Goal: Task Accomplishment & Management: Manage account settings

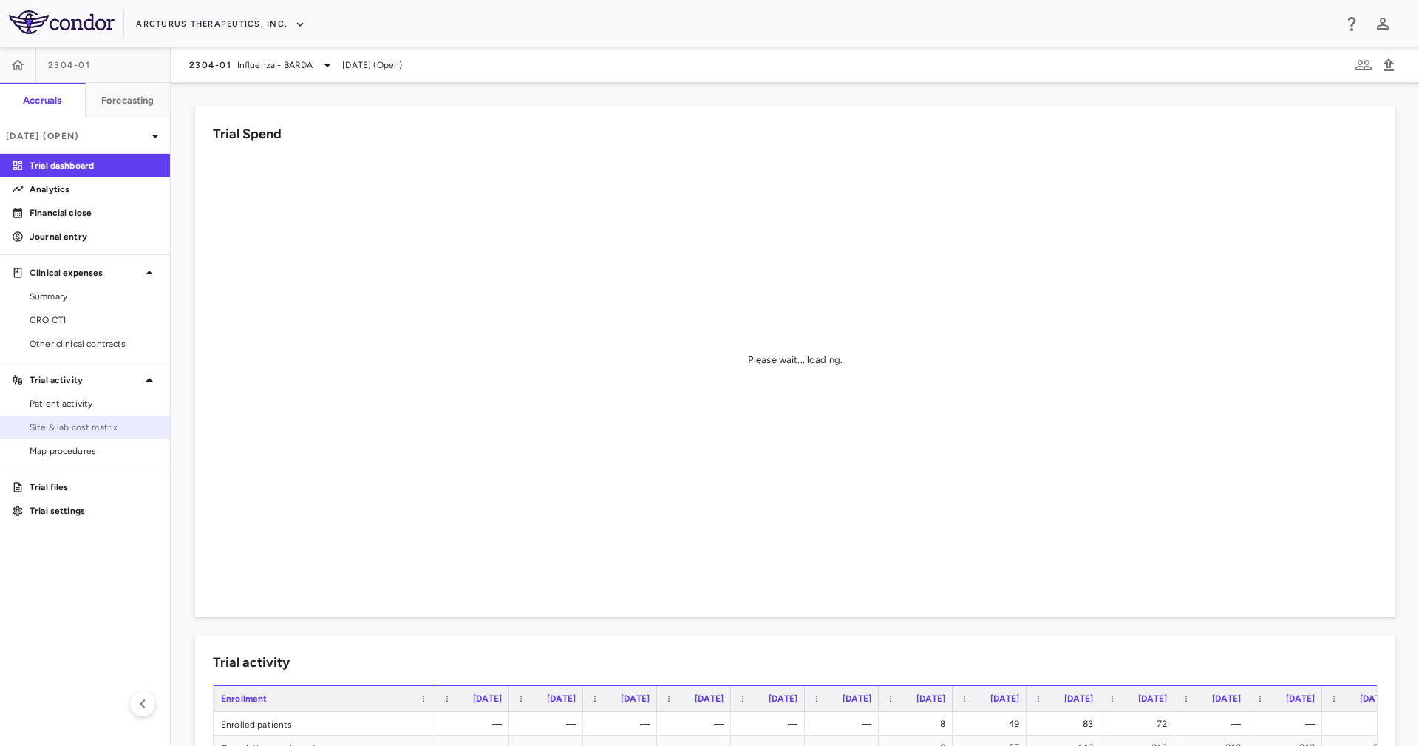
click at [105, 429] on span "Site & lab cost matrix" at bounding box center [94, 427] width 129 height 13
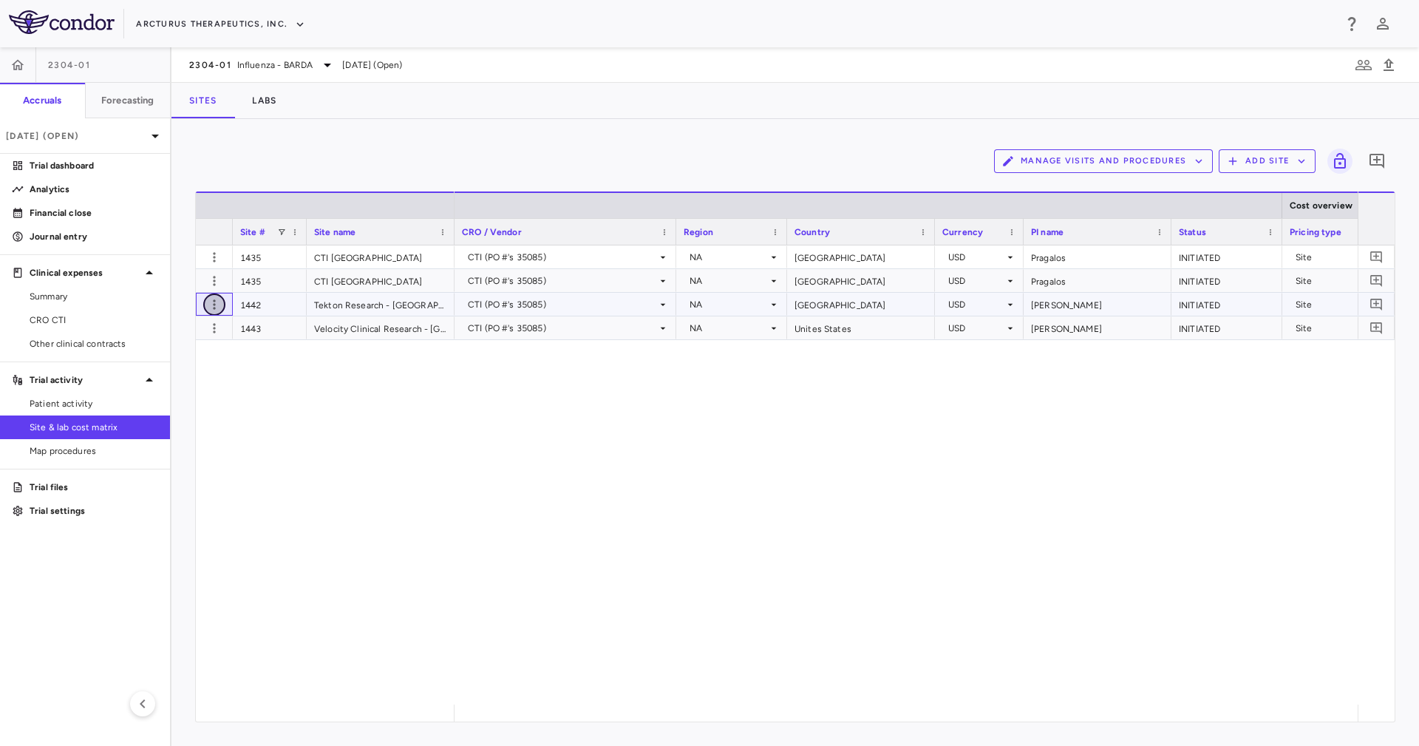
click at [217, 297] on icon "button" at bounding box center [214, 304] width 15 height 15
click at [198, 335] on div "Add new site version" at bounding box center [156, 334] width 137 height 27
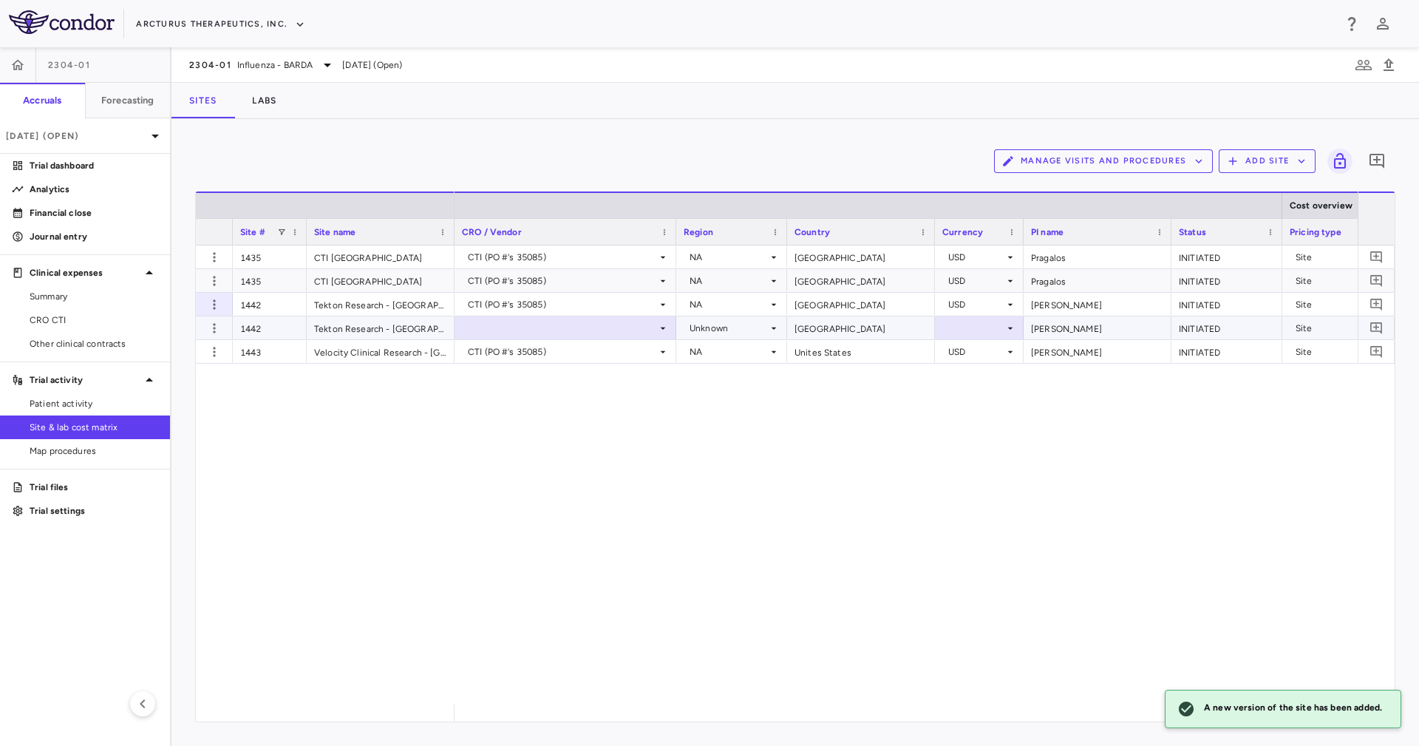
click at [618, 315] on div "CTI (PO #'s 35085)" at bounding box center [562, 305] width 189 height 24
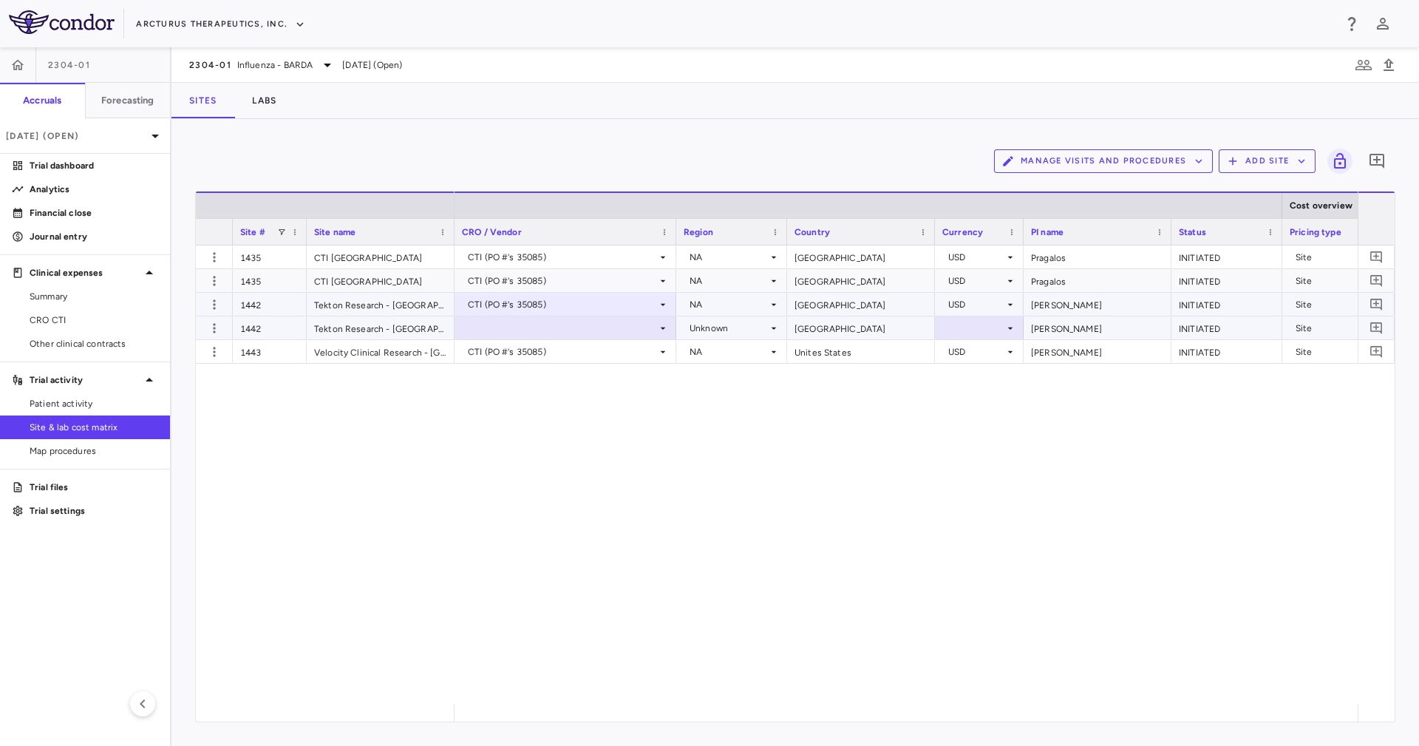
click at [630, 324] on div at bounding box center [565, 327] width 207 height 21
click at [628, 350] on li "CTI (PO #'s 35085)" at bounding box center [565, 355] width 221 height 22
click at [840, 330] on div "United States" at bounding box center [861, 327] width 148 height 23
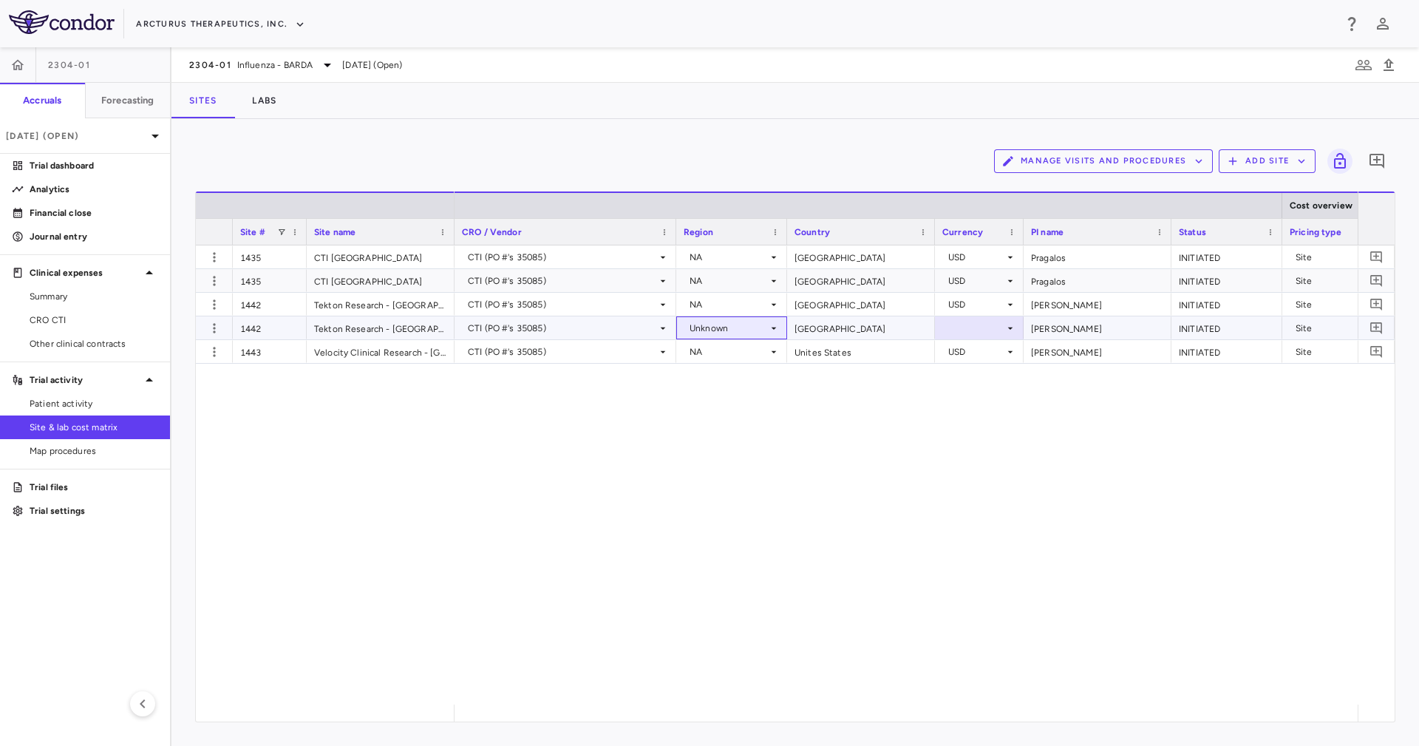
click at [767, 329] on div "Unknown" at bounding box center [729, 328] width 78 height 24
click at [742, 384] on li "NA" at bounding box center [731, 378] width 110 height 22
click at [969, 337] on div at bounding box center [980, 327] width 74 height 21
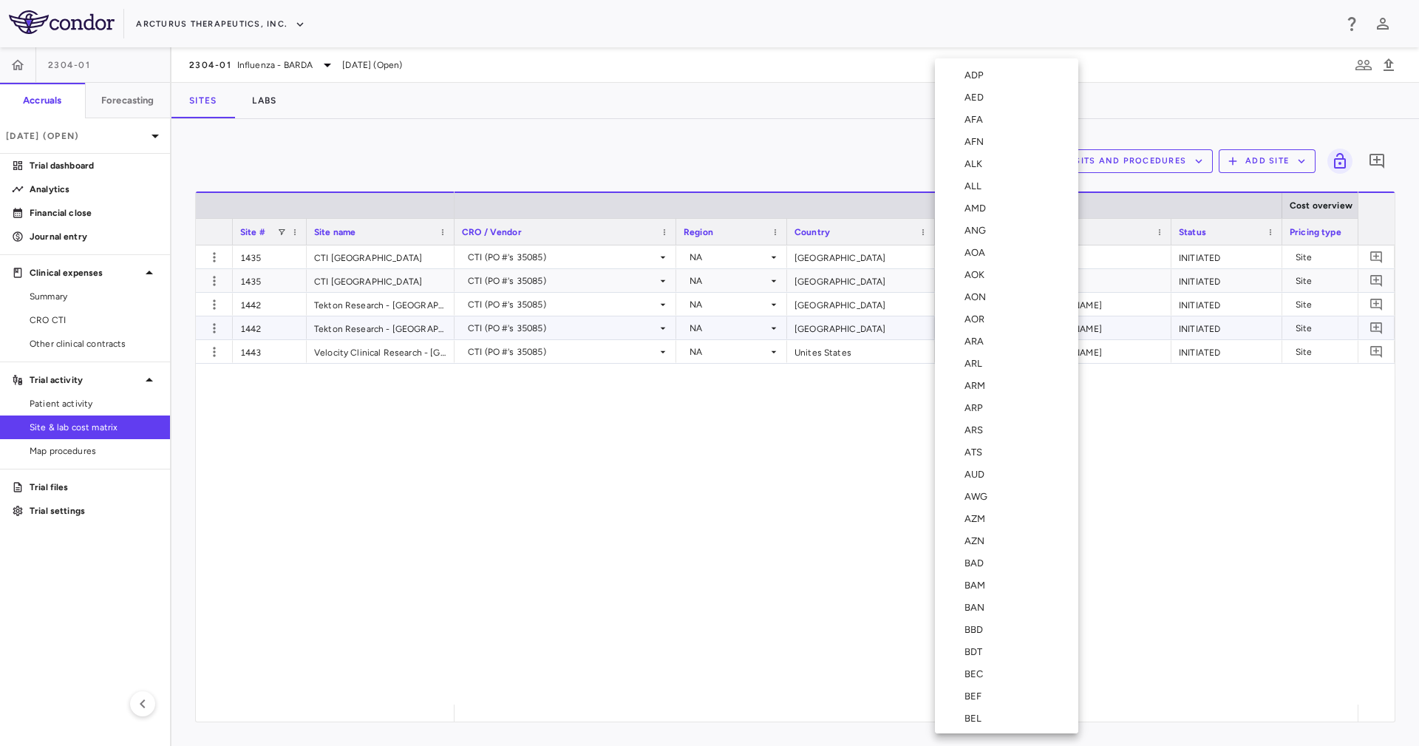
scroll to position [5246, 0]
click at [989, 474] on li "USD" at bounding box center [1006, 485] width 143 height 22
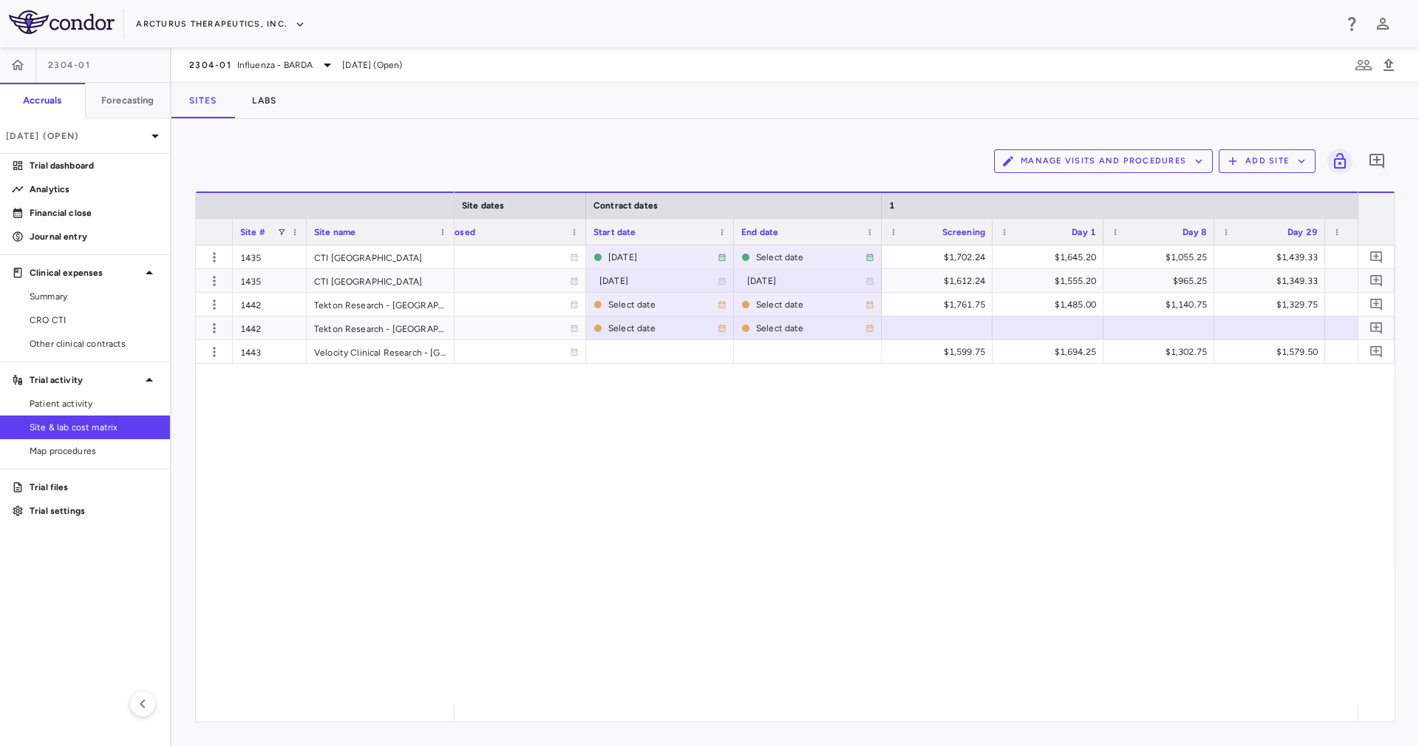
scroll to position [0, 0]
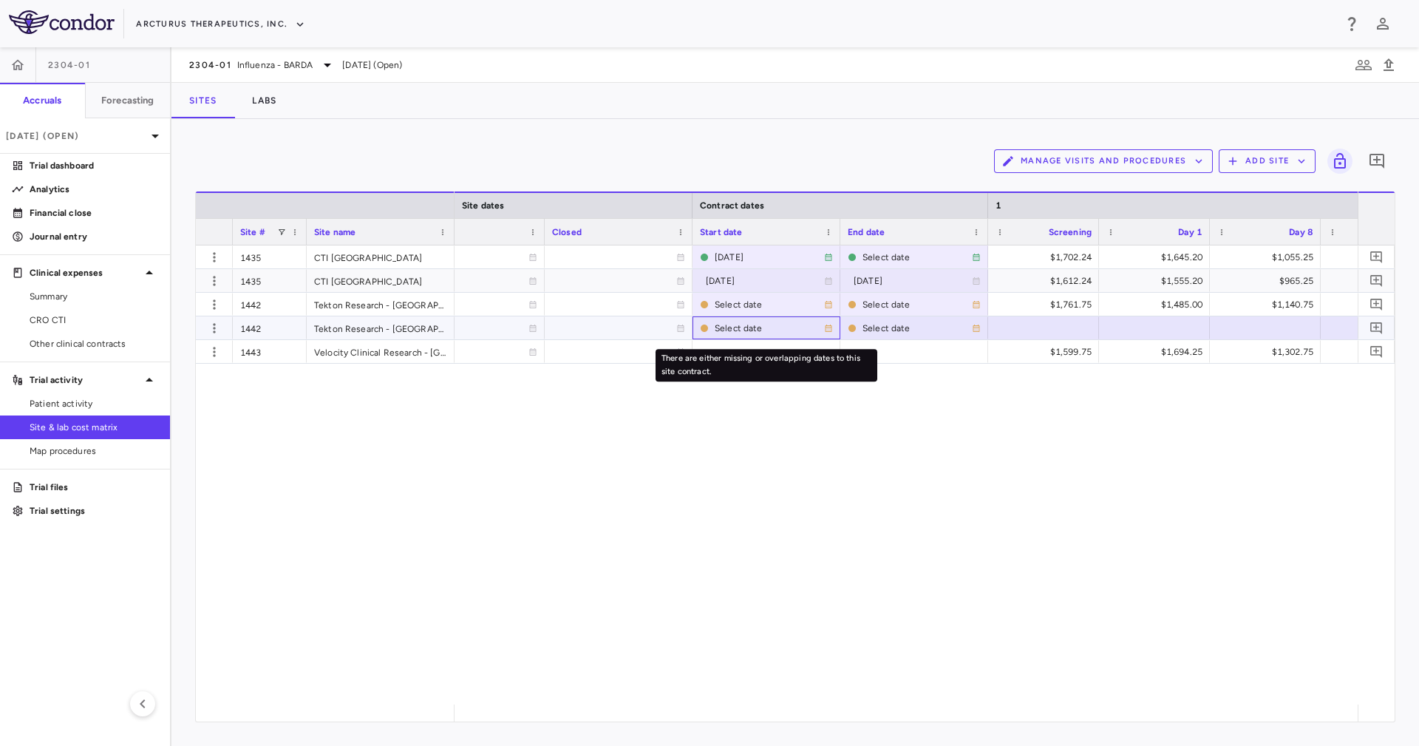
click at [743, 318] on div "Select date" at bounding box center [769, 328] width 109 height 24
click at [747, 320] on input "**********" at bounding box center [753, 329] width 120 height 24
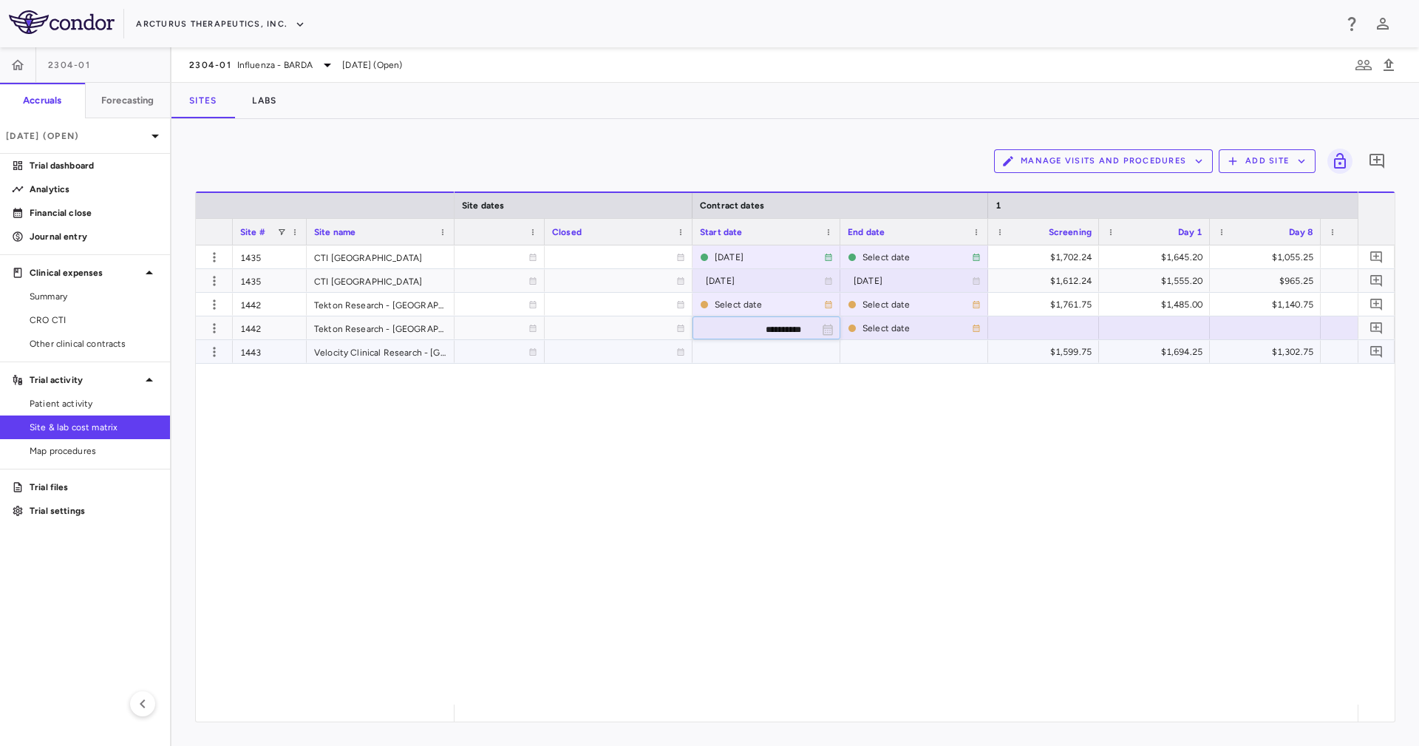
type input "**********"
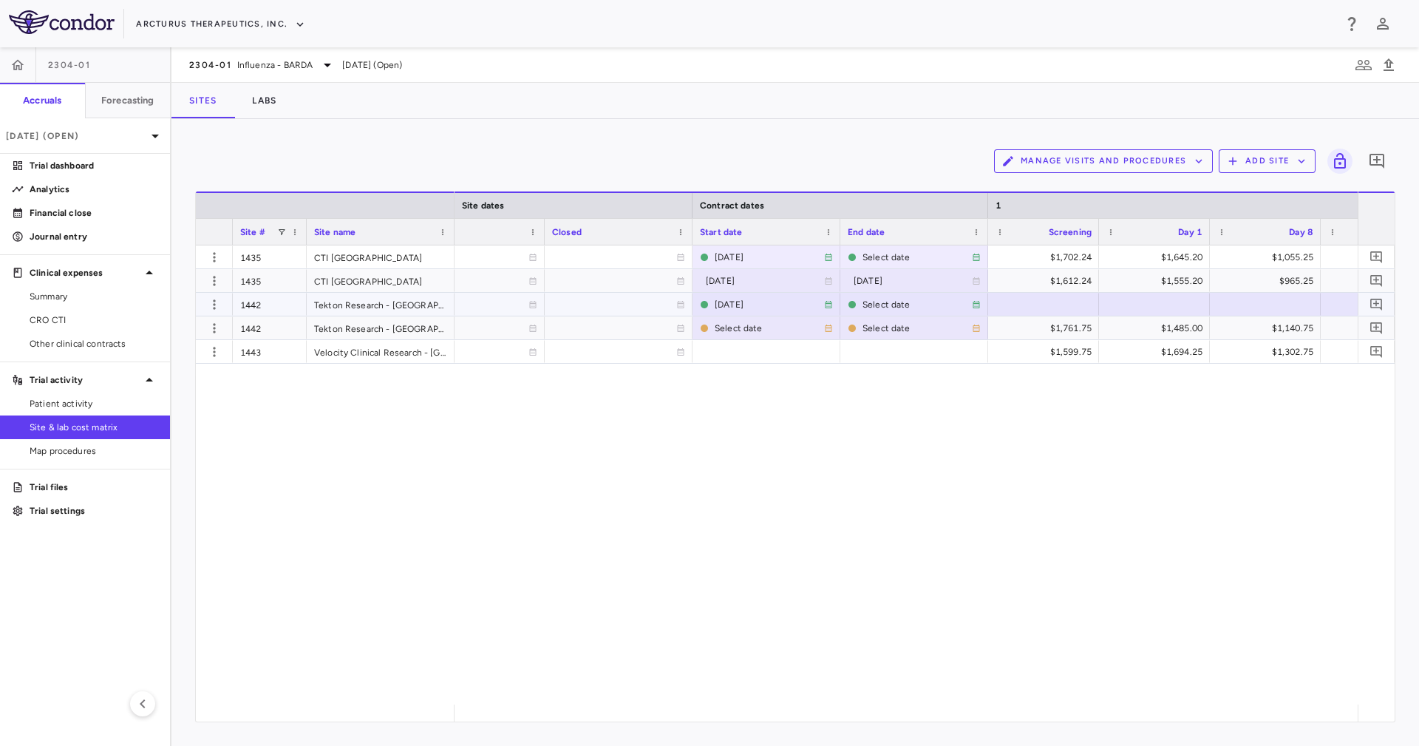
click at [1011, 305] on div at bounding box center [1044, 303] width 96 height 21
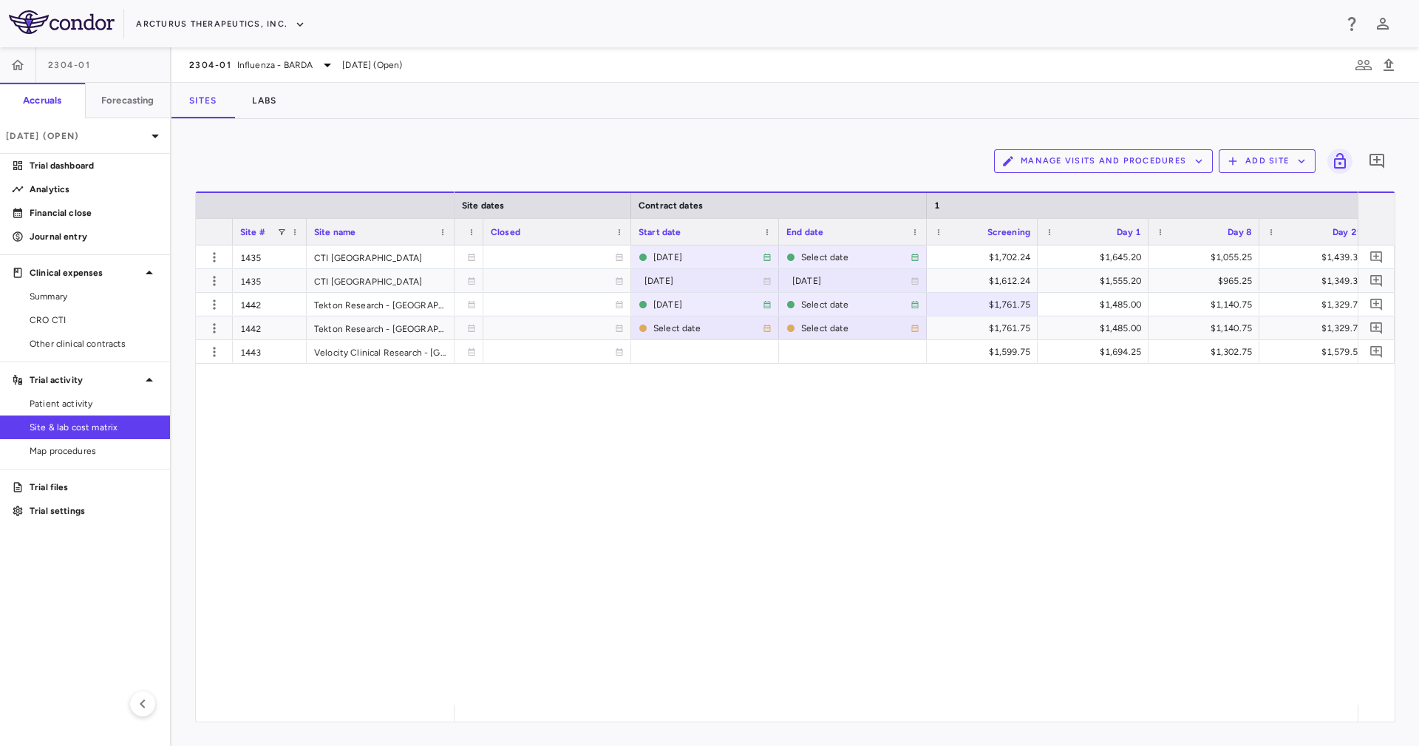
scroll to position [0, 1428]
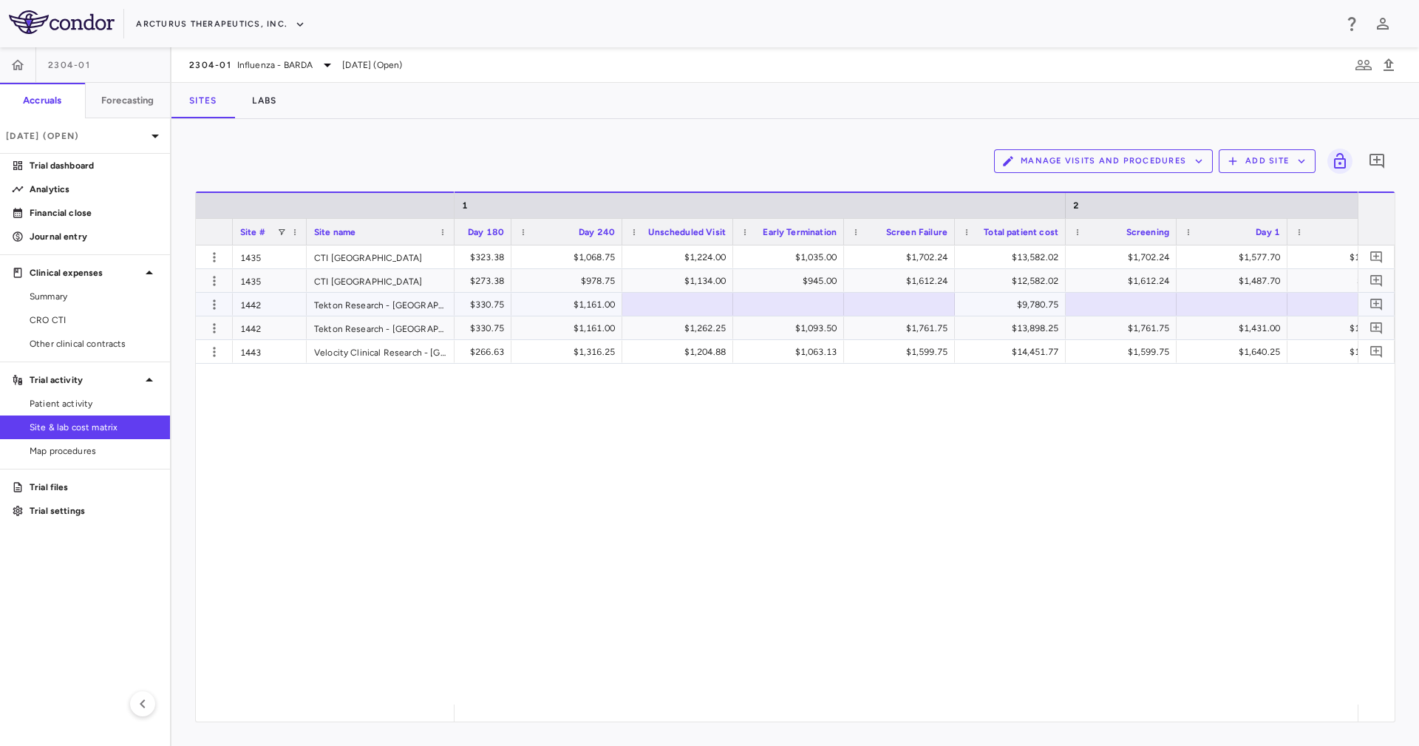
click at [659, 313] on div at bounding box center [678, 303] width 96 height 21
click at [982, 312] on div "$12,136.50" at bounding box center [1013, 305] width 90 height 24
drag, startPoint x: 967, startPoint y: 702, endPoint x: 985, endPoint y: 710, distance: 19.9
click at [985, 710] on div "Site # Site name 1 2 Day 120" at bounding box center [795, 456] width 1199 height 530
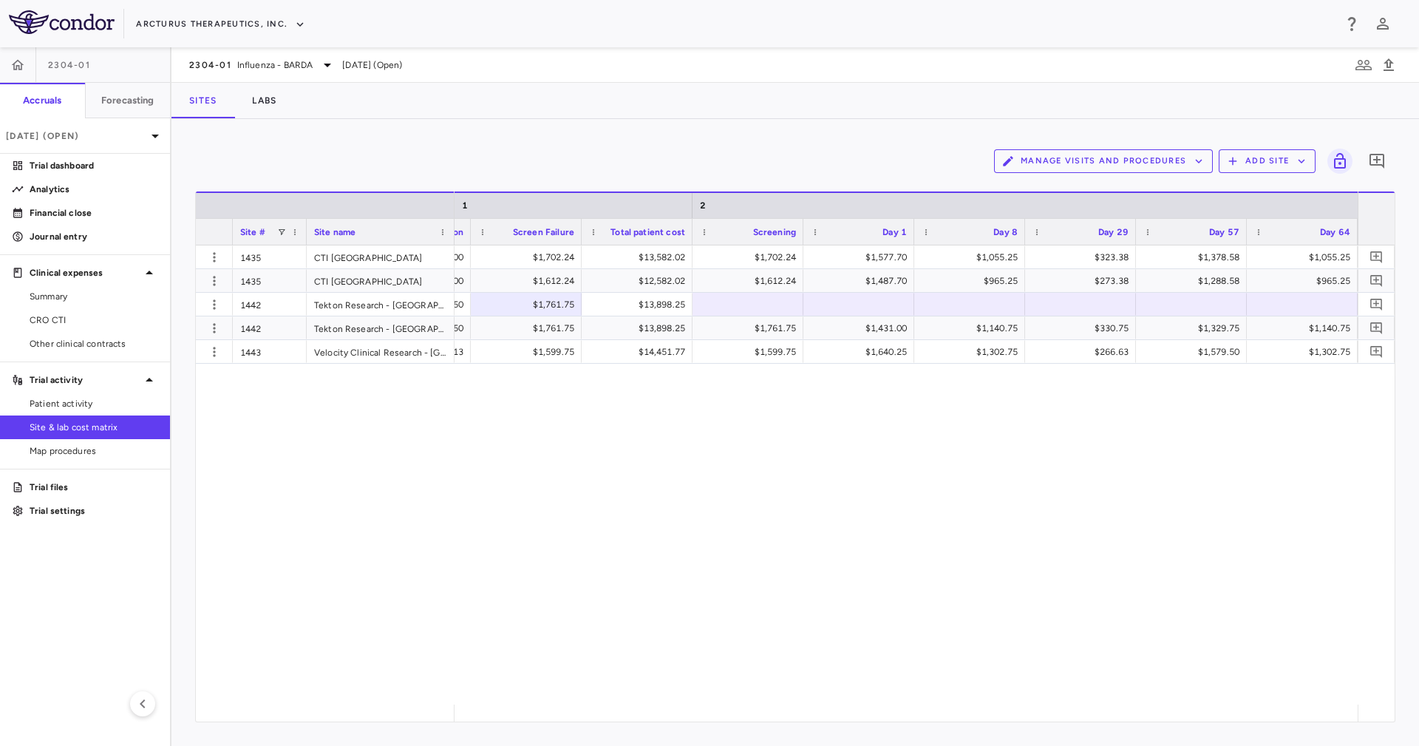
scroll to position [0, 2888]
click at [645, 297] on div "$13,898.25" at bounding box center [633, 305] width 90 height 24
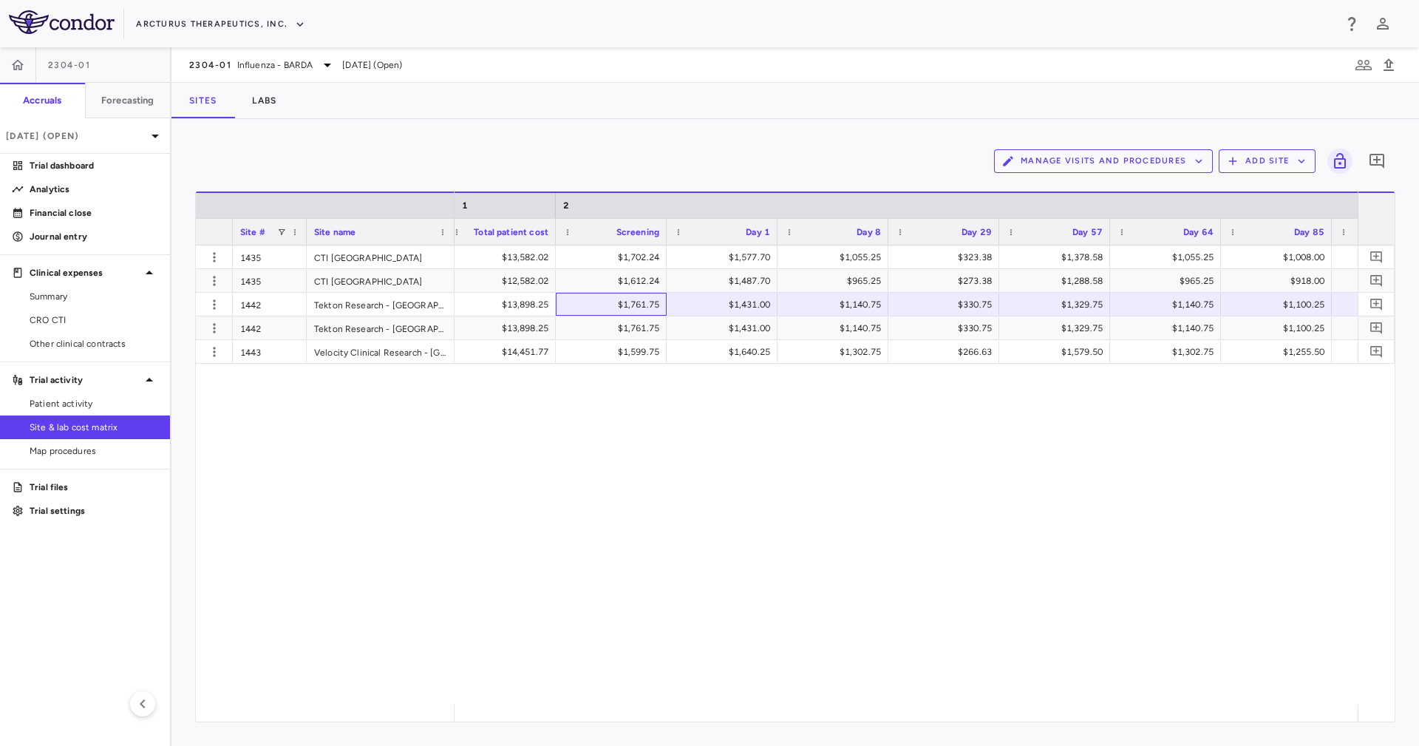
scroll to position [0, 3176]
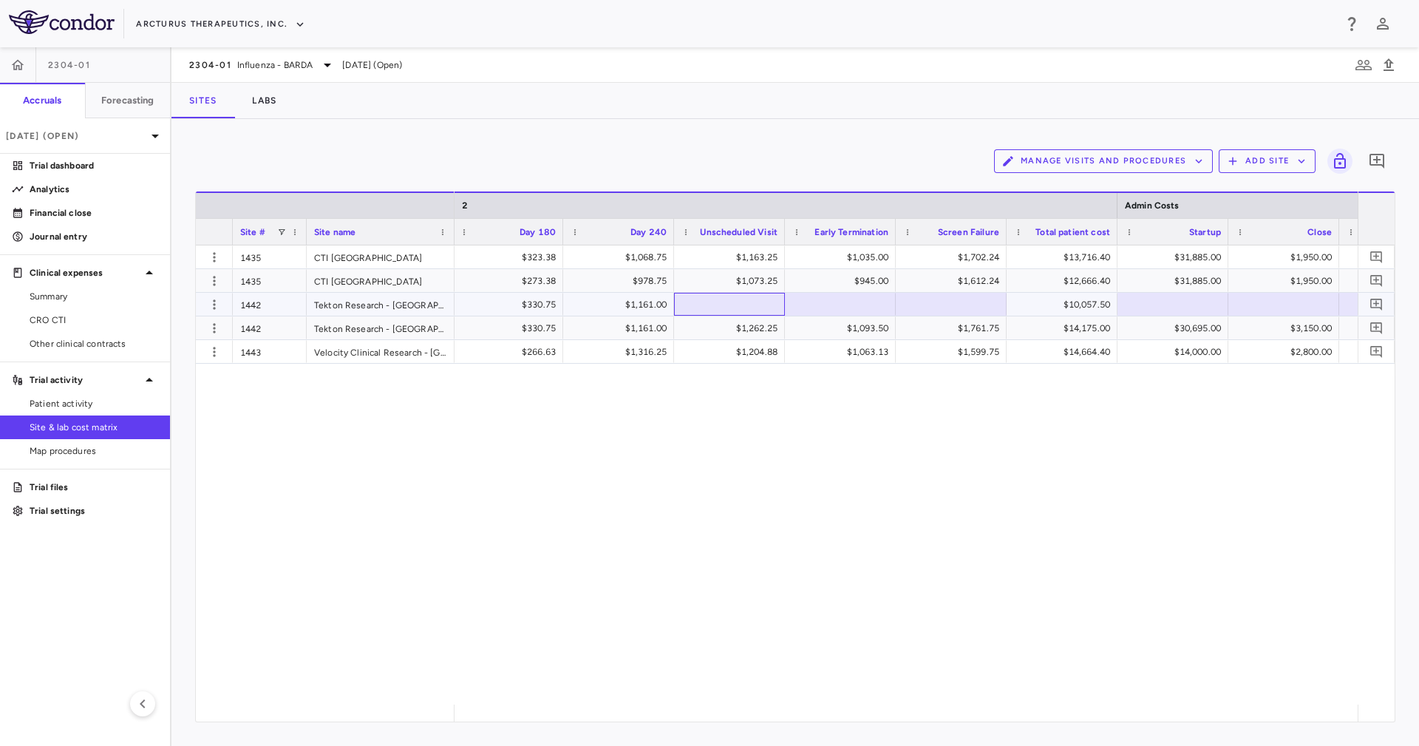
click at [713, 295] on div at bounding box center [730, 303] width 96 height 21
click at [1059, 313] on div "$10,057.50" at bounding box center [1065, 305] width 90 height 24
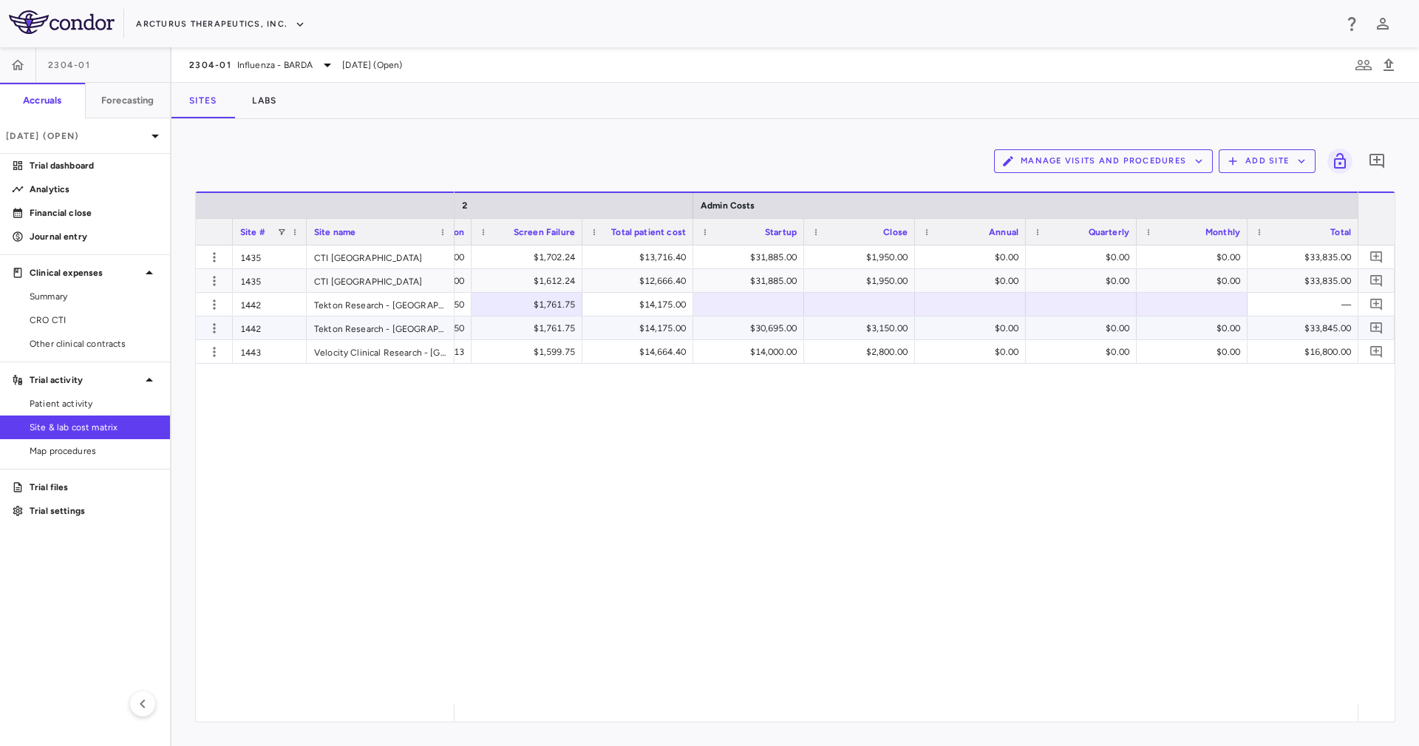
click at [648, 336] on div "$14,175.00" at bounding box center [641, 328] width 90 height 24
click at [208, 305] on icon "button" at bounding box center [214, 304] width 15 height 15
click at [195, 355] on div "Edit site" at bounding box center [156, 360] width 137 height 27
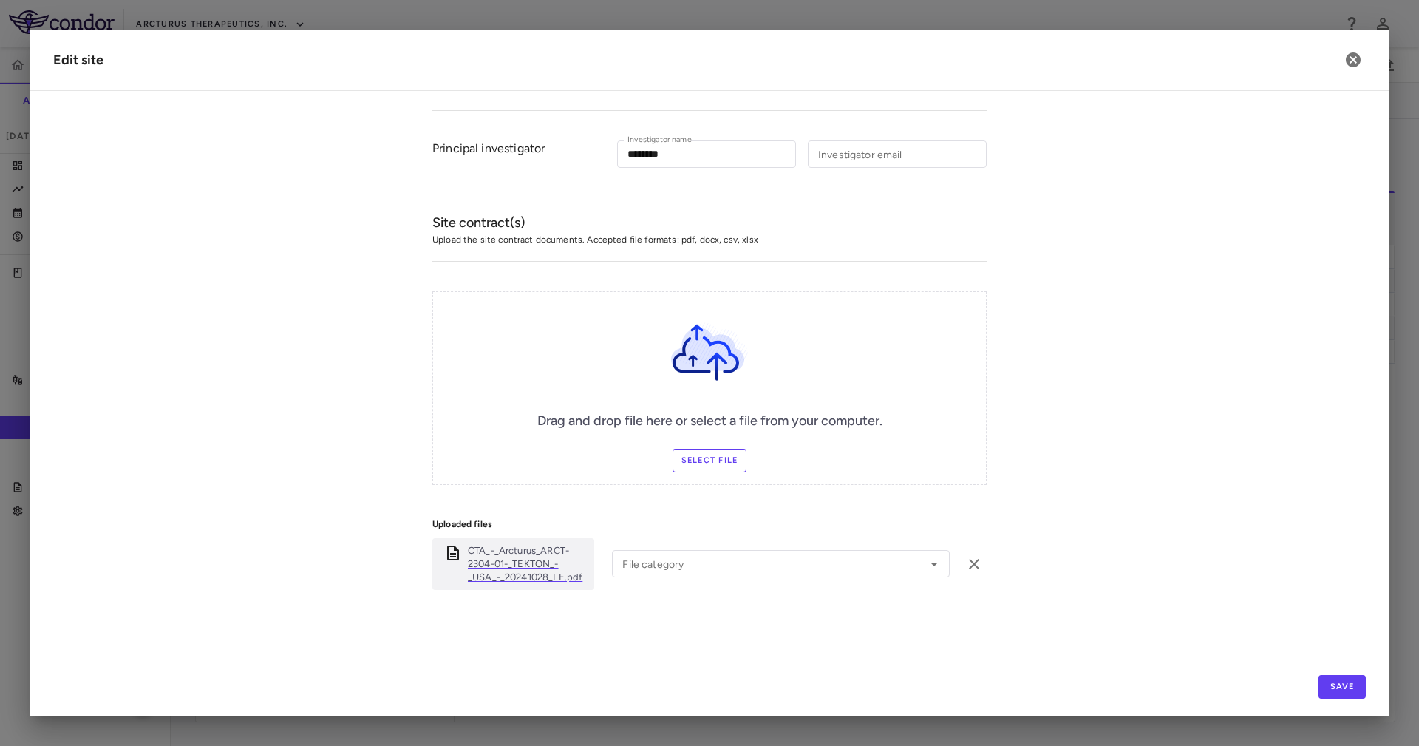
click at [538, 569] on p "CTA_-_Arcturus_ARCT-2304-01-_TEKTON_-_USA_-_20241028_FE.pdf" at bounding box center [528, 564] width 120 height 40
click at [698, 464] on label "Select file" at bounding box center [710, 461] width 75 height 24
click at [0, 0] on input "Select file" at bounding box center [0, 0] width 0 height 0
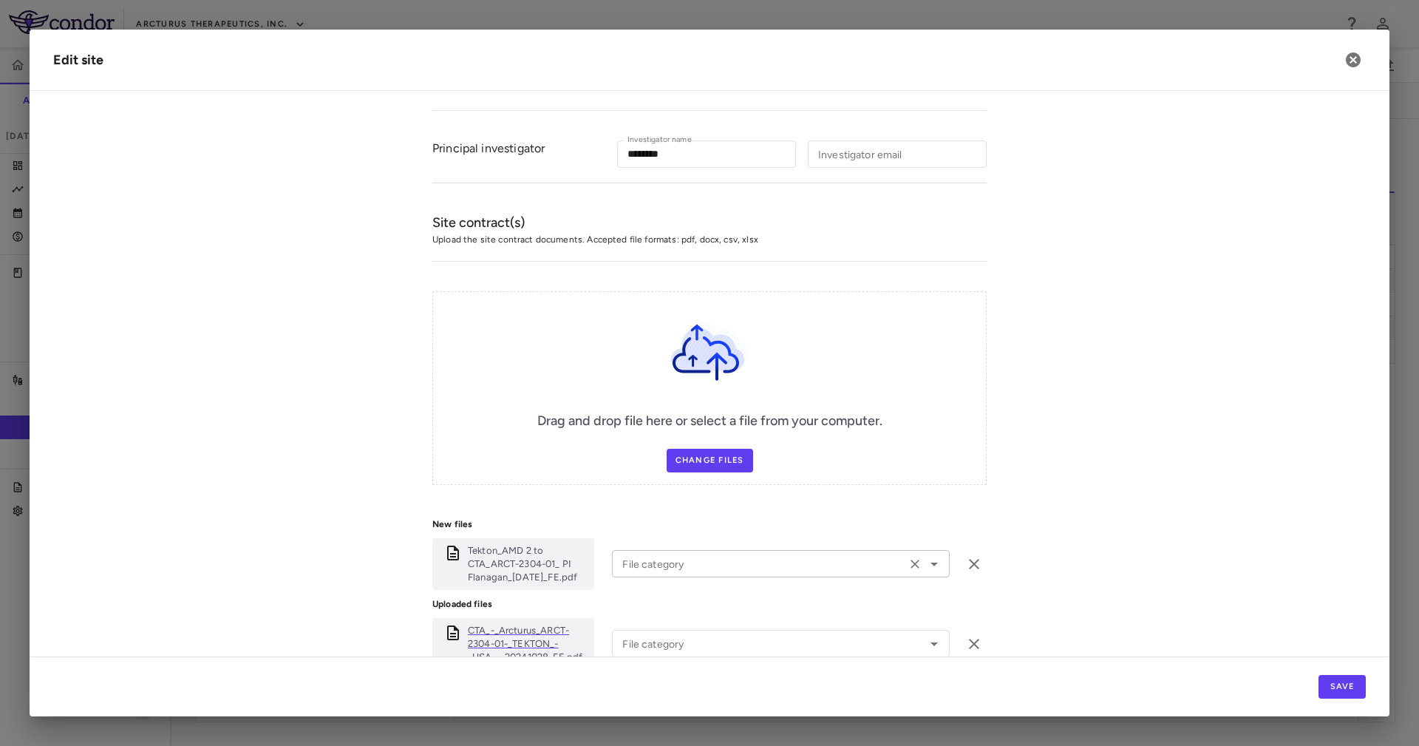
click at [727, 566] on input "File category" at bounding box center [759, 563] width 285 height 18
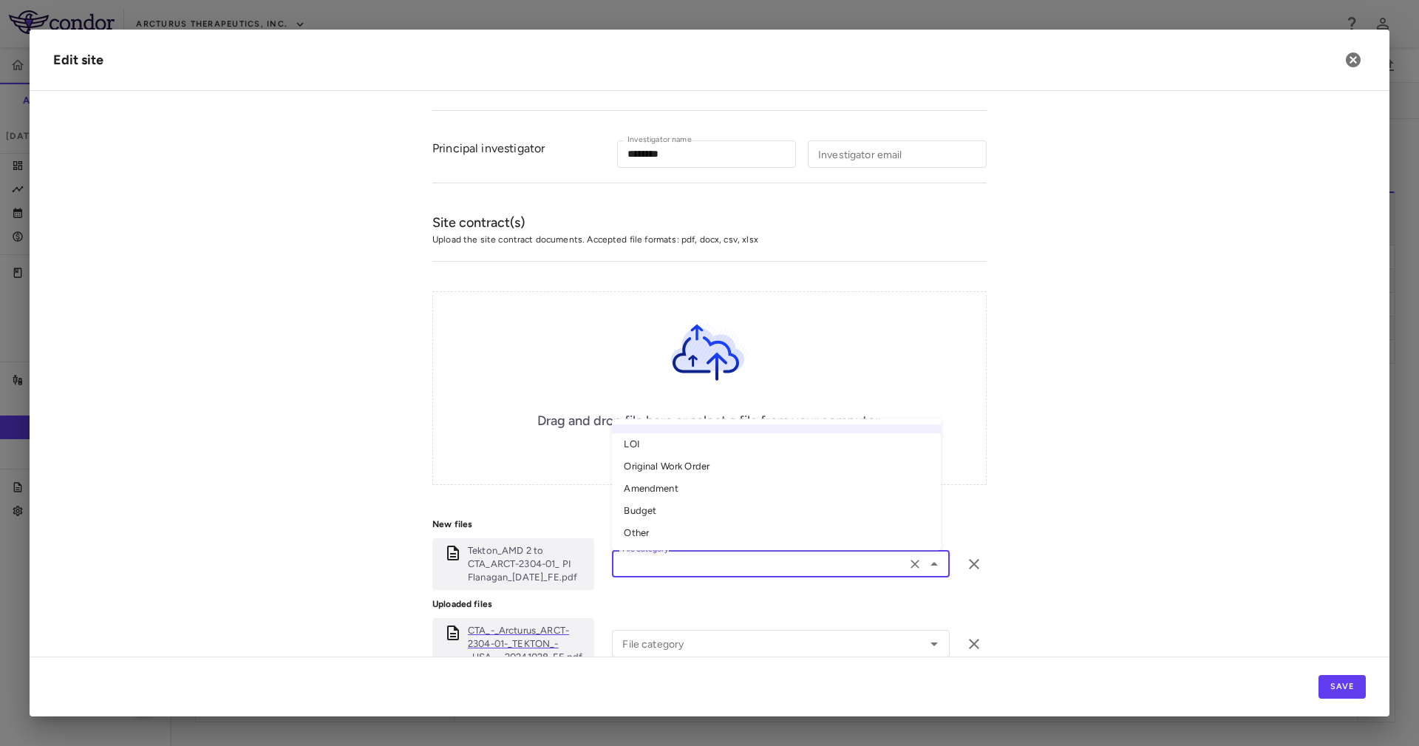
click at [699, 485] on li "Amendment" at bounding box center [776, 489] width 329 height 22
type input "*********"
click at [699, 634] on input "File category" at bounding box center [769, 643] width 305 height 18
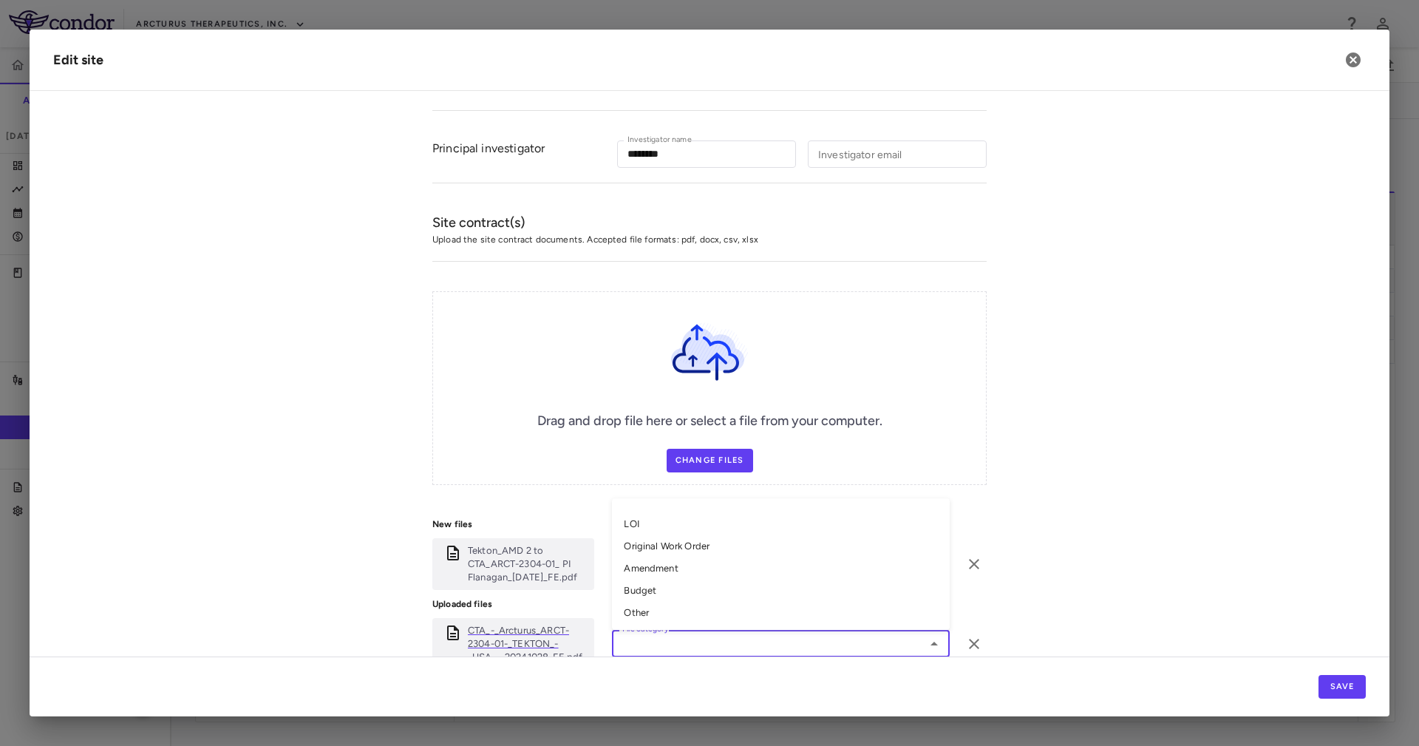
drag, startPoint x: 693, startPoint y: 543, endPoint x: 920, endPoint y: 591, distance: 232.0
click at [693, 543] on li "Original Work Order" at bounding box center [781, 547] width 338 height 22
type input "**********"
click at [1334, 688] on button "Save" at bounding box center [1342, 687] width 47 height 24
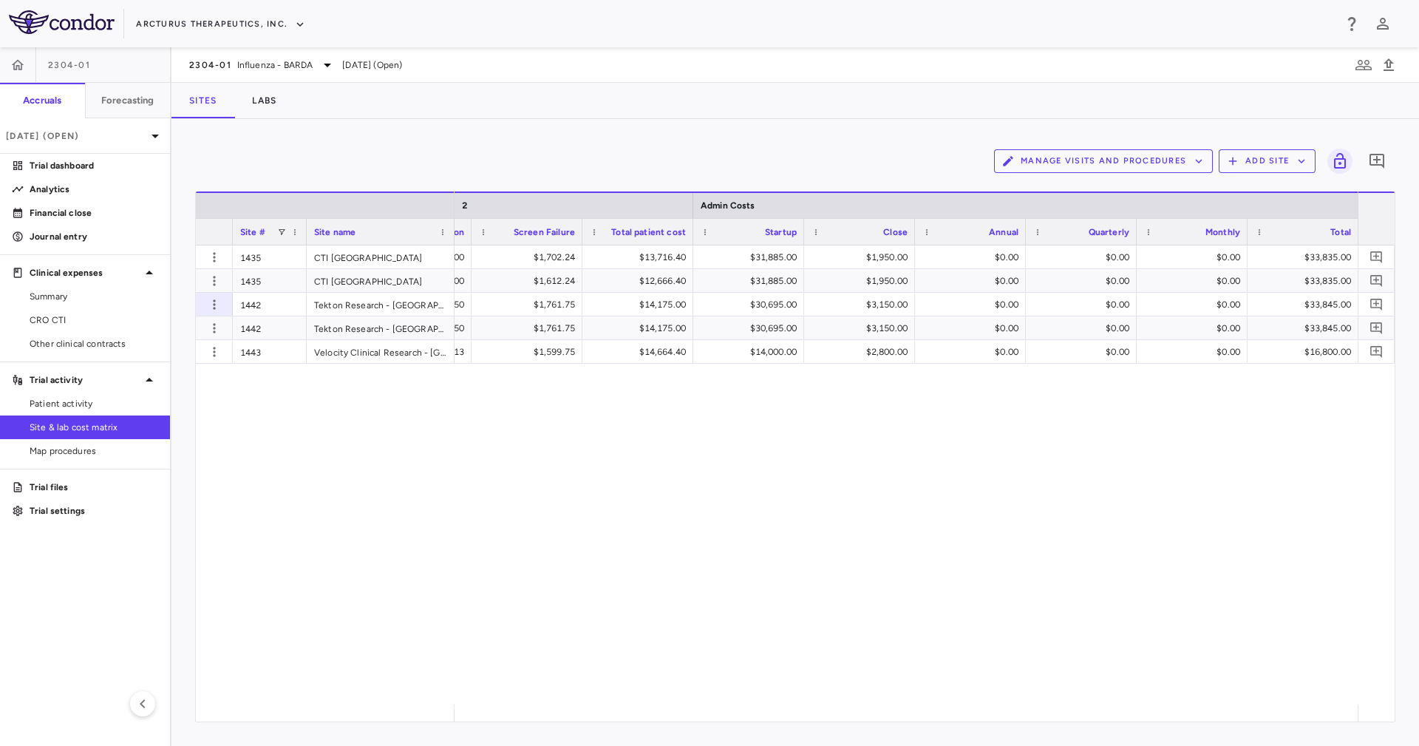
click at [738, 415] on div "$1,163.25 $1,035.00 $1,702.24 $13,716.40 $31,885.00 $1,950.00 $0.00 $0.00 $0.00…" at bounding box center [906, 474] width 903 height 459
click at [120, 310] on link "CRO CTI" at bounding box center [85, 320] width 170 height 22
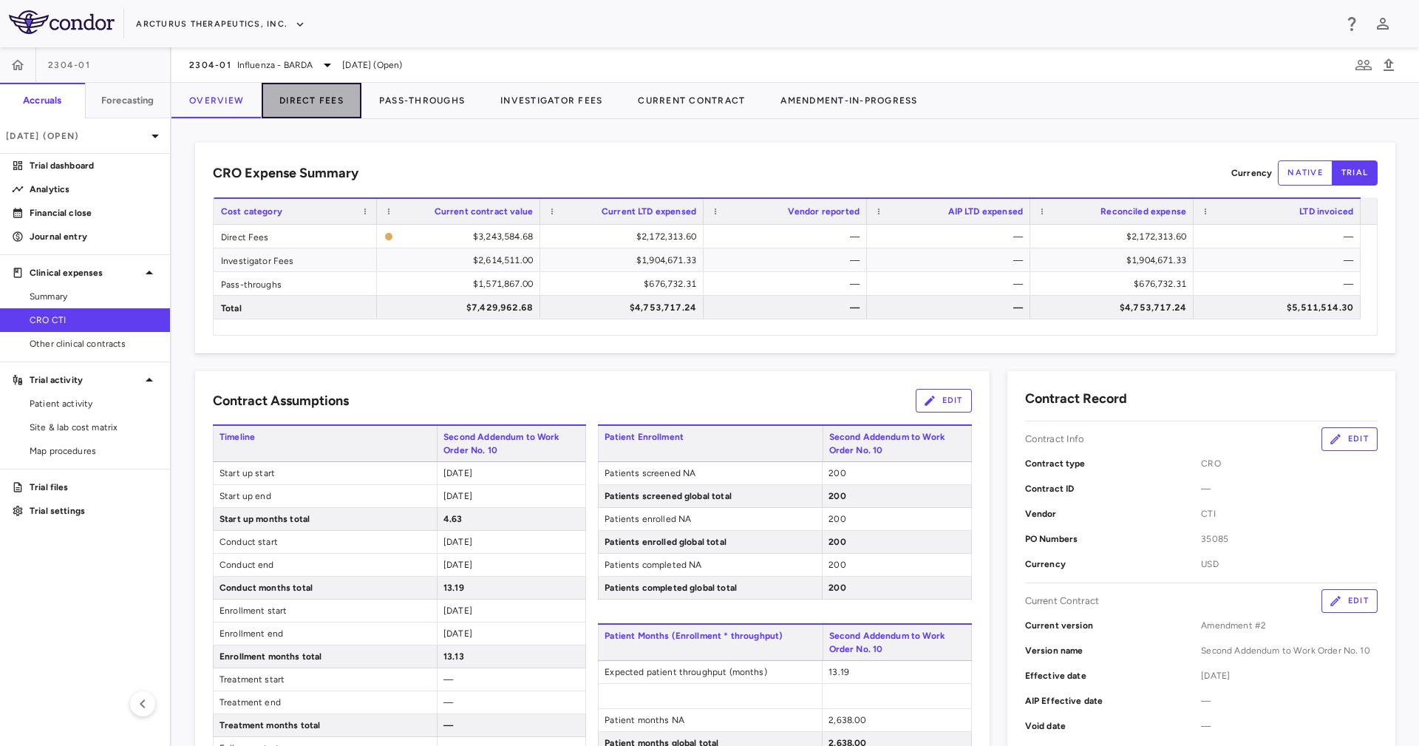
click at [343, 111] on button "Direct Fees" at bounding box center [312, 100] width 100 height 35
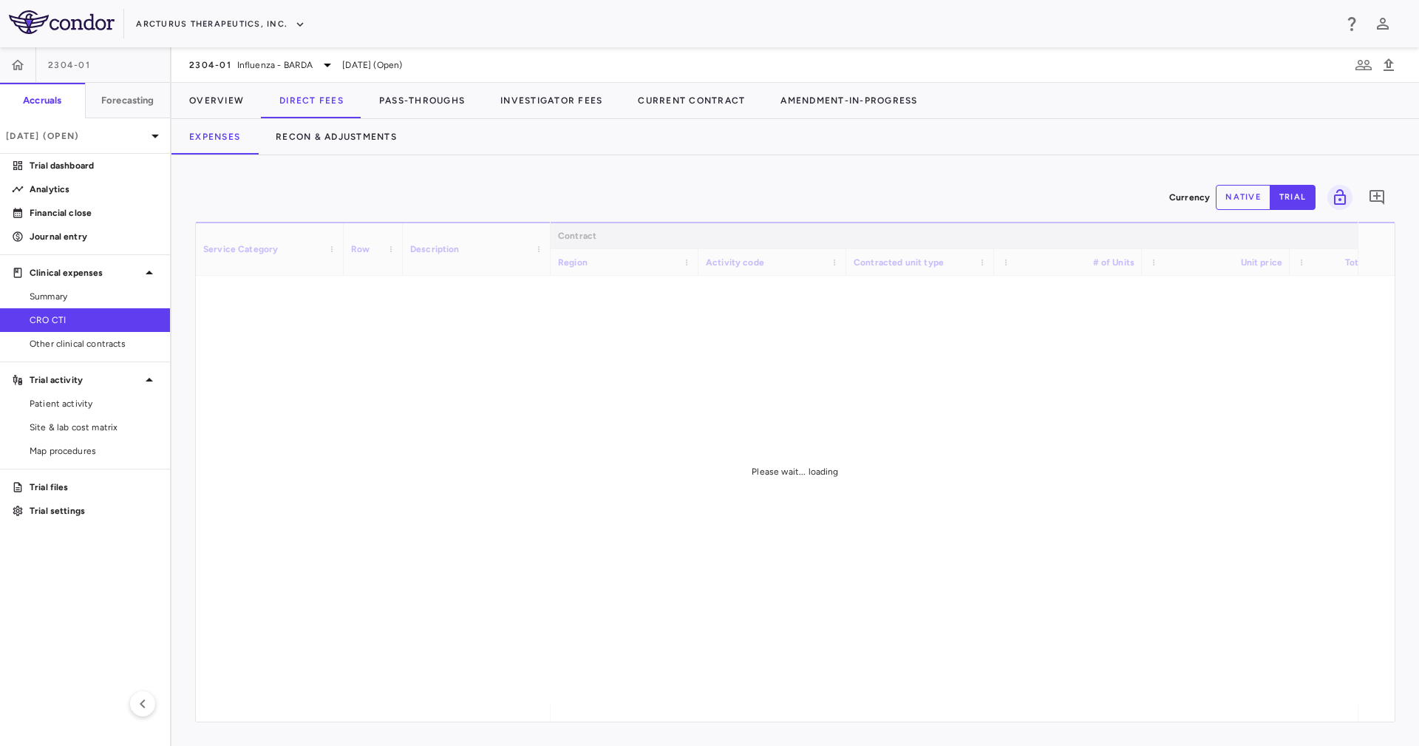
click at [592, 143] on div "Expenses Recon & Adjustments" at bounding box center [796, 136] width 1248 height 35
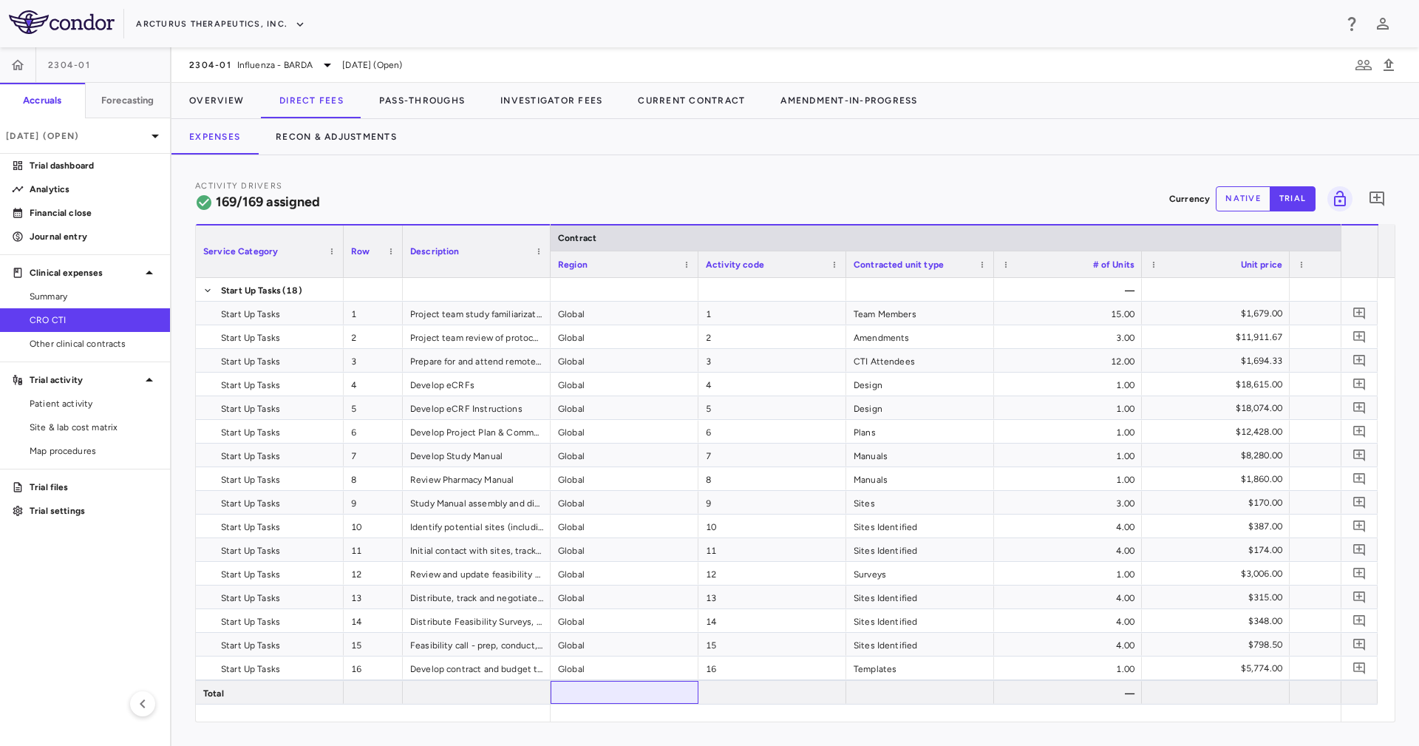
drag, startPoint x: 628, startPoint y: 702, endPoint x: 617, endPoint y: 708, distance: 12.9
click at [617, 708] on div "Service Category Row Description Contract Activity driver assignments 1" at bounding box center [795, 473] width 1199 height 498
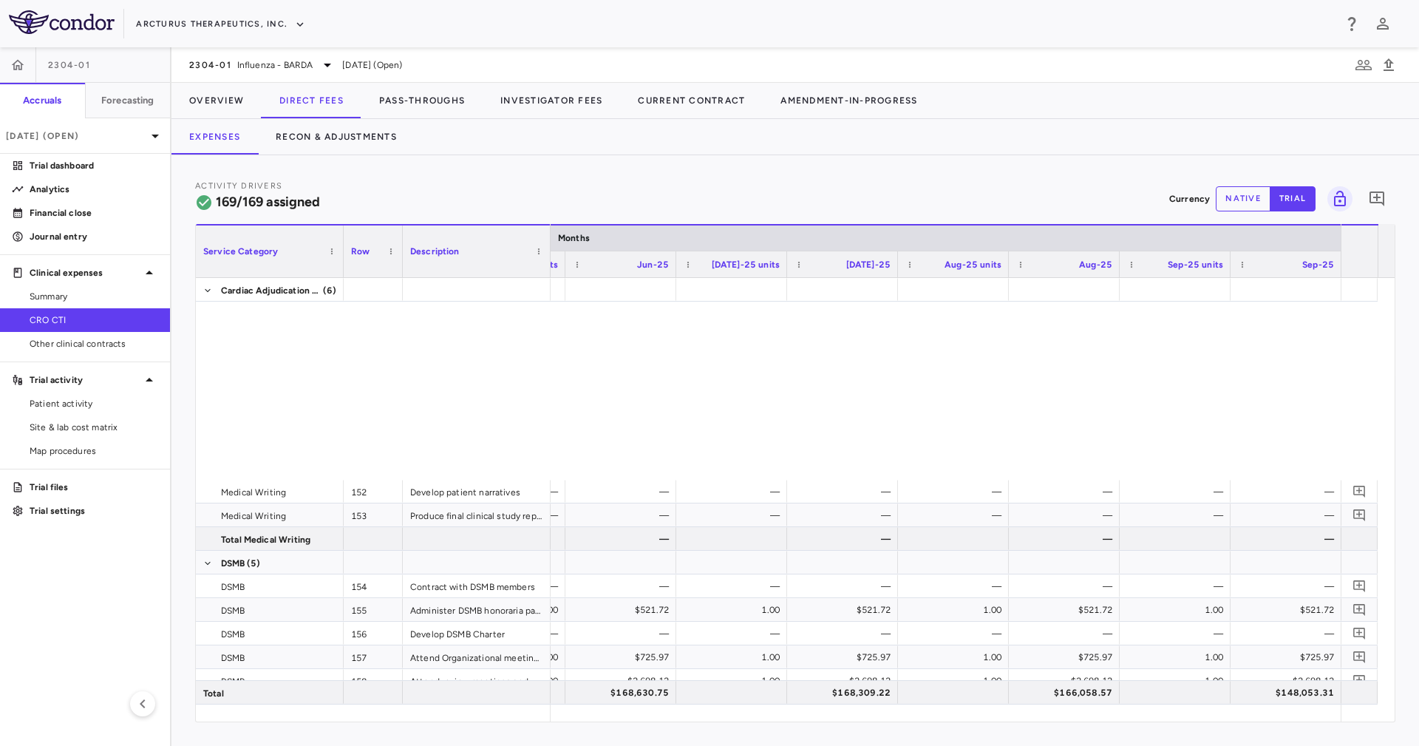
scroll to position [4516, 0]
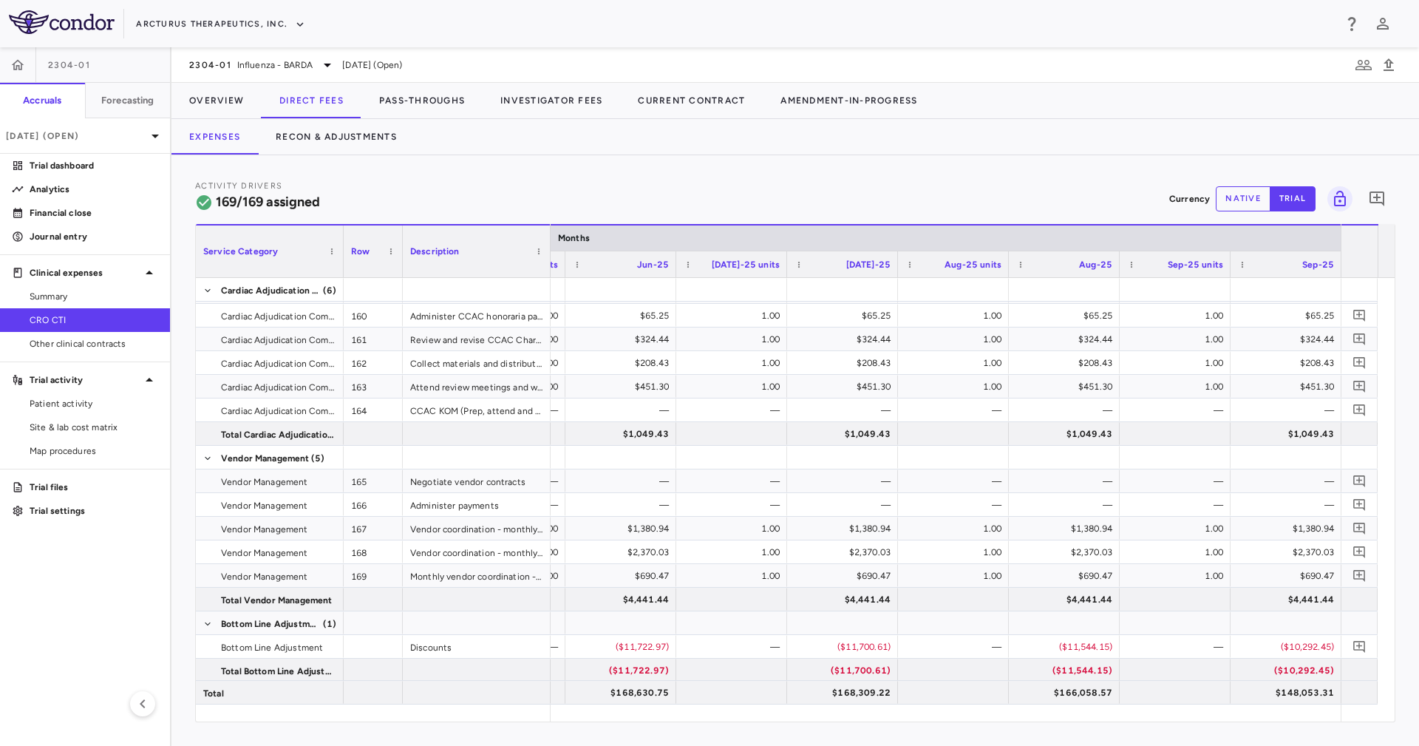
drag, startPoint x: 1280, startPoint y: 724, endPoint x: 1267, endPoint y: 715, distance: 16.4
click at [1267, 719] on div "Activity Drivers 169/169 assigned Currency native trial 0 Service Category Drag…" at bounding box center [796, 450] width 1248 height 591
drag, startPoint x: 1273, startPoint y: 705, endPoint x: 1208, endPoint y: 710, distance: 65.3
click at [1185, 710] on div at bounding box center [946, 713] width 790 height 17
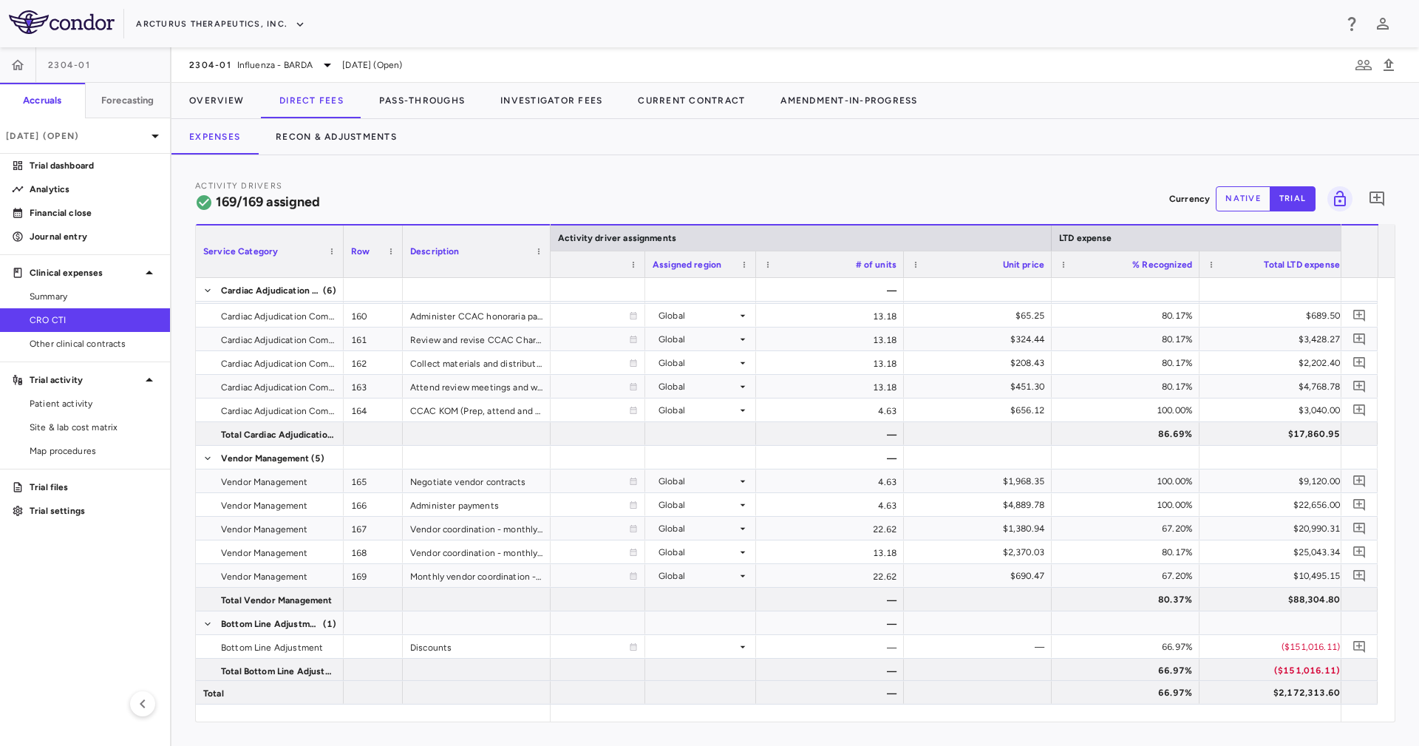
scroll to position [0, 1243]
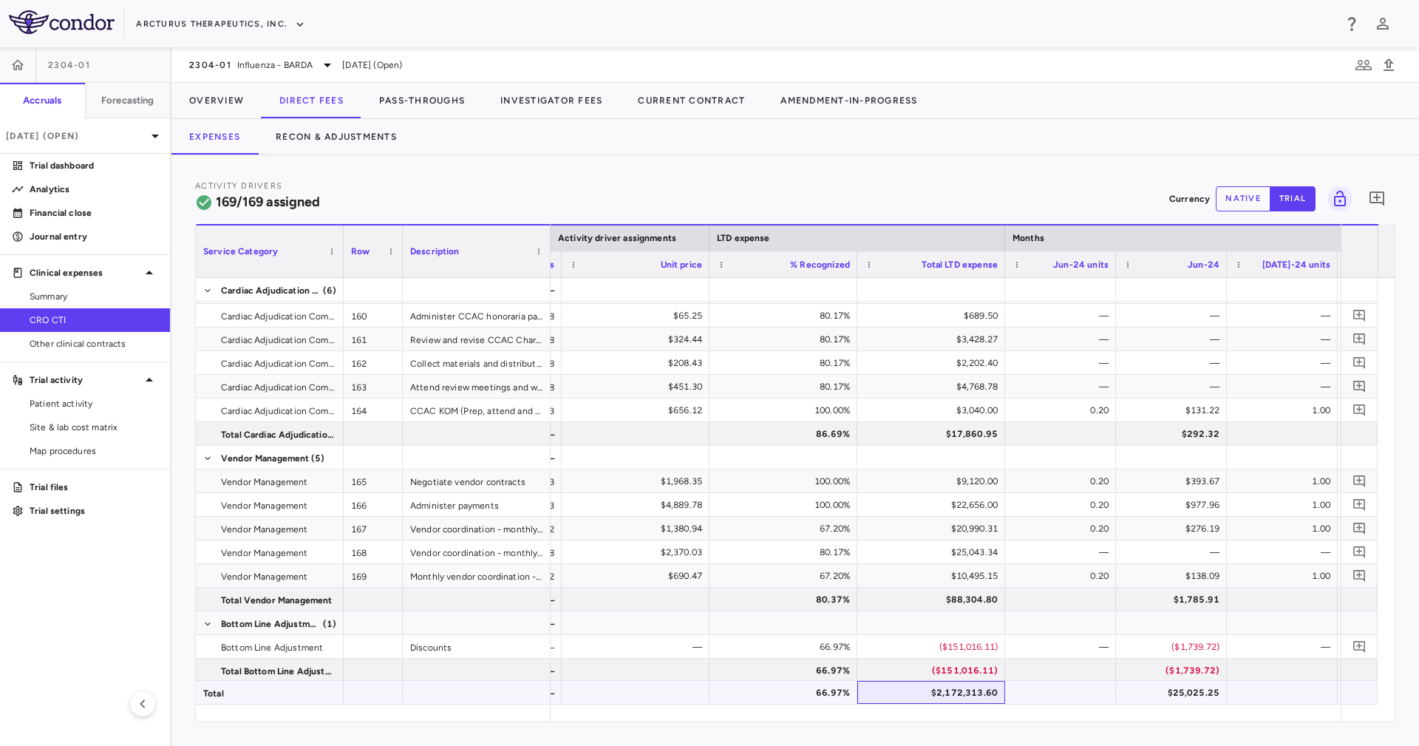
click at [967, 694] on div "$2,172,313.60" at bounding box center [934, 693] width 127 height 24
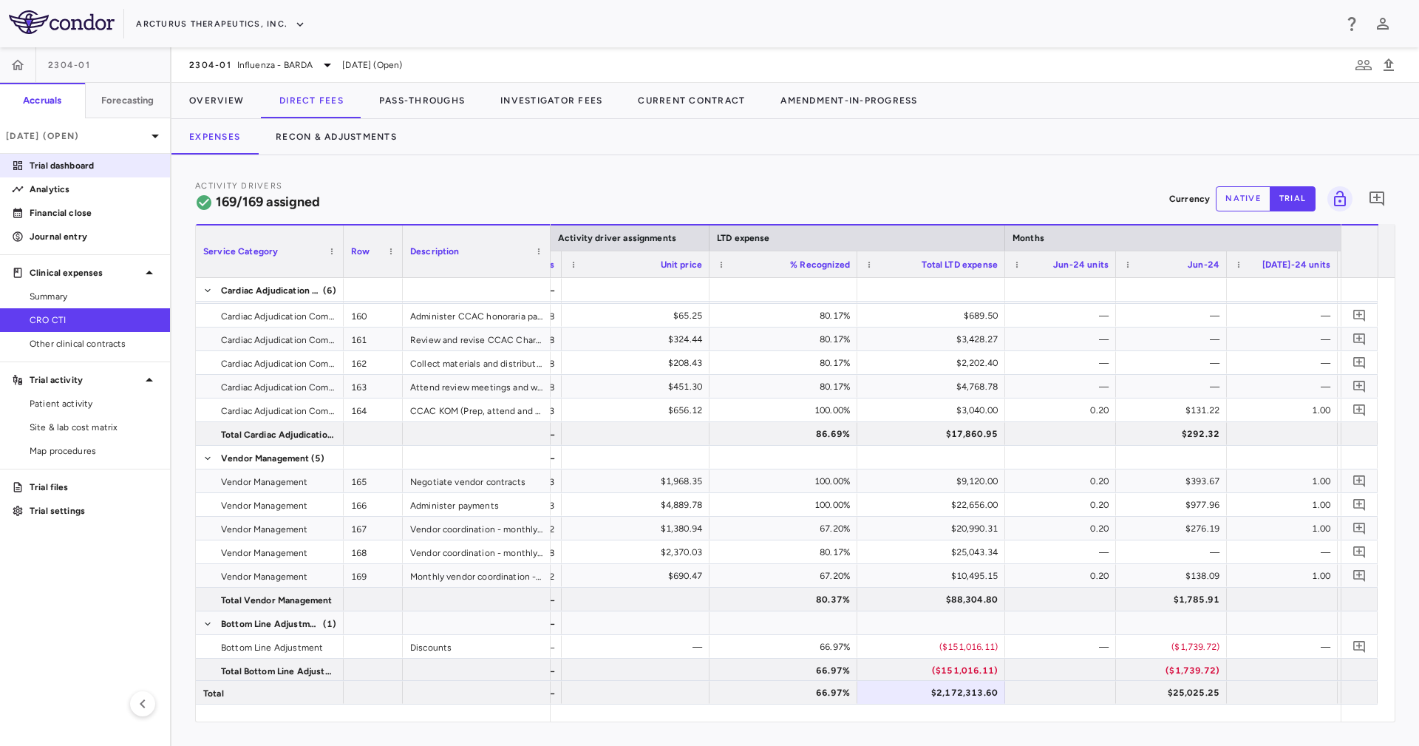
click at [62, 159] on p "Trial dashboard" at bounding box center [94, 165] width 129 height 13
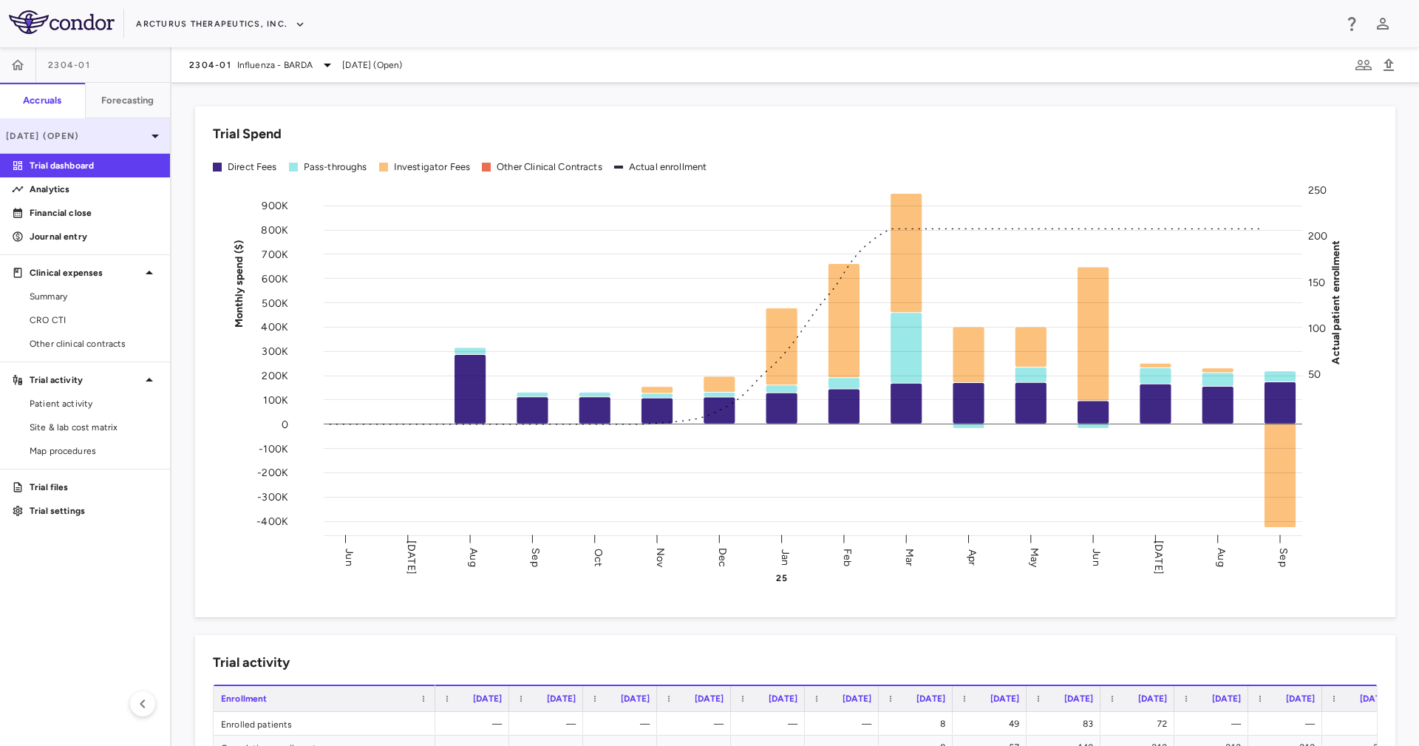
click at [129, 144] on div "Sep 2025 (Open)" at bounding box center [85, 135] width 170 height 35
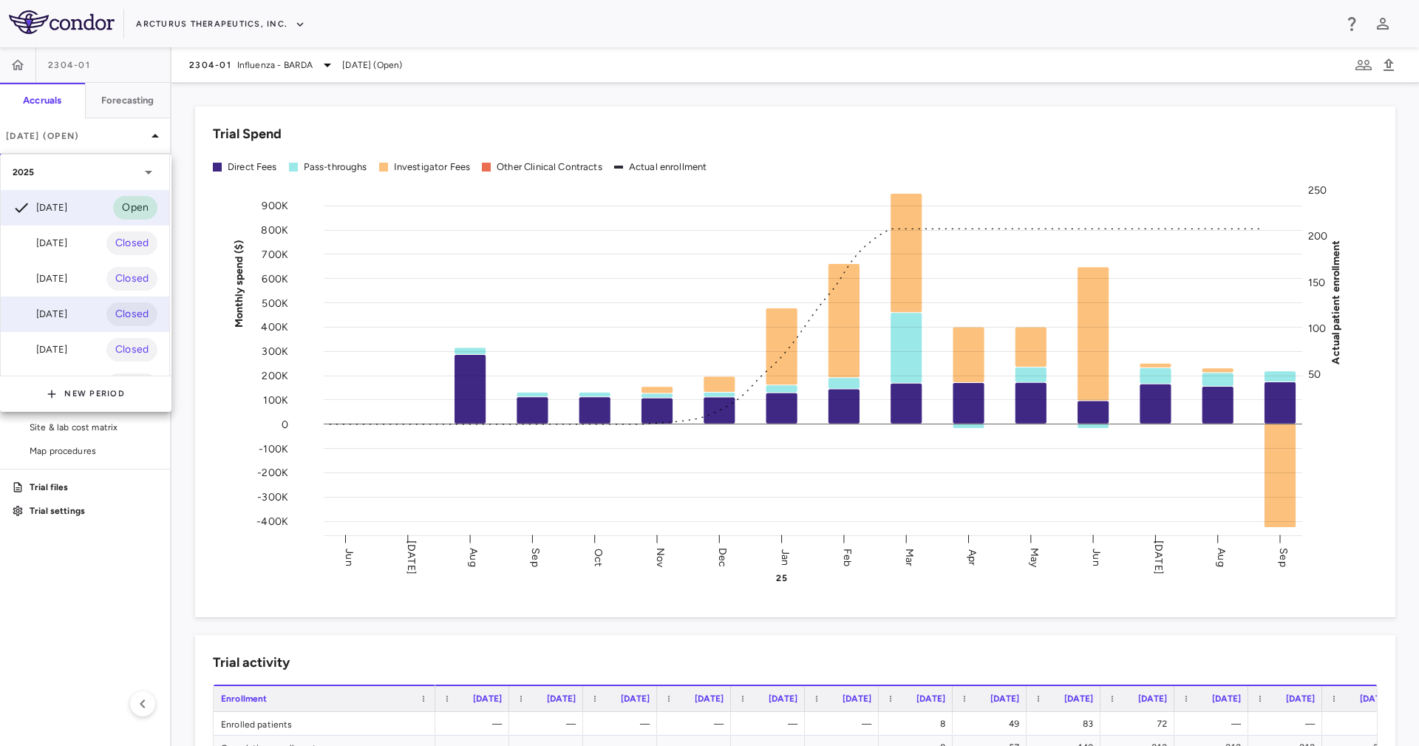
click at [81, 319] on div "[DATE] Closed" at bounding box center [85, 313] width 169 height 35
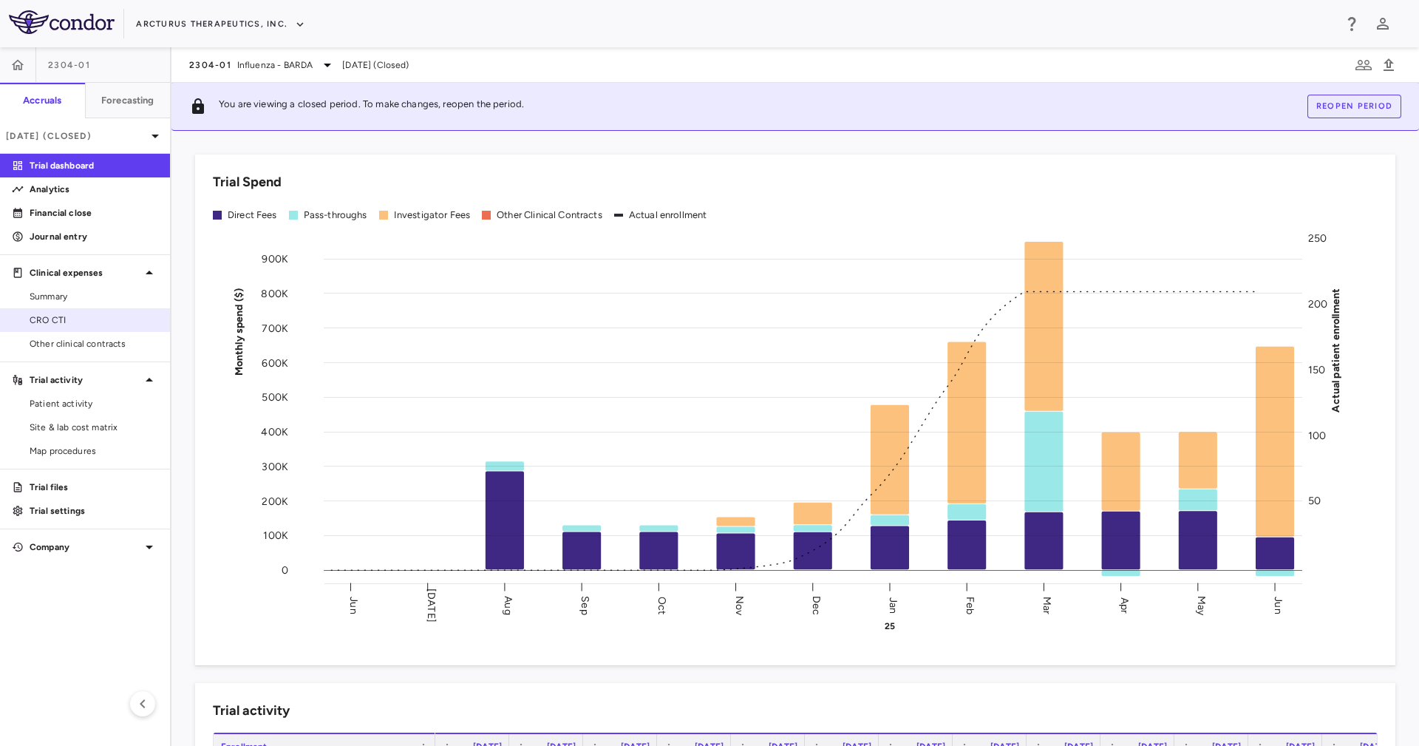
click at [102, 316] on span "CRO CTI" at bounding box center [94, 319] width 129 height 13
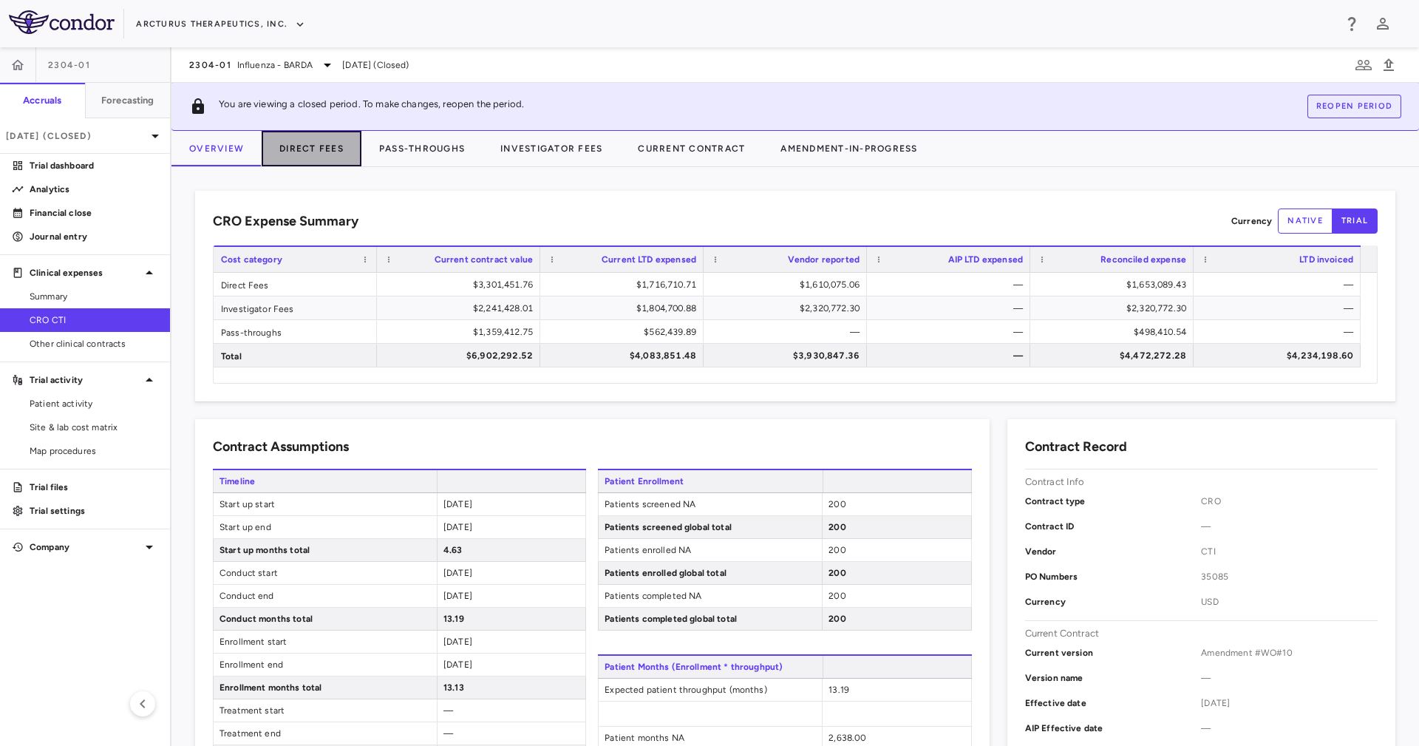
click at [306, 148] on button "Direct Fees" at bounding box center [312, 148] width 100 height 35
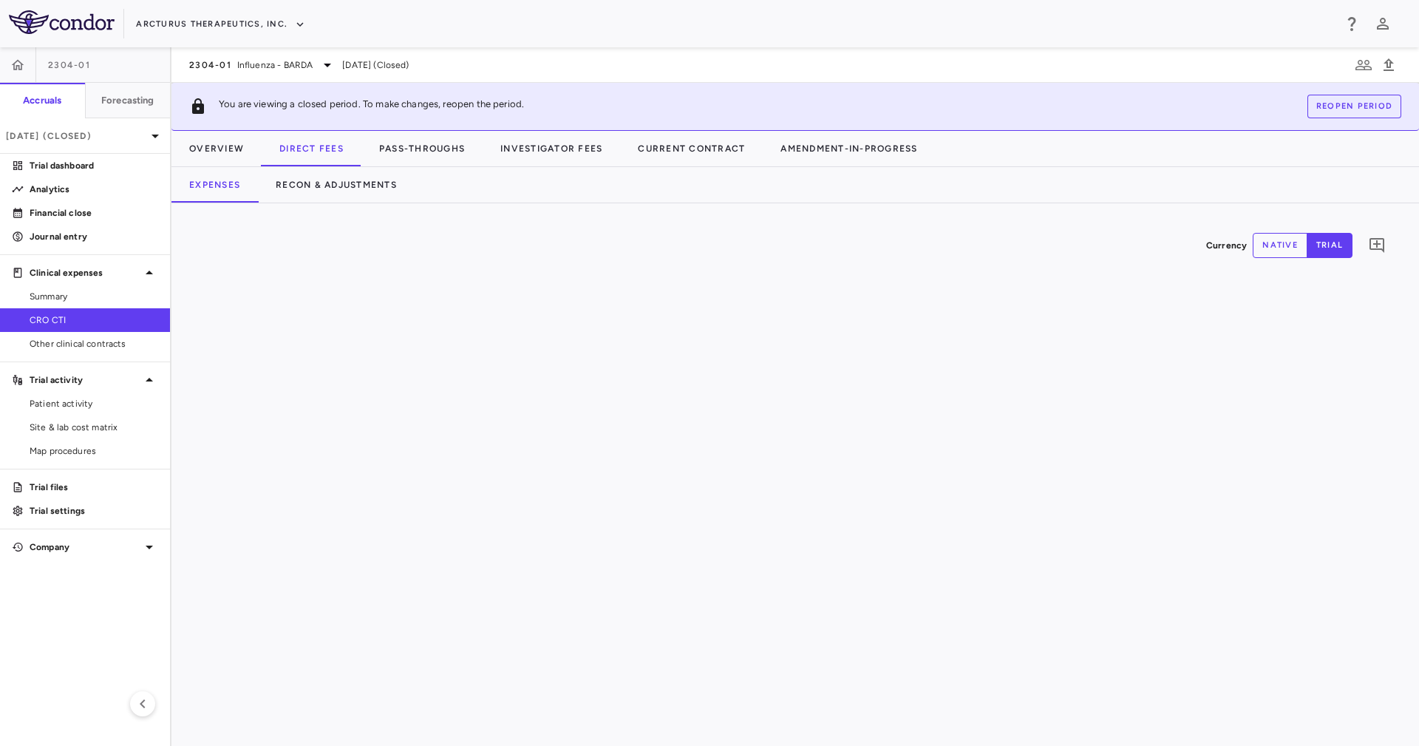
click at [505, 186] on div "Expenses Recon & Adjustments" at bounding box center [796, 184] width 1248 height 35
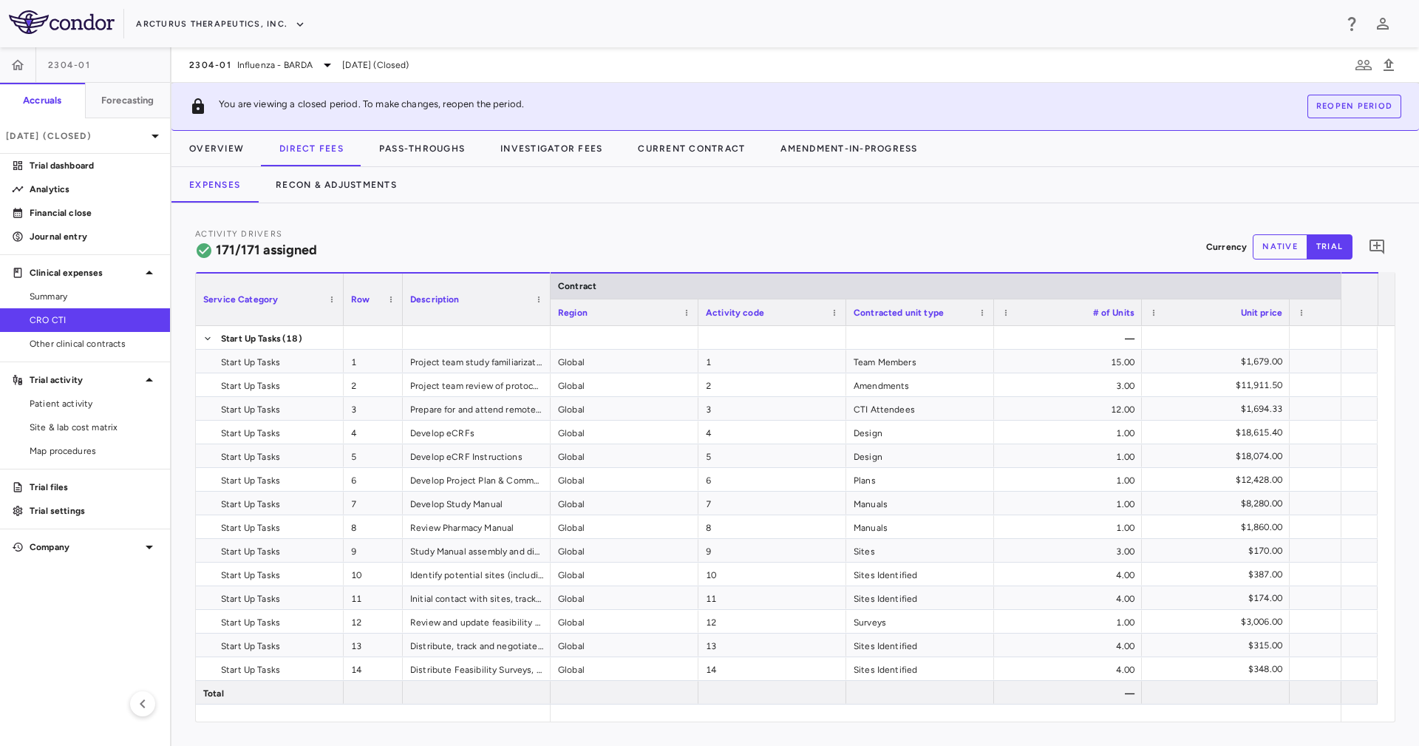
drag, startPoint x: 621, startPoint y: 726, endPoint x: 634, endPoint y: 724, distance: 13.4
click at [634, 724] on div "Activity Drivers 171/171 assigned Currency native trial 0 Service Category Drag…" at bounding box center [796, 474] width 1248 height 543
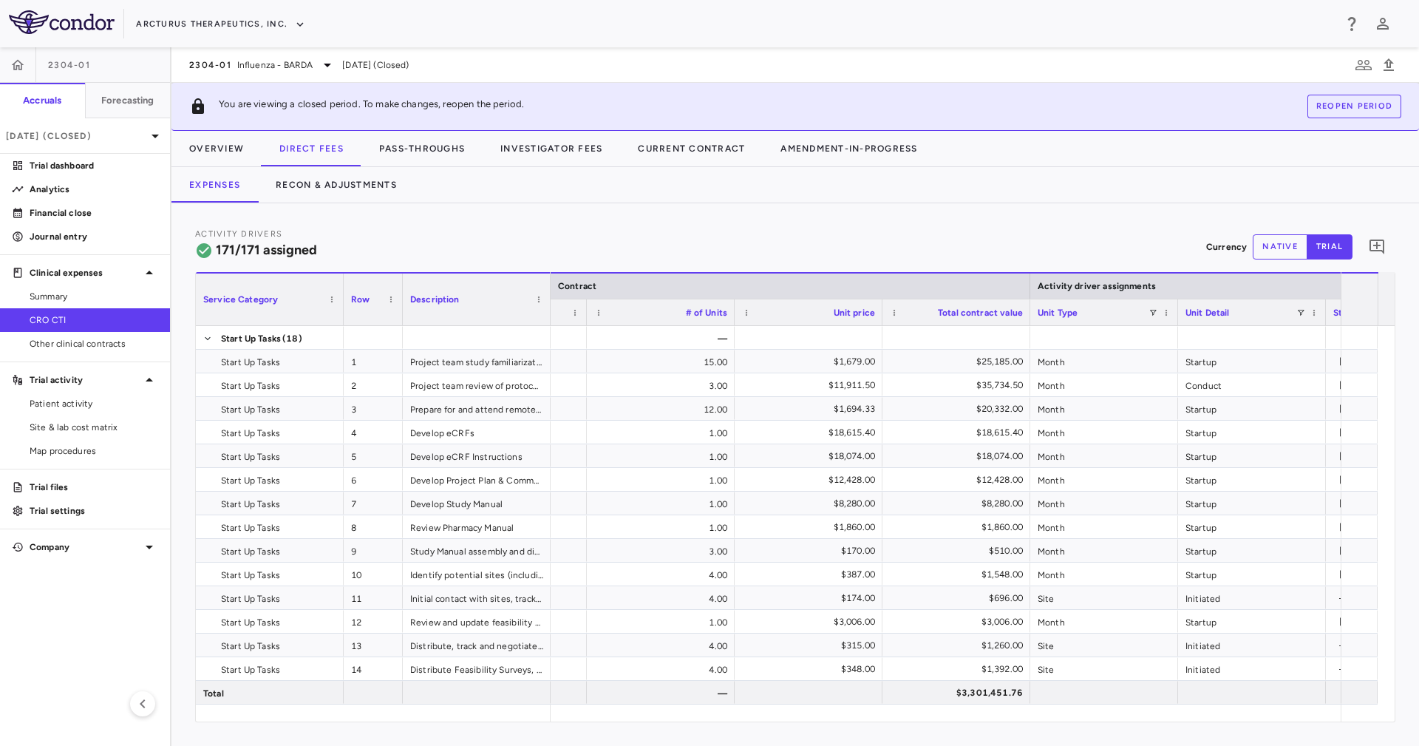
scroll to position [0, 523]
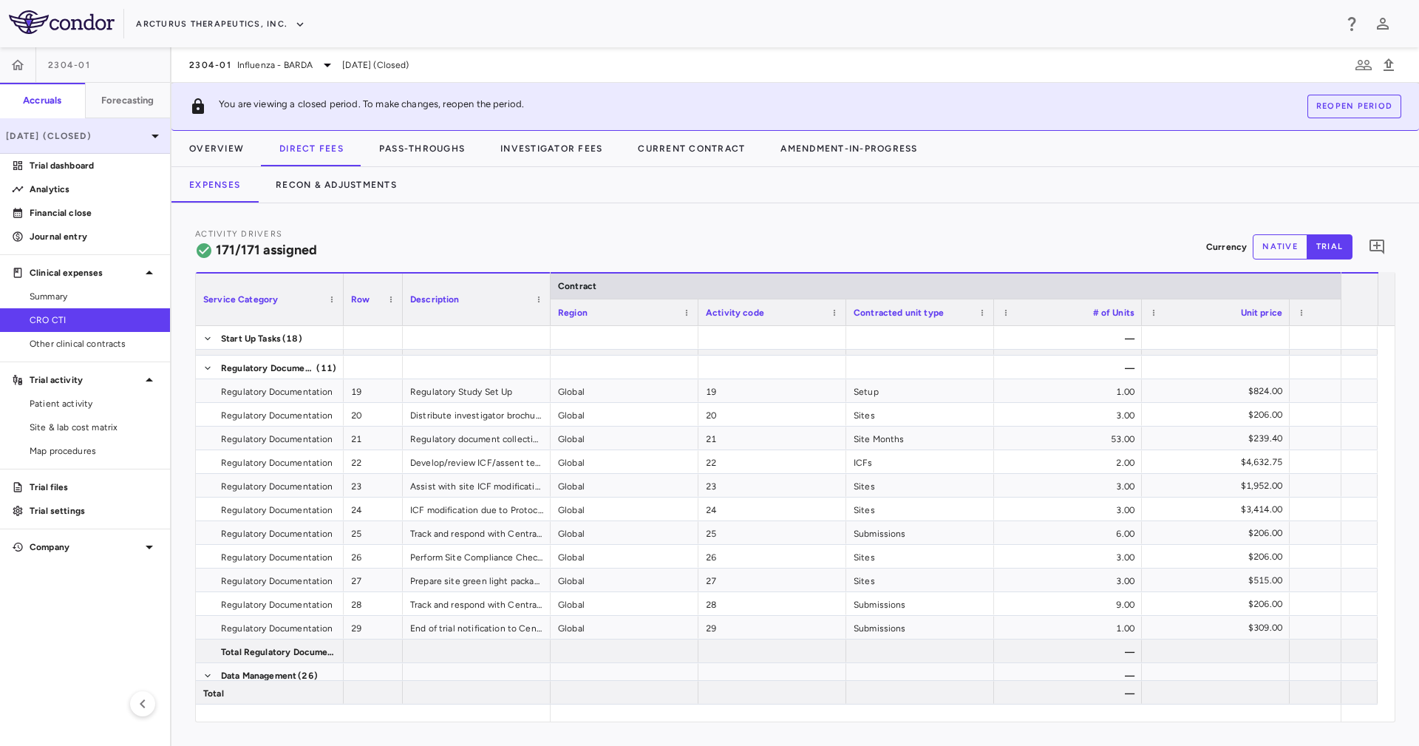
click at [120, 132] on p "[DATE] (Closed)" at bounding box center [76, 135] width 140 height 13
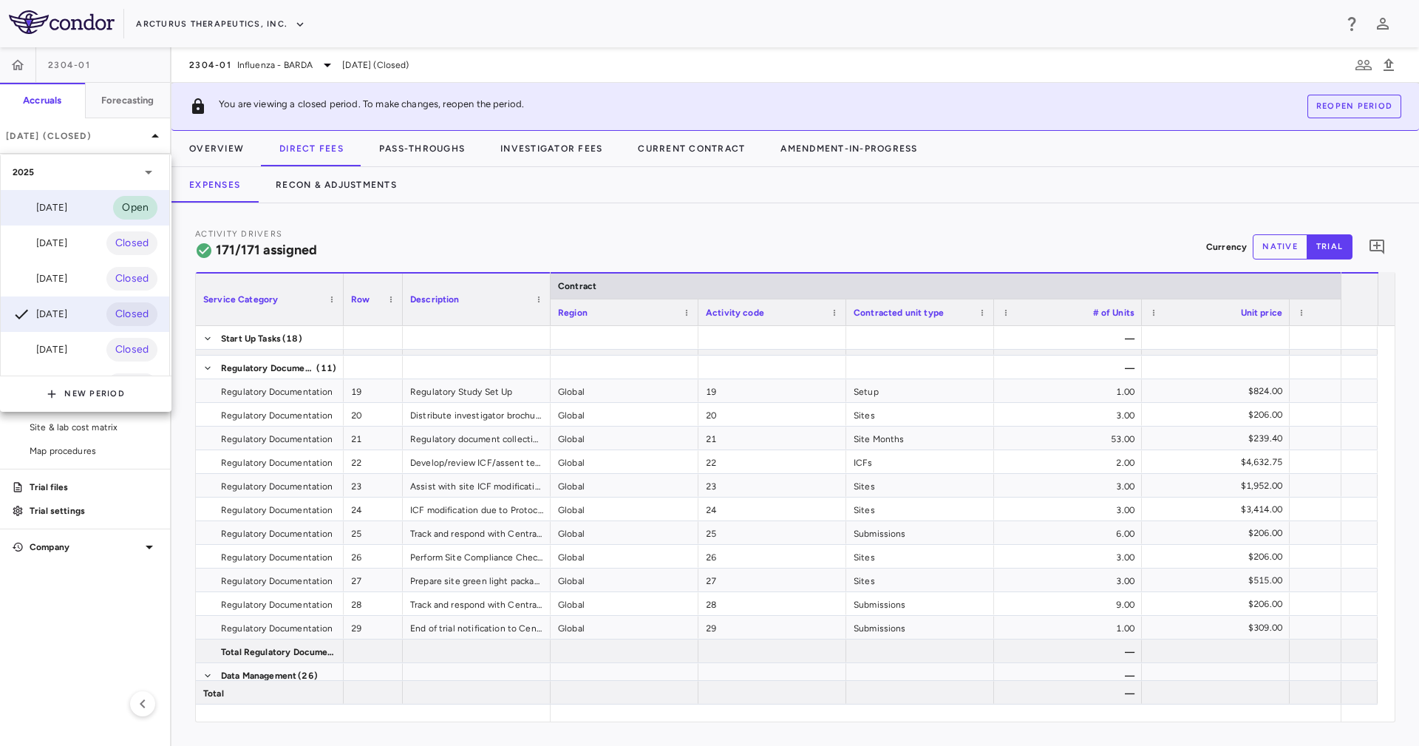
click at [87, 206] on div "Sep 2025 Open" at bounding box center [85, 207] width 169 height 35
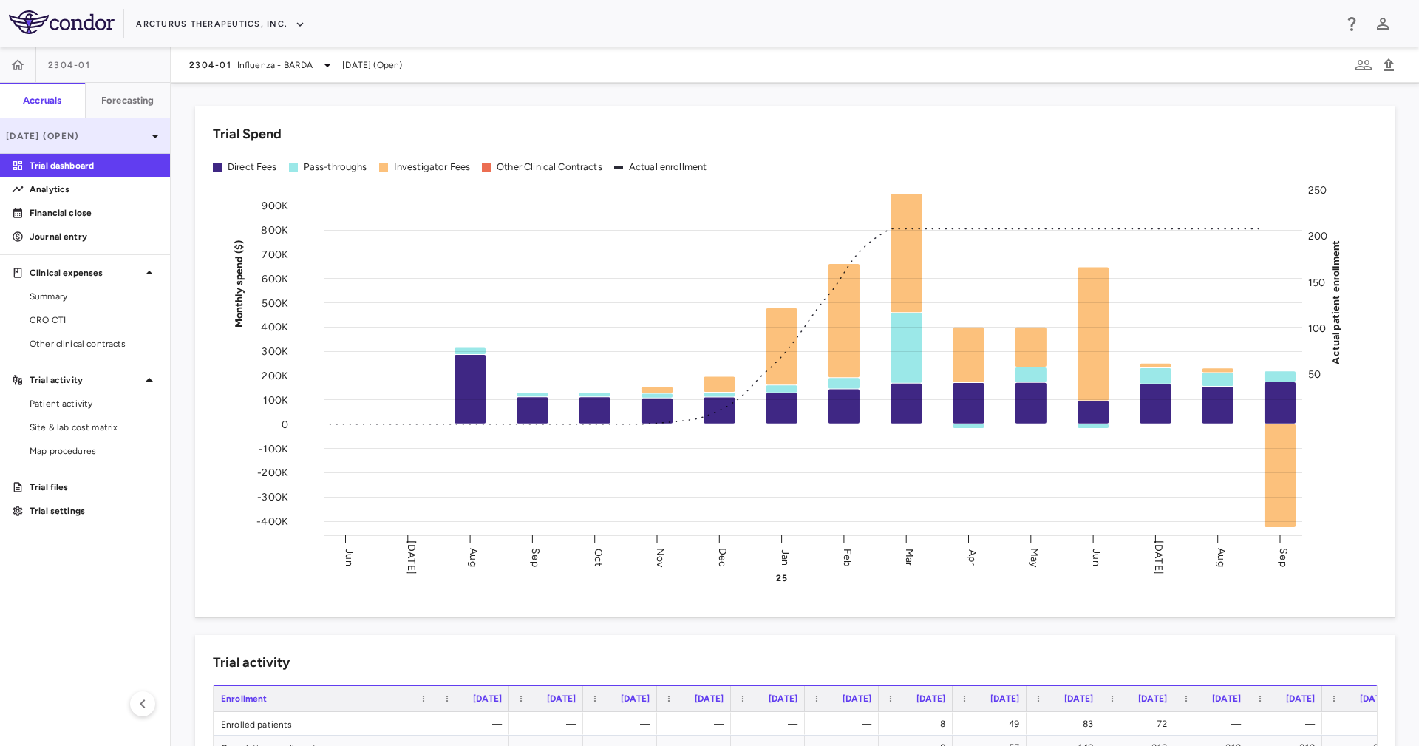
click at [80, 133] on p "Sep 2025 (Open)" at bounding box center [76, 135] width 140 height 13
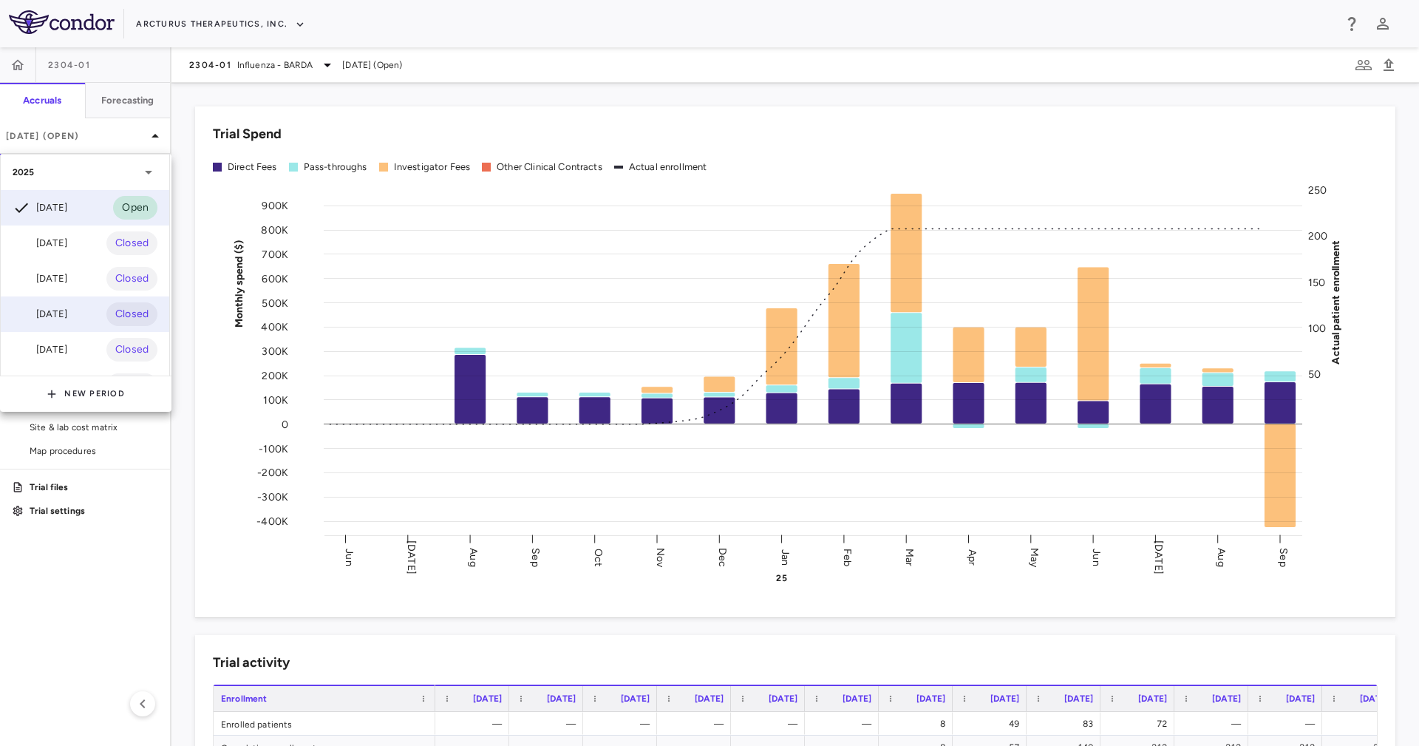
click at [92, 306] on div "[DATE] Closed" at bounding box center [85, 313] width 169 height 35
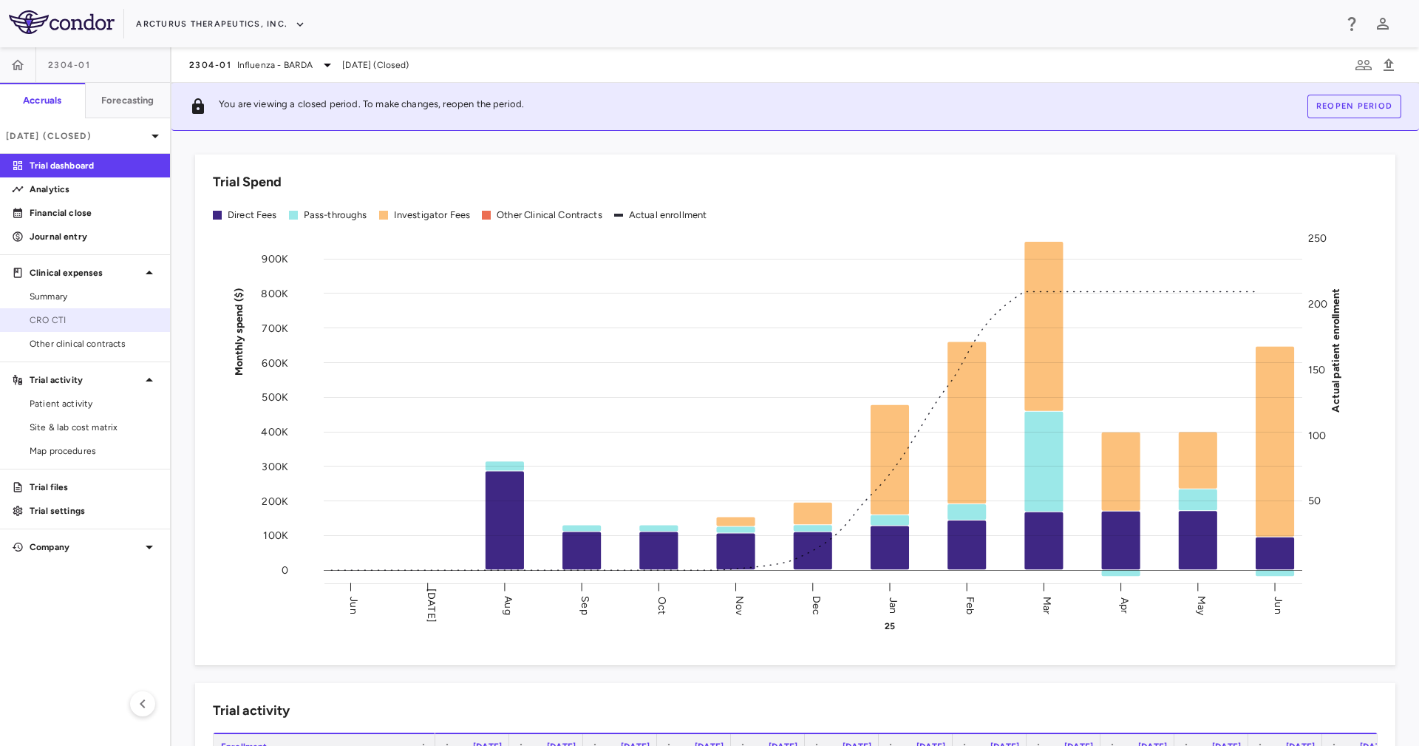
click at [103, 319] on span "CRO CTI" at bounding box center [94, 319] width 129 height 13
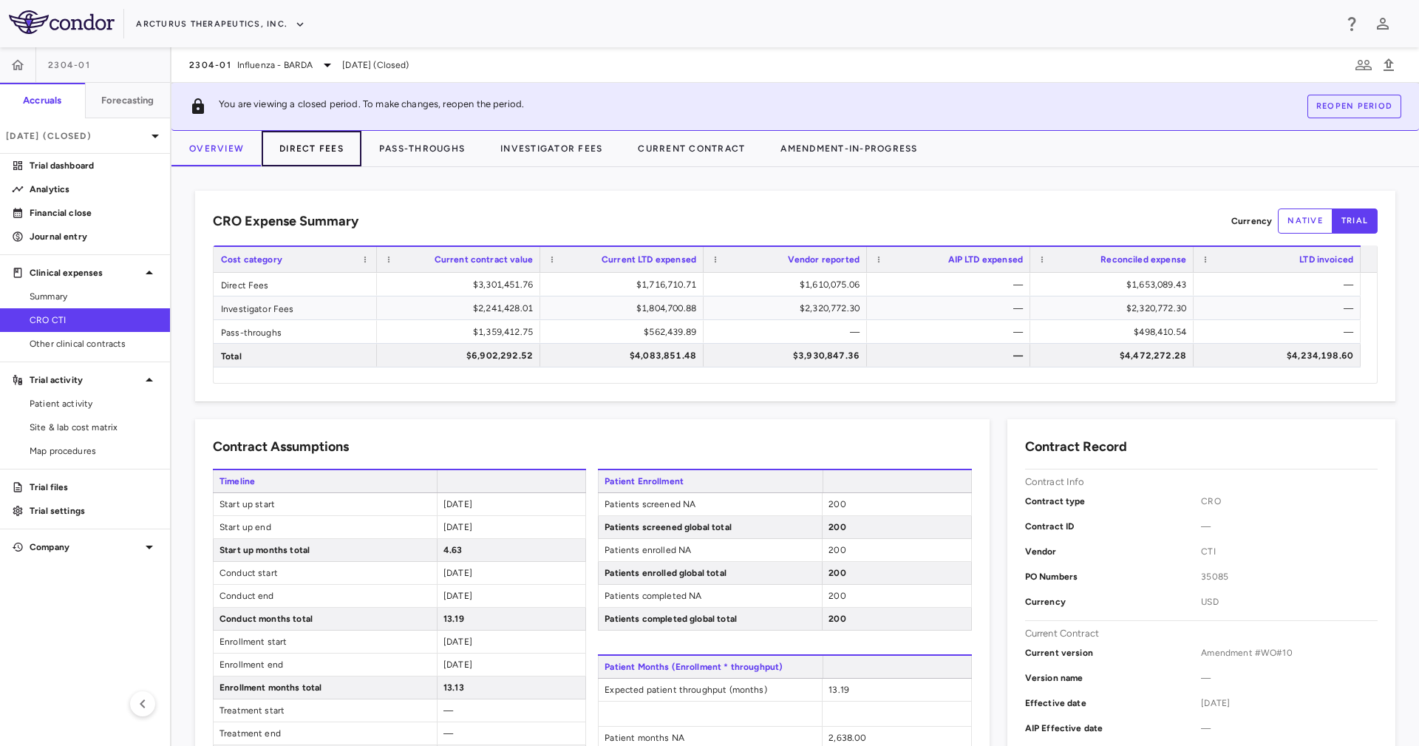
click at [328, 143] on button "Direct Fees" at bounding box center [312, 148] width 100 height 35
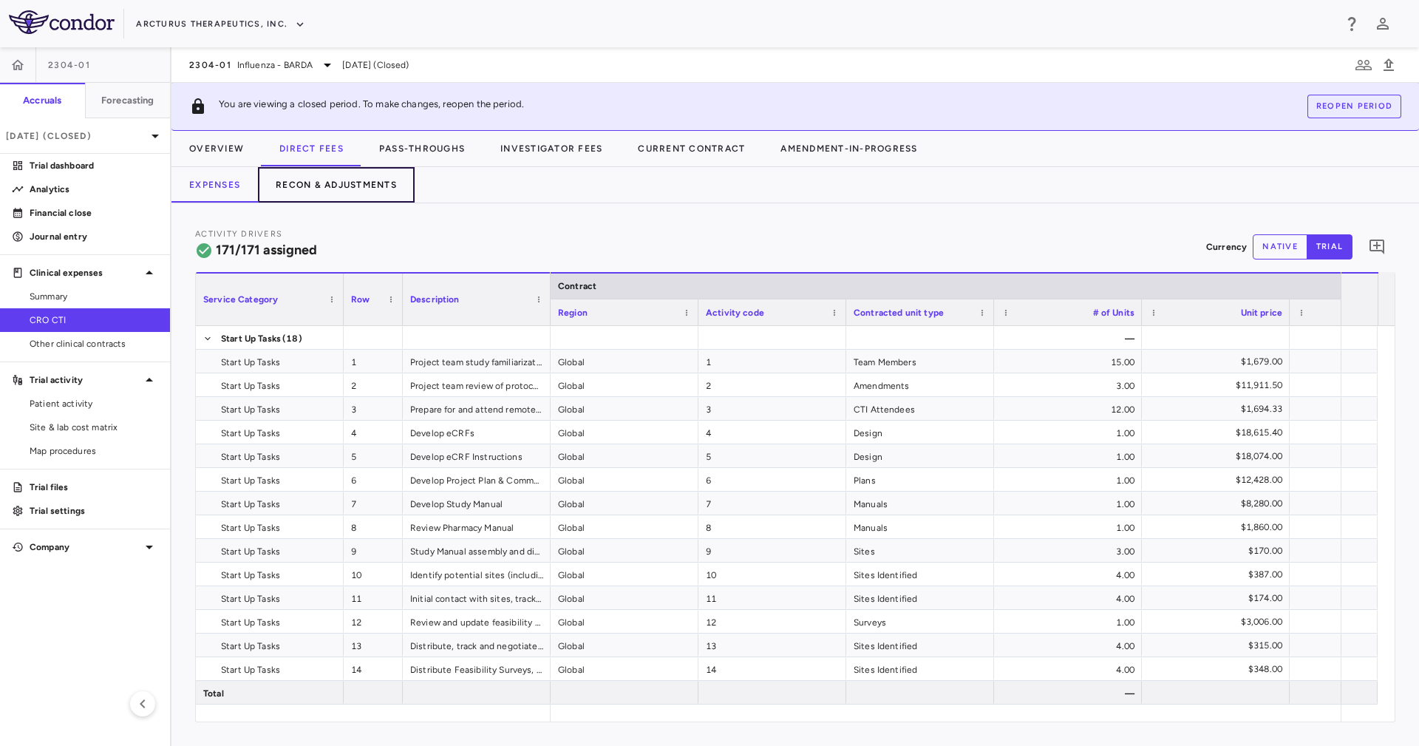
click at [386, 188] on button "Recon & Adjustments" at bounding box center [336, 184] width 157 height 35
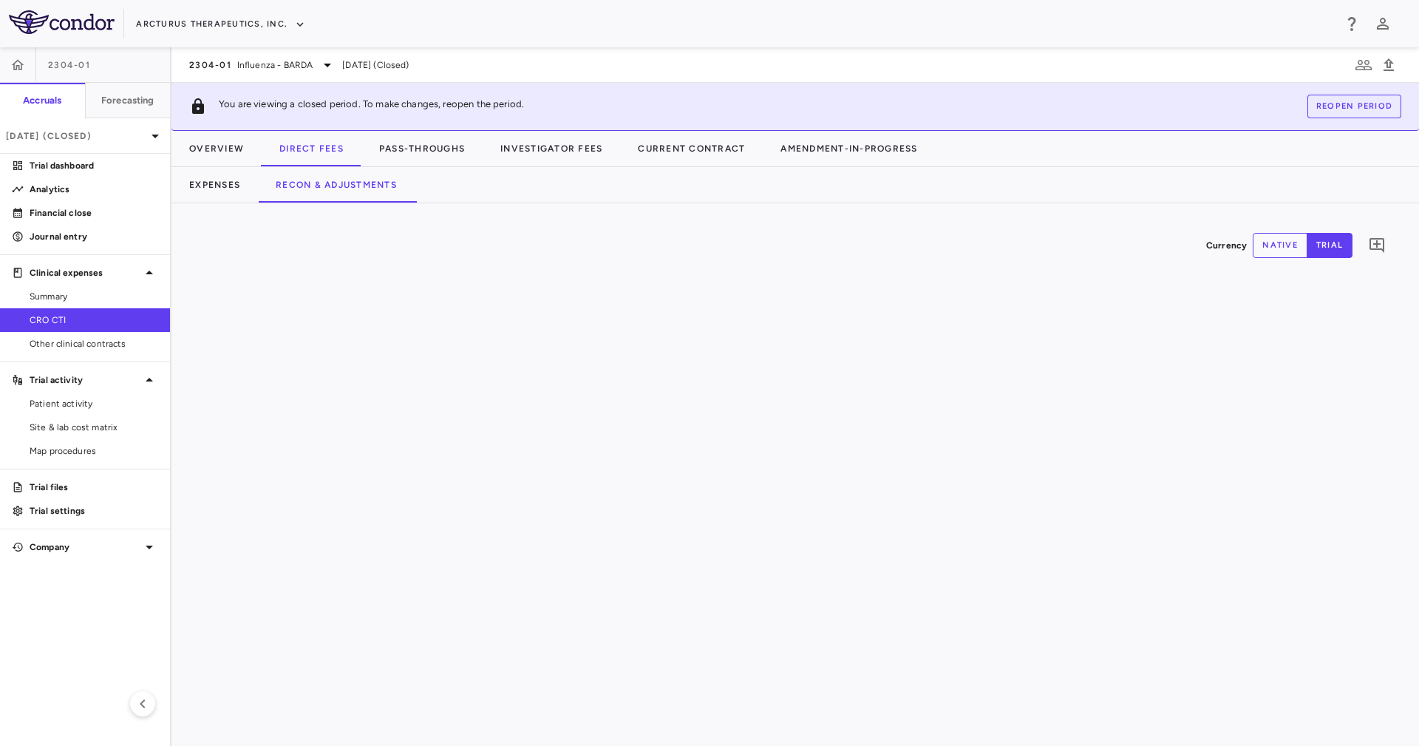
click at [546, 206] on div "Currency native trial 0" at bounding box center [796, 474] width 1248 height 543
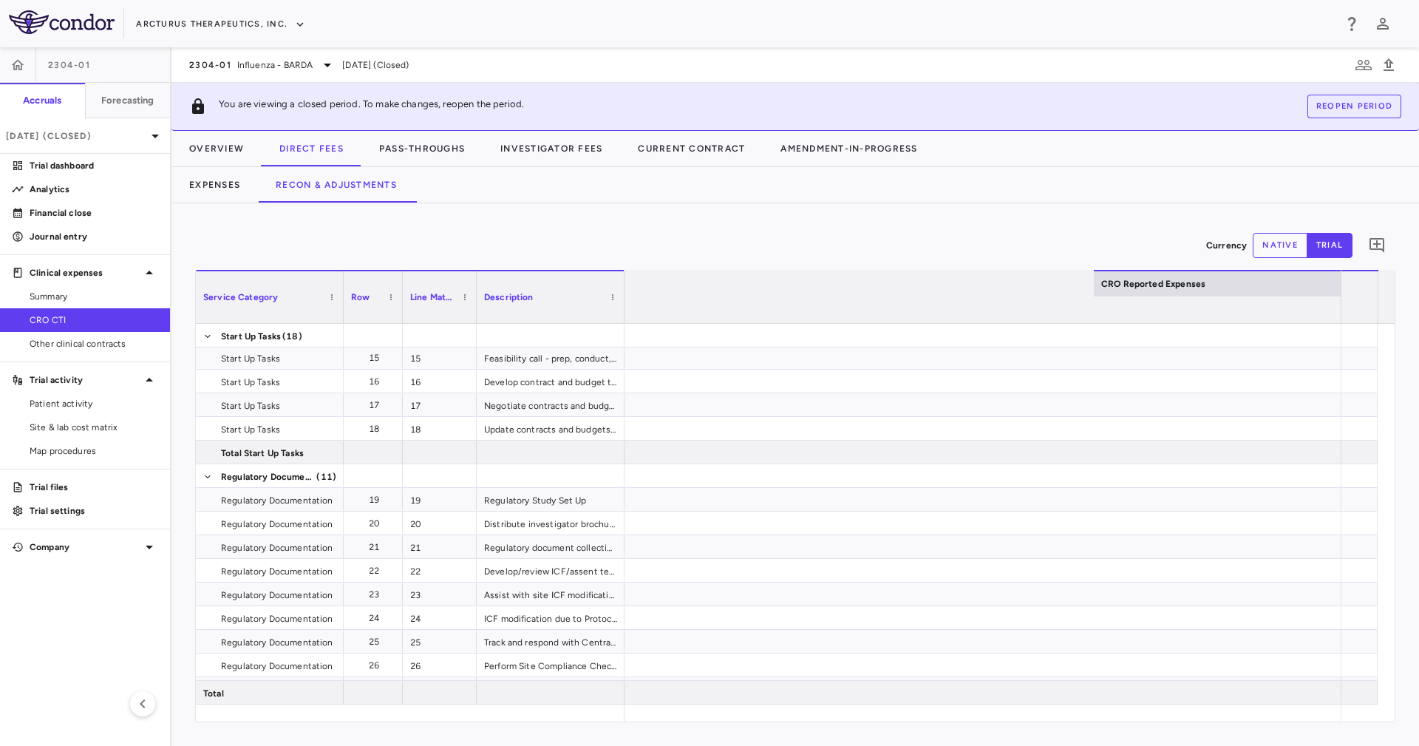
scroll to position [0, 2537]
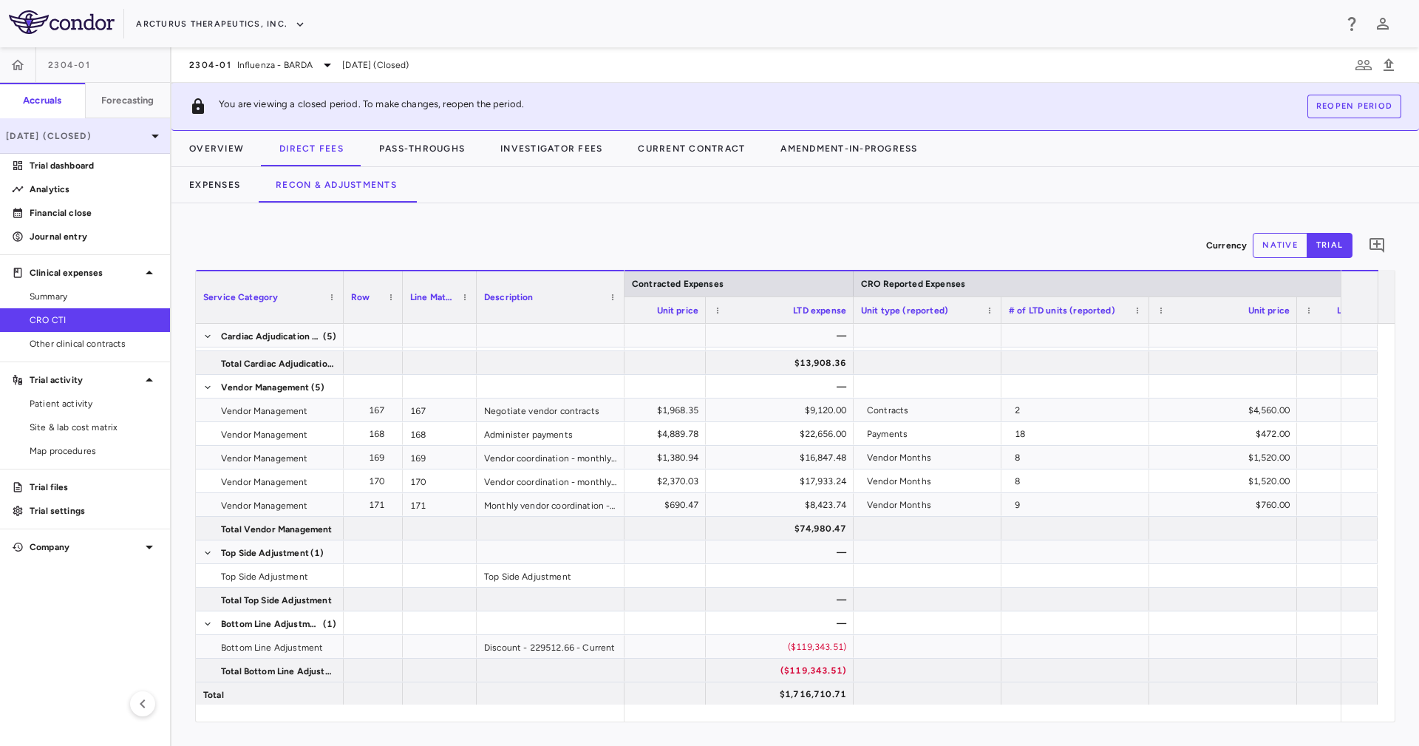
click at [67, 141] on p "Jun 2025 (Closed)" at bounding box center [76, 135] width 140 height 13
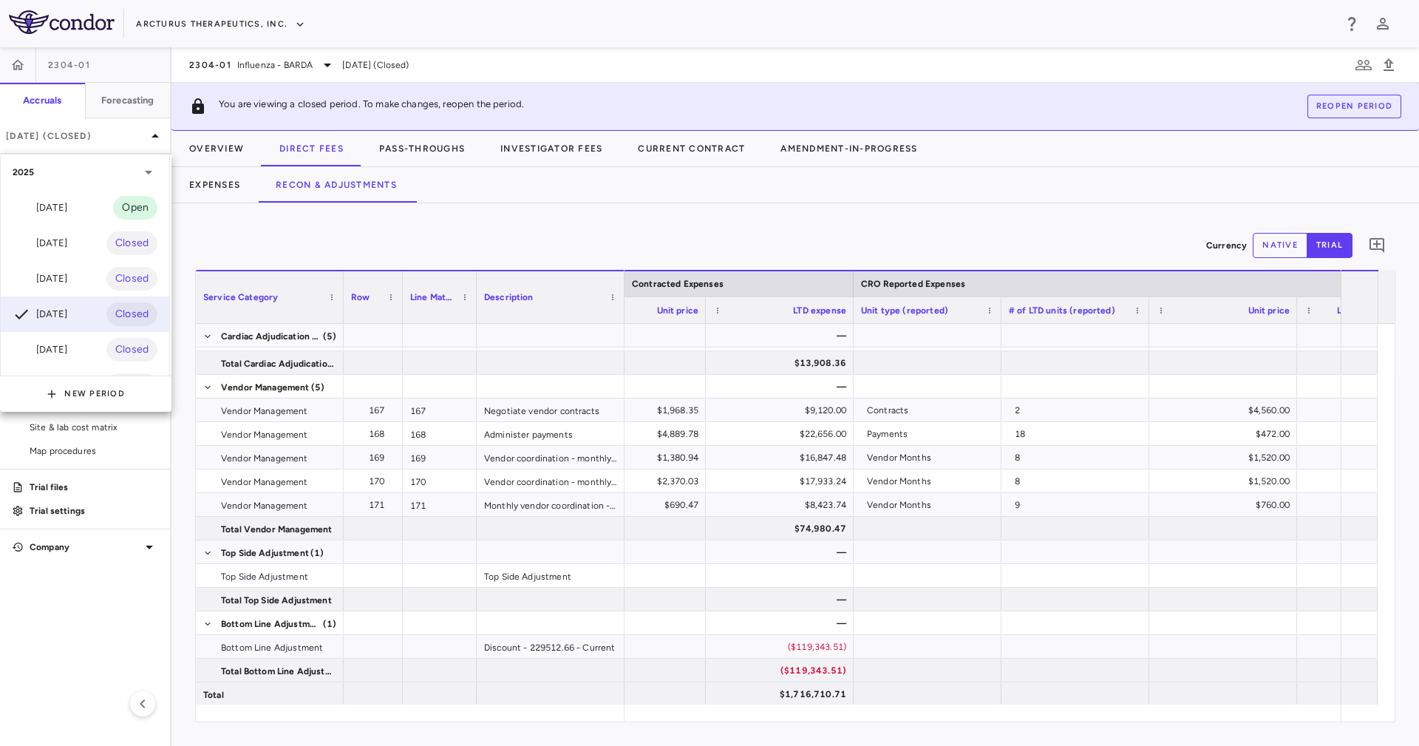
click at [83, 206] on div "[DATE] Open" at bounding box center [85, 207] width 169 height 35
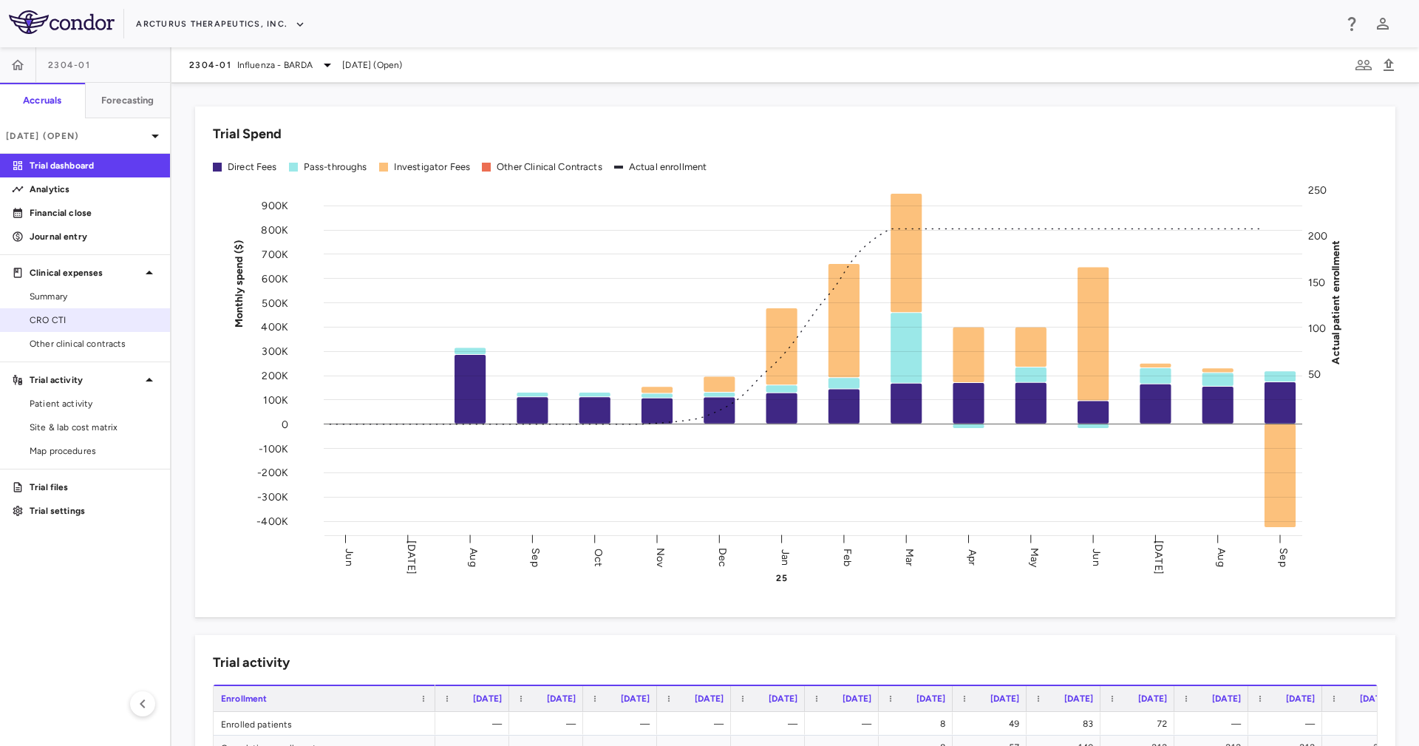
click at [160, 317] on link "CRO CTI" at bounding box center [85, 320] width 170 height 22
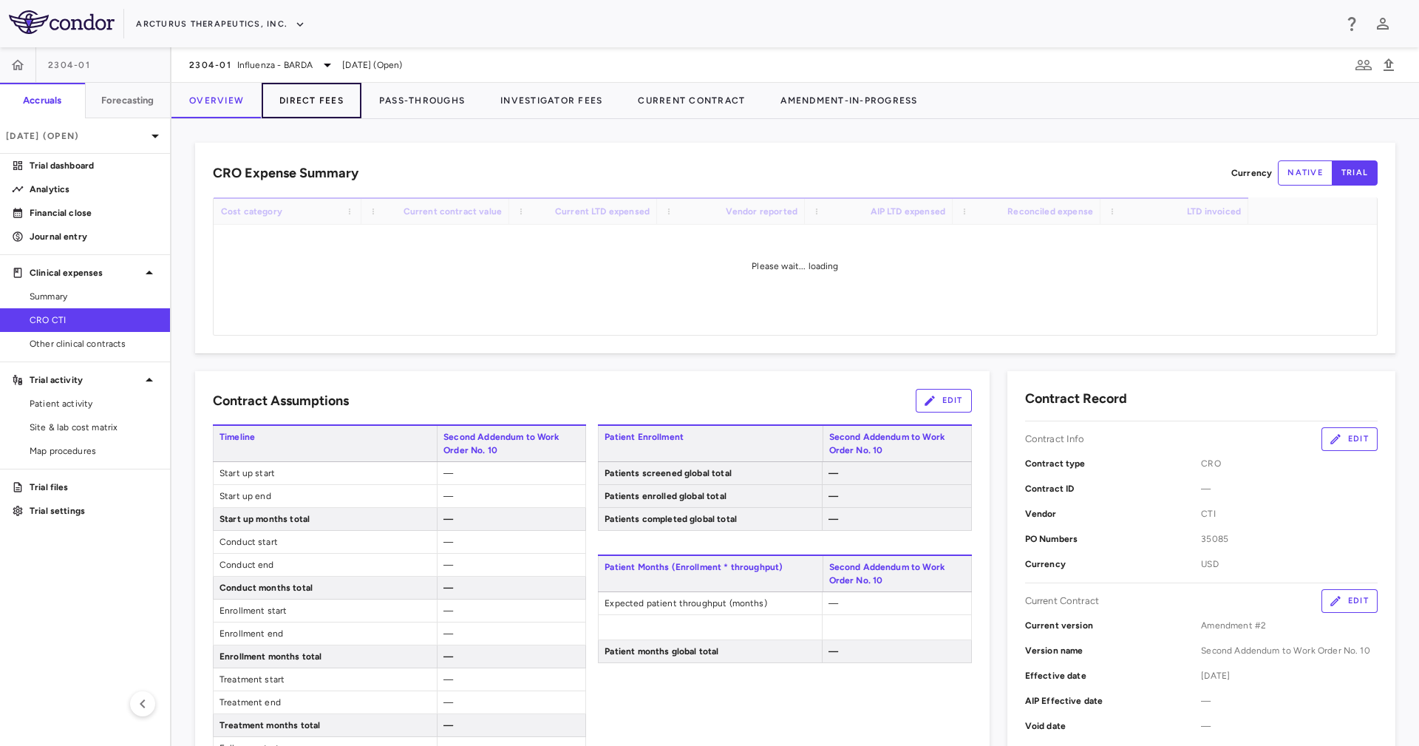
click at [344, 115] on button "Direct Fees" at bounding box center [312, 100] width 100 height 35
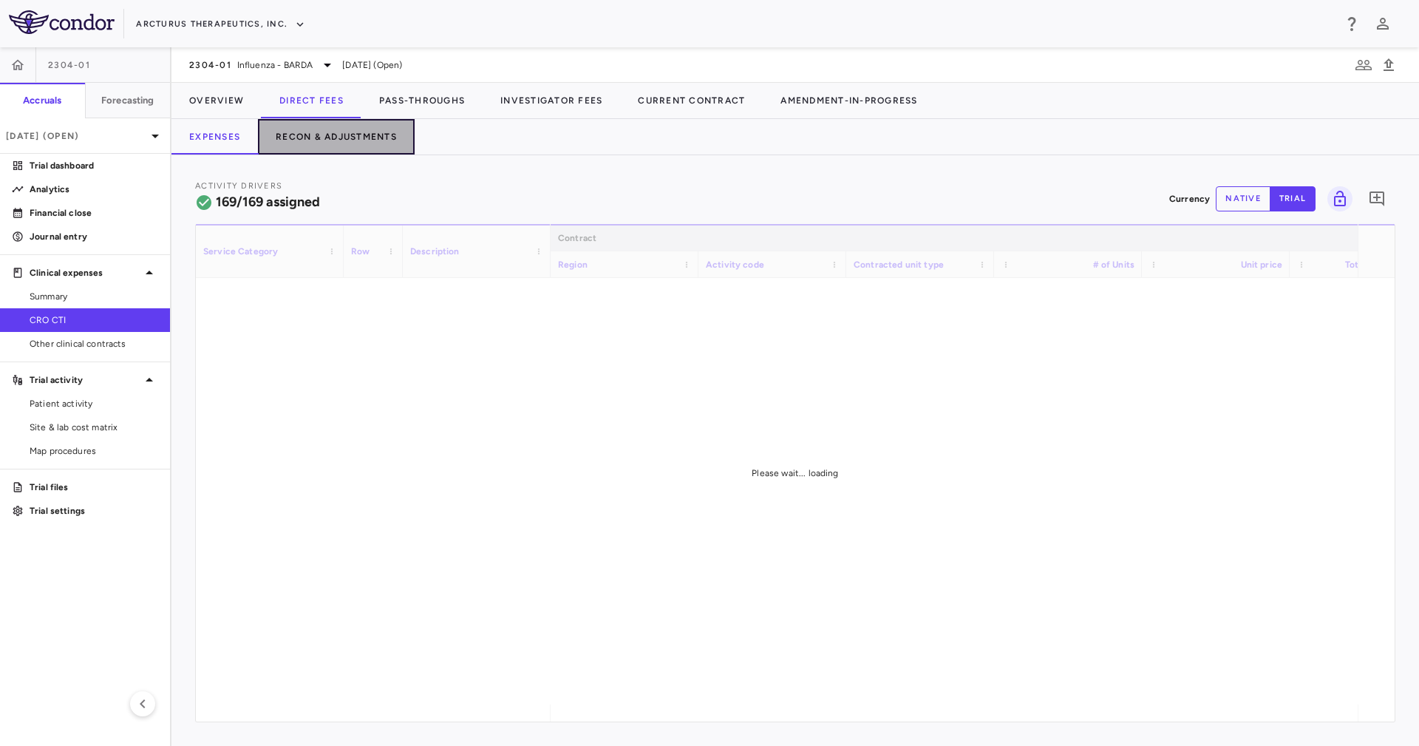
click at [374, 135] on button "Recon & Adjustments" at bounding box center [336, 136] width 157 height 35
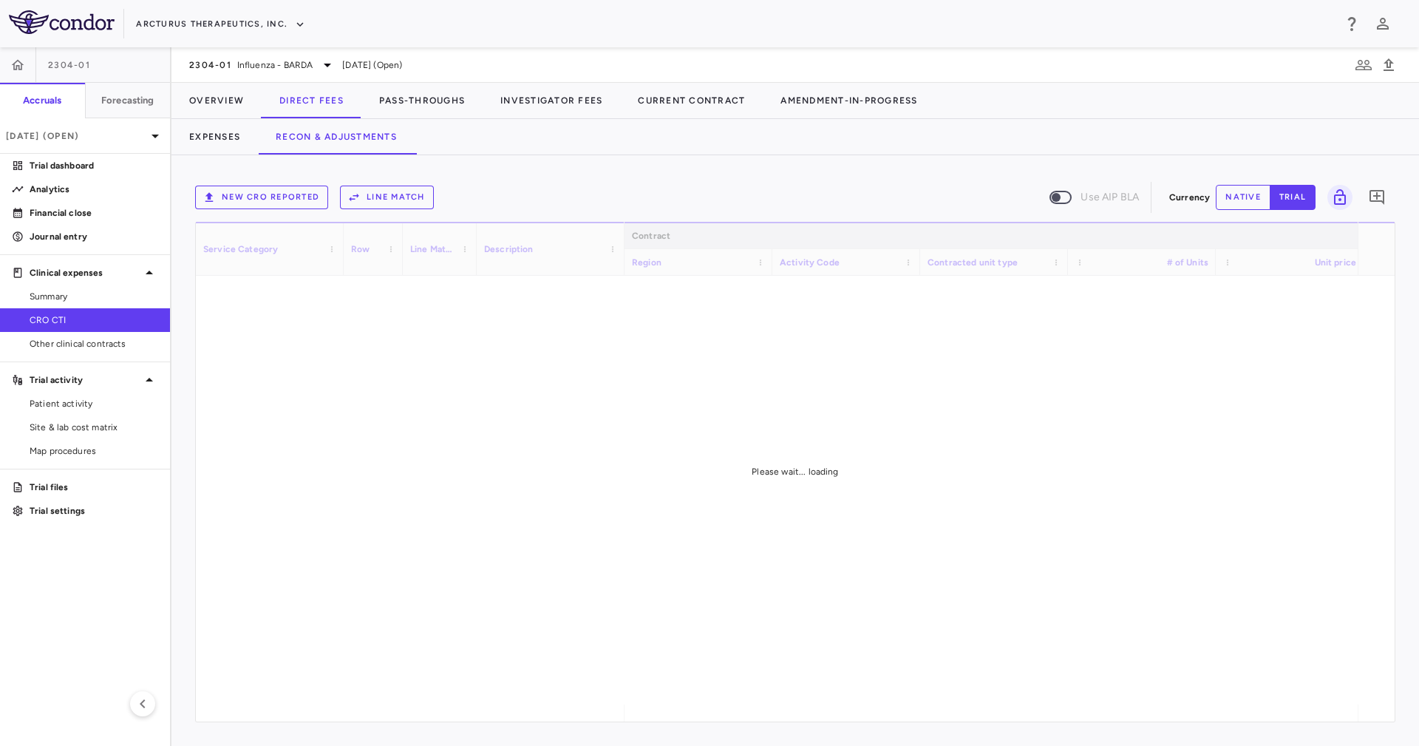
click at [563, 177] on div "New CRO reported Line Match Use AIP BLA Currency native trial 0 Service Categor…" at bounding box center [796, 450] width 1248 height 591
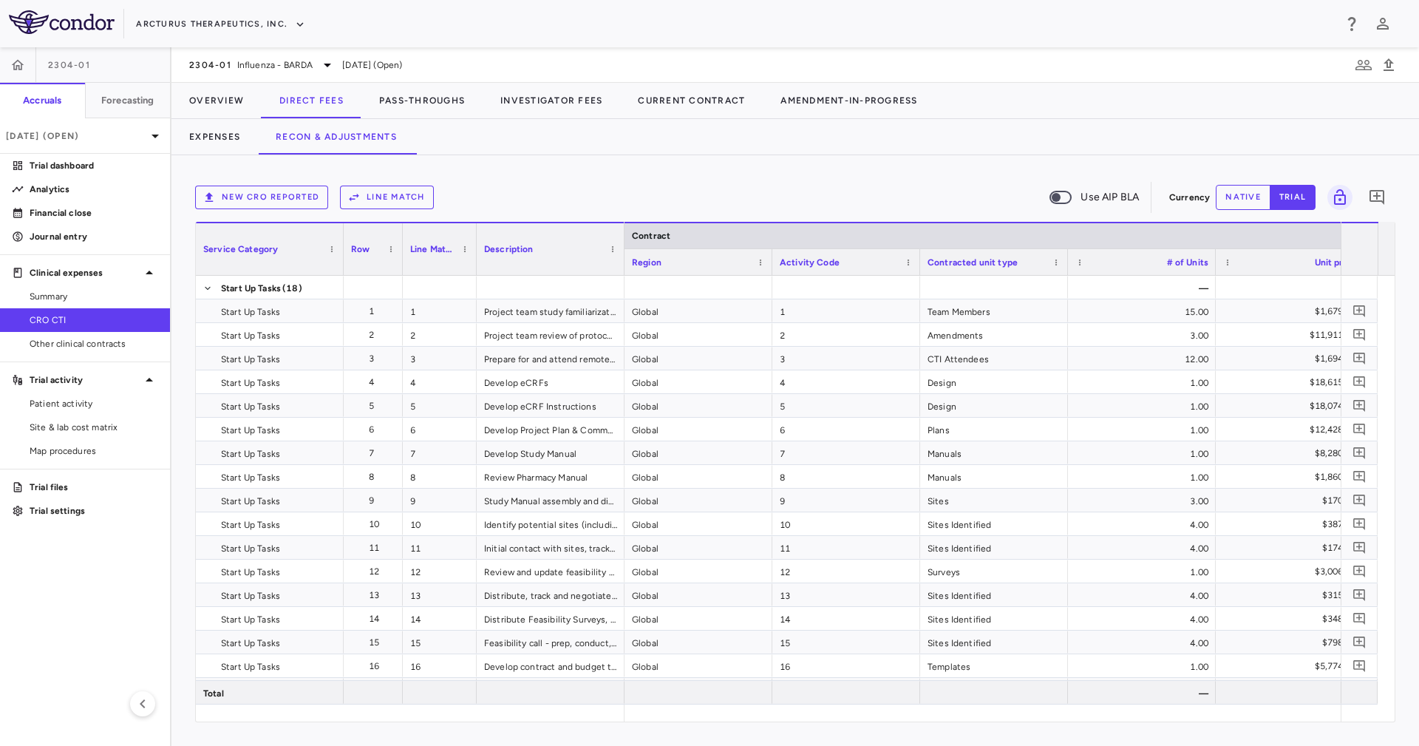
click at [408, 209] on div "New CRO reported Line Match Use AIP BLA" at bounding box center [679, 197] width 968 height 31
click at [407, 195] on button "Line Match" at bounding box center [387, 198] width 94 height 24
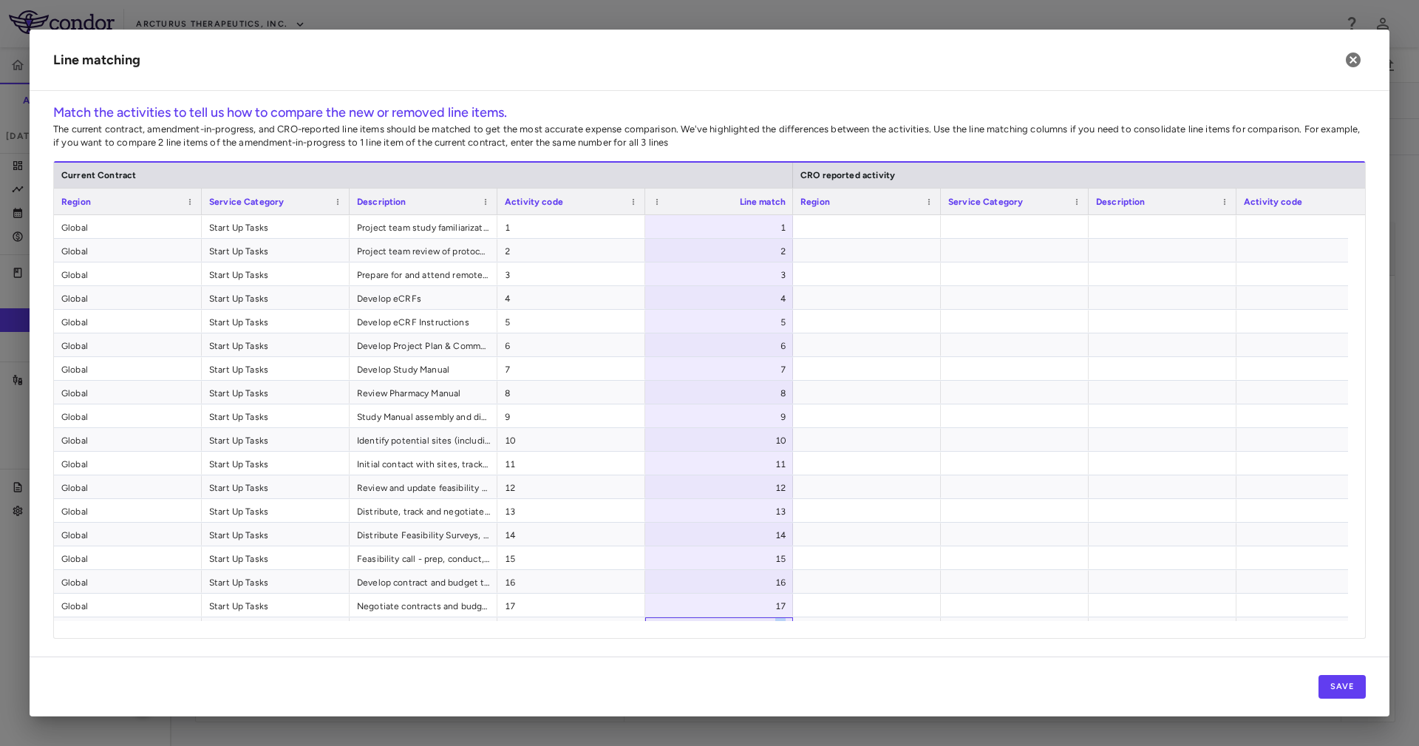
drag, startPoint x: 743, startPoint y: 619, endPoint x: 742, endPoint y: 641, distance: 22.2
click at [747, 648] on div "Match the activities to tell us how to compare the new or removed line items. T…" at bounding box center [710, 380] width 1360 height 554
click at [509, 510] on span "13" at bounding box center [571, 512] width 133 height 24
click at [1362, 45] on h2 "Line matching" at bounding box center [710, 60] width 1360 height 61
click at [1359, 67] on icon "button" at bounding box center [1354, 60] width 18 height 18
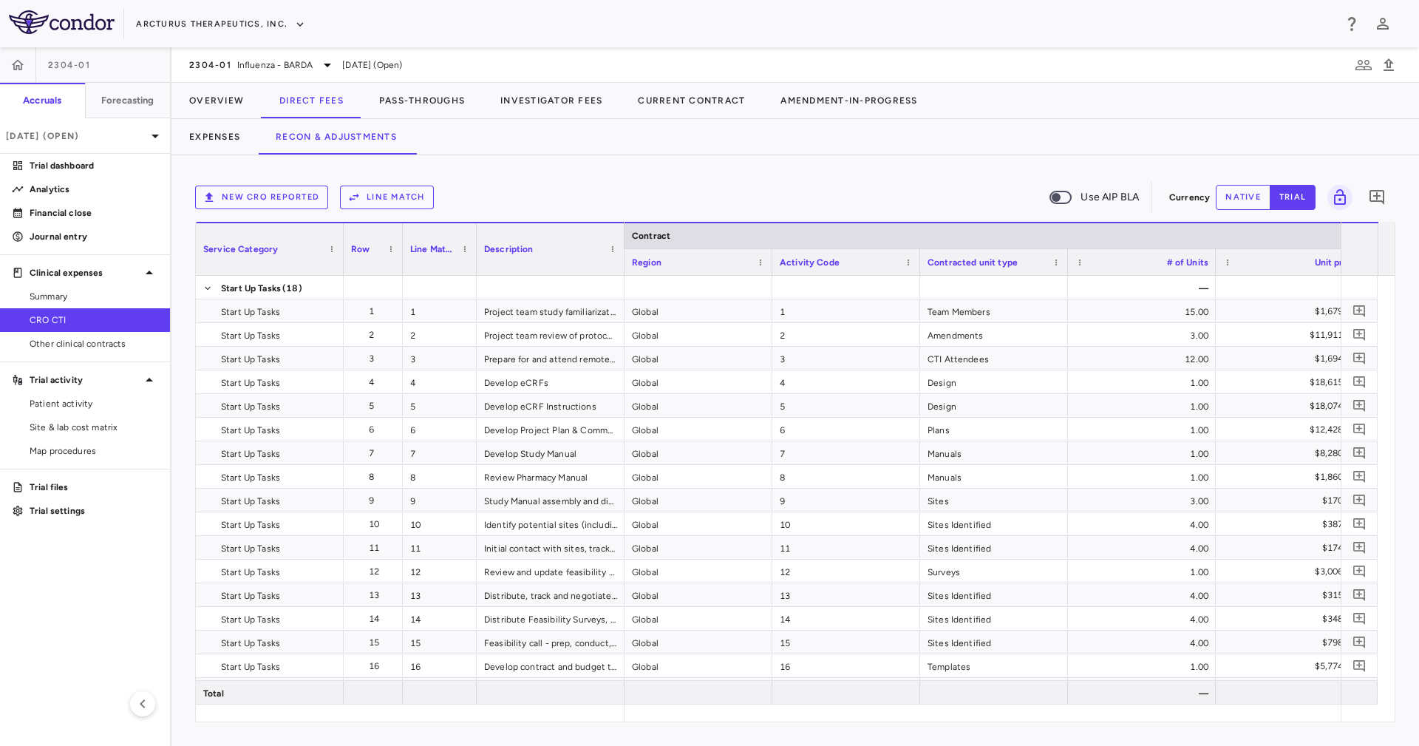
click at [260, 194] on button "New CRO reported" at bounding box center [261, 198] width 133 height 24
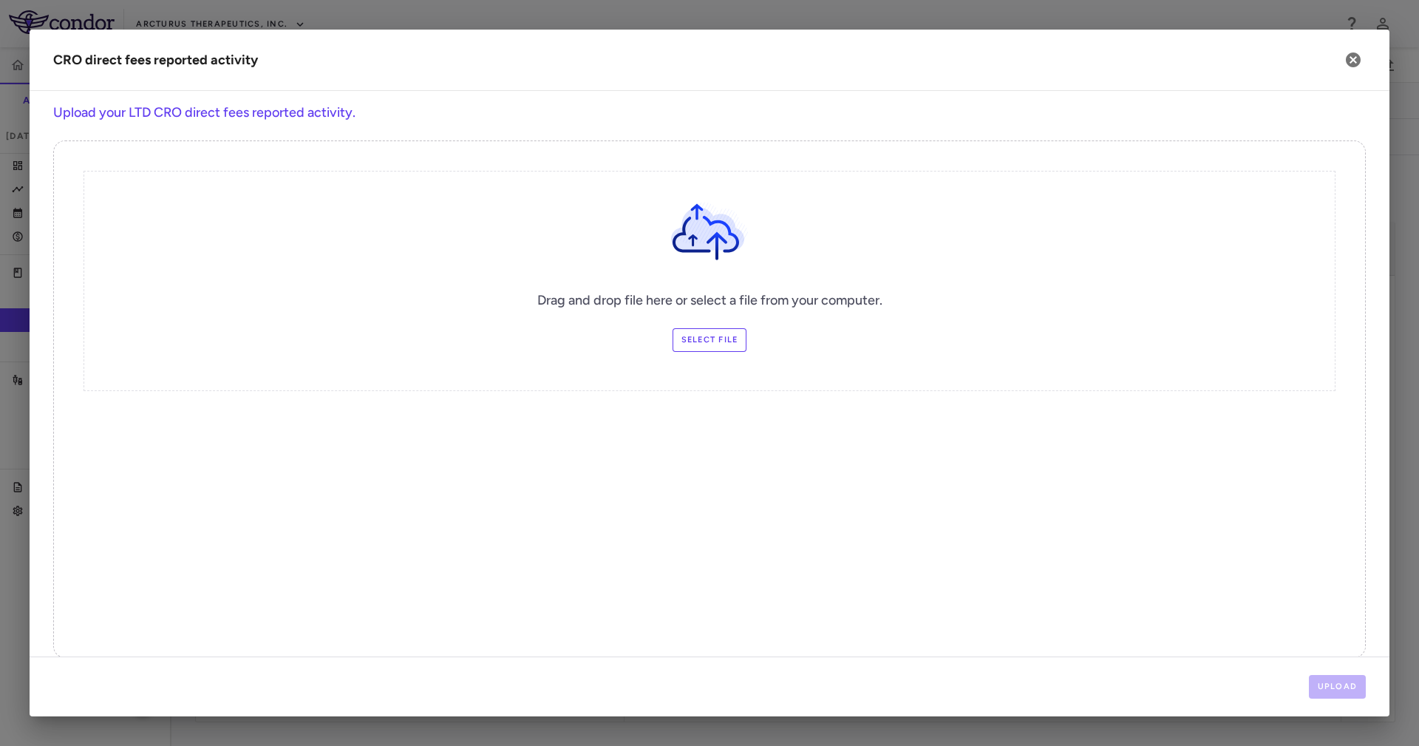
click at [718, 353] on div "Drag and drop file here or select a file from your computer. Select file" at bounding box center [710, 281] width 1252 height 220
click at [716, 338] on label "Select file" at bounding box center [710, 340] width 75 height 24
click at [0, 0] on input "Select file" at bounding box center [0, 0] width 0 height 0
click at [1323, 693] on button "Upload" at bounding box center [1338, 687] width 58 height 24
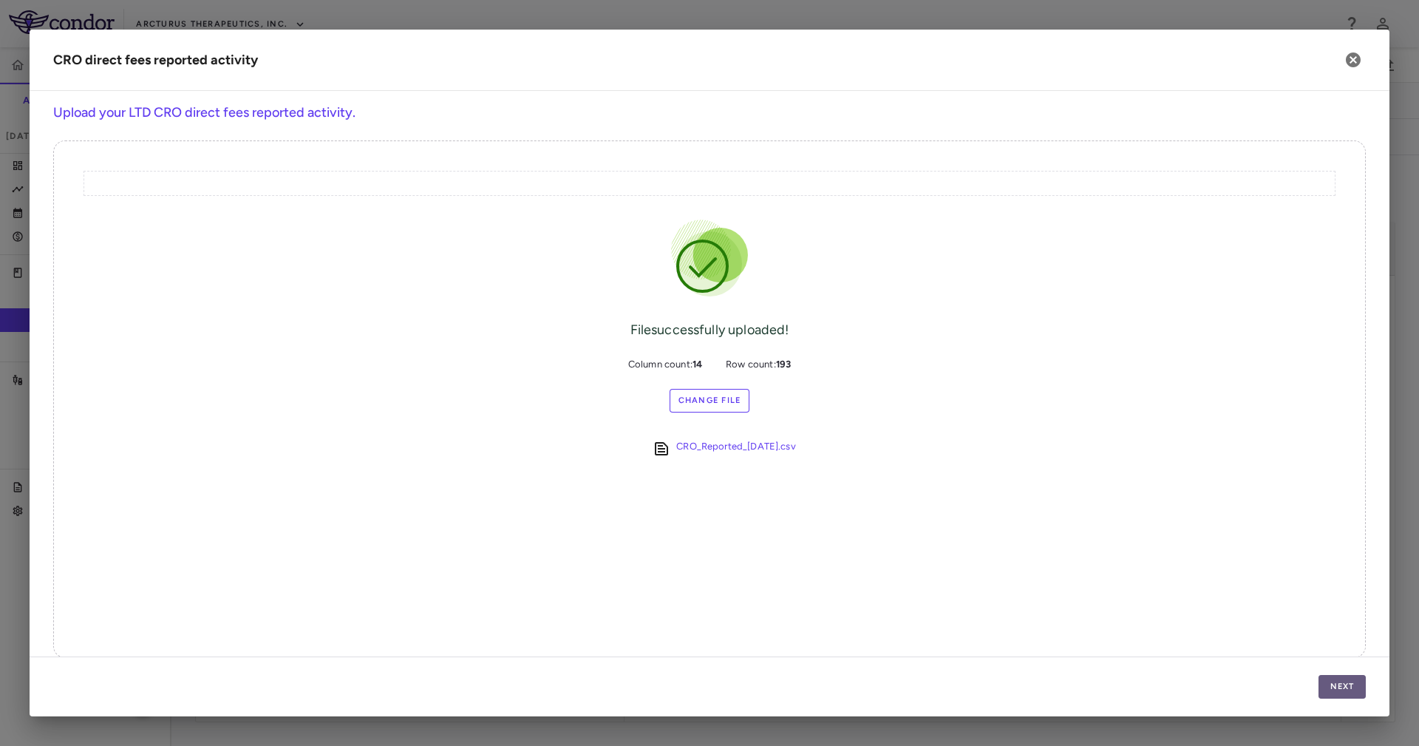
click at [1323, 693] on button "Next" at bounding box center [1342, 687] width 47 height 24
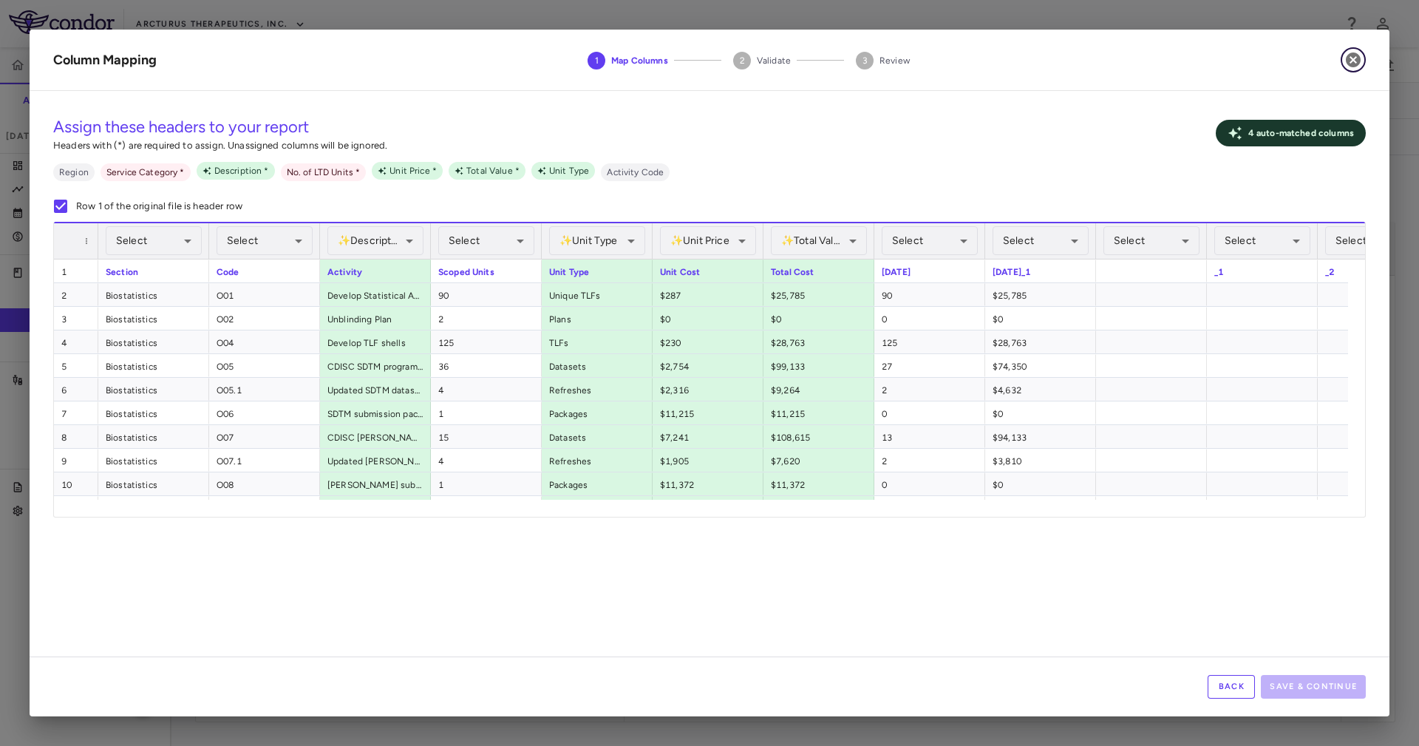
click at [1344, 67] on button "button" at bounding box center [1353, 59] width 25 height 25
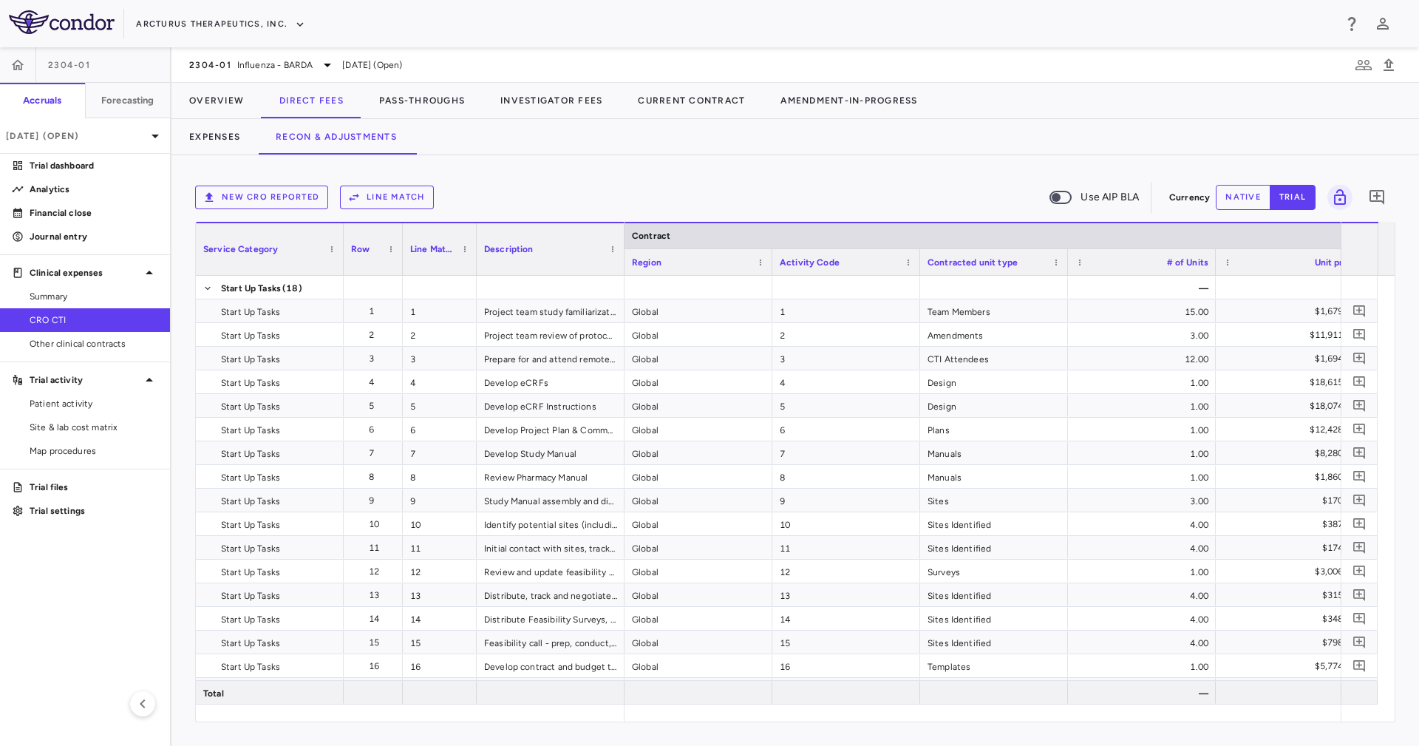
click at [262, 195] on button "New CRO reported" at bounding box center [261, 198] width 133 height 24
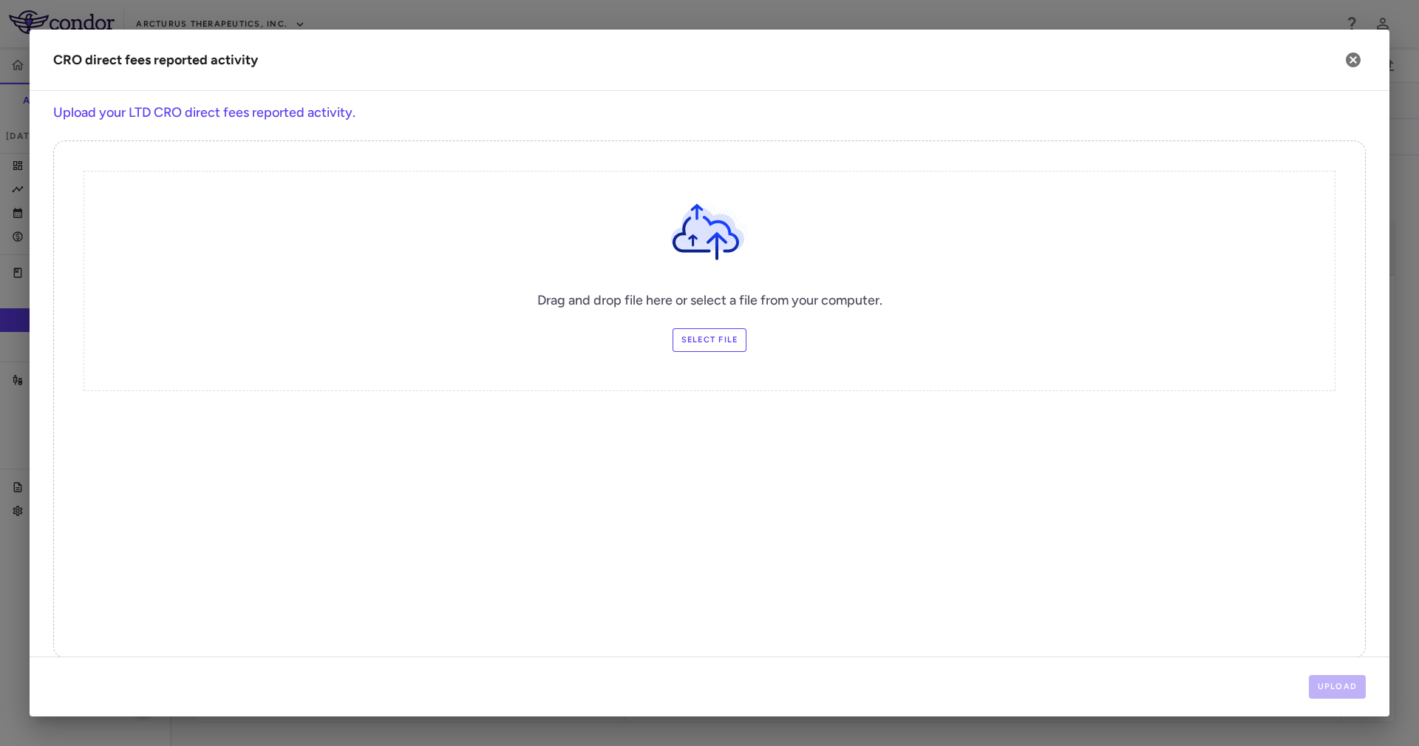
click at [679, 344] on label "Select file" at bounding box center [710, 340] width 75 height 24
click at [0, 0] on input "Select file" at bounding box center [0, 0] width 0 height 0
click at [1348, 689] on button "Upload" at bounding box center [1338, 687] width 58 height 24
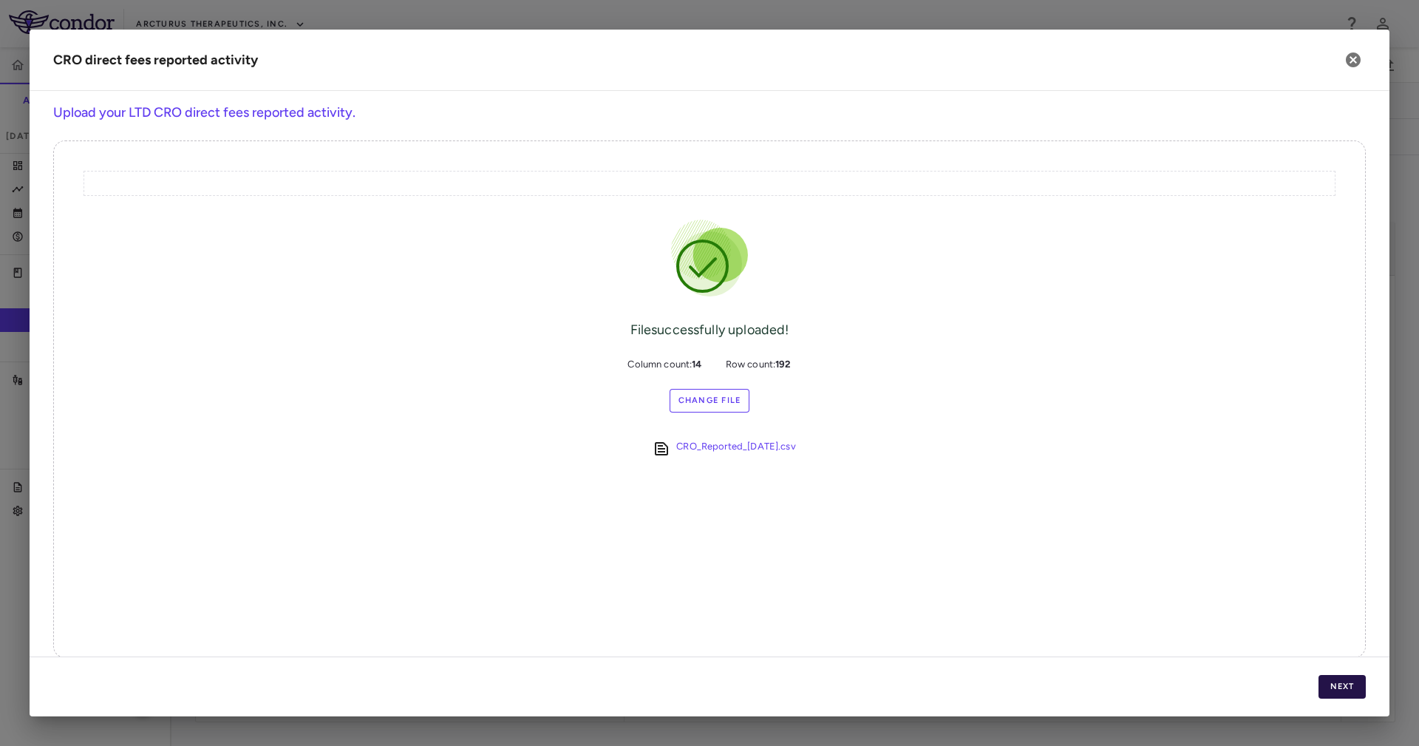
click at [1337, 677] on button "Next" at bounding box center [1342, 687] width 47 height 24
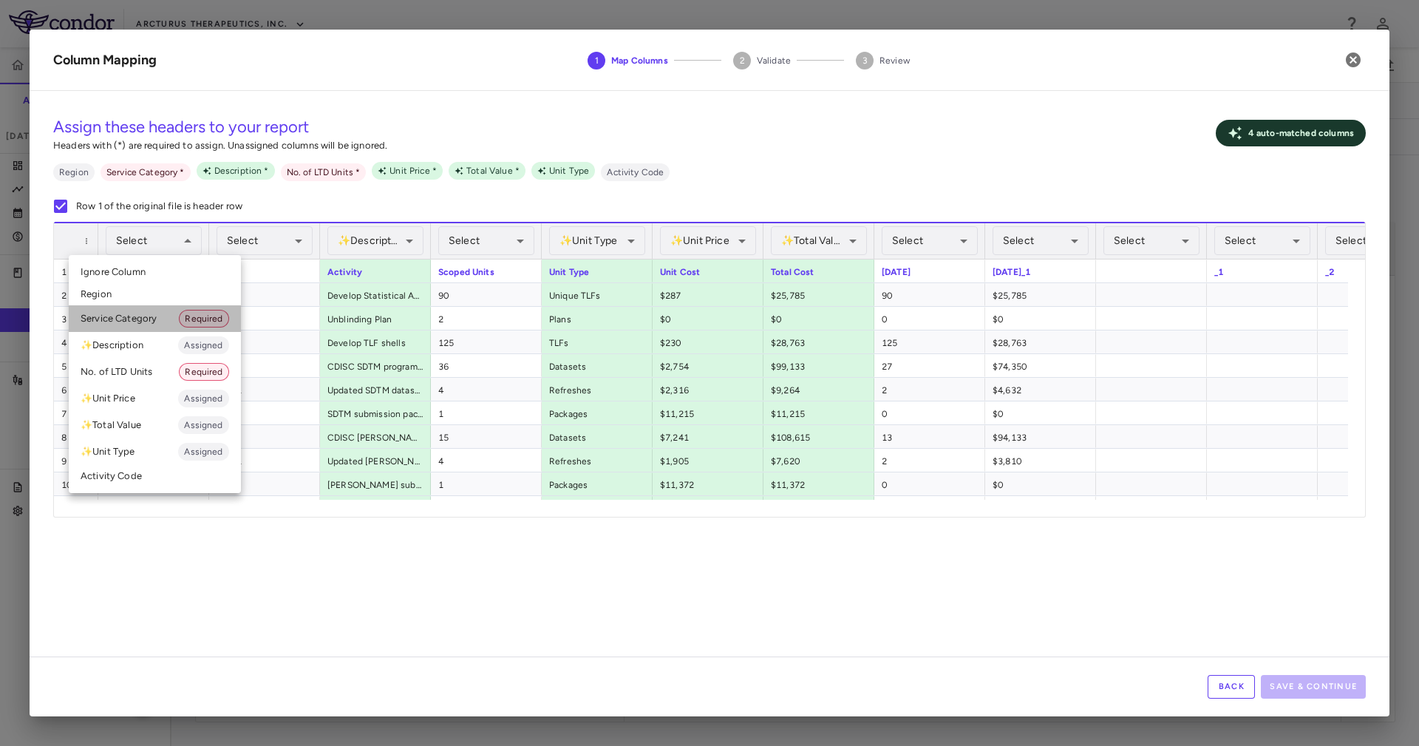
click at [157, 317] on li "Service Category Required" at bounding box center [155, 318] width 172 height 27
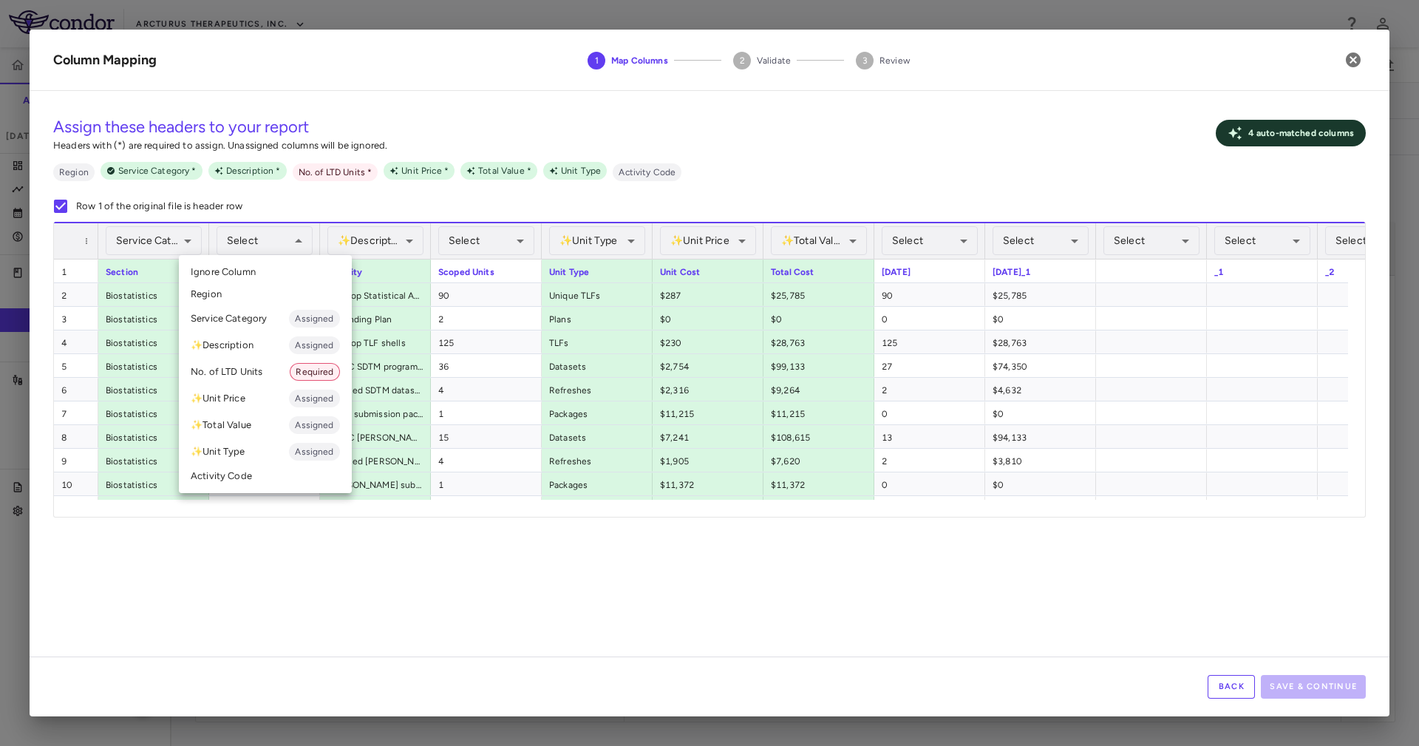
click at [412, 191] on div at bounding box center [709, 373] width 1419 height 746
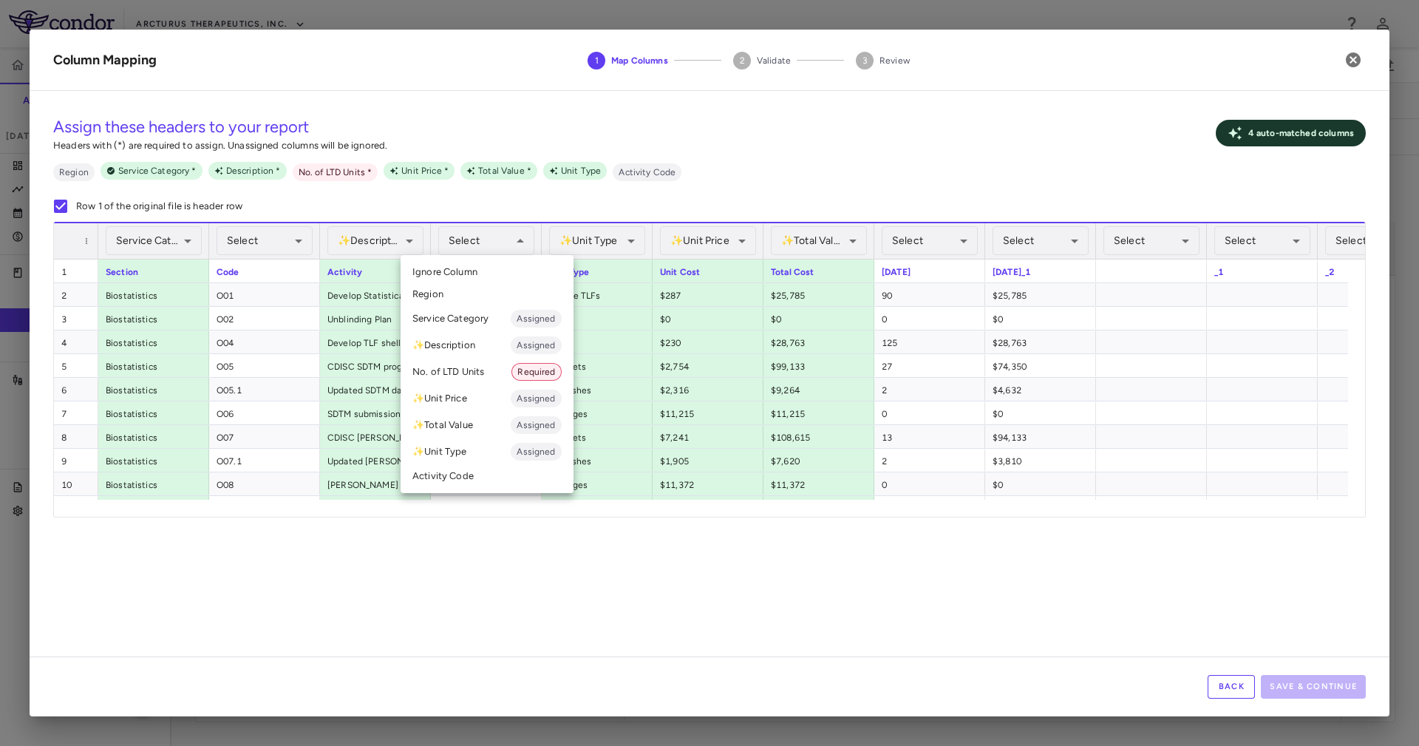
click at [795, 168] on div at bounding box center [709, 373] width 1419 height 746
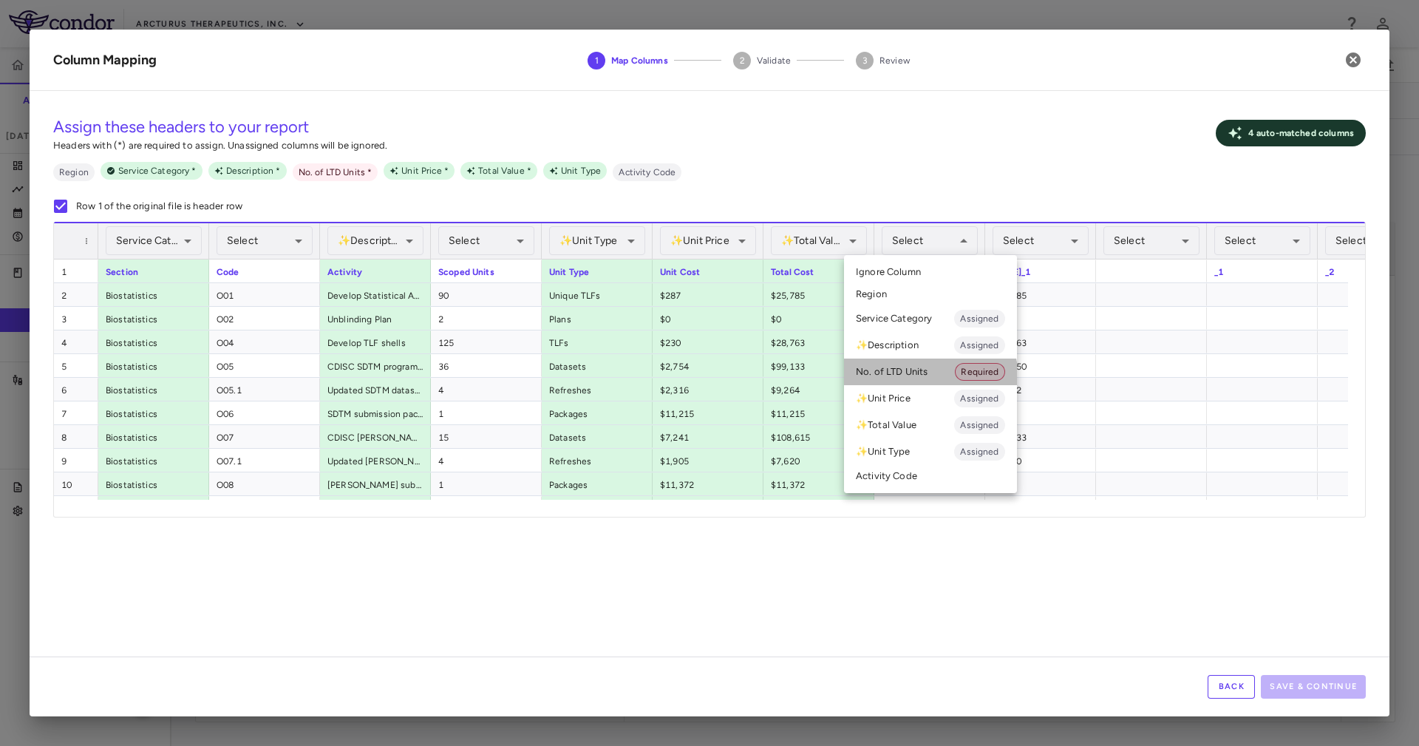
click at [919, 379] on li "No. of LTD Units Required" at bounding box center [930, 372] width 173 height 27
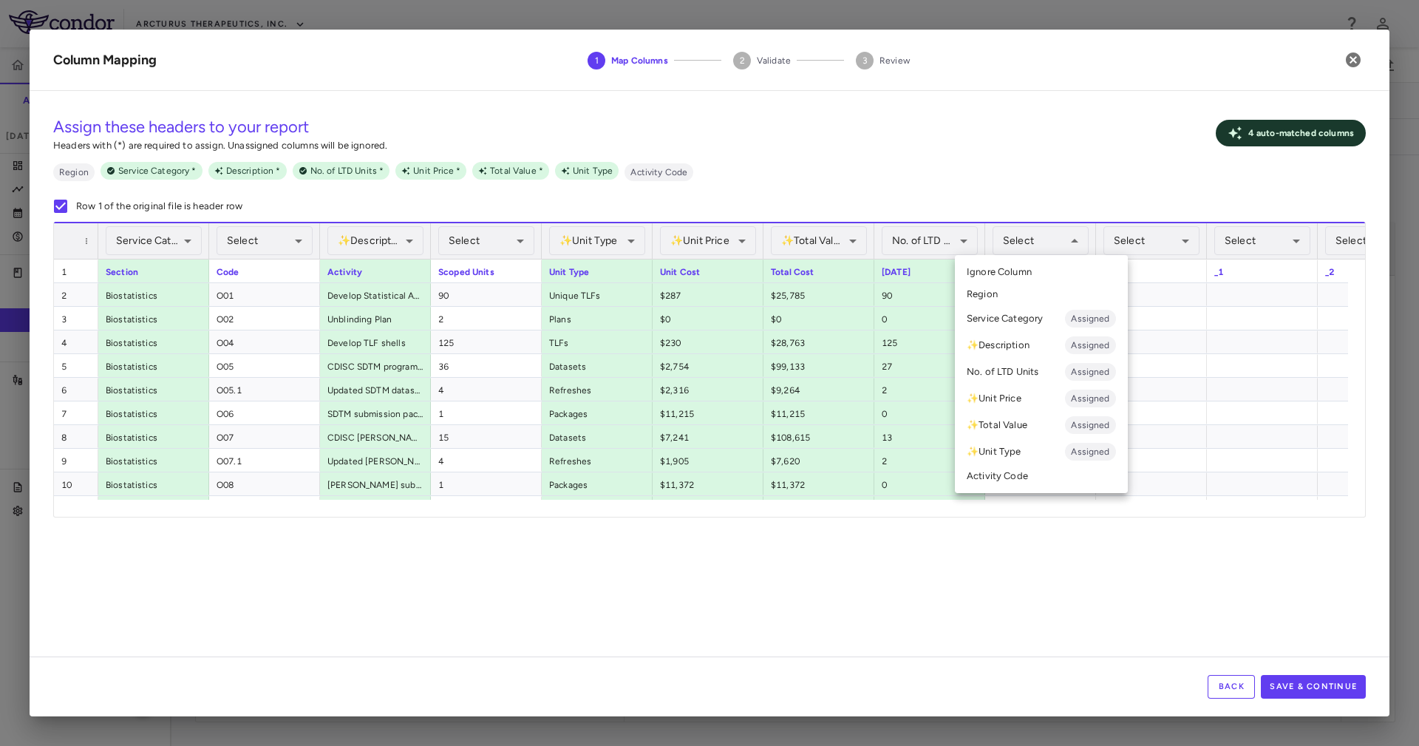
click at [1050, 424] on li "✨ Total Value Assigned" at bounding box center [1041, 425] width 173 height 27
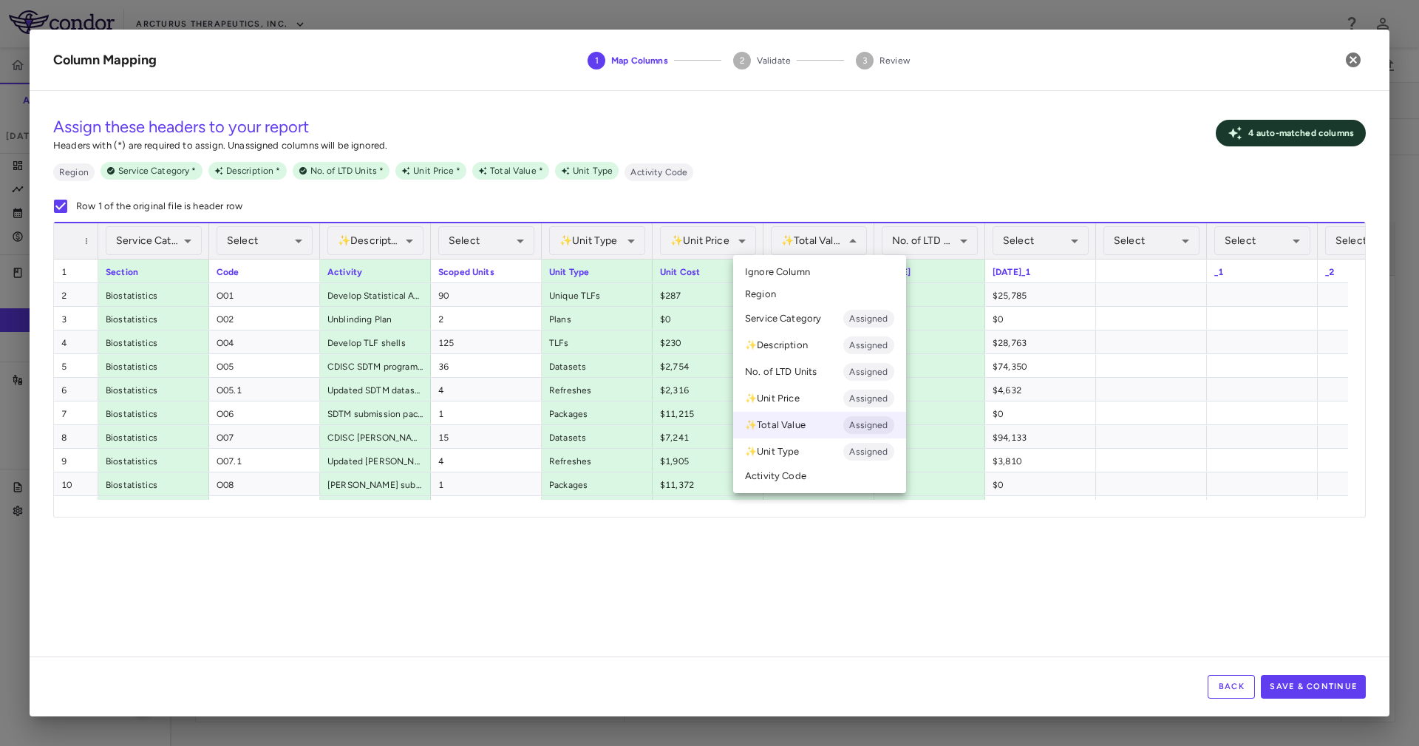
click at [816, 275] on li "Ignore Column" at bounding box center [819, 272] width 173 height 22
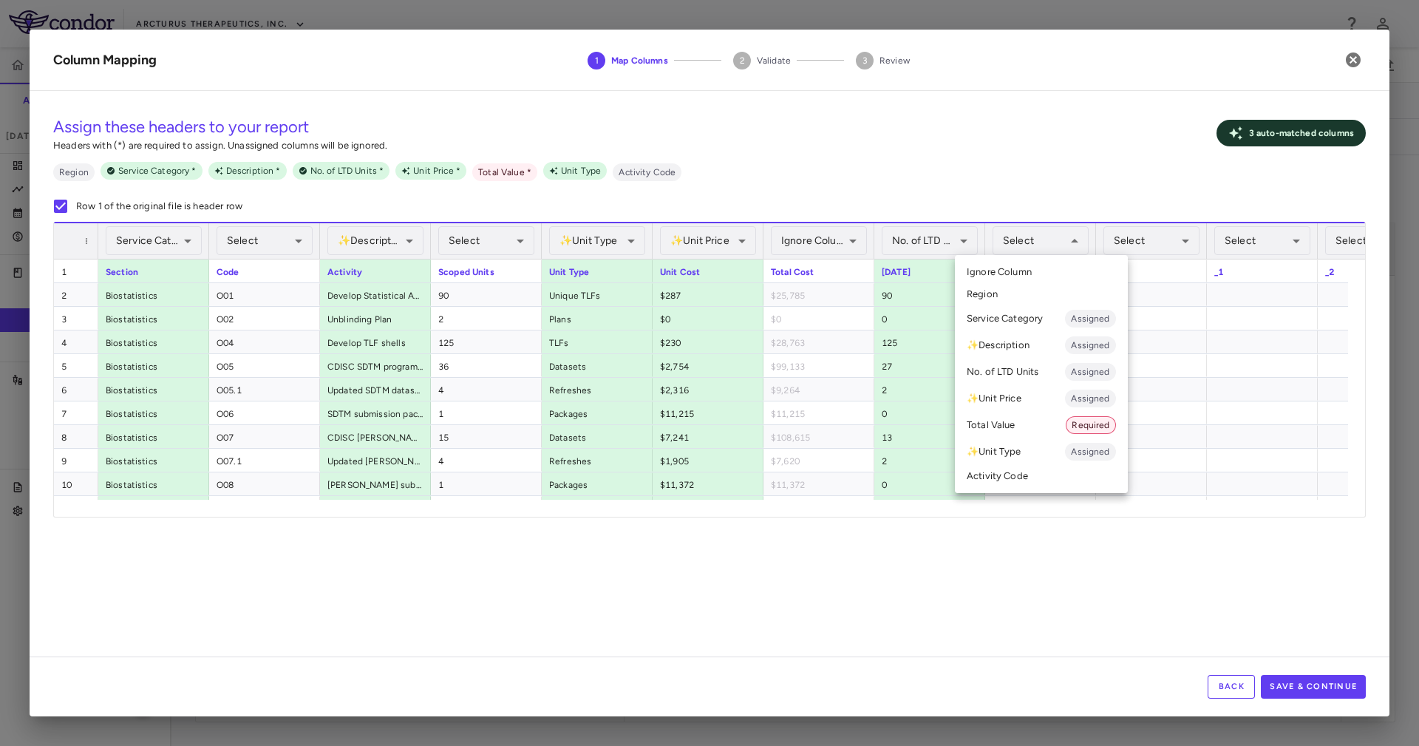
click at [1008, 423] on li "Total Value Required" at bounding box center [1041, 425] width 173 height 27
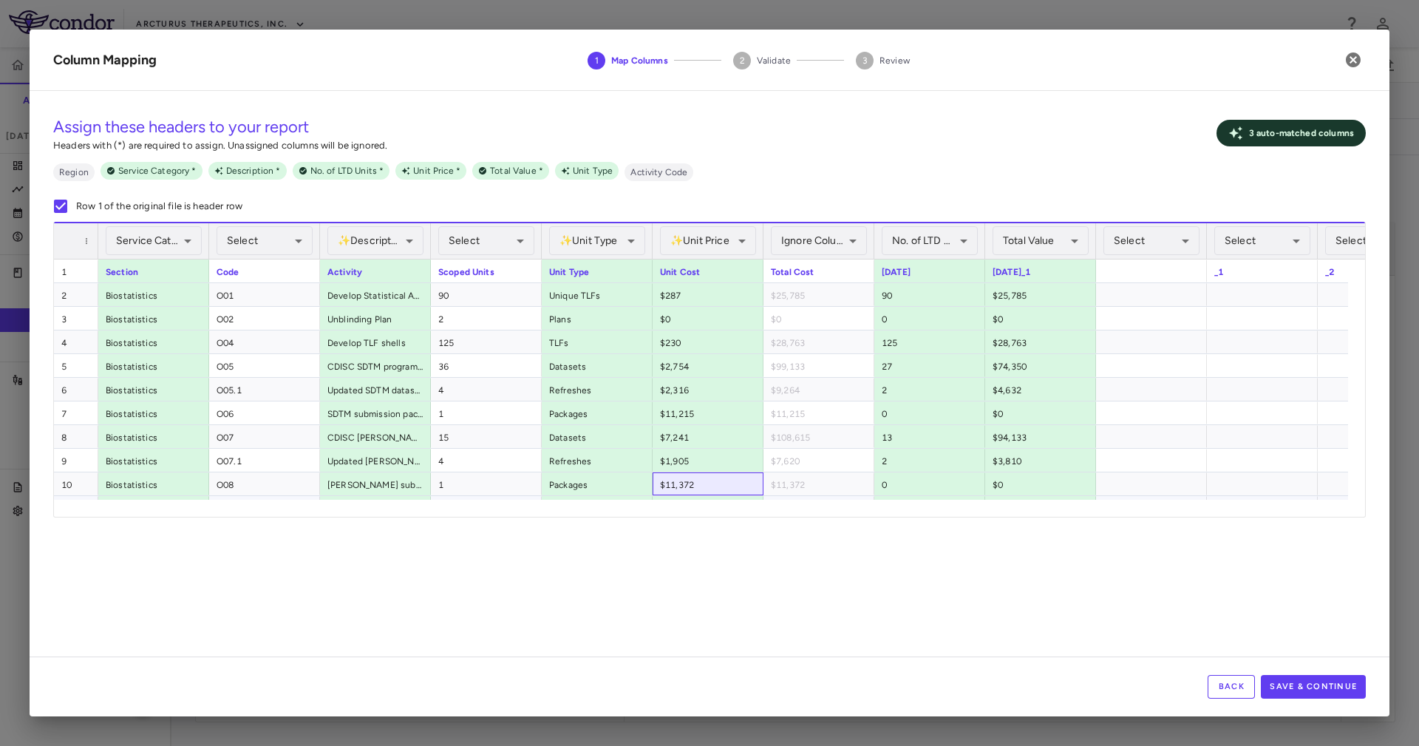
drag, startPoint x: 694, startPoint y: 492, endPoint x: 696, endPoint y: 506, distance: 14.2
click at [696, 506] on div "**********" at bounding box center [709, 369] width 1311 height 295
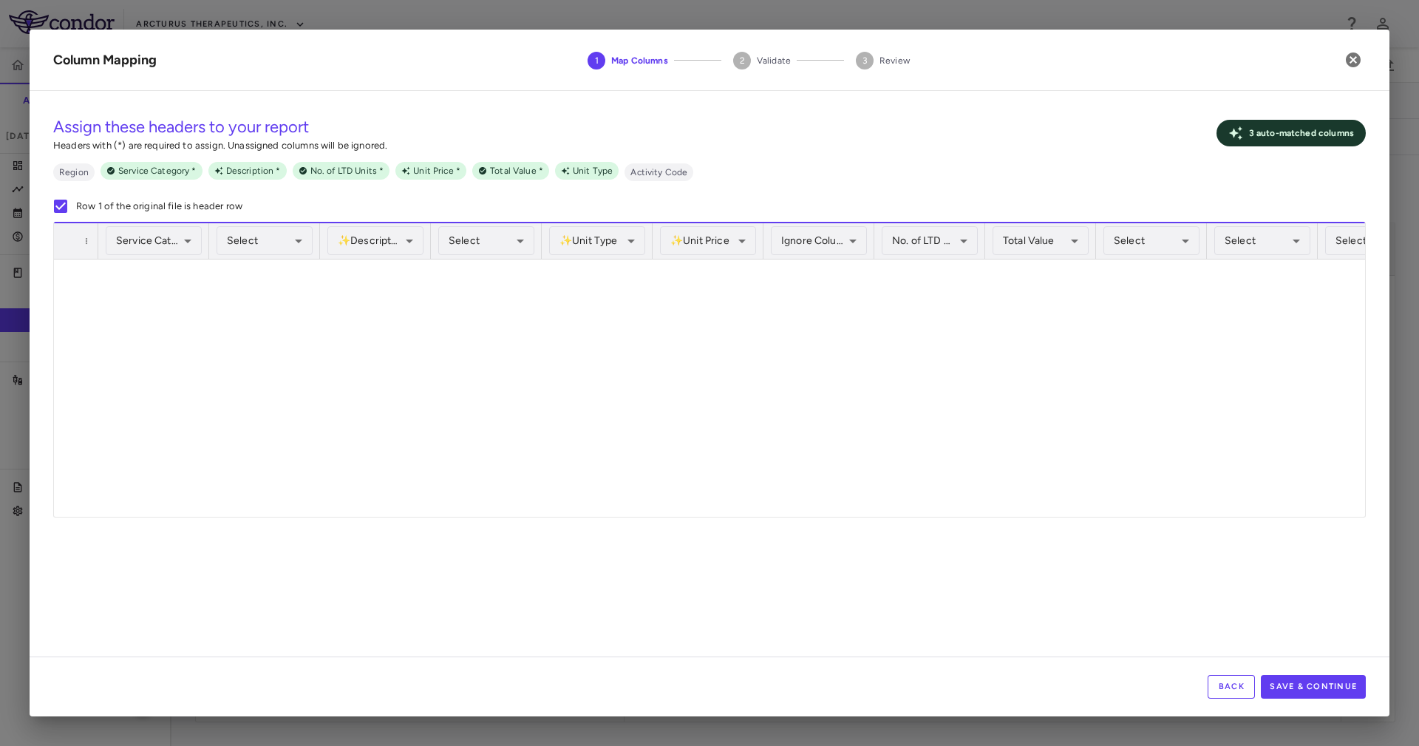
scroll to position [1774, 0]
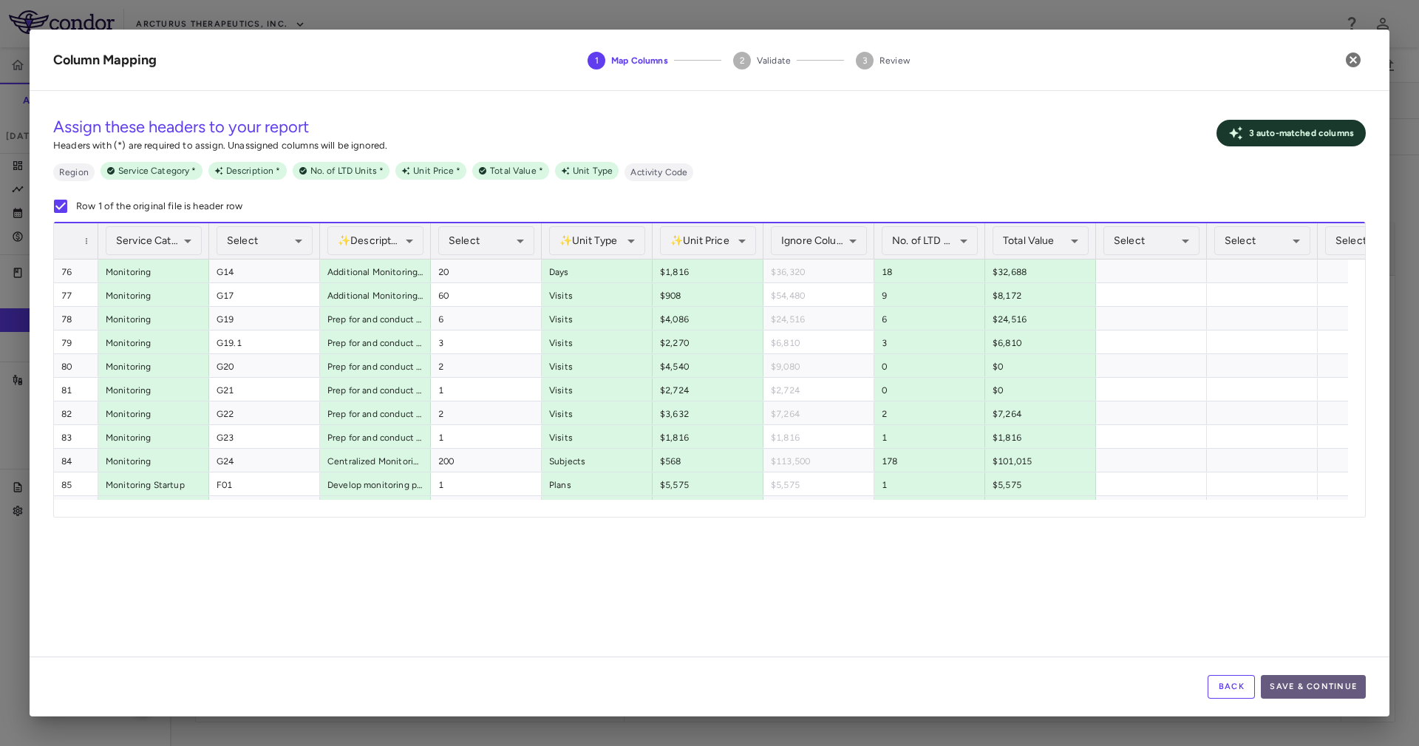
click at [1321, 686] on button "Save & Continue" at bounding box center [1313, 687] width 105 height 24
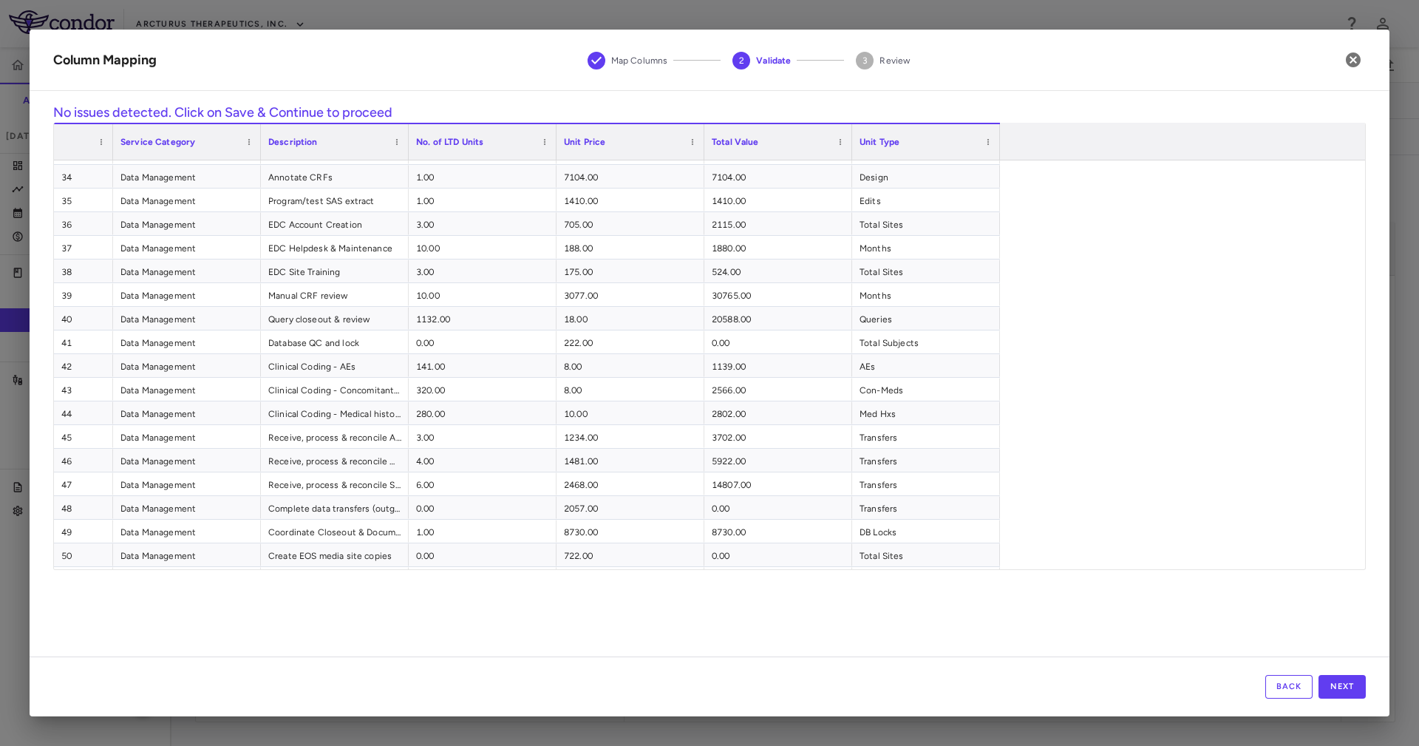
scroll to position [776, 0]
click at [1340, 696] on button "Next" at bounding box center [1342, 687] width 47 height 24
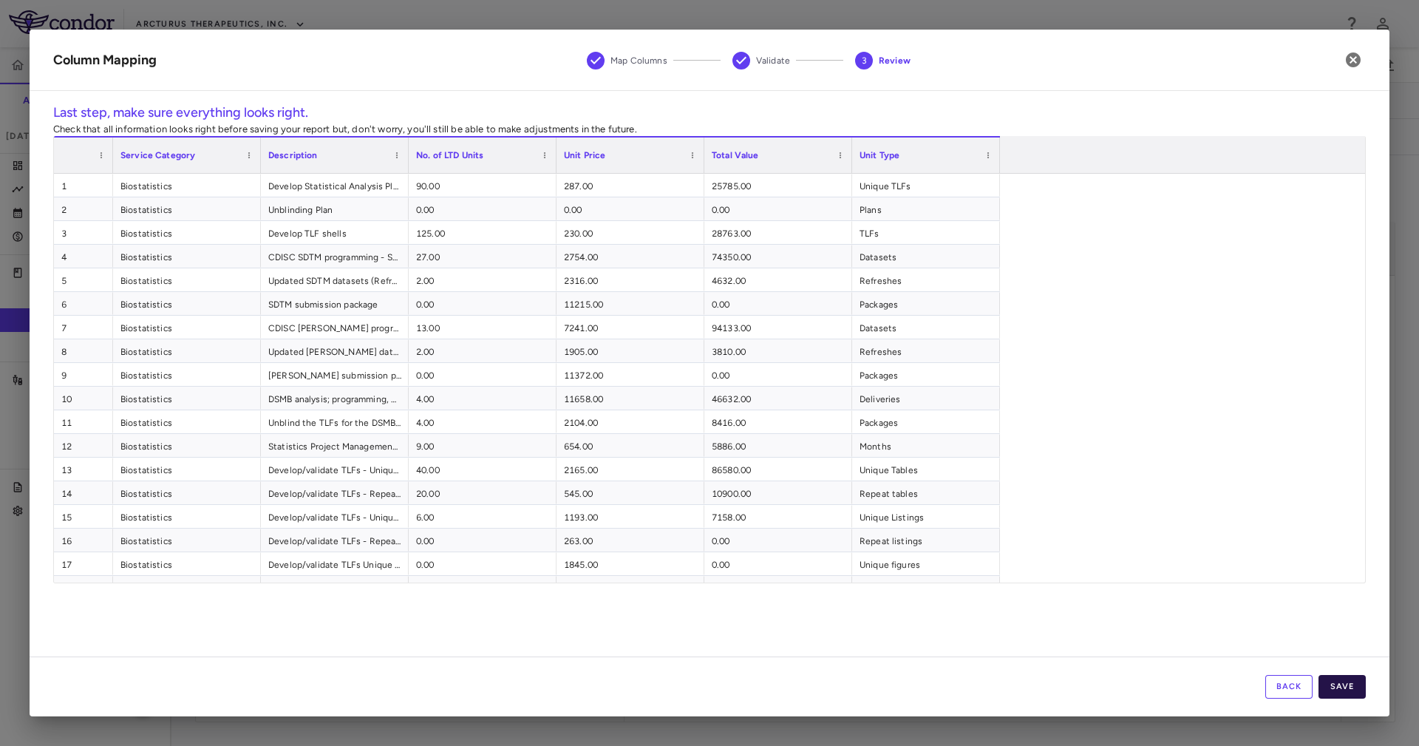
click at [1357, 678] on button "Save" at bounding box center [1342, 687] width 47 height 24
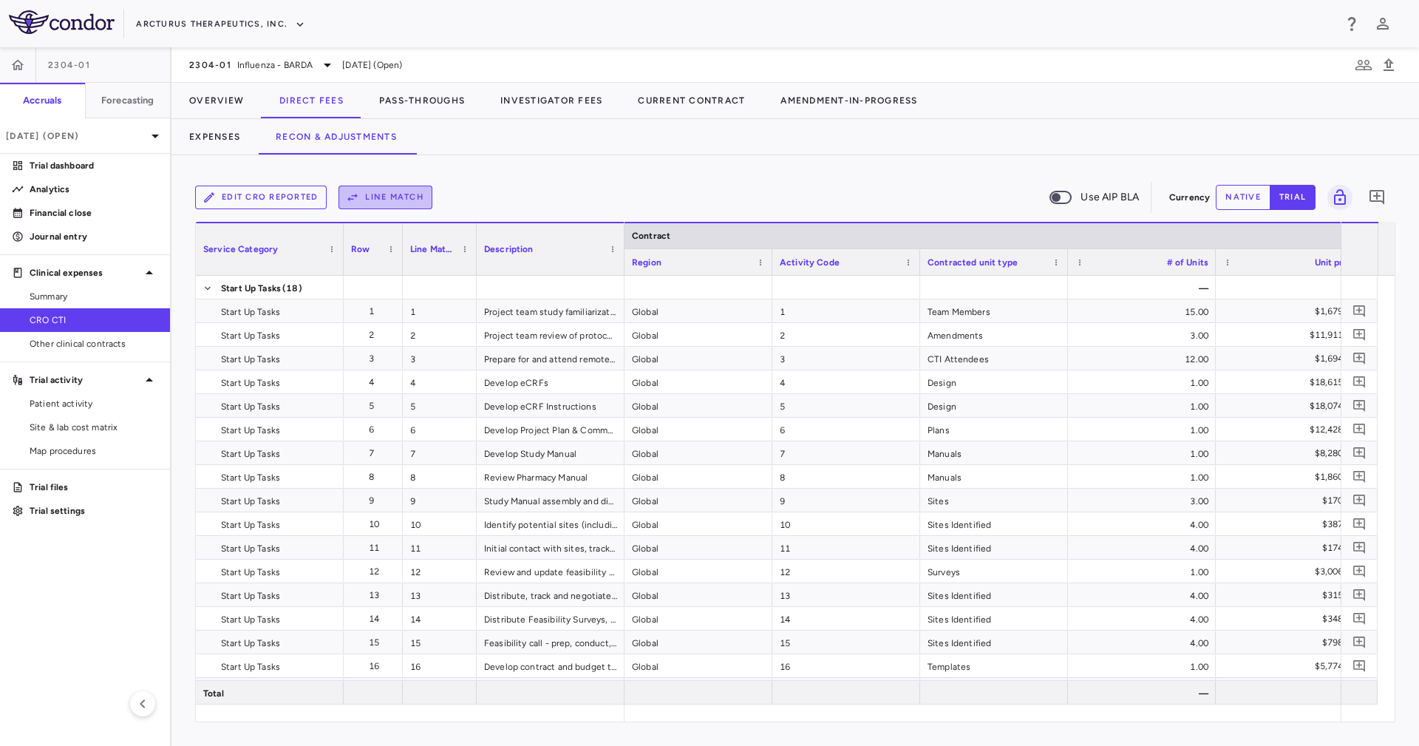
click at [417, 191] on button "Line Match" at bounding box center [386, 198] width 94 height 24
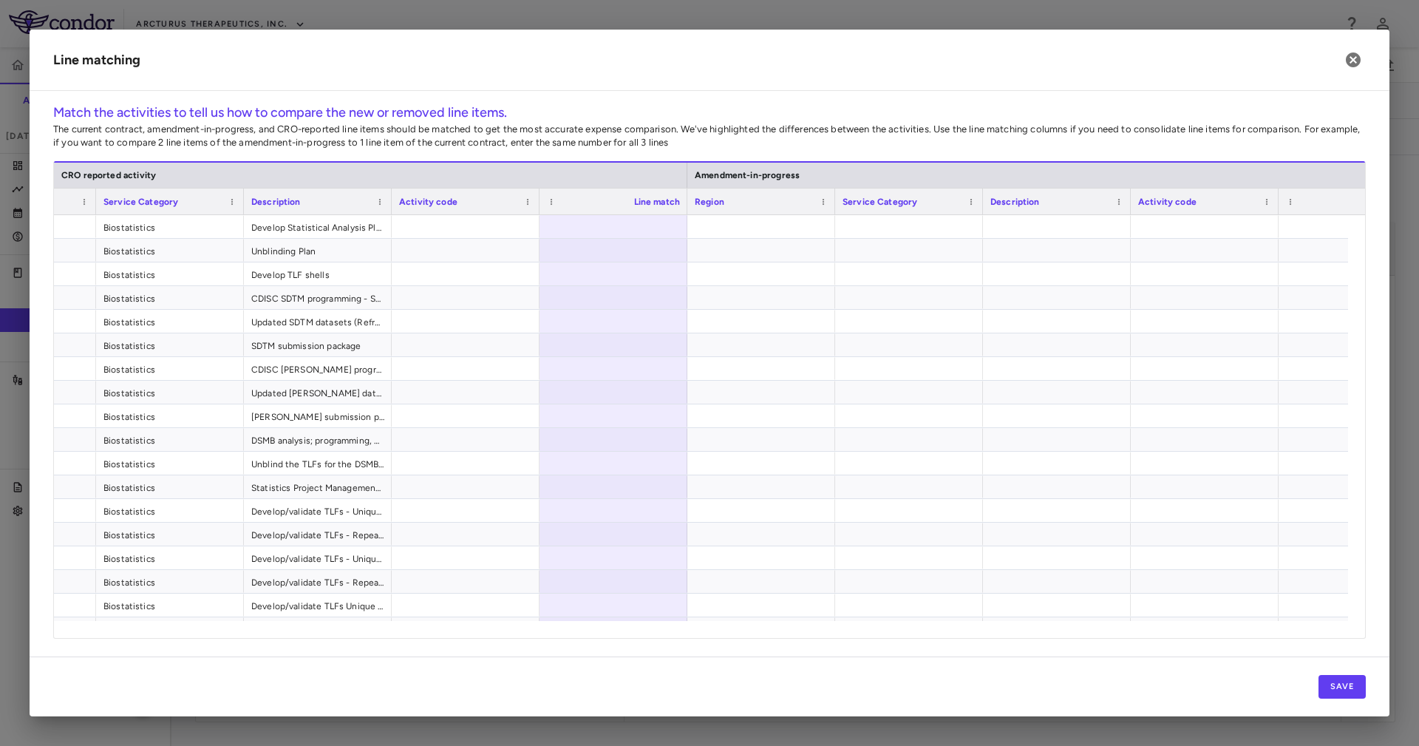
scroll to position [0, 878]
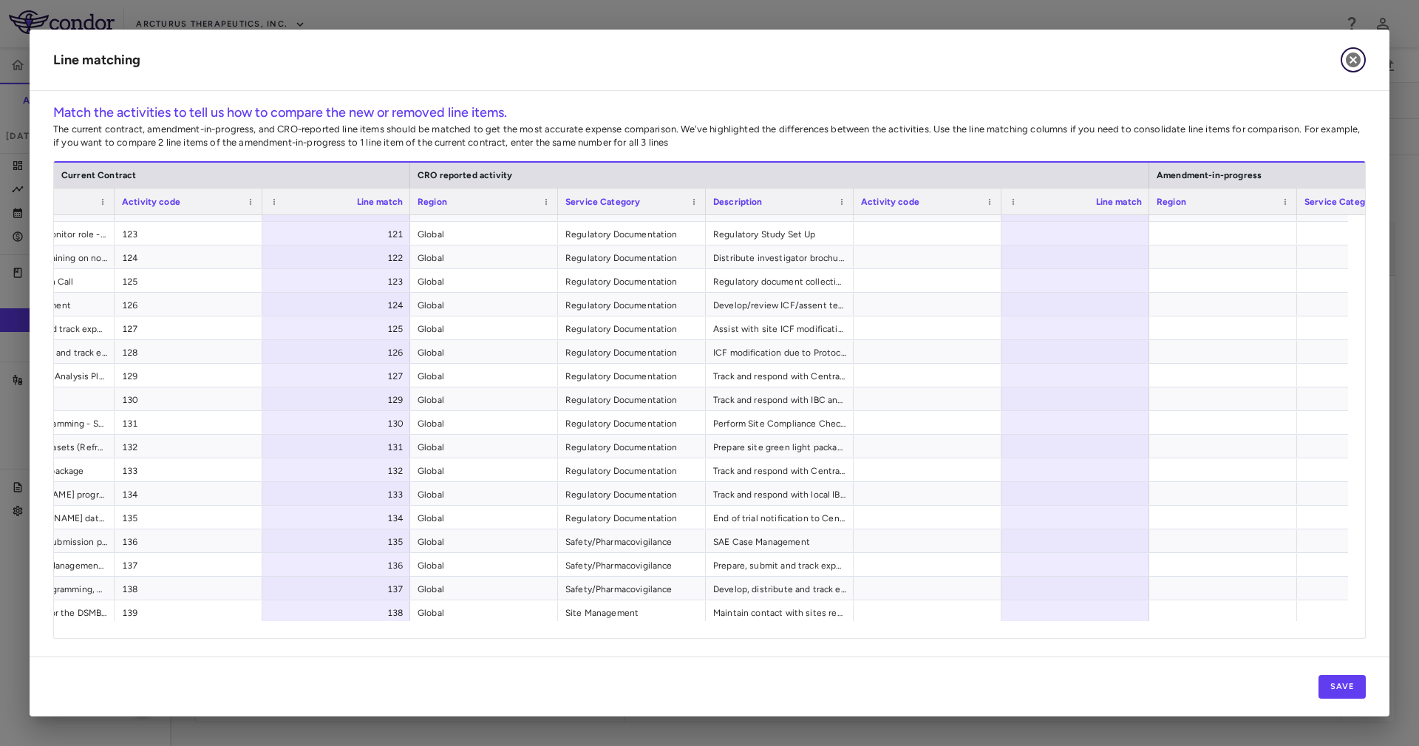
click at [1357, 51] on icon "button" at bounding box center [1354, 60] width 18 height 18
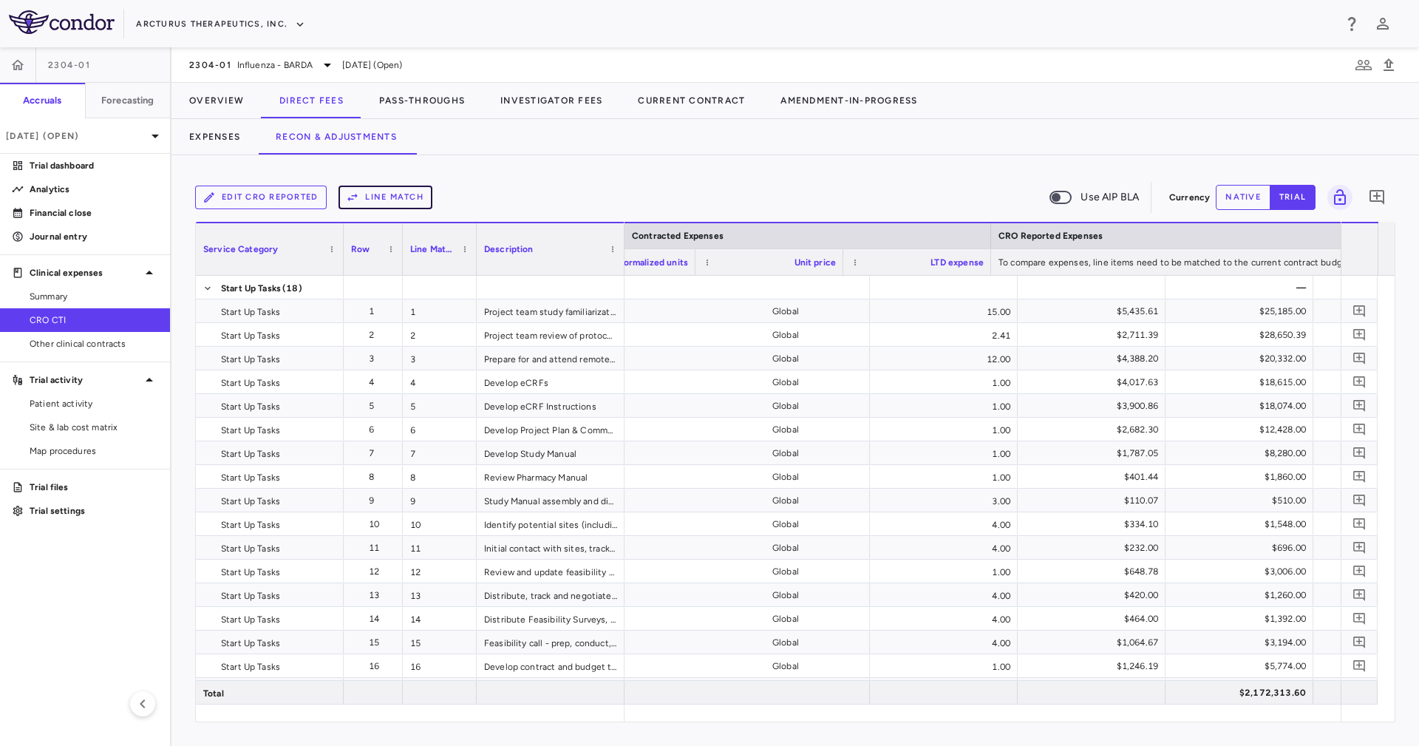
scroll to position [0, 1666]
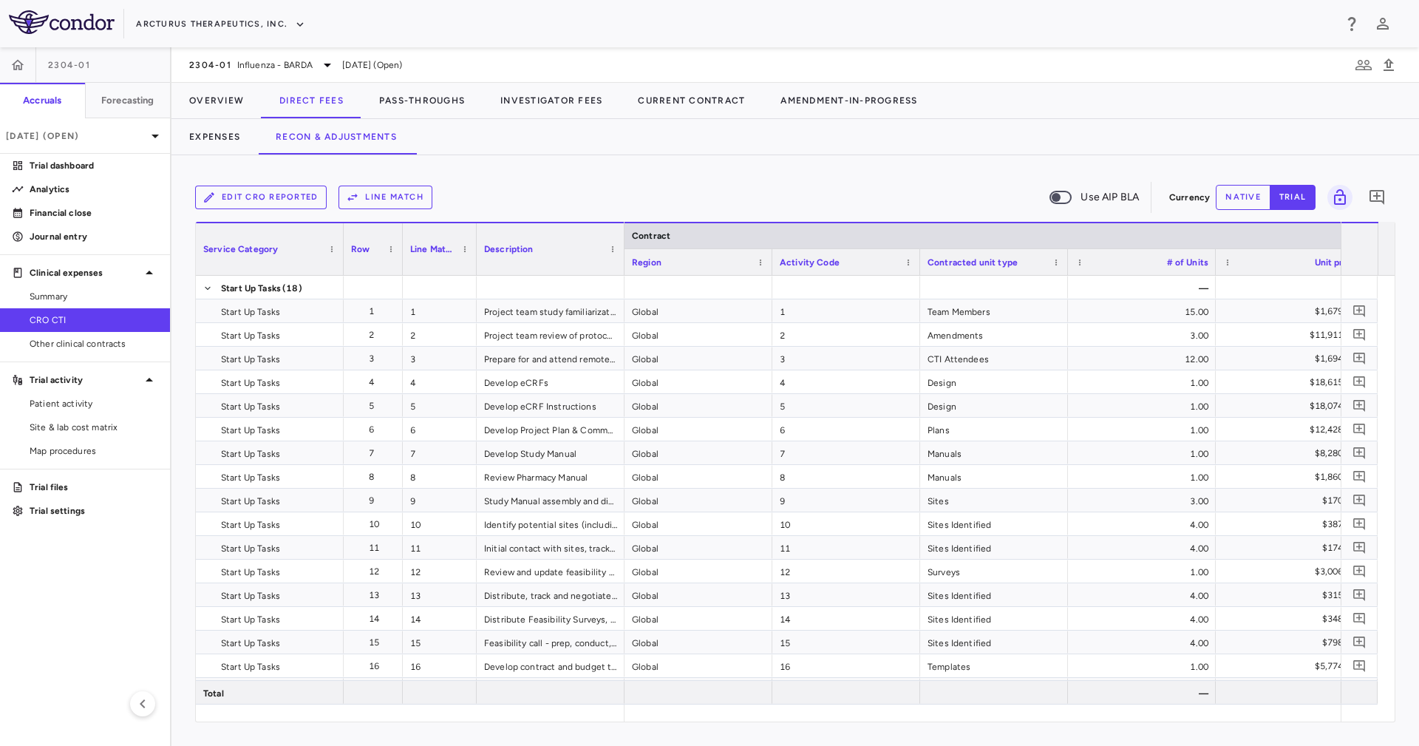
click at [283, 191] on button "Edit CRO reported" at bounding box center [261, 198] width 132 height 24
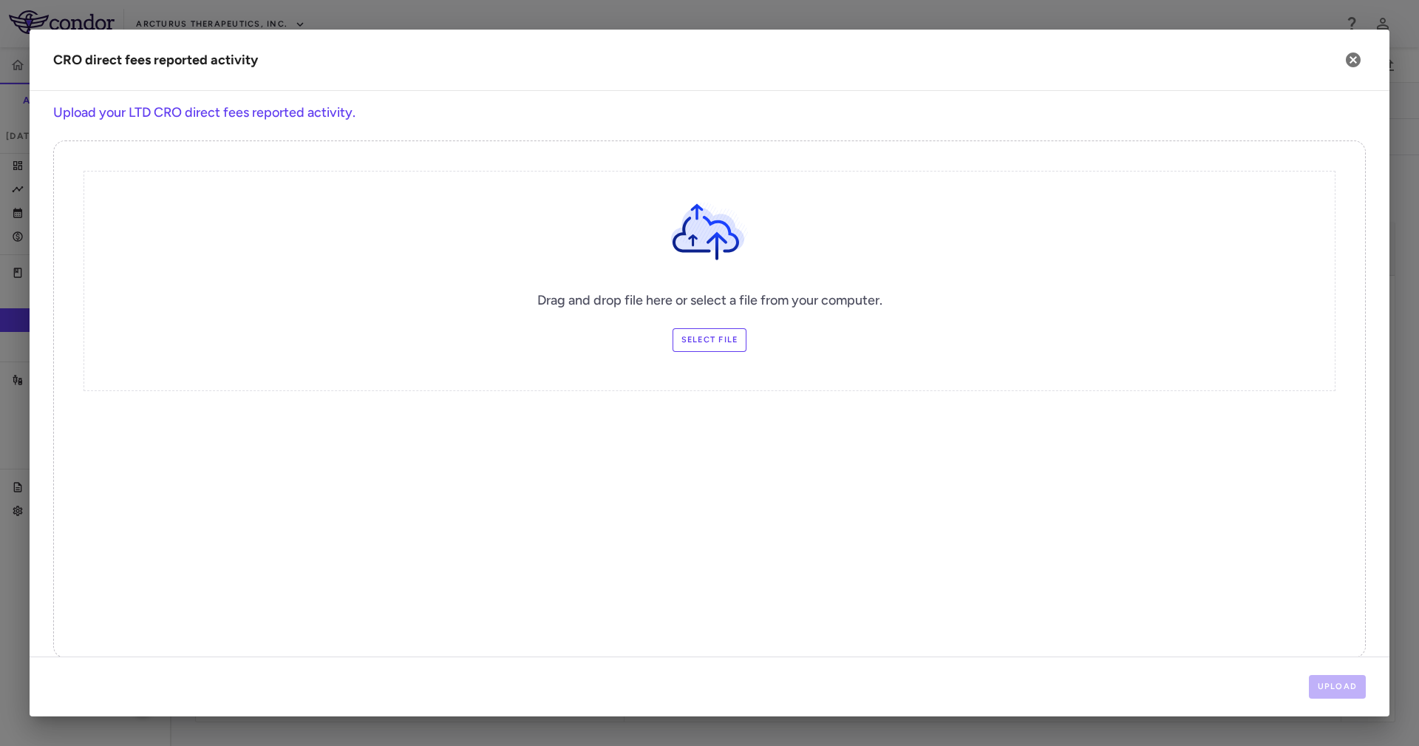
click at [716, 334] on label "Select file" at bounding box center [710, 340] width 75 height 24
click at [0, 0] on input "Select file" at bounding box center [0, 0] width 0 height 0
click at [1329, 687] on button "Upload" at bounding box center [1338, 687] width 58 height 24
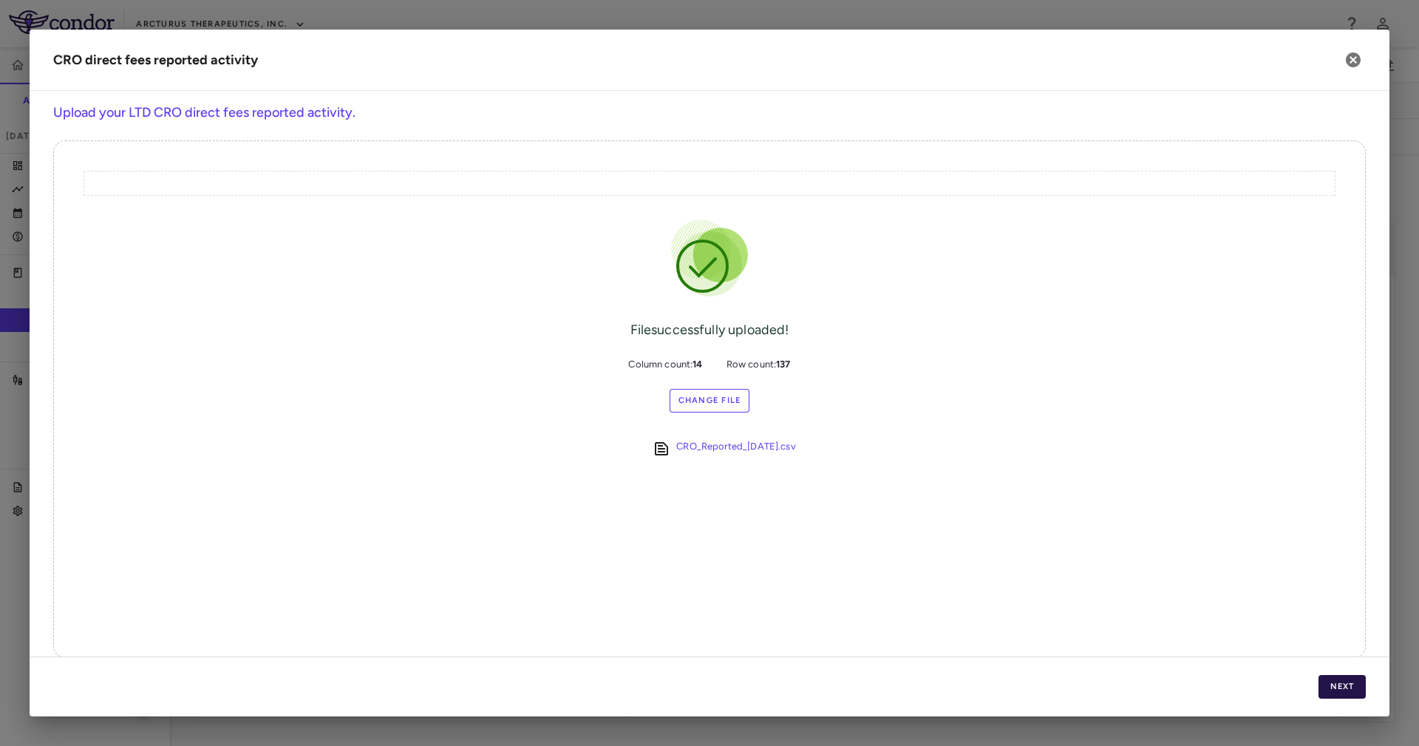
click at [1329, 687] on button "Next" at bounding box center [1342, 687] width 47 height 24
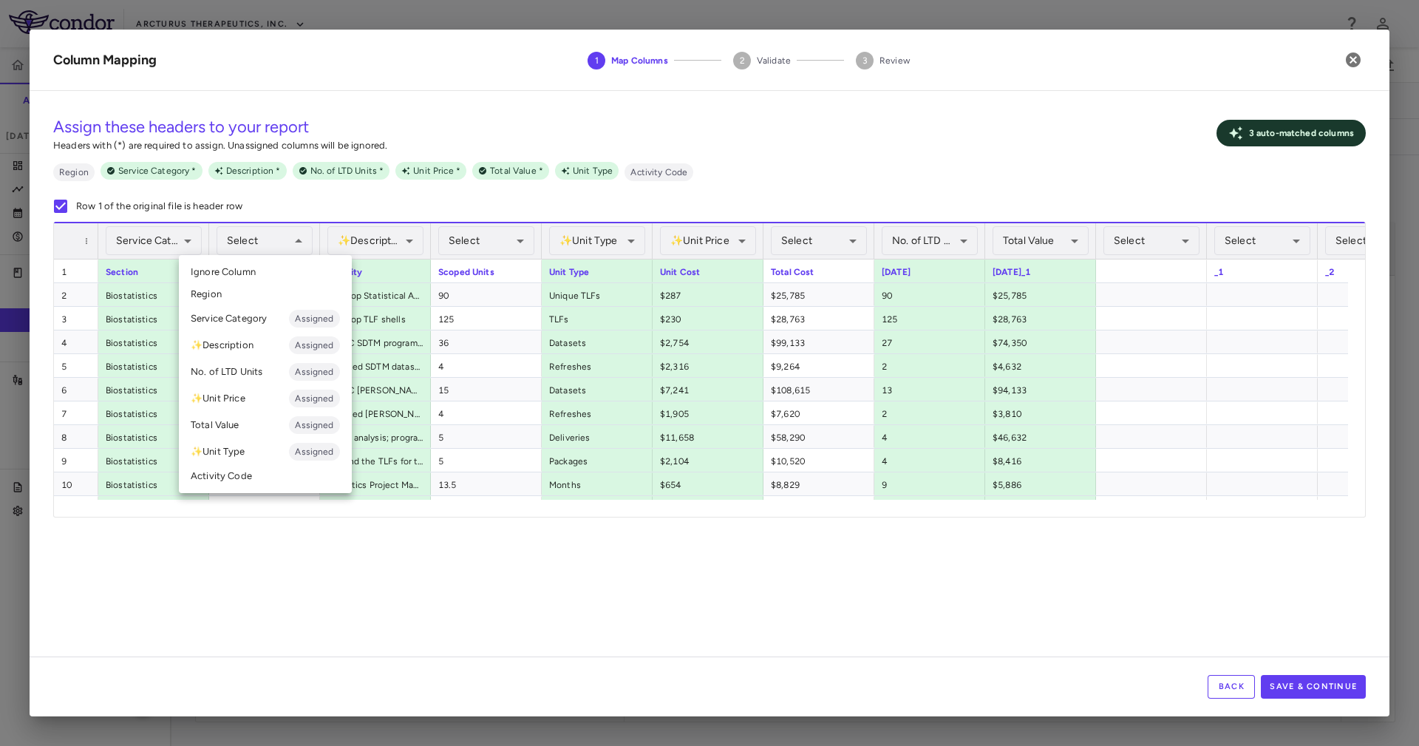
click at [491, 224] on div at bounding box center [709, 373] width 1419 height 746
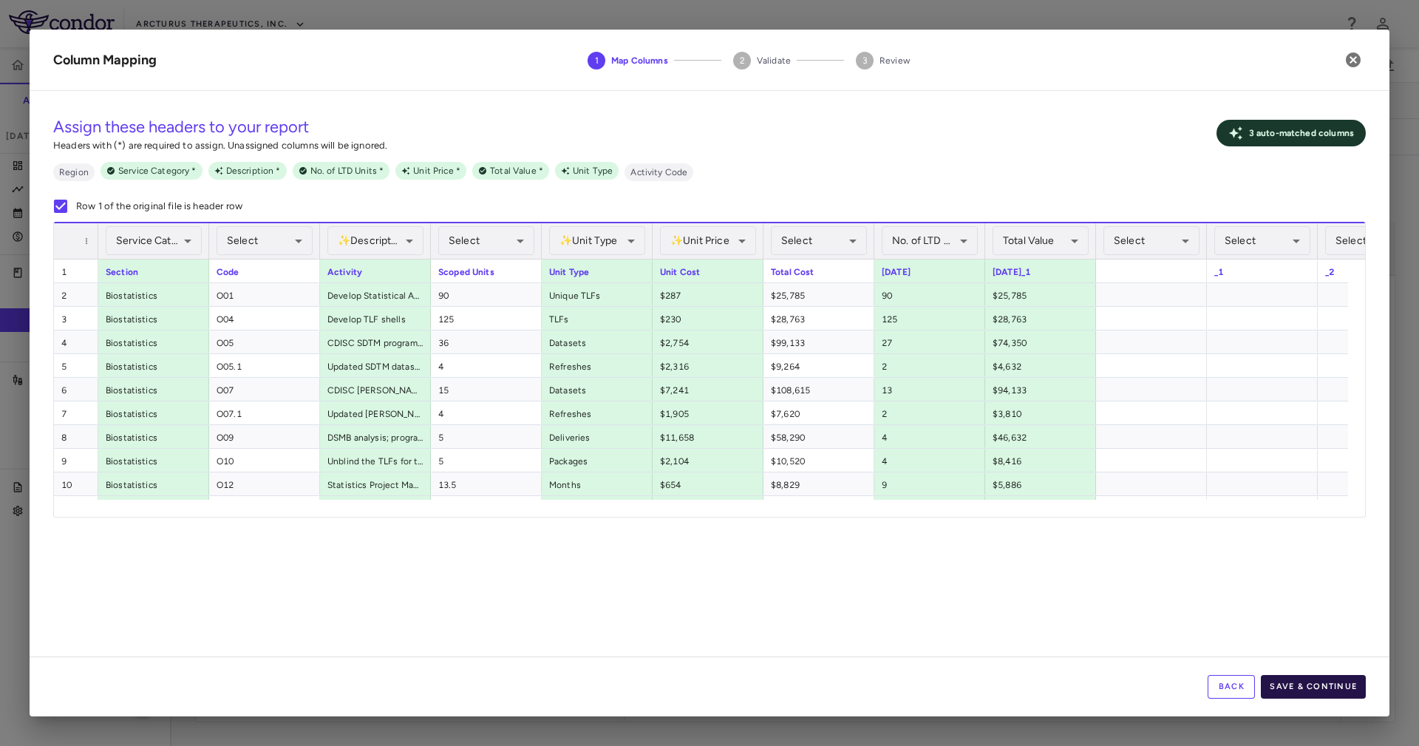
click at [1314, 676] on button "Save & Continue" at bounding box center [1313, 687] width 105 height 24
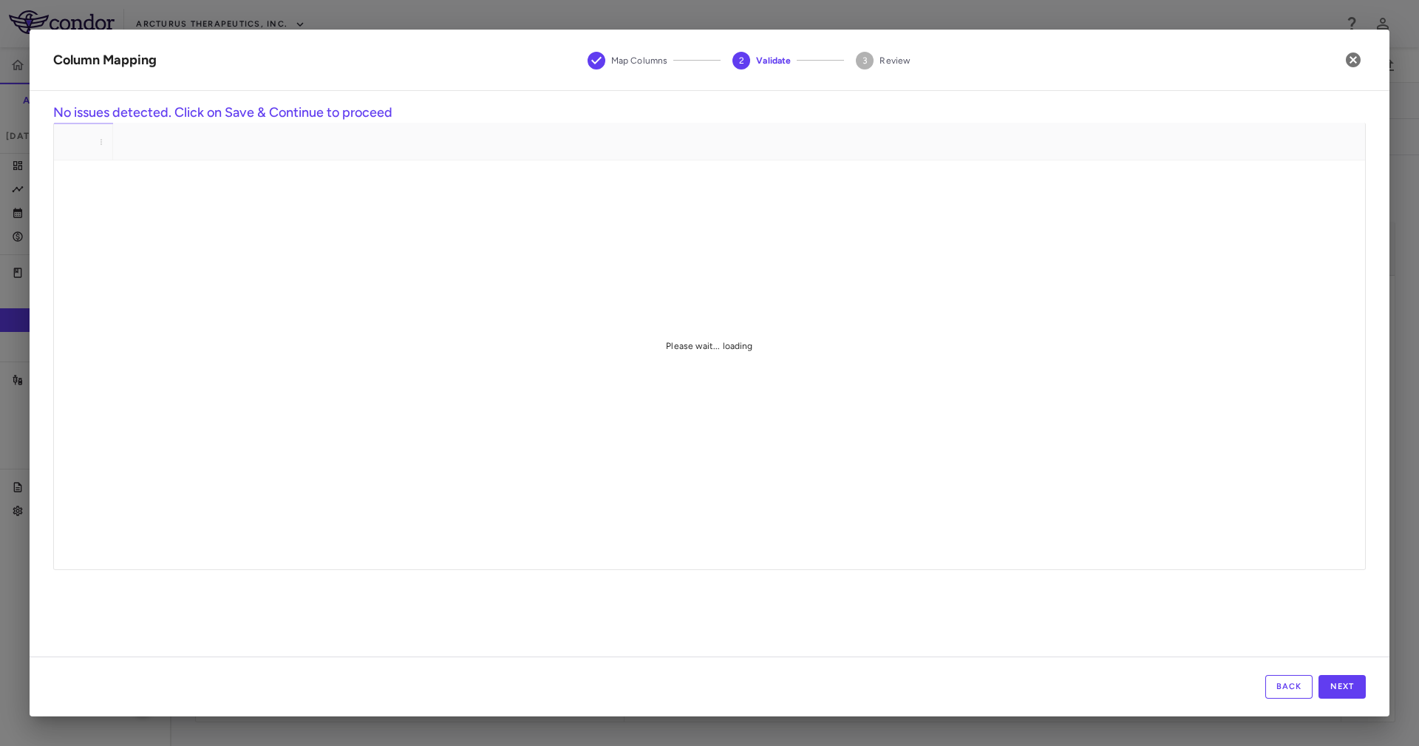
drag, startPoint x: 1362, startPoint y: 293, endPoint x: 1360, endPoint y: 332, distance: 39.2
click at [1360, 332] on div "Please wait... loading" at bounding box center [709, 346] width 1311 height 447
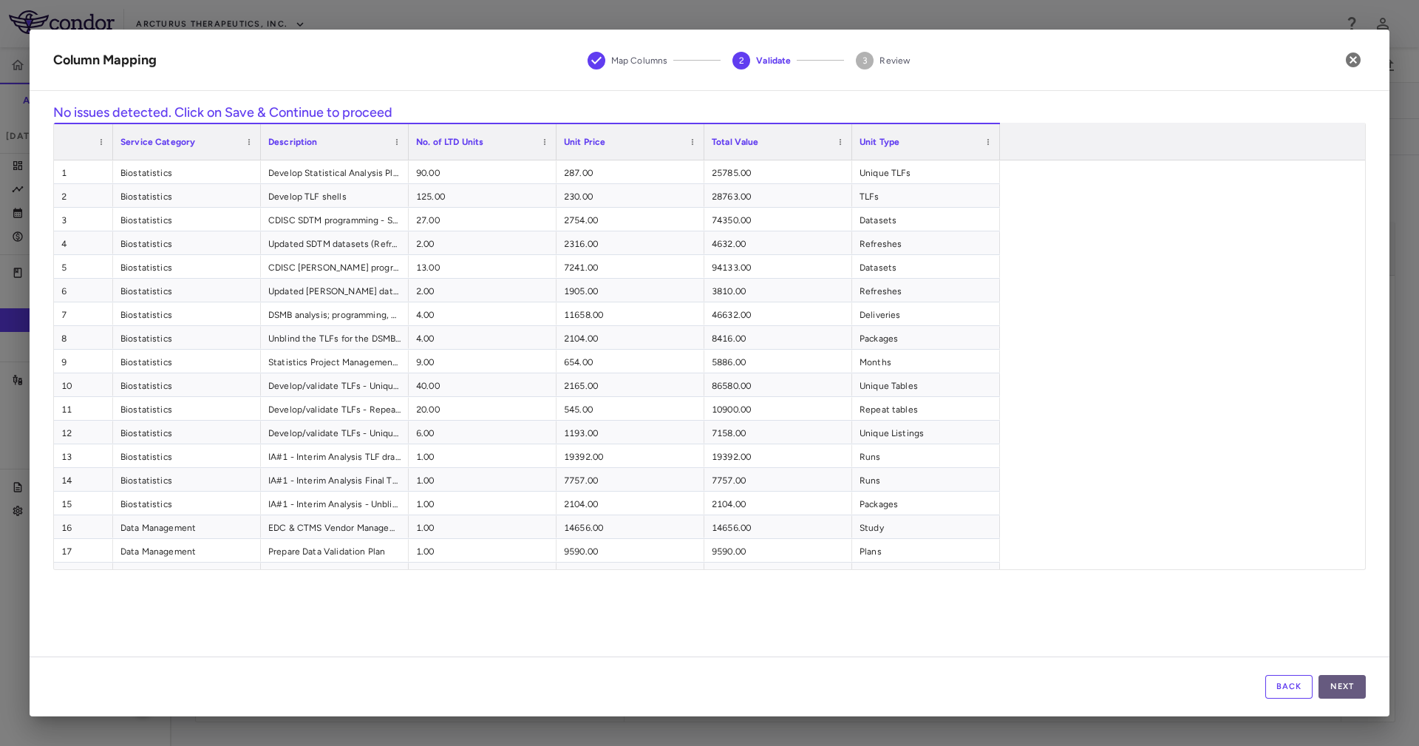
click at [1348, 687] on button "Next" at bounding box center [1342, 687] width 47 height 24
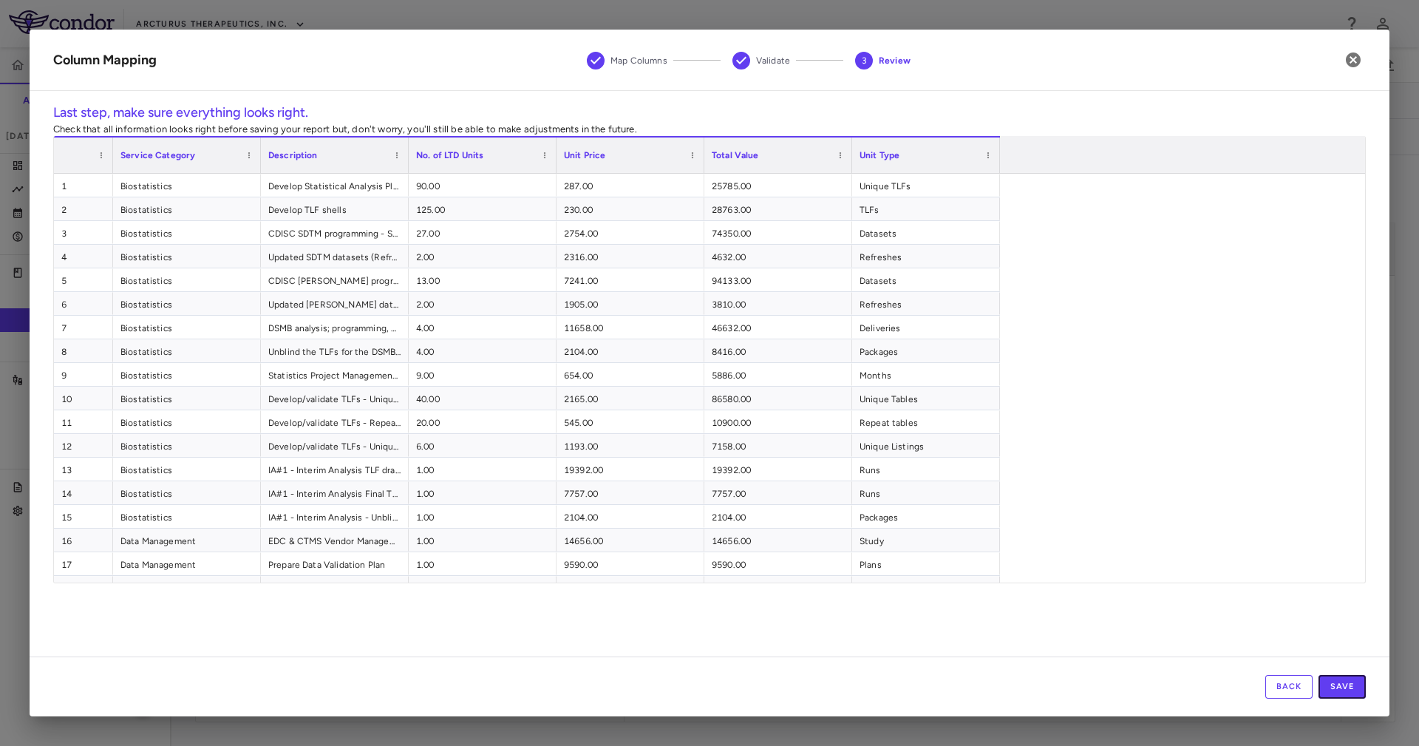
click at [1348, 687] on button "Save" at bounding box center [1342, 687] width 47 height 24
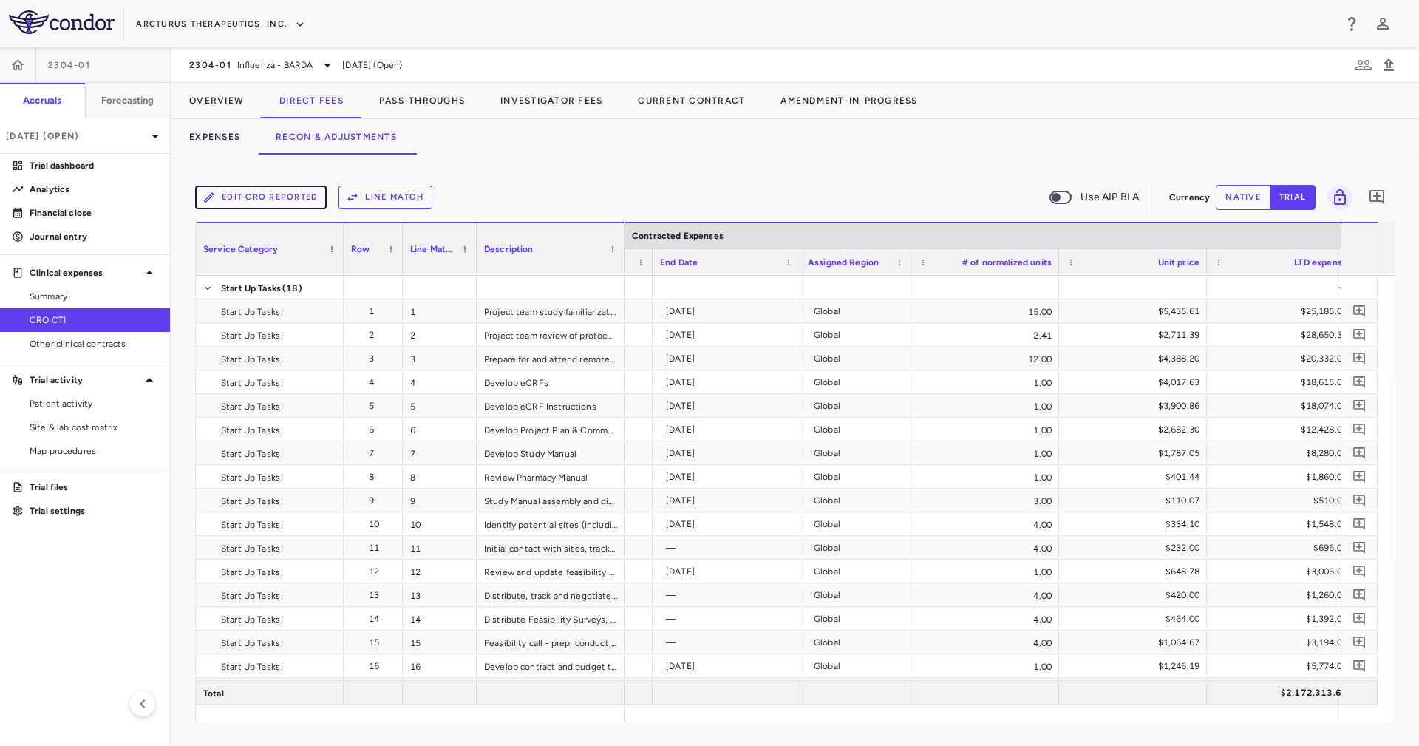
scroll to position [0, 1283]
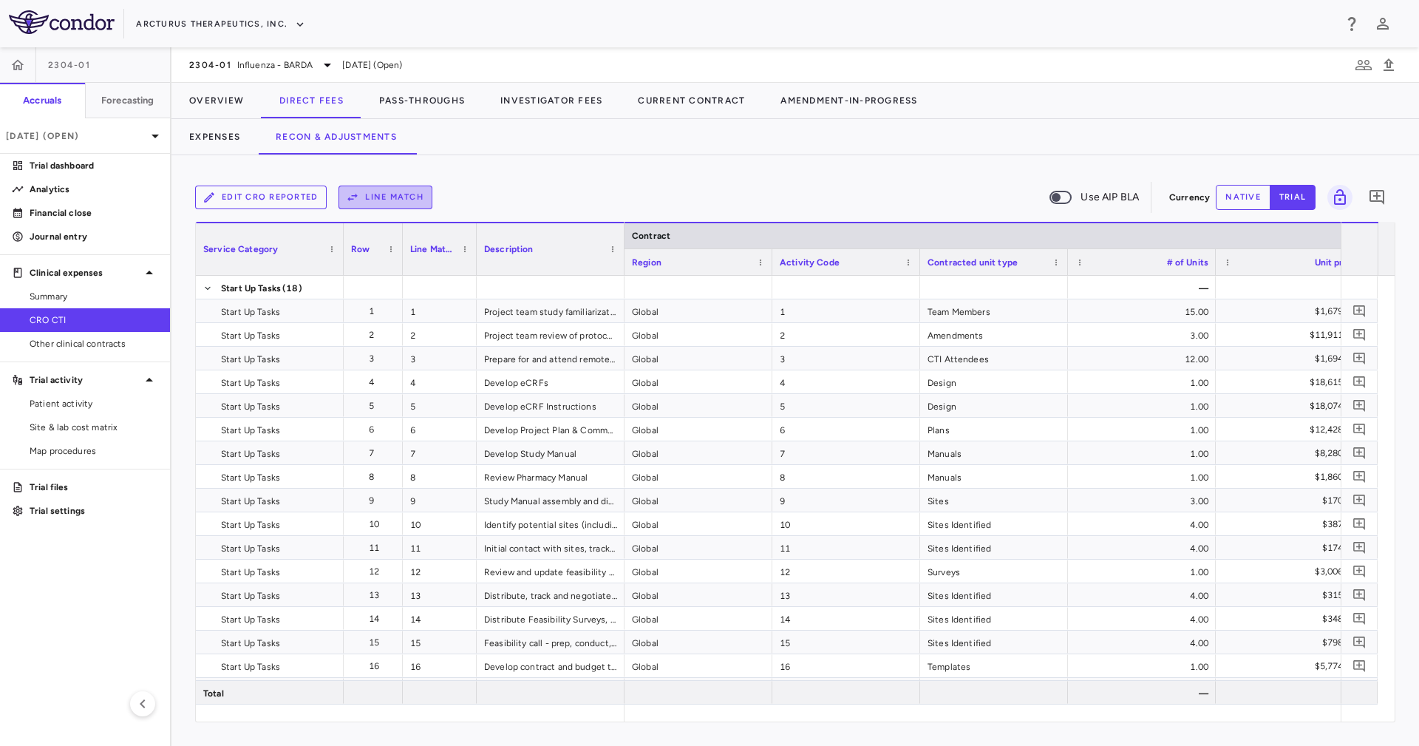
click at [378, 197] on button "Line Match" at bounding box center [386, 198] width 94 height 24
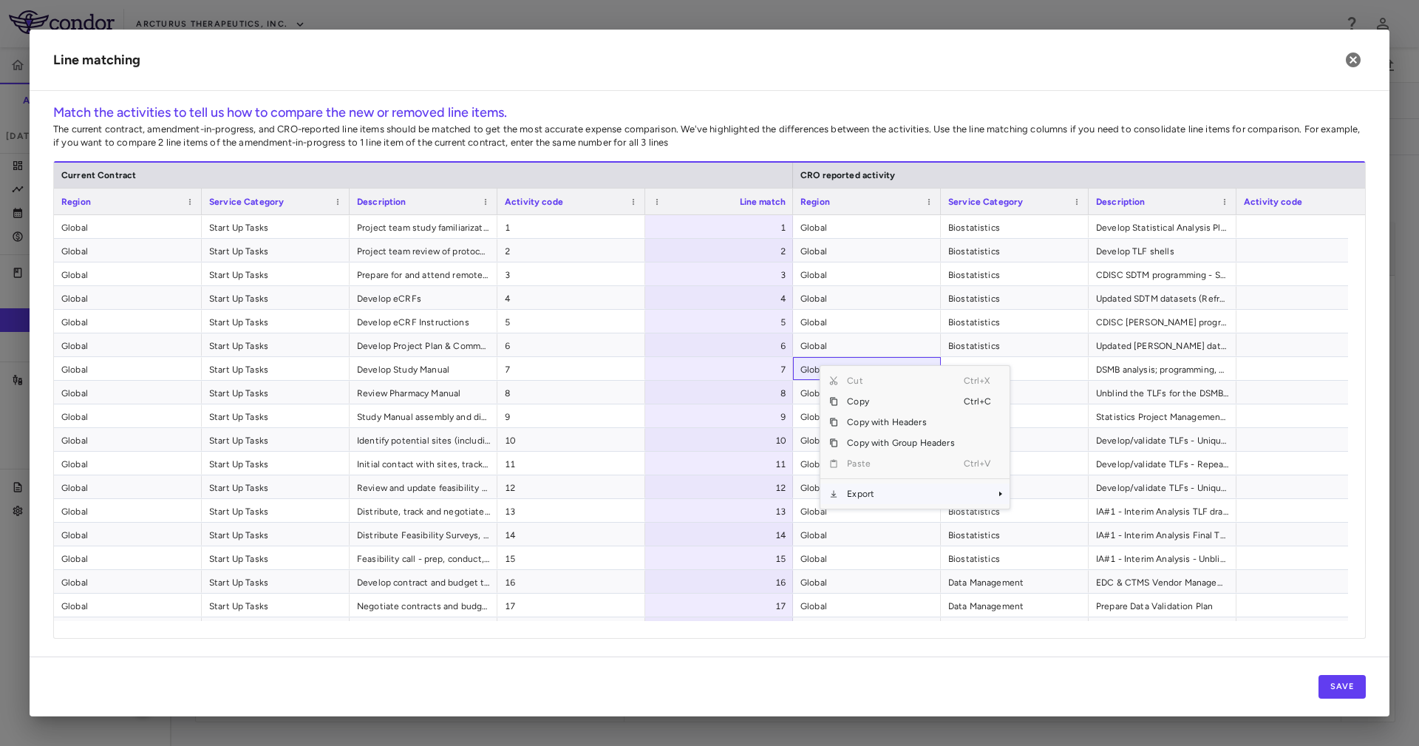
click at [880, 488] on span "Export" at bounding box center [900, 493] width 125 height 21
click at [1035, 520] on span "Excel Export" at bounding box center [1058, 519] width 69 height 21
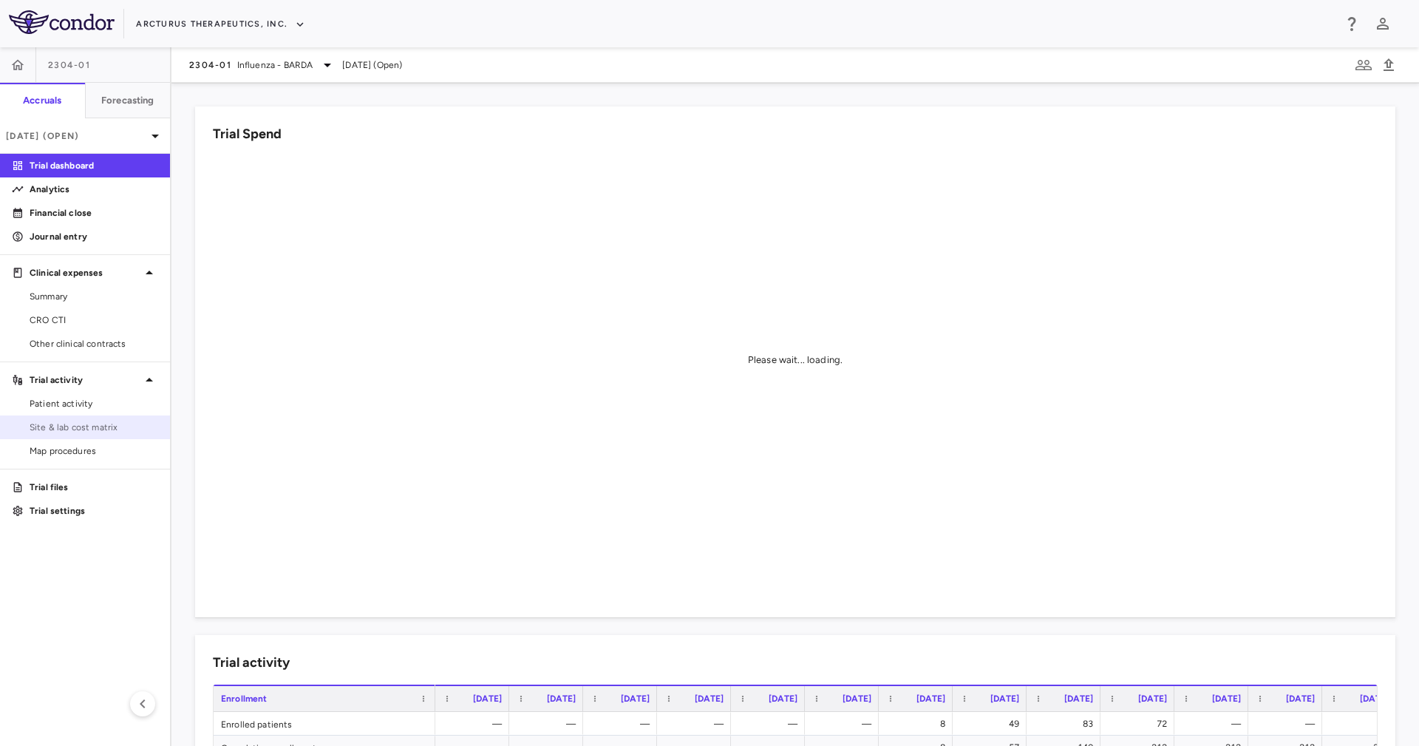
click at [84, 432] on span "Site & lab cost matrix" at bounding box center [94, 427] width 129 height 13
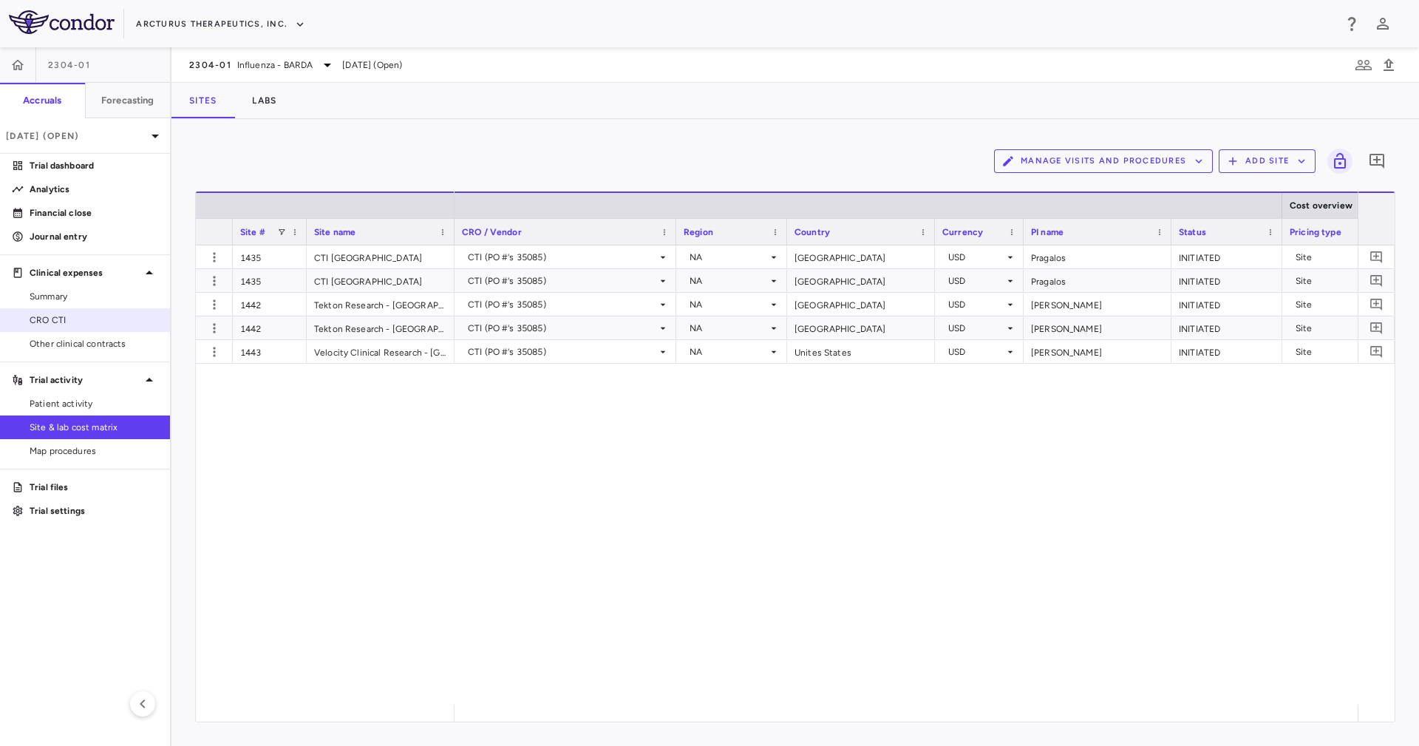
click at [69, 318] on span "CRO CTI" at bounding box center [94, 319] width 129 height 13
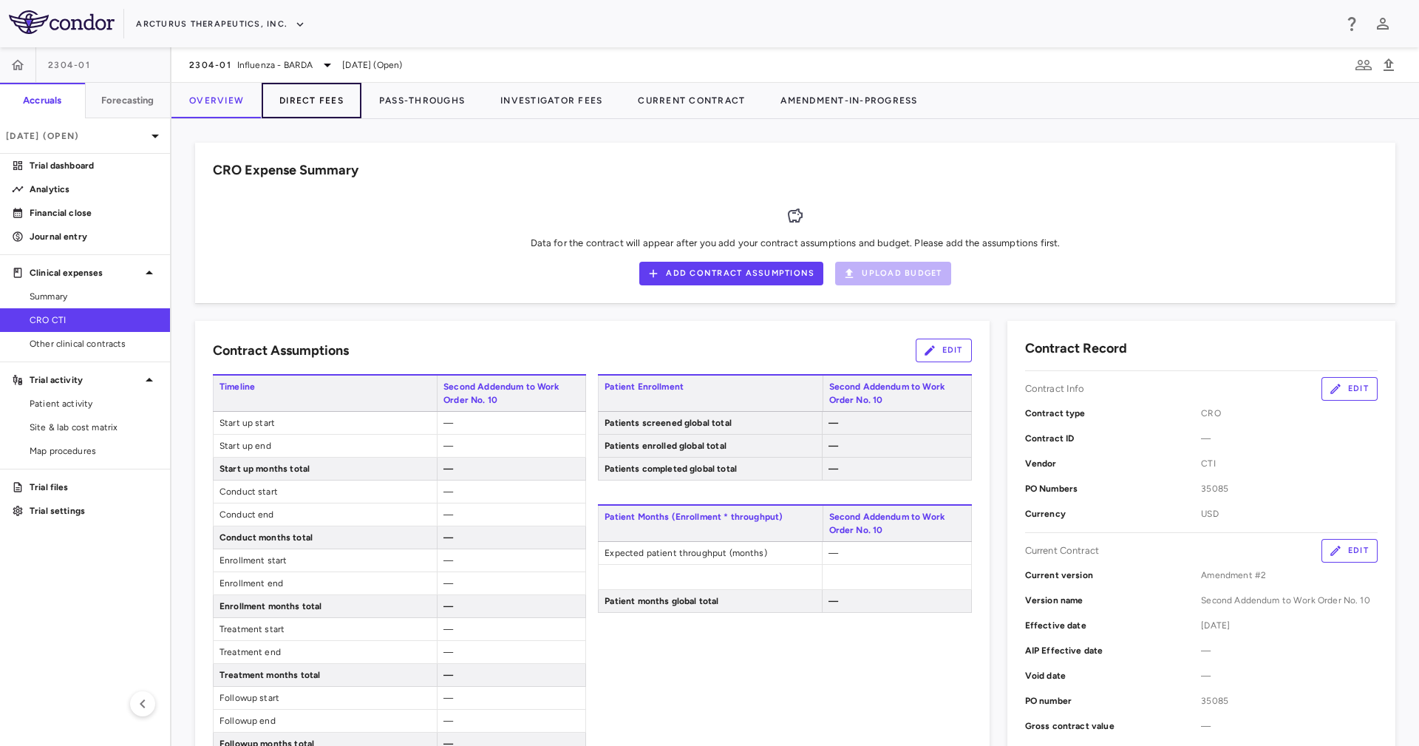
click at [336, 93] on button "Direct Fees" at bounding box center [312, 100] width 100 height 35
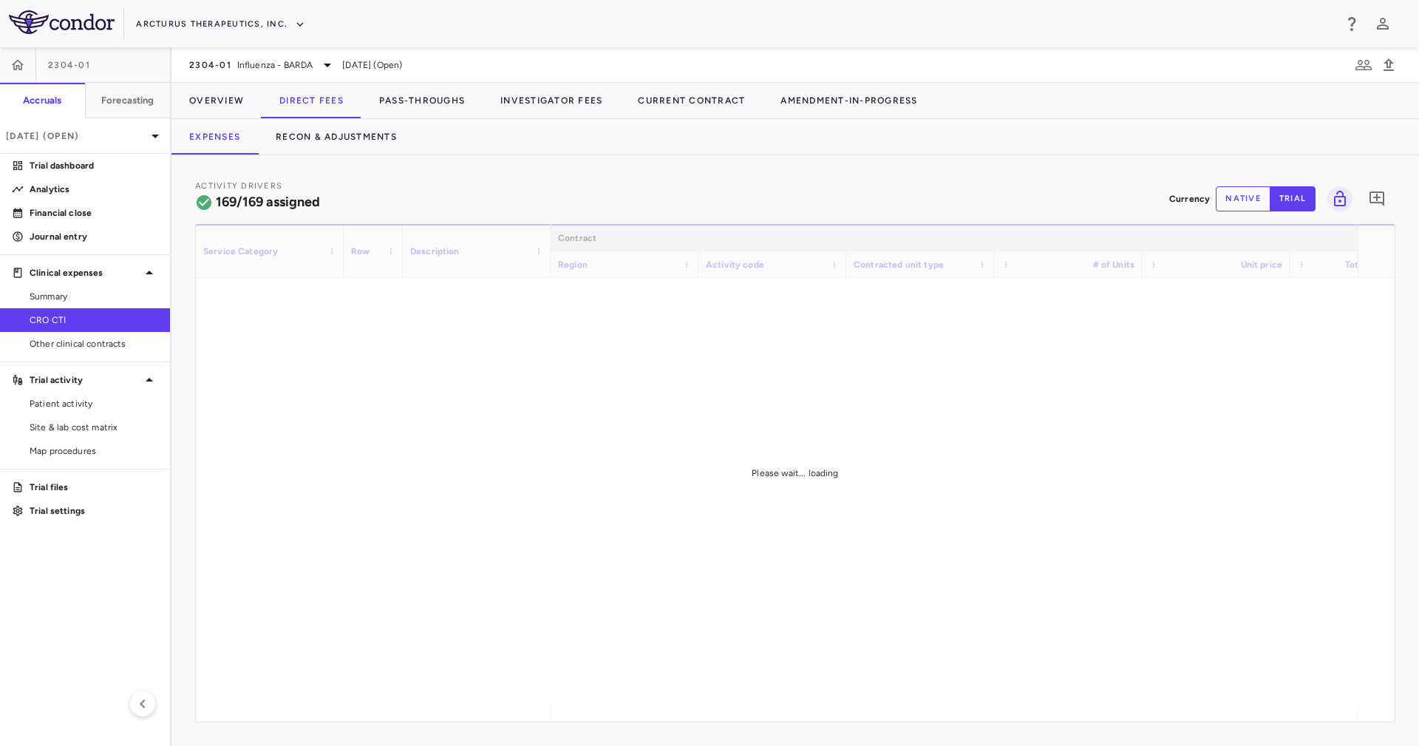
click at [534, 143] on div "Expenses Recon & Adjustments" at bounding box center [796, 136] width 1248 height 35
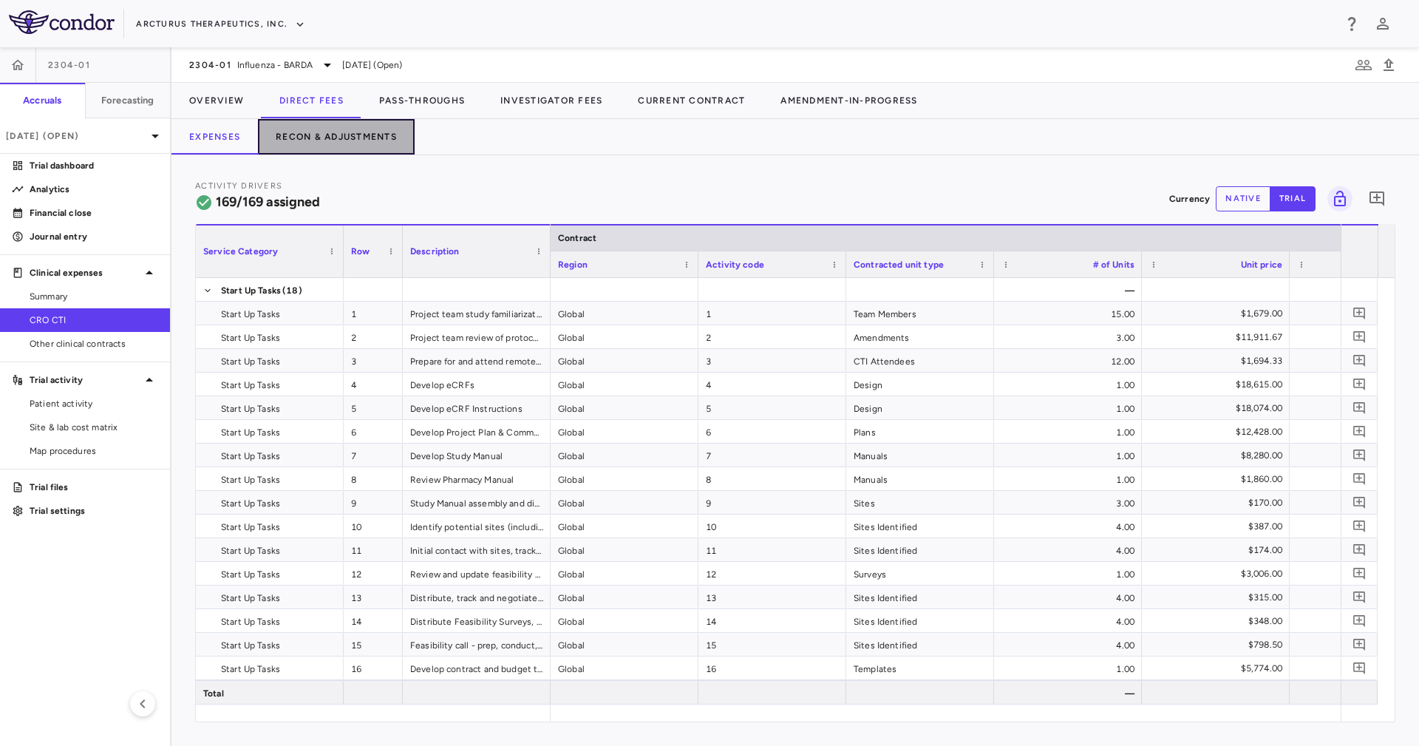
click at [342, 136] on button "Recon & Adjustments" at bounding box center [336, 136] width 157 height 35
click at [547, 147] on div "Expenses Recon & Adjustments" at bounding box center [796, 136] width 1248 height 35
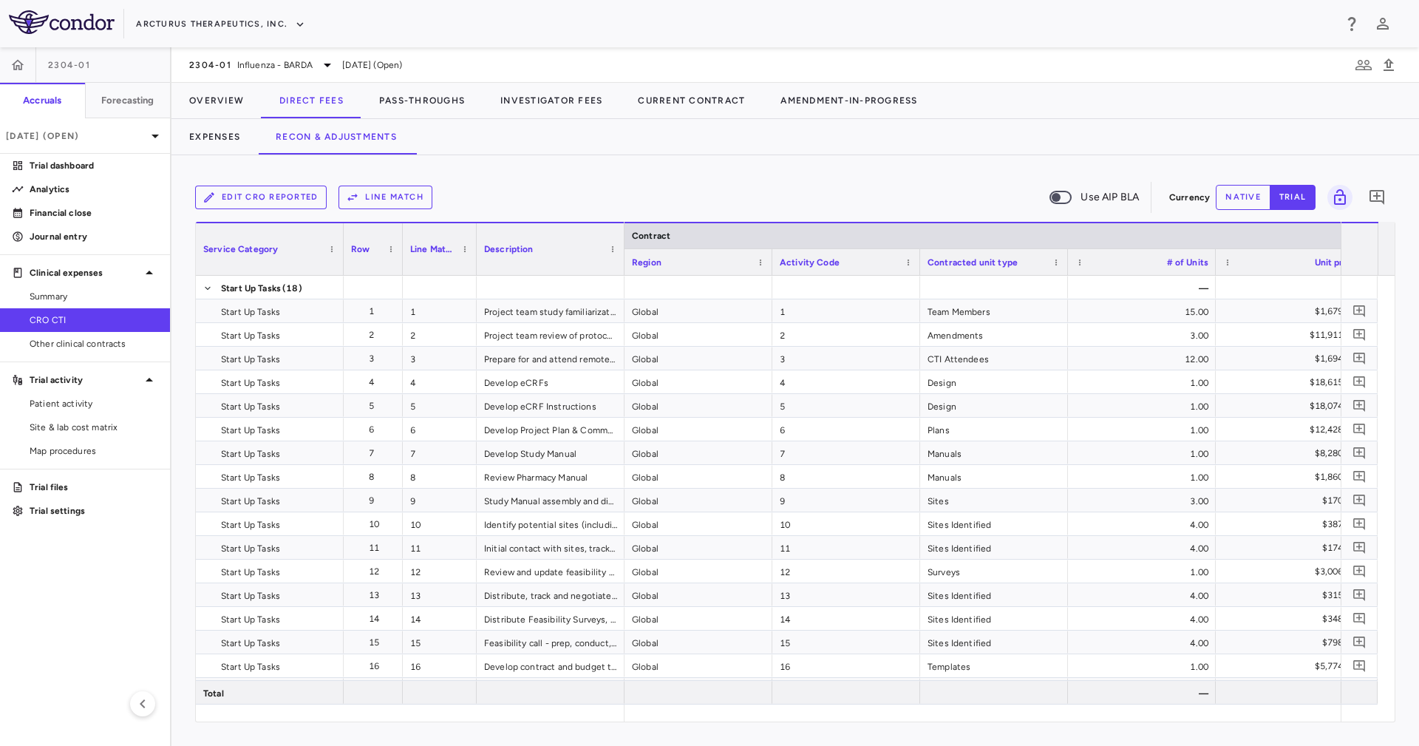
click at [376, 194] on button "Line Match" at bounding box center [386, 198] width 94 height 24
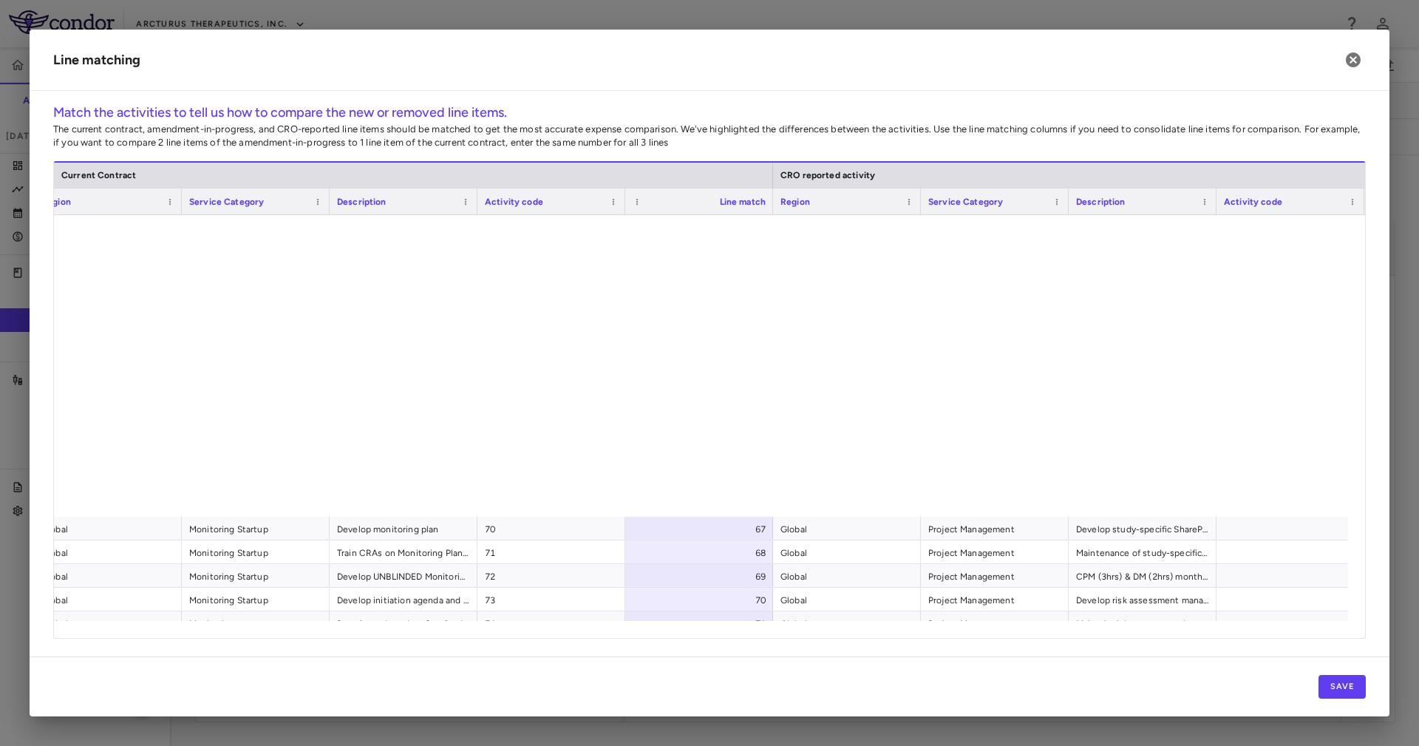
scroll to position [1885, 0]
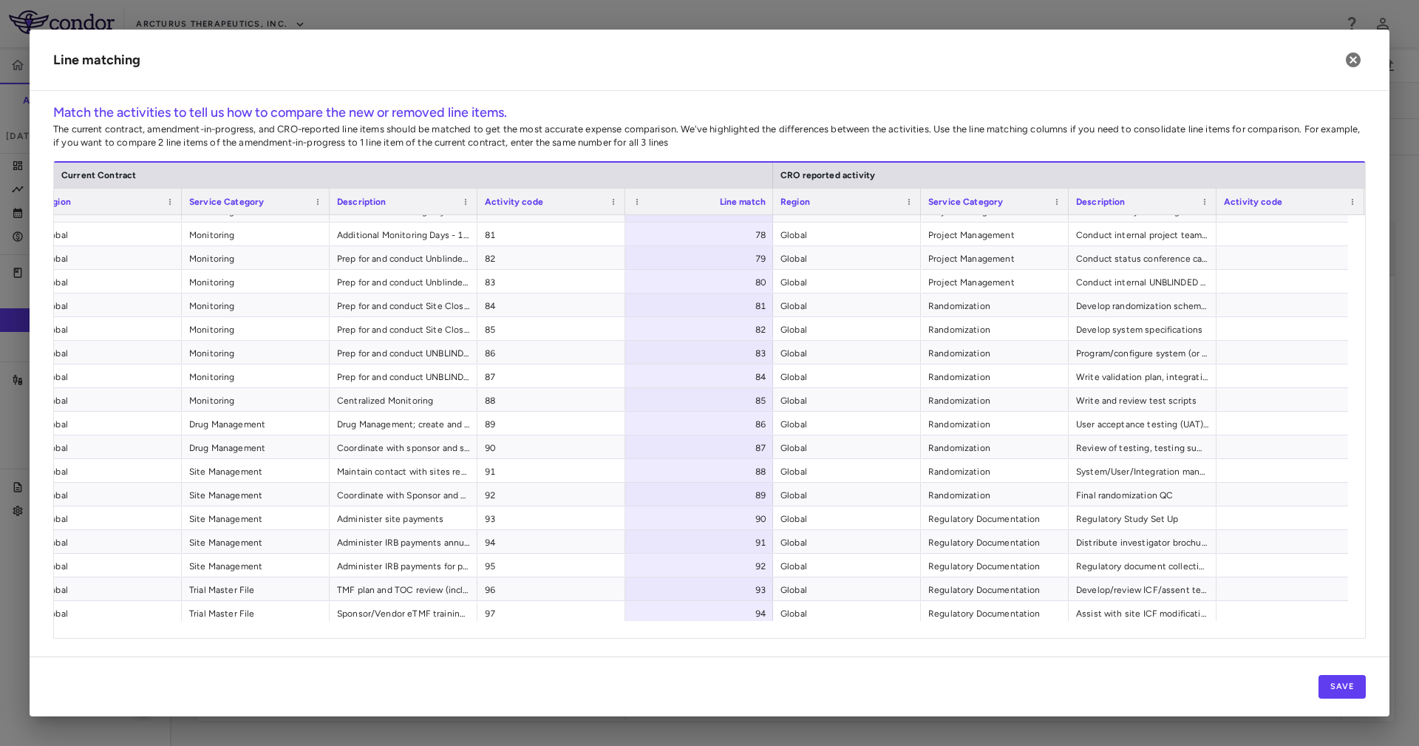
drag, startPoint x: 773, startPoint y: 621, endPoint x: 1002, endPoint y: 623, distance: 228.4
click at [1316, 636] on div at bounding box center [701, 629] width 1294 height 17
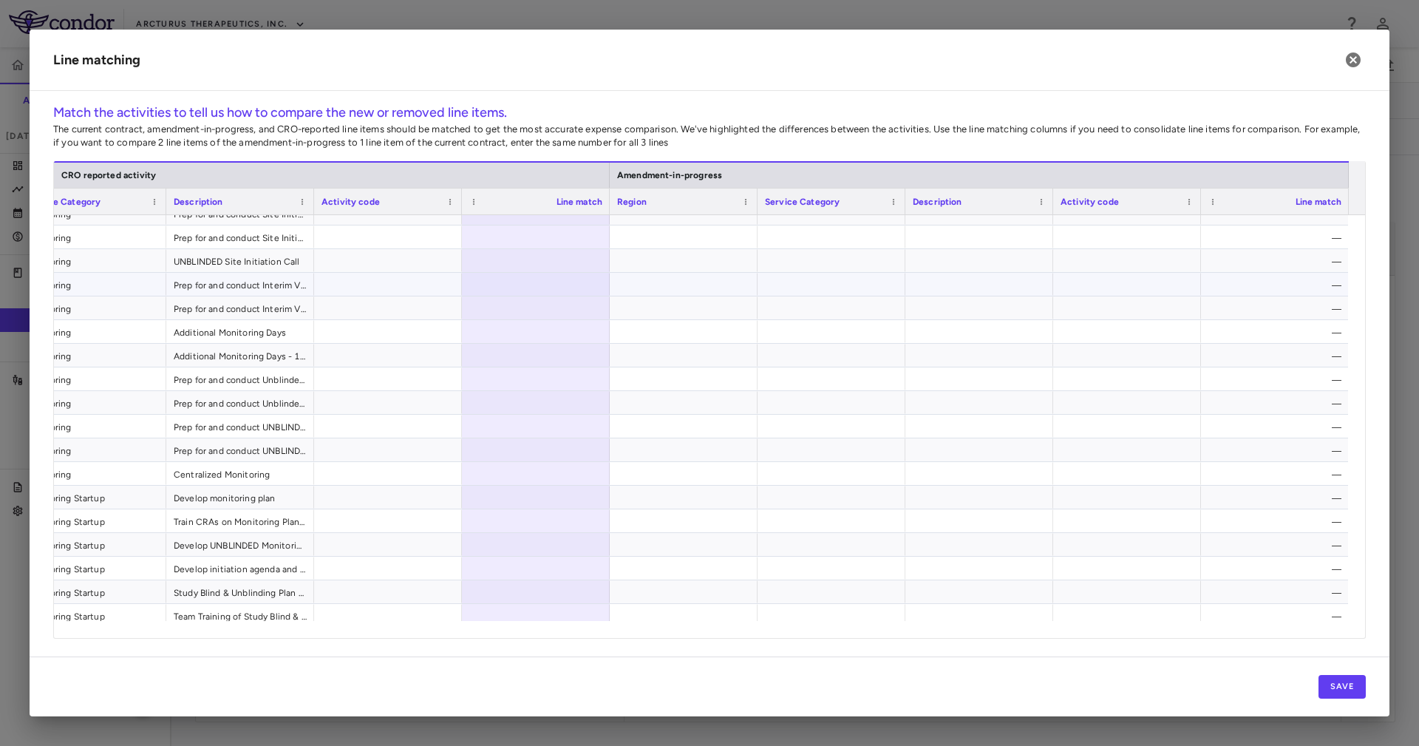
scroll to position [0, 0]
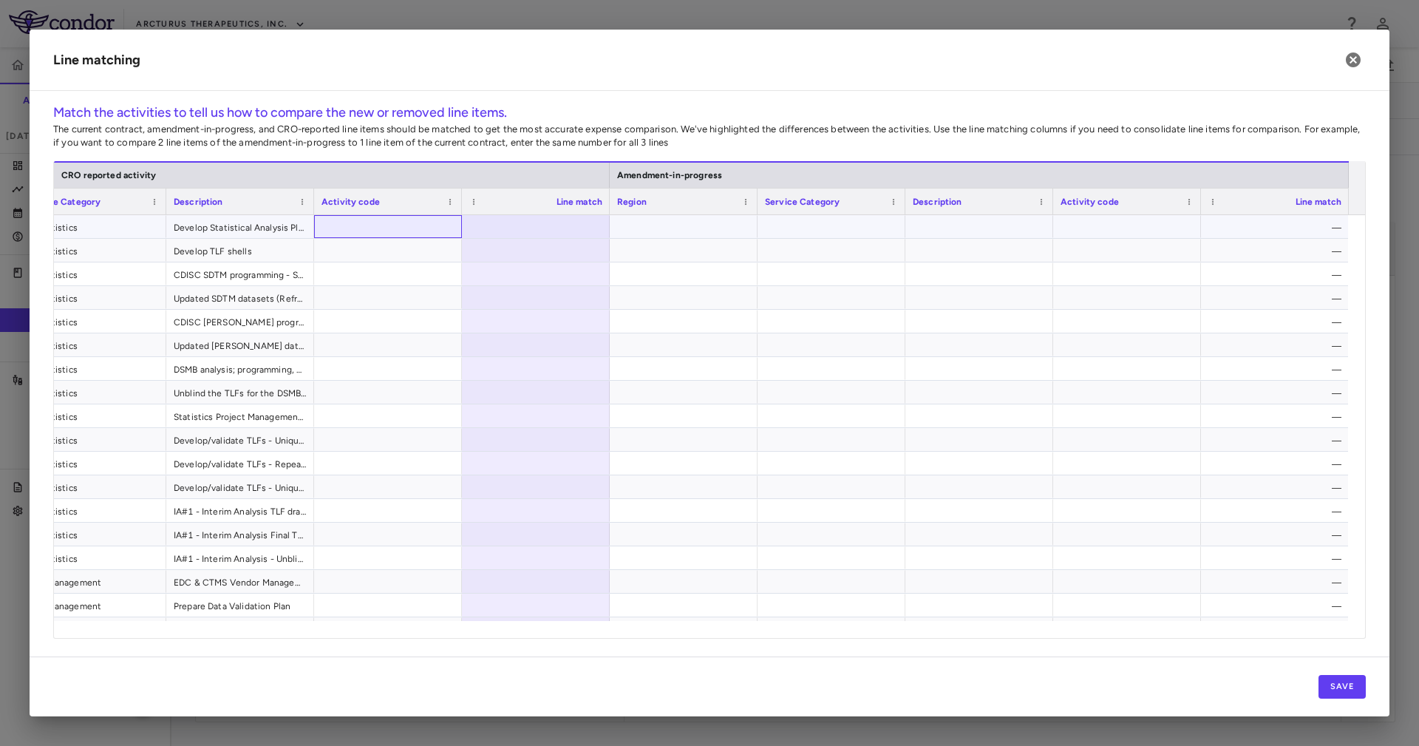
click at [395, 223] on div at bounding box center [388, 226] width 148 height 23
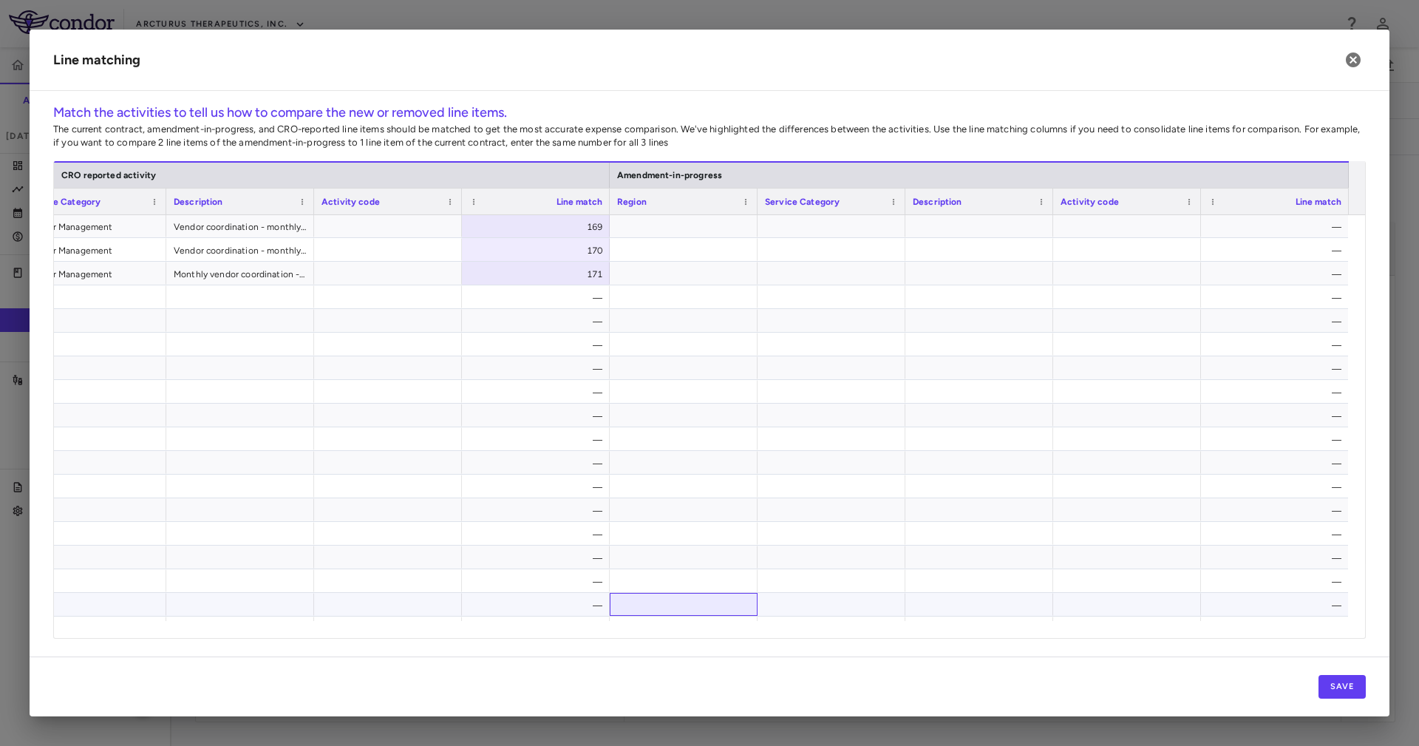
drag, startPoint x: 679, startPoint y: 610, endPoint x: 644, endPoint y: 625, distance: 38.7
click at [643, 622] on div "CRO reported activity Amendment-in-progress Region Service Category Description…" at bounding box center [709, 399] width 1311 height 477
click at [1348, 681] on button "Save" at bounding box center [1342, 687] width 47 height 24
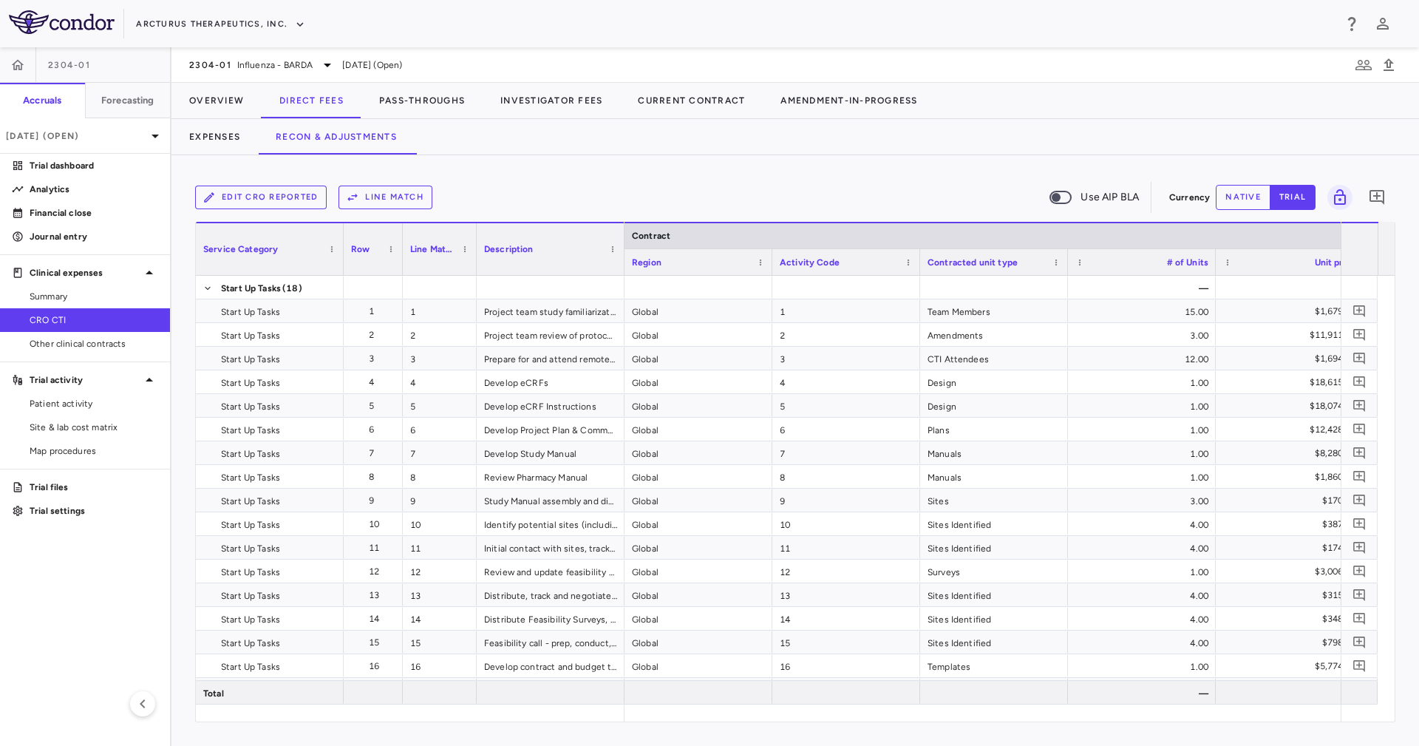
click at [910, 151] on div "Expenses Recon & Adjustments" at bounding box center [796, 136] width 1248 height 35
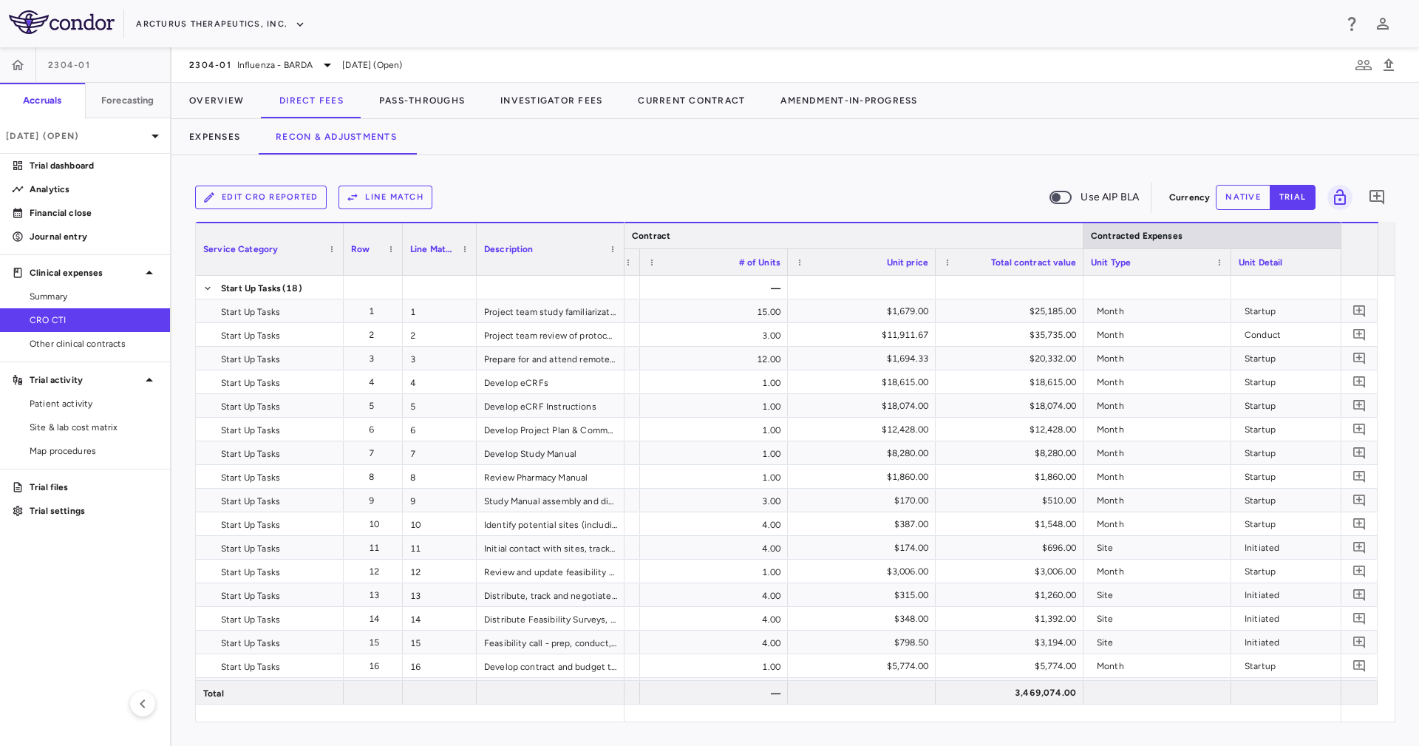
click at [1082, 227] on div at bounding box center [1083, 235] width 6 height 25
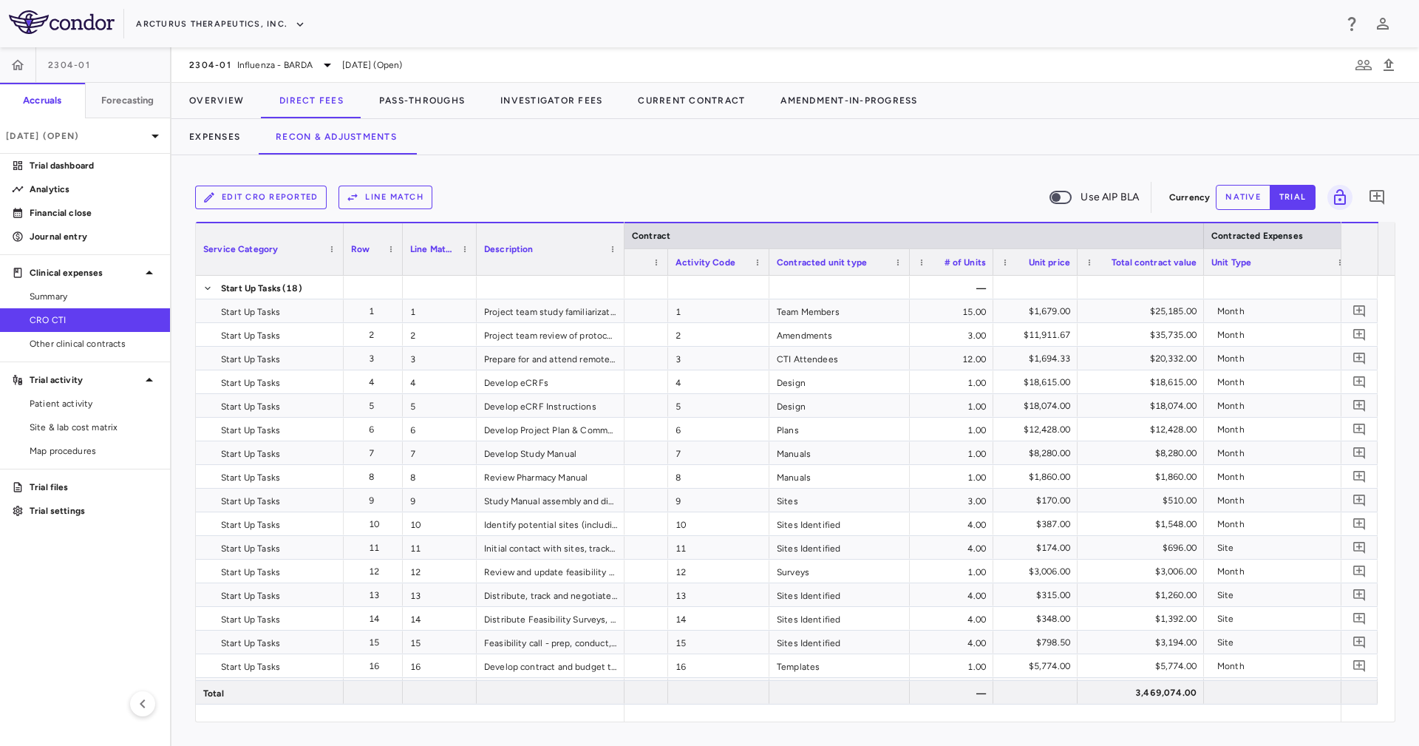
click at [906, 265] on div at bounding box center [909, 262] width 6 height 26
click at [767, 264] on div at bounding box center [769, 262] width 6 height 26
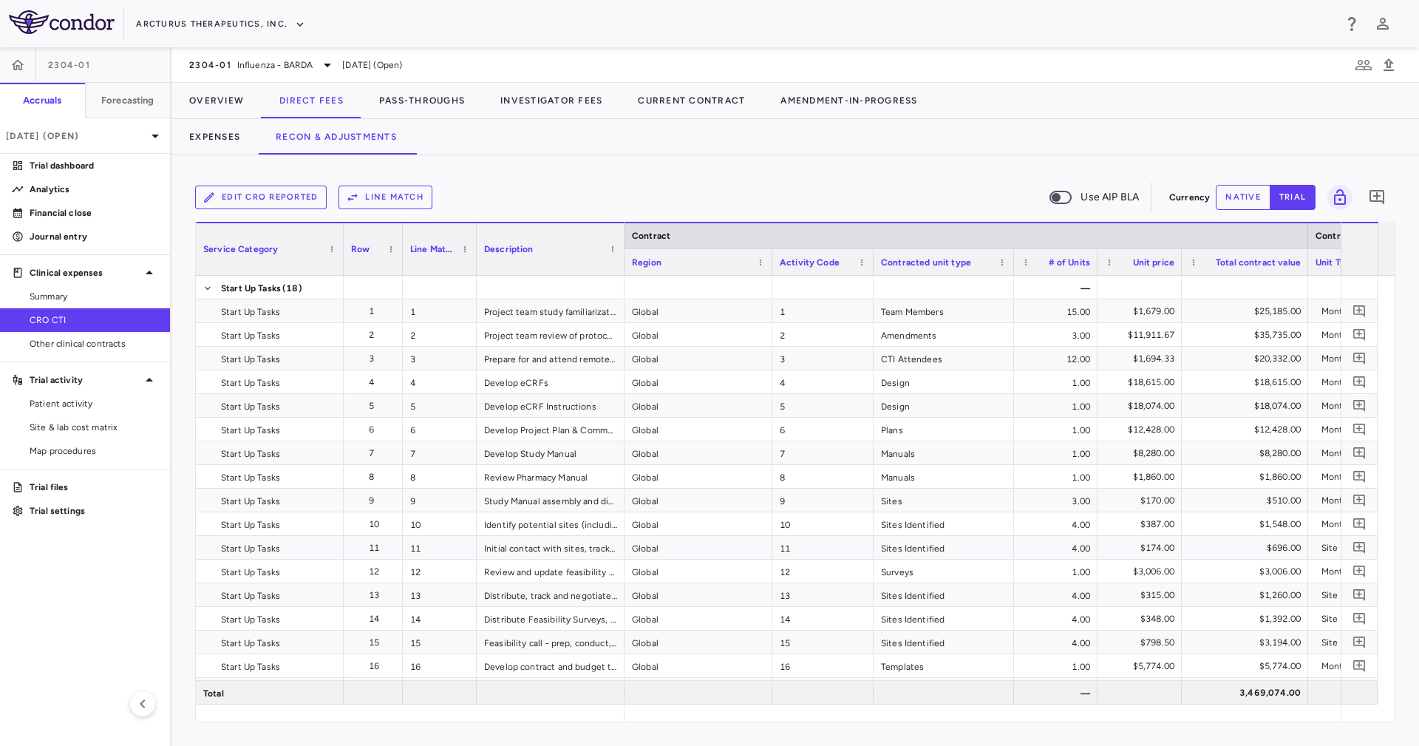
click at [767, 256] on div "Region" at bounding box center [699, 261] width 148 height 27
click at [770, 257] on div at bounding box center [772, 262] width 6 height 26
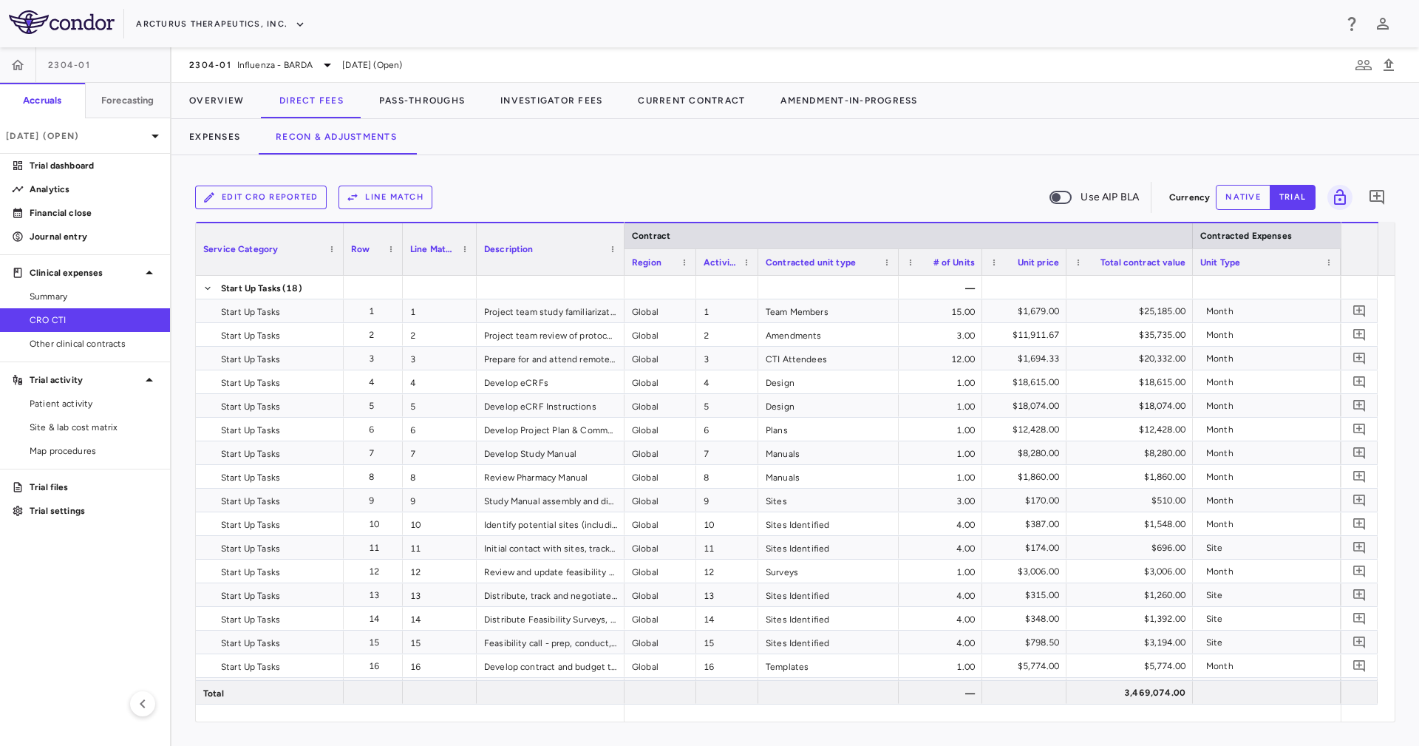
click at [754, 284] on div "Service Category Row Line Match" at bounding box center [795, 472] width 1199 height 500
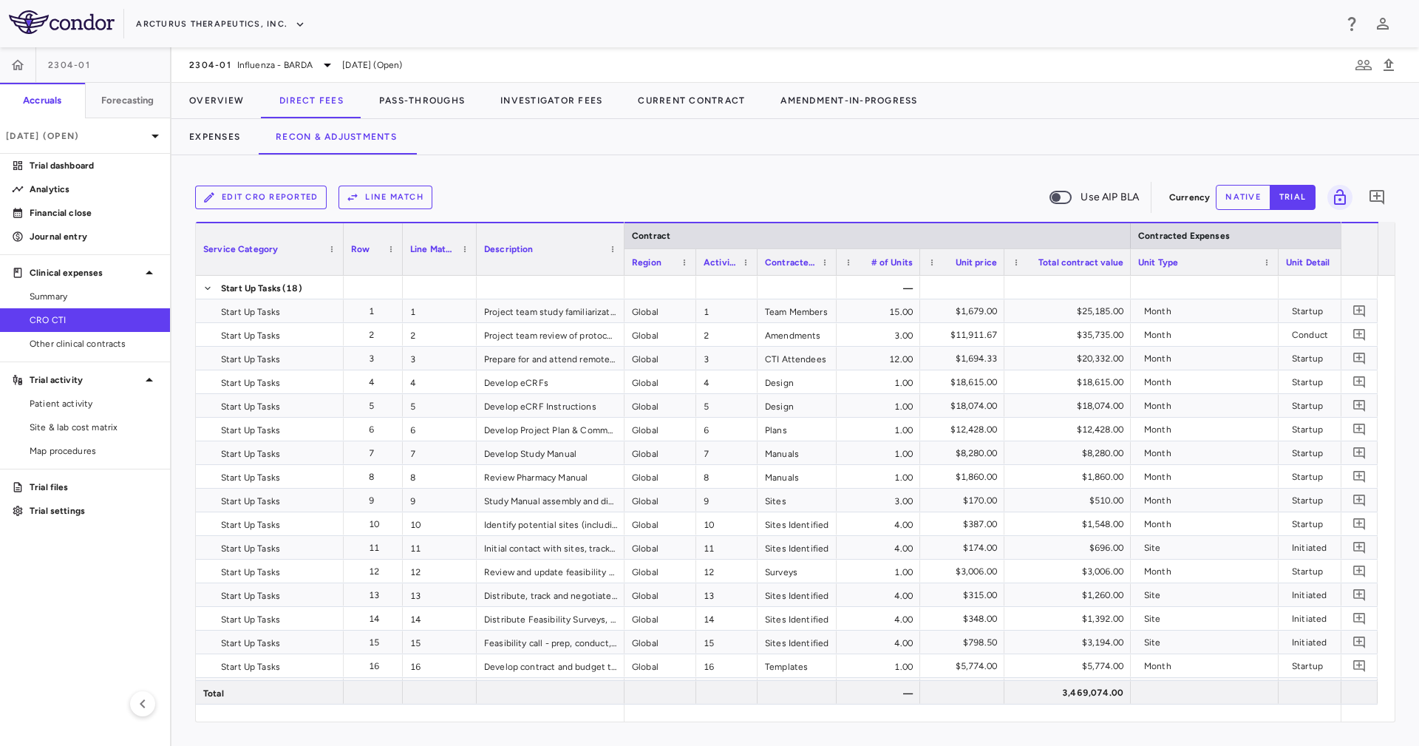
drag, startPoint x: 894, startPoint y: 254, endPoint x: 833, endPoint y: 264, distance: 62.2
click at [833, 264] on div at bounding box center [836, 262] width 6 height 26
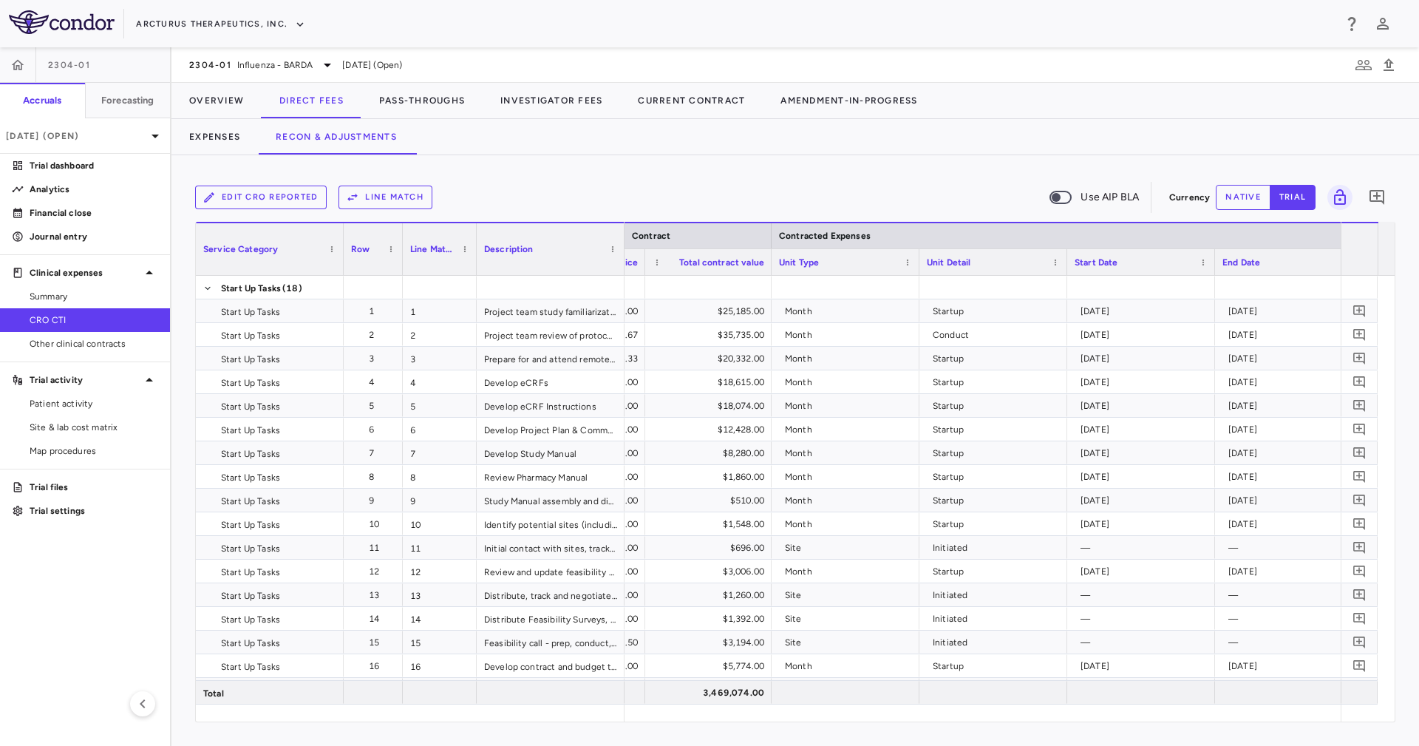
click at [917, 262] on div at bounding box center [919, 262] width 6 height 26
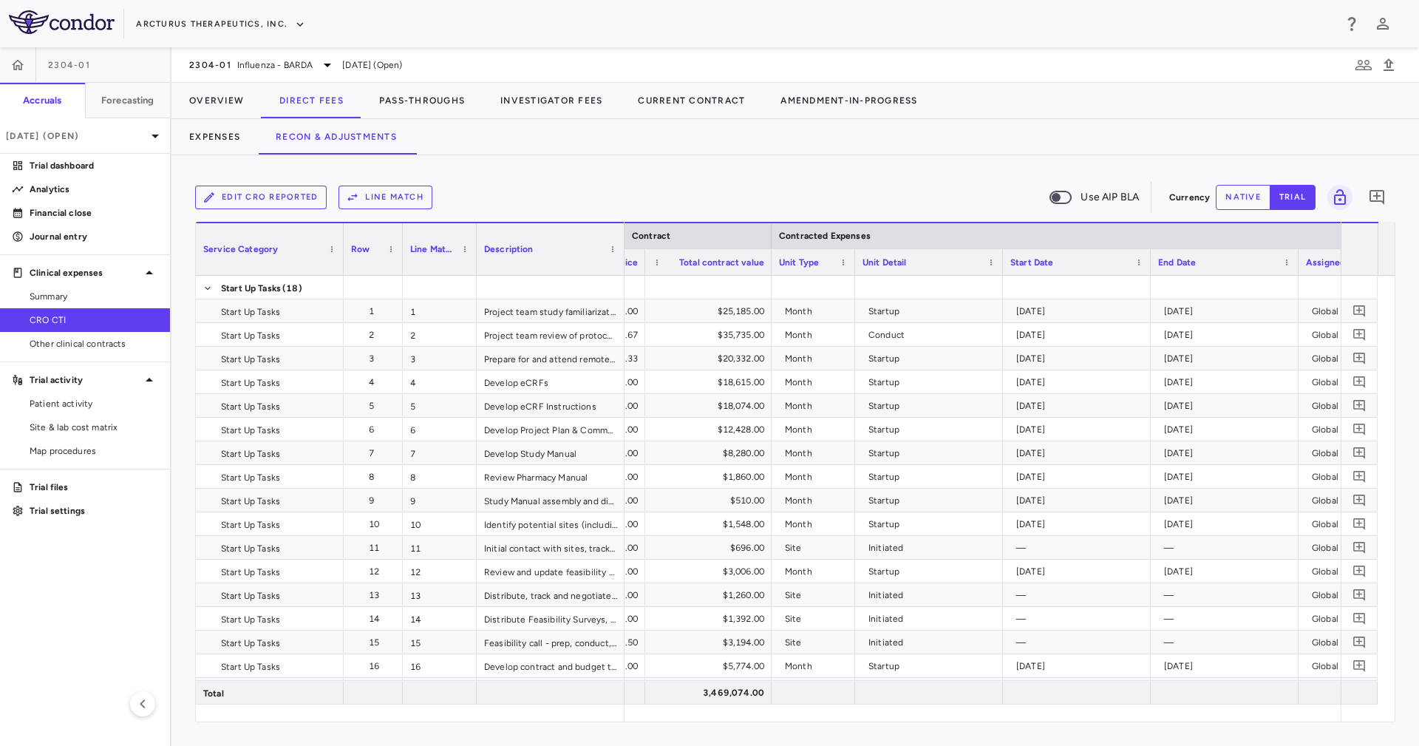
click at [1003, 261] on div "Start Date" at bounding box center [1077, 261] width 148 height 27
click at [999, 260] on div at bounding box center [1002, 262] width 6 height 26
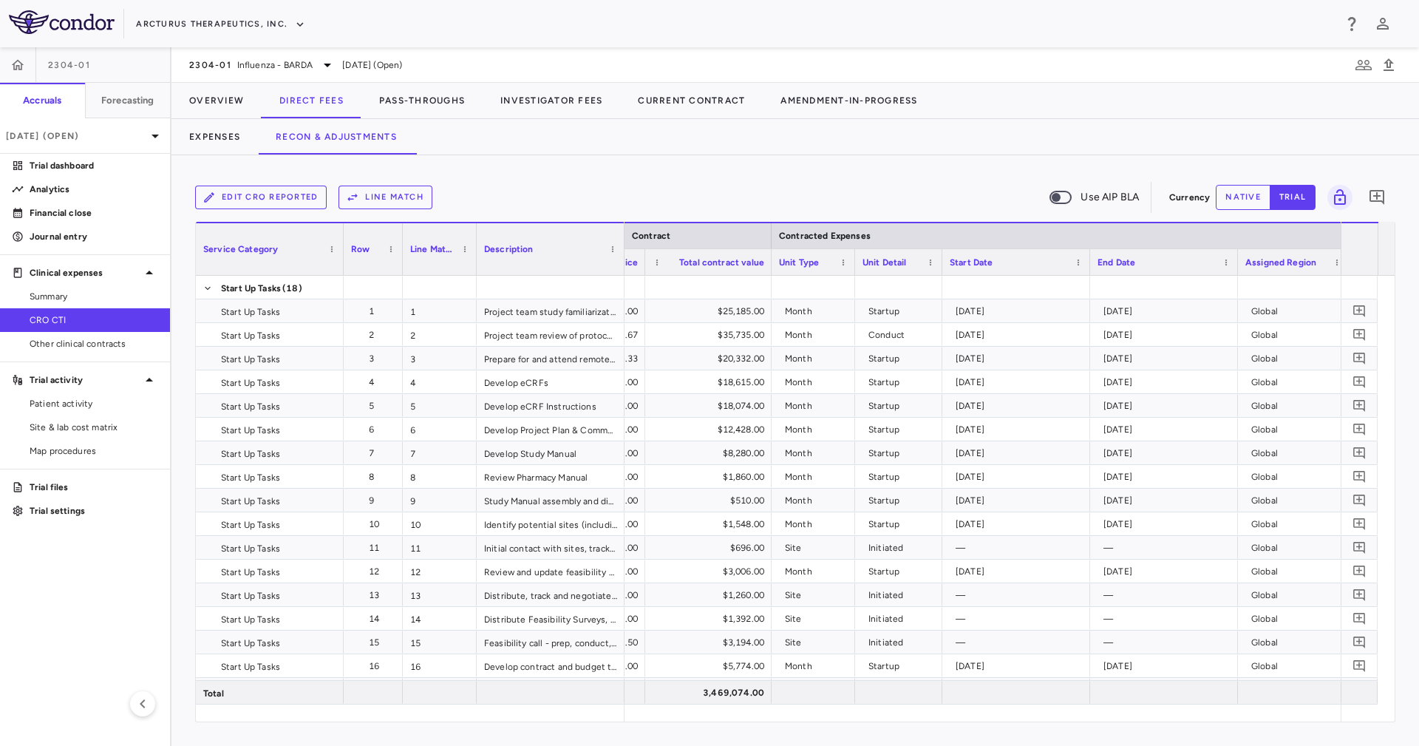
click at [1087, 264] on div at bounding box center [1090, 262] width 6 height 26
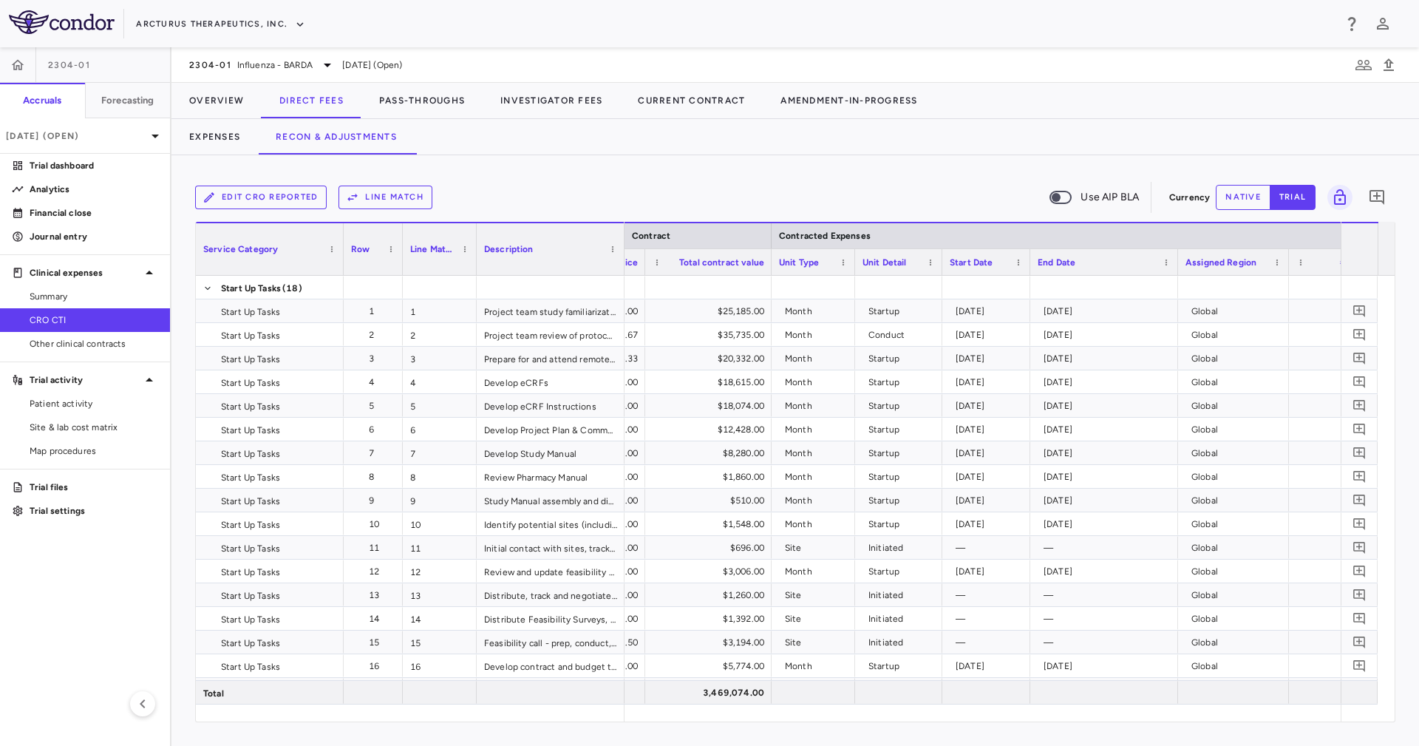
click at [1176, 259] on div at bounding box center [1178, 262] width 6 height 26
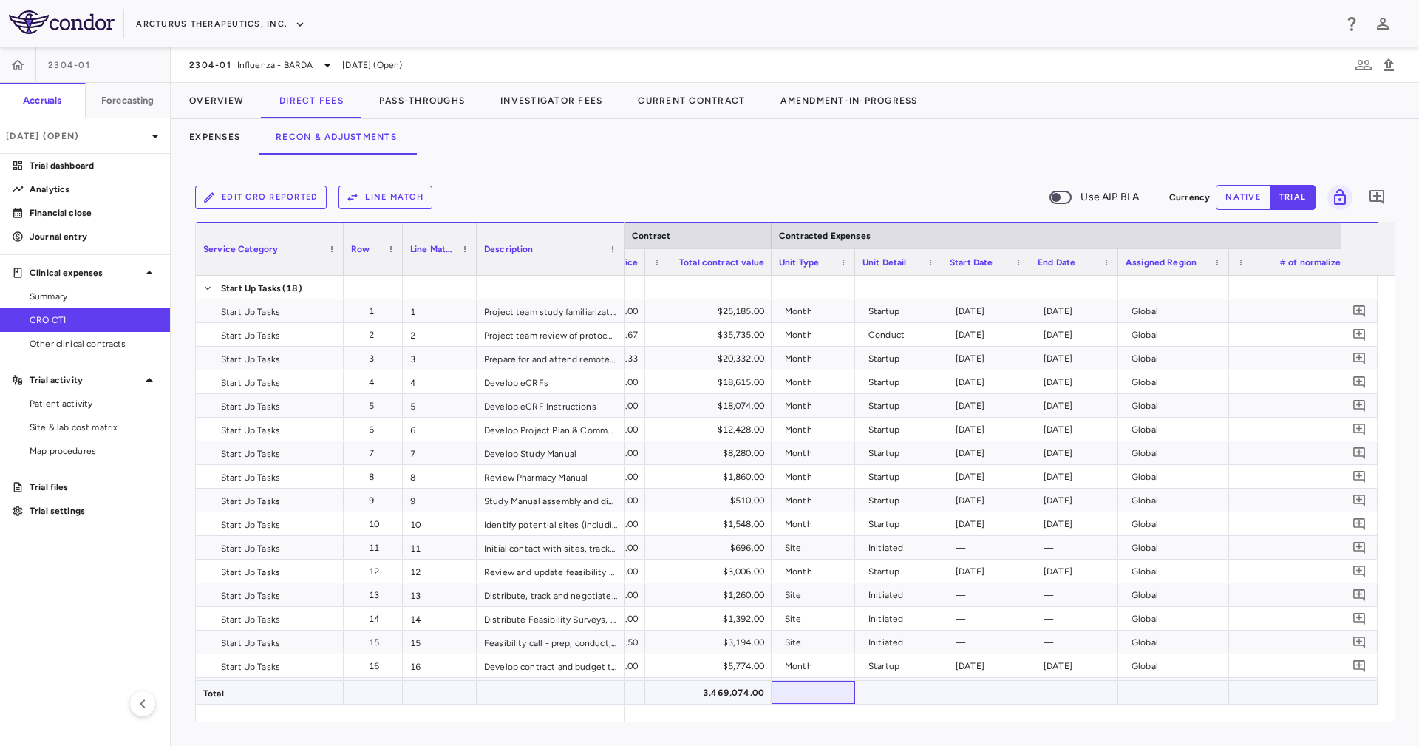
drag, startPoint x: 795, startPoint y: 702, endPoint x: 826, endPoint y: 712, distance: 32.5
click at [827, 712] on div "Service Category Row Line Match" at bounding box center [795, 472] width 1199 height 500
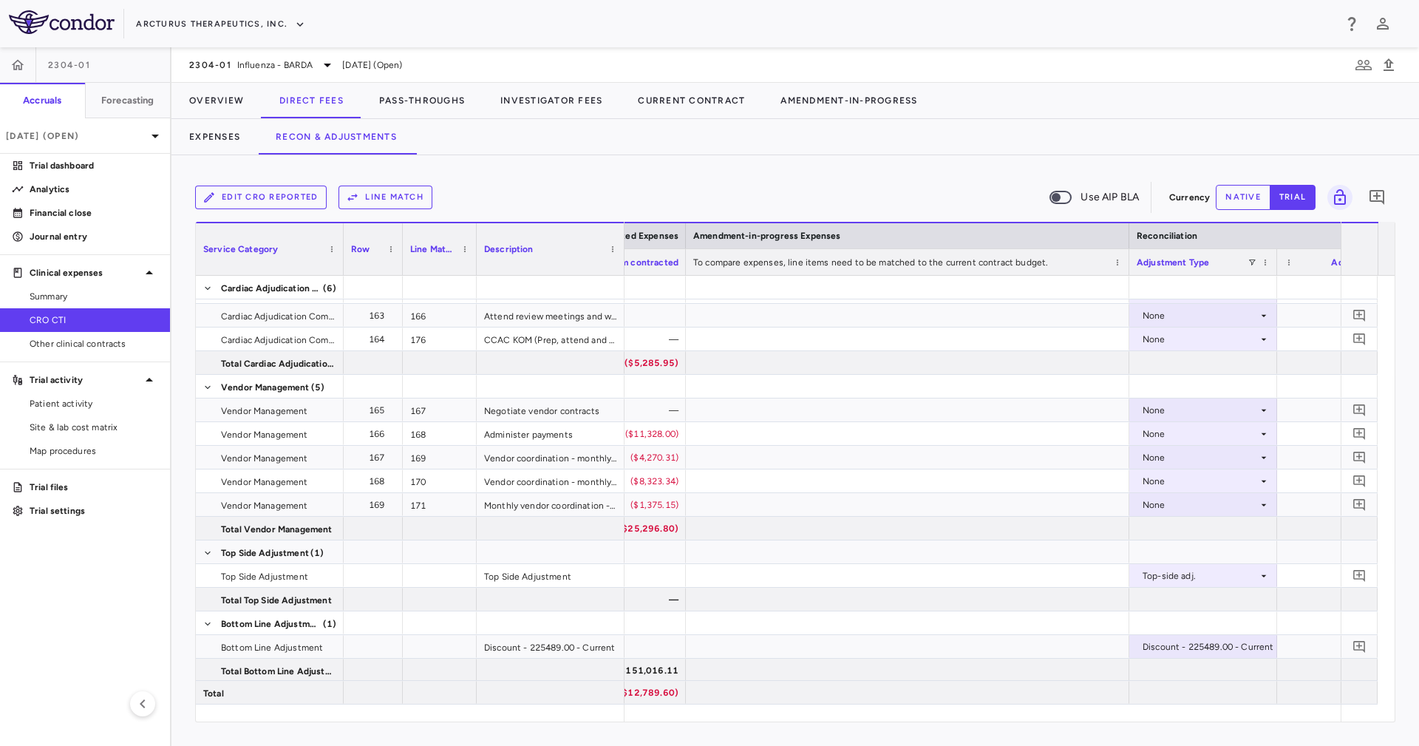
click at [1247, 198] on button "native" at bounding box center [1243, 197] width 55 height 25
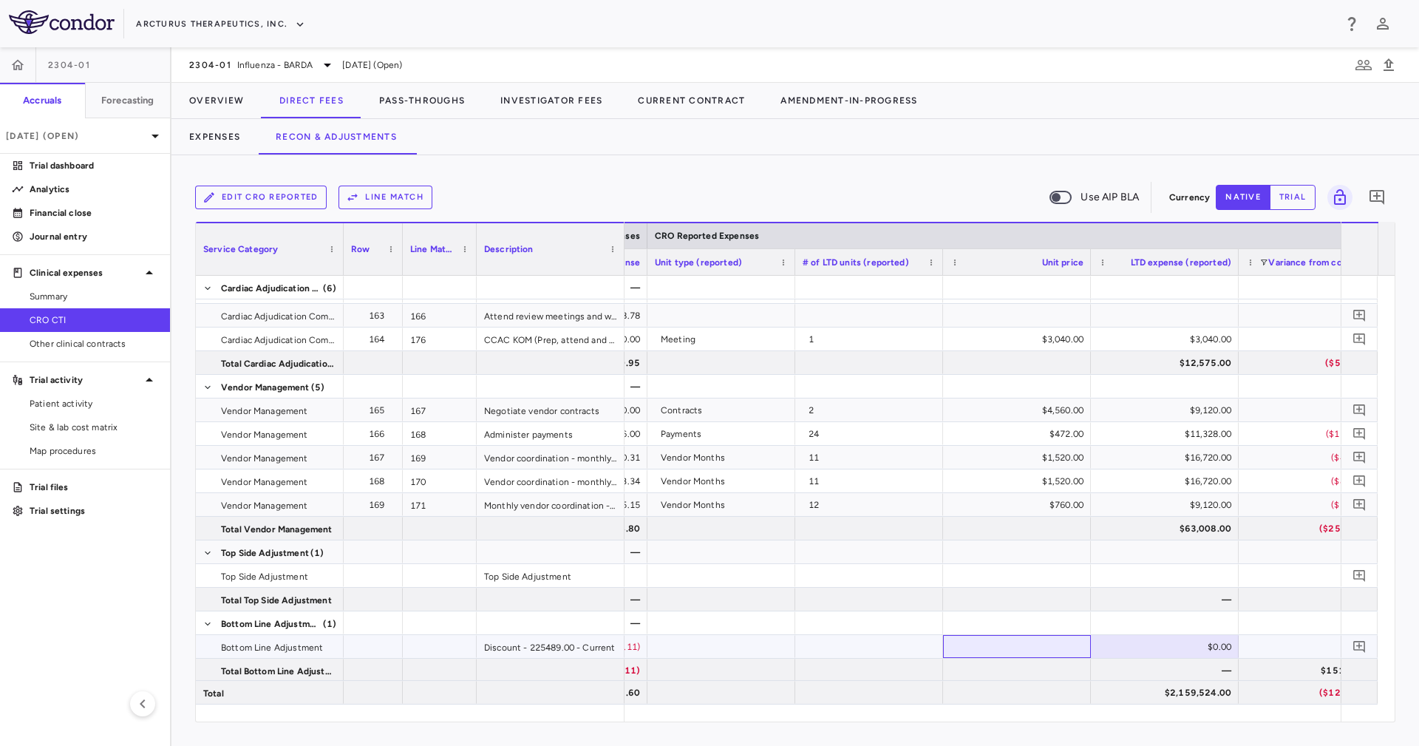
click at [1073, 645] on div at bounding box center [1017, 646] width 148 height 23
click at [1164, 648] on div "$146,957.00" at bounding box center [1167, 647] width 127 height 24
click at [1164, 648] on input "******" at bounding box center [1176, 648] width 124 height 24
type input "*******"
click at [1195, 676] on div "($146,957.00)" at bounding box center [1167, 671] width 127 height 24
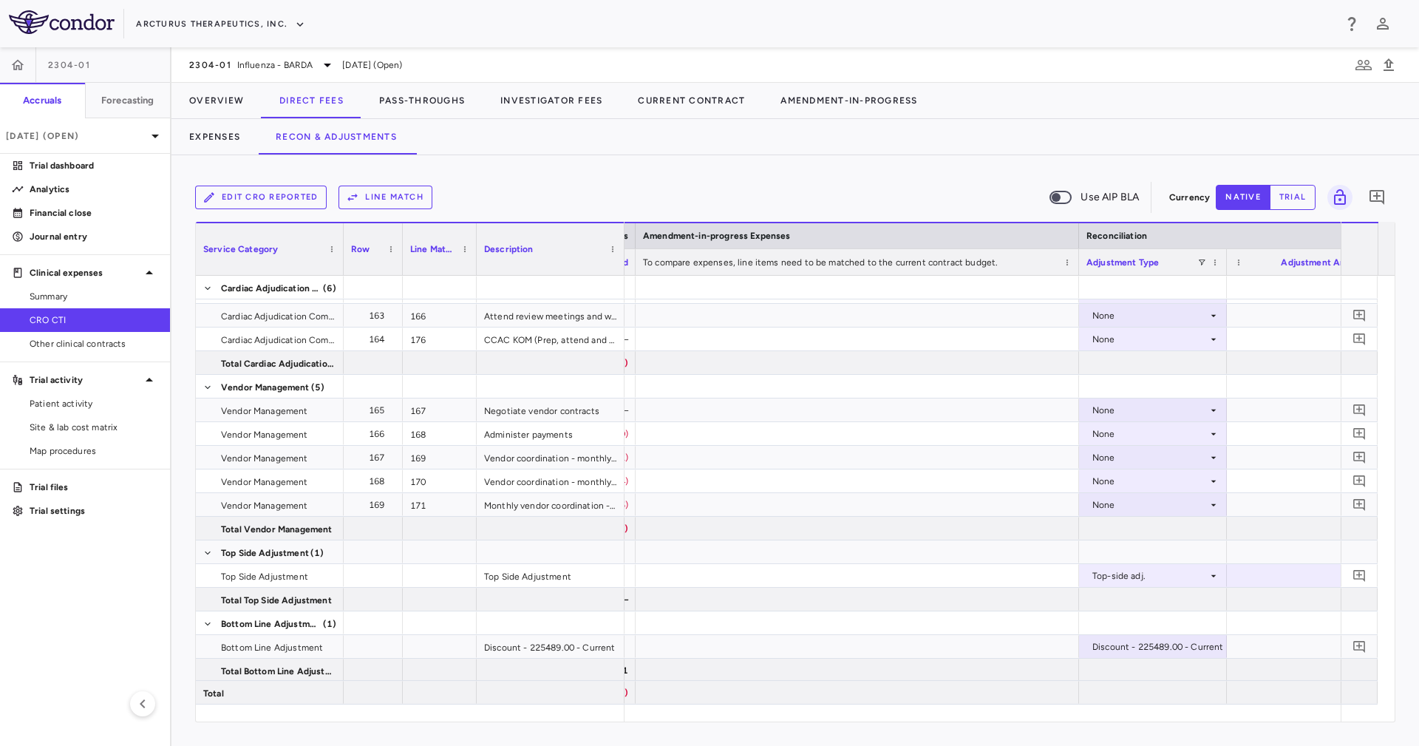
scroll to position [0, 2317]
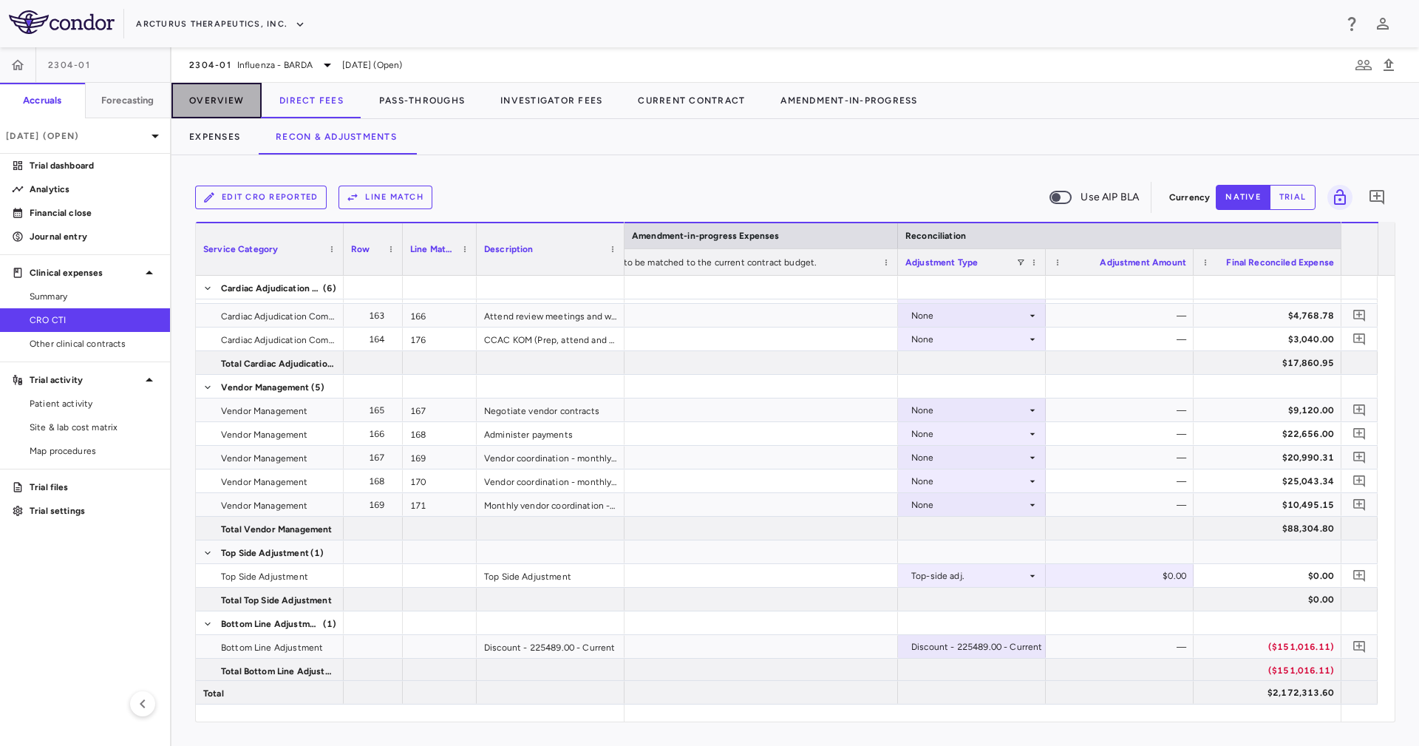
click at [237, 109] on button "Overview" at bounding box center [217, 100] width 90 height 35
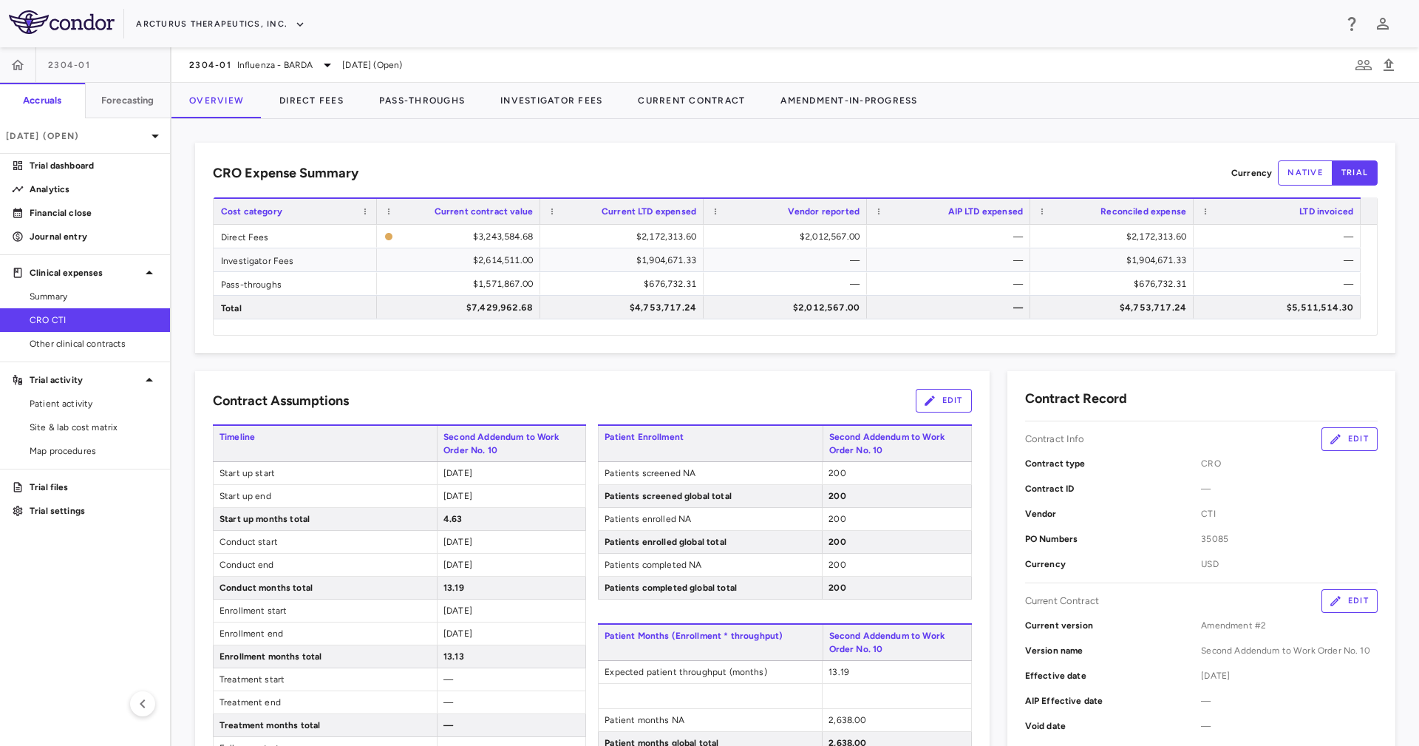
click at [809, 330] on div "Direct Fees $3,243,584.68 $2,172,313.60 $2,012,567.00 — $2,172,313.60 — Investi…" at bounding box center [796, 280] width 1164 height 110
click at [482, 304] on div "$7,429,962.68" at bounding box center [461, 308] width 143 height 24
click at [339, 109] on button "Direct Fees" at bounding box center [312, 100] width 100 height 35
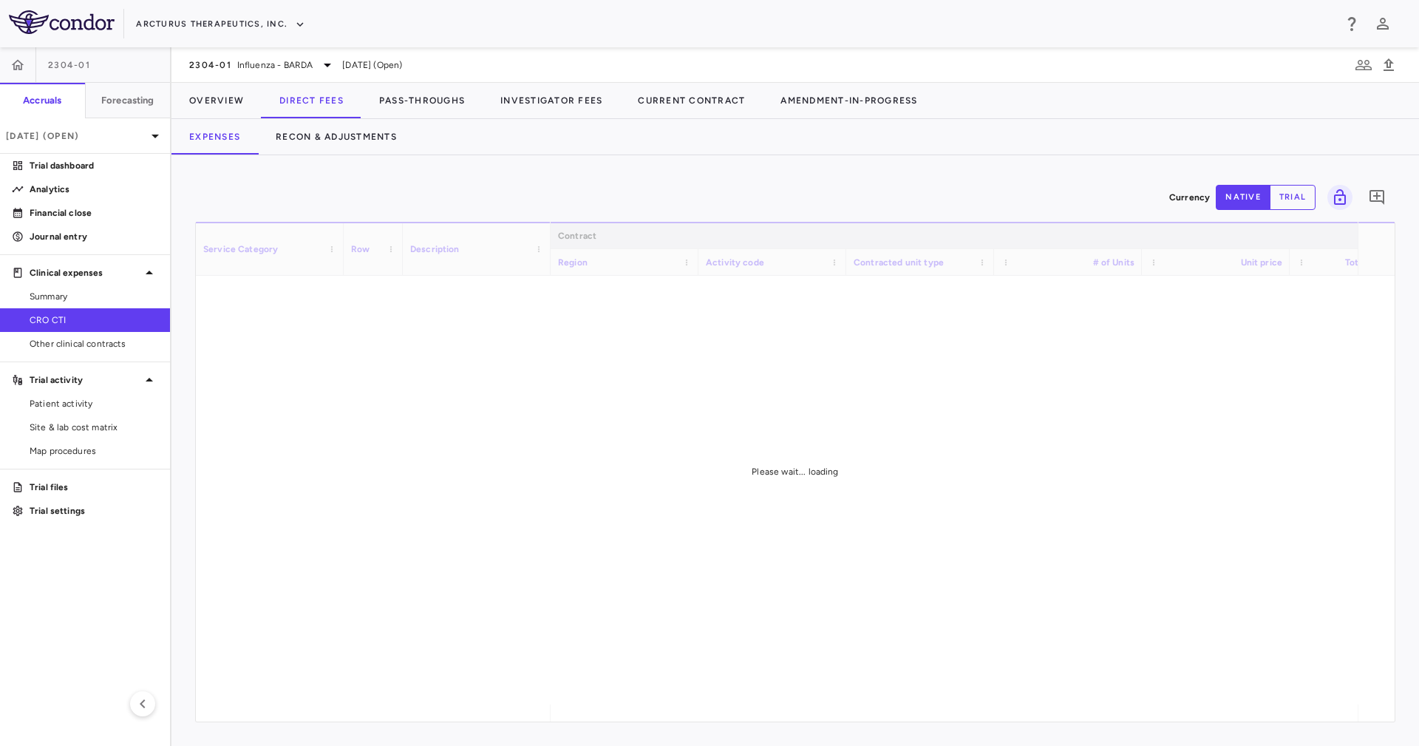
click at [472, 153] on div "Expenses Recon & Adjustments" at bounding box center [796, 136] width 1248 height 35
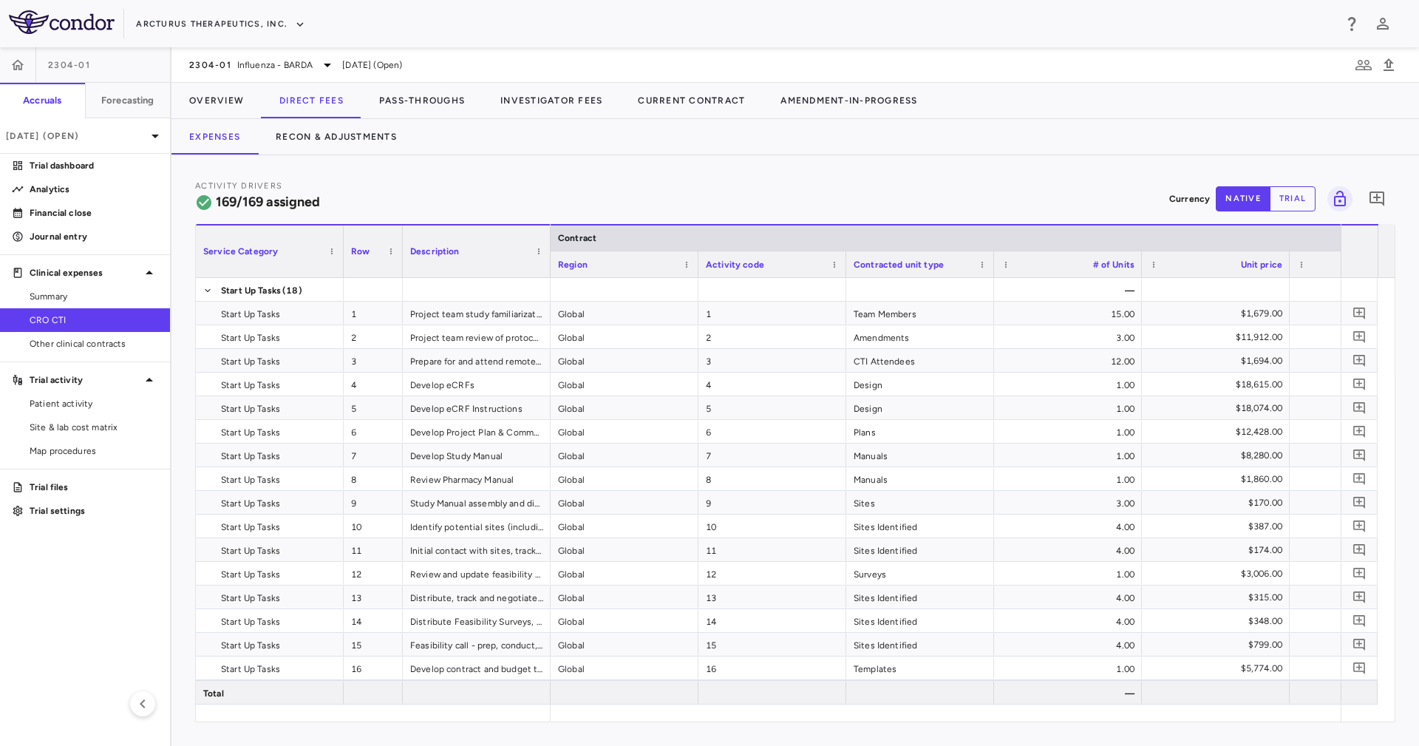
drag, startPoint x: 645, startPoint y: 722, endPoint x: 706, endPoint y: 720, distance: 61.4
click at [706, 720] on div "Service Category Drag here to set column labels Service Category Row Description" at bounding box center [795, 473] width 1201 height 498
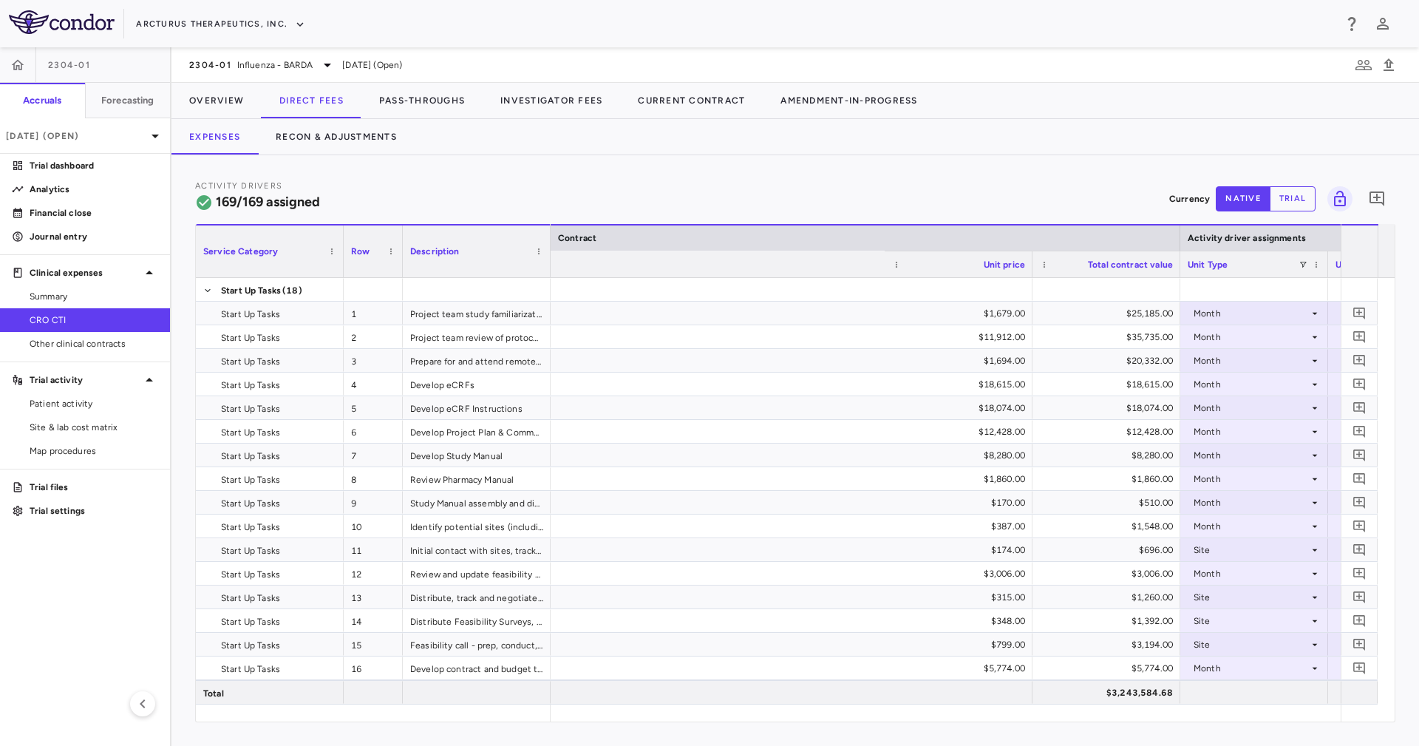
scroll to position [0, 1697]
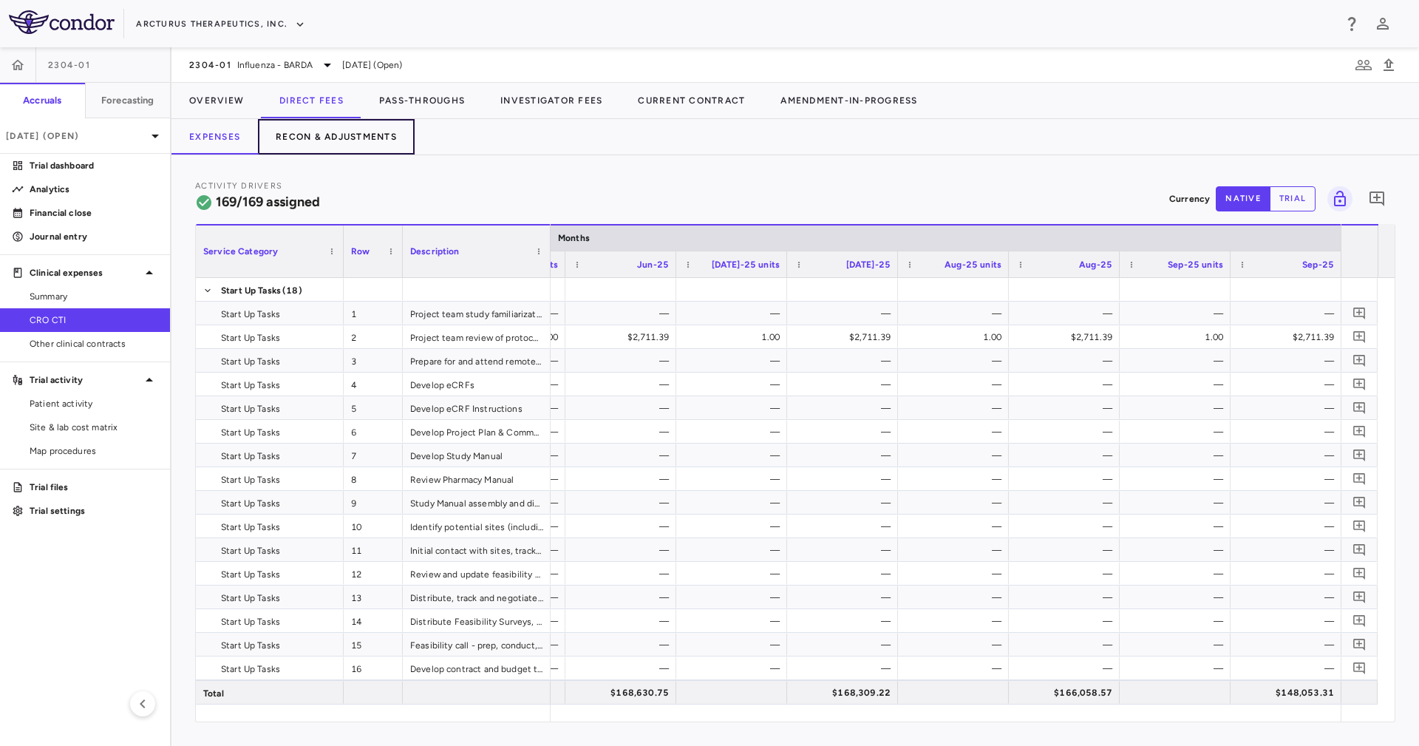
click at [338, 123] on button "Recon & Adjustments" at bounding box center [336, 136] width 157 height 35
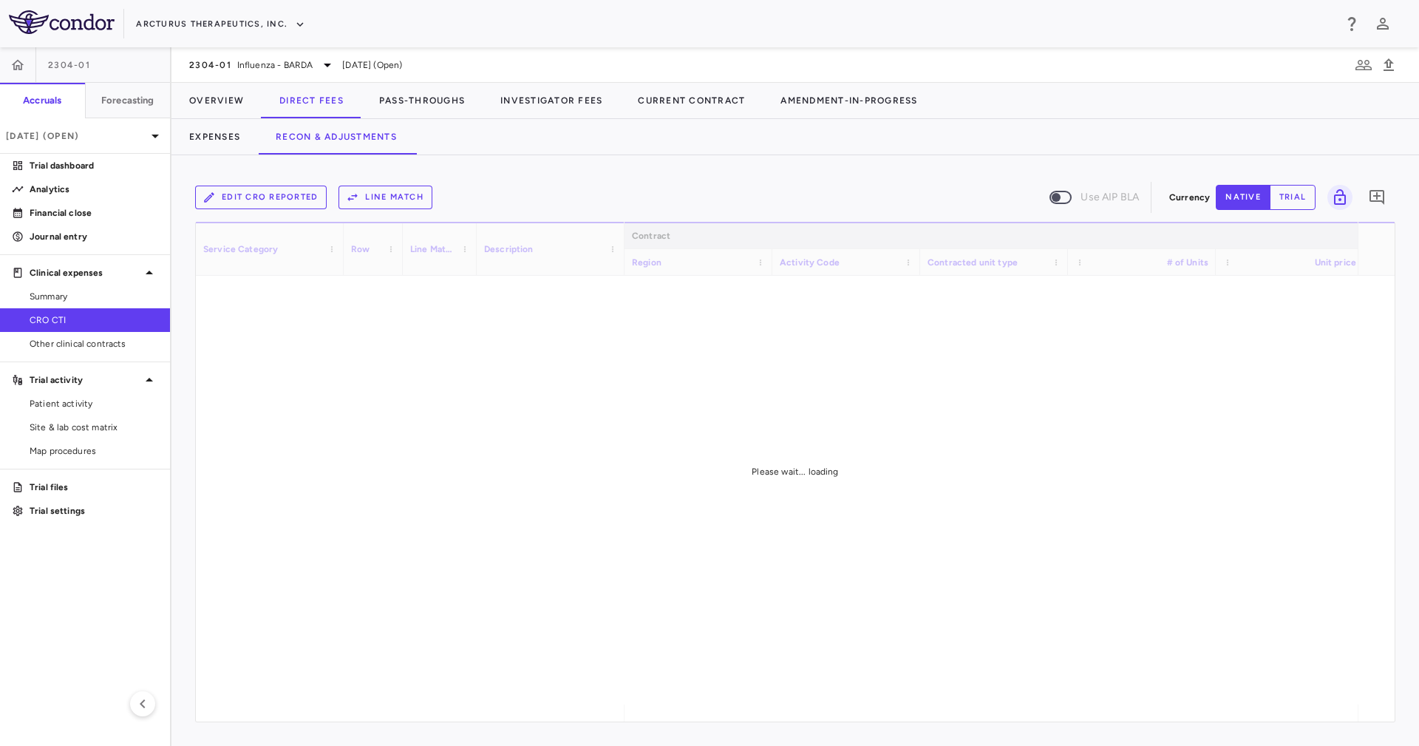
click at [579, 171] on div "Edit CRO reported Line Match Use AIP BLA Currency native trial 0 Service Catego…" at bounding box center [796, 450] width 1248 height 591
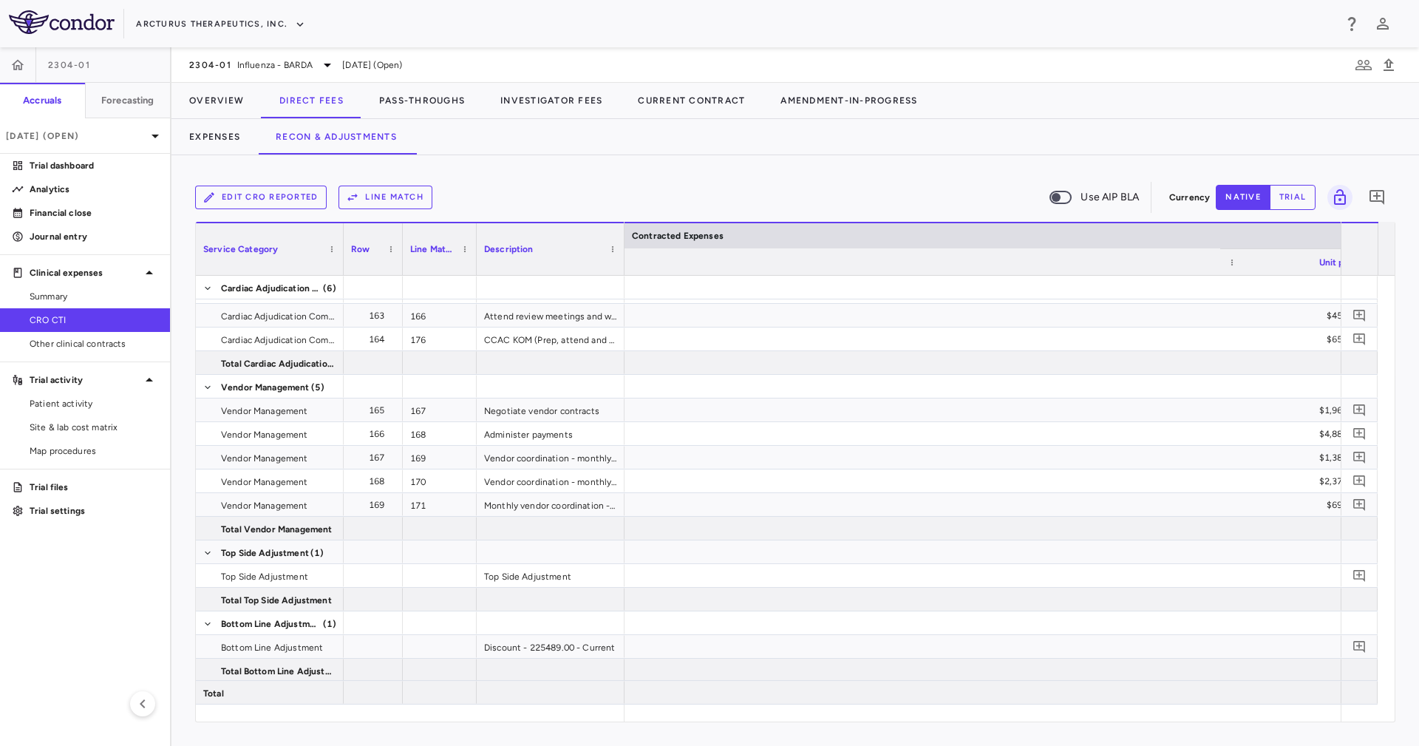
scroll to position [0, 2259]
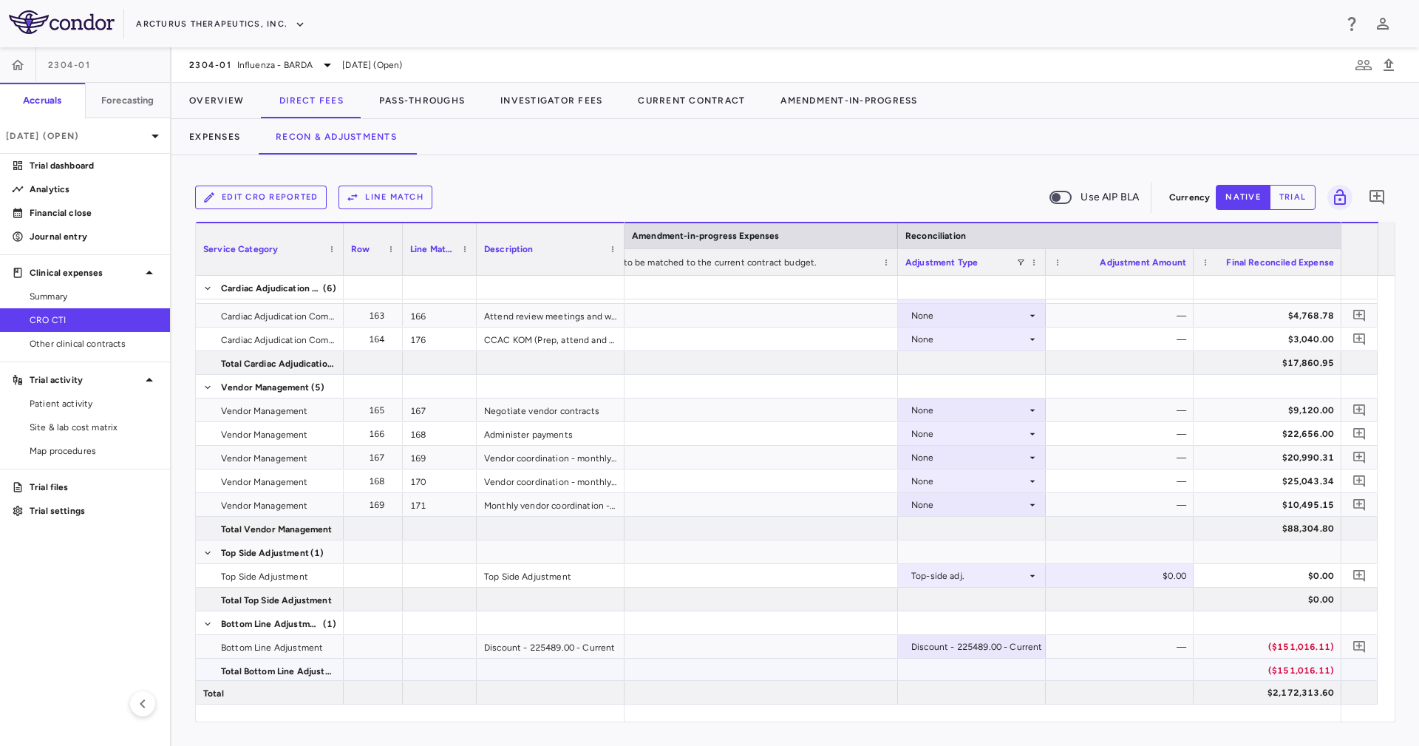
click at [1118, 674] on div at bounding box center [1120, 670] width 148 height 23
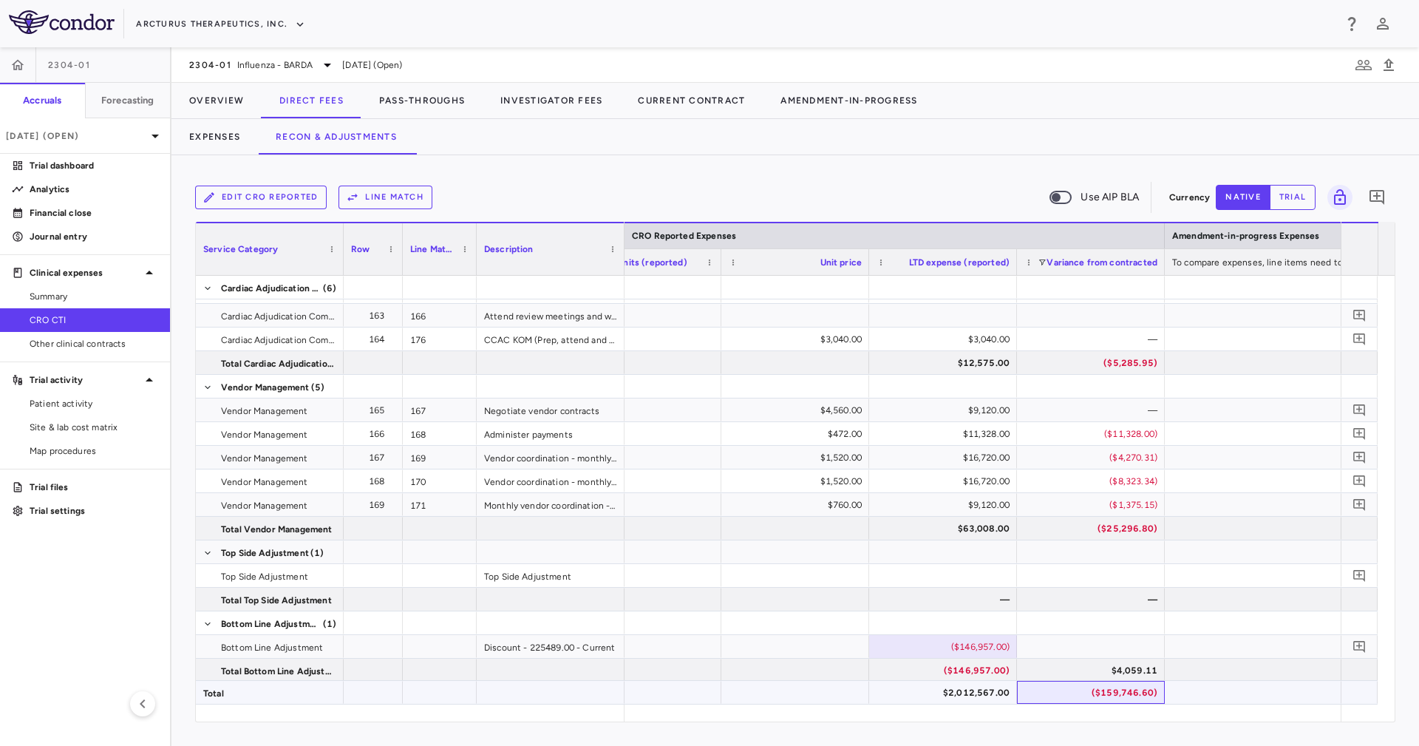
click at [1140, 690] on div "($159,746.60)" at bounding box center [1094, 693] width 127 height 24
click at [1140, 681] on div "Total $2,012,567.00 ($159,746.60)" at bounding box center [787, 692] width 1182 height 24
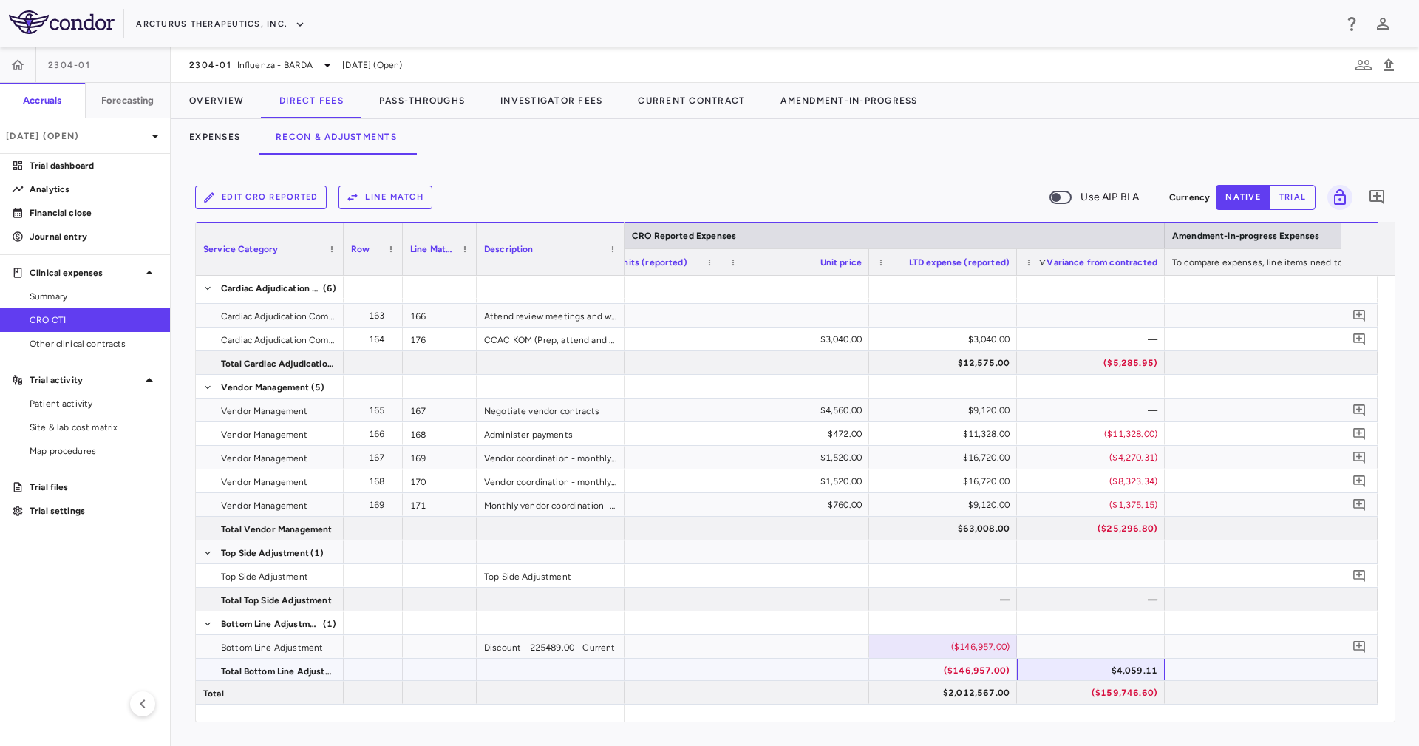
click at [1141, 674] on div "$4,059.11" at bounding box center [1094, 671] width 127 height 24
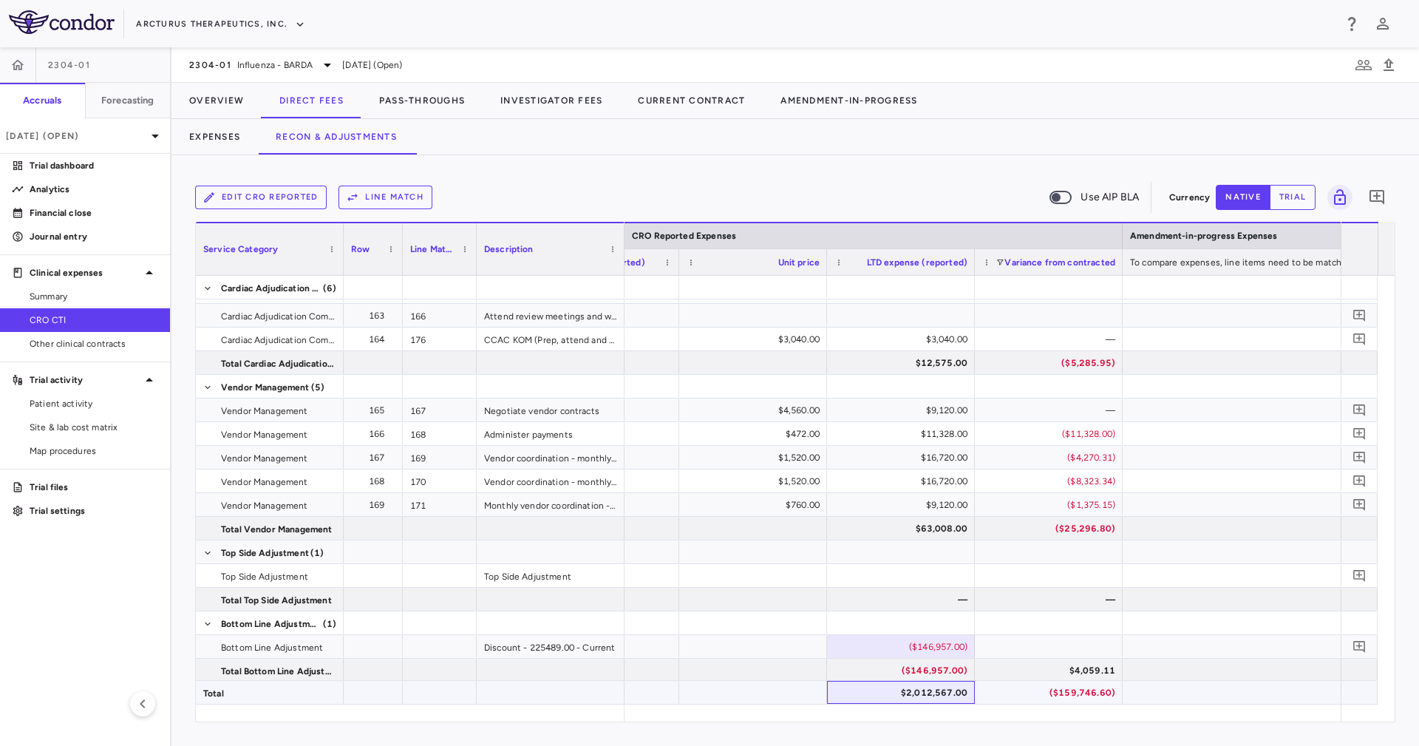
click at [949, 696] on div "$2,012,567.00" at bounding box center [904, 693] width 127 height 24
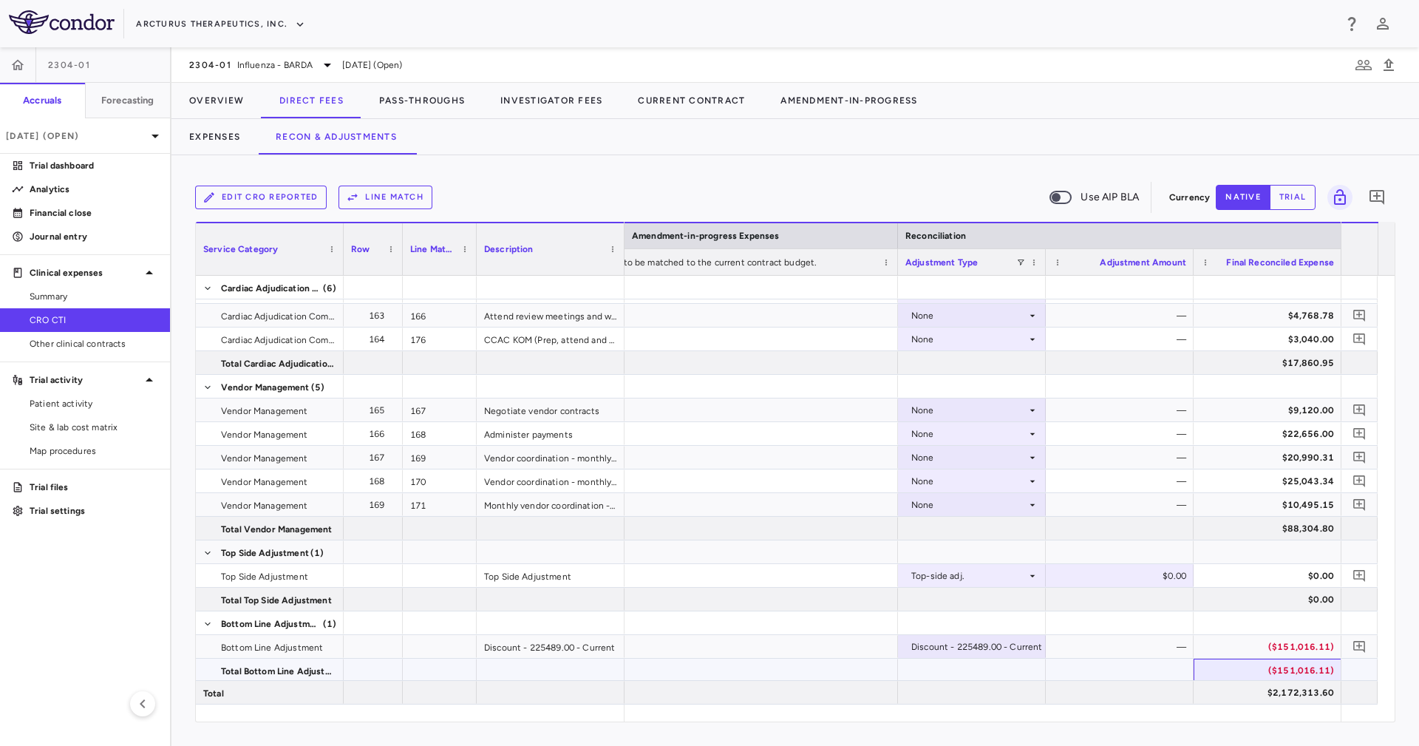
click at [1264, 672] on div "($151,016.11)" at bounding box center [1270, 671] width 127 height 24
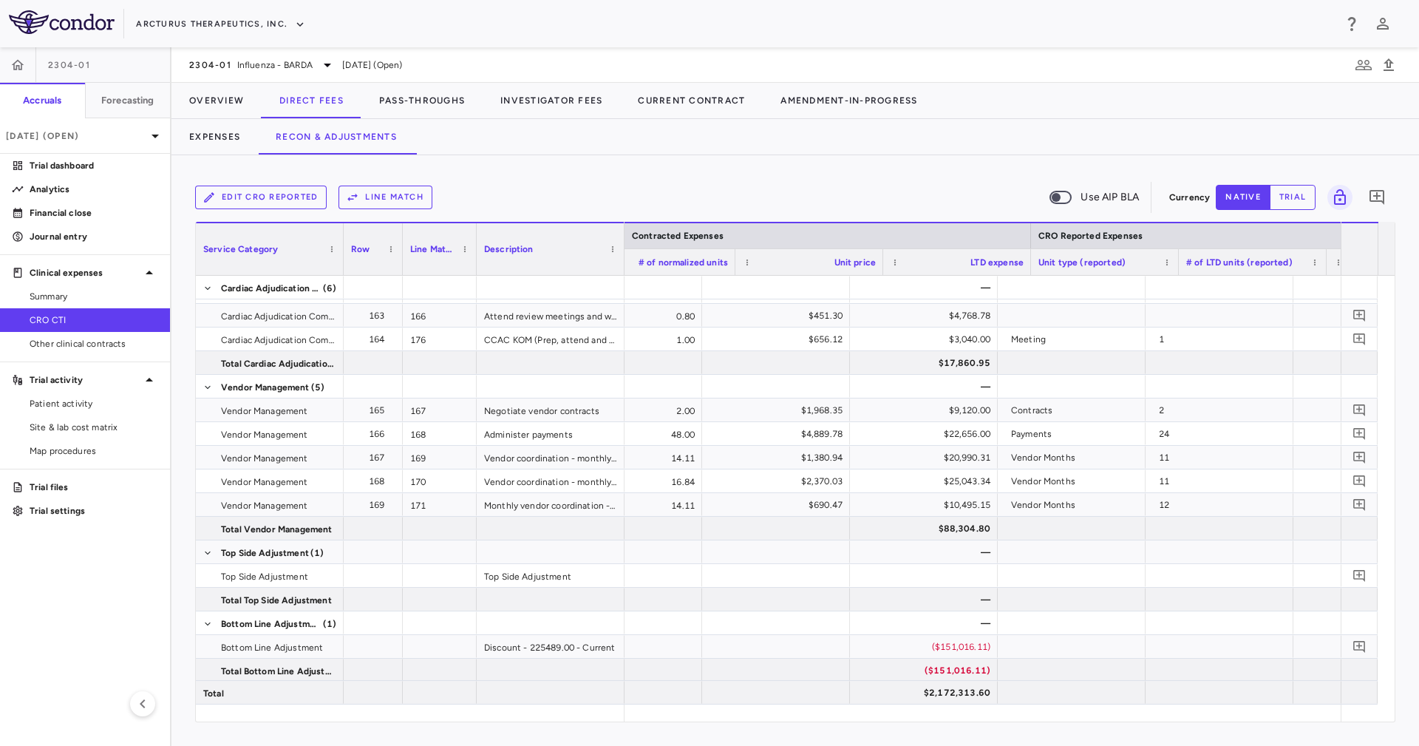
scroll to position [0, 1626]
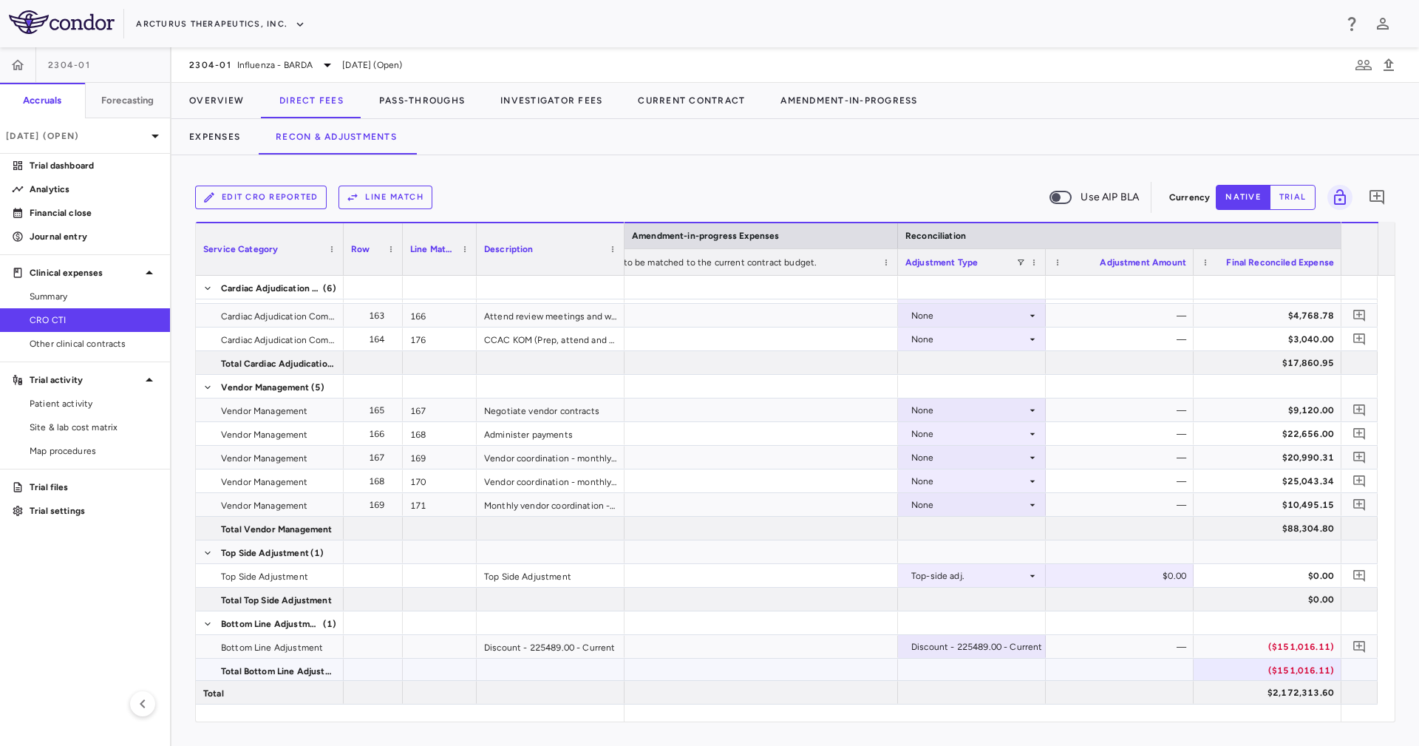
click at [1280, 676] on div "($151,016.11)" at bounding box center [1270, 671] width 127 height 24
click at [1279, 652] on div "($151,016.11)" at bounding box center [1270, 647] width 127 height 24
click at [1298, 679] on div "($151,016.11)" at bounding box center [1270, 671] width 127 height 24
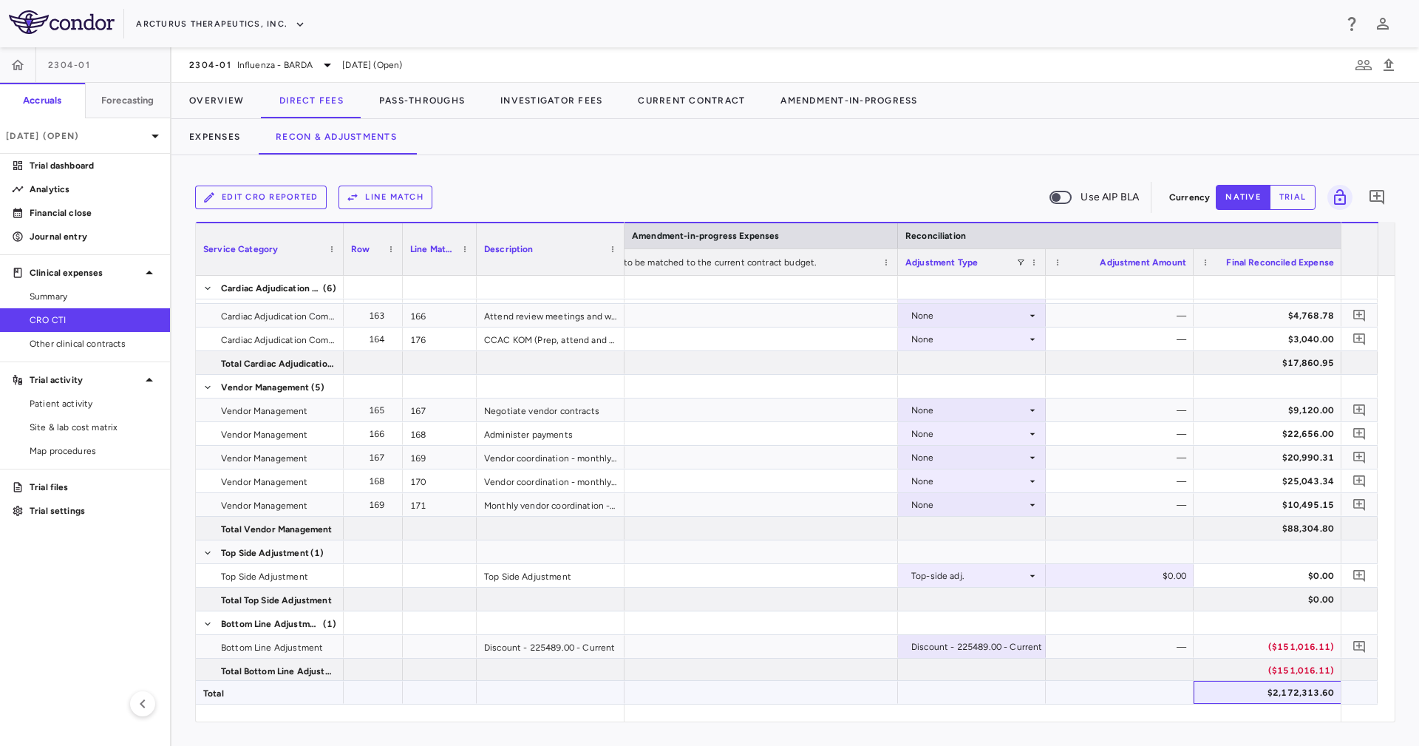
click at [1298, 683] on div "$2,172,313.60" at bounding box center [1270, 693] width 127 height 24
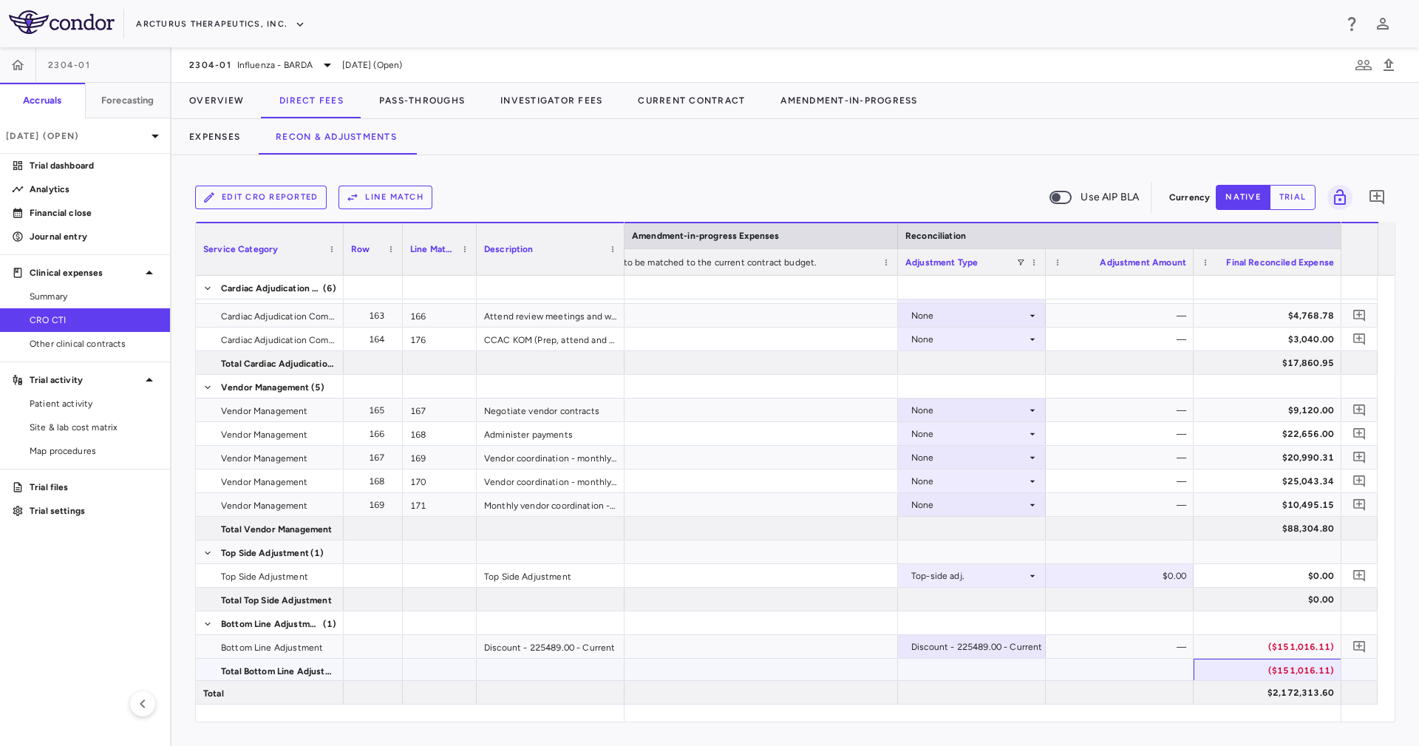
click at [1293, 668] on div "($151,016.11)" at bounding box center [1270, 671] width 127 height 24
click at [1286, 641] on div "($151,016.11)" at bounding box center [1270, 647] width 127 height 24
click at [210, 97] on button "Overview" at bounding box center [217, 100] width 90 height 35
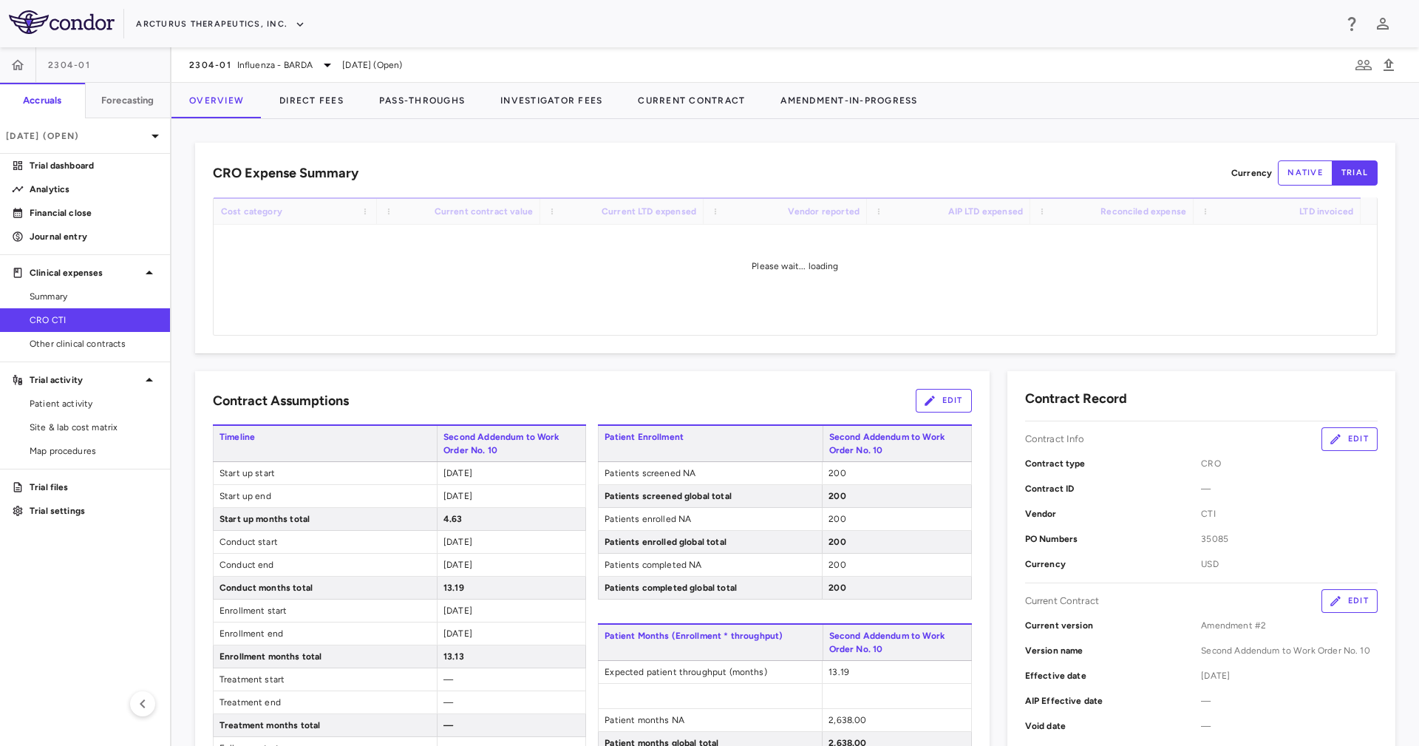
click at [863, 171] on div "CRO Expense Summary Currency native trial" at bounding box center [795, 172] width 1165 height 25
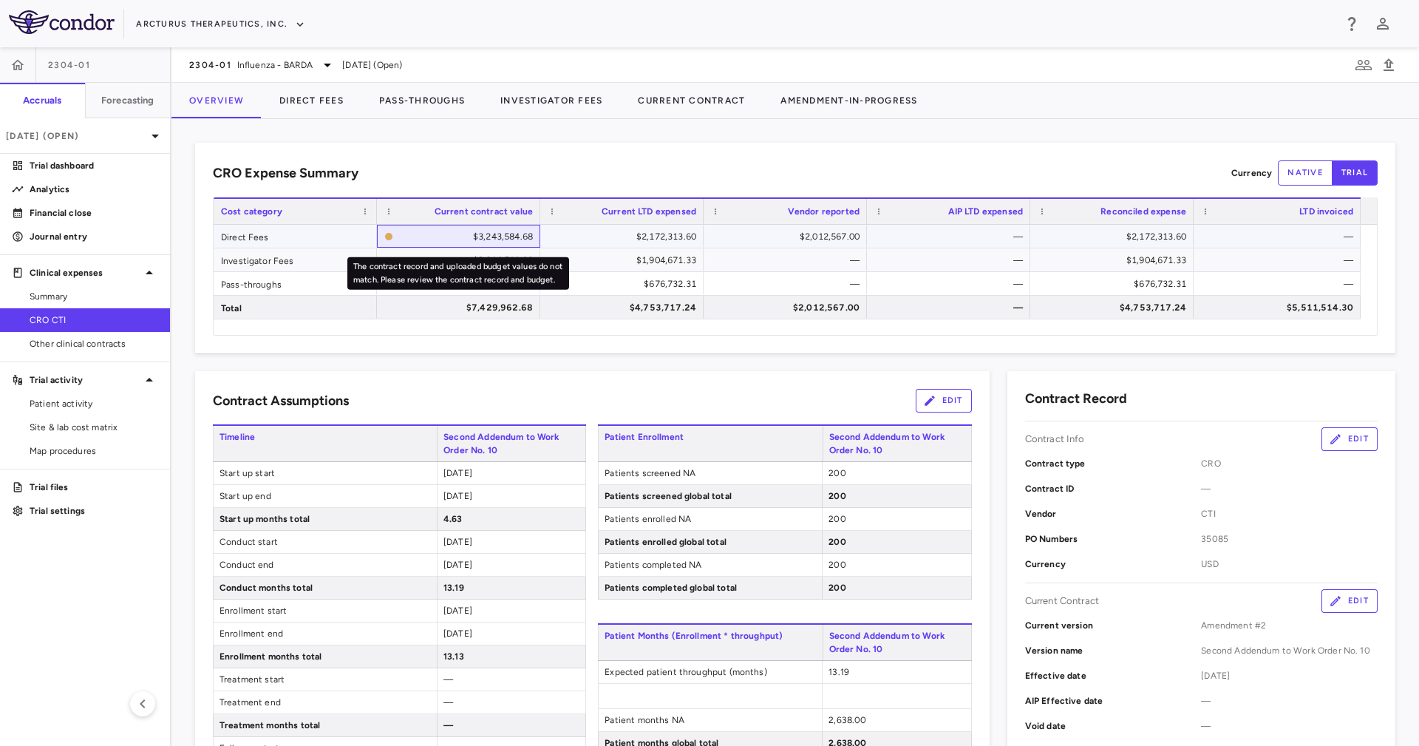
click at [508, 231] on div "$3,243,584.68" at bounding box center [466, 237] width 134 height 24
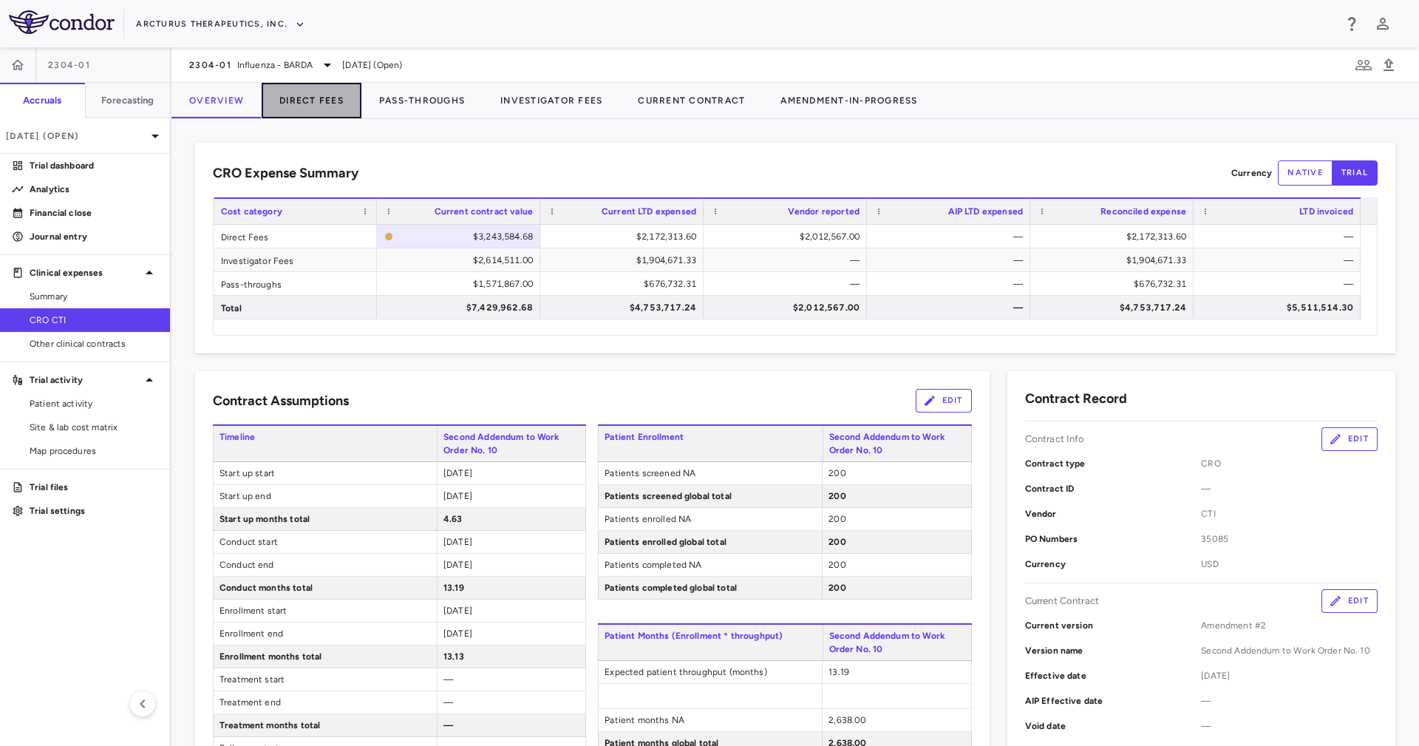
click at [325, 109] on button "Direct Fees" at bounding box center [312, 100] width 100 height 35
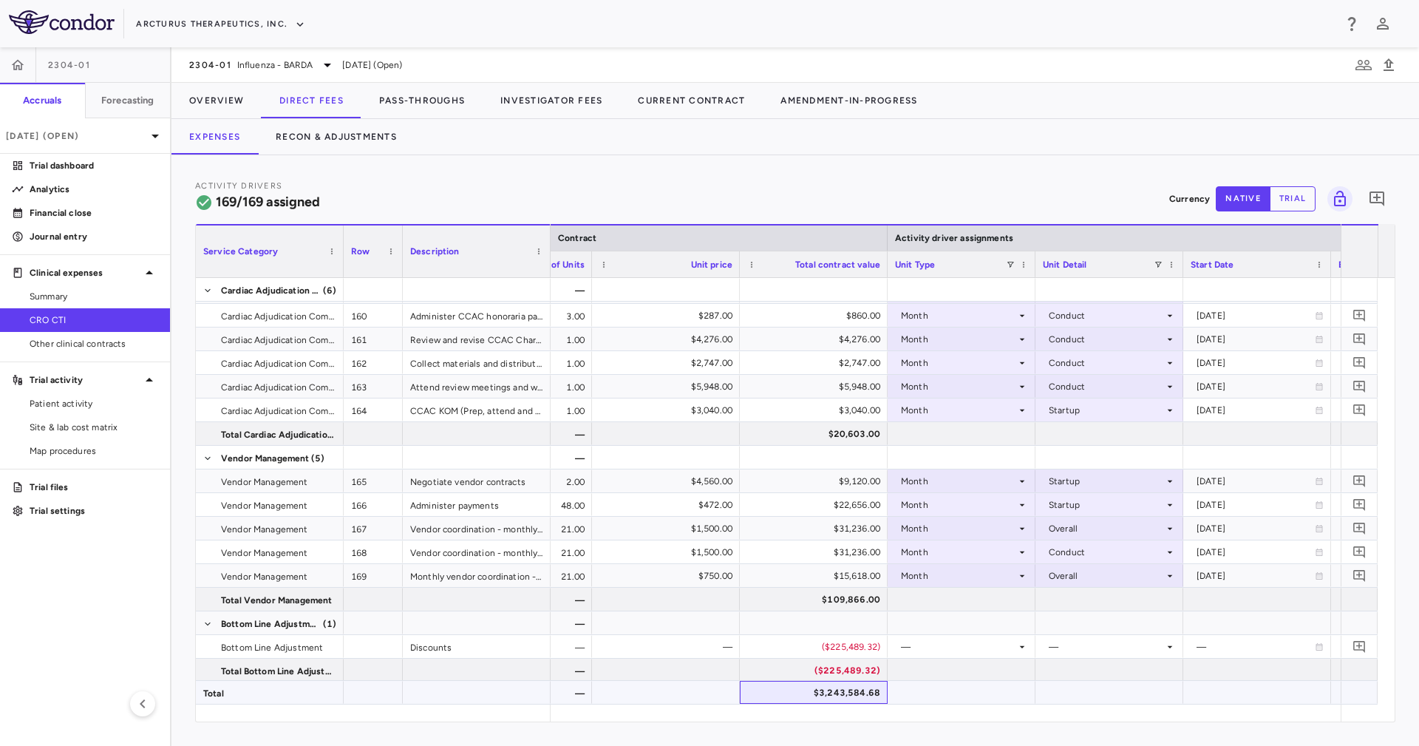
click at [839, 702] on div "$3,243,584.68" at bounding box center [816, 693] width 127 height 24
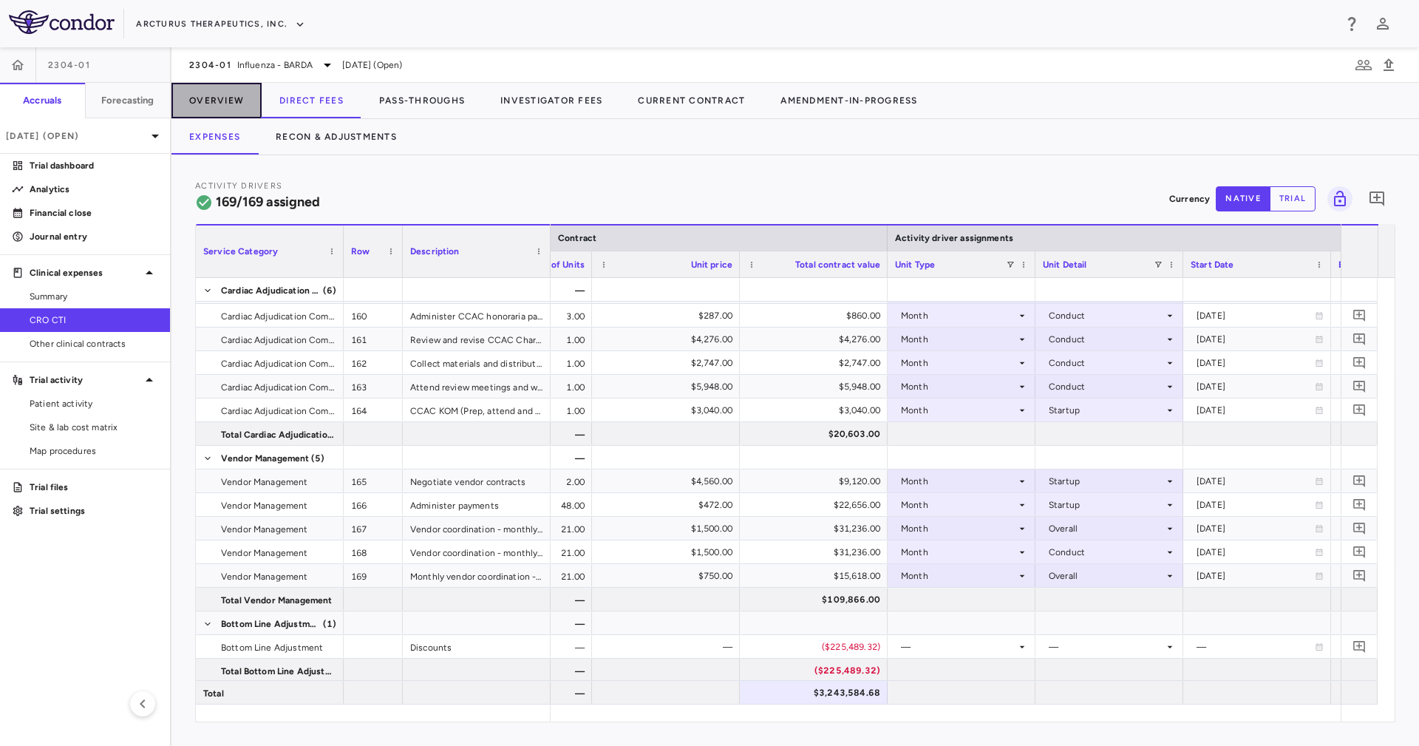
click at [234, 104] on button "Overview" at bounding box center [217, 100] width 90 height 35
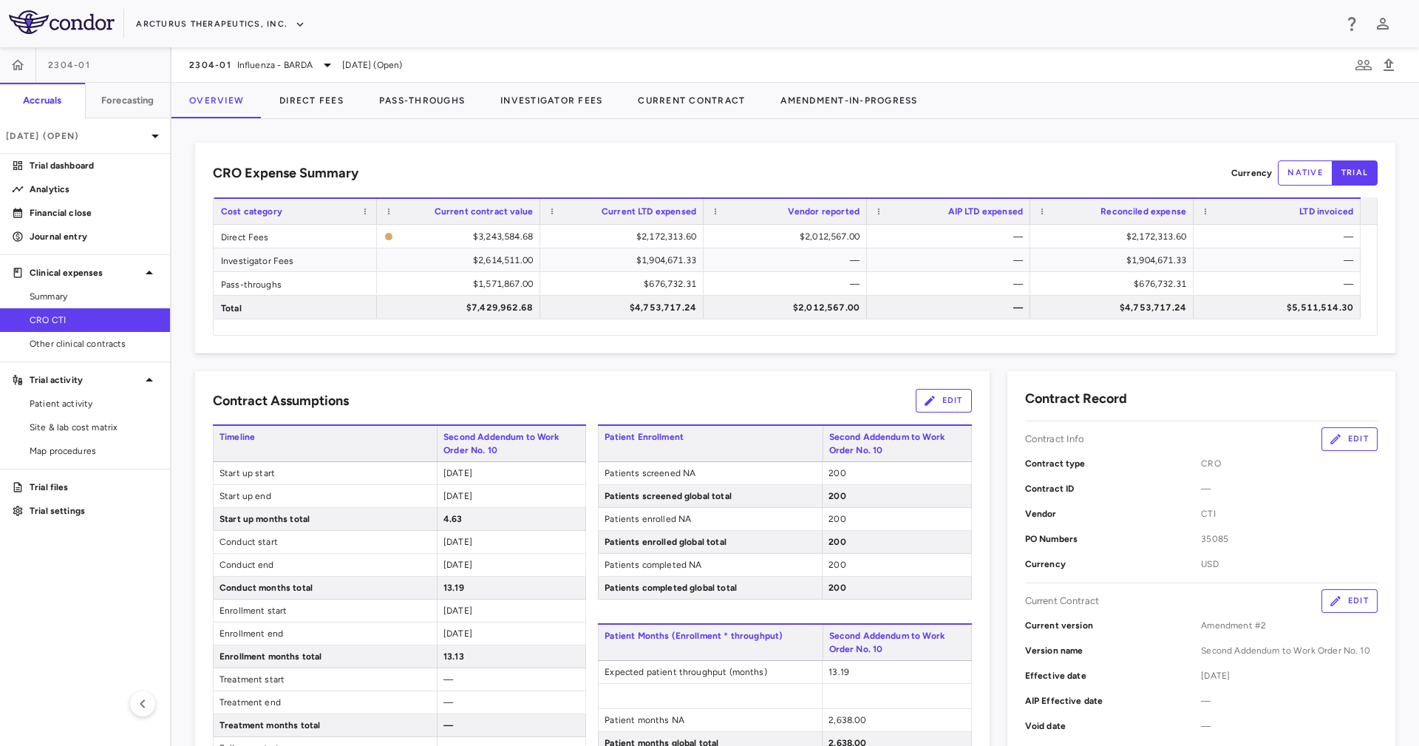
click at [1334, 604] on button "Edit" at bounding box center [1350, 601] width 56 height 24
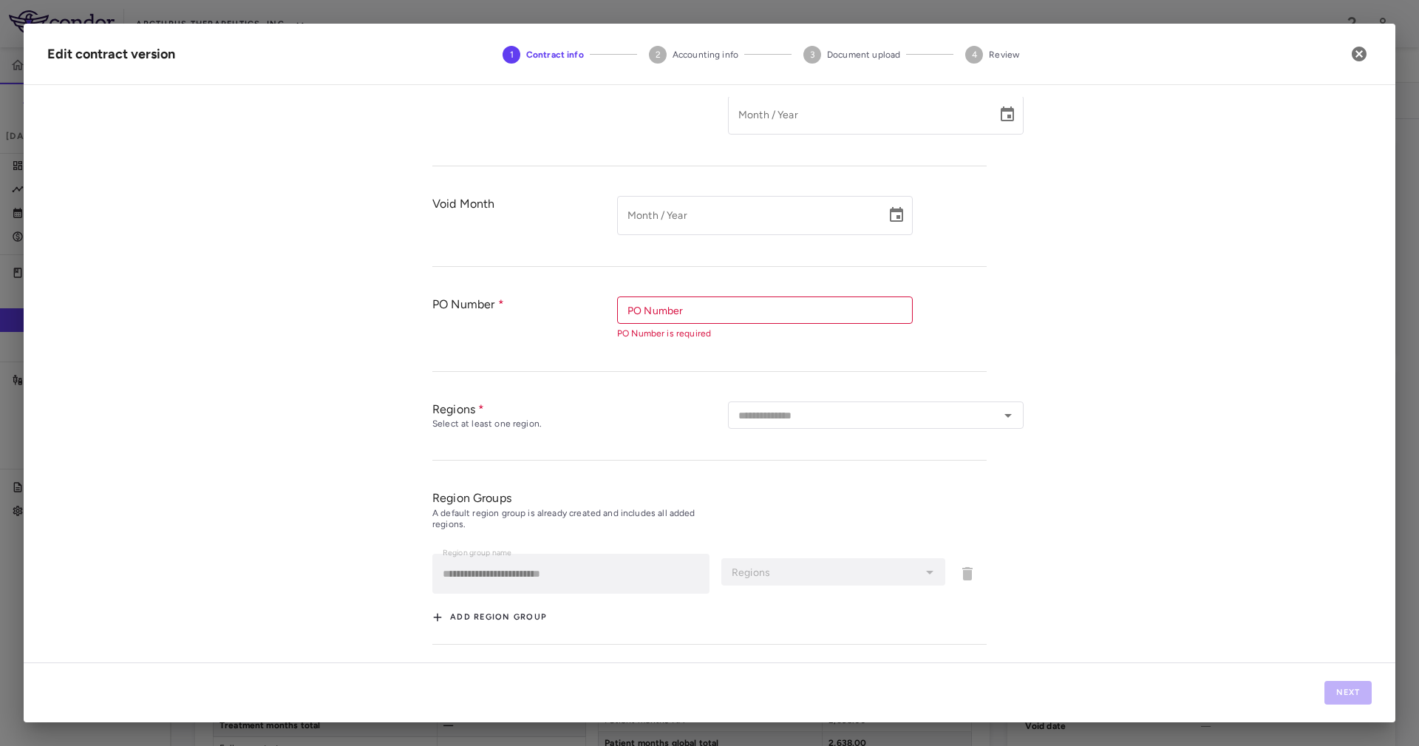
type input "**********"
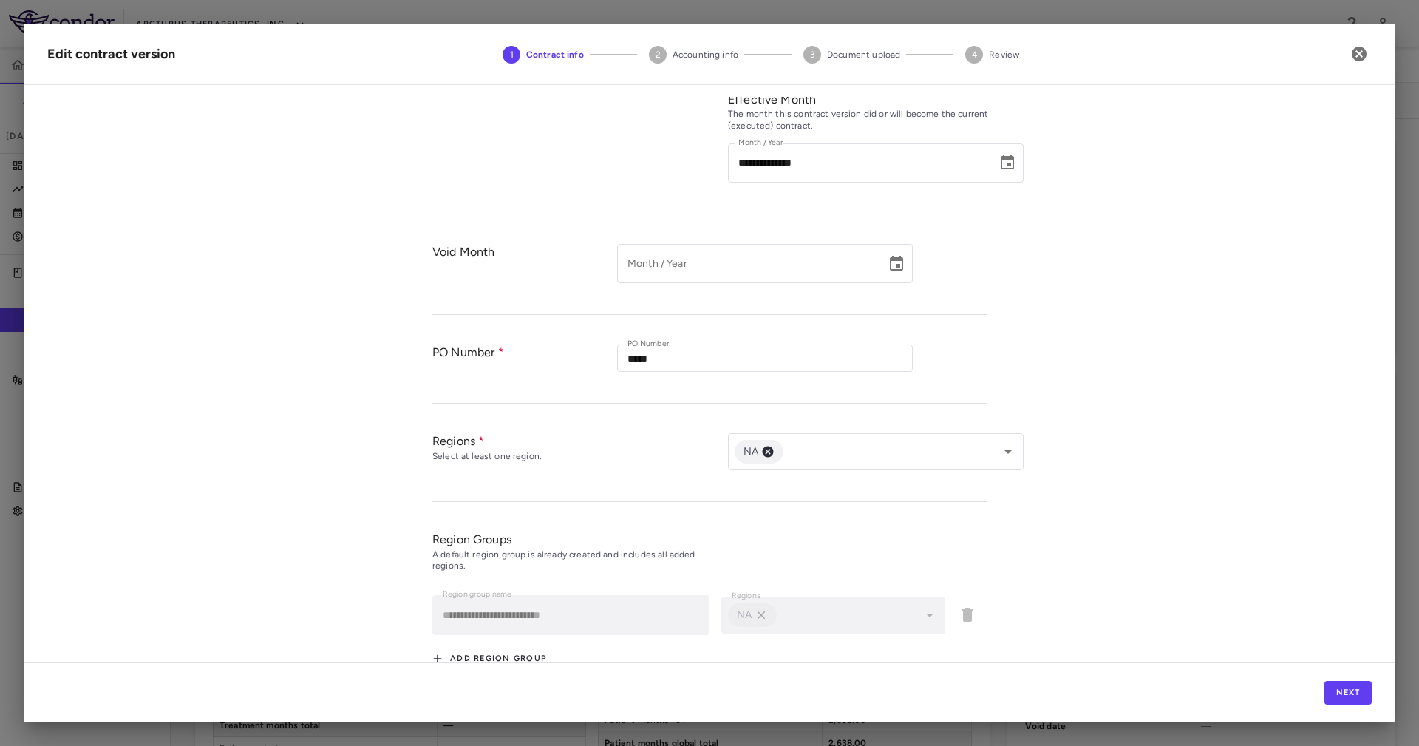
type input "*********"
type input "**********"
type input "*****"
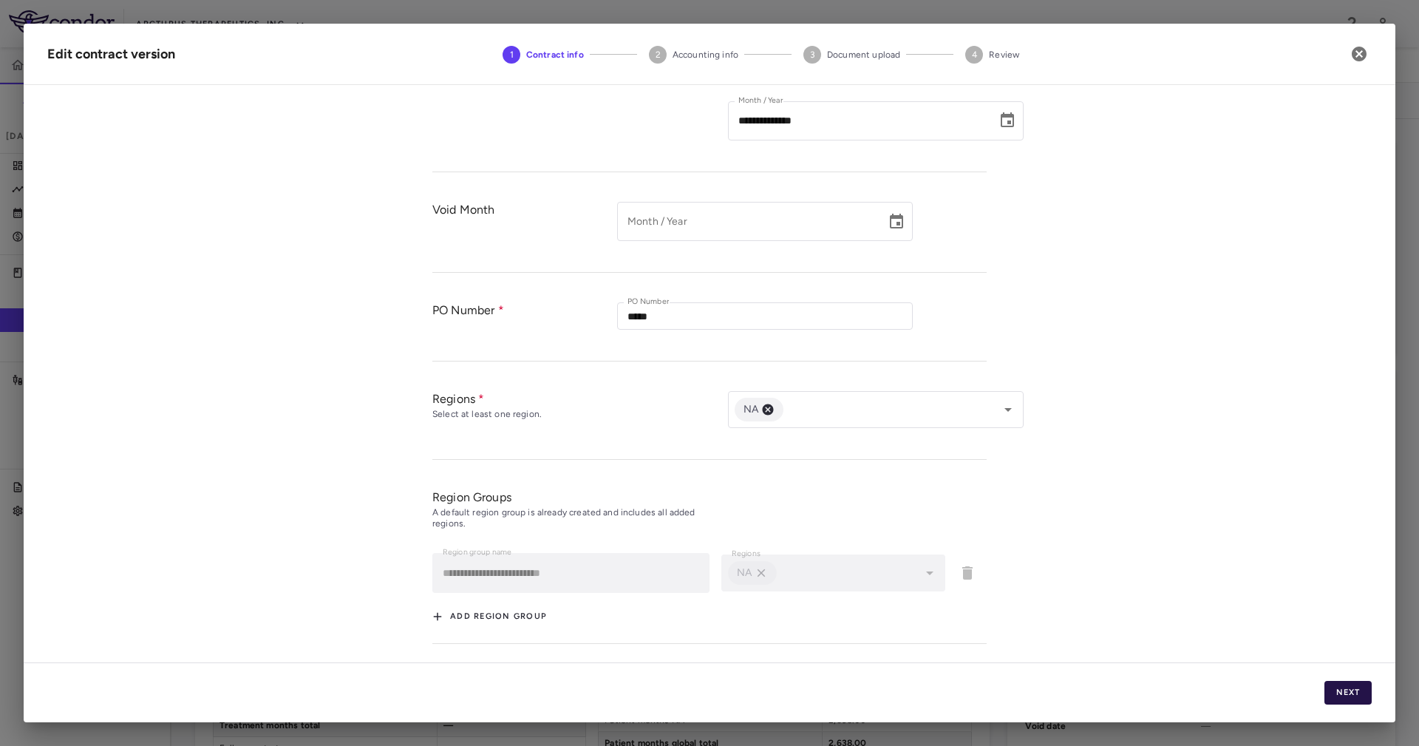
click at [1353, 693] on button "Next" at bounding box center [1348, 693] width 47 height 24
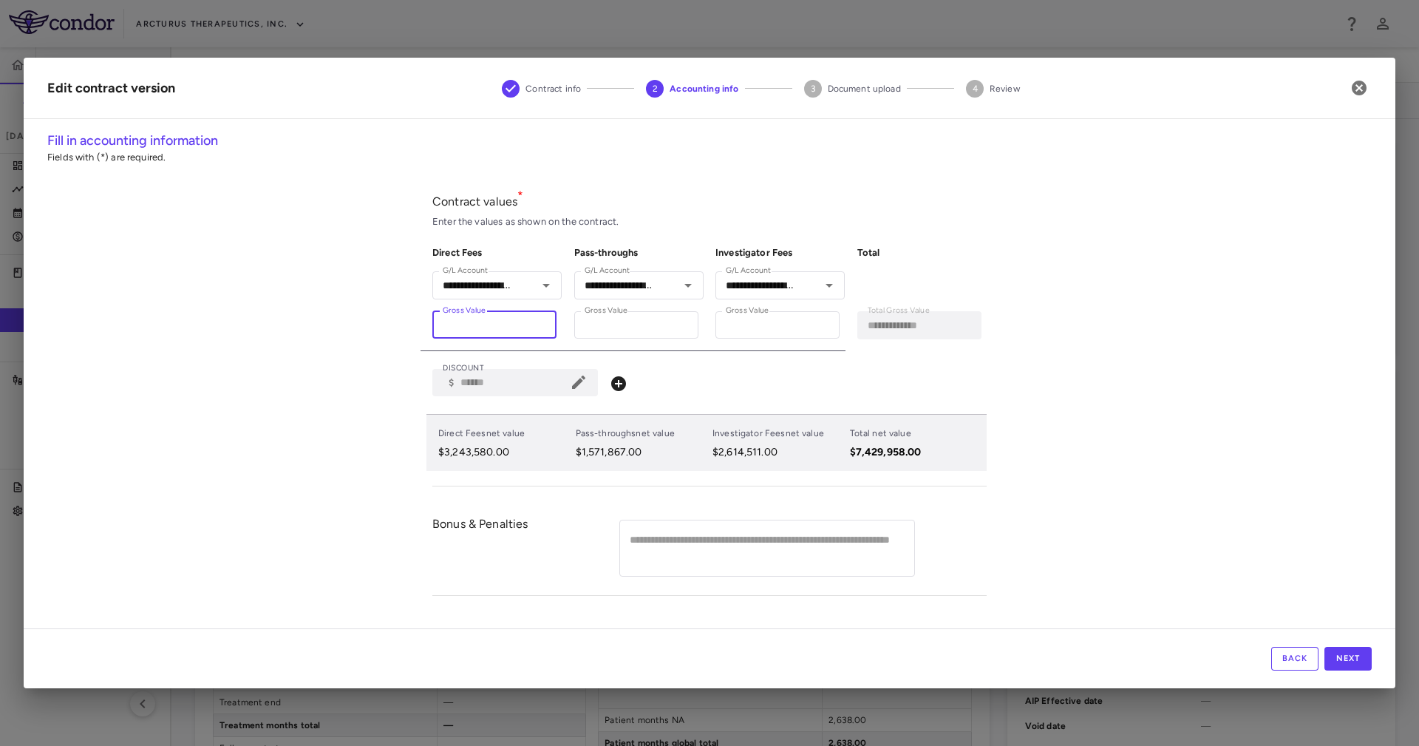
drag, startPoint x: 475, startPoint y: 322, endPoint x: 497, endPoint y: 332, distance: 24.5
click at [497, 332] on input "*******" at bounding box center [494, 324] width 124 height 27
type input "******"
type input "**********"
type input "*******"
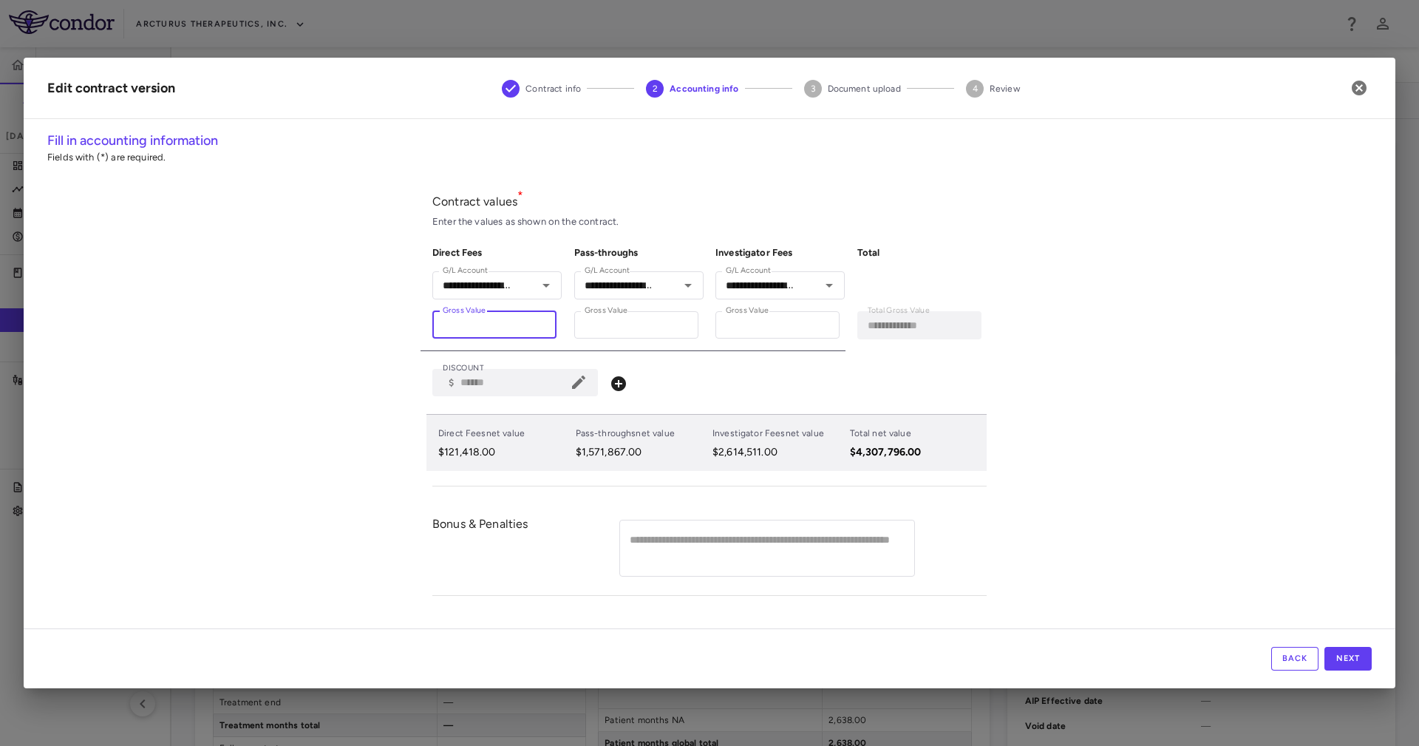
type input "**********"
type input "*******"
click at [645, 459] on p "$1,571,867.00" at bounding box center [642, 452] width 132 height 13
click at [585, 377] on icon at bounding box center [579, 382] width 18 height 18
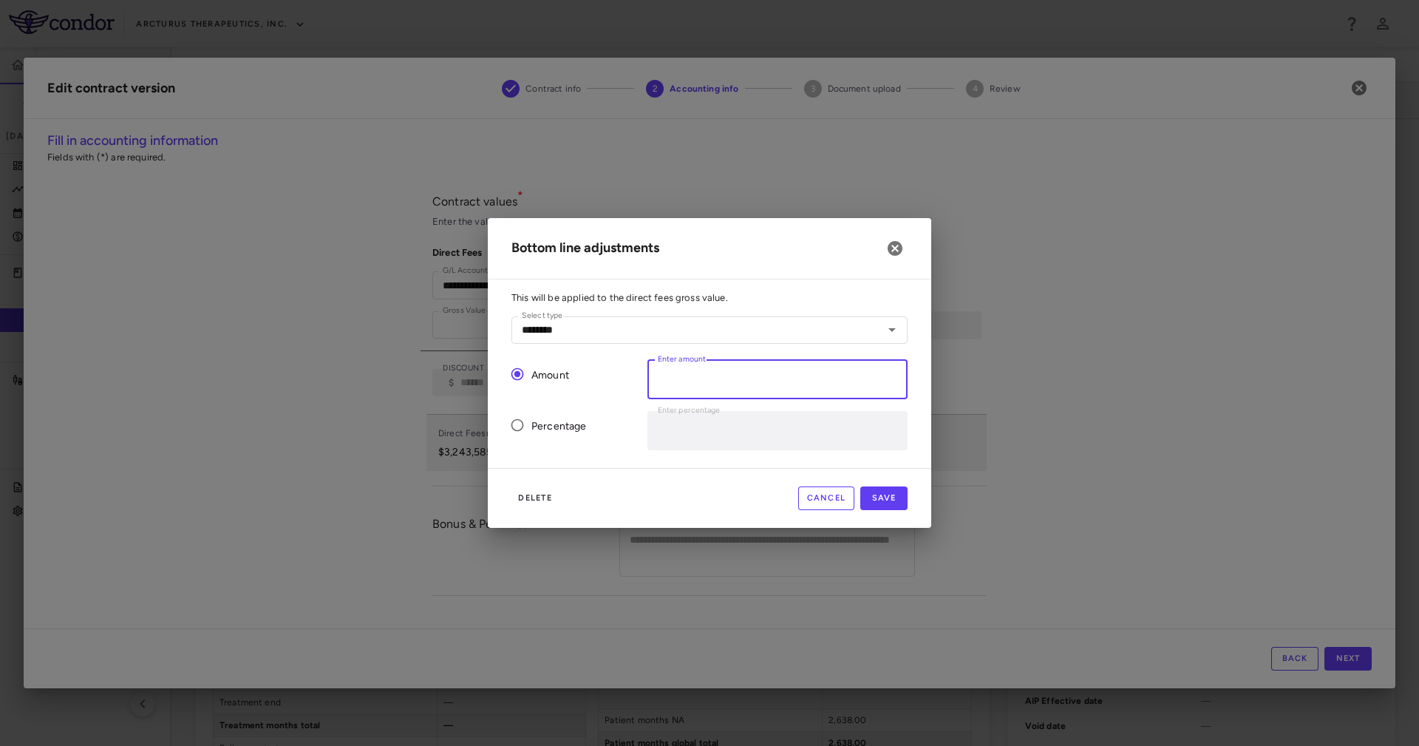
drag, startPoint x: 681, startPoint y: 377, endPoint x: 700, endPoint y: 378, distance: 19.3
click at [700, 378] on input "******" at bounding box center [778, 379] width 260 height 39
type input "*****"
type input "******"
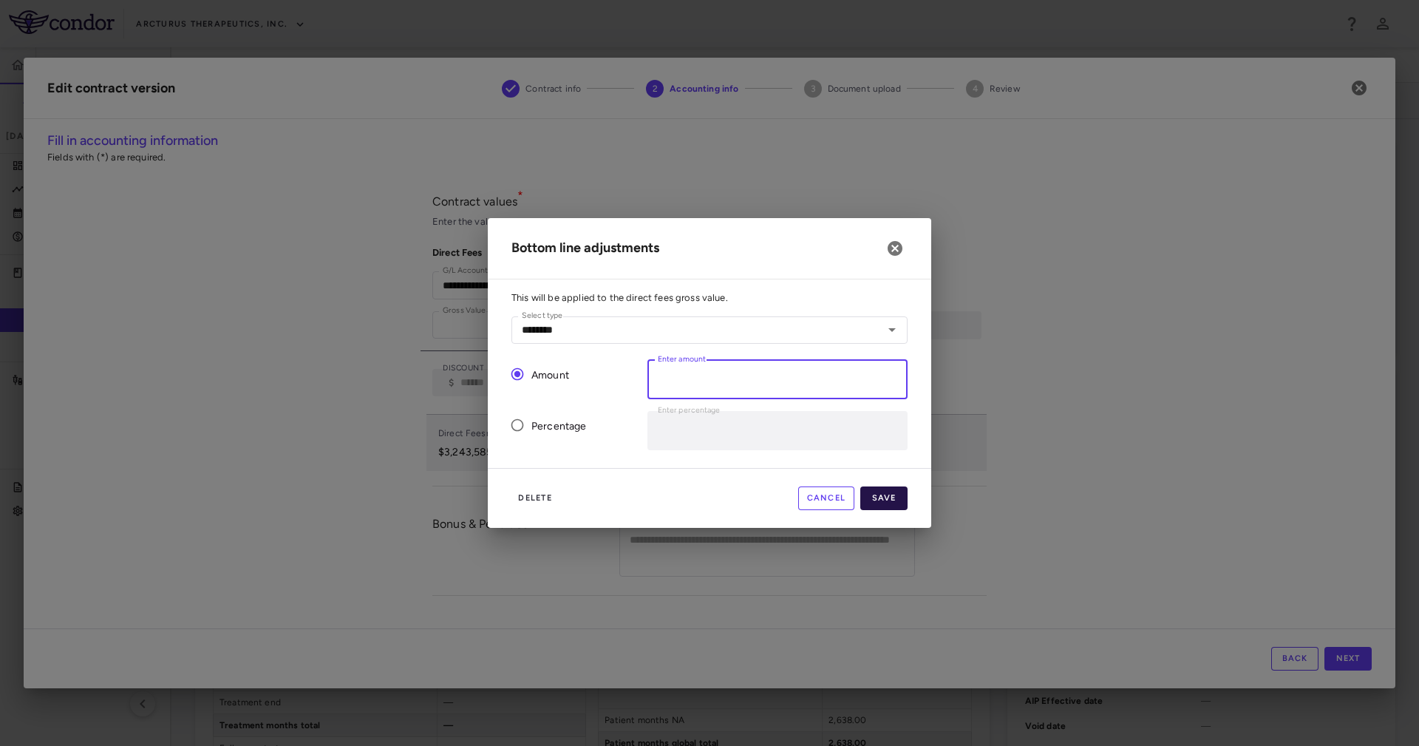
click at [899, 493] on button "Save" at bounding box center [883, 498] width 47 height 24
type input "******"
type input "*"
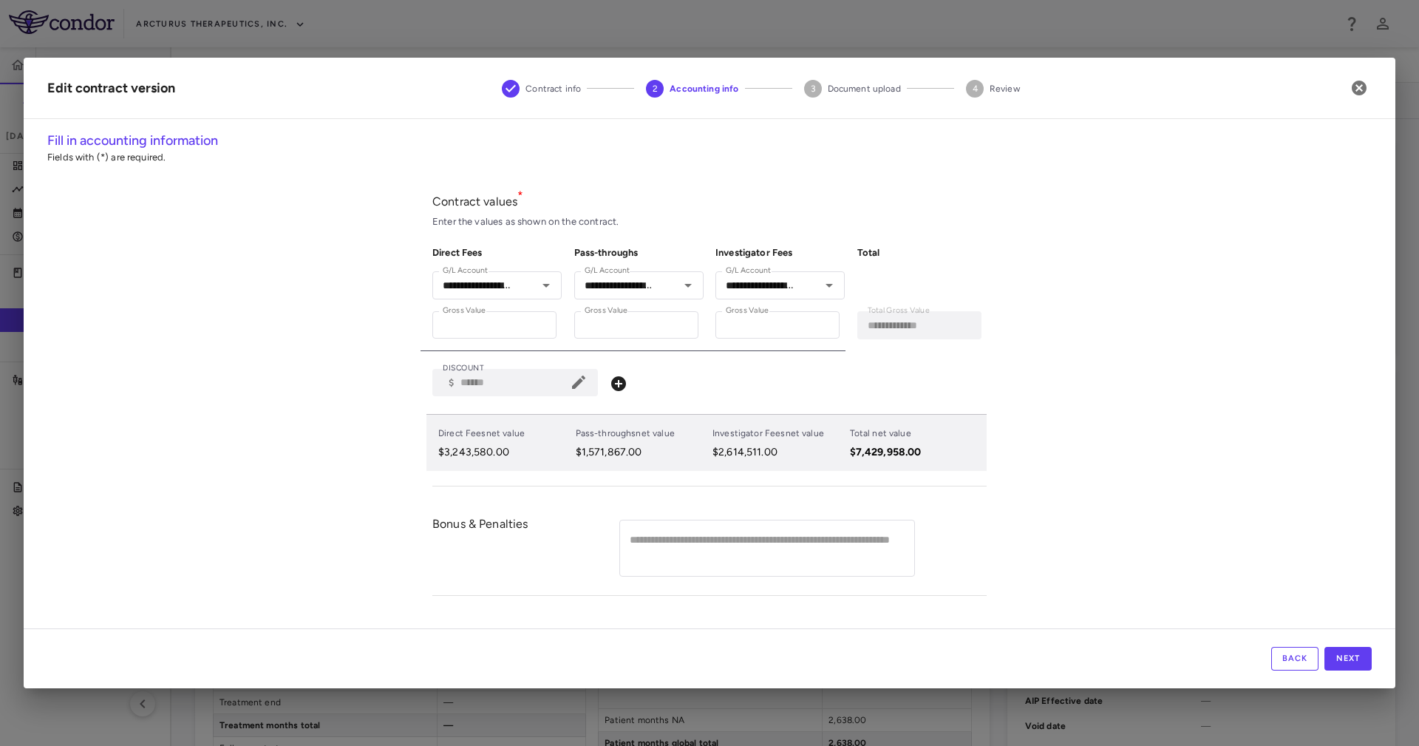
click at [1016, 447] on div "**********" at bounding box center [710, 380] width 1372 height 498
click at [1359, 661] on button "Next" at bounding box center [1348, 659] width 47 height 24
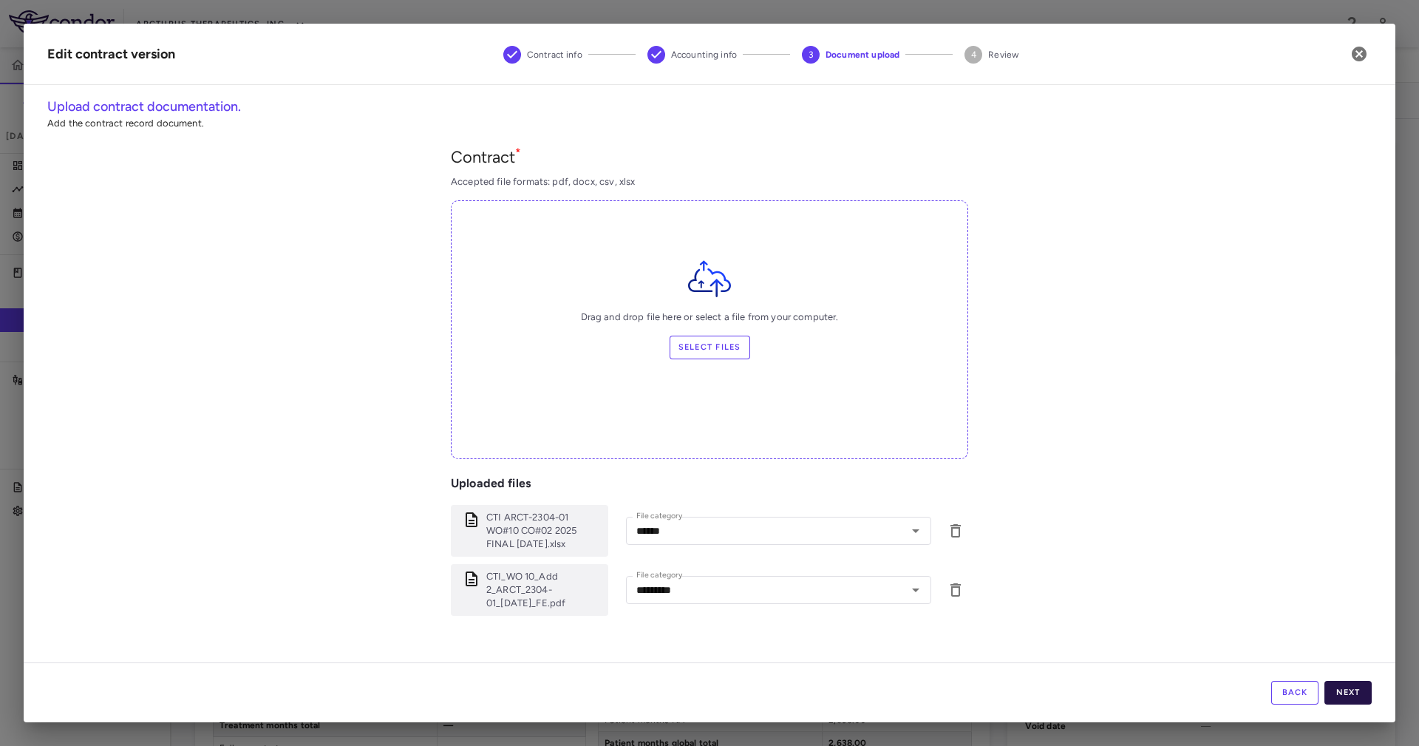
click at [1359, 696] on button "Next" at bounding box center [1348, 693] width 47 height 24
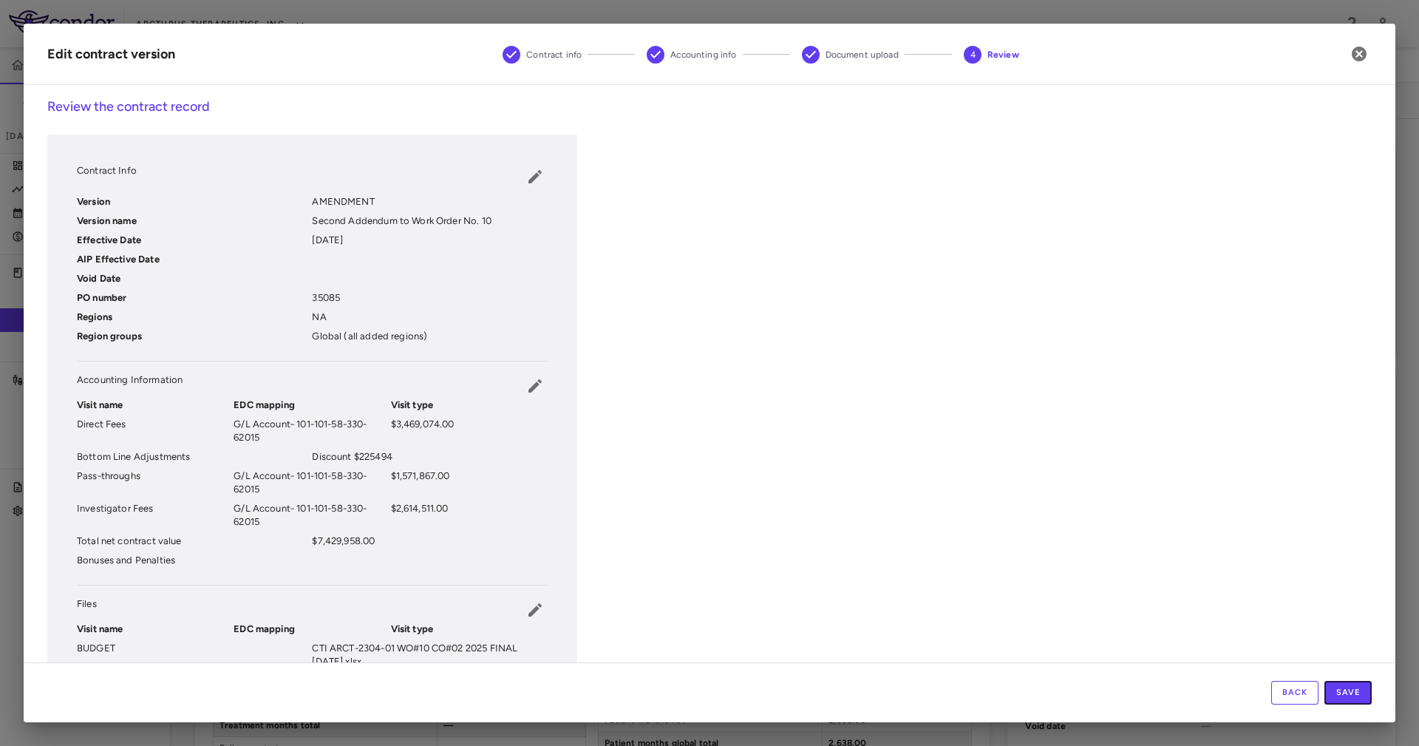
click at [1359, 696] on button "Save" at bounding box center [1348, 693] width 47 height 24
click at [997, 376] on div "Contract Info Version AMENDMENT Version name Second Addendum to Work Order No. …" at bounding box center [709, 429] width 1325 height 588
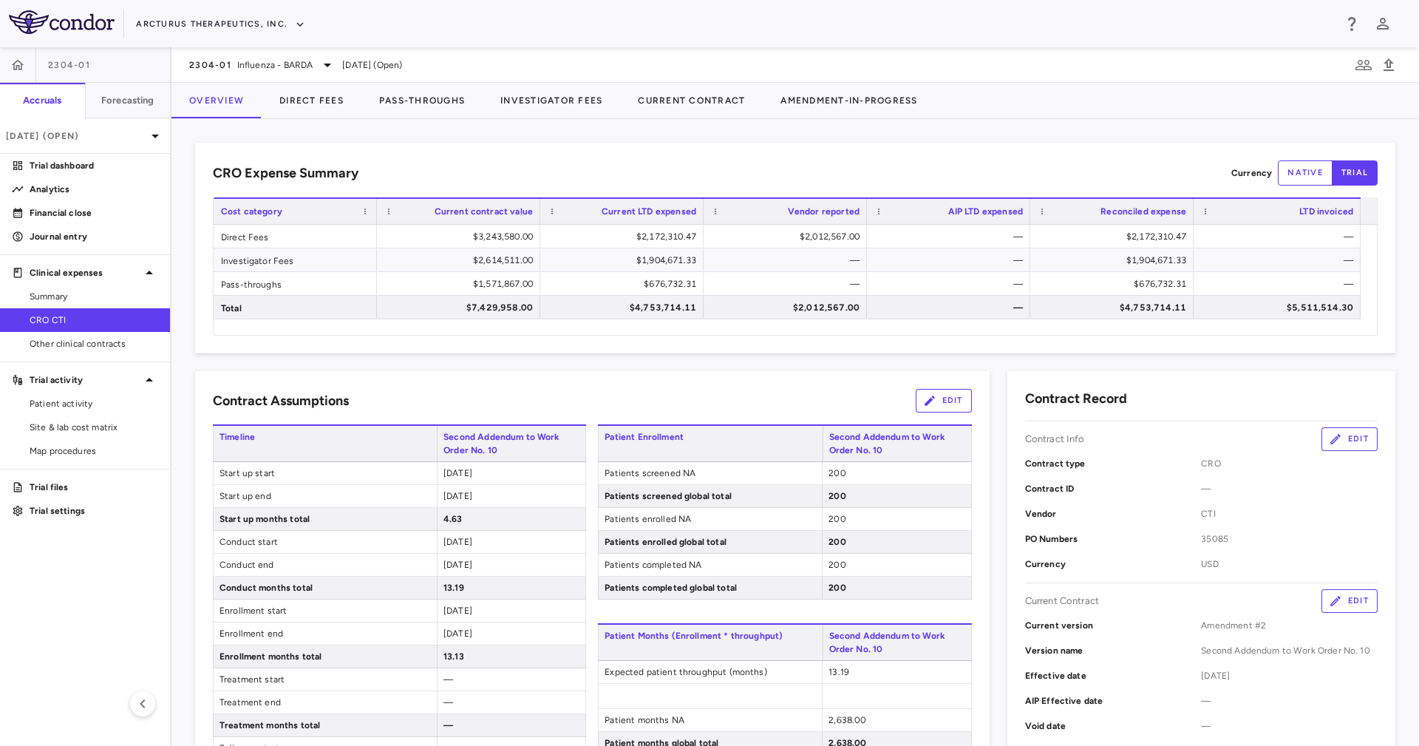
click at [302, 102] on button "Direct Fees" at bounding box center [312, 100] width 100 height 35
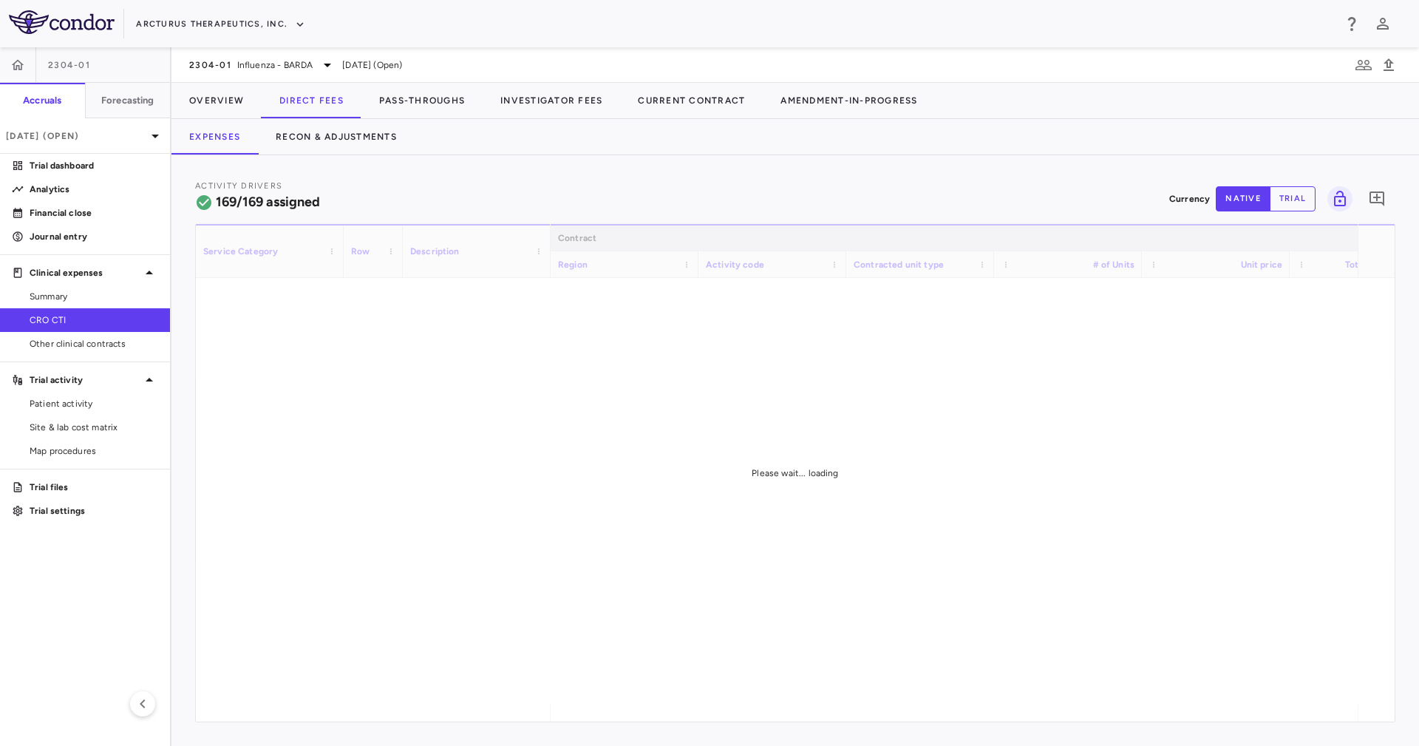
click at [444, 177] on div "Activity Drivers 169/169 assigned Currency native trial 0 Service Category Drag…" at bounding box center [796, 450] width 1248 height 591
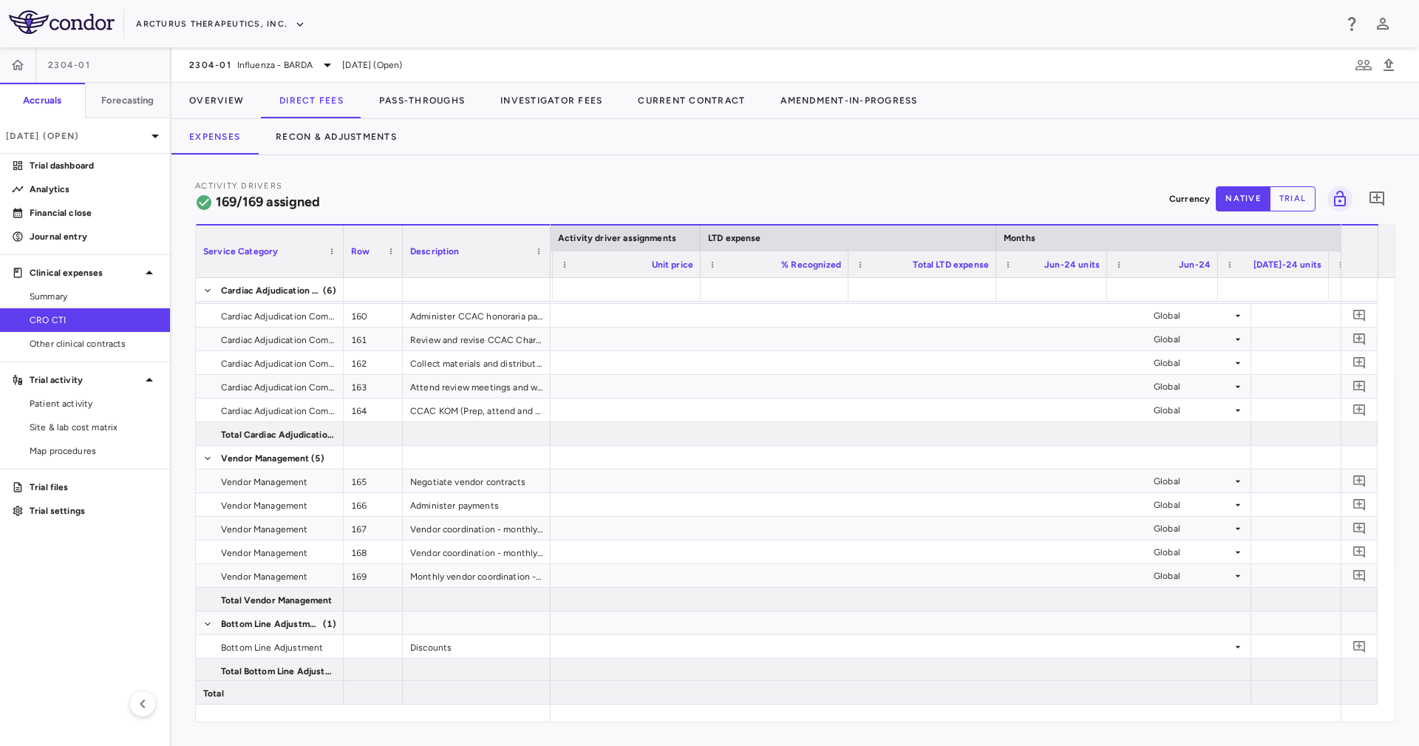
scroll to position [0, 1735]
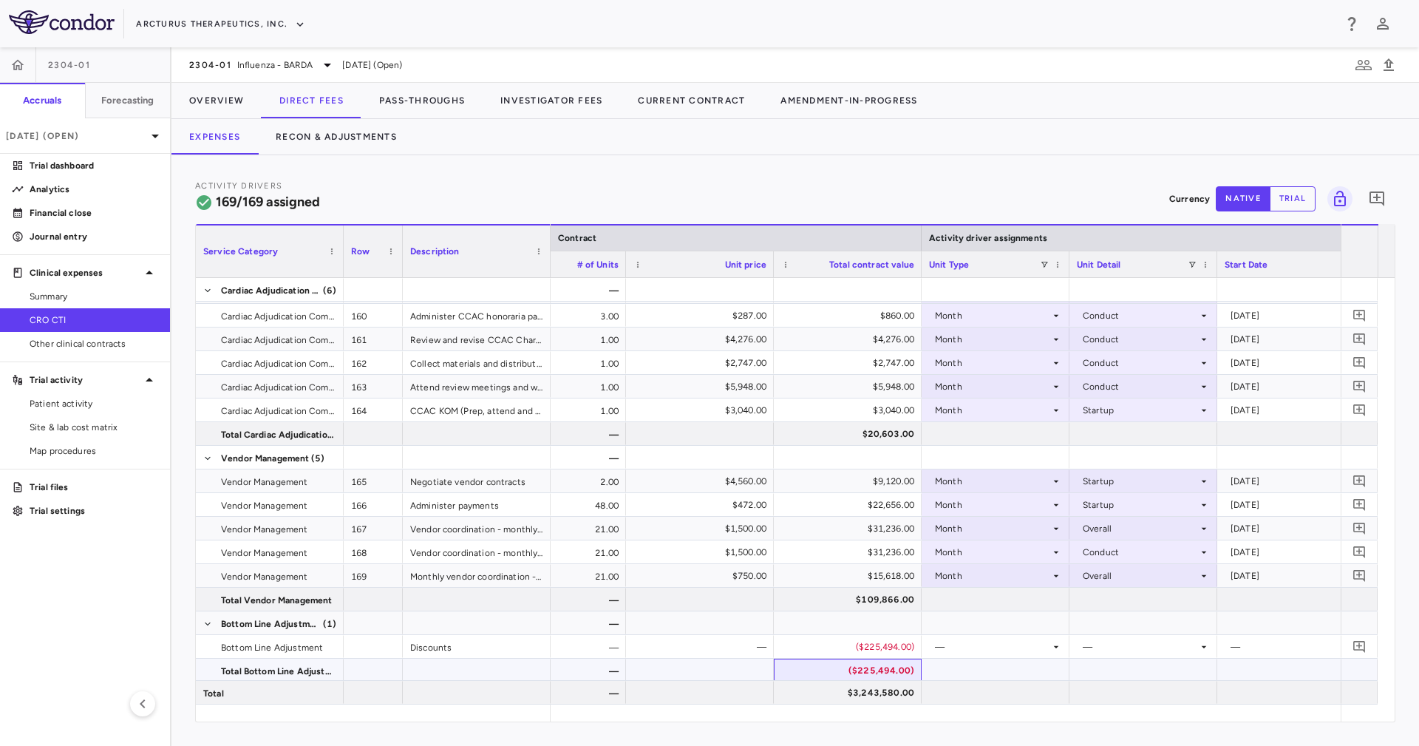
click at [866, 674] on div "($225,494.00)" at bounding box center [850, 671] width 127 height 24
click at [889, 696] on div "$3,243,580.00" at bounding box center [850, 693] width 127 height 24
click at [898, 665] on div "($225,494.00)" at bounding box center [850, 671] width 127 height 24
click at [895, 688] on div "$3,243,580.00" at bounding box center [850, 693] width 127 height 24
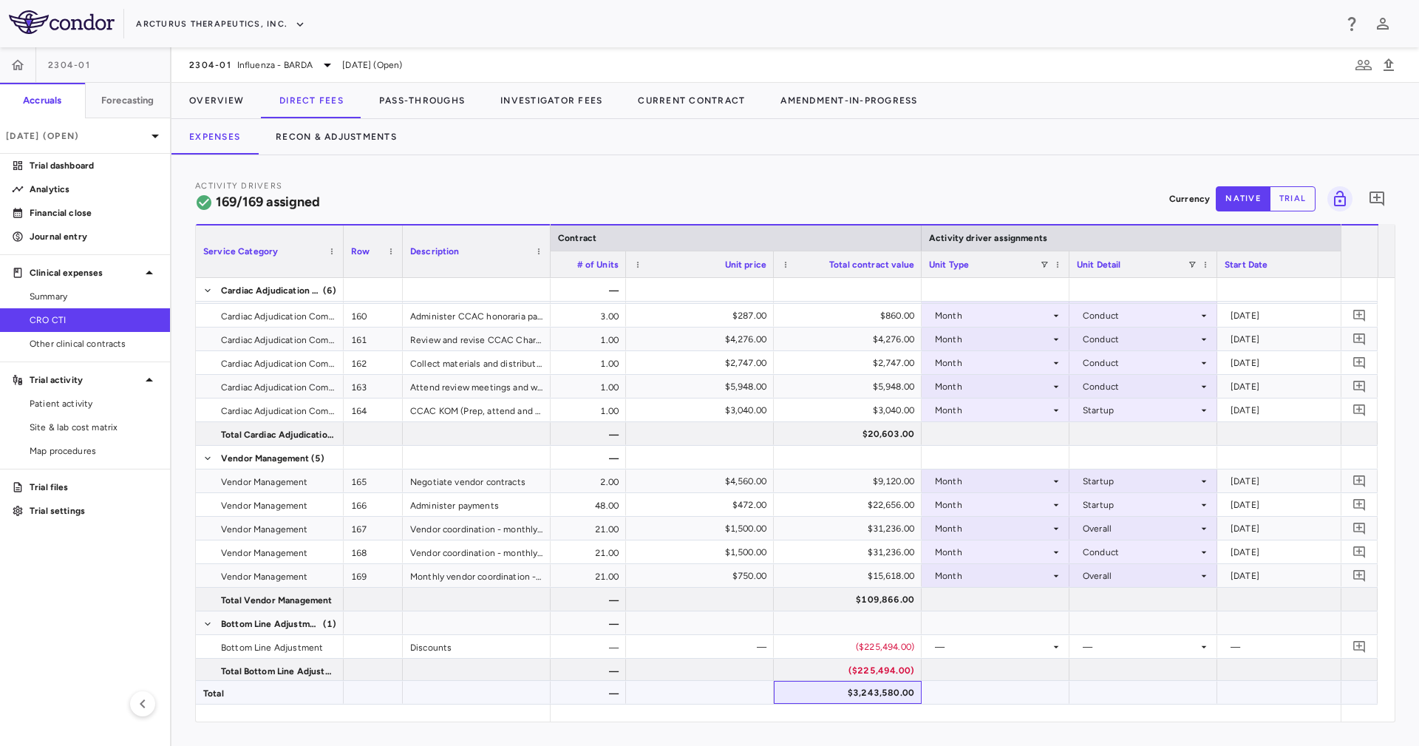
click at [868, 692] on div "$3,243,580.00" at bounding box center [850, 693] width 127 height 24
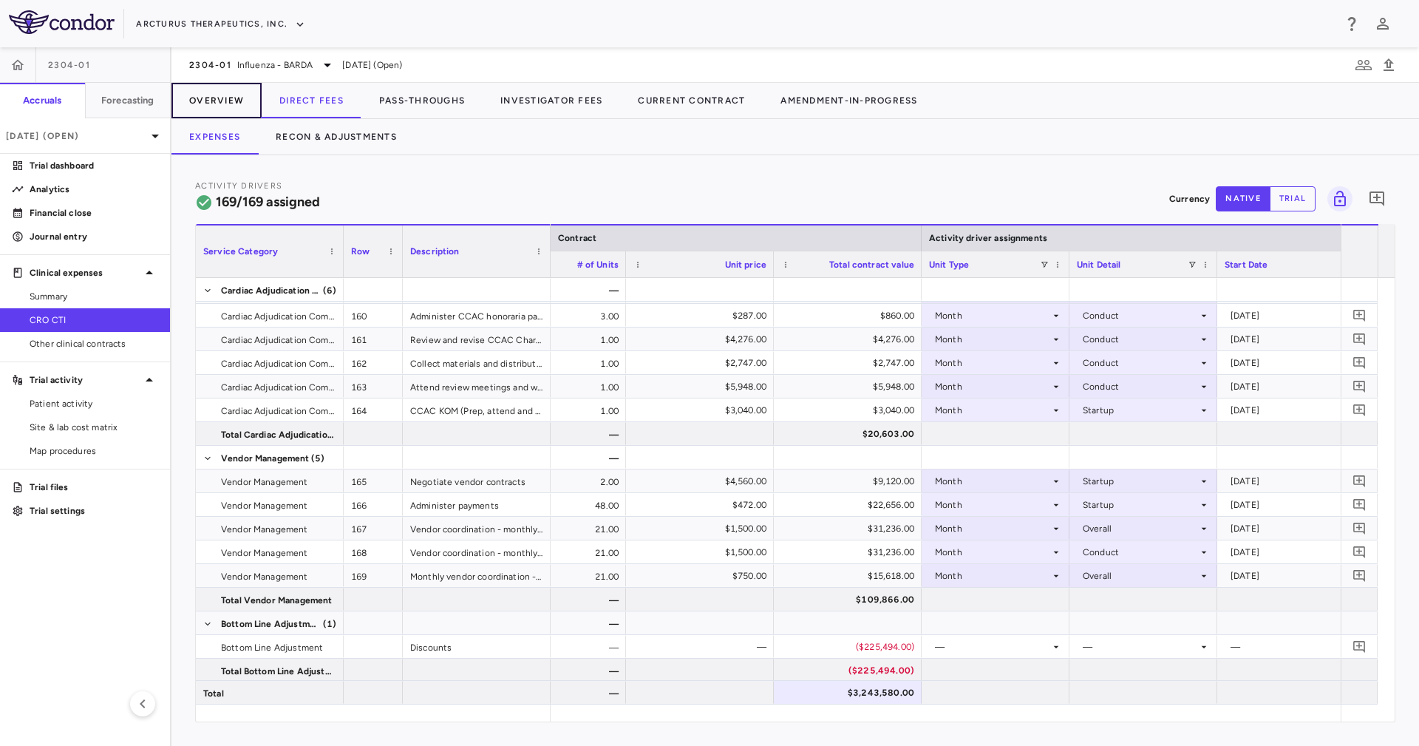
click at [228, 102] on button "Overview" at bounding box center [217, 100] width 90 height 35
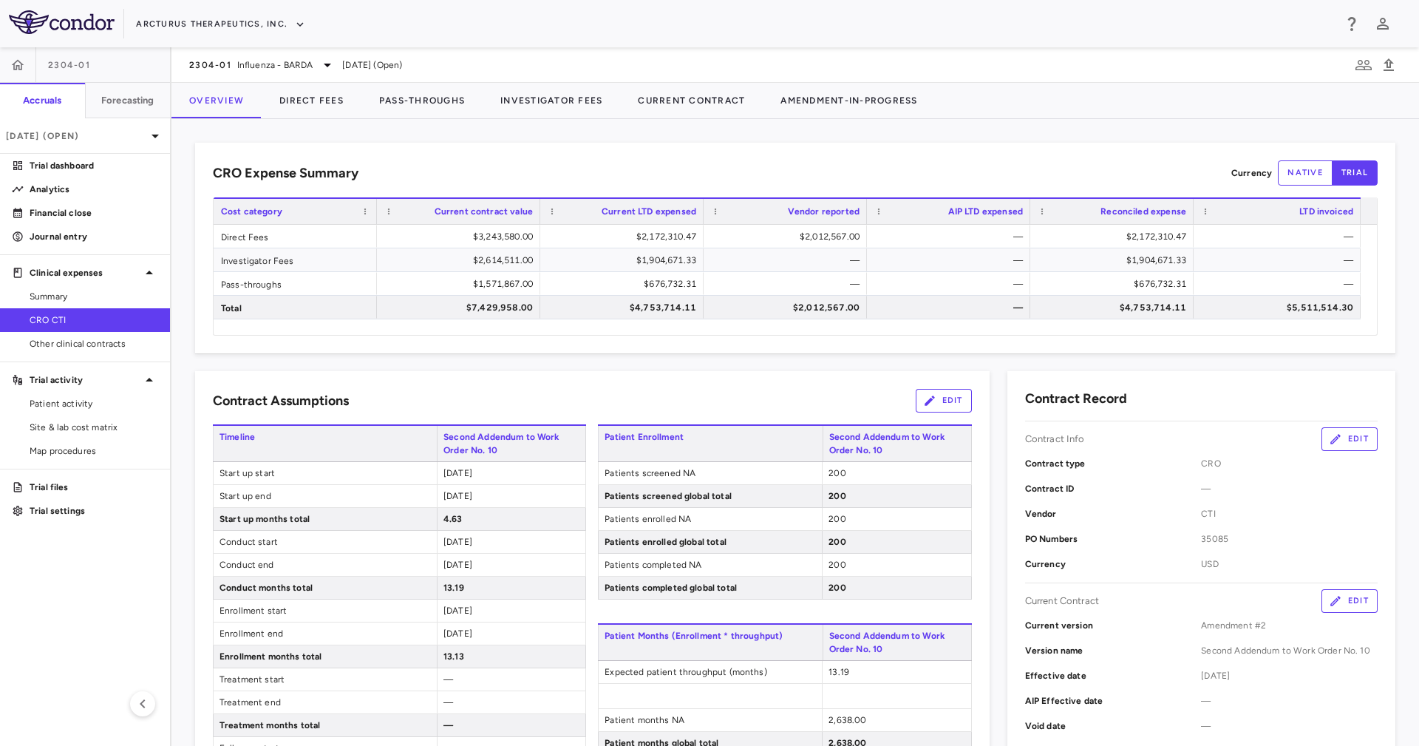
click at [546, 160] on div "CRO Expense Summary Currency native trial" at bounding box center [795, 172] width 1165 height 25
click at [514, 232] on div "$3,243,580.00" at bounding box center [461, 237] width 143 height 24
click at [515, 263] on div "$2,614,511.00" at bounding box center [461, 260] width 143 height 24
click at [515, 284] on div "$1,571,867.00" at bounding box center [461, 284] width 143 height 24
drag, startPoint x: 519, startPoint y: 237, endPoint x: 523, endPoint y: 257, distance: 19.7
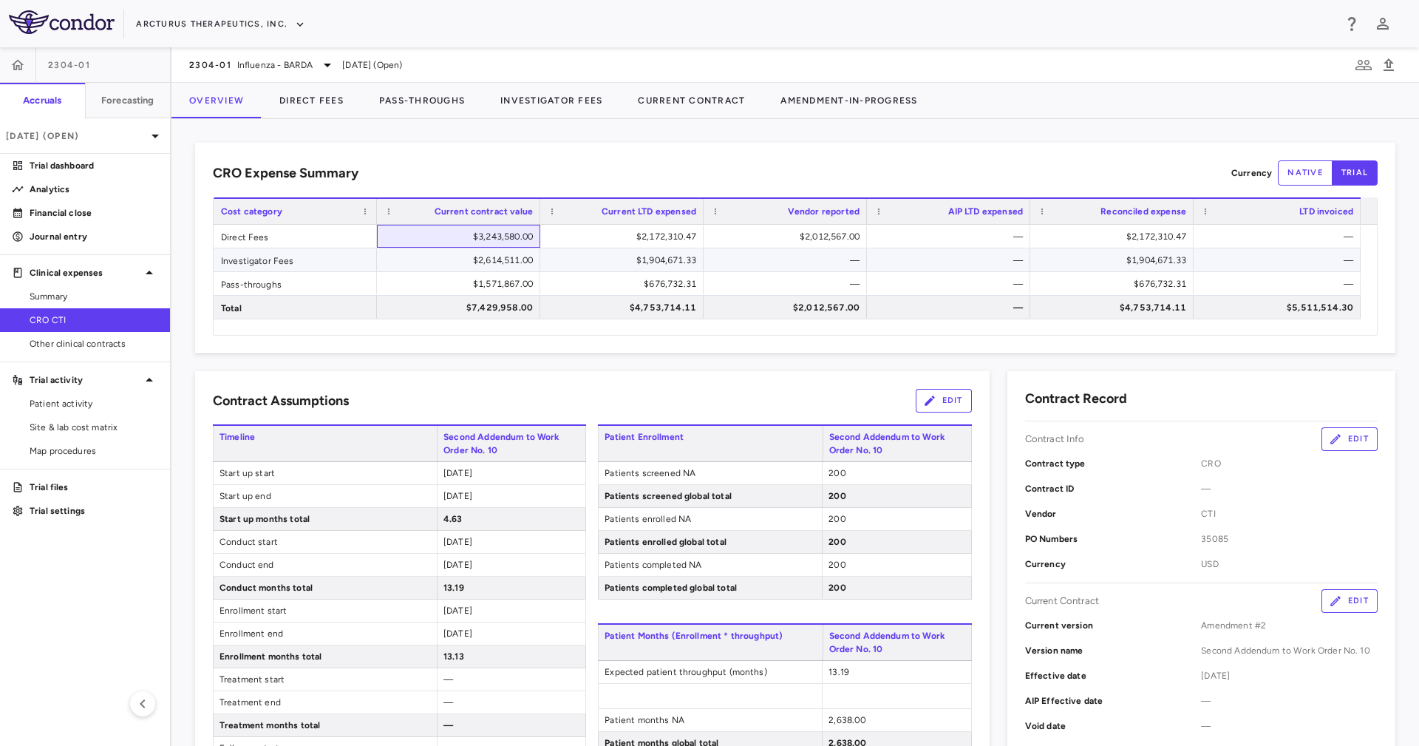
click at [523, 257] on div "Direct Fees $3,243,580.00 $2,172,310.47 $2,012,567.00 — $2,172,310.47 — Investi…" at bounding box center [787, 272] width 1147 height 95
click at [240, 67] on span "Influenza - BARDA" at bounding box center [275, 64] width 76 height 13
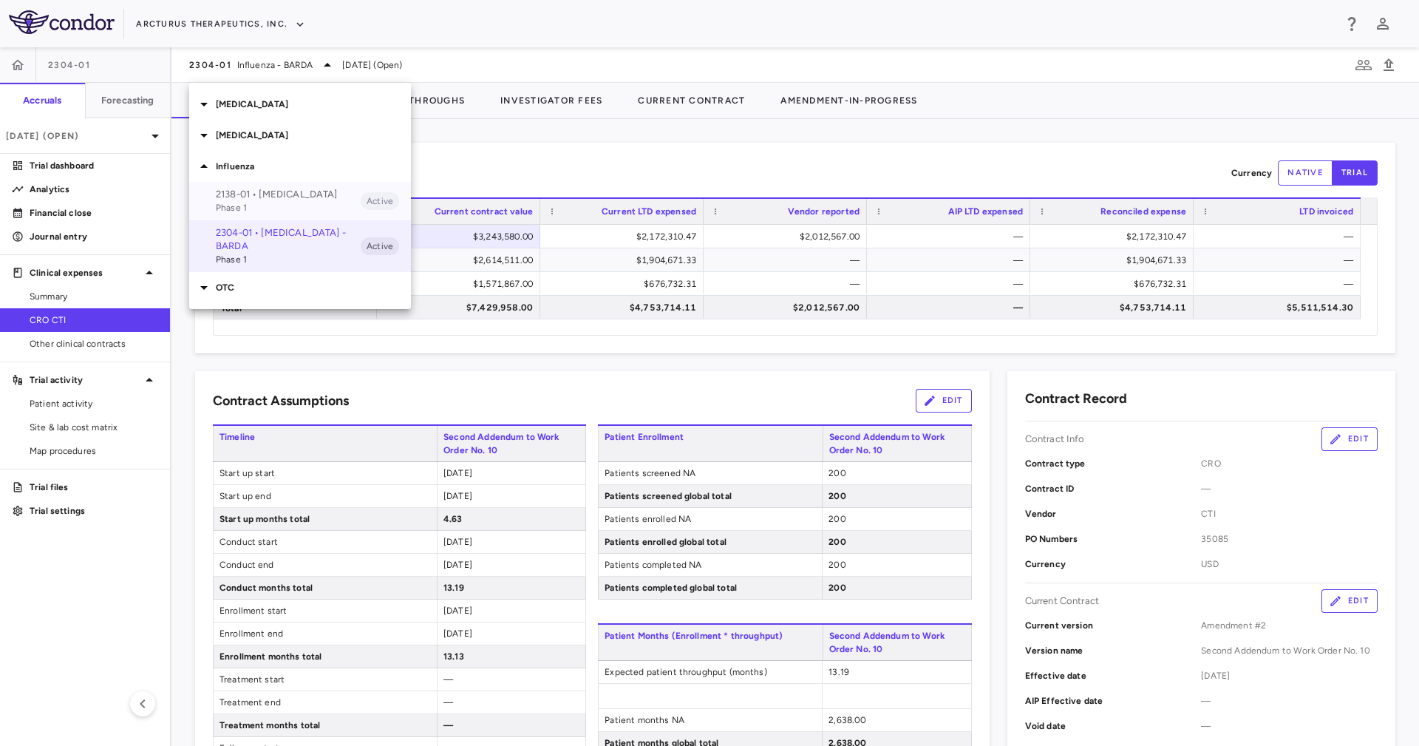
click at [295, 191] on p "2138-01 • Influenza" at bounding box center [288, 194] width 145 height 13
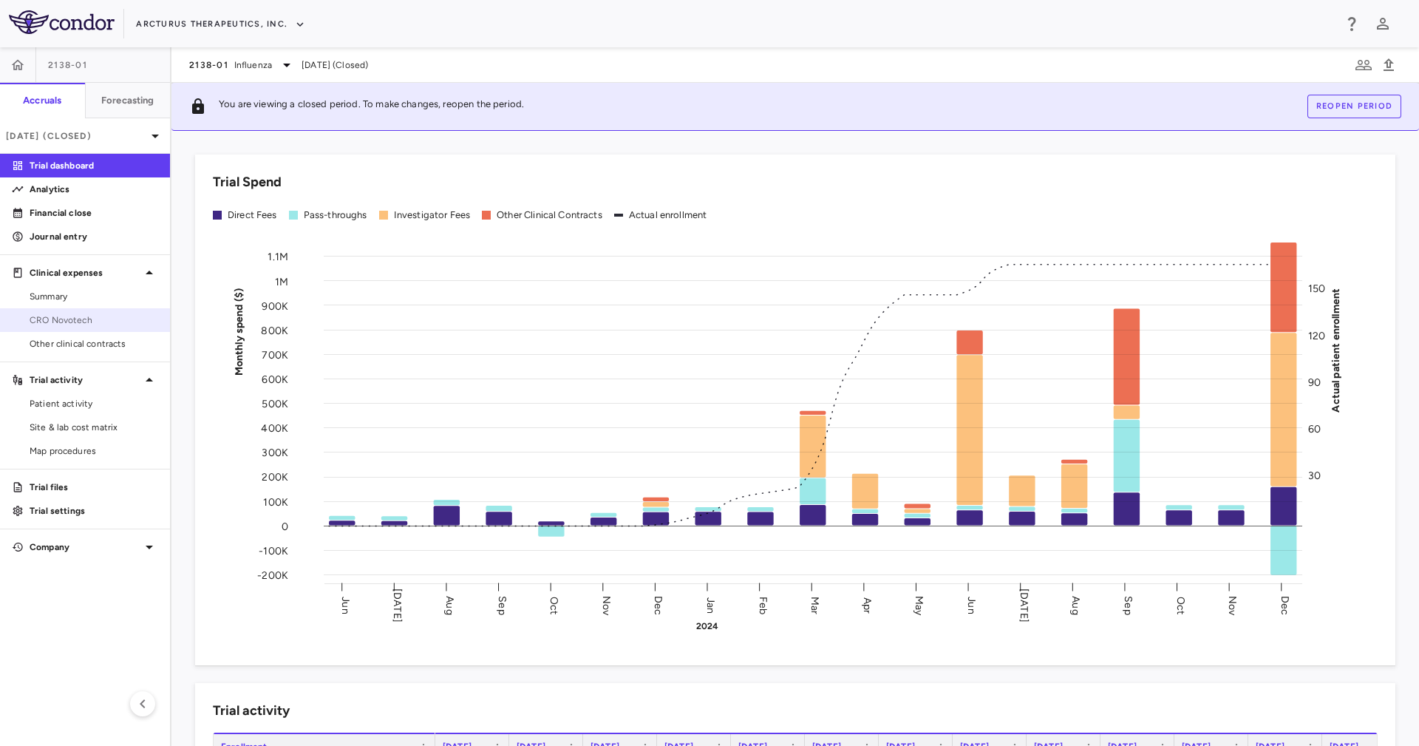
click at [113, 310] on link "CRO Novotech" at bounding box center [85, 320] width 170 height 22
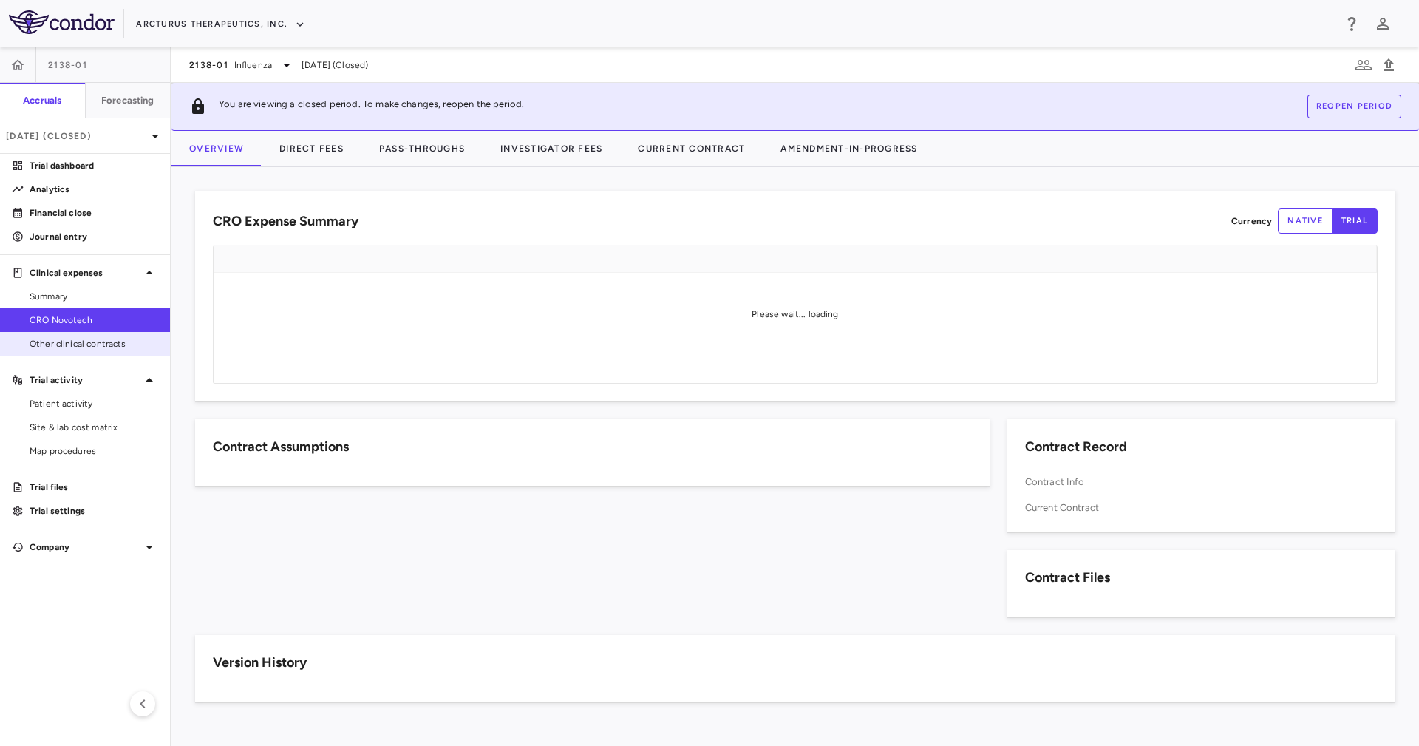
click at [106, 339] on span "Other clinical contracts" at bounding box center [94, 343] width 129 height 13
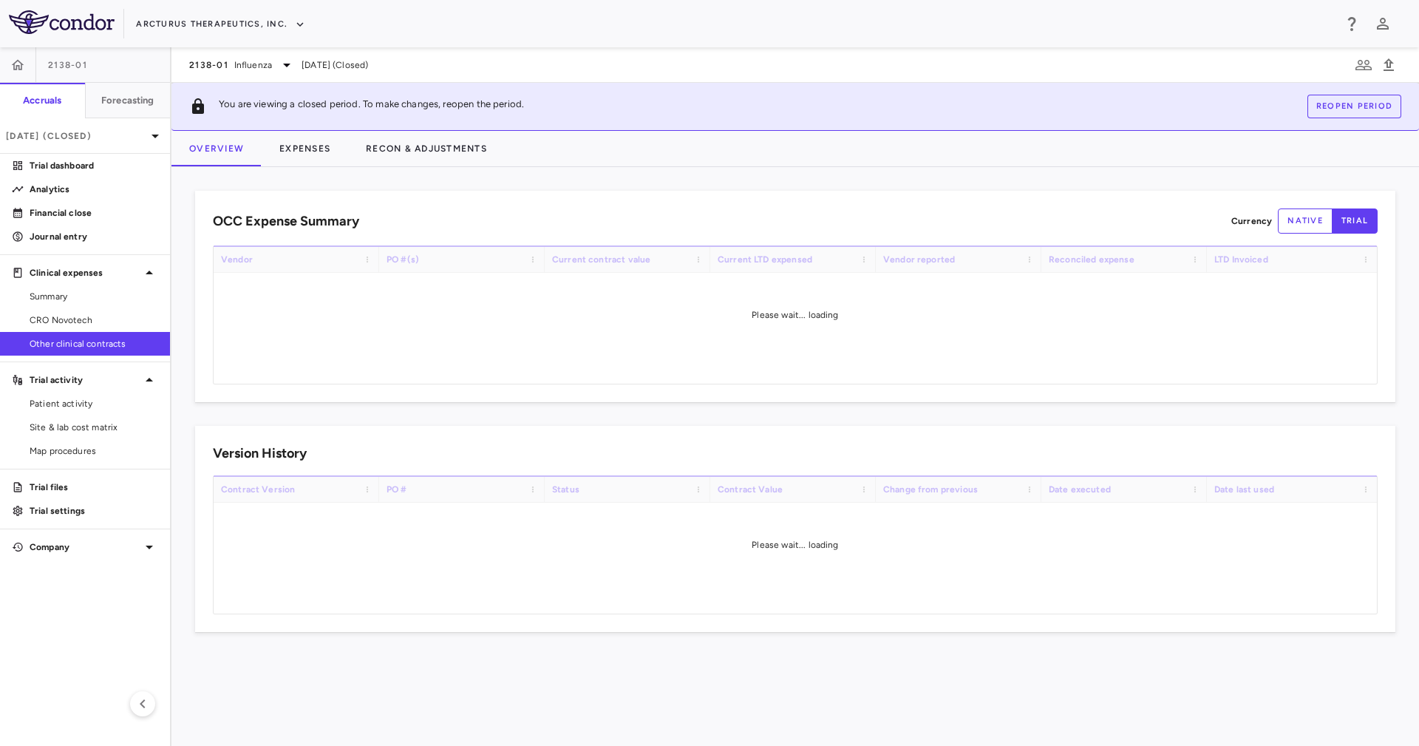
click at [473, 172] on div "OCC Expense Summary Currency native trial Drag here to set row groups Drag here…" at bounding box center [796, 456] width 1248 height 579
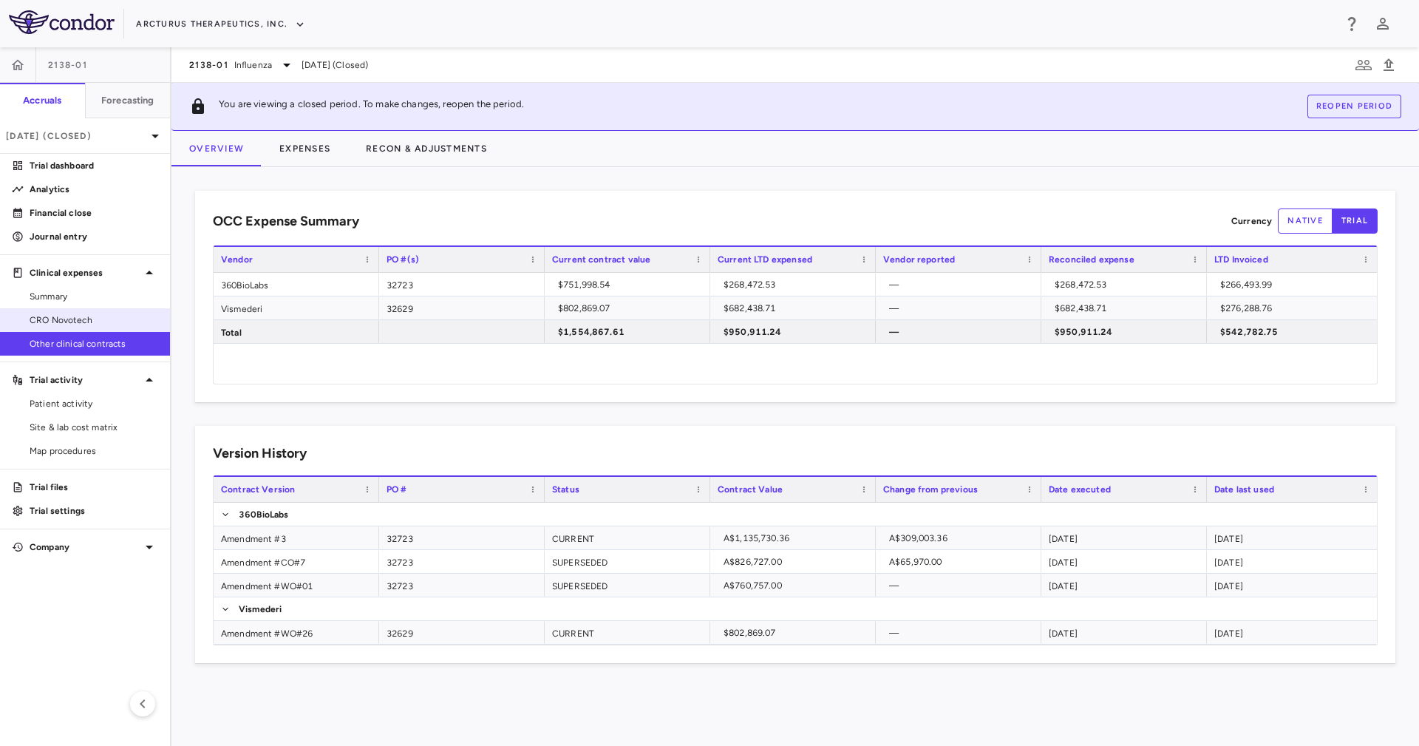
click at [84, 311] on link "CRO Novotech" at bounding box center [85, 320] width 170 height 22
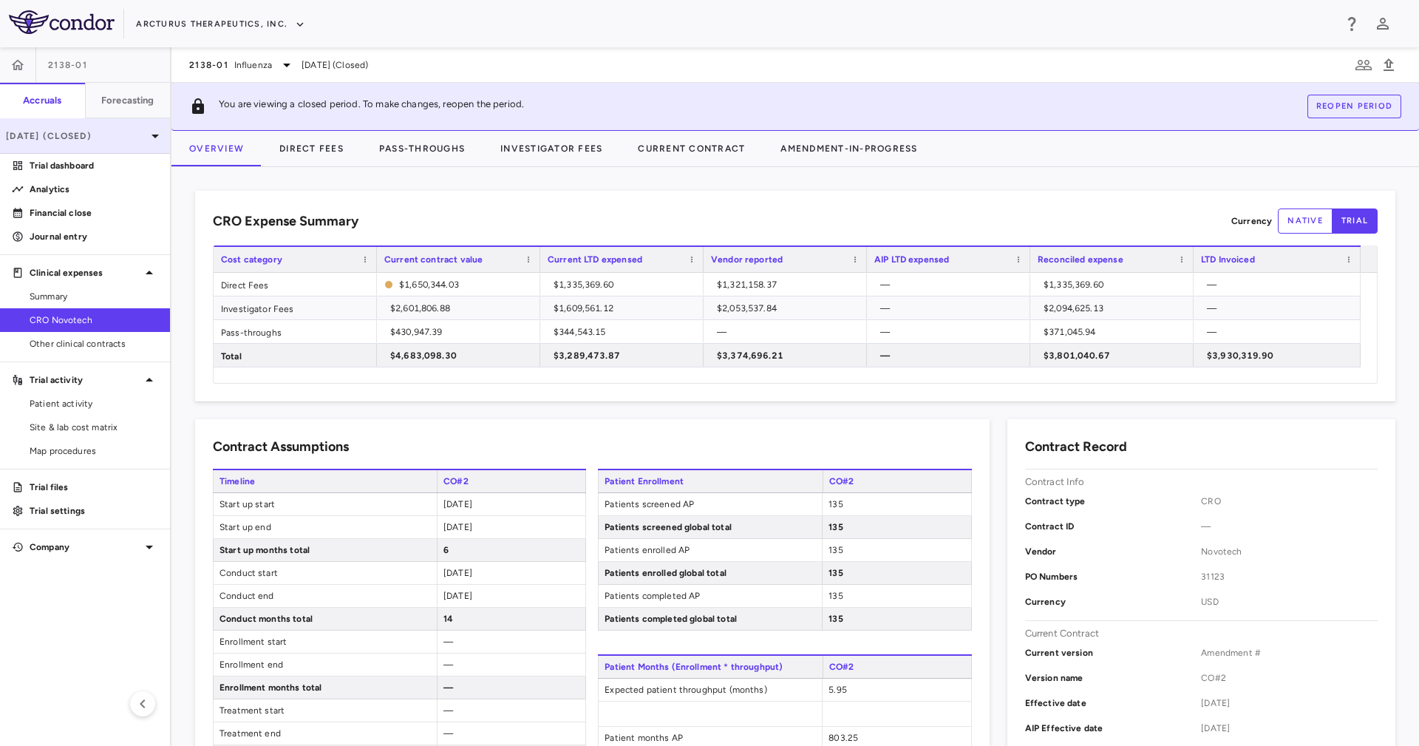
click at [96, 130] on p "Dec 2024 (Closed)" at bounding box center [76, 135] width 140 height 13
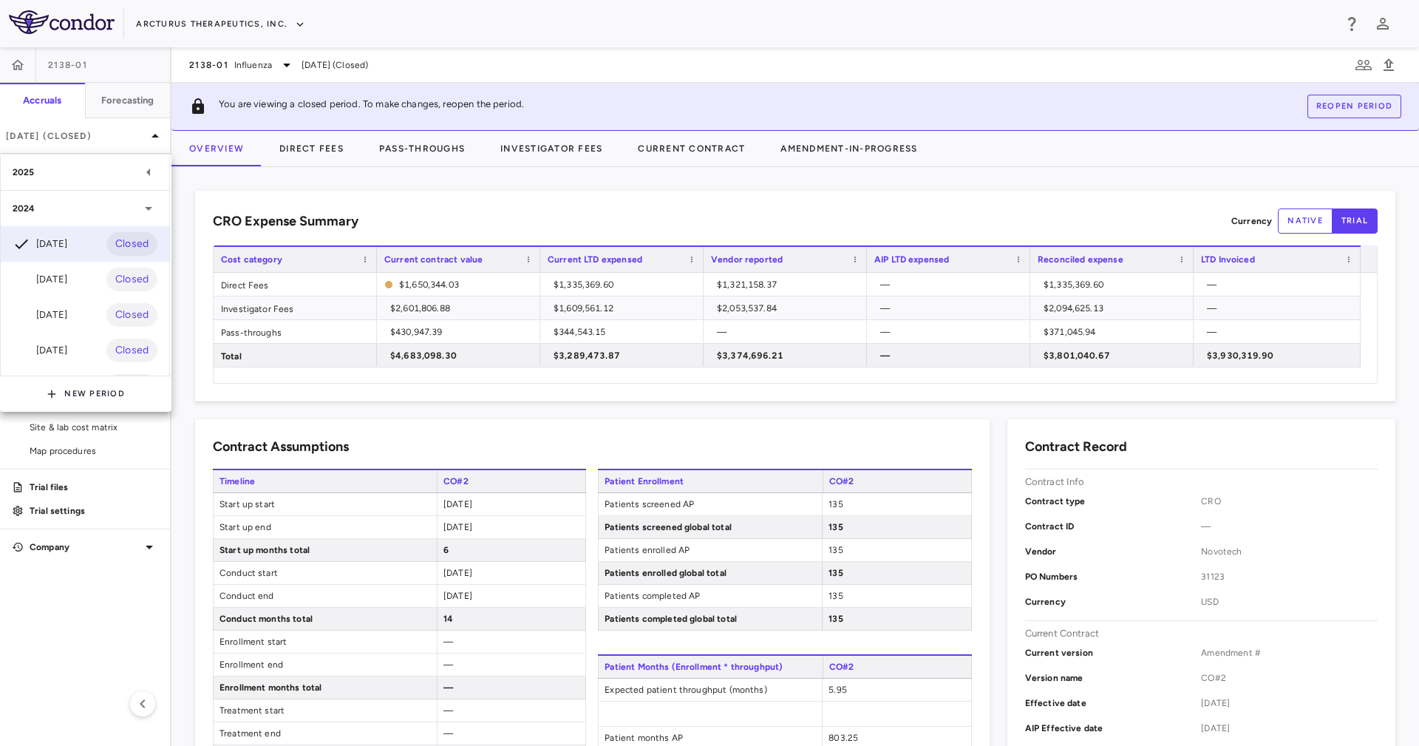
click at [89, 174] on div "2025" at bounding box center [76, 172] width 127 height 13
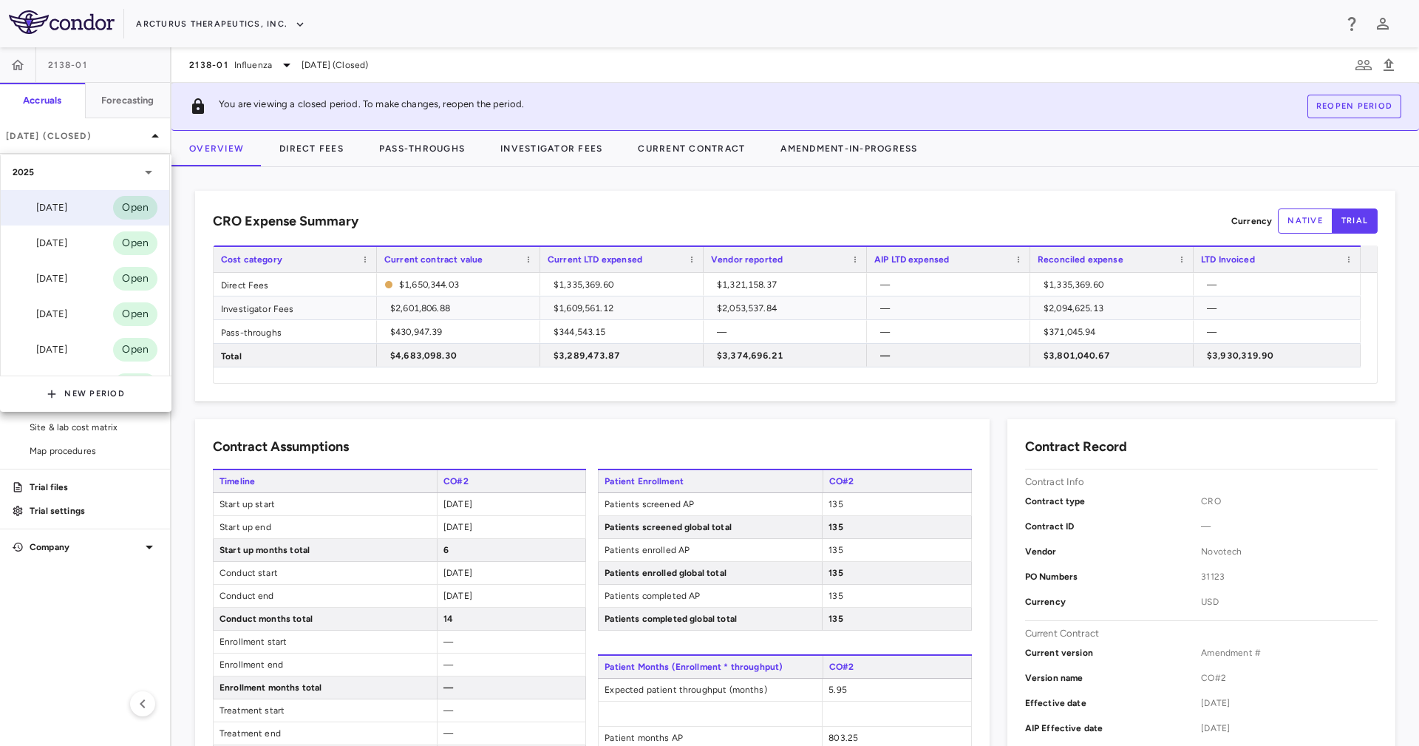
click at [82, 210] on div "[DATE] Open" at bounding box center [85, 207] width 169 height 35
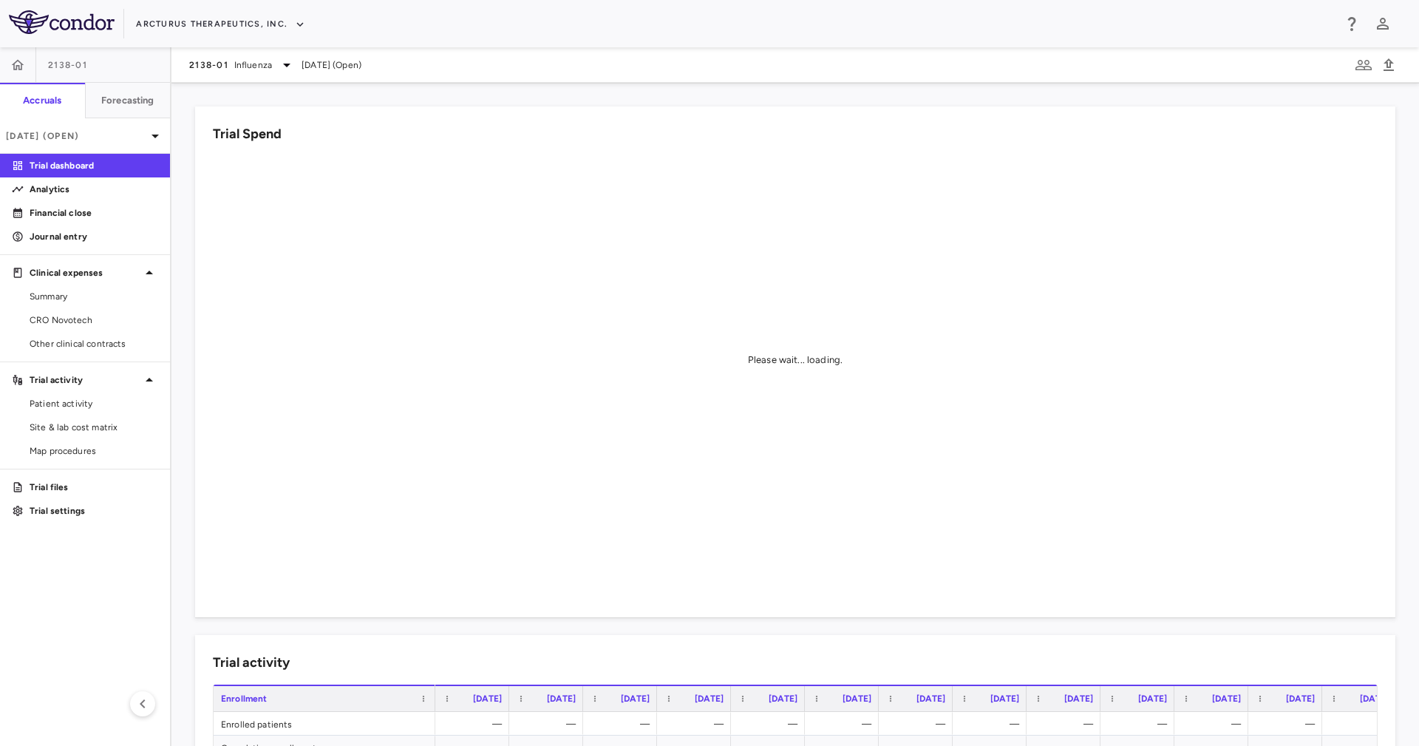
click at [259, 53] on div "2138-01 Influenza Sep 2025 (Open)" at bounding box center [796, 64] width 1248 height 35
click at [264, 74] on div "2138-01 Influenza Sep 2025 (Open)" at bounding box center [796, 64] width 1248 height 35
click at [267, 65] on span "Influenza" at bounding box center [253, 64] width 38 height 13
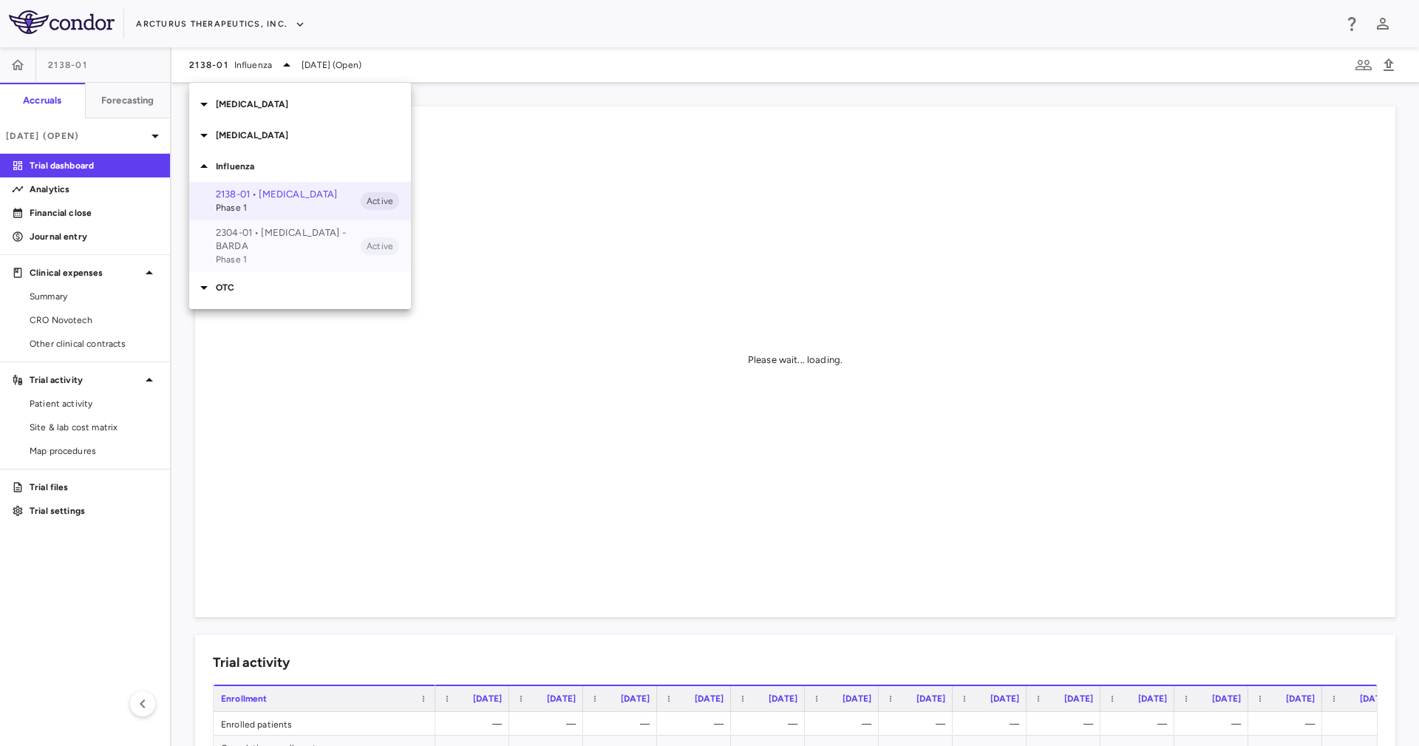
click at [272, 237] on p "2304-01 • Influenza - BARDA" at bounding box center [288, 239] width 145 height 27
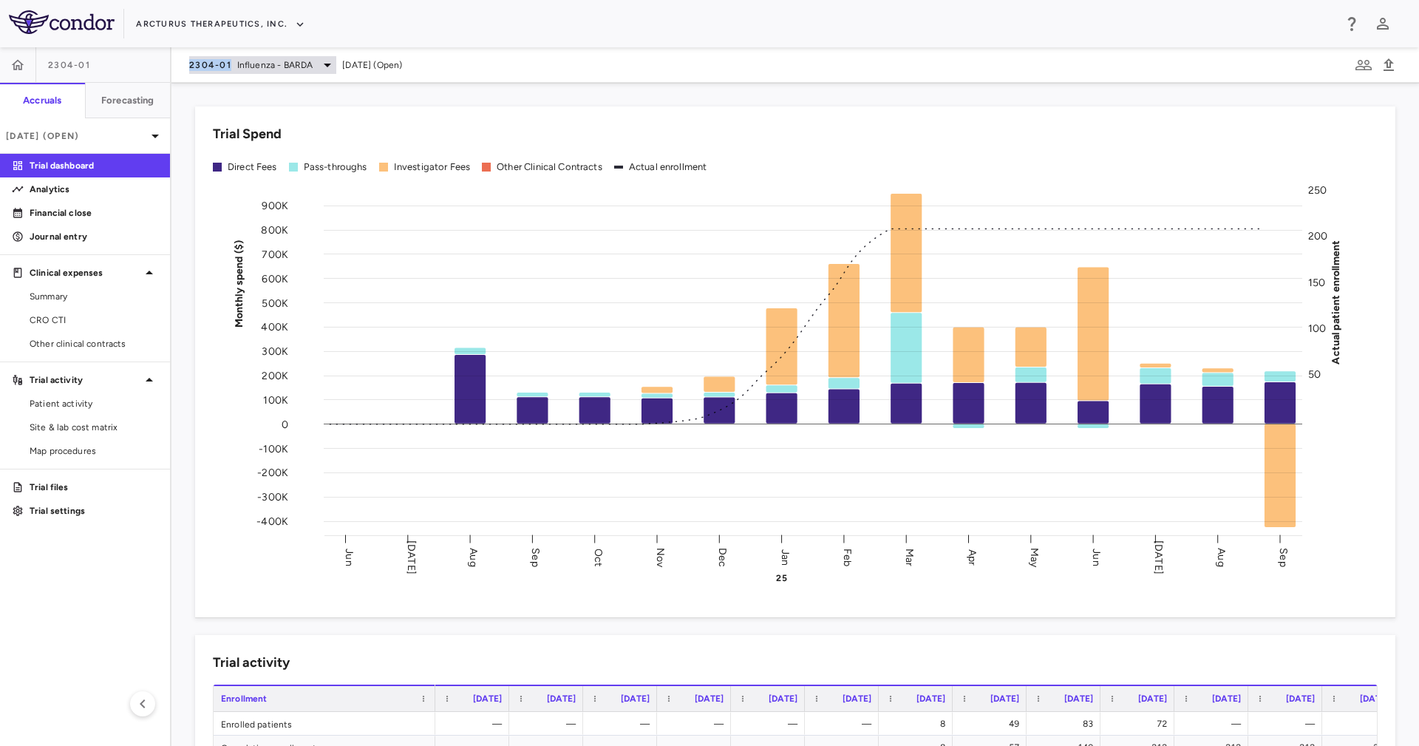
drag, startPoint x: 183, startPoint y: 57, endPoint x: 232, endPoint y: 64, distance: 49.3
click at [232, 64] on div "2304-01 Influenza - BARDA Sep 2025 (Open)" at bounding box center [796, 64] width 1248 height 35
copy span "2304-01"
click at [217, 67] on span "2304-01" at bounding box center [210, 65] width 42 height 12
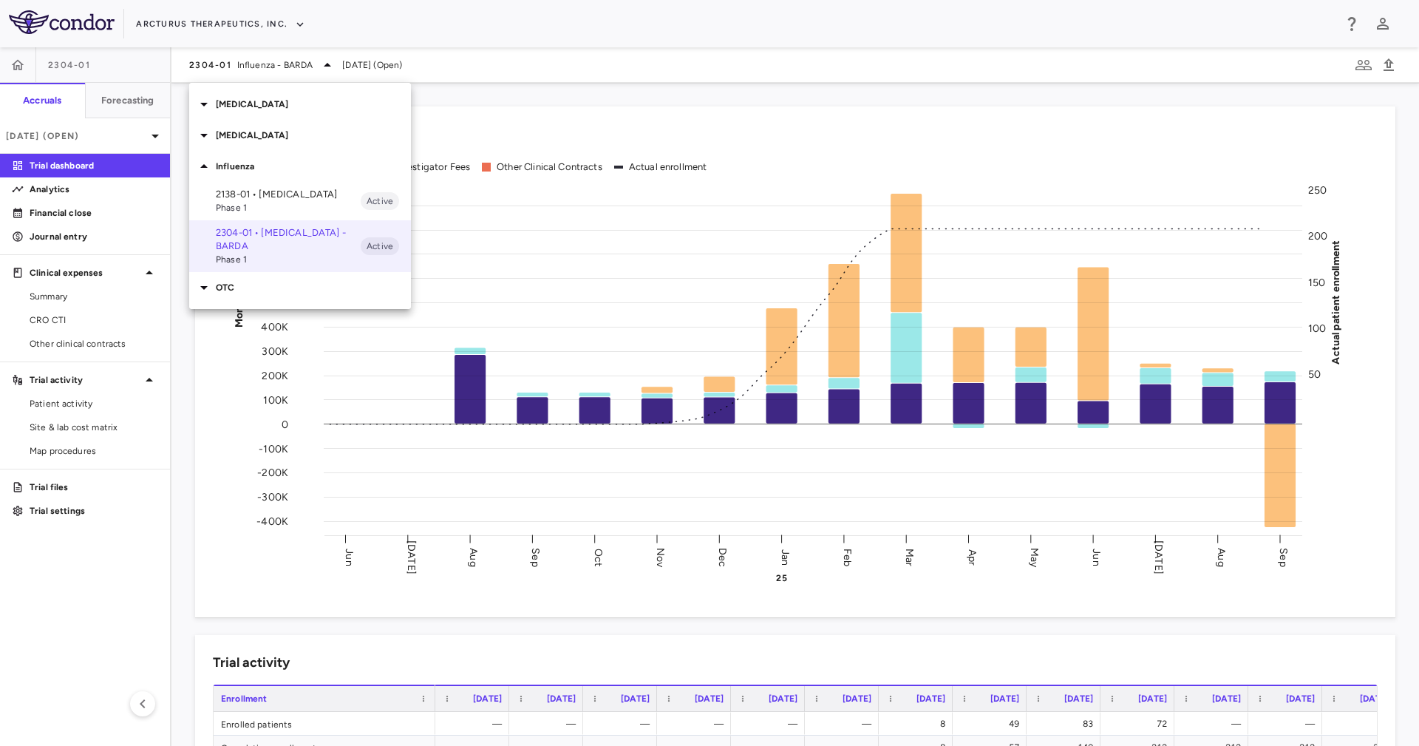
click at [281, 200] on p "2138-01 • Influenza" at bounding box center [288, 194] width 145 height 13
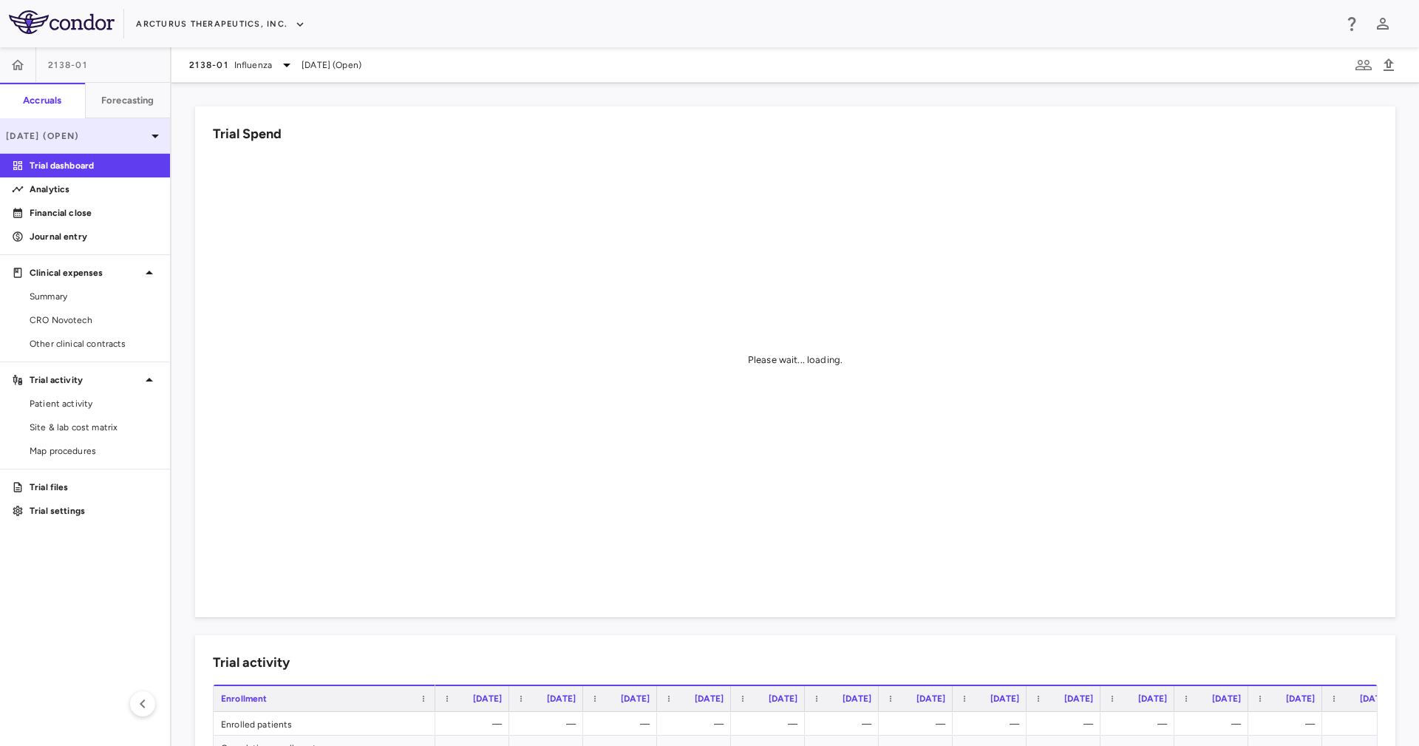
click at [78, 123] on div "[DATE] (Open)" at bounding box center [85, 135] width 170 height 35
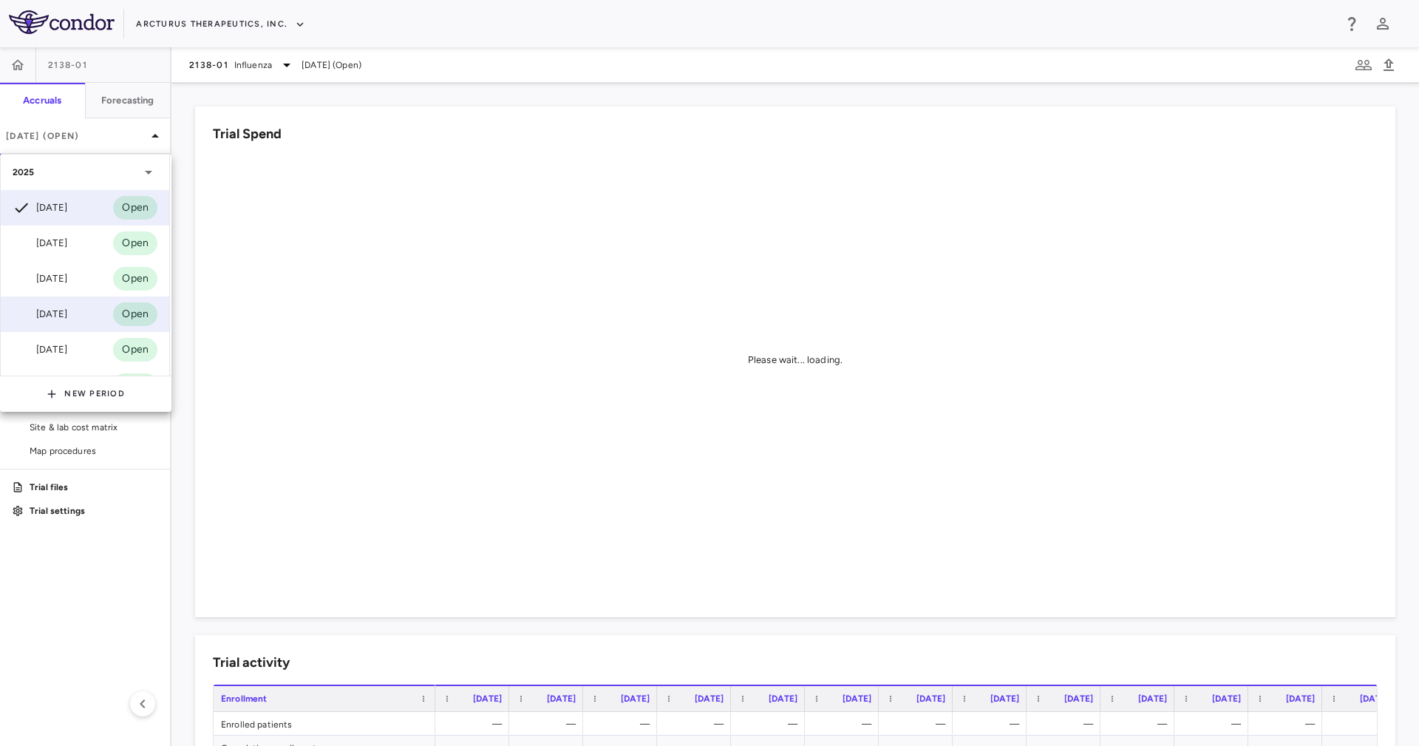
scroll to position [111, 0]
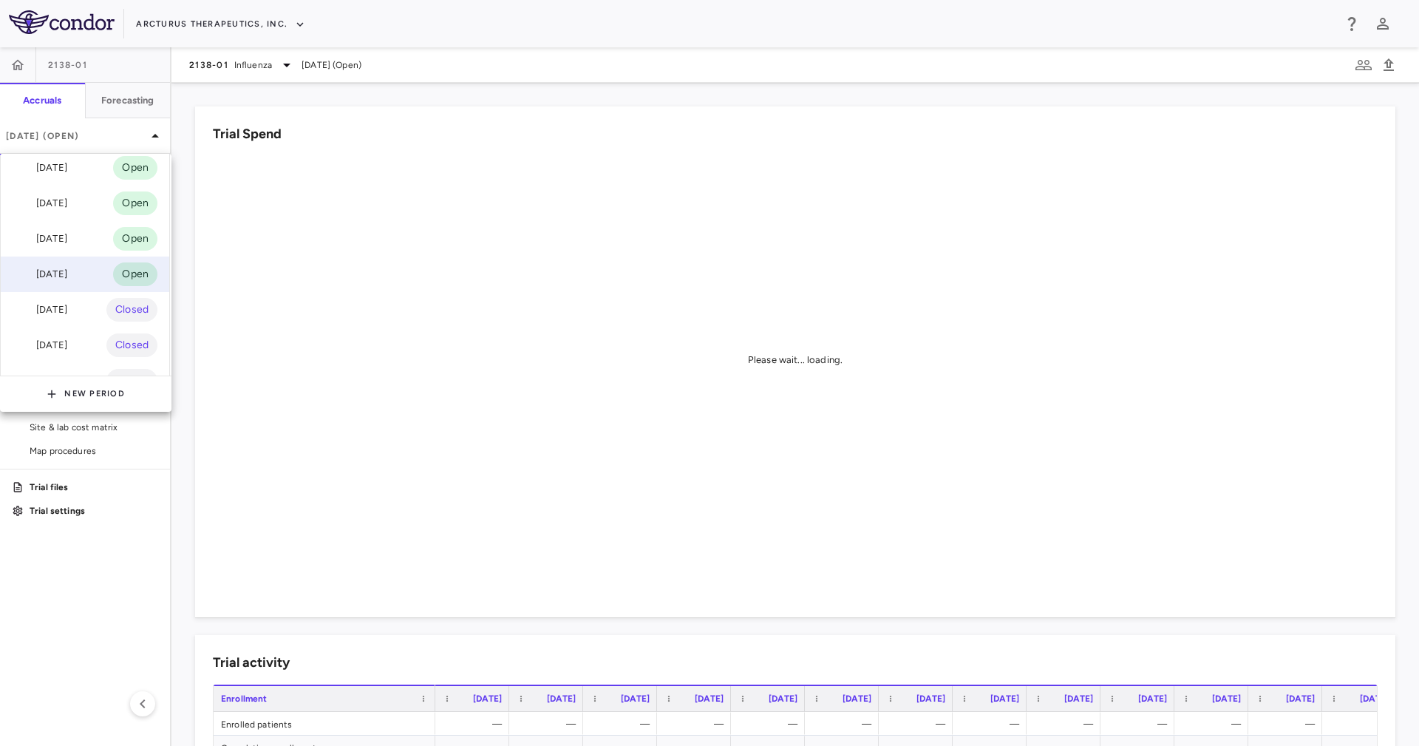
click at [93, 281] on div "Apr 2025 Open" at bounding box center [85, 274] width 169 height 35
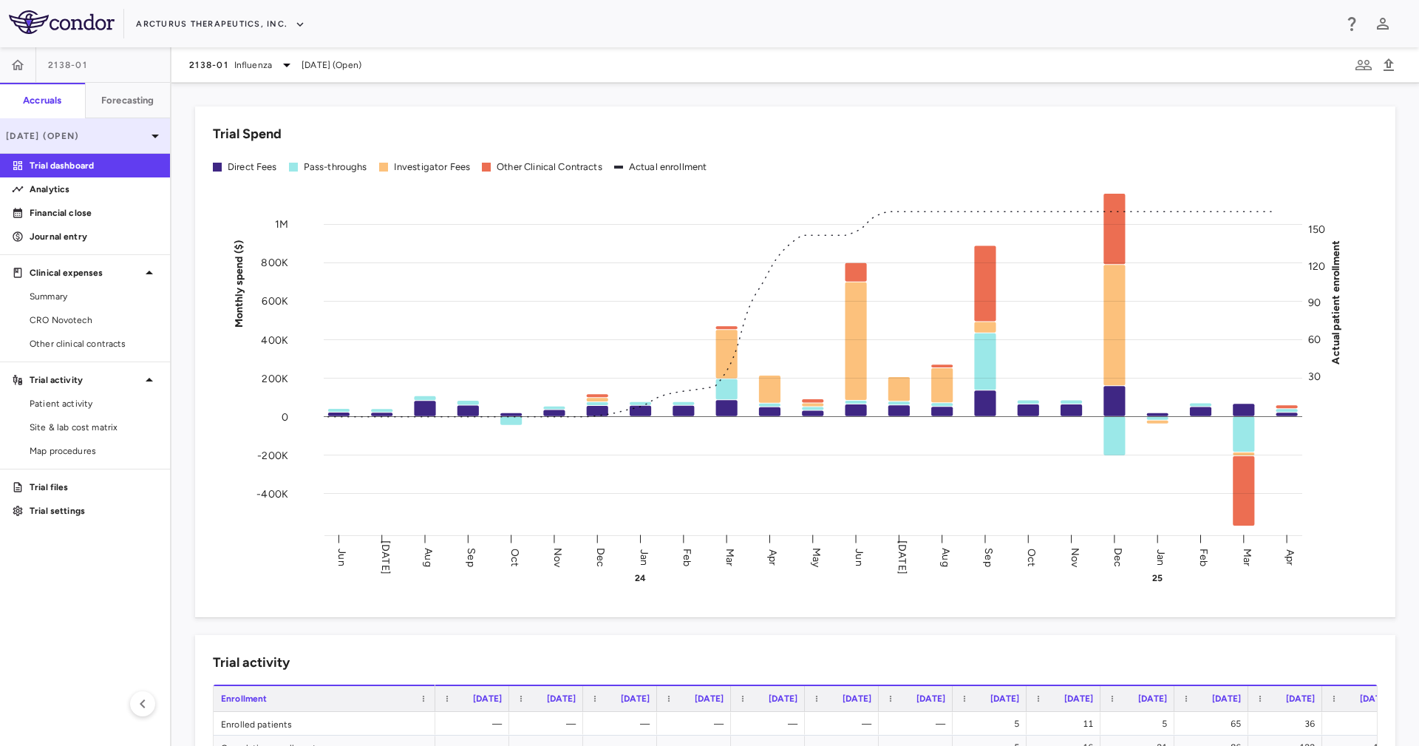
click at [58, 136] on p "Apr 2025 (Open)" at bounding box center [76, 135] width 140 height 13
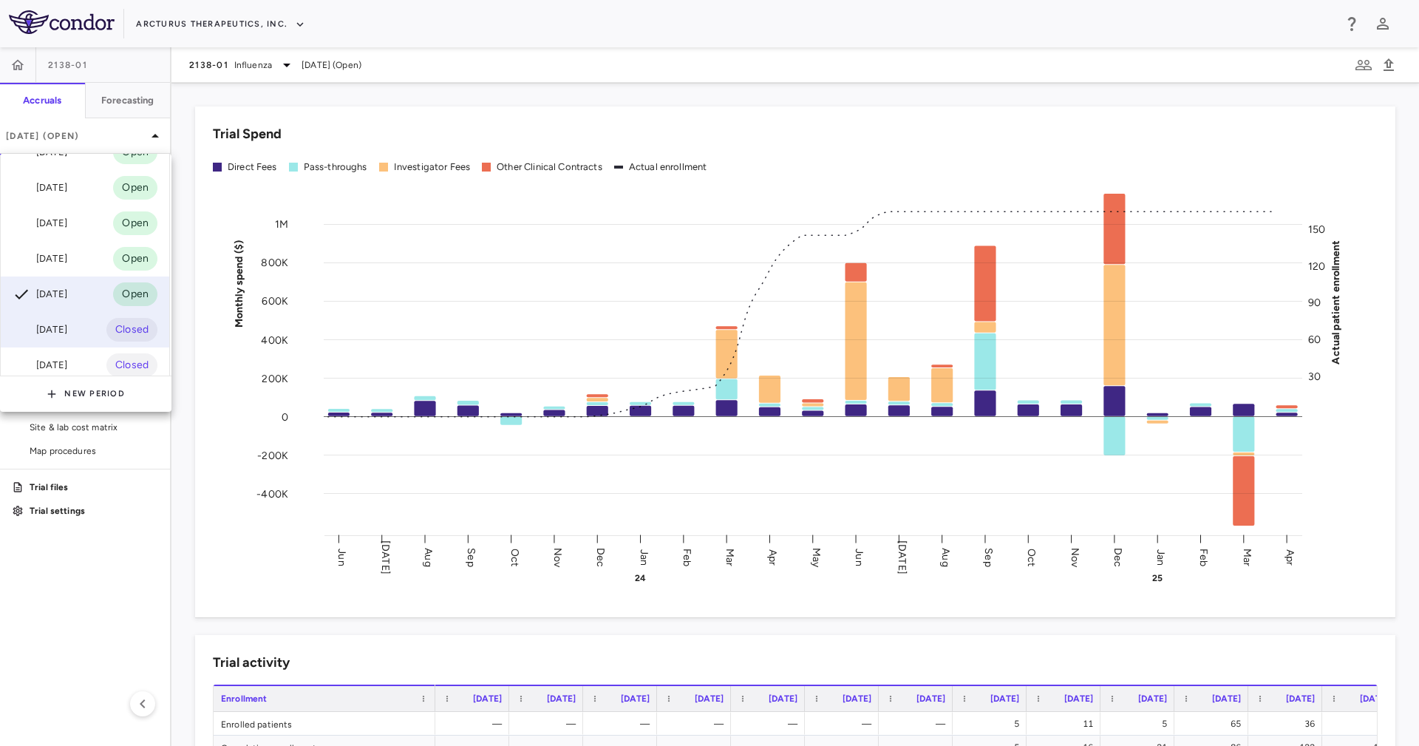
scroll to position [111, 0]
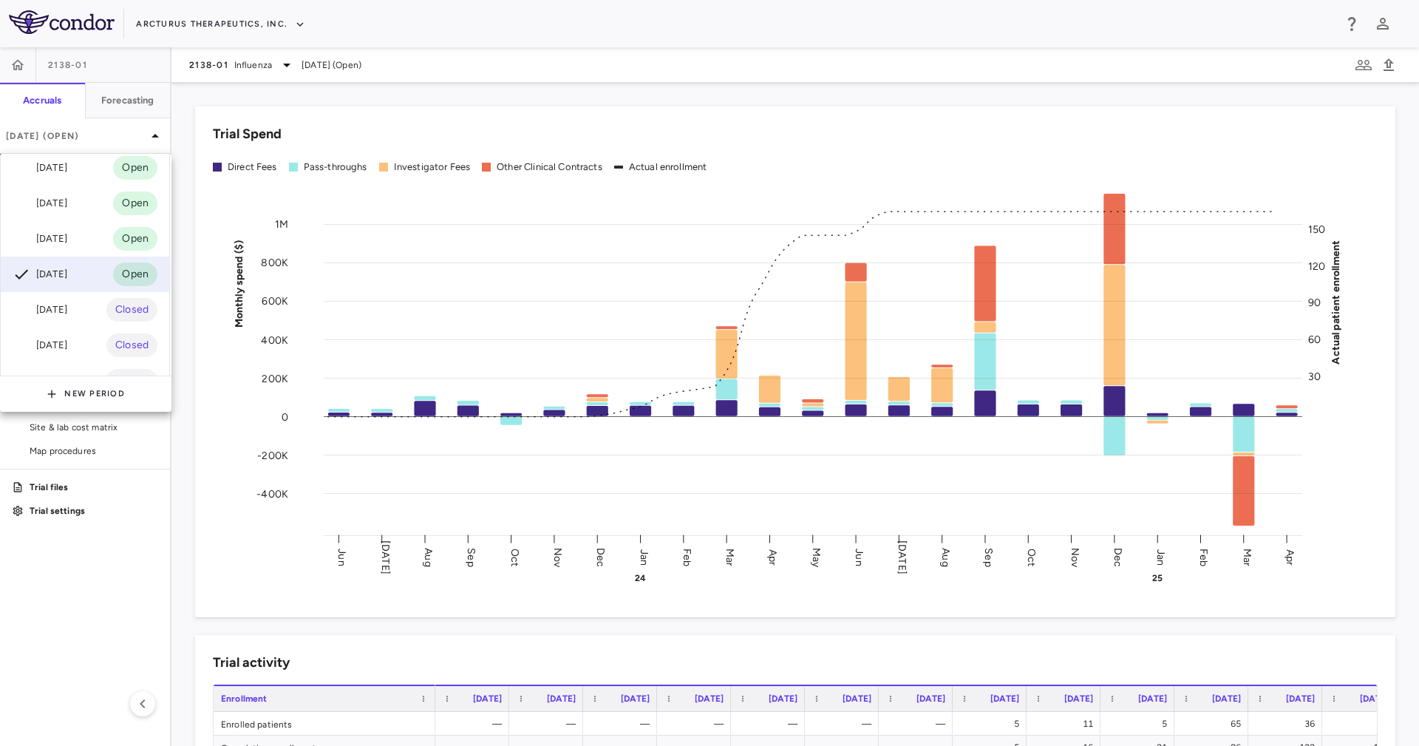
click at [1259, 452] on div at bounding box center [709, 373] width 1419 height 746
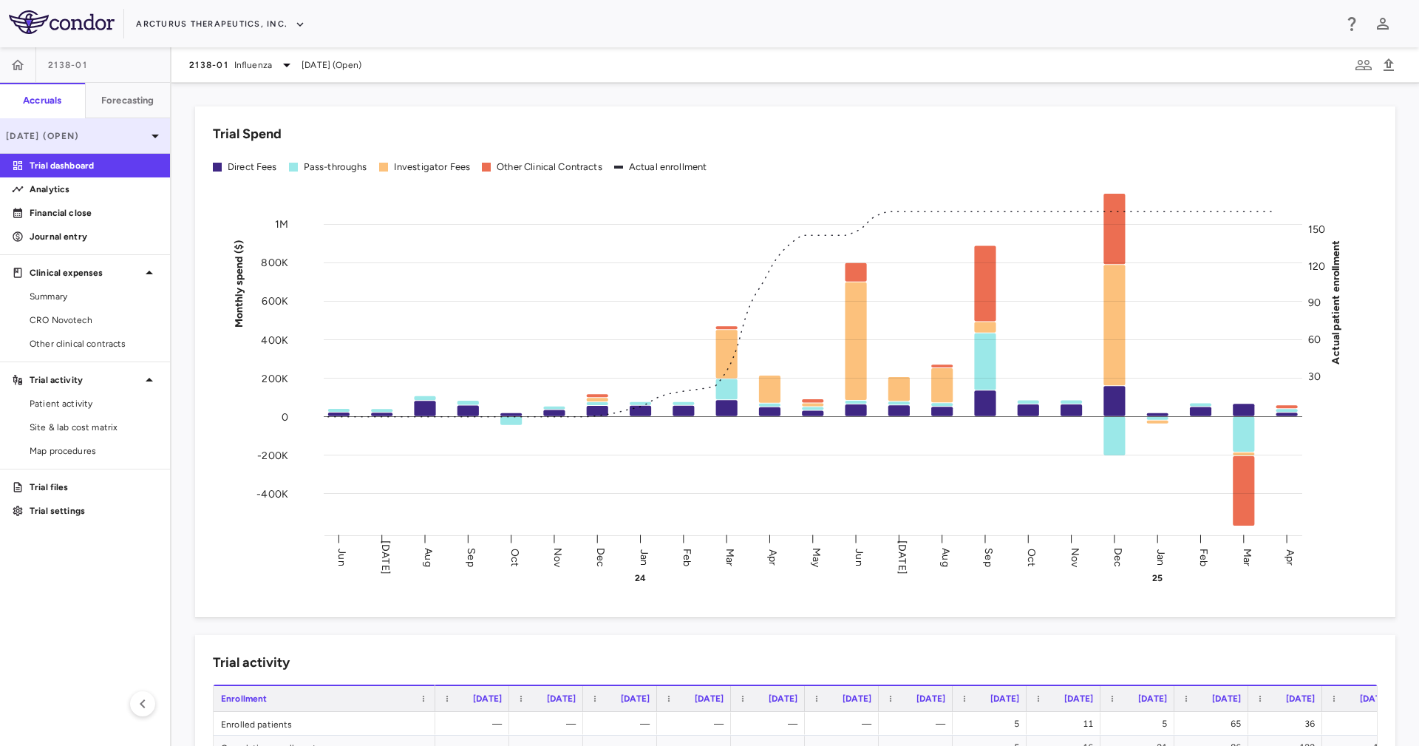
click at [140, 133] on p "Apr 2025 (Open)" at bounding box center [76, 135] width 140 height 13
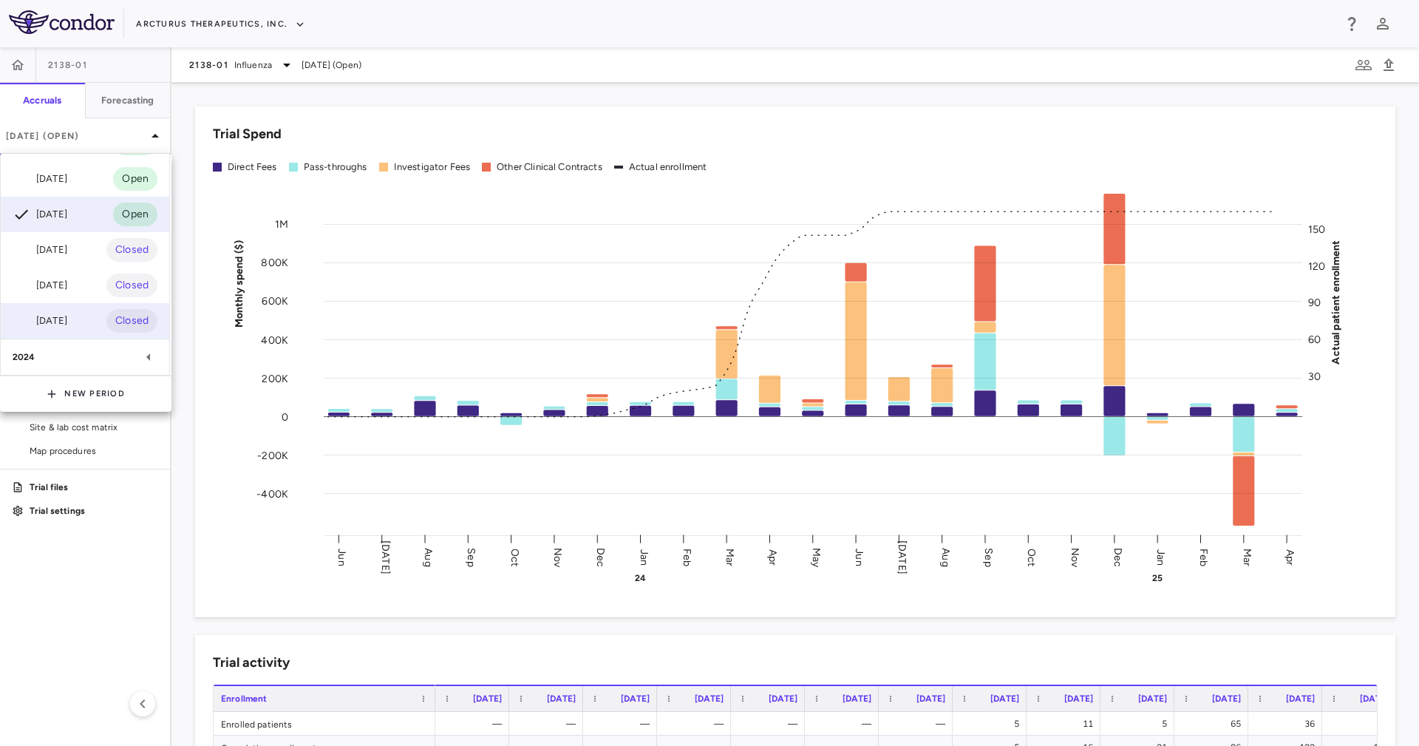
scroll to position [186, 0]
click at [90, 232] on div "Mar 2025 Closed" at bounding box center [85, 249] width 169 height 35
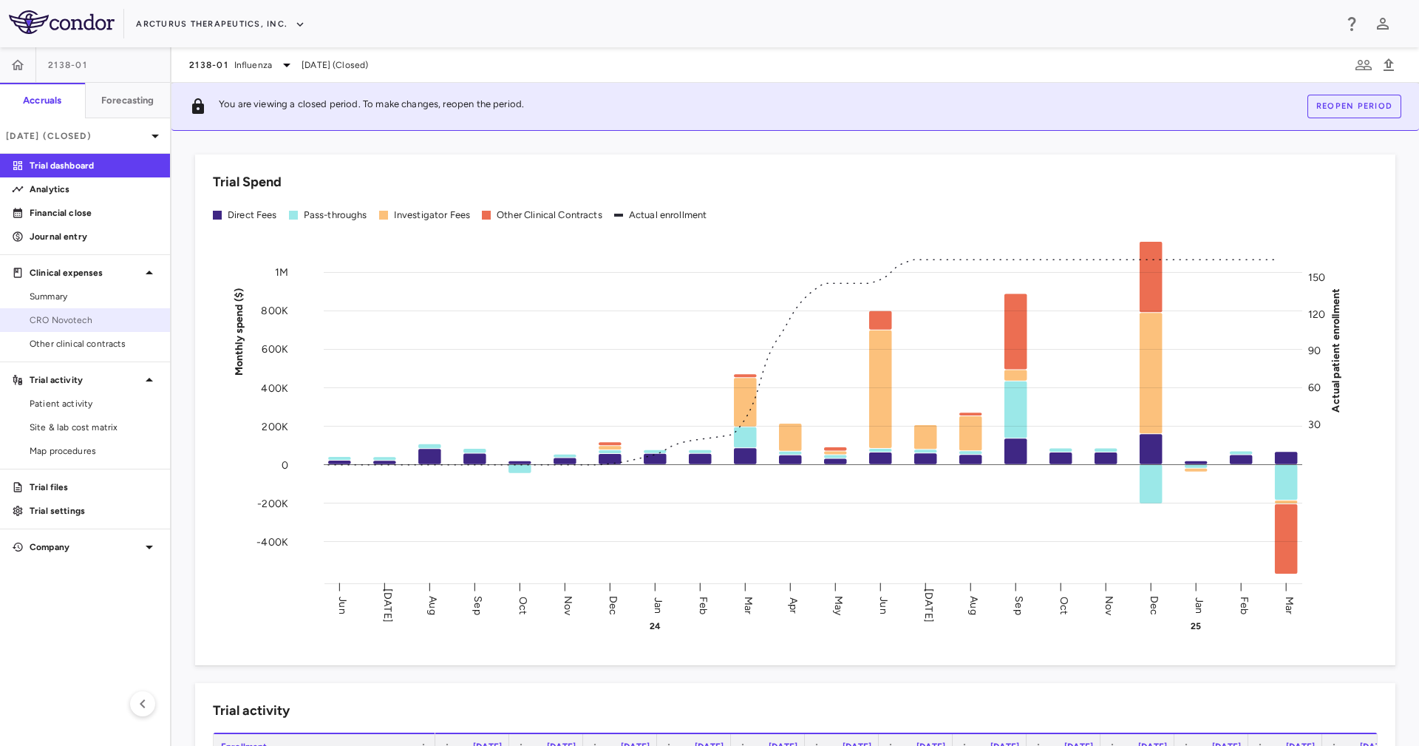
click at [123, 318] on span "CRO Novotech" at bounding box center [94, 319] width 129 height 13
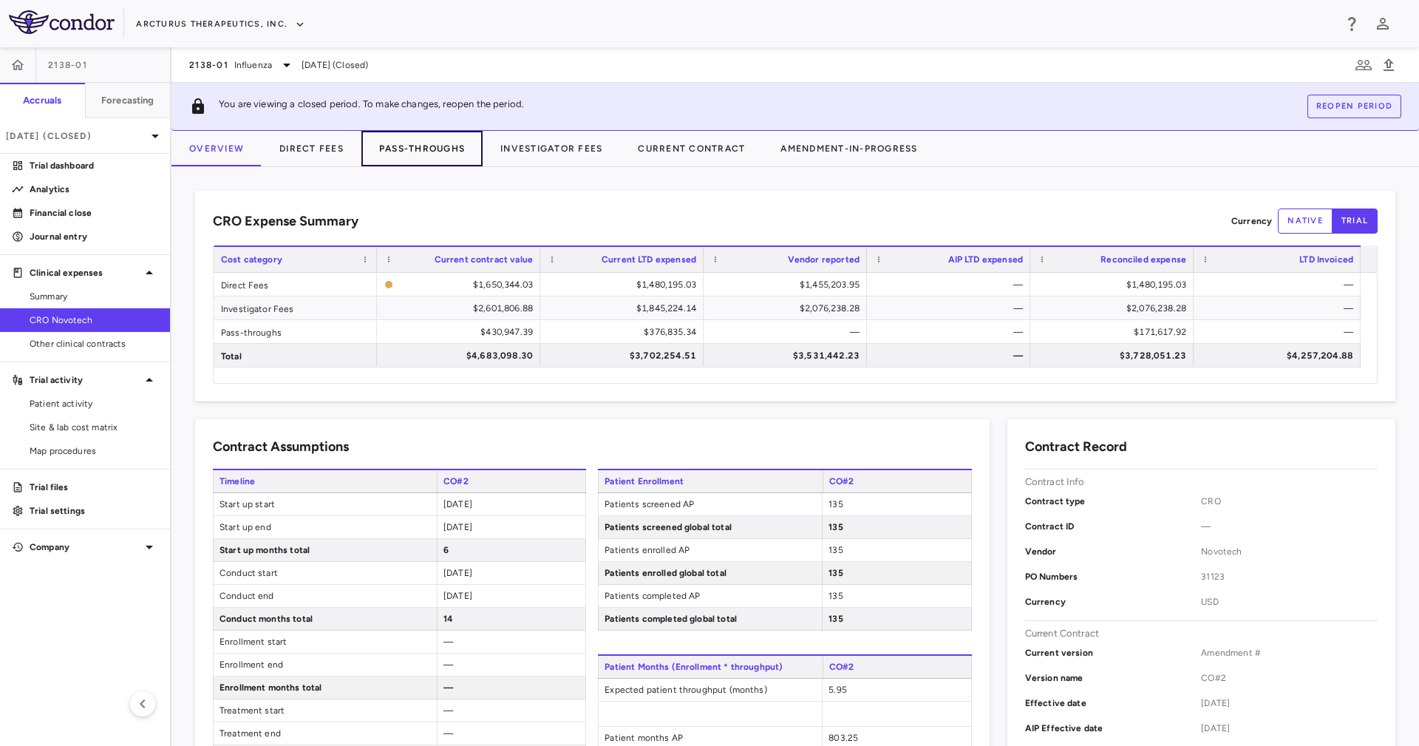
click at [401, 140] on button "Pass-Throughs" at bounding box center [421, 148] width 121 height 35
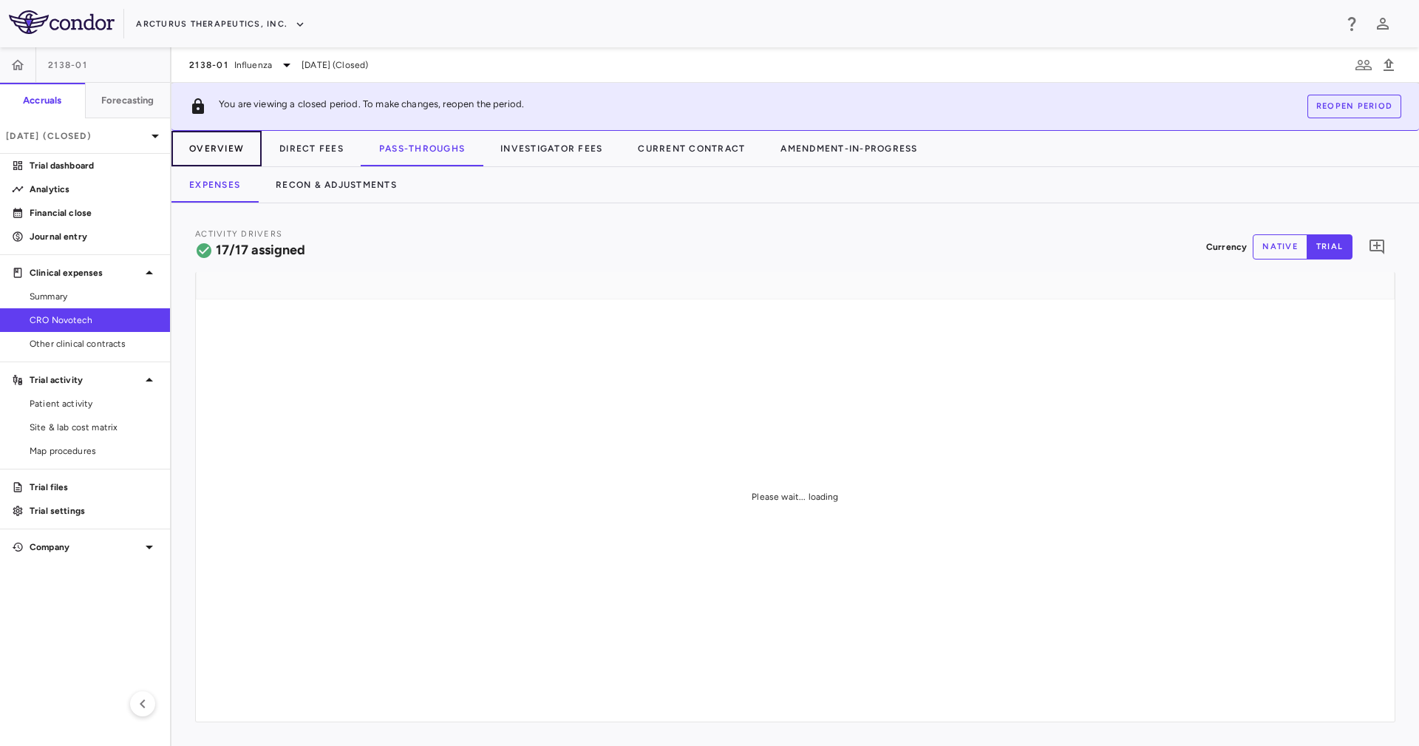
click at [215, 135] on button "Overview" at bounding box center [217, 148] width 90 height 35
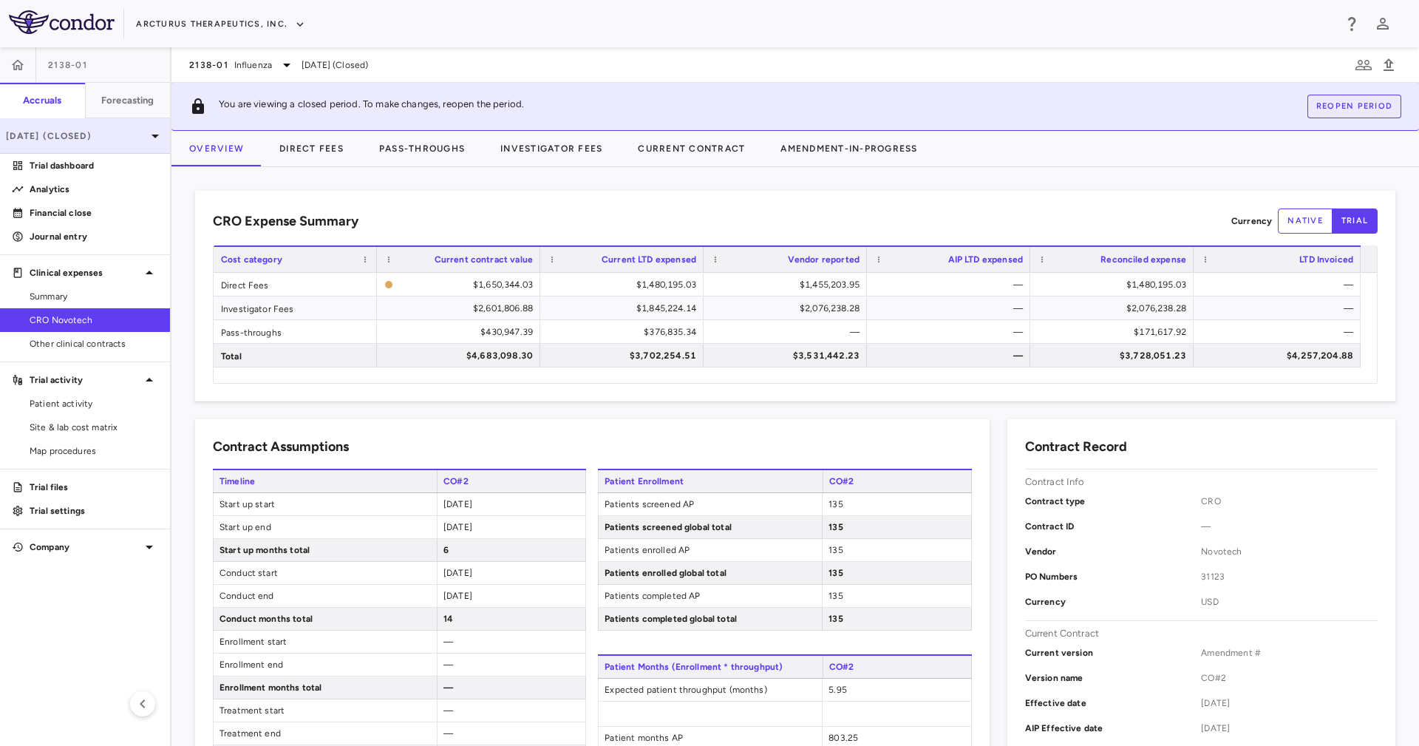
click at [115, 144] on div "Mar 2025 (Closed)" at bounding box center [85, 135] width 170 height 35
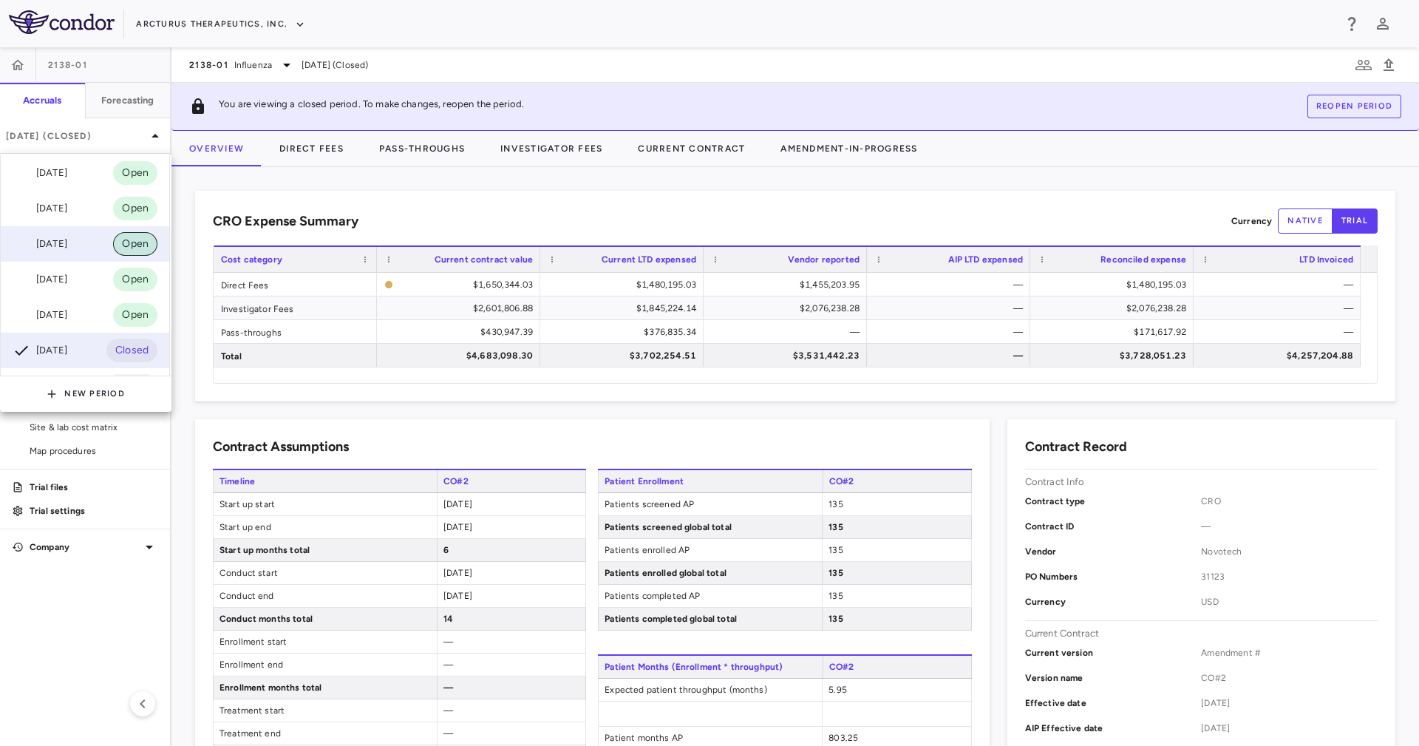
scroll to position [111, 0]
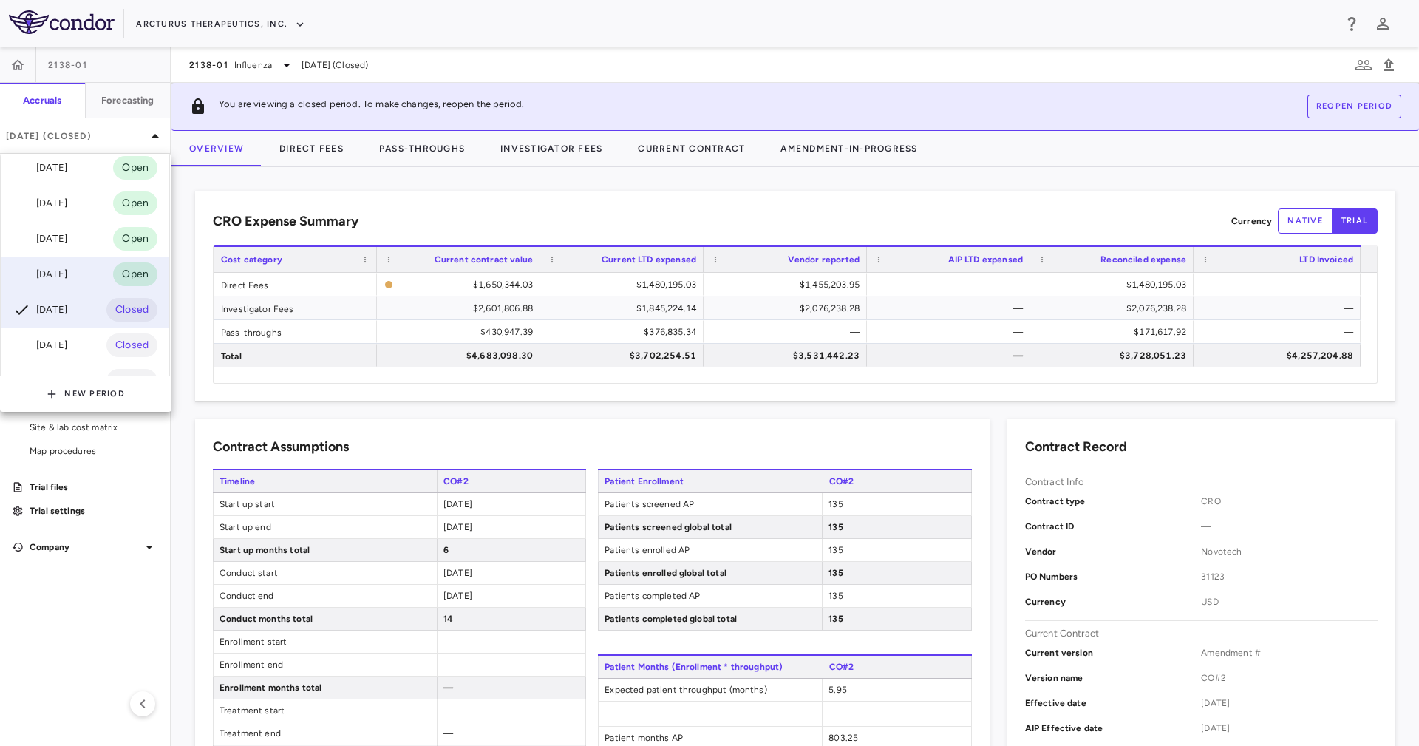
click at [67, 268] on div "[DATE]" at bounding box center [40, 274] width 55 height 18
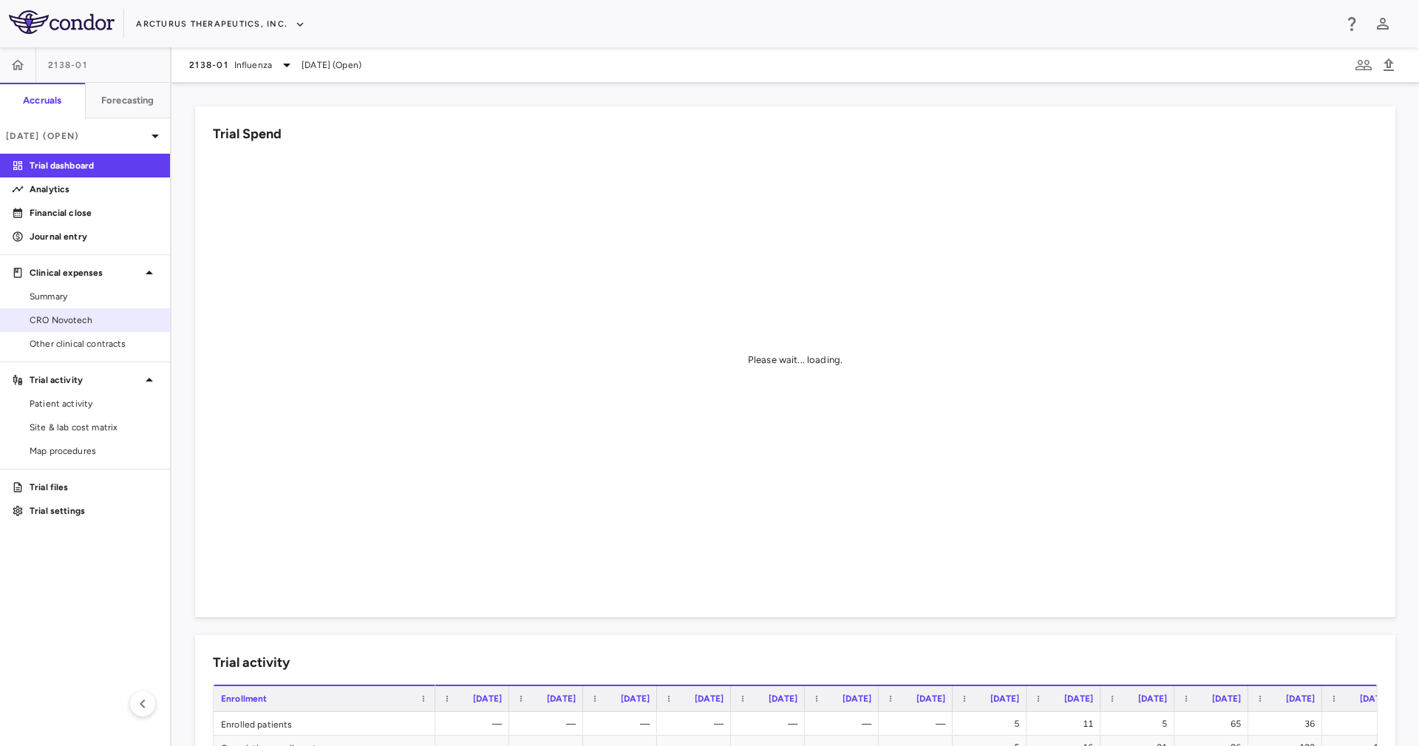
click at [64, 319] on span "CRO Novotech" at bounding box center [94, 319] width 129 height 13
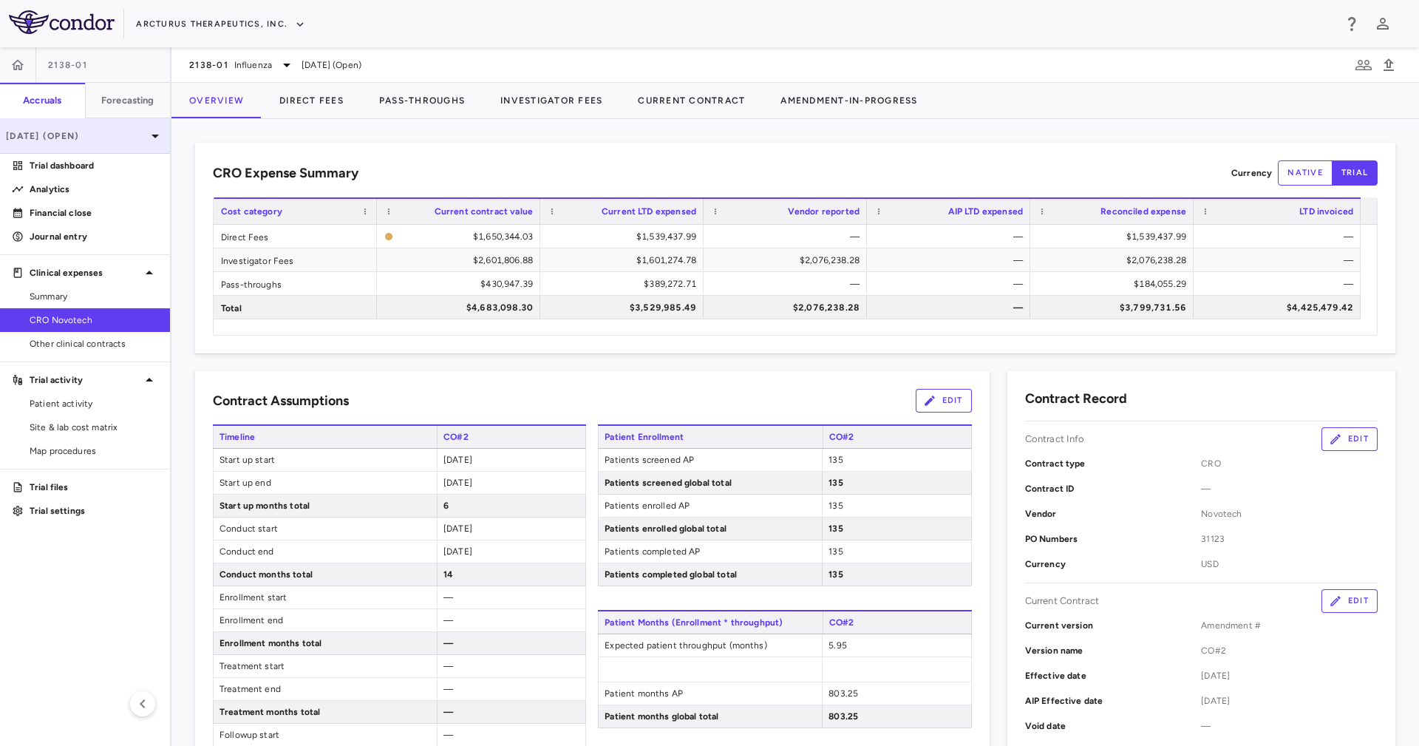
click at [103, 149] on div "Apr 2025 (Open)" at bounding box center [85, 135] width 170 height 35
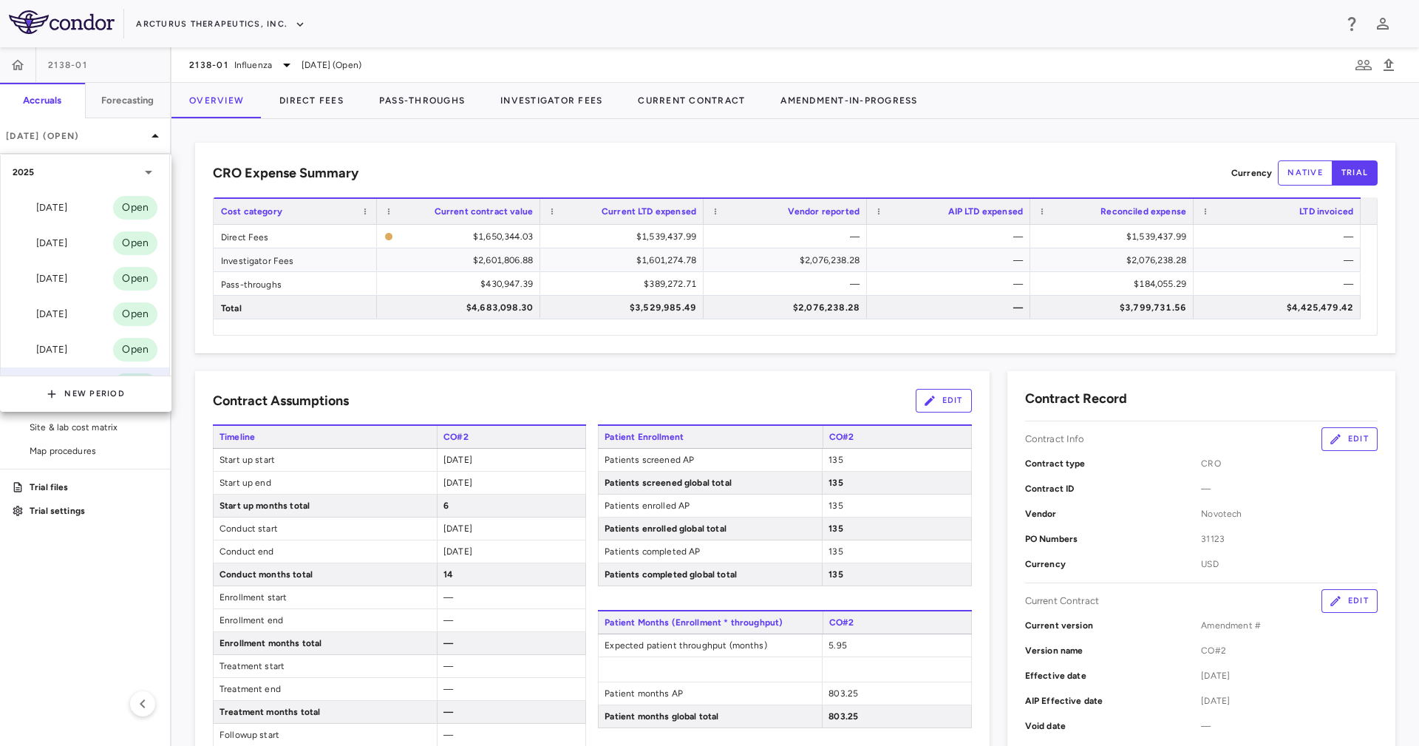
click at [210, 53] on div at bounding box center [709, 373] width 1419 height 746
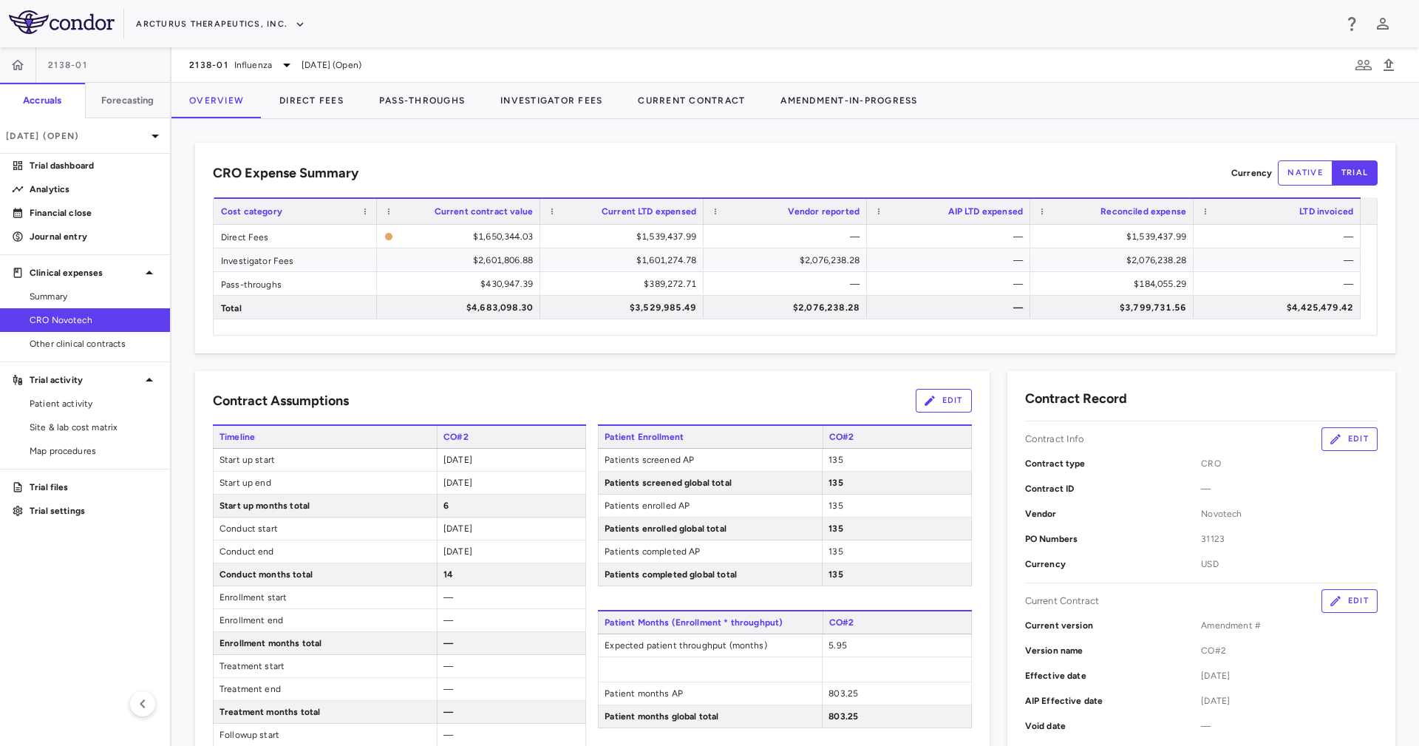
click at [237, 63] on span "Influenza" at bounding box center [253, 64] width 38 height 13
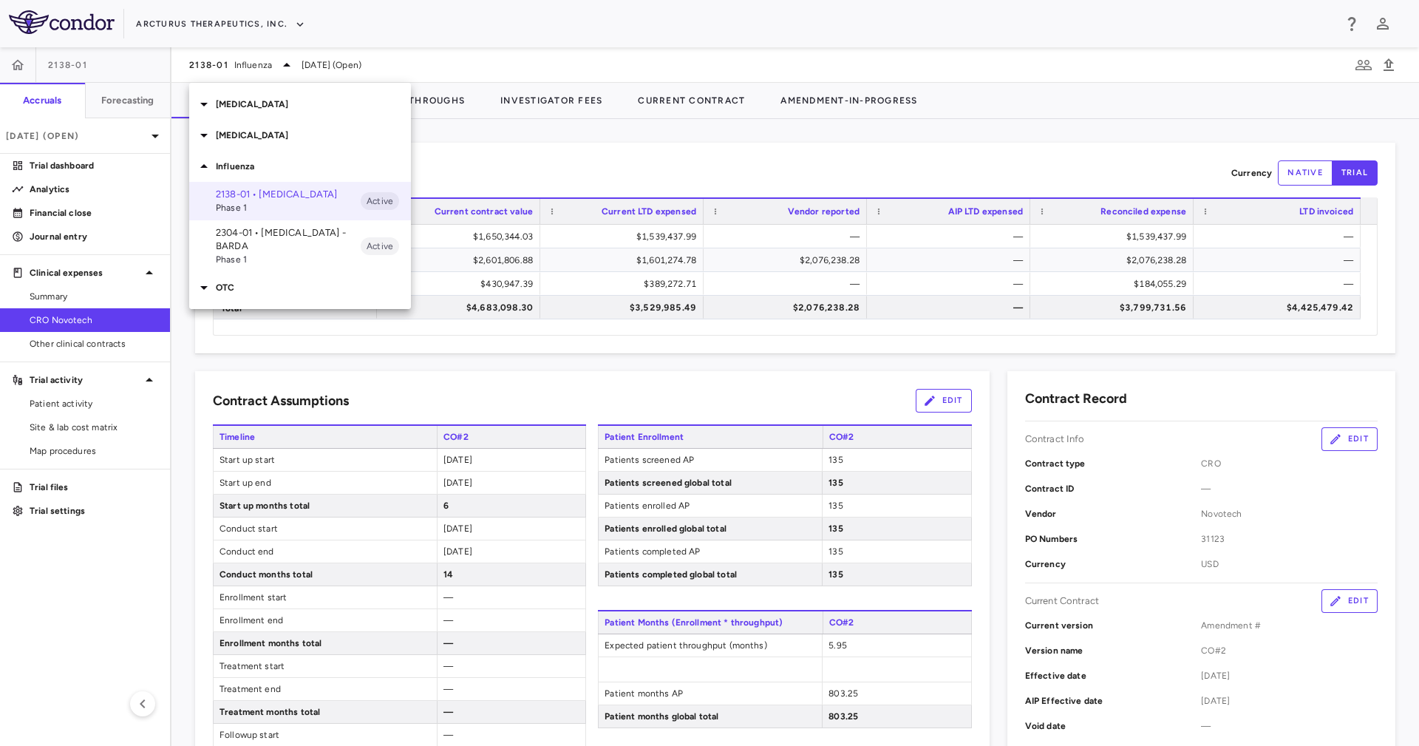
click at [276, 231] on p "2304-01 • Influenza - BARDA" at bounding box center [288, 239] width 145 height 27
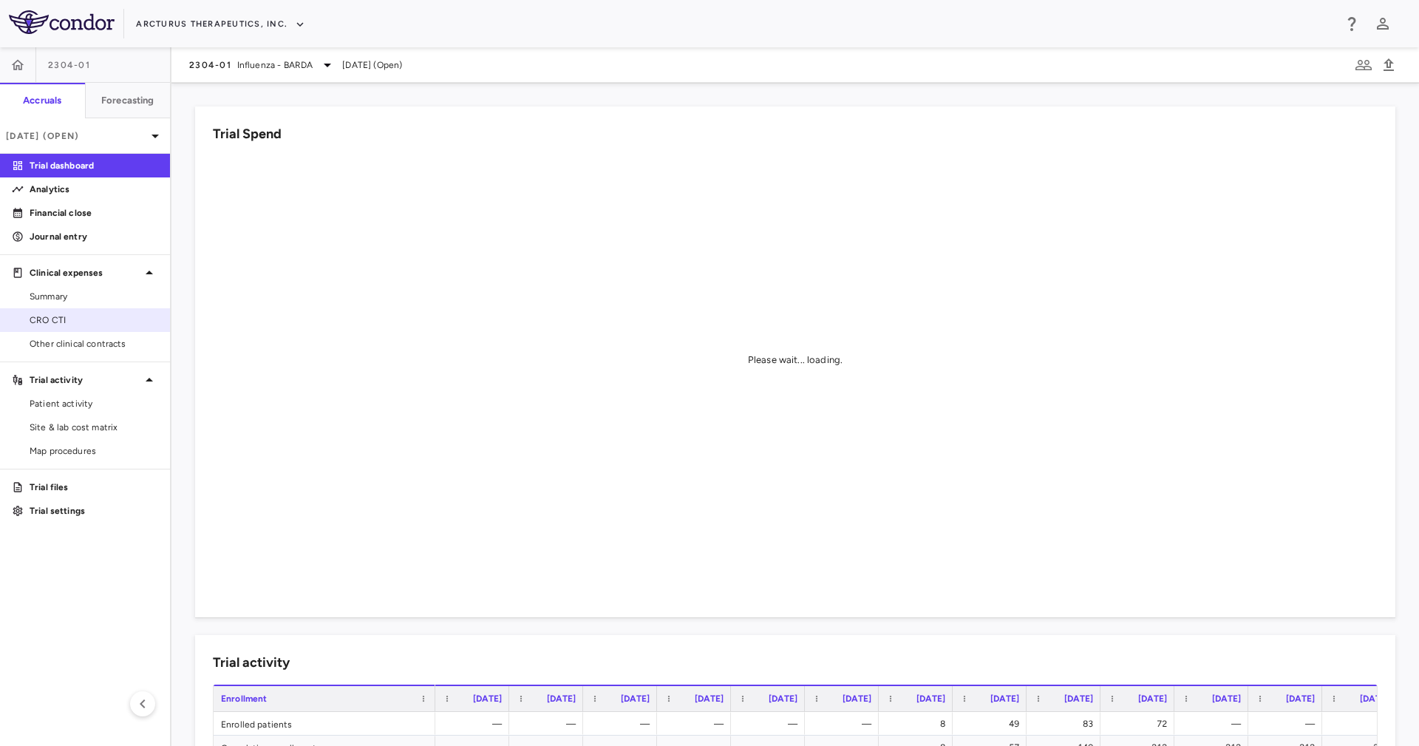
click at [100, 322] on span "CRO CTI" at bounding box center [94, 319] width 129 height 13
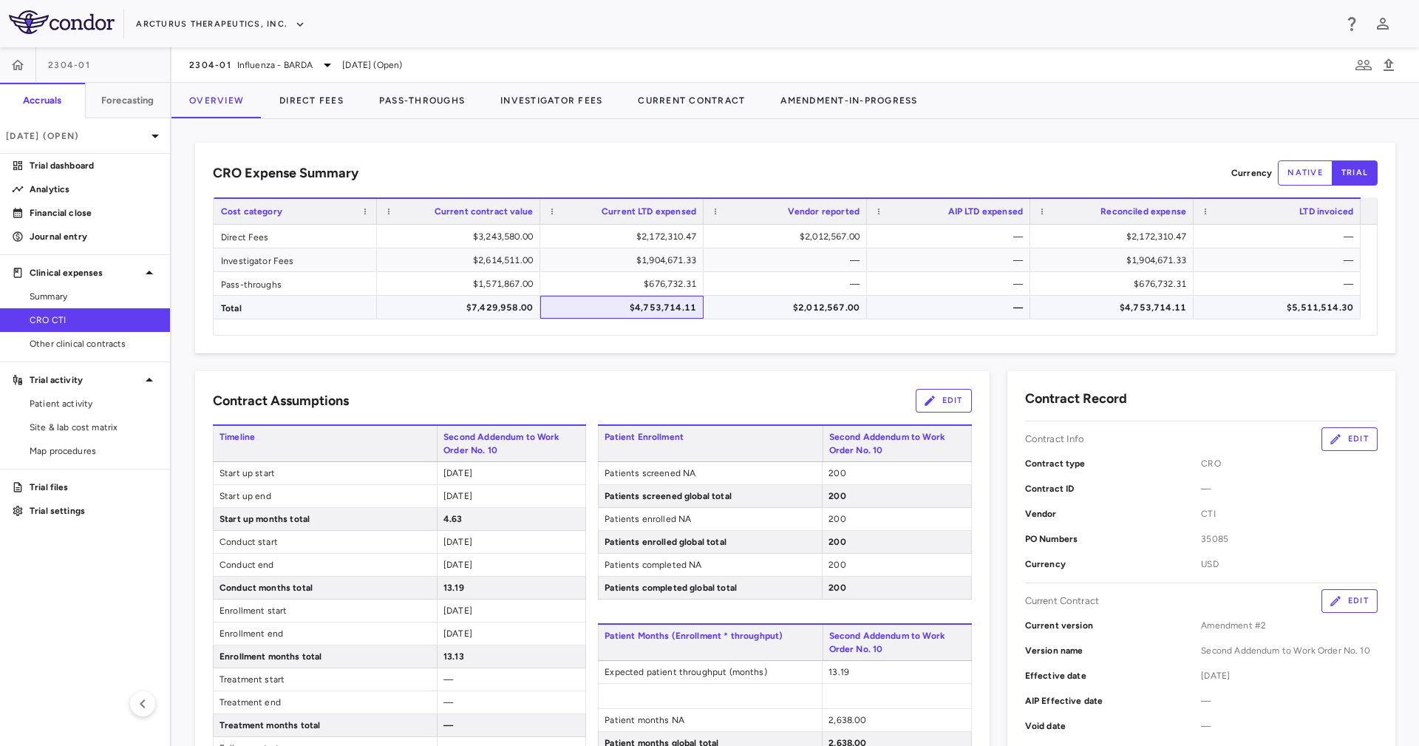
click at [630, 297] on div "$4,753,714.11" at bounding box center [625, 308] width 143 height 24
click at [801, 344] on div "CRO Expense Summary Currency native trial Drag here to set row groups Drag here…" at bounding box center [795, 248] width 1201 height 211
click at [804, 315] on div "$2,012,567.00" at bounding box center [788, 308] width 143 height 24
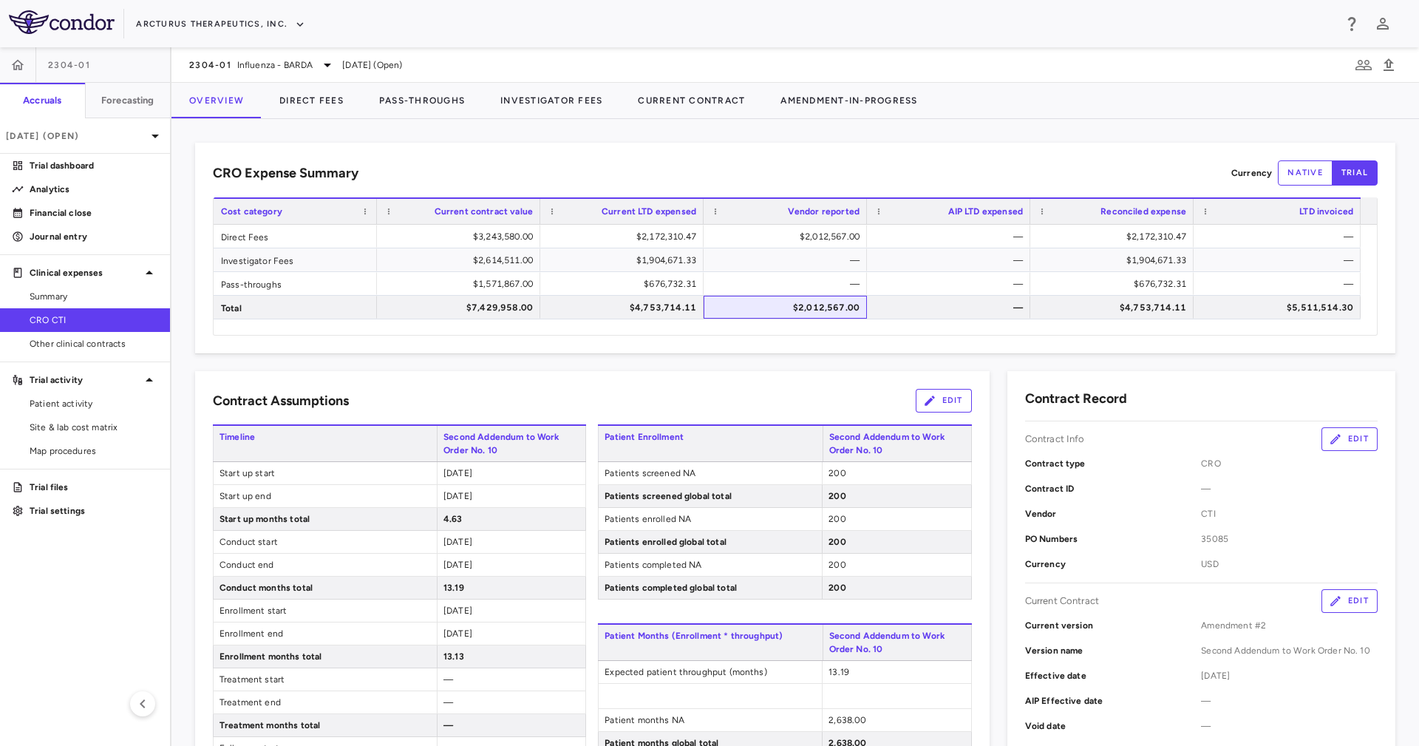
scroll to position [333, 0]
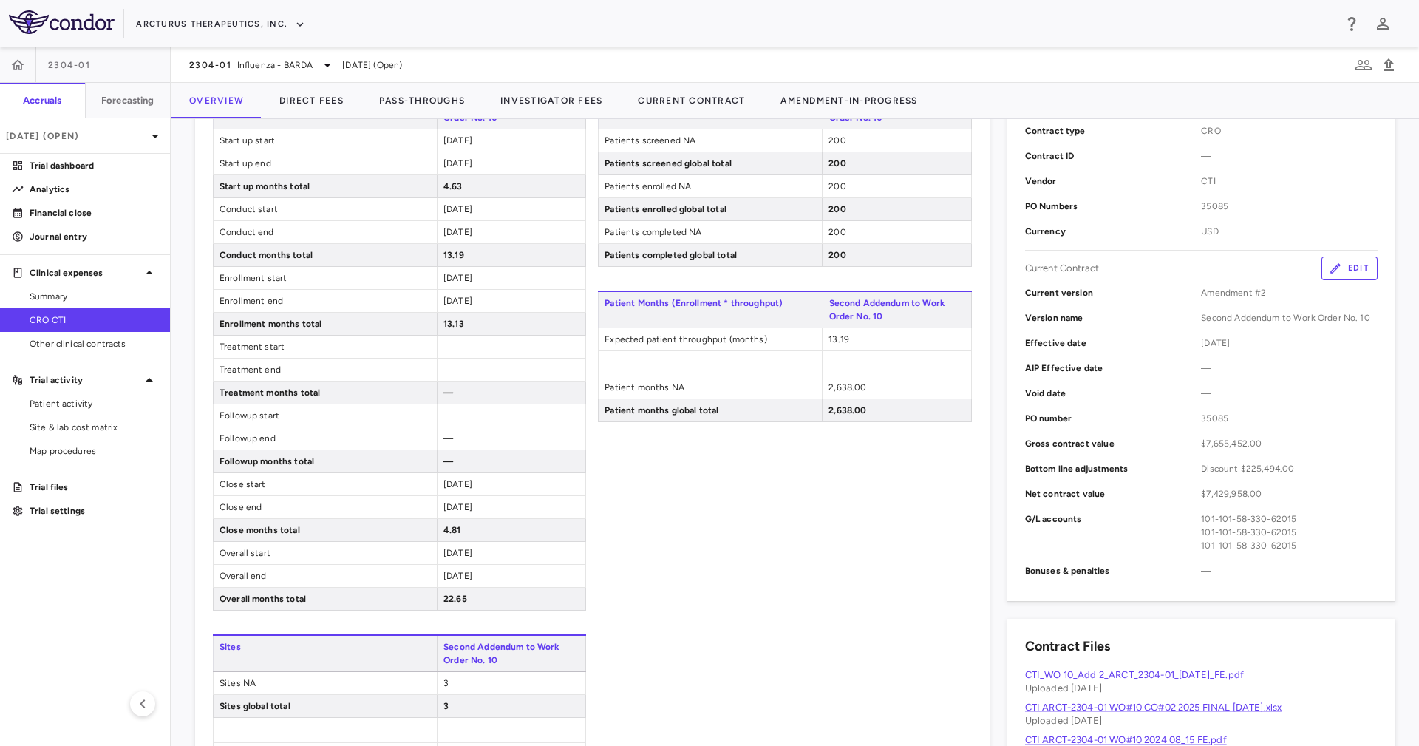
click at [1340, 274] on button "Edit" at bounding box center [1350, 269] width 56 height 24
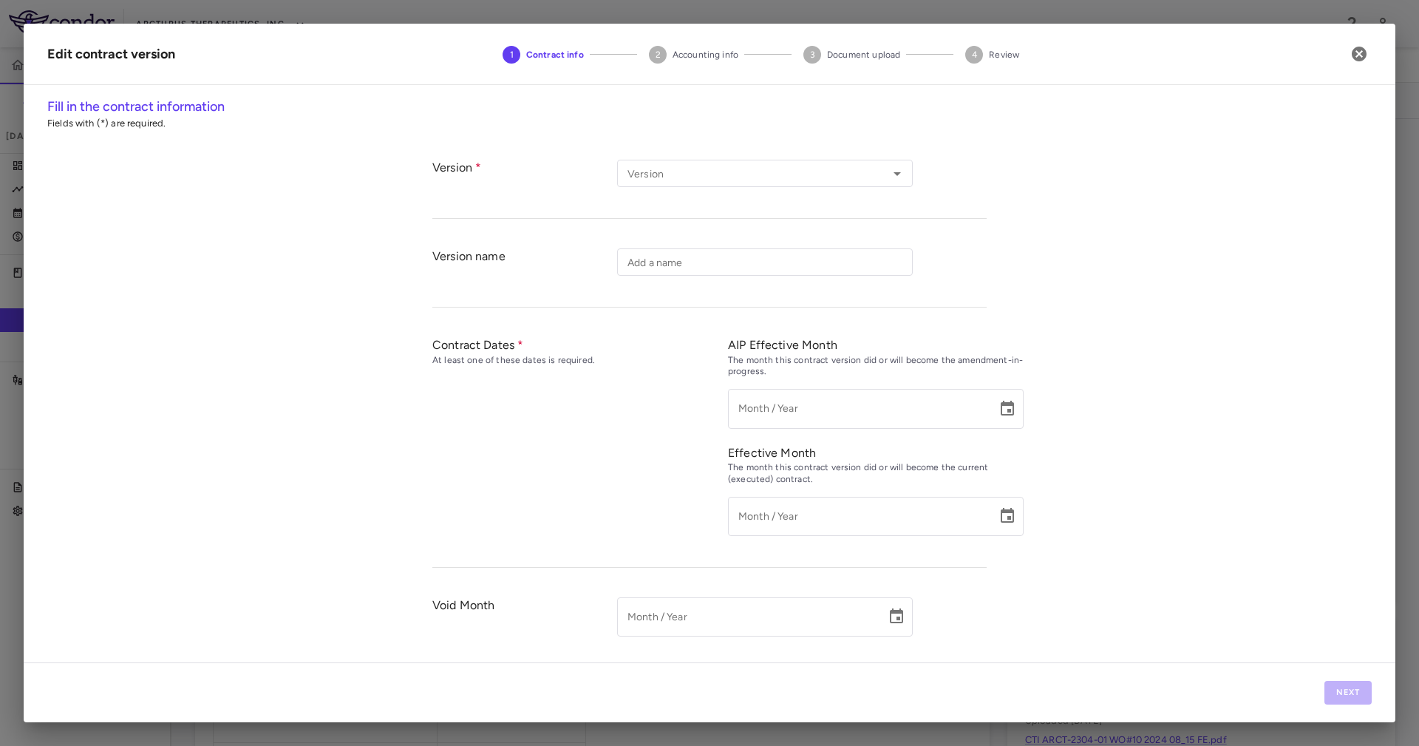
type input "***"
type input "**********"
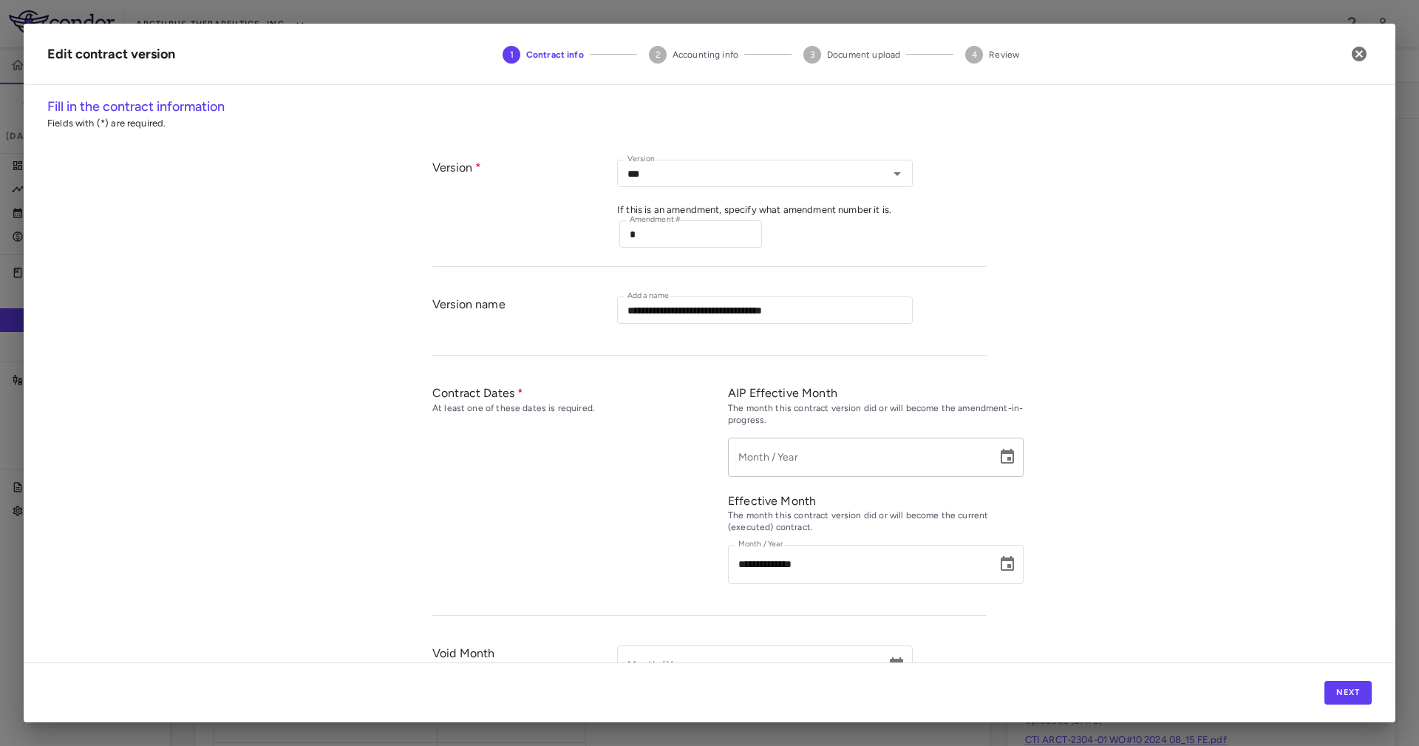
type input "*********"
type input "**********"
type input "*****"
click at [1357, 683] on button "Next" at bounding box center [1348, 693] width 47 height 24
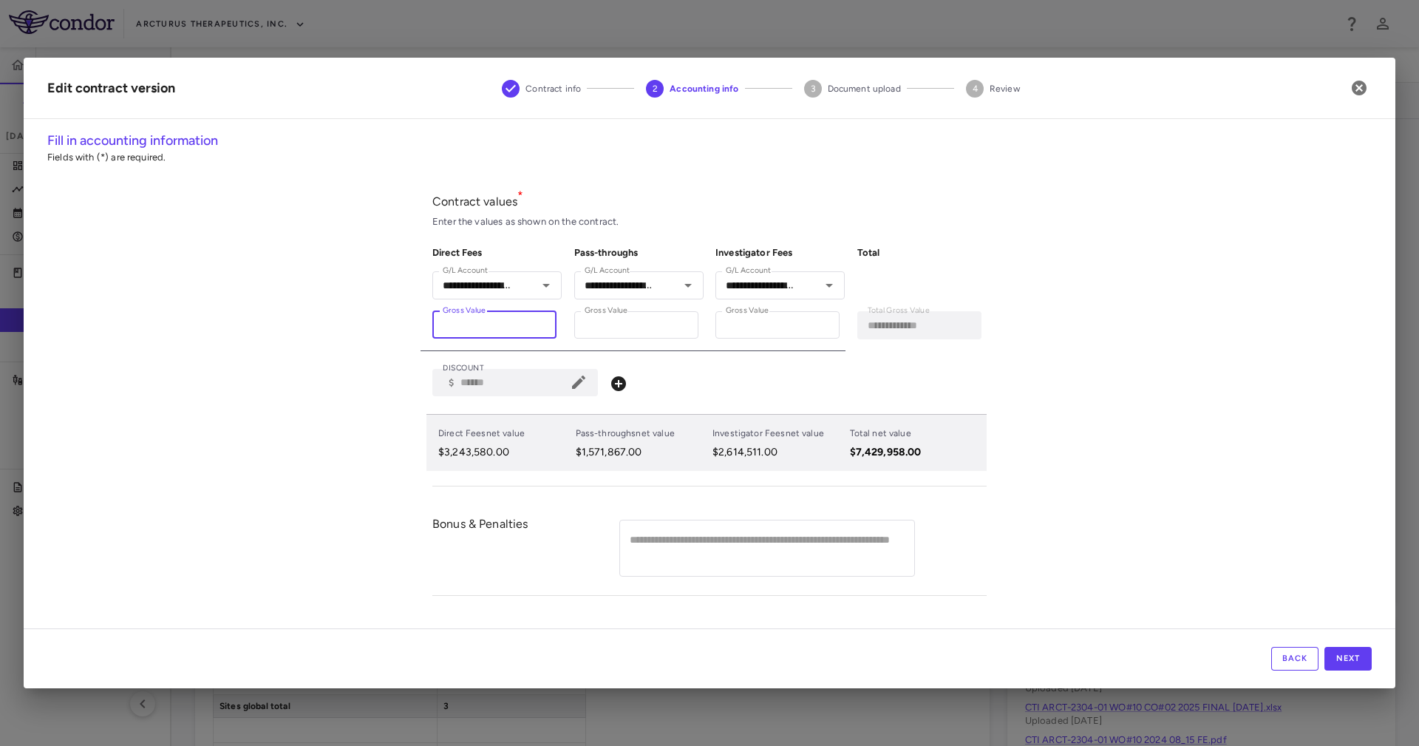
drag, startPoint x: 475, startPoint y: 326, endPoint x: 490, endPoint y: 328, distance: 15.7
click at [490, 328] on input "*******" at bounding box center [494, 324] width 124 height 27
type input "******"
type input "**********"
type input "*******"
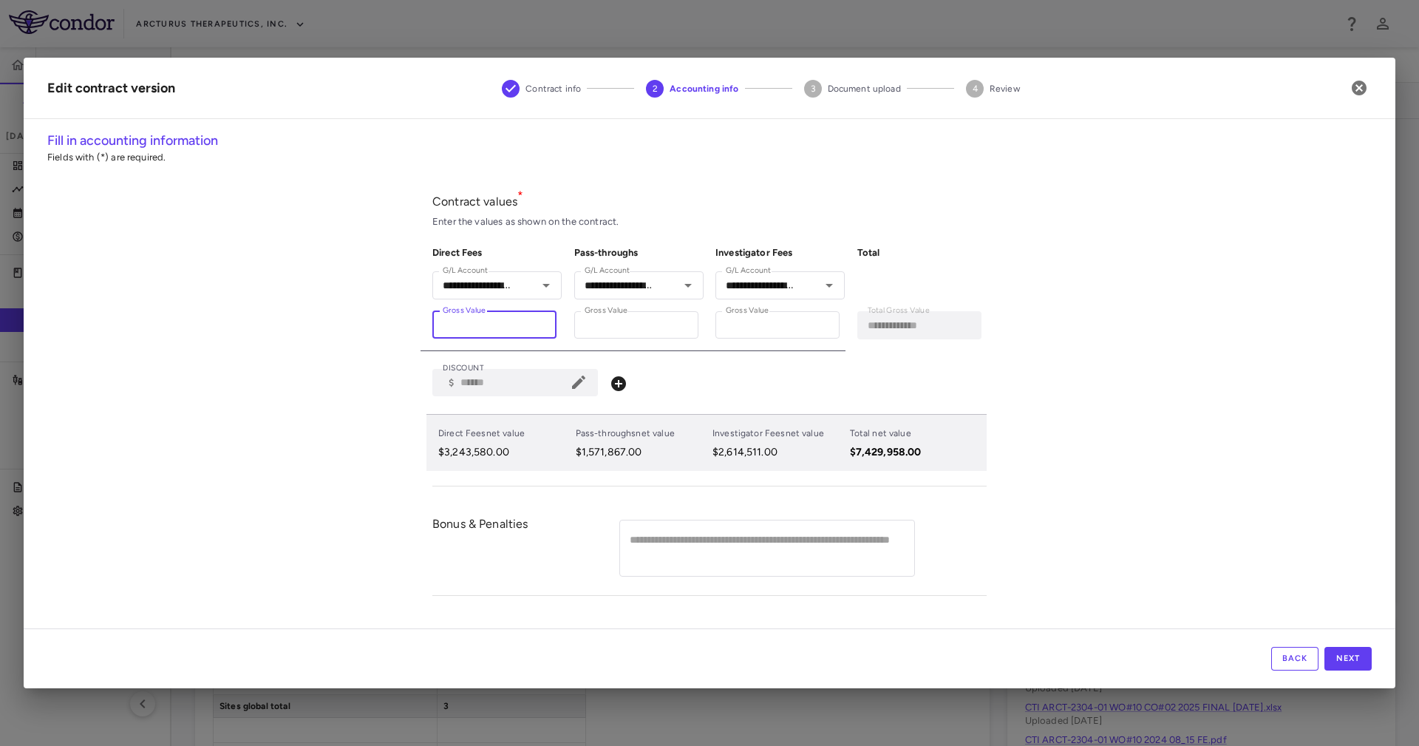
type input "**********"
type input "*******"
click at [699, 481] on div "**********" at bounding box center [709, 333] width 554 height 308
click at [585, 381] on icon at bounding box center [578, 382] width 13 height 13
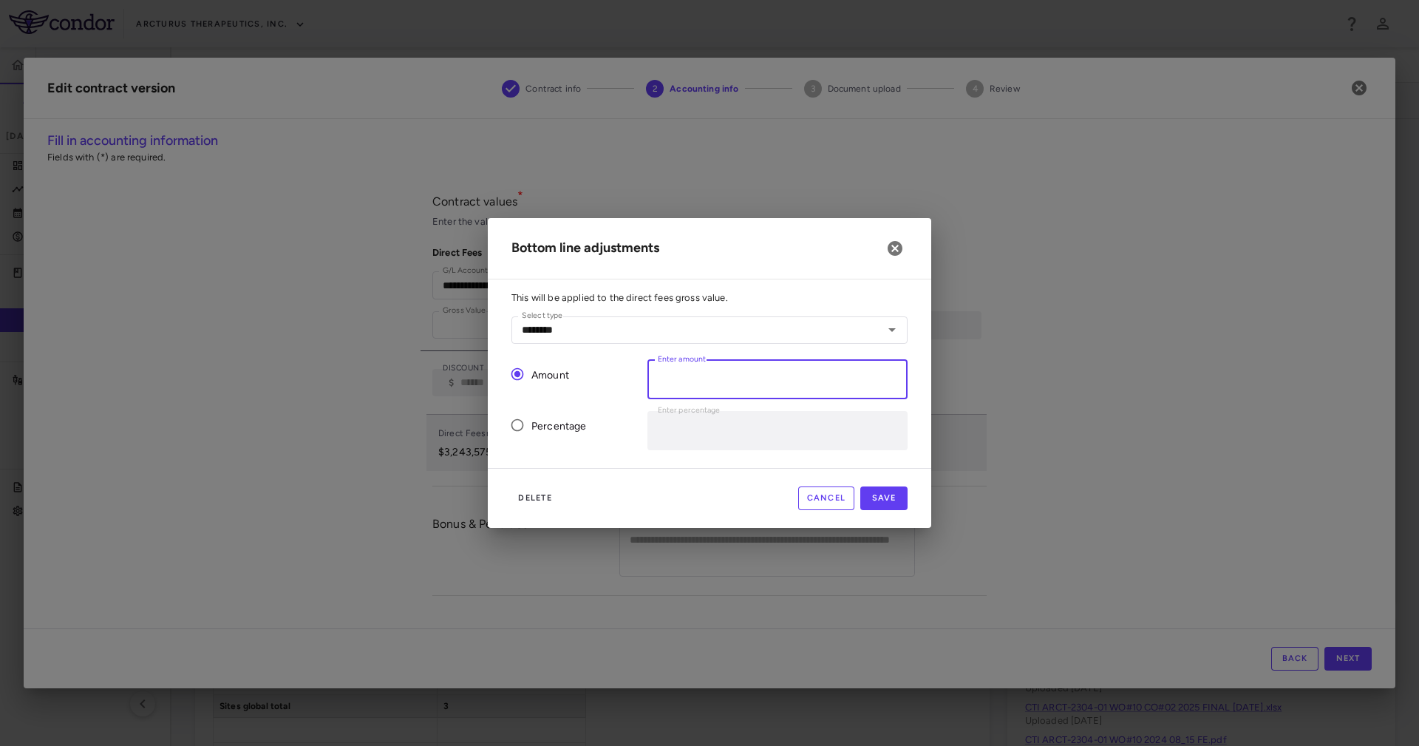
drag, startPoint x: 683, startPoint y: 381, endPoint x: 710, endPoint y: 386, distance: 27.0
click at [710, 386] on input "******" at bounding box center [778, 379] width 260 height 39
type input "******"
click at [900, 505] on button "Save" at bounding box center [883, 498] width 47 height 24
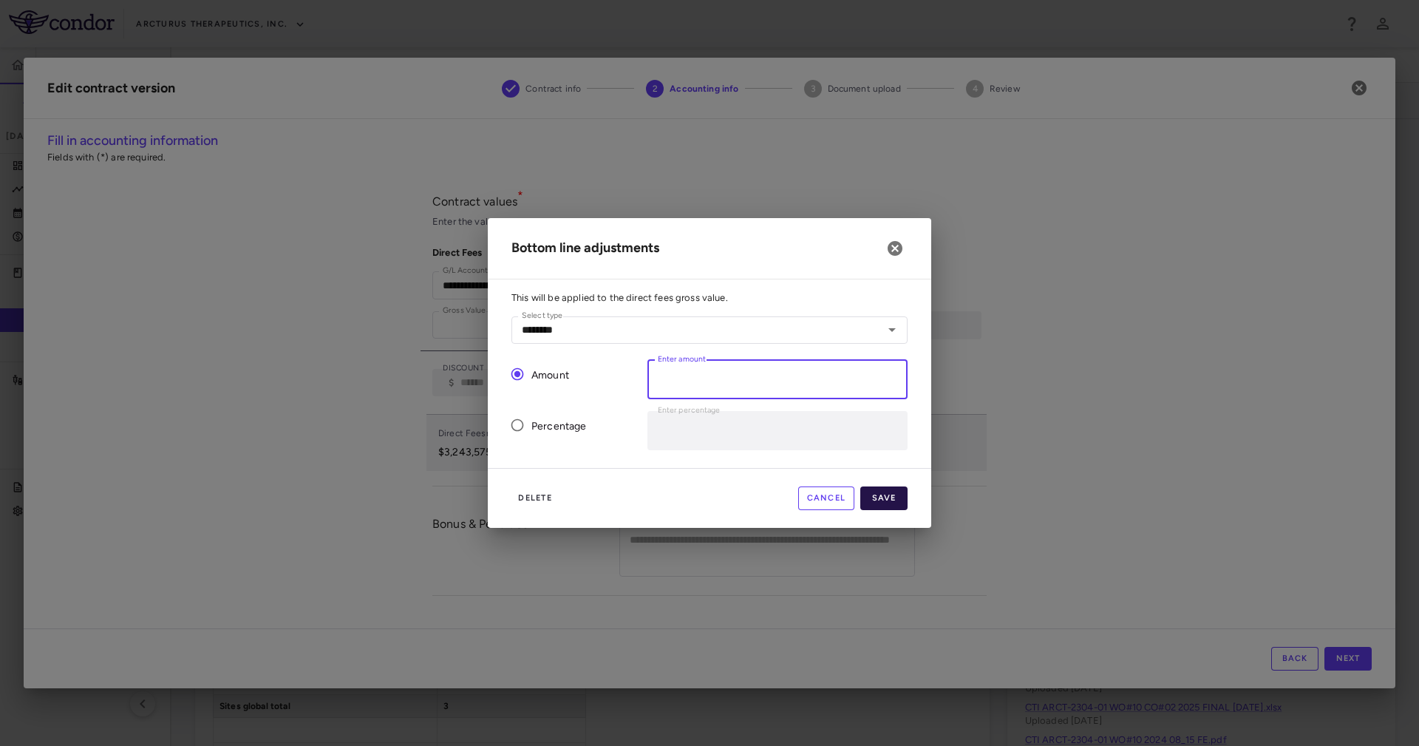
type input "******"
type input "*"
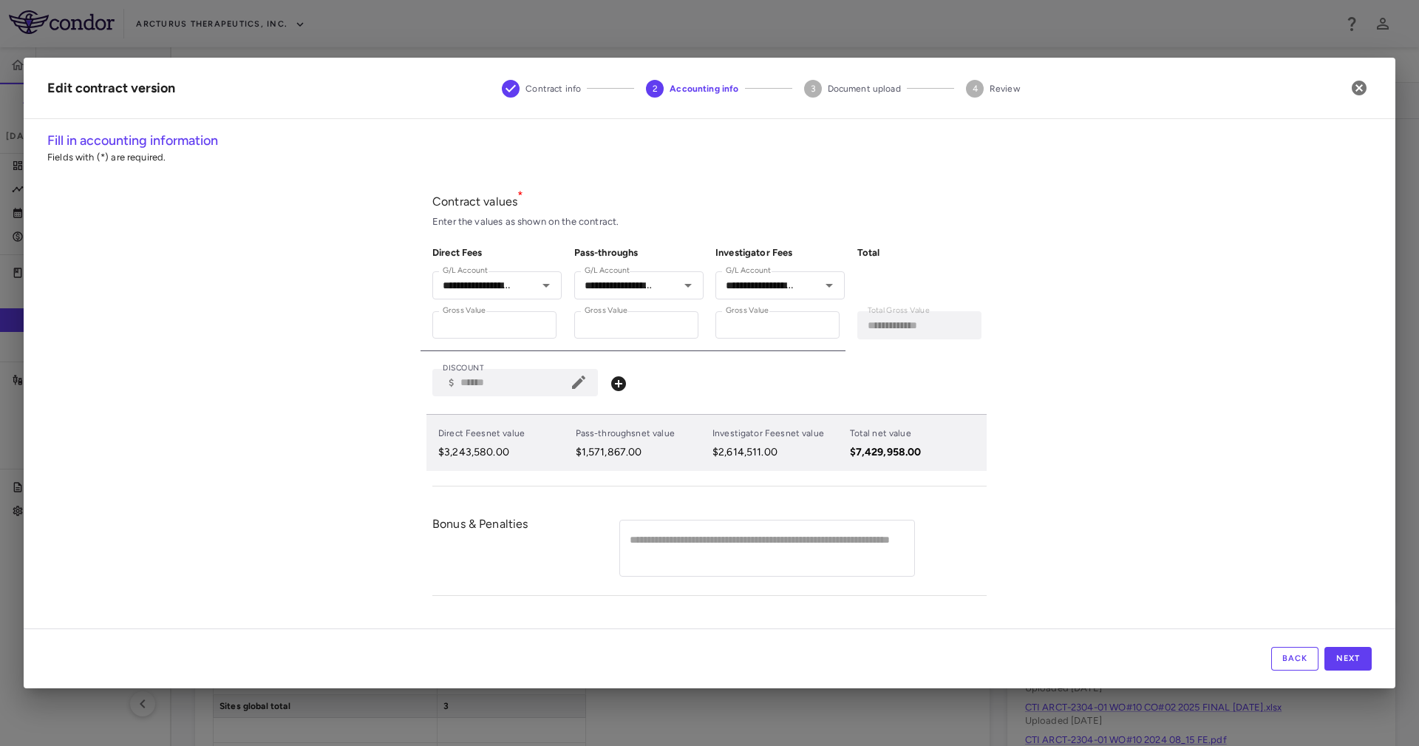
click at [910, 472] on div "**********" at bounding box center [709, 333] width 554 height 308
click at [1033, 364] on div "**********" at bounding box center [710, 380] width 1372 height 498
click at [1351, 653] on button "Next" at bounding box center [1348, 659] width 47 height 24
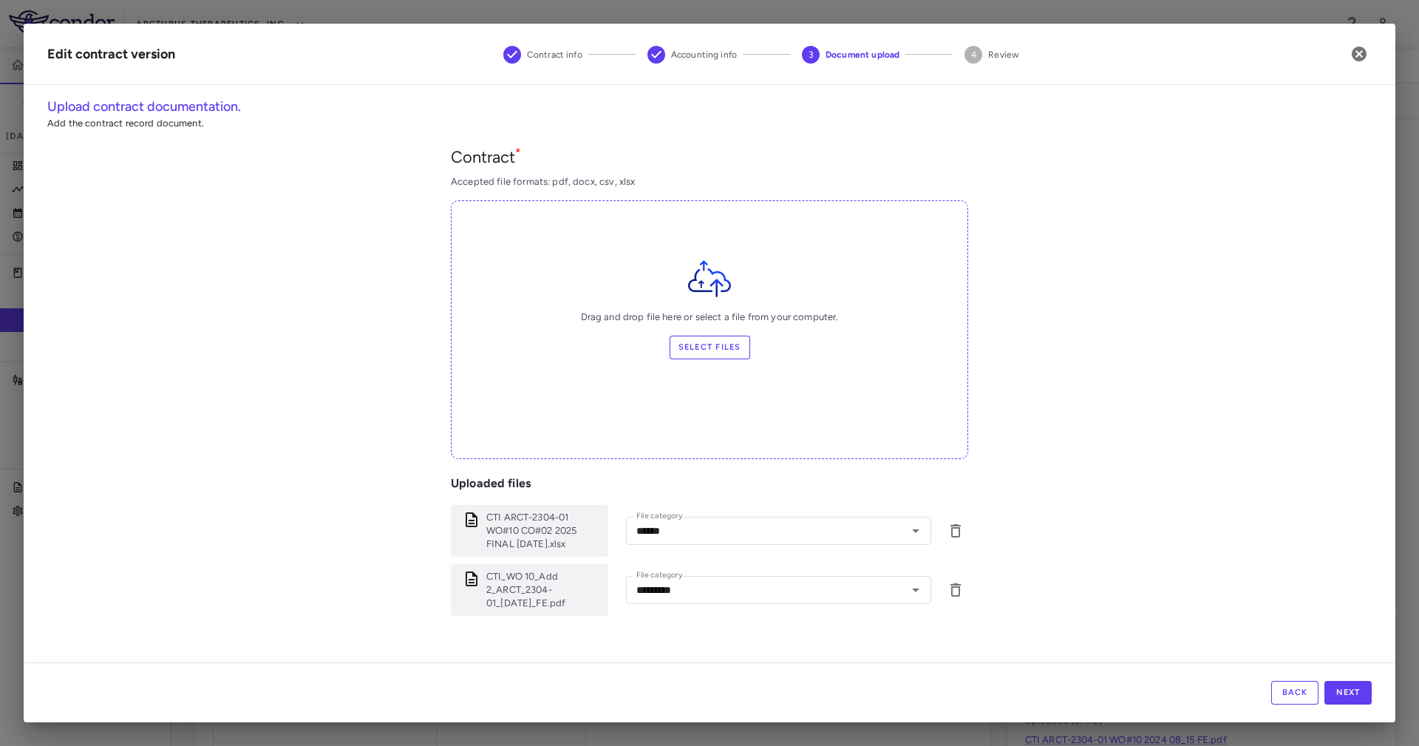
click at [1362, 679] on div "Back Next" at bounding box center [710, 692] width 1372 height 60
click at [1358, 687] on button "Next" at bounding box center [1348, 693] width 47 height 24
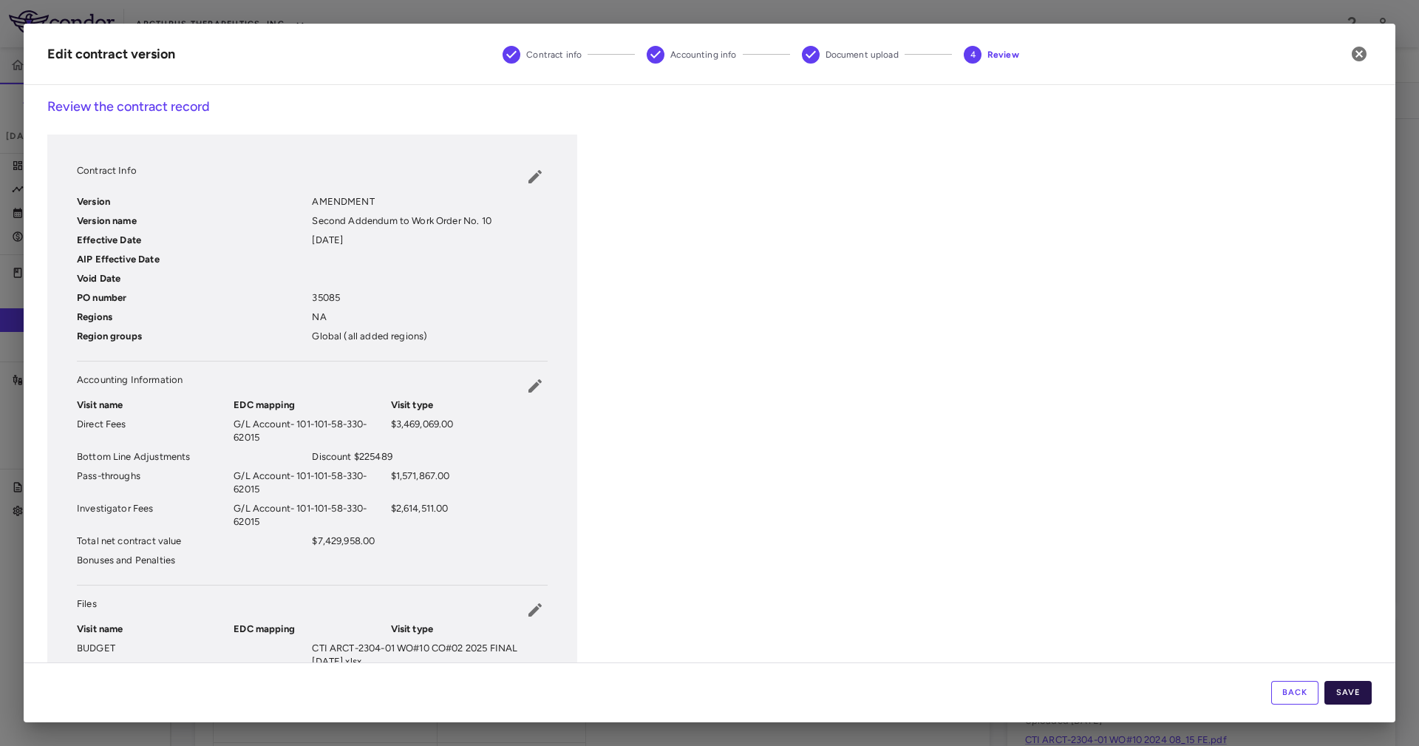
click at [1346, 690] on button "Save" at bounding box center [1348, 693] width 47 height 24
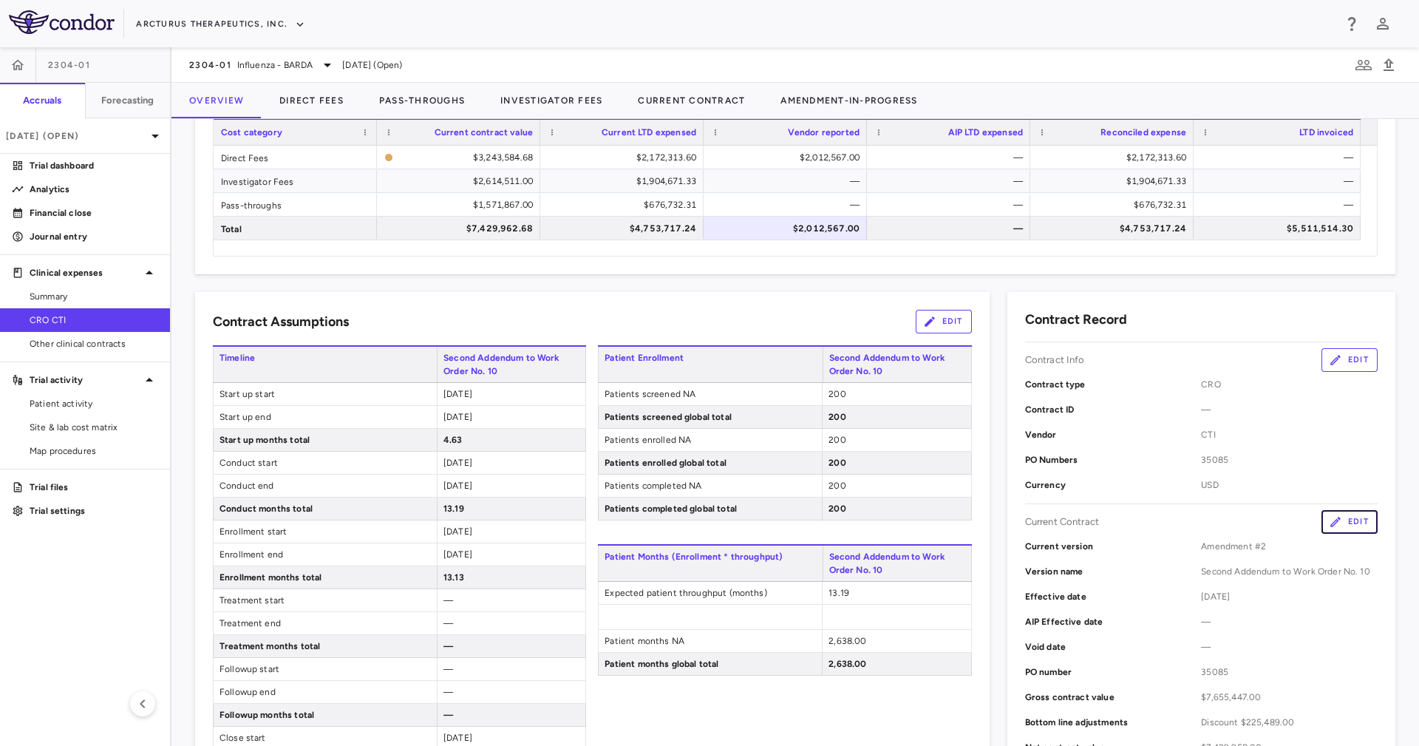
scroll to position [0, 0]
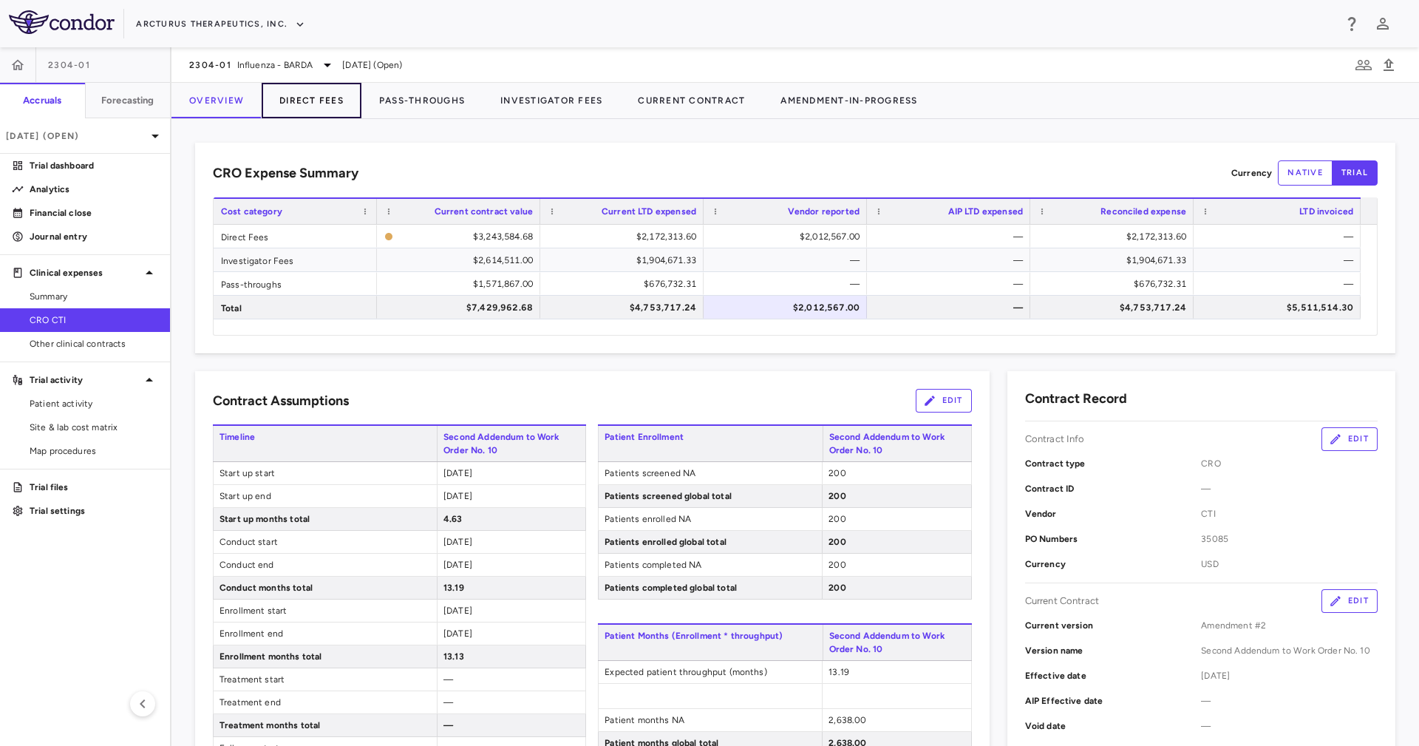
click at [330, 99] on button "Direct Fees" at bounding box center [312, 100] width 100 height 35
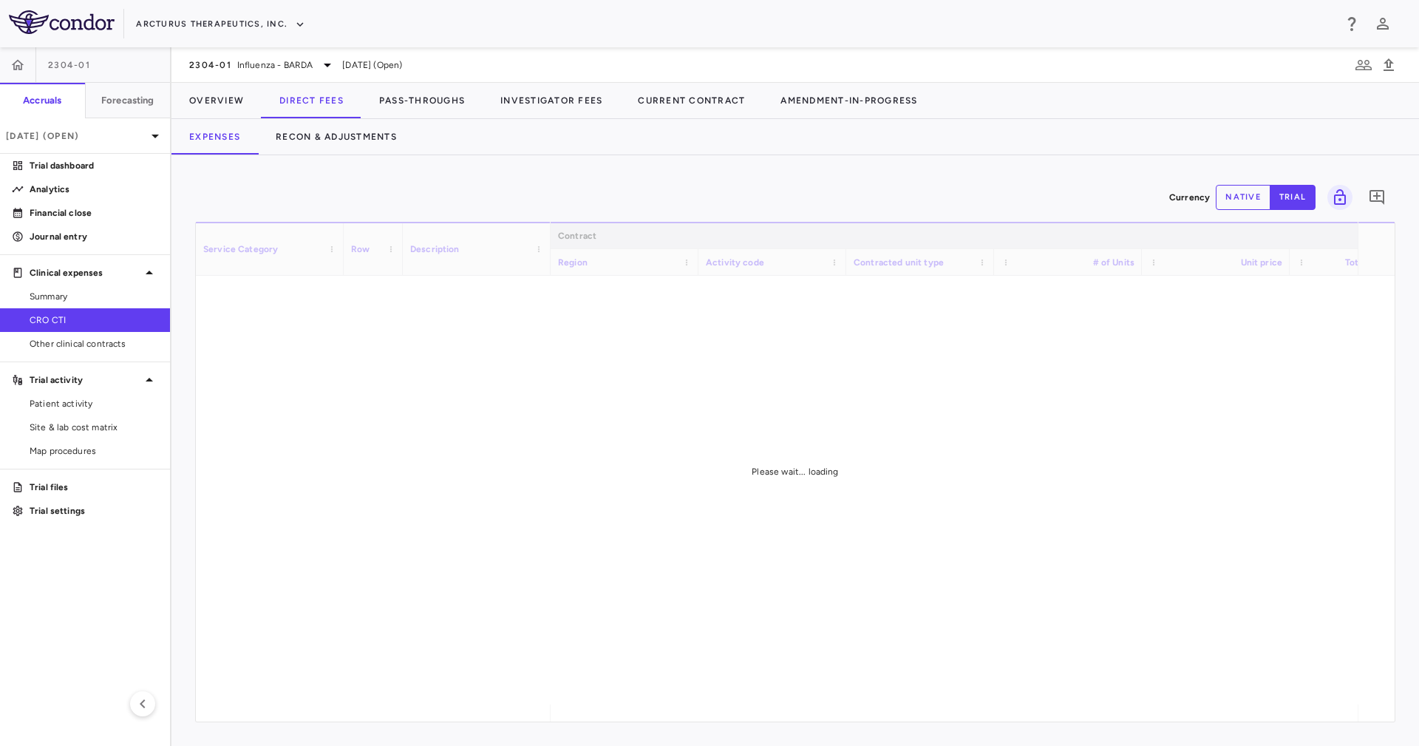
click at [526, 146] on div "Expenses Recon & Adjustments" at bounding box center [796, 136] width 1248 height 35
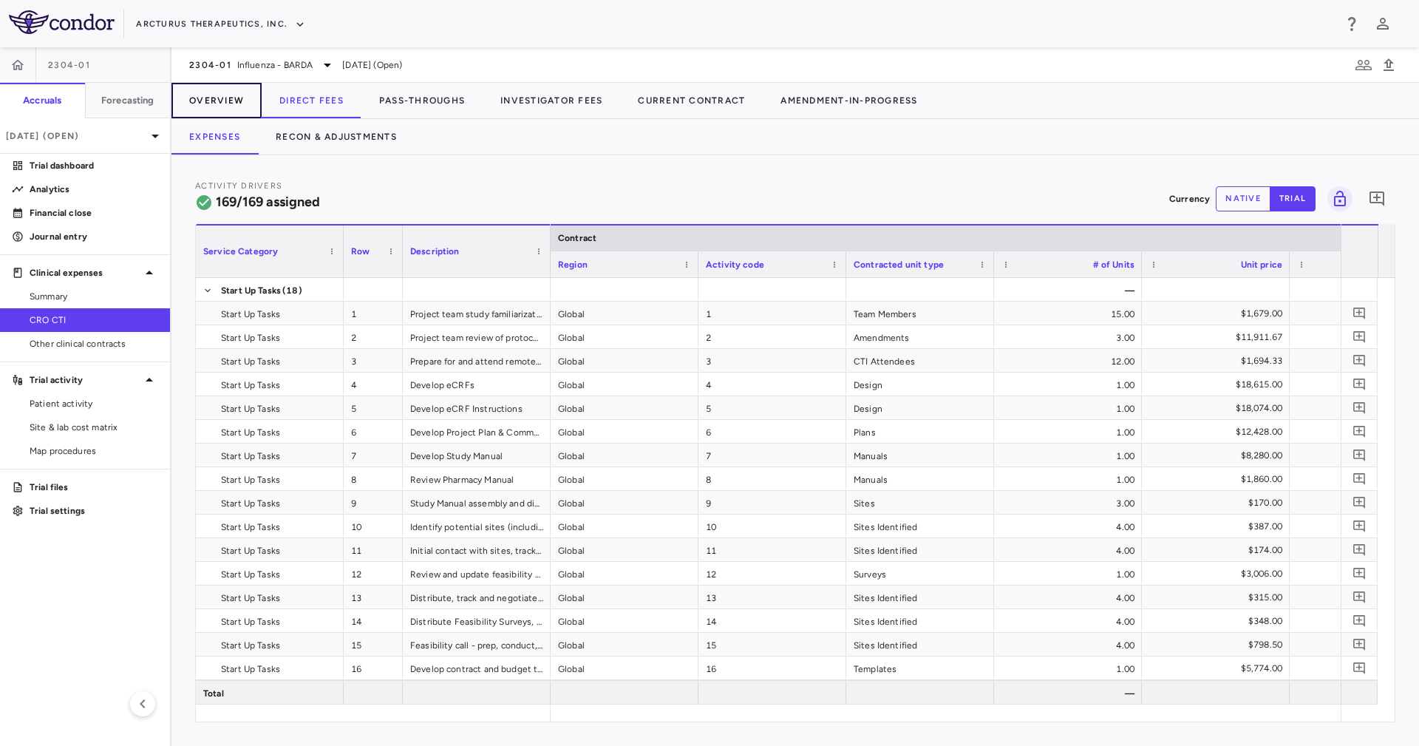
click at [239, 98] on button "Overview" at bounding box center [217, 100] width 90 height 35
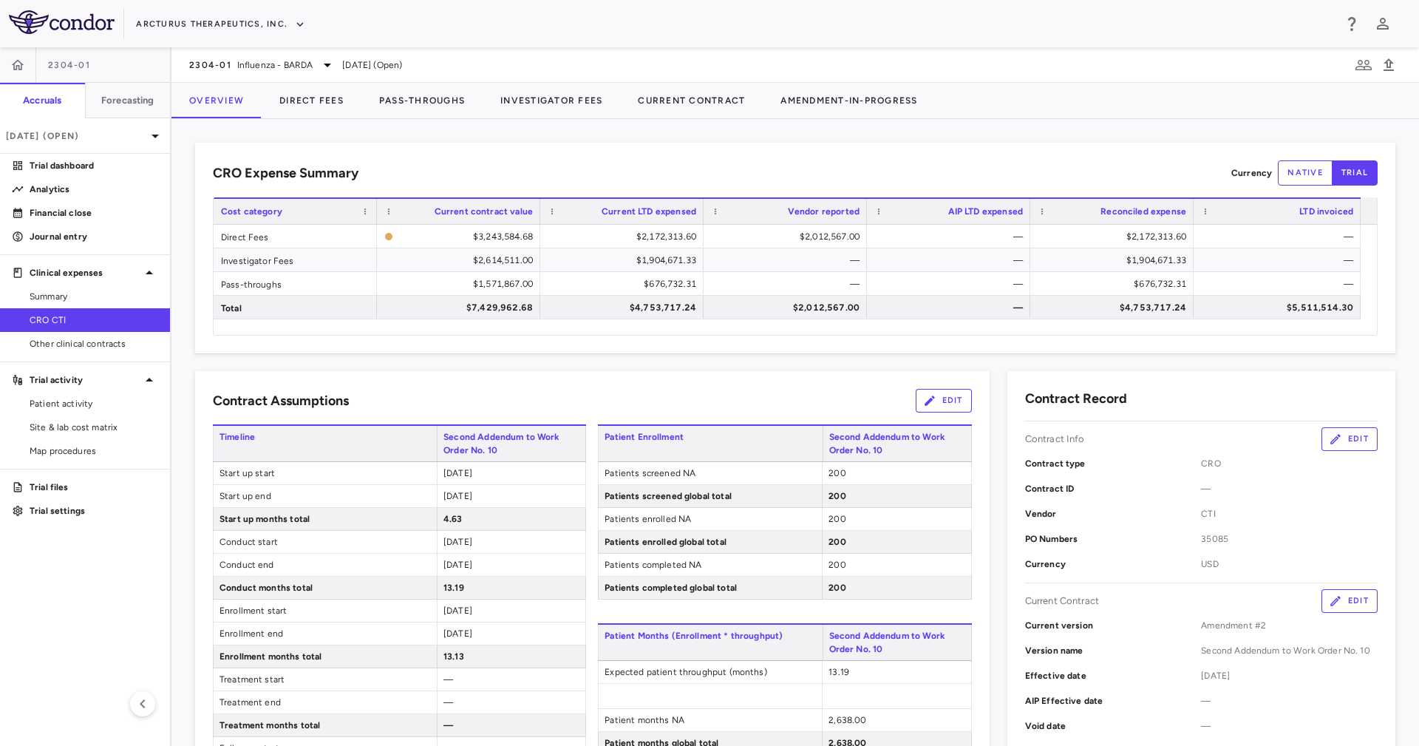
click at [745, 343] on div "CRO Expense Summary Currency native trial Drag here to set row groups Drag here…" at bounding box center [795, 248] width 1201 height 211
click at [752, 331] on div "Direct Fees $3,243,584.68 $2,172,313.60 $2,012,567.00 — $2,172,313.60 — Investi…" at bounding box center [796, 280] width 1164 height 110
click at [783, 302] on div "$2,012,567.00" at bounding box center [788, 308] width 143 height 24
click at [282, 54] on div "2304-01 Influenza - BARDA Sep 2025 (Open)" at bounding box center [796, 64] width 1248 height 35
click at [279, 57] on div "2304-01 Influenza - BARDA" at bounding box center [262, 65] width 147 height 18
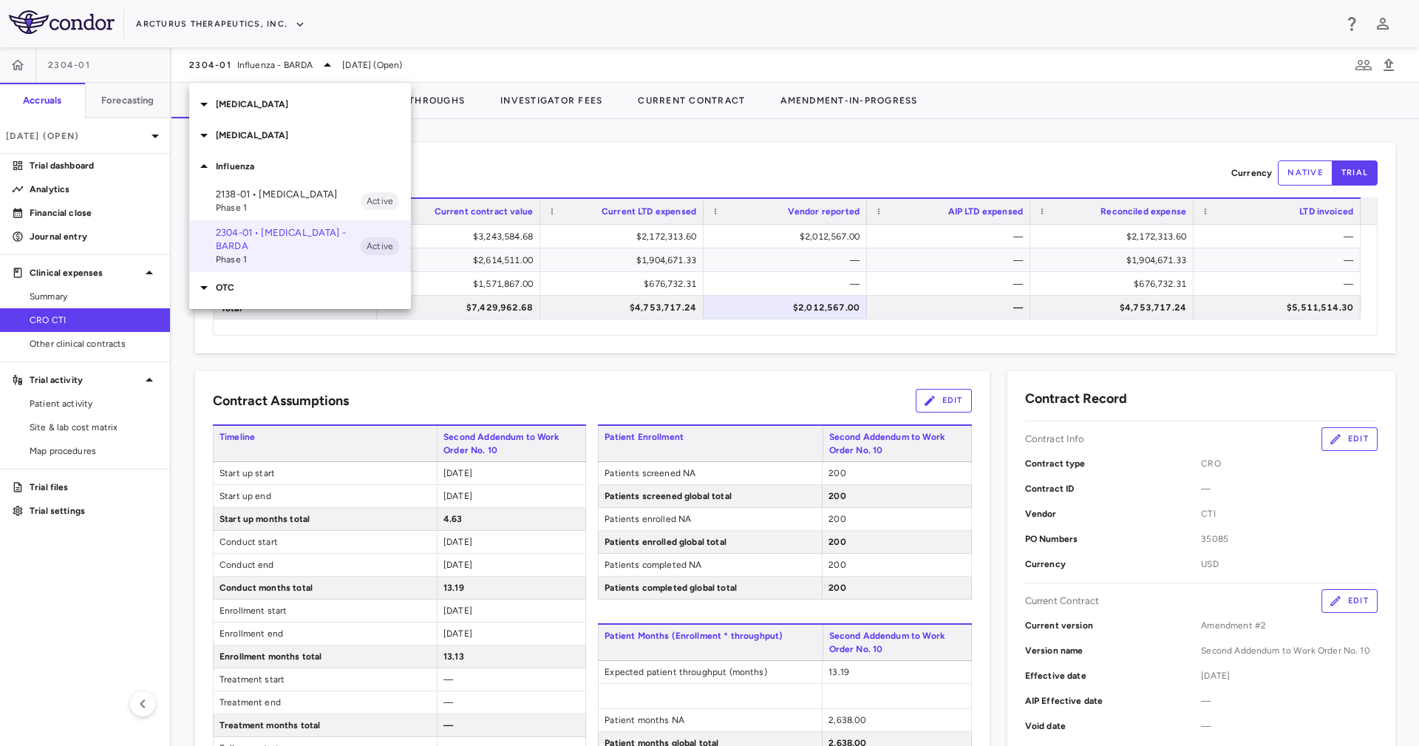
click at [276, 197] on p "2138-01 • Influenza" at bounding box center [288, 194] width 145 height 13
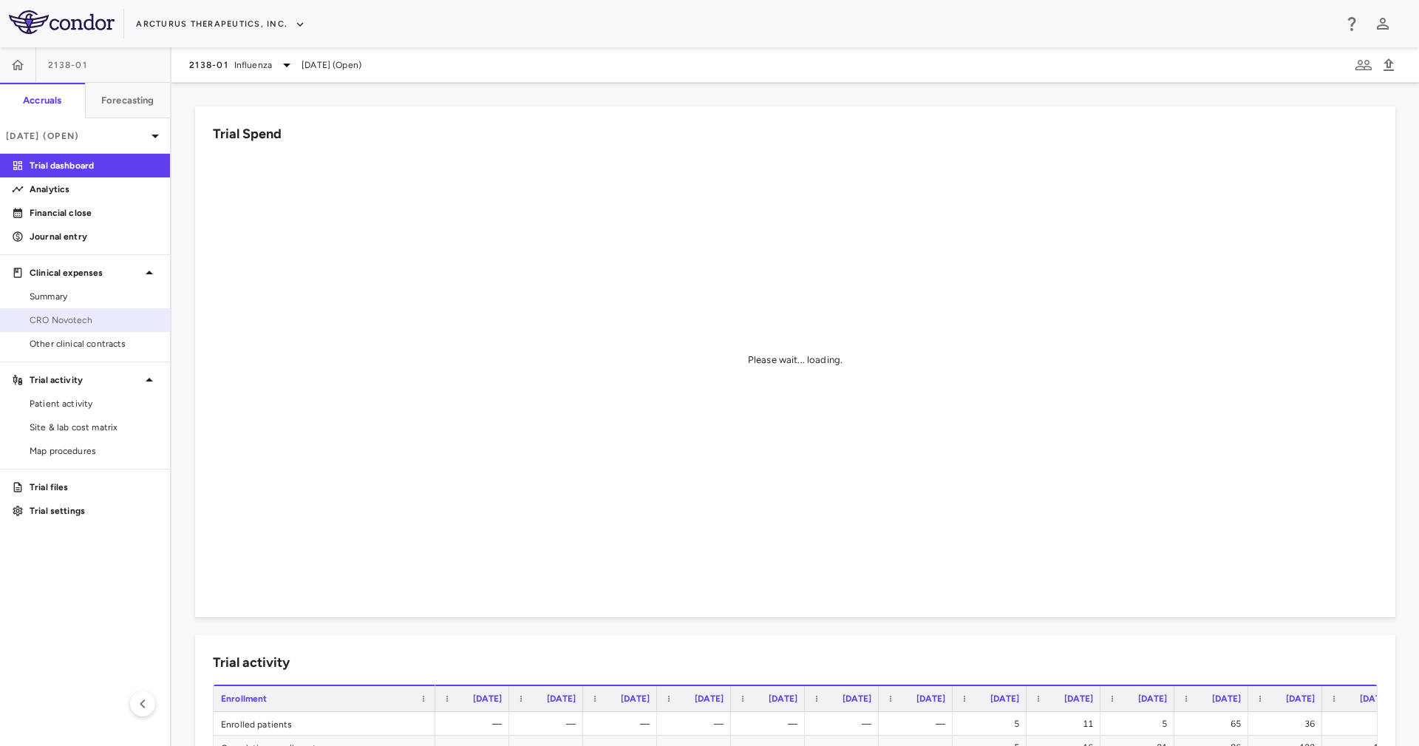
click at [135, 313] on span "CRO Novotech" at bounding box center [94, 319] width 129 height 13
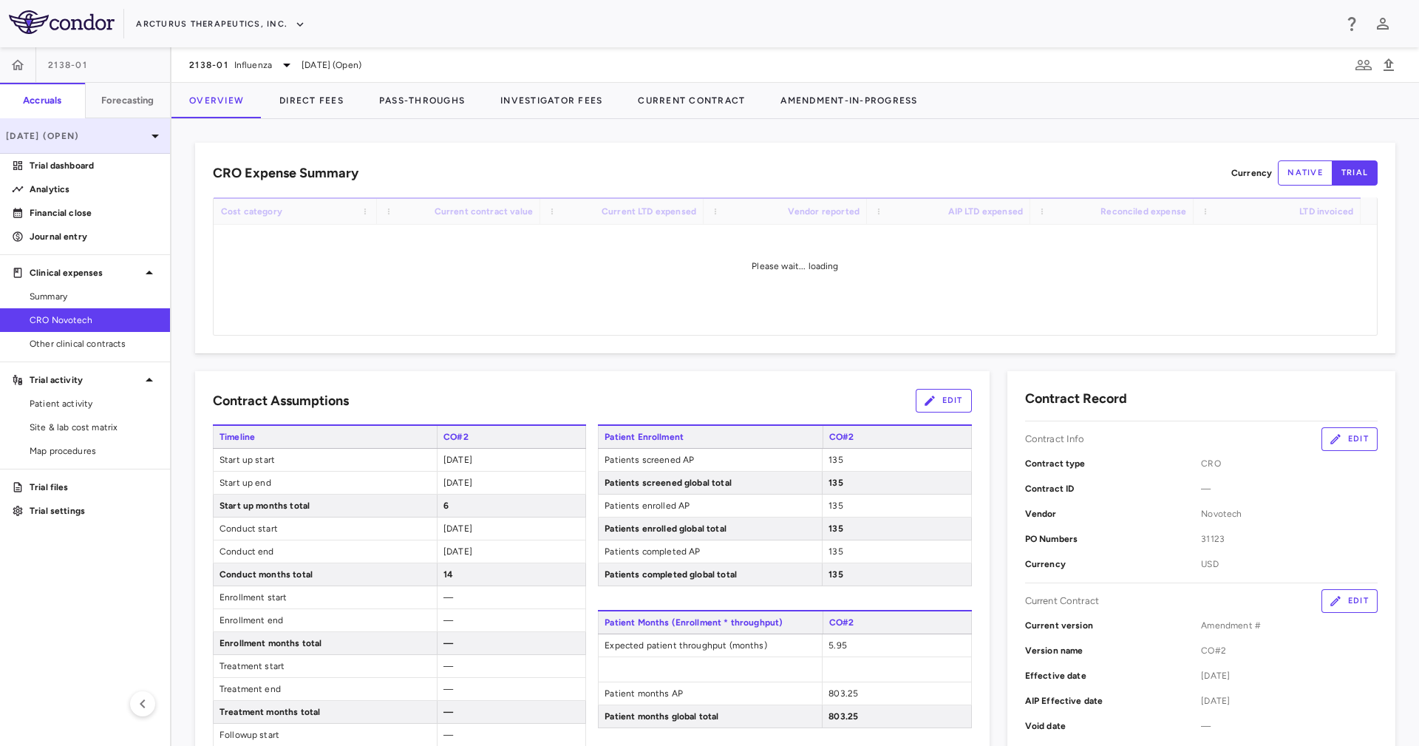
click at [149, 129] on icon at bounding box center [155, 136] width 18 height 18
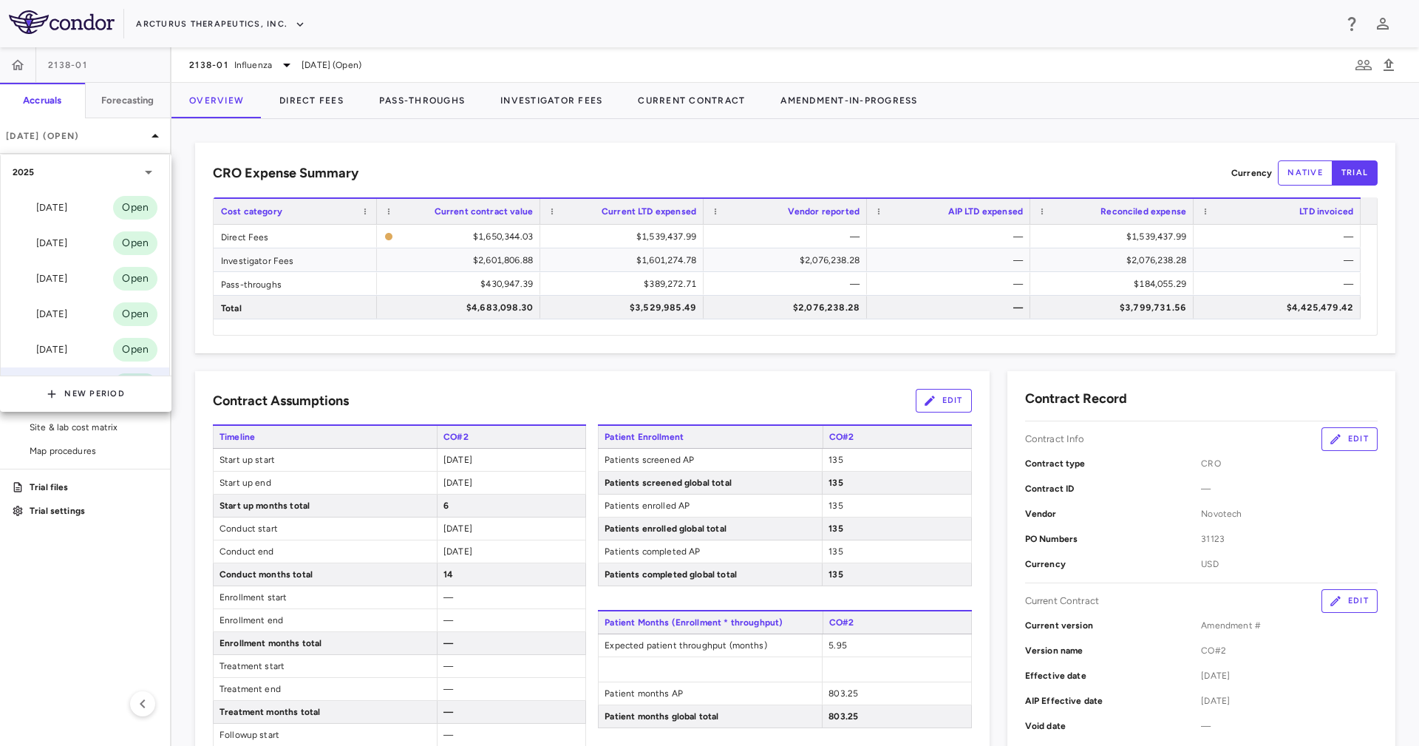
scroll to position [186, 0]
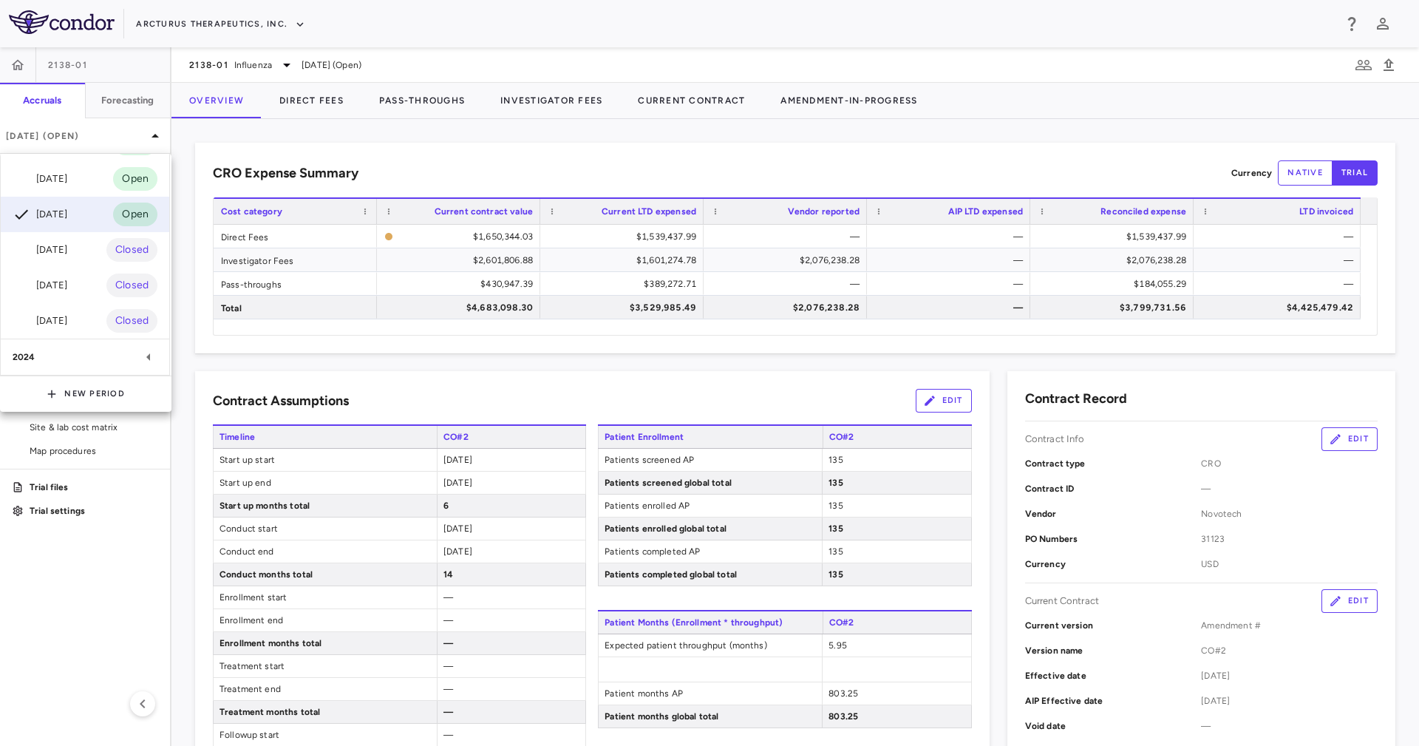
click at [391, 406] on div at bounding box center [709, 373] width 1419 height 746
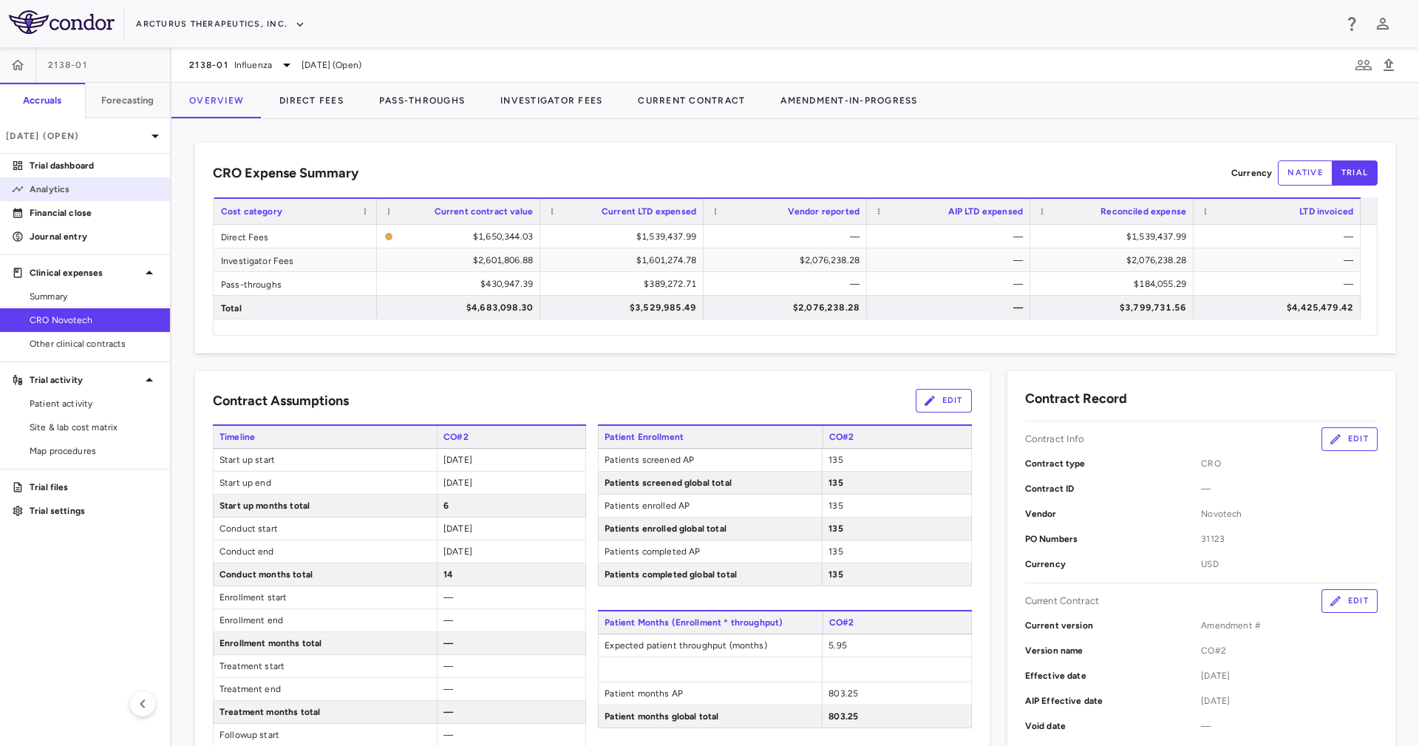
click at [64, 198] on link "Analytics" at bounding box center [85, 189] width 170 height 22
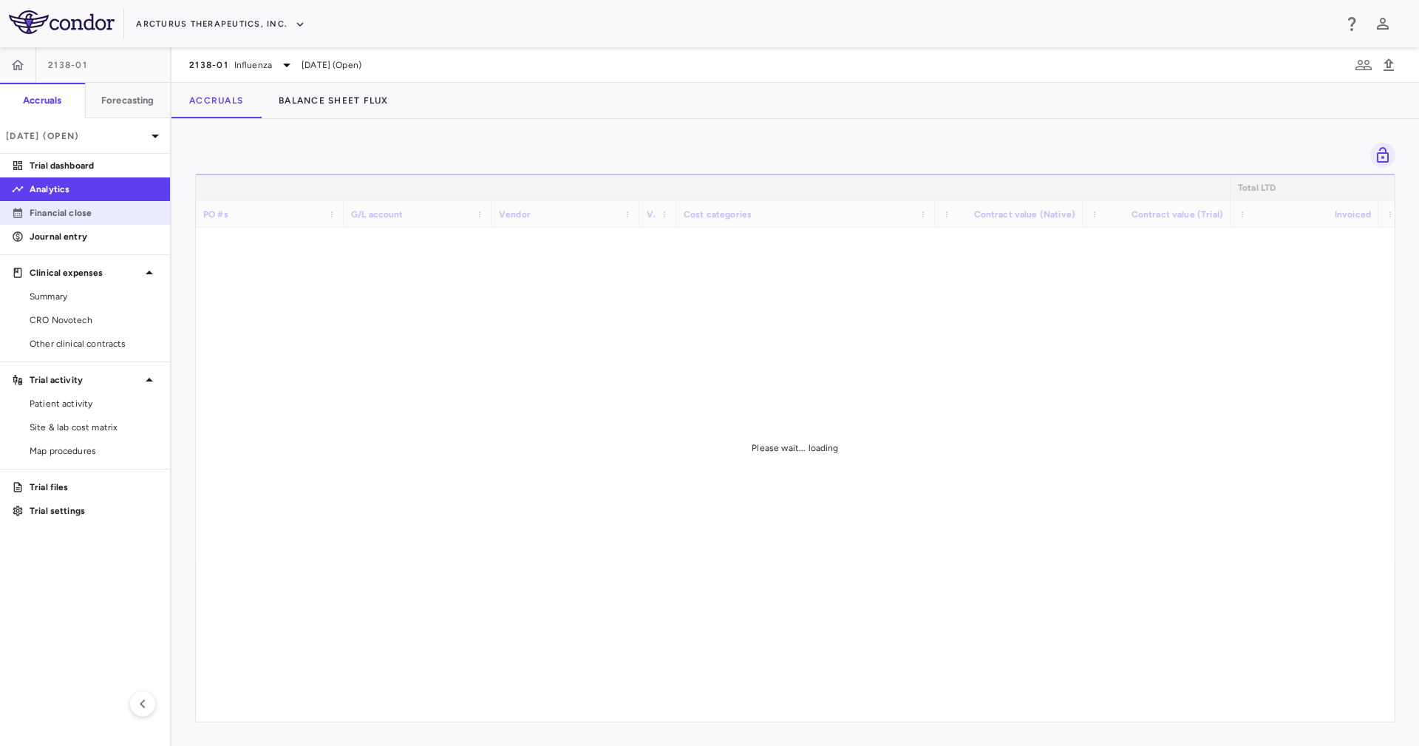
click at [75, 213] on p "Financial close" at bounding box center [94, 212] width 129 height 13
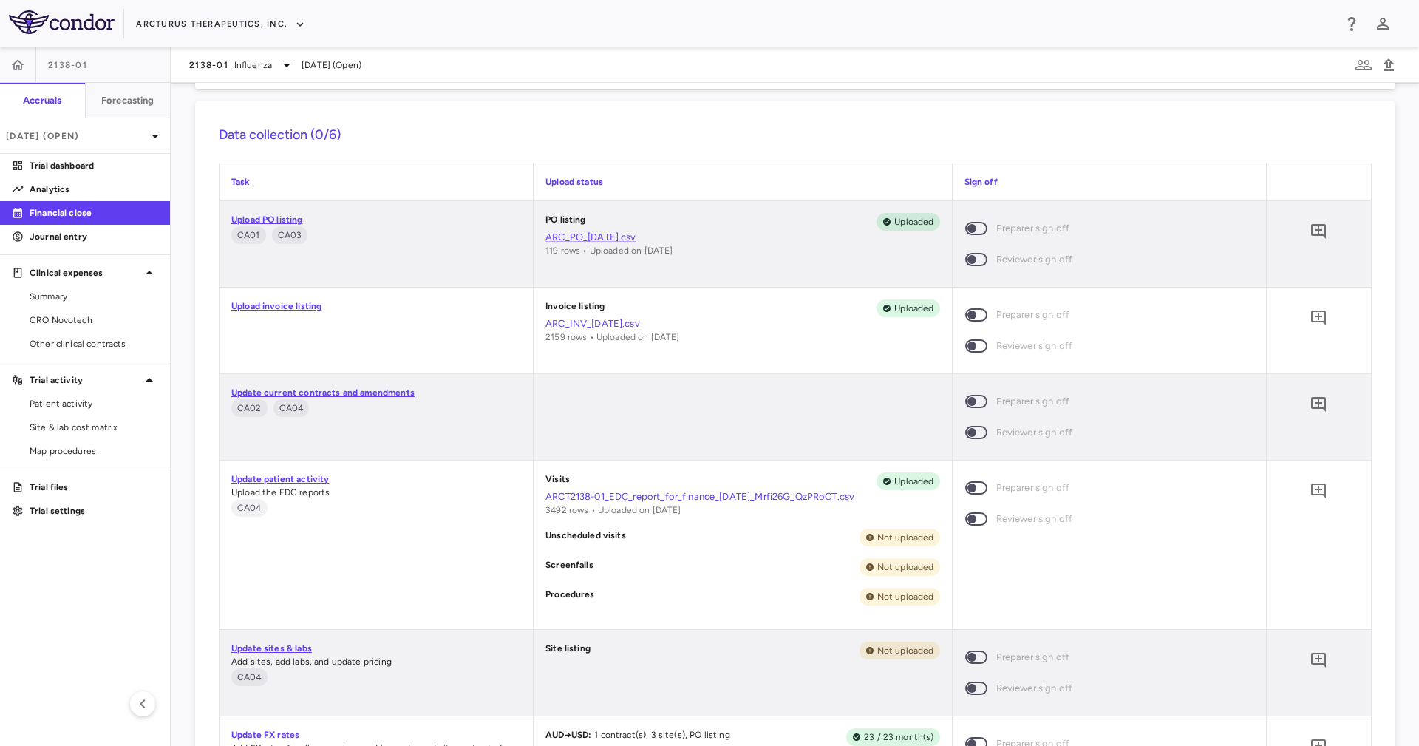
scroll to position [333, 0]
click at [796, 479] on div "Visits Uploaded" at bounding box center [743, 480] width 394 height 18
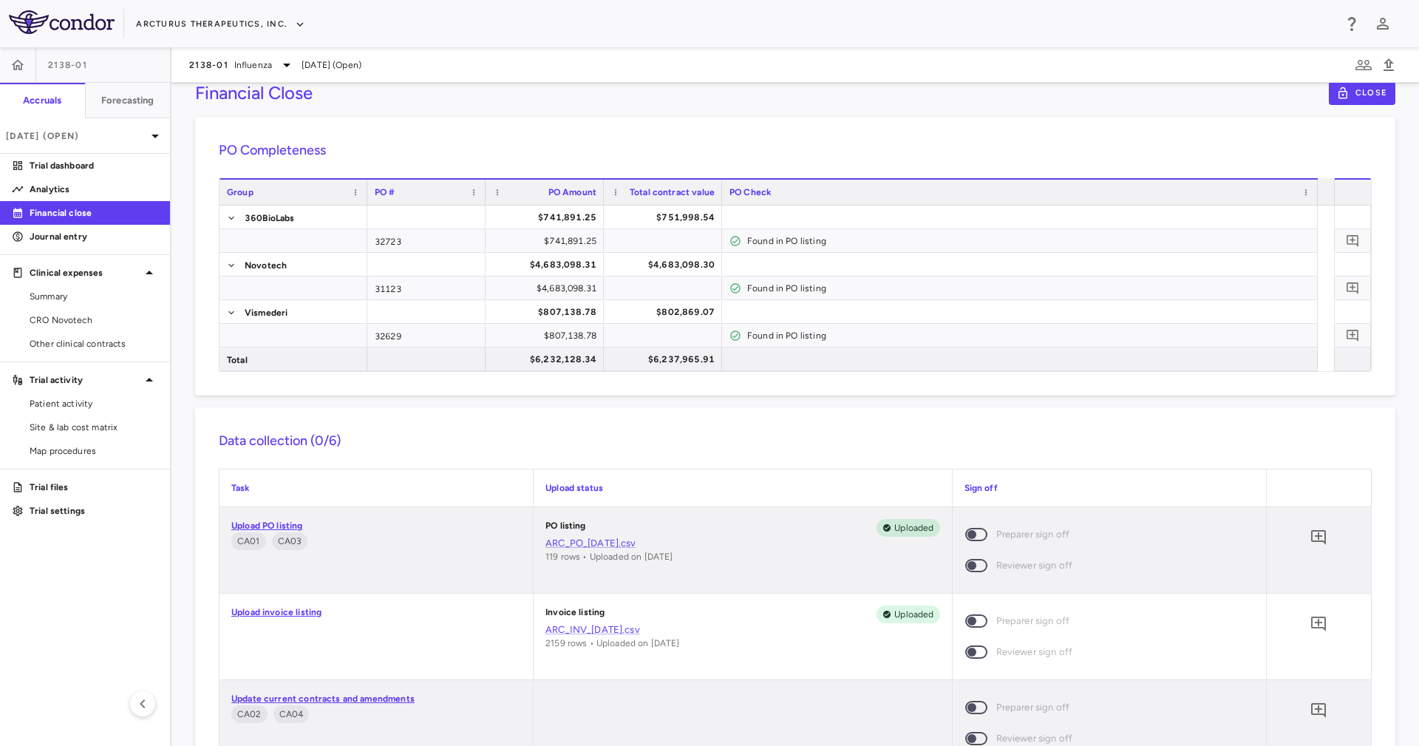
scroll to position [0, 0]
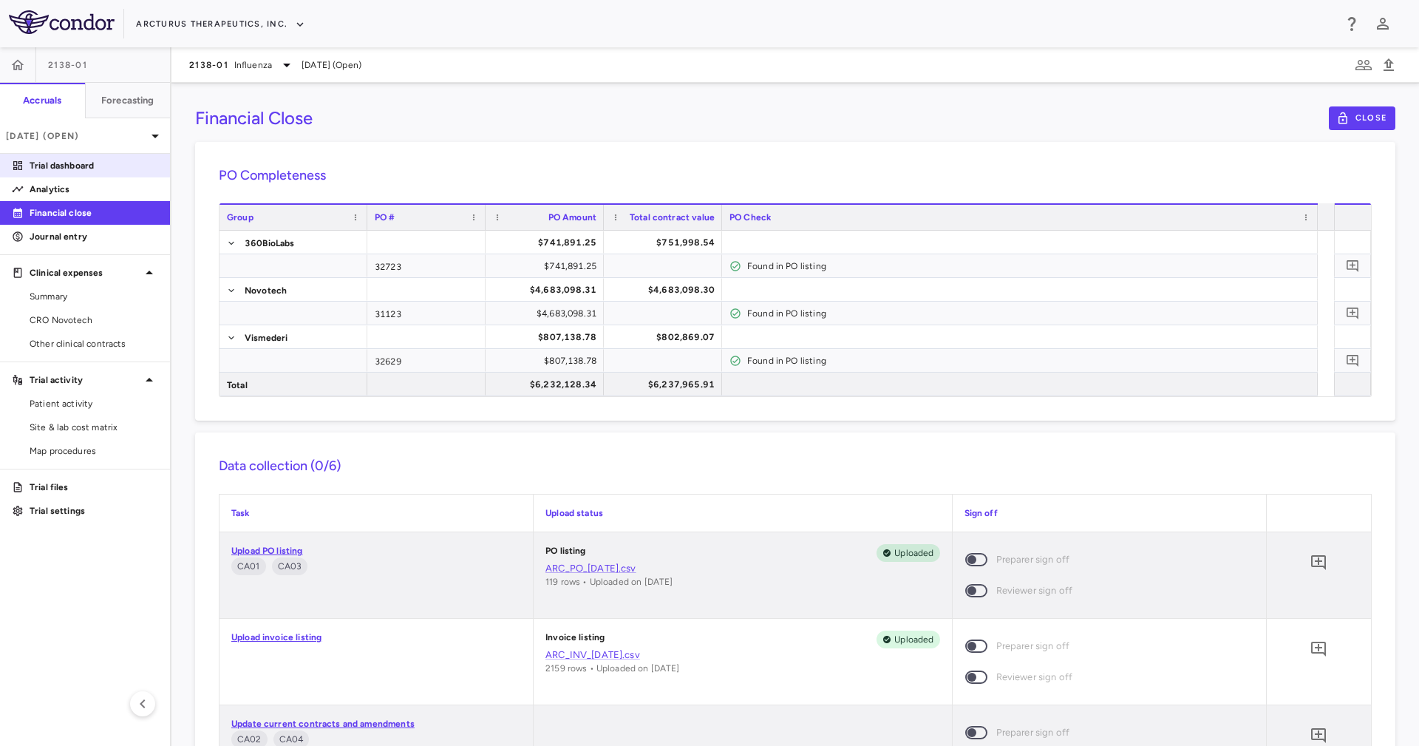
click at [49, 174] on link "Trial dashboard" at bounding box center [85, 166] width 170 height 22
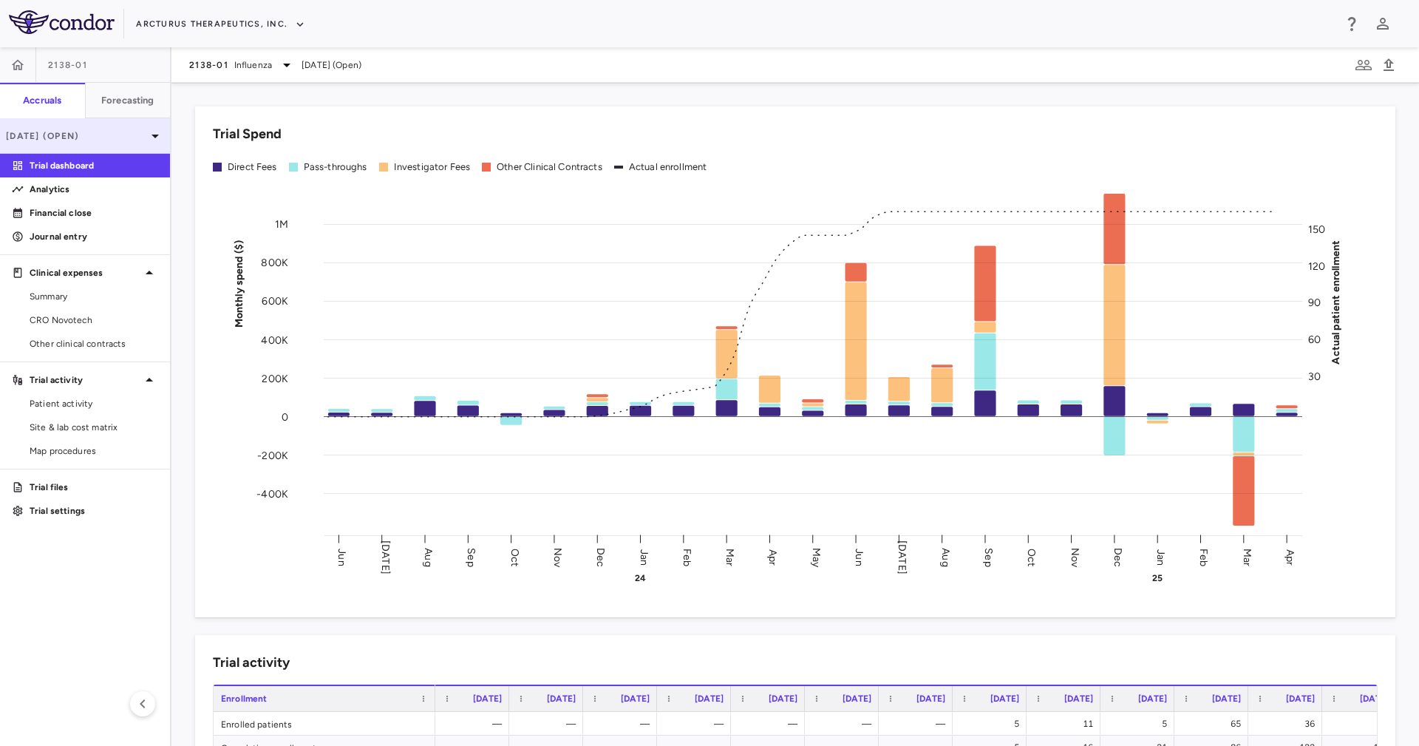
click at [81, 150] on div "Apr 2025 (Open)" at bounding box center [85, 135] width 170 height 35
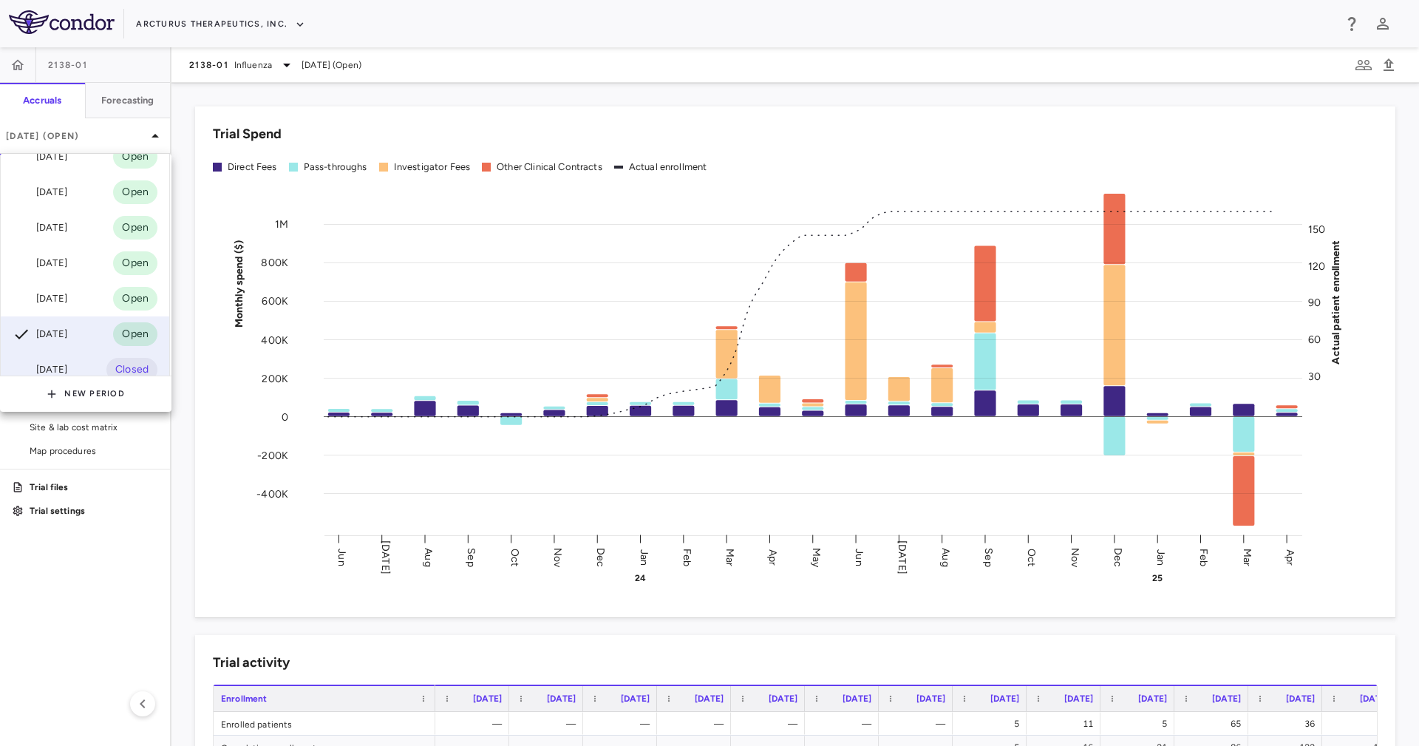
scroll to position [111, 0]
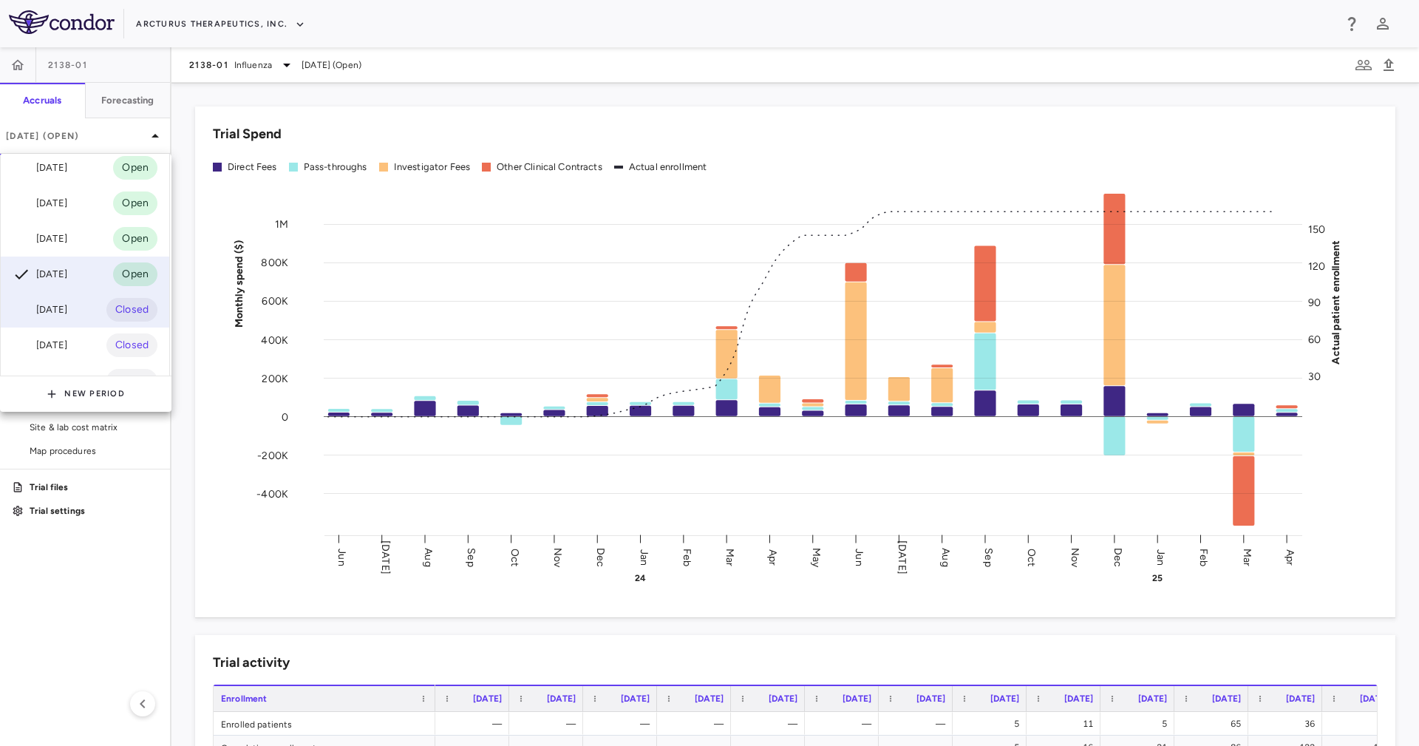
click at [97, 306] on div "Mar 2025 Closed" at bounding box center [85, 309] width 169 height 35
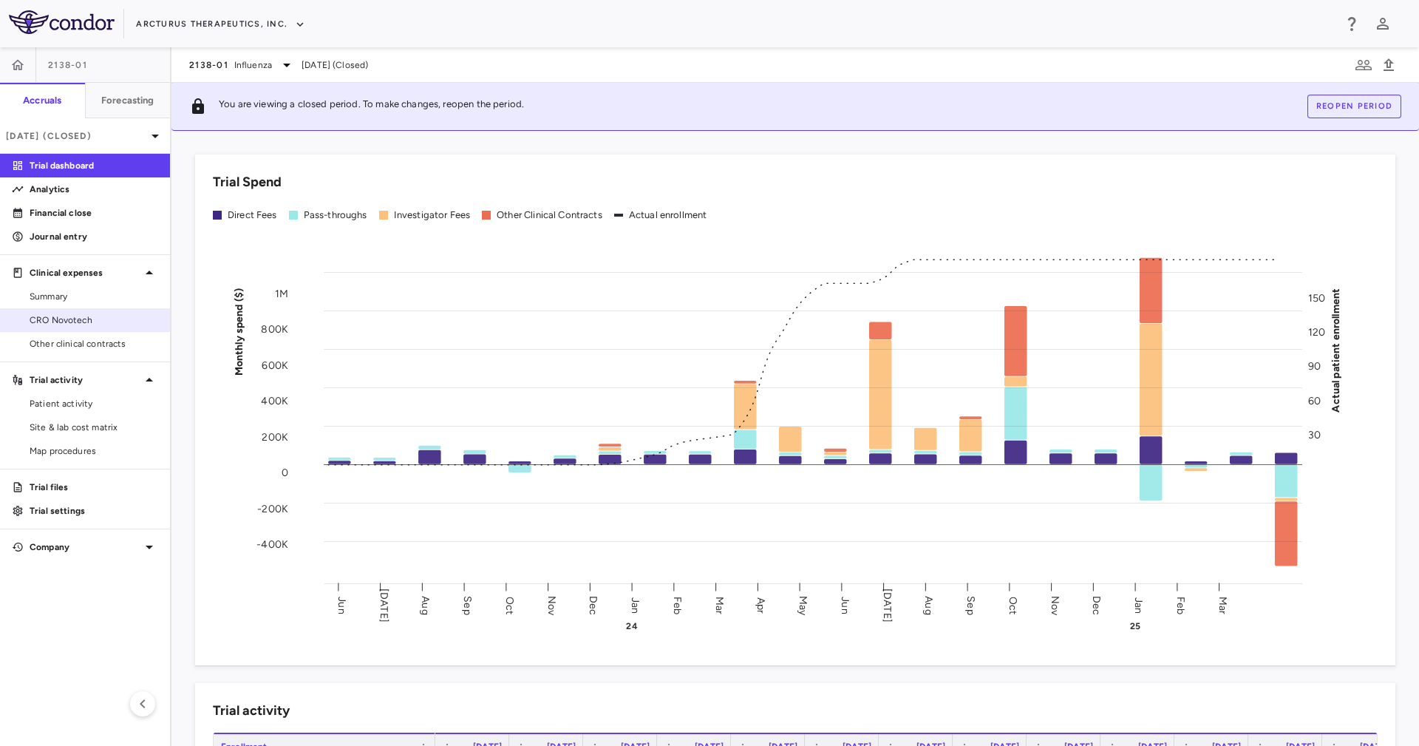
click at [104, 317] on span "CRO Novotech" at bounding box center [94, 319] width 129 height 13
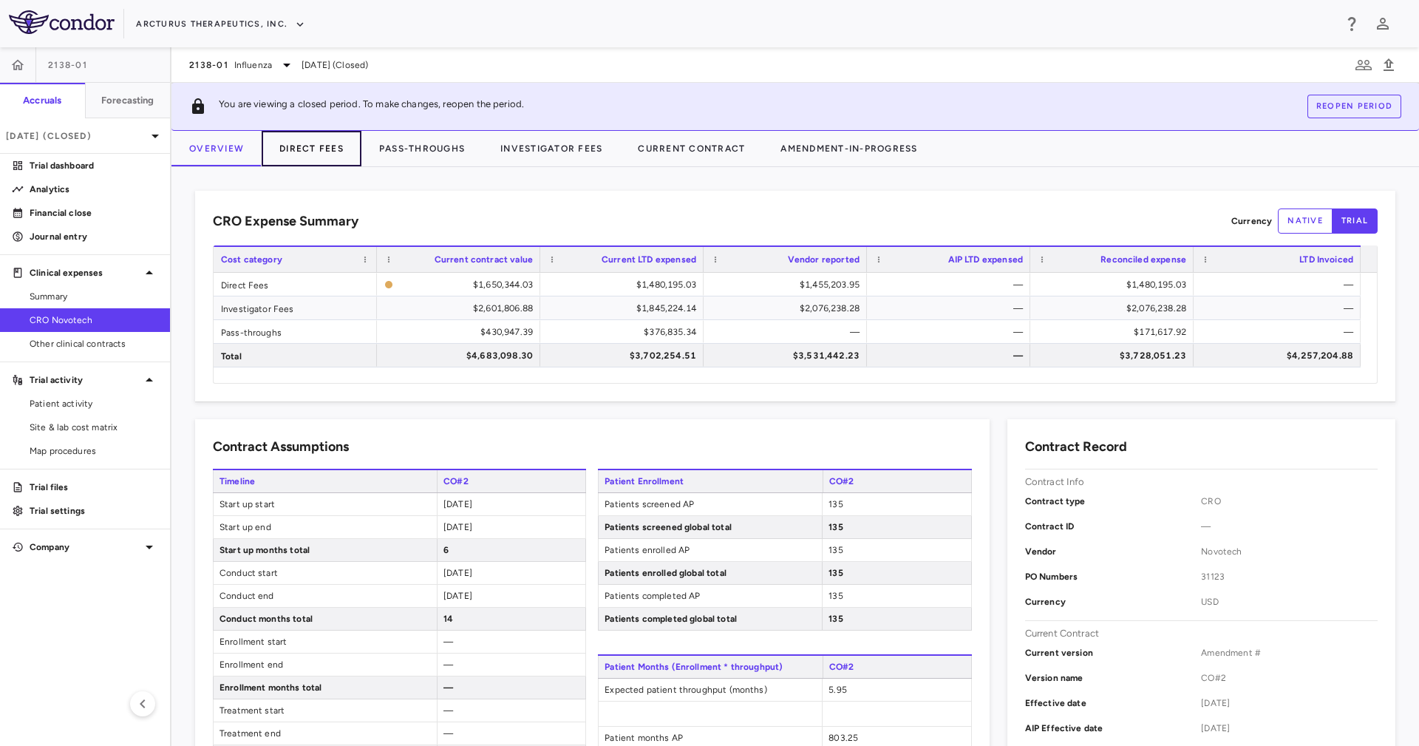
click at [317, 152] on button "Direct Fees" at bounding box center [312, 148] width 100 height 35
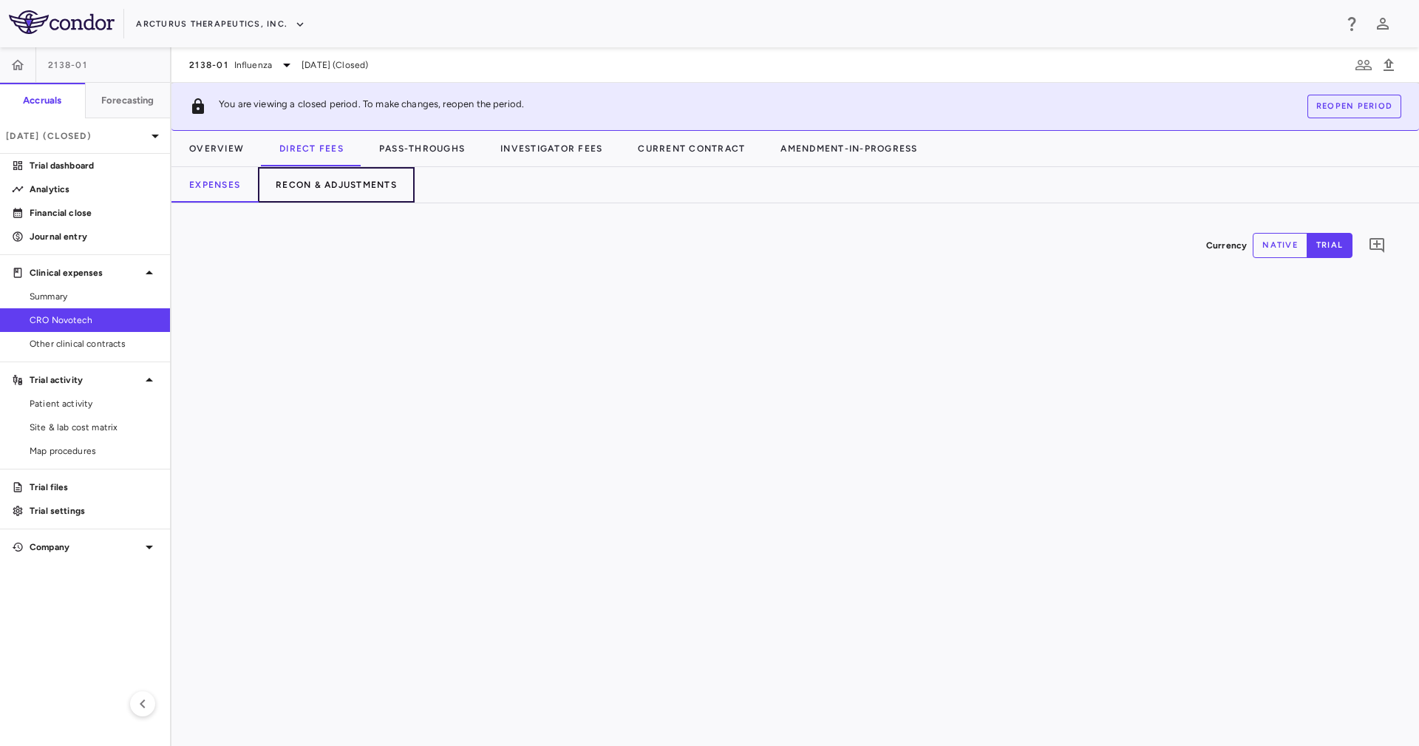
click at [325, 188] on button "Recon & Adjustments" at bounding box center [336, 184] width 157 height 35
click at [533, 184] on div "Expenses Recon & Adjustments" at bounding box center [796, 184] width 1248 height 35
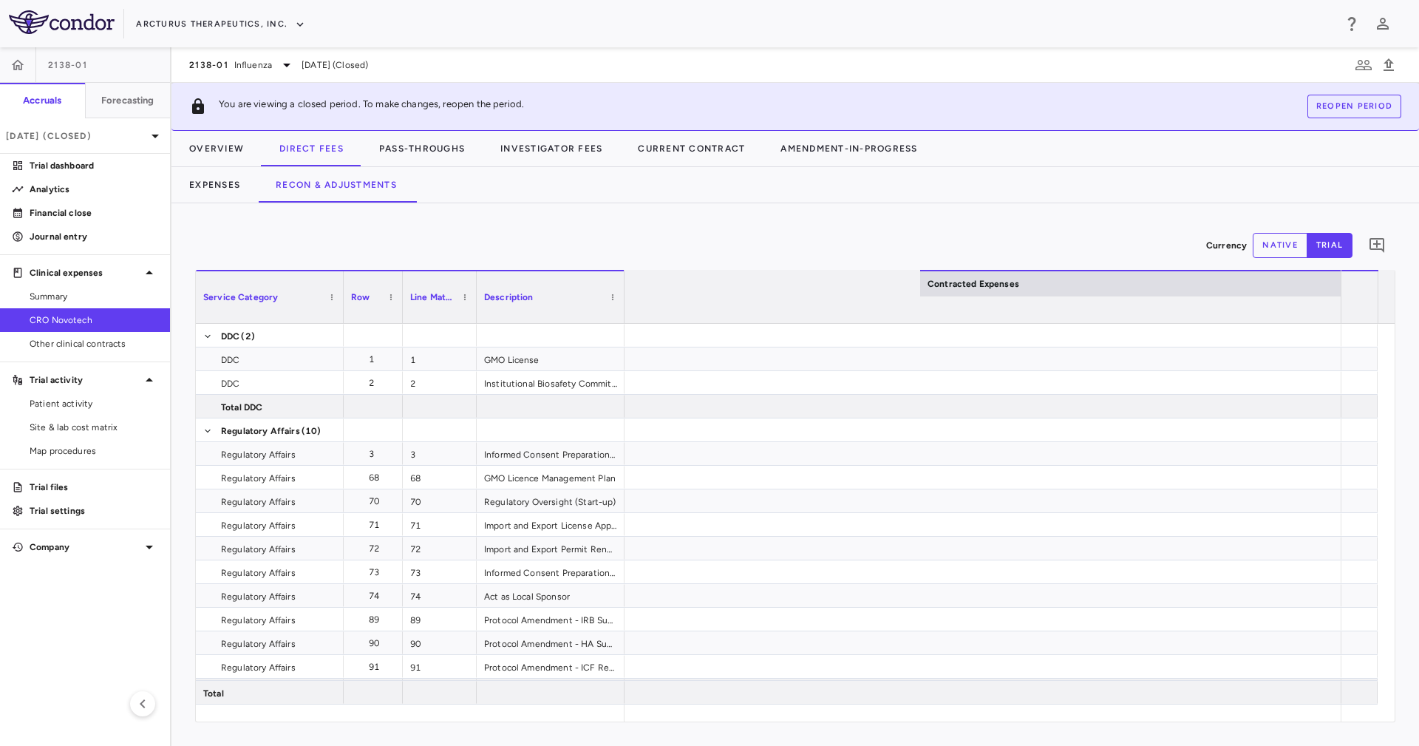
scroll to position [0, 2351]
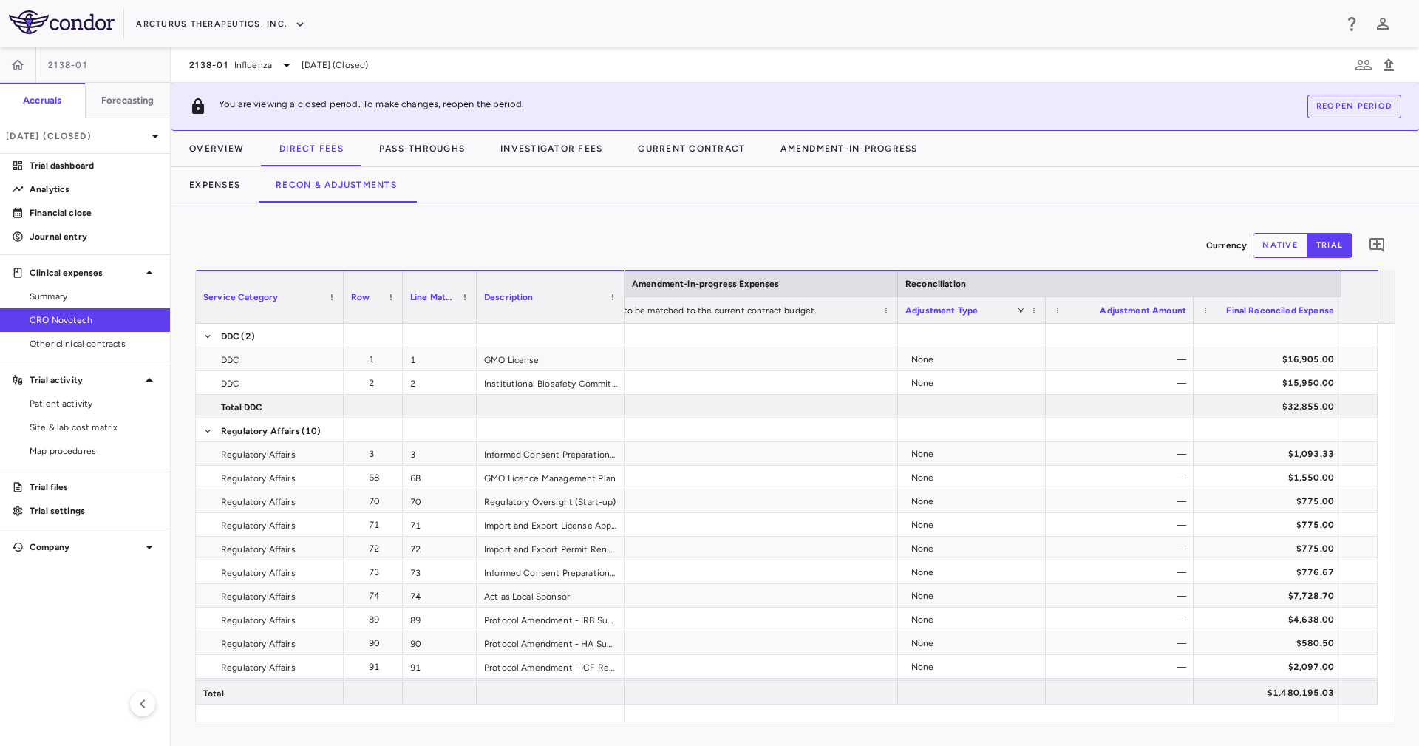
click at [1285, 237] on button "native" at bounding box center [1280, 245] width 55 height 25
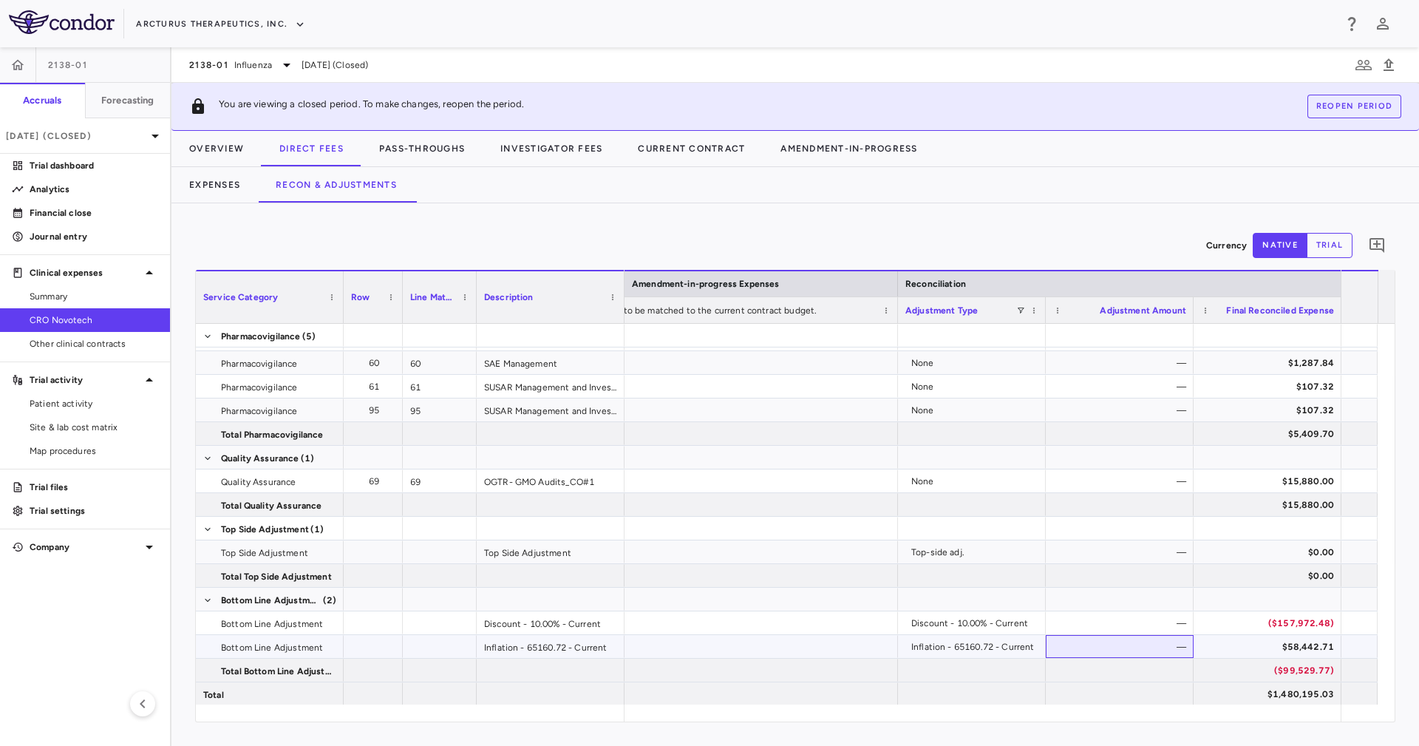
click at [1152, 653] on div "—" at bounding box center [1122, 647] width 127 height 24
click at [1164, 556] on div "—" at bounding box center [1122, 552] width 127 height 24
click at [1325, 241] on button "trial" at bounding box center [1330, 245] width 46 height 25
click at [1274, 248] on button "native" at bounding box center [1280, 245] width 55 height 25
click at [450, 140] on button "Pass-Throughs" at bounding box center [421, 148] width 121 height 35
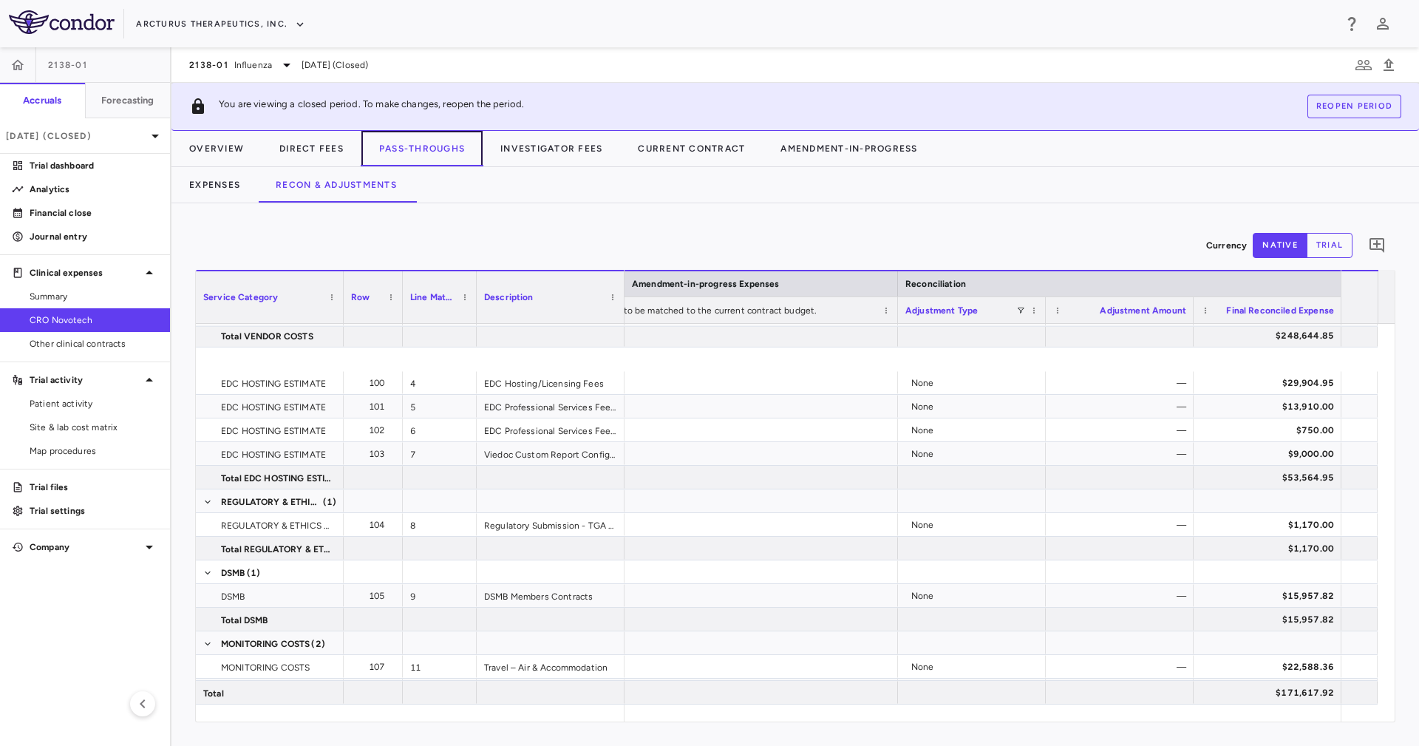
scroll to position [446, 0]
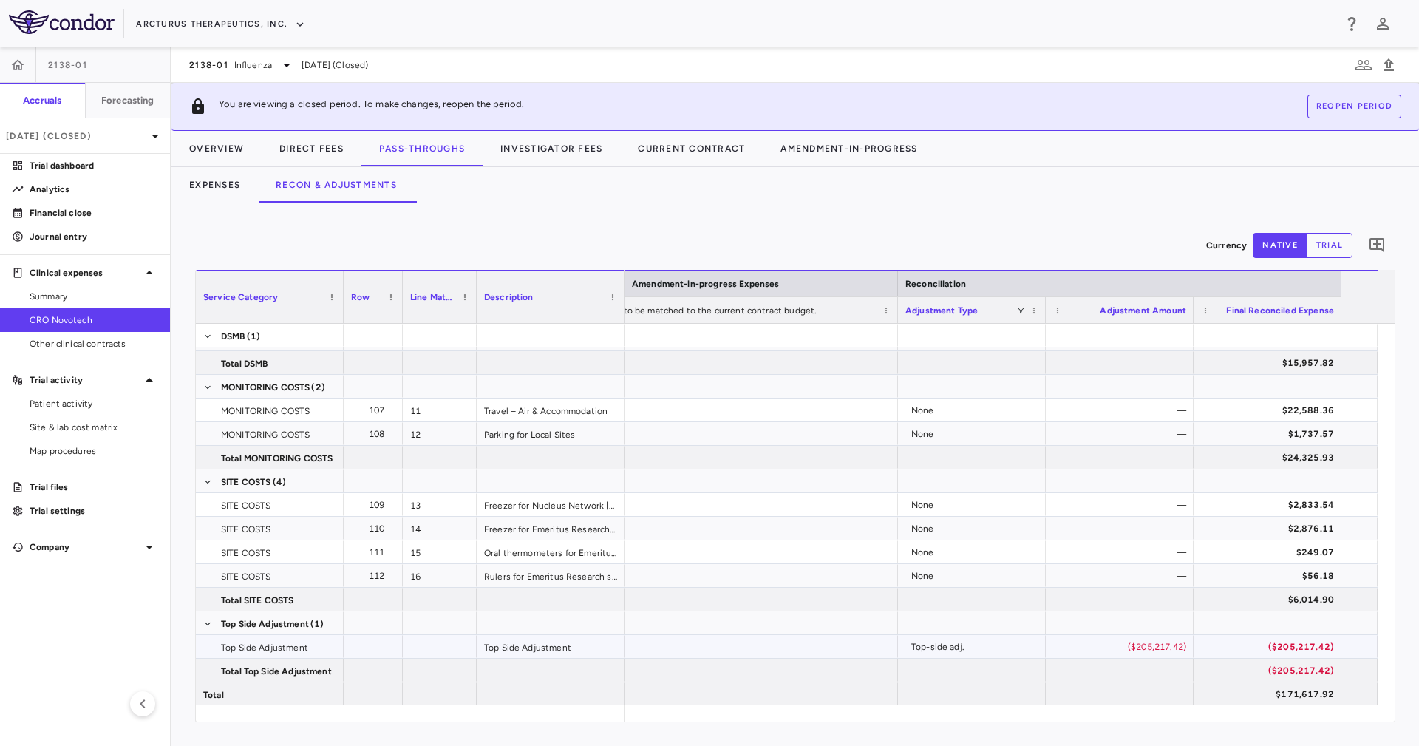
click at [1166, 645] on div "($205,217.42)" at bounding box center [1122, 647] width 127 height 24
click at [573, 155] on button "Investigator Fees" at bounding box center [551, 148] width 137 height 35
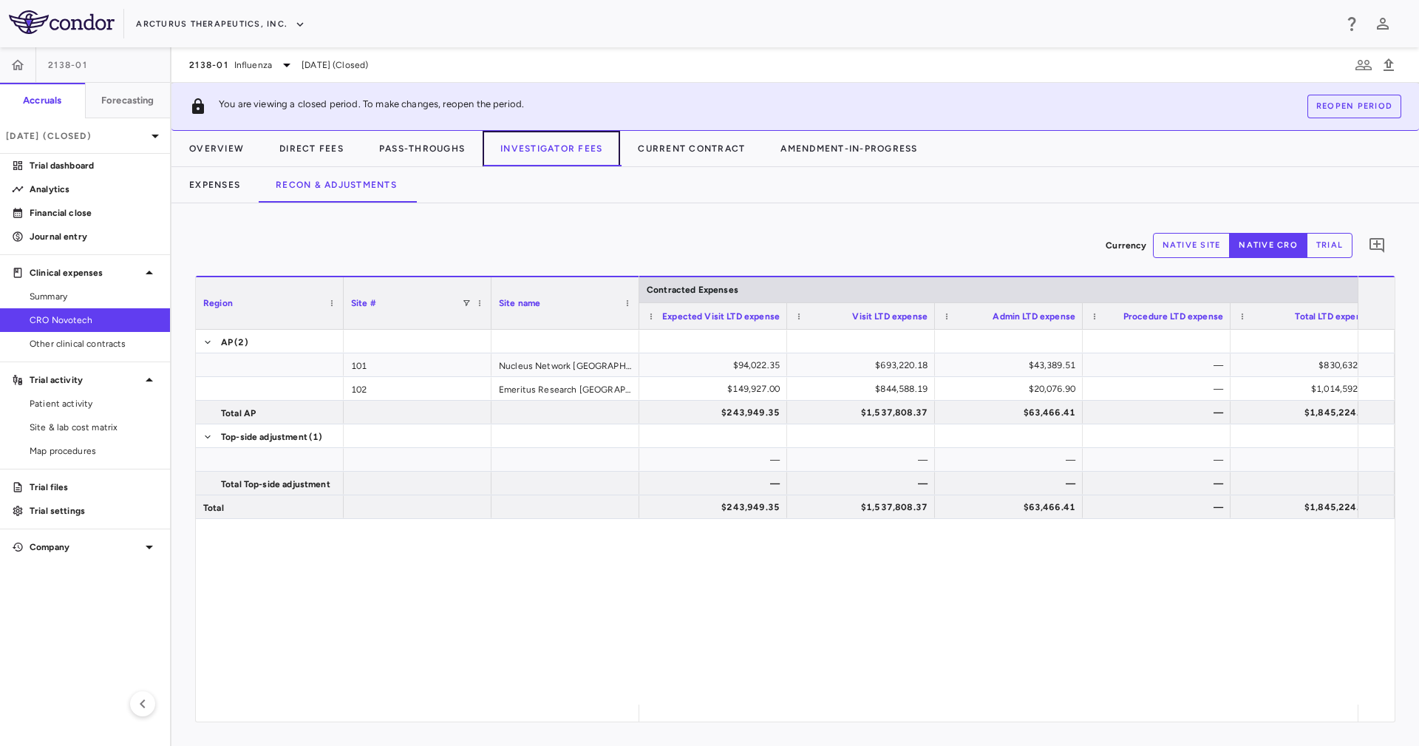
scroll to position [0, 759]
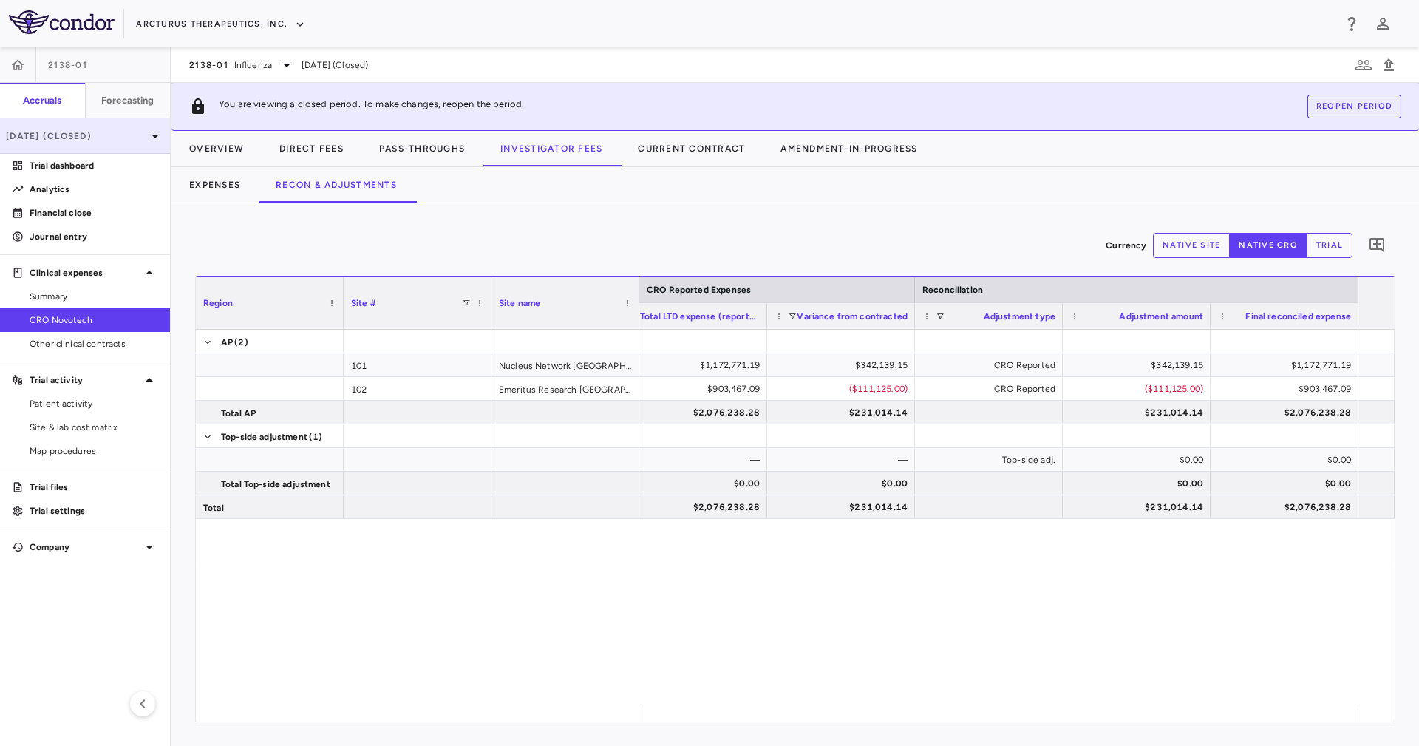
click at [85, 129] on p "Mar 2025 (Closed)" at bounding box center [76, 135] width 140 height 13
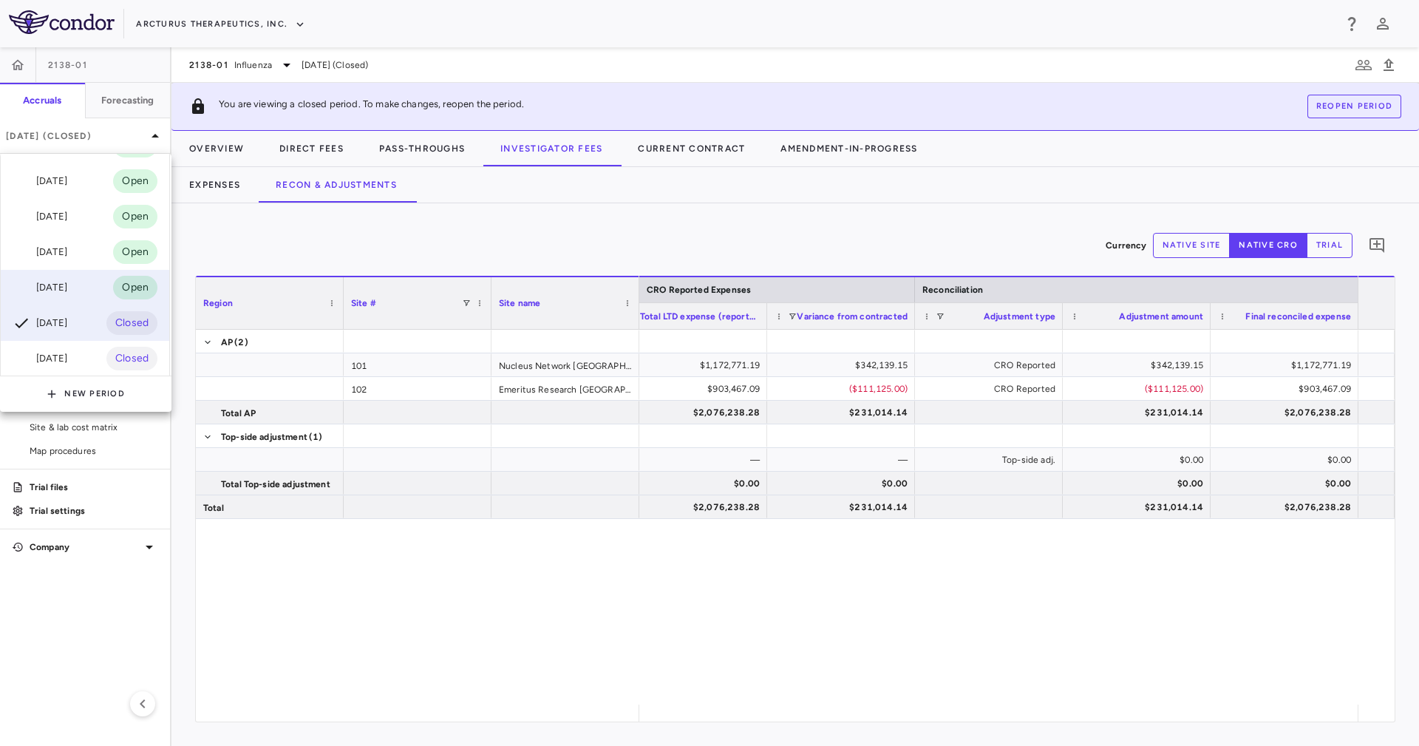
scroll to position [75, 0]
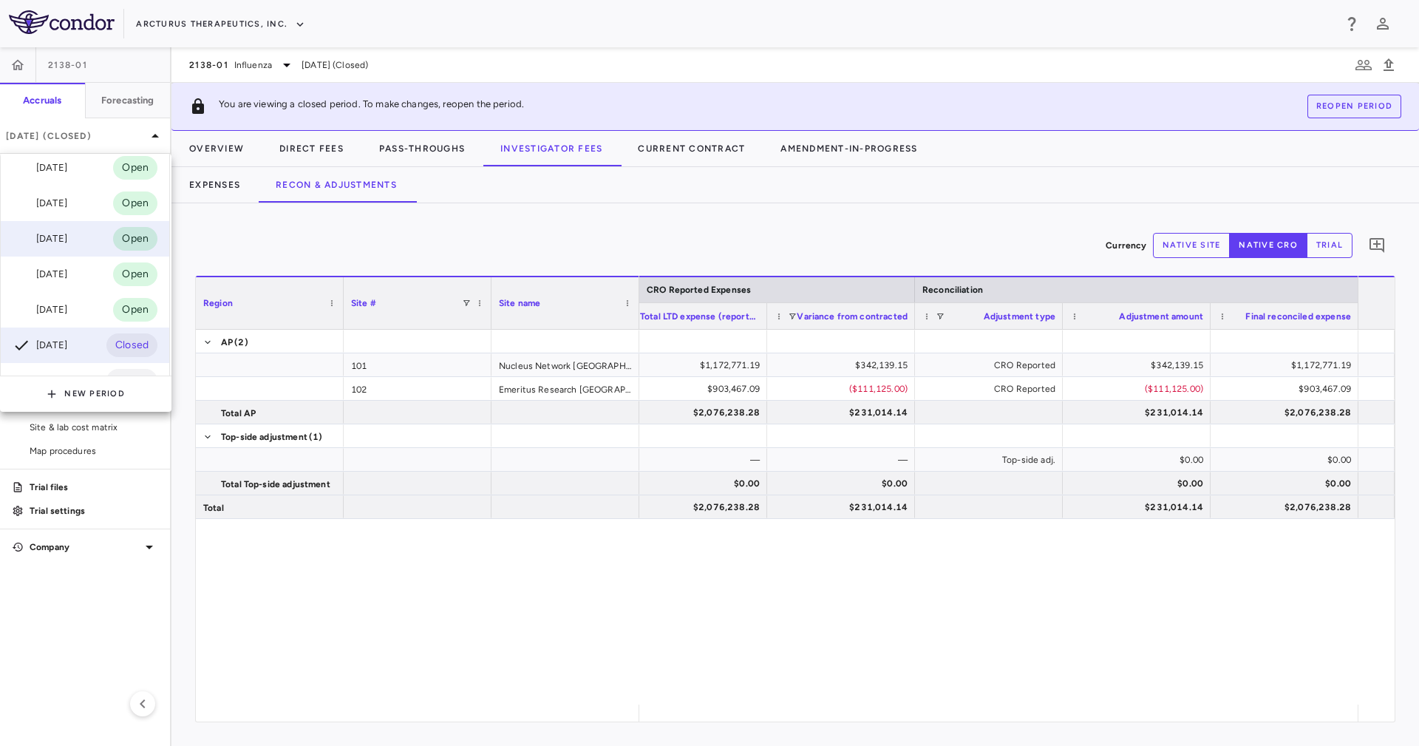
click at [67, 233] on div "[DATE]" at bounding box center [40, 239] width 55 height 18
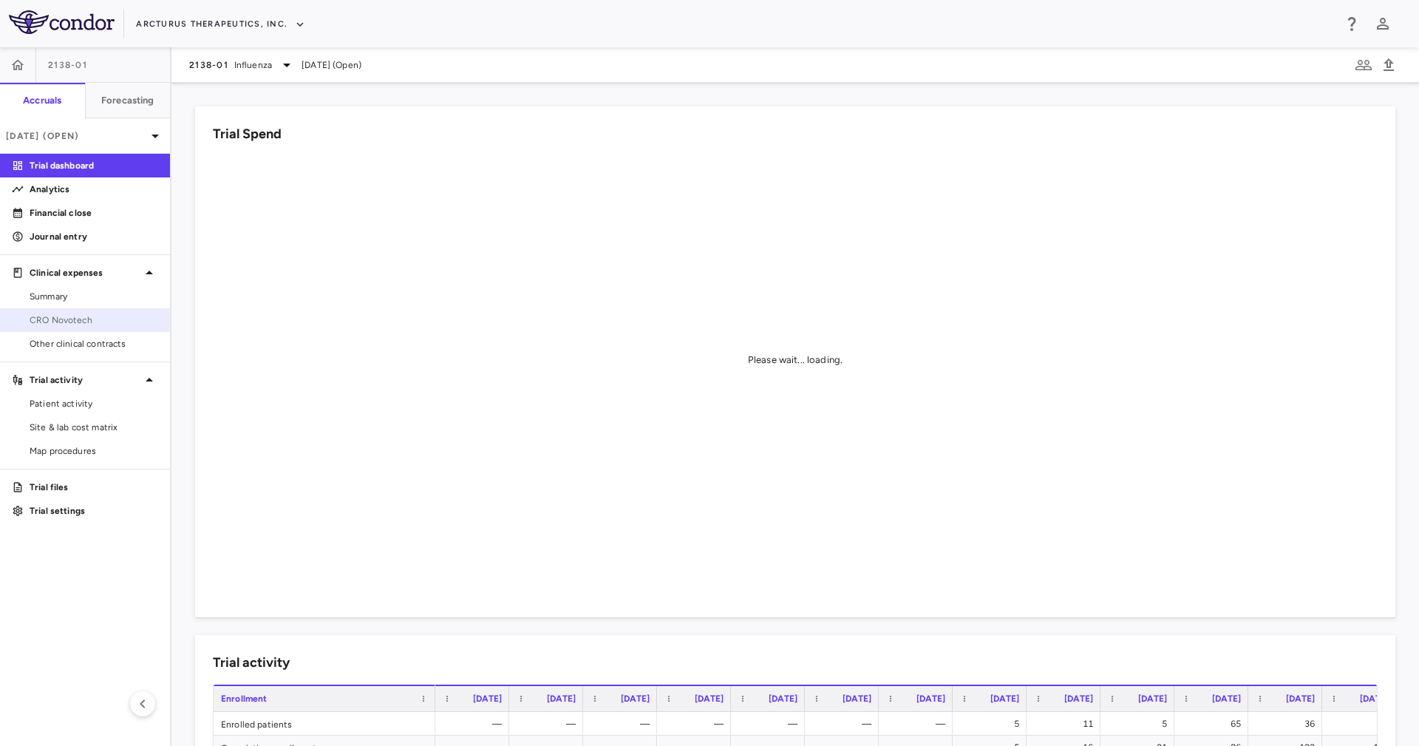
click at [101, 313] on span "CRO Novotech" at bounding box center [94, 319] width 129 height 13
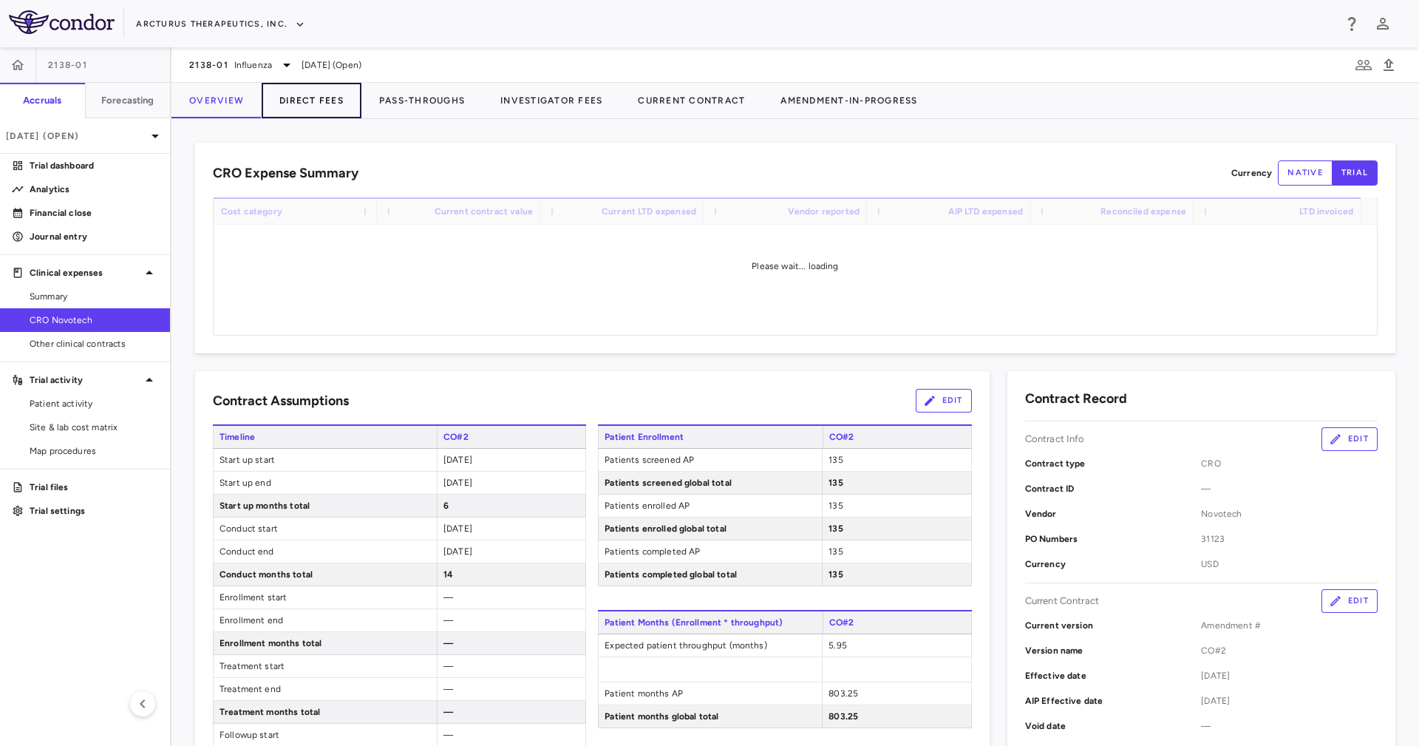
click at [298, 106] on button "Direct Fees" at bounding box center [312, 100] width 100 height 35
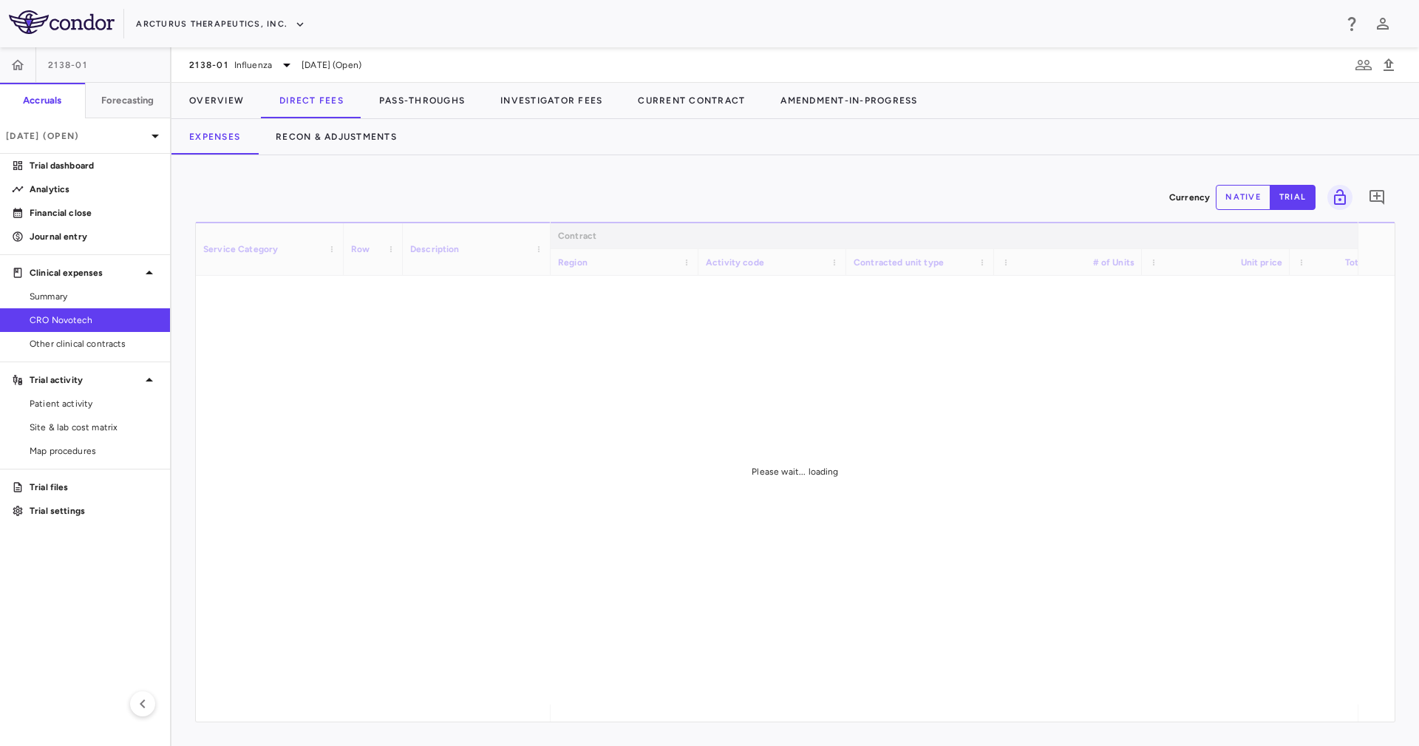
click at [540, 156] on div "Currency native trial 0 Service Category Drag here to set column labels Service…" at bounding box center [796, 450] width 1248 height 591
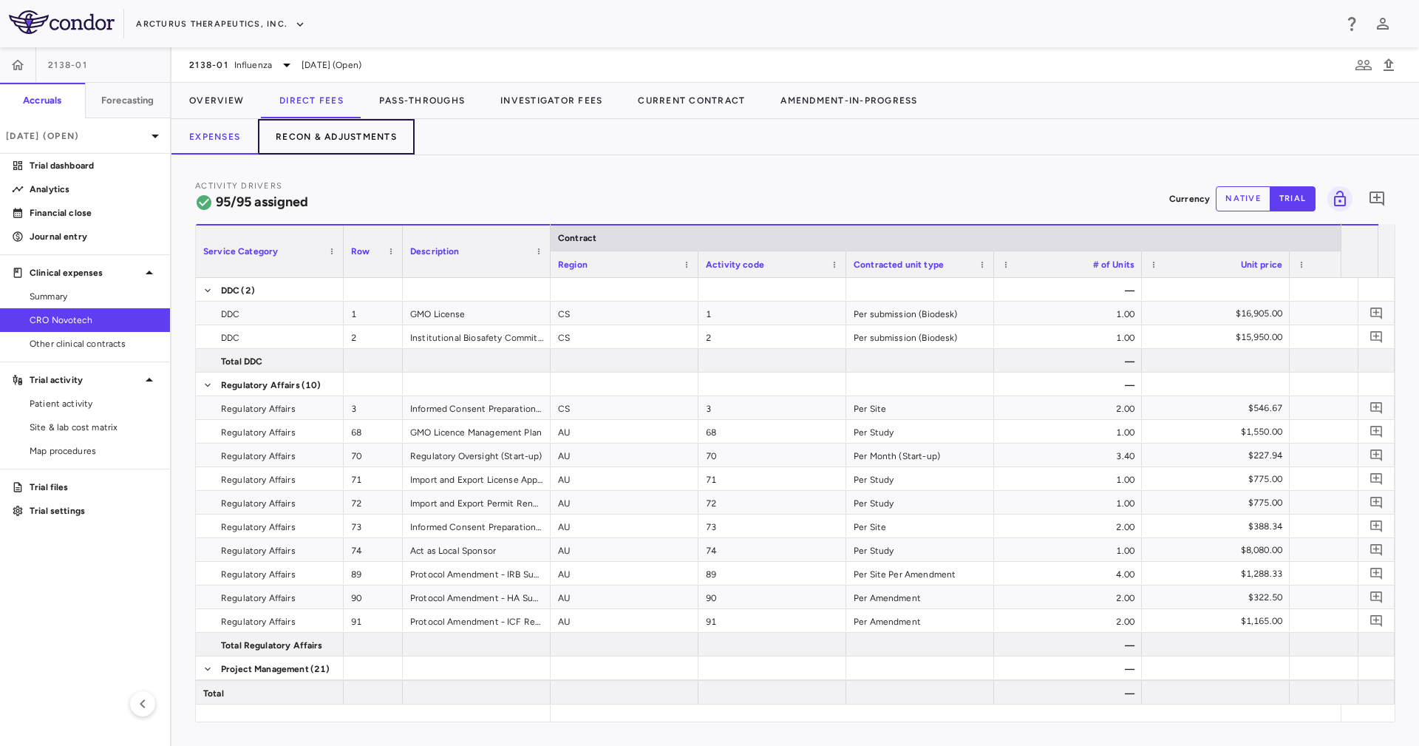
click at [299, 140] on button "Recon & Adjustments" at bounding box center [336, 136] width 157 height 35
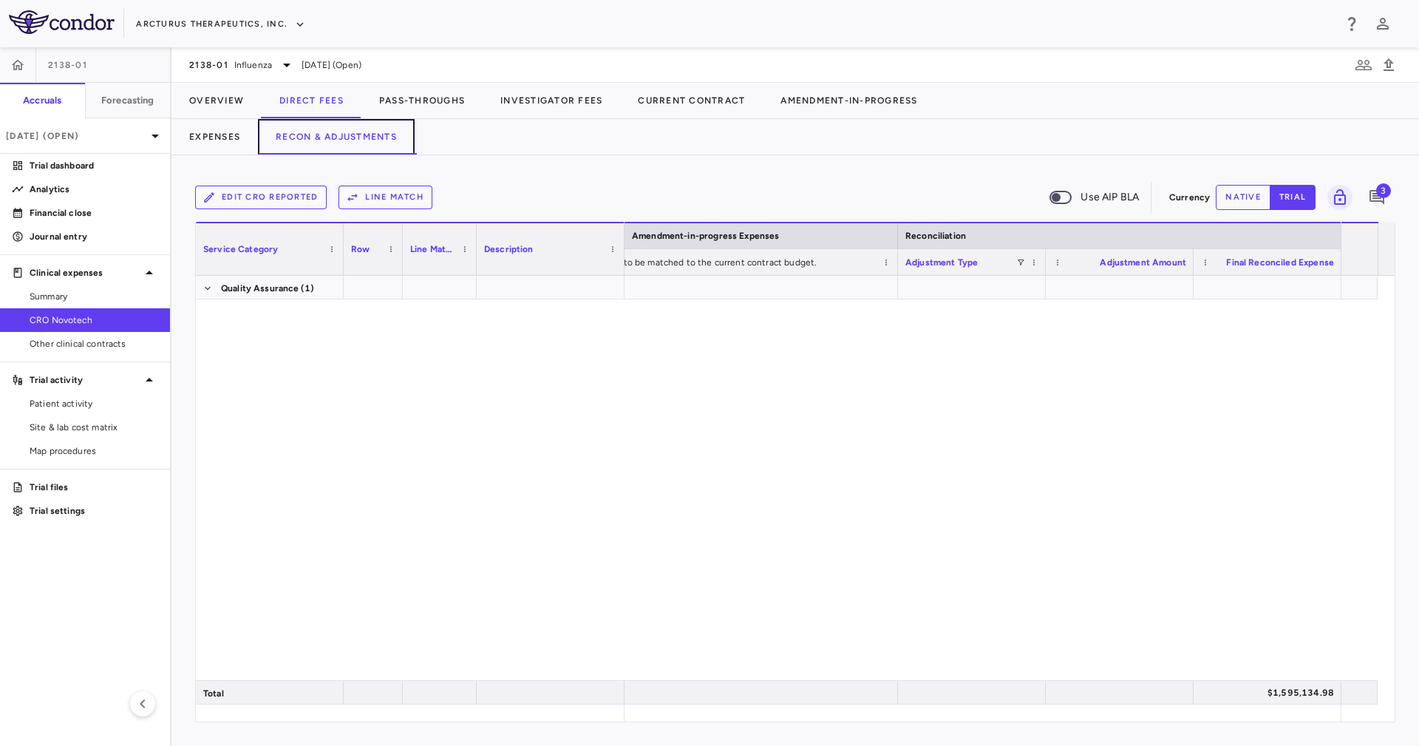
scroll to position [2669, 0]
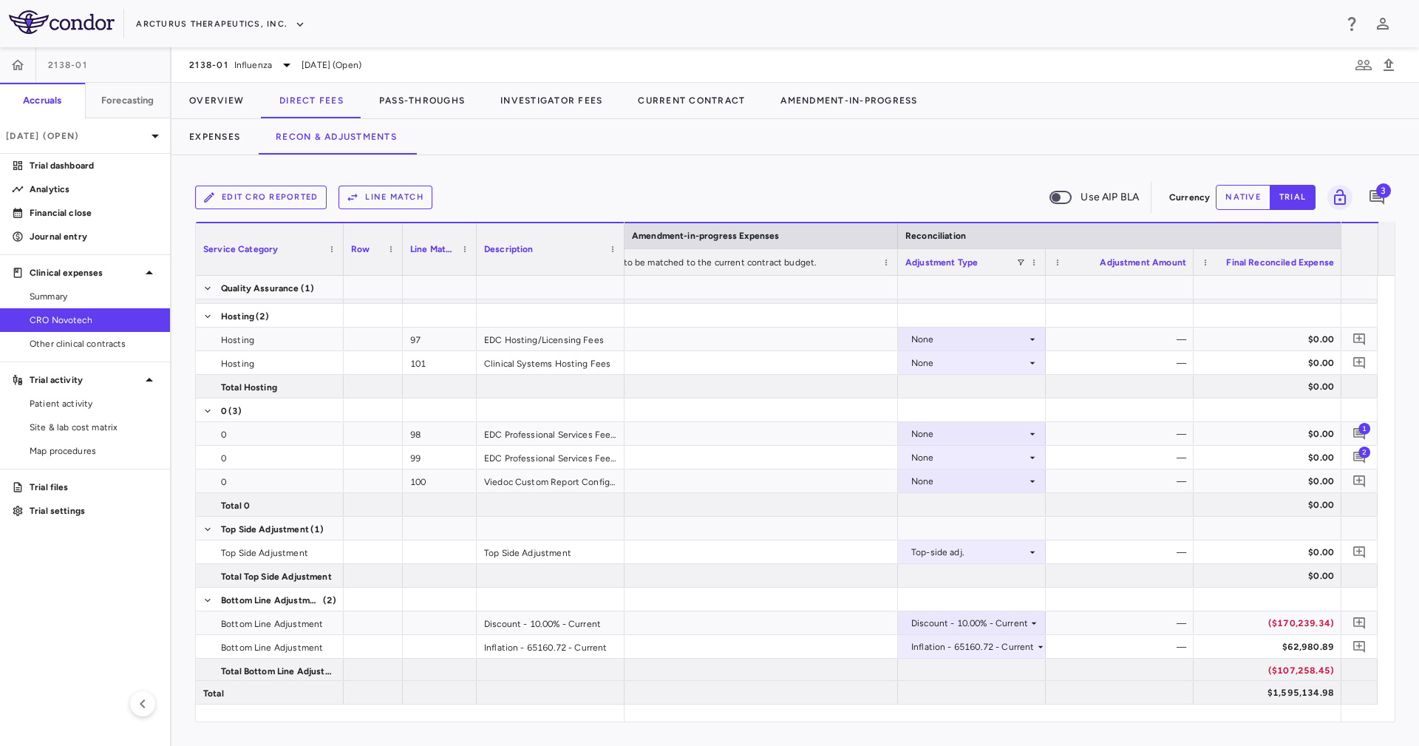
click at [1259, 193] on button "native" at bounding box center [1243, 197] width 55 height 25
click at [446, 104] on button "Pass-Throughs" at bounding box center [421, 100] width 121 height 35
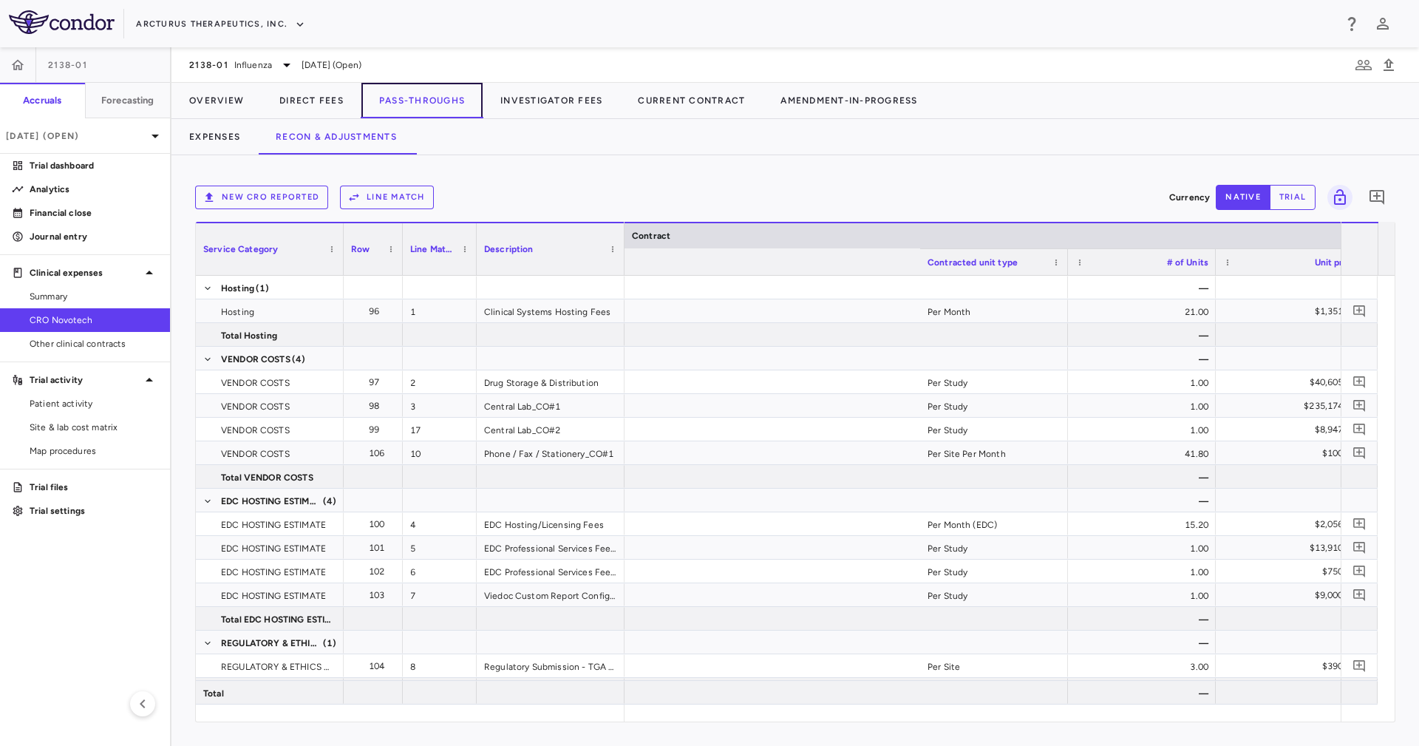
scroll to position [0, 2647]
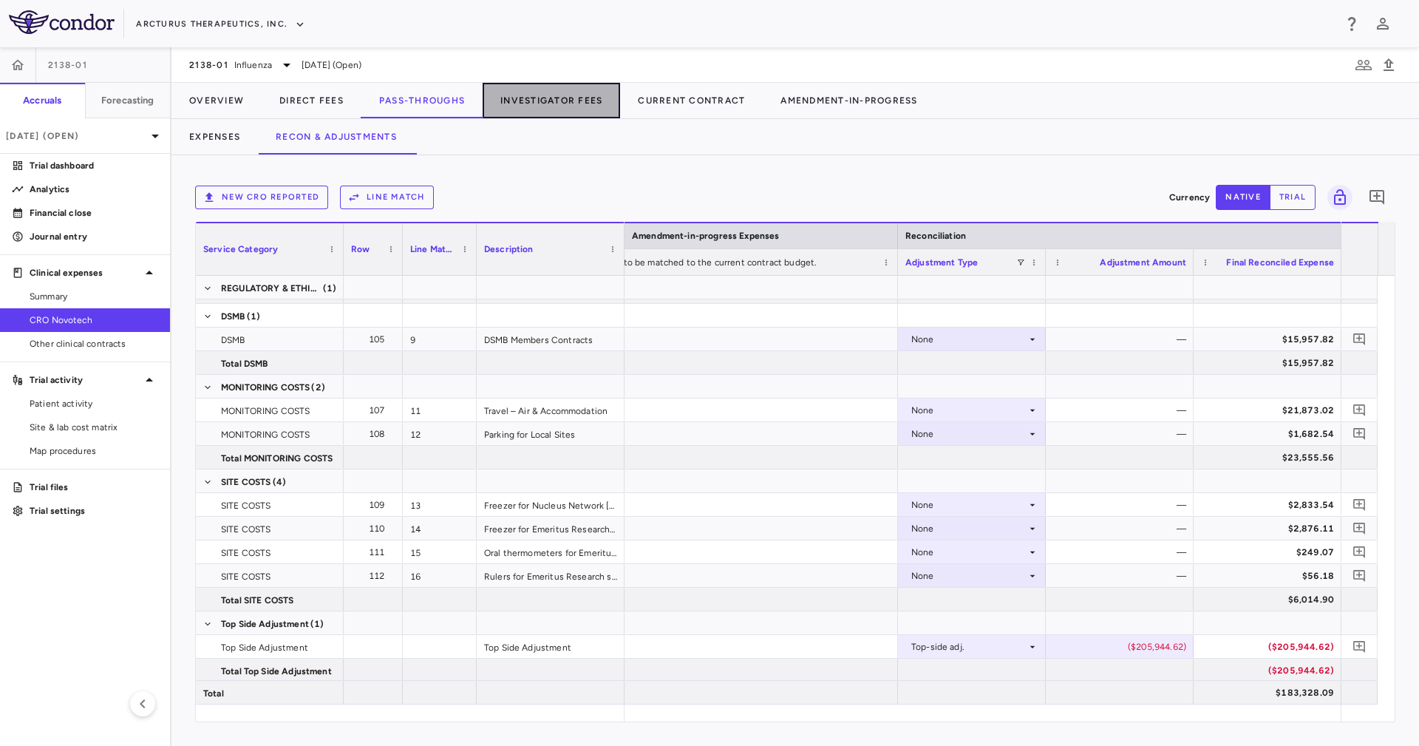
click at [597, 109] on button "Investigator Fees" at bounding box center [551, 100] width 137 height 35
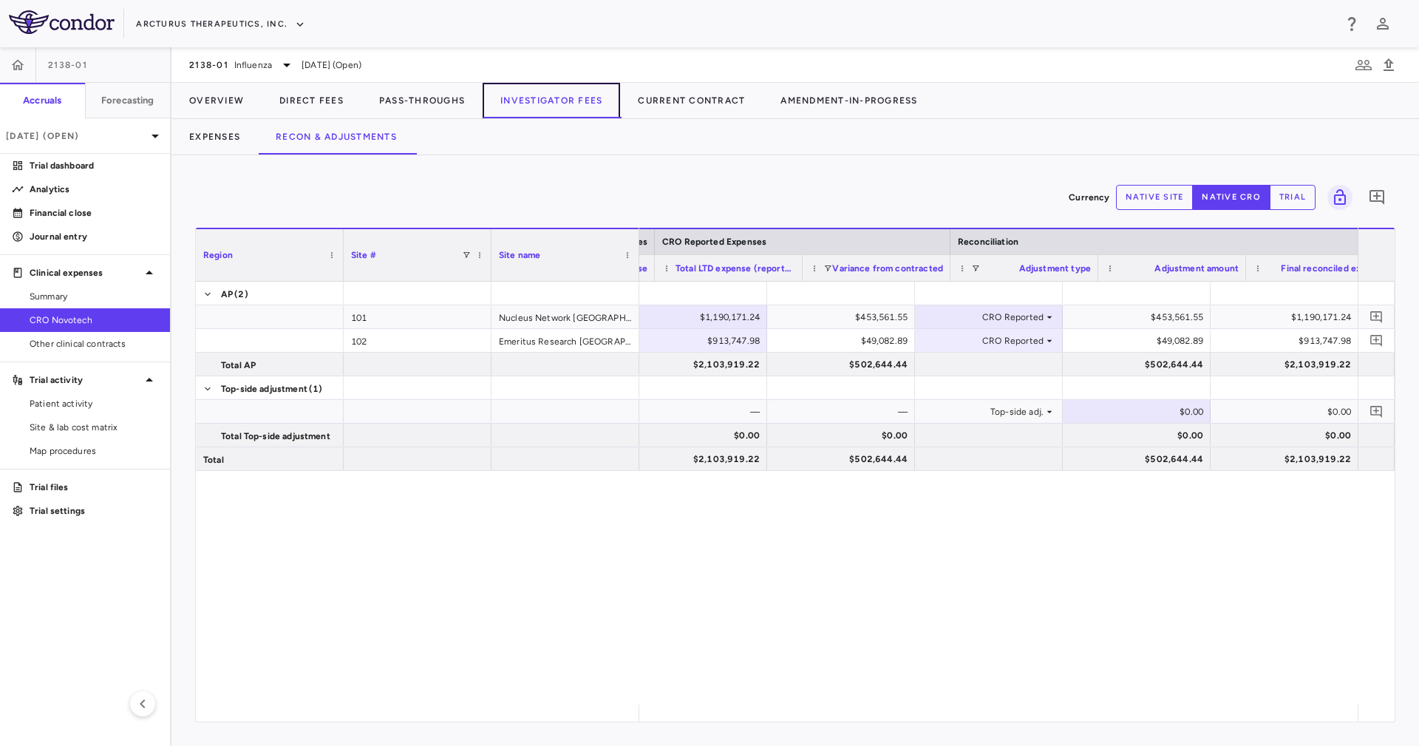
scroll to position [0, 907]
click at [1311, 196] on button "trial" at bounding box center [1293, 197] width 46 height 25
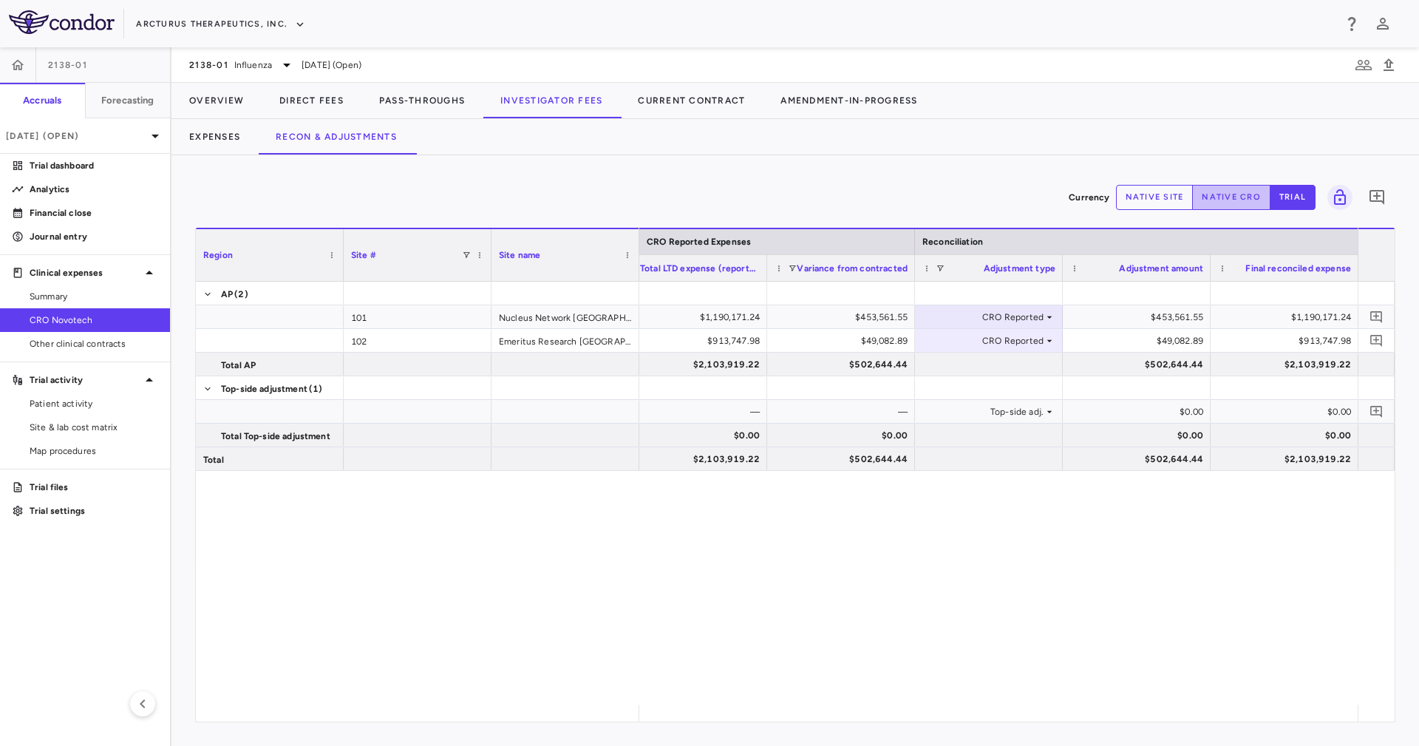
click at [1225, 197] on button "native cro" at bounding box center [1231, 197] width 78 height 25
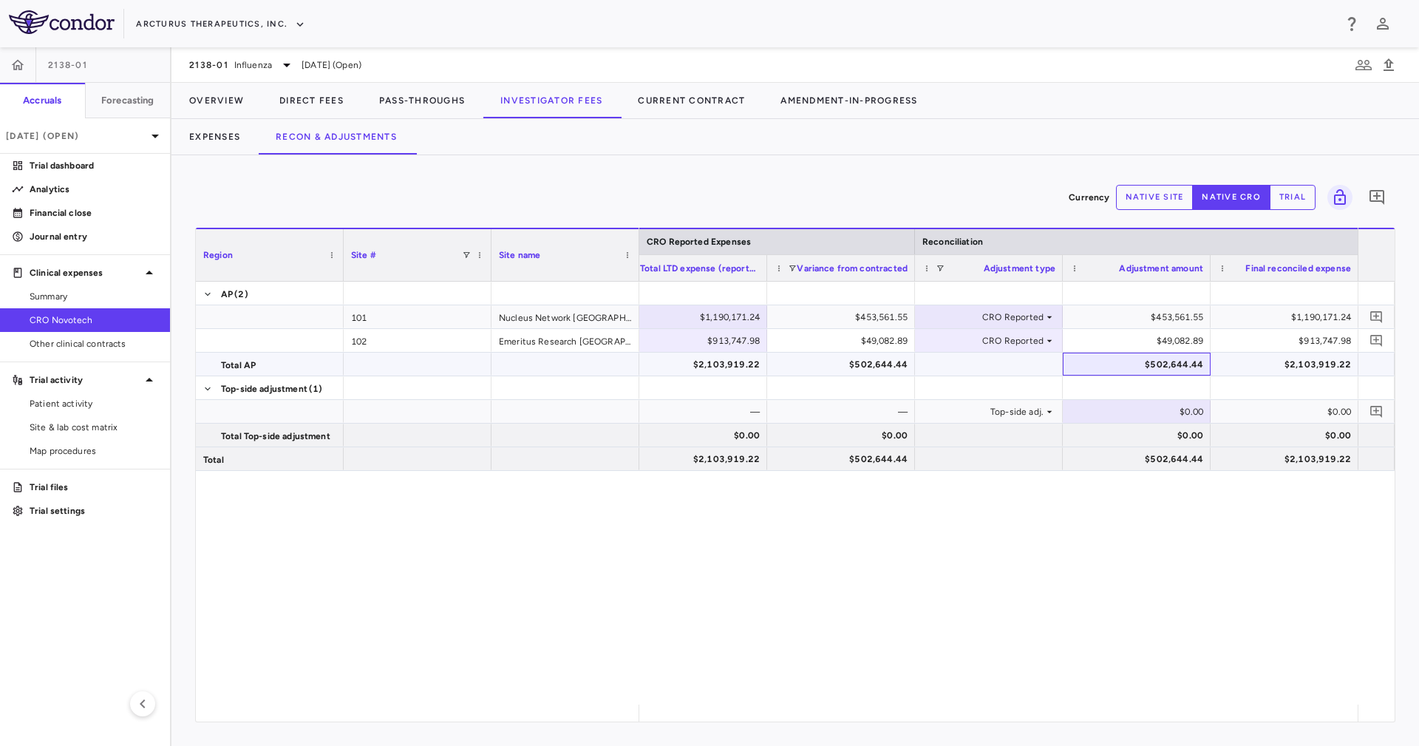
click at [1158, 364] on div "$502,644.44" at bounding box center [1139, 365] width 127 height 24
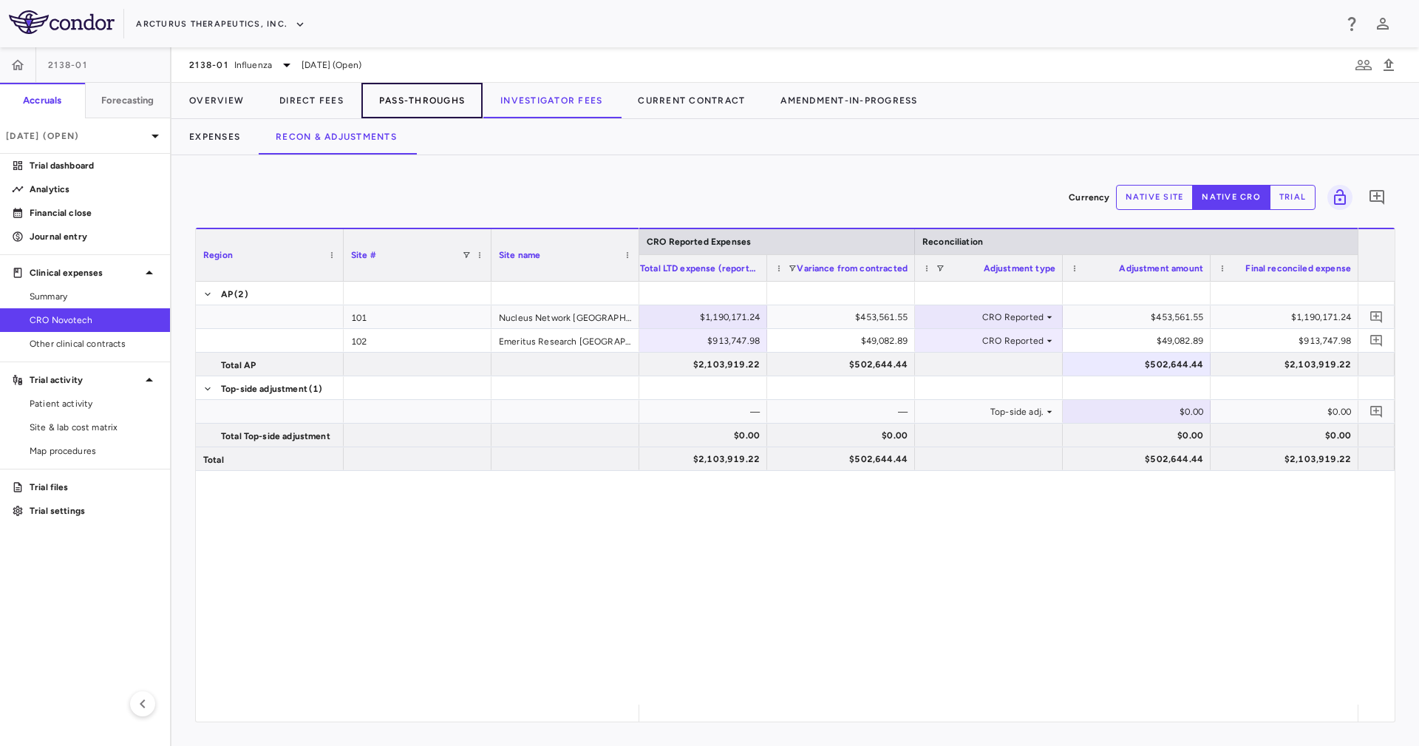
click at [401, 91] on button "Pass-Throughs" at bounding box center [421, 100] width 121 height 35
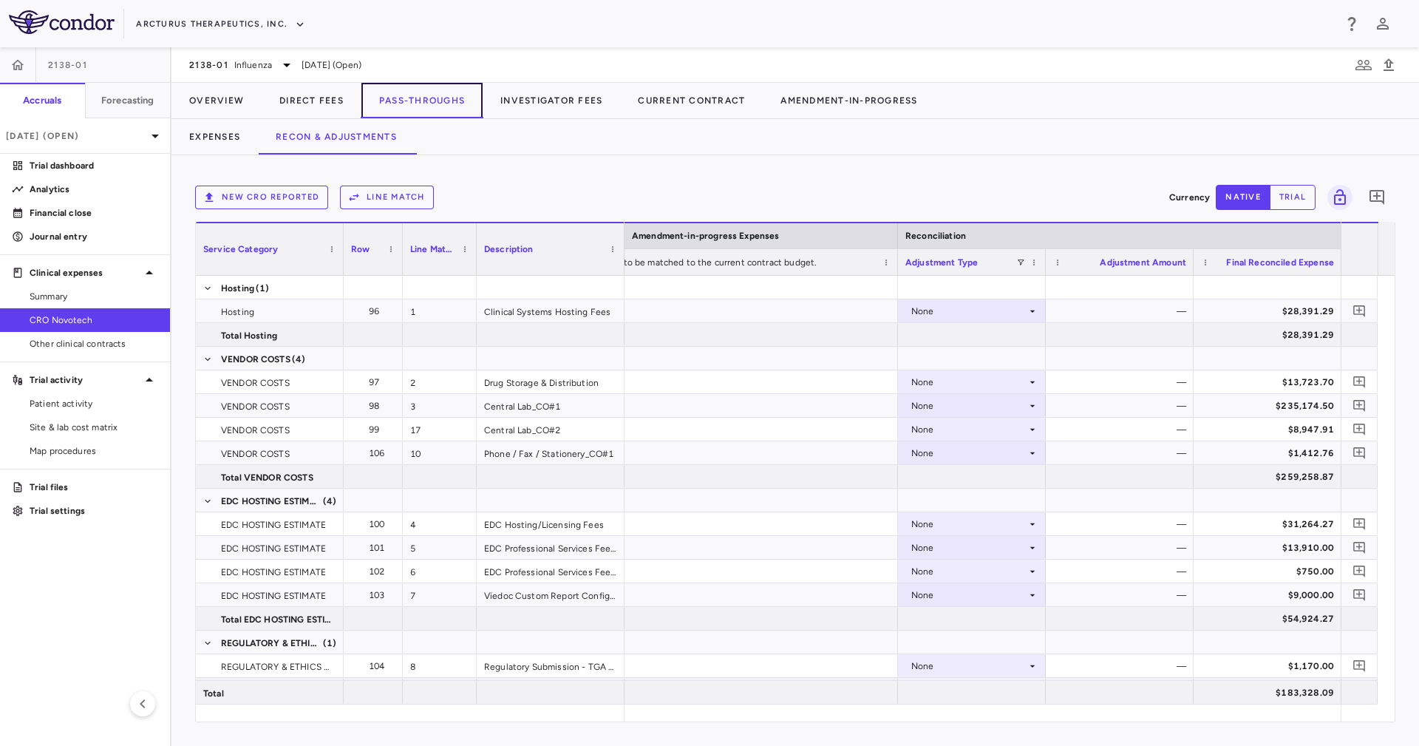
scroll to position [398, 0]
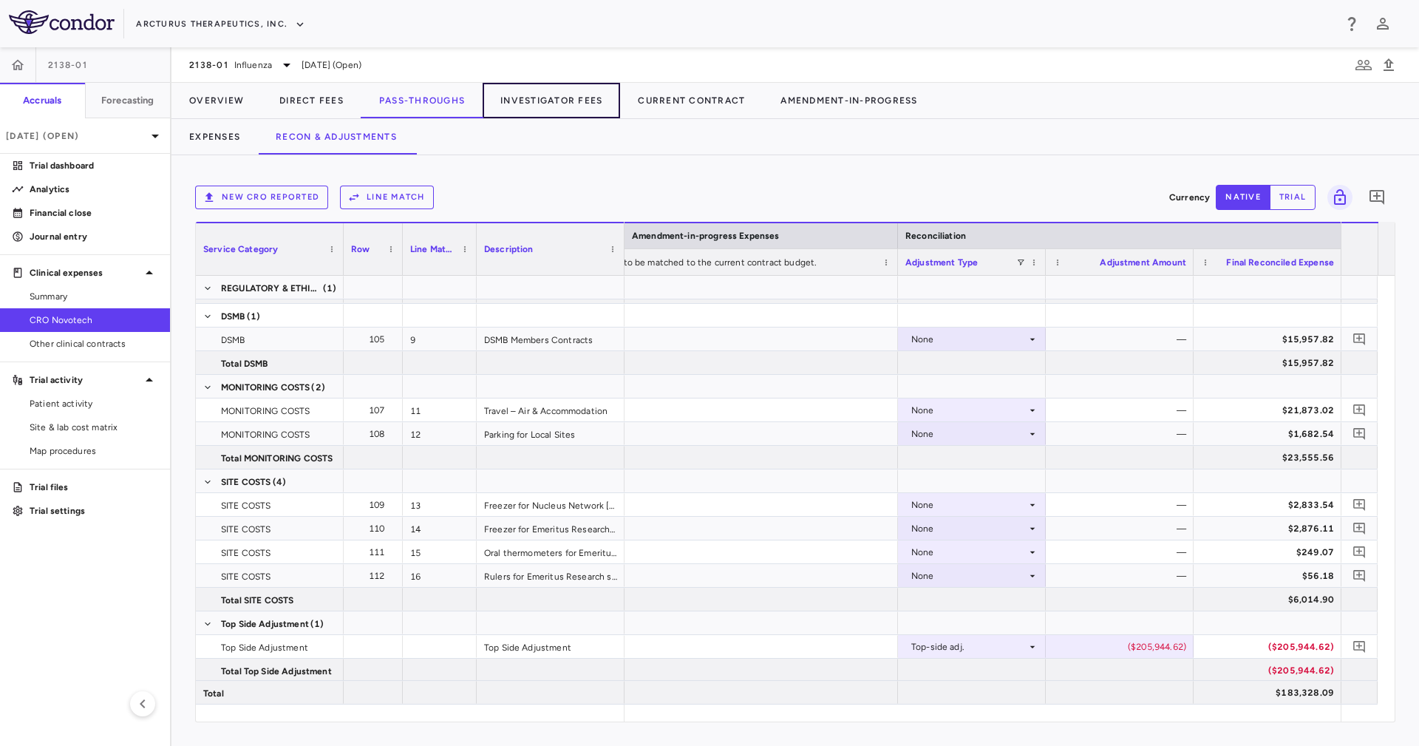
click at [521, 103] on button "Investigator Fees" at bounding box center [551, 100] width 137 height 35
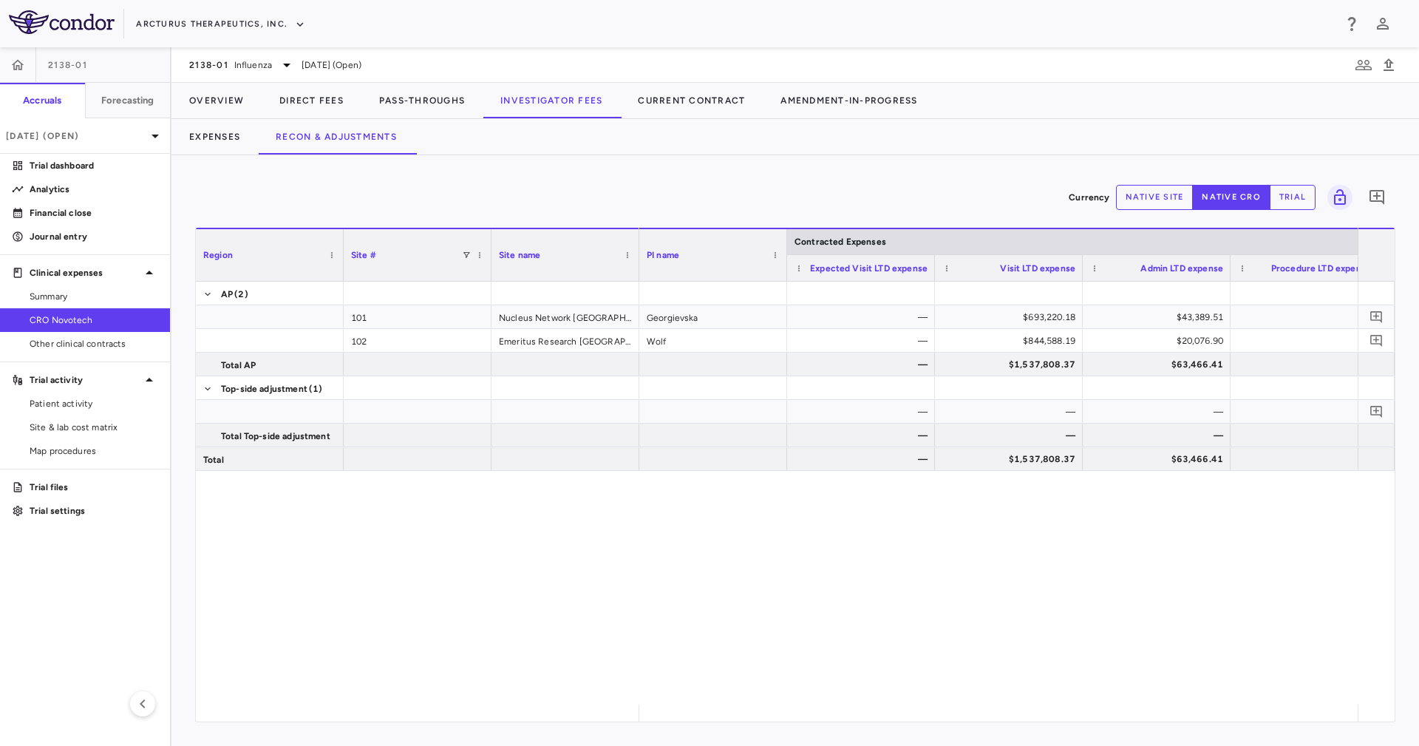
click at [984, 155] on div "Currency native site native cro trial 0 Region Drag here to set column labels R…" at bounding box center [796, 450] width 1248 height 591
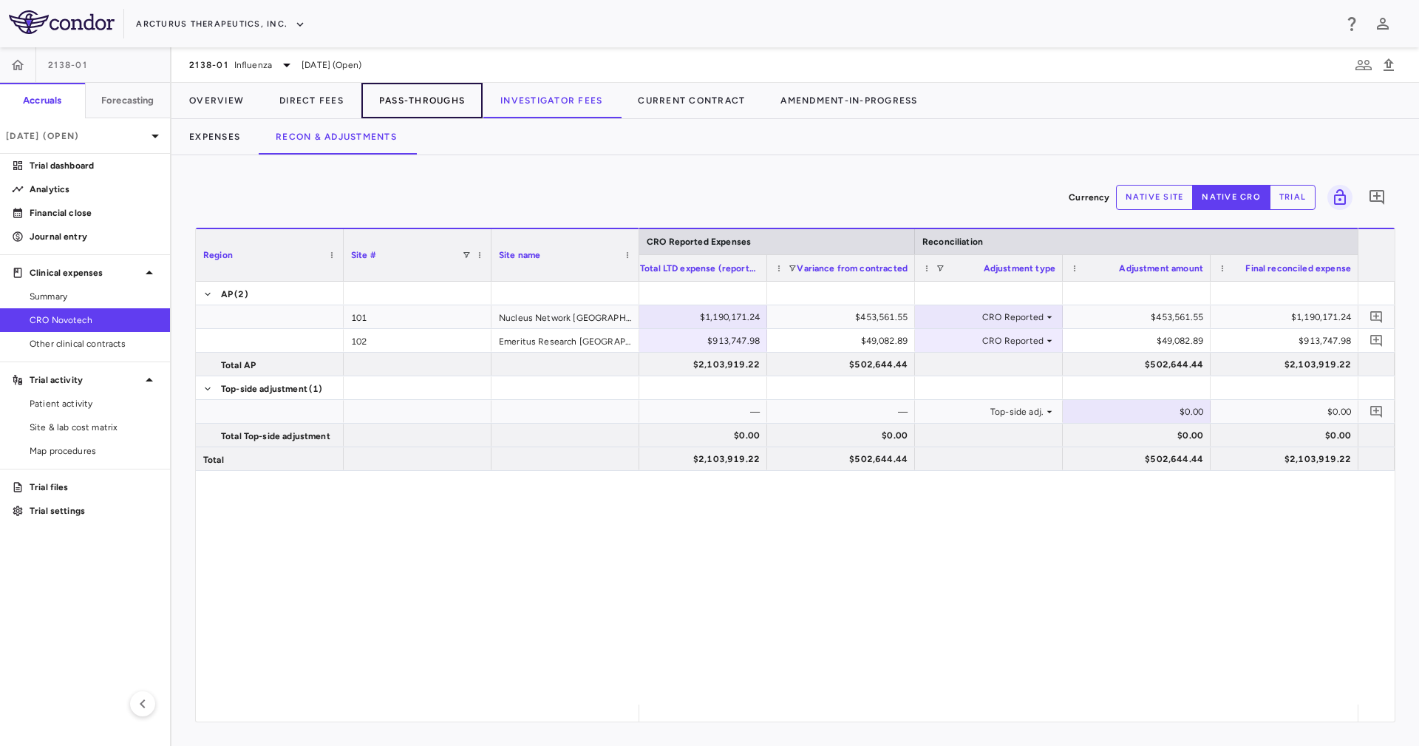
click at [401, 108] on button "Pass-Throughs" at bounding box center [421, 100] width 121 height 35
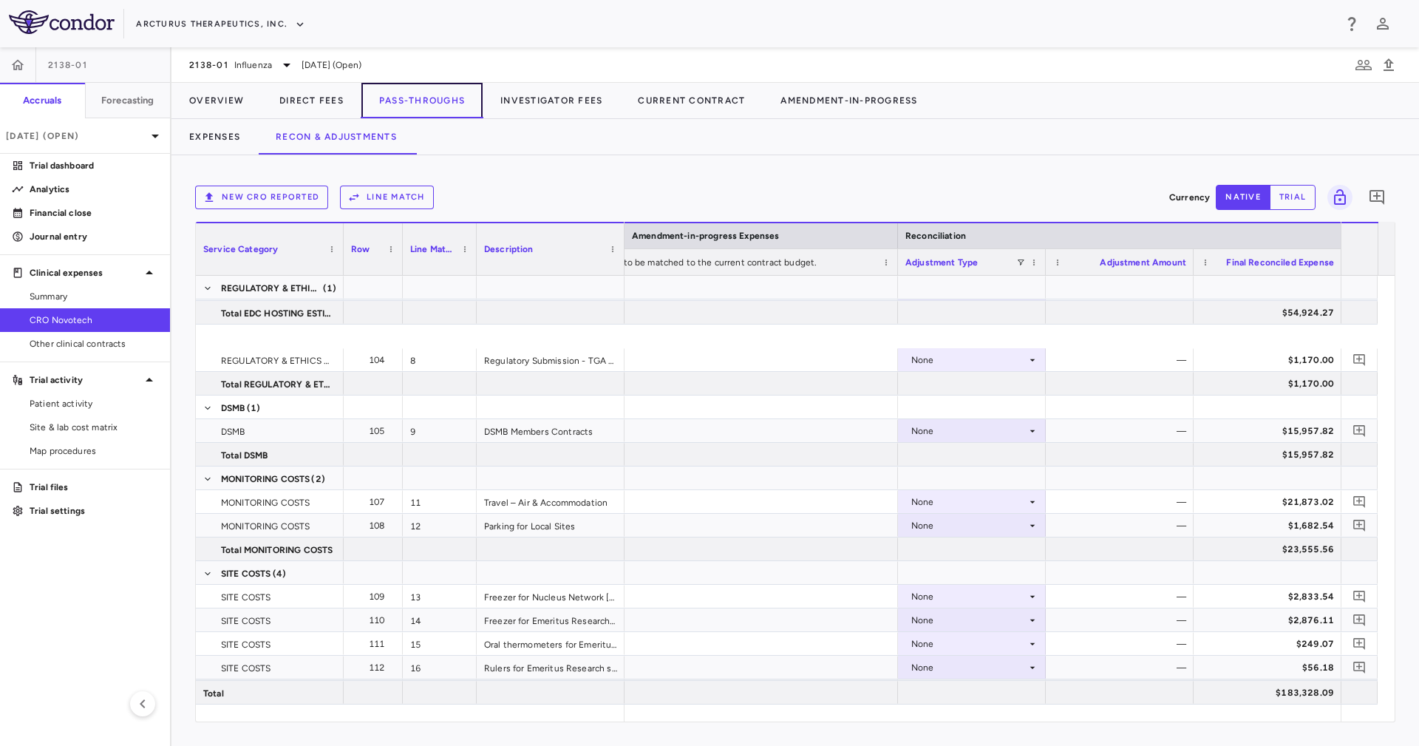
scroll to position [398, 0]
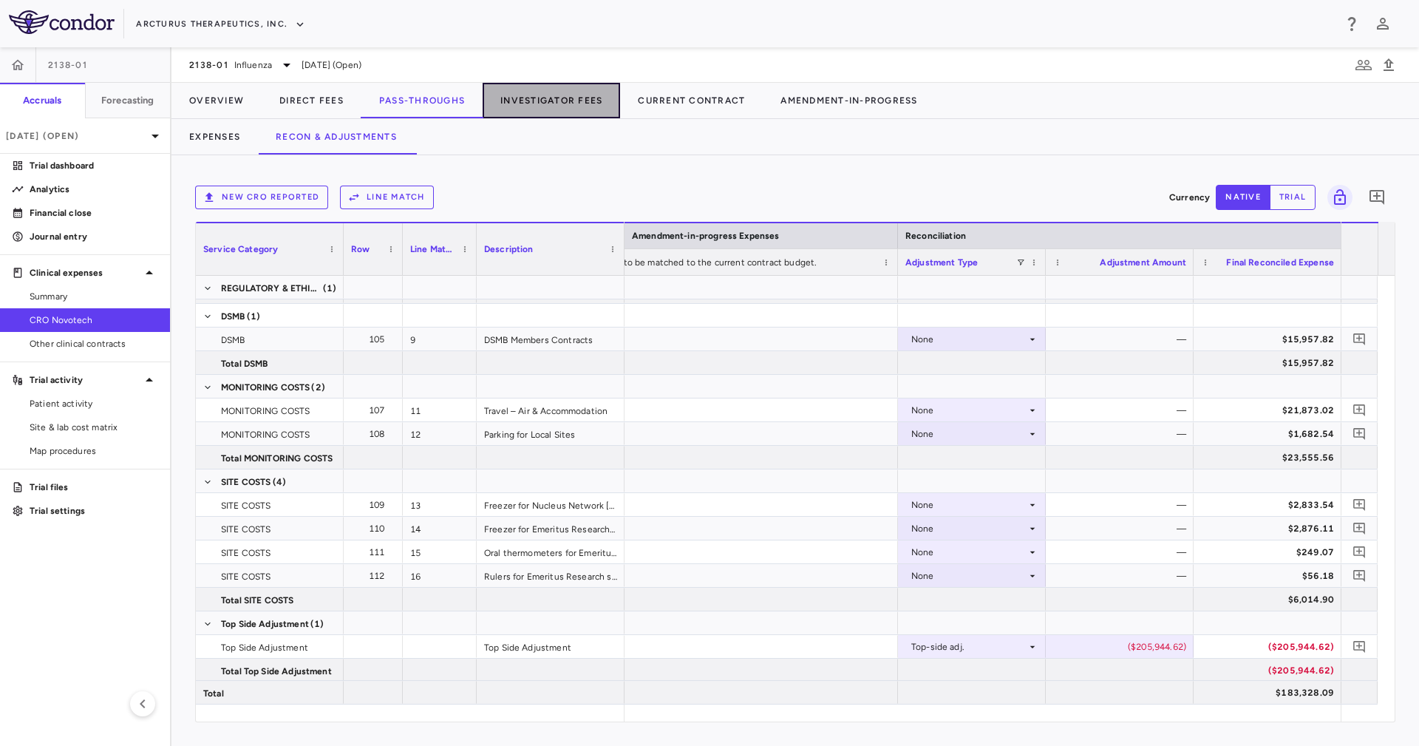
click at [549, 109] on button "Investigator Fees" at bounding box center [551, 100] width 137 height 35
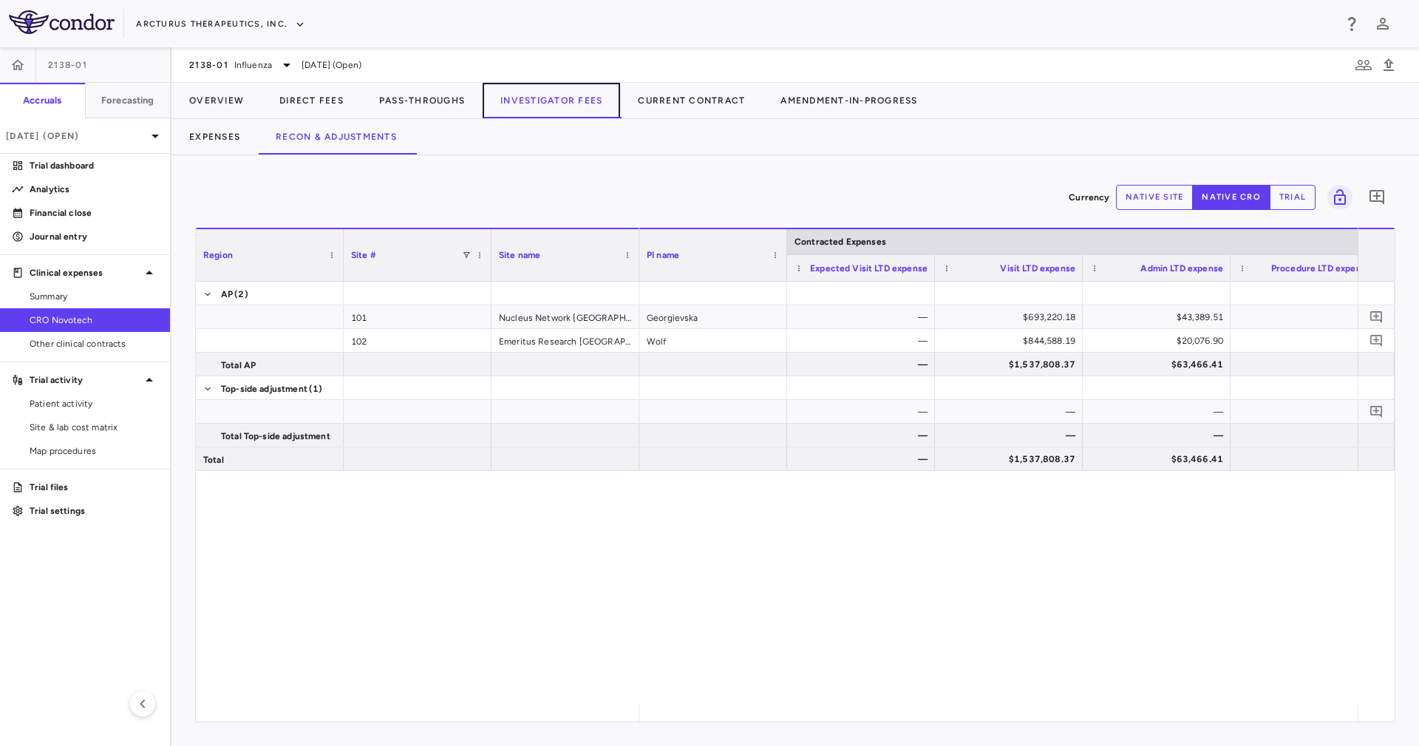
scroll to position [0, 907]
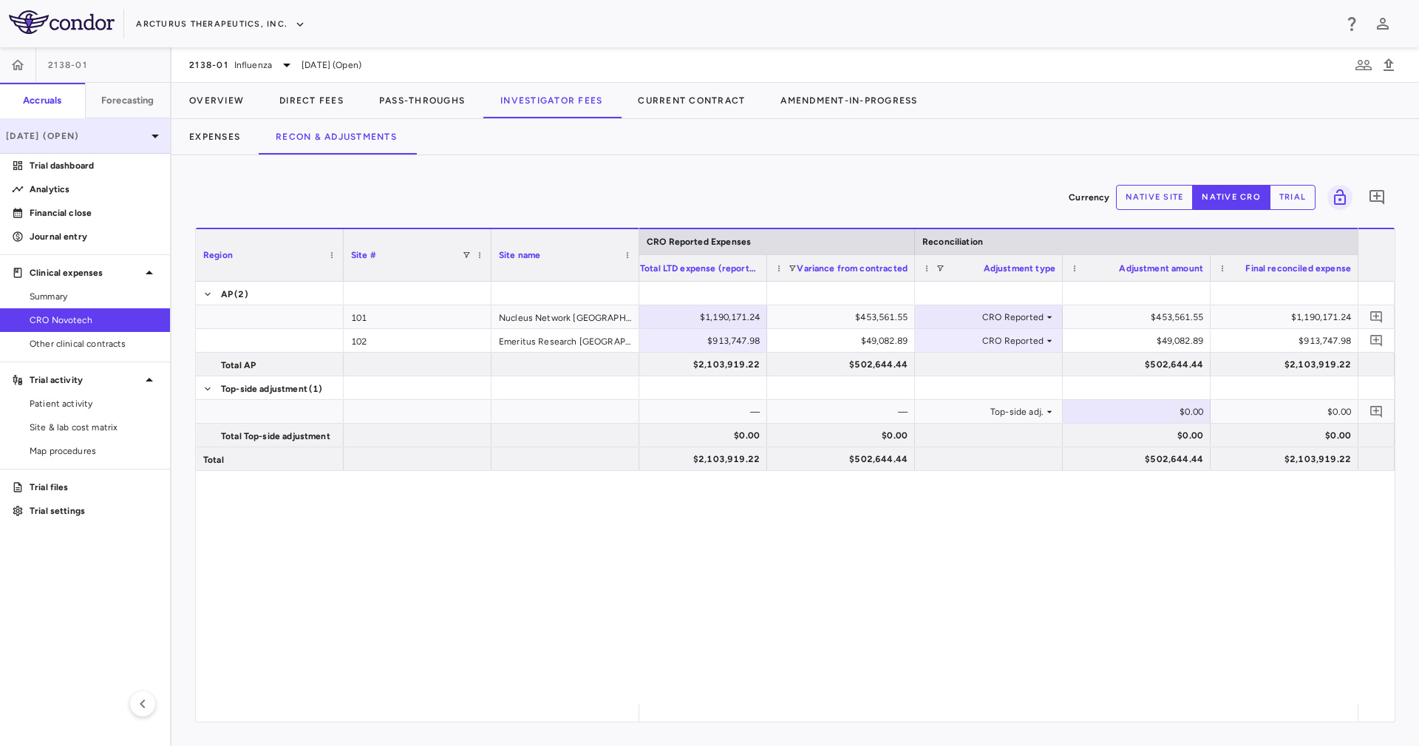
click at [60, 138] on p "Jun 2025 (Open)" at bounding box center [76, 135] width 140 height 13
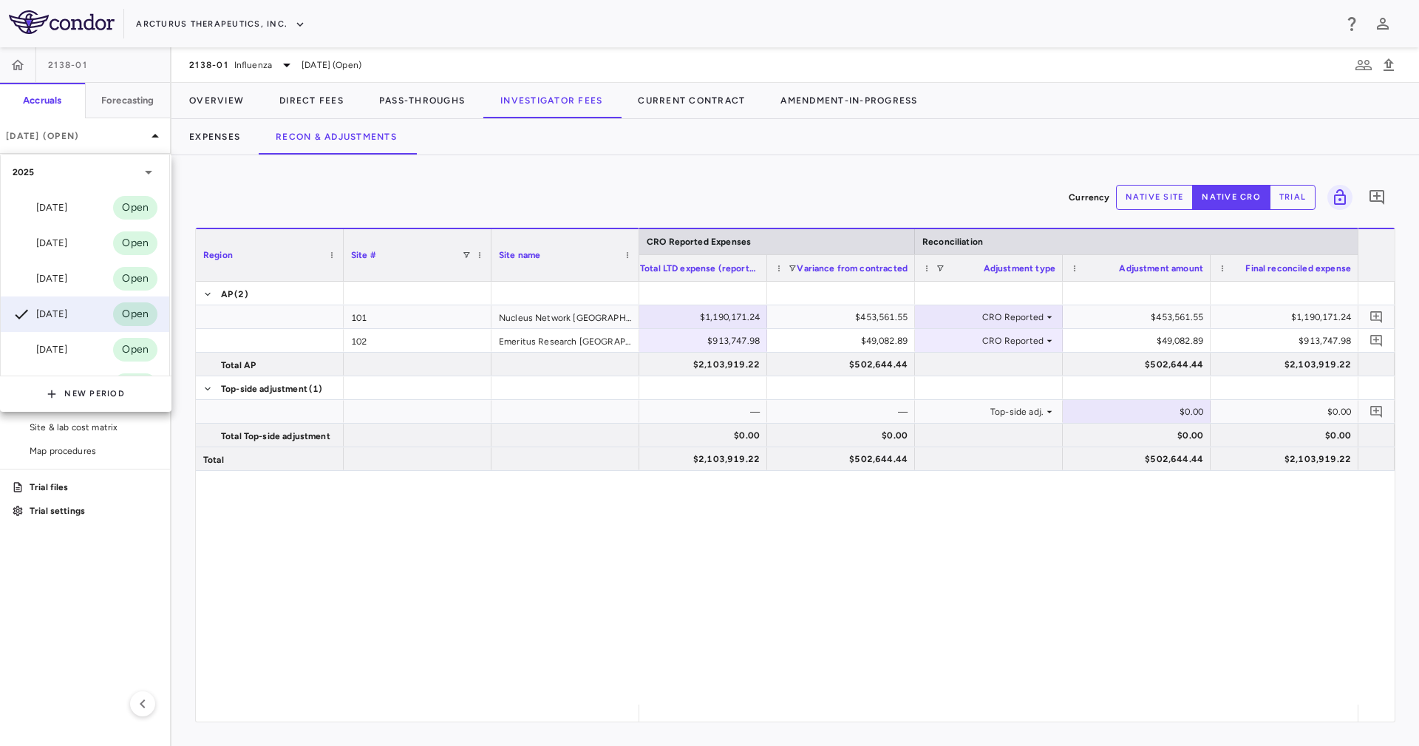
click at [1112, 452] on div at bounding box center [709, 373] width 1419 height 746
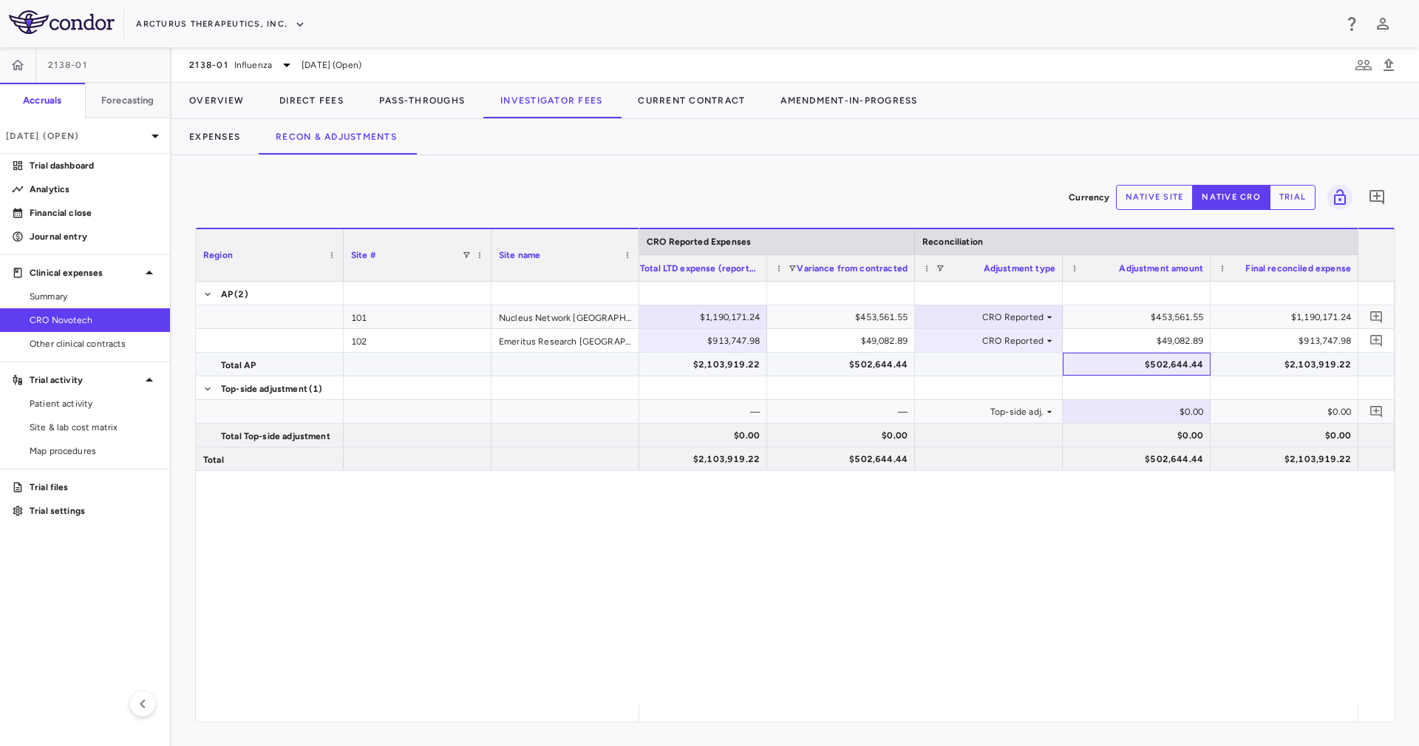
click at [1182, 361] on div "$502,644.44" at bounding box center [1139, 365] width 127 height 24
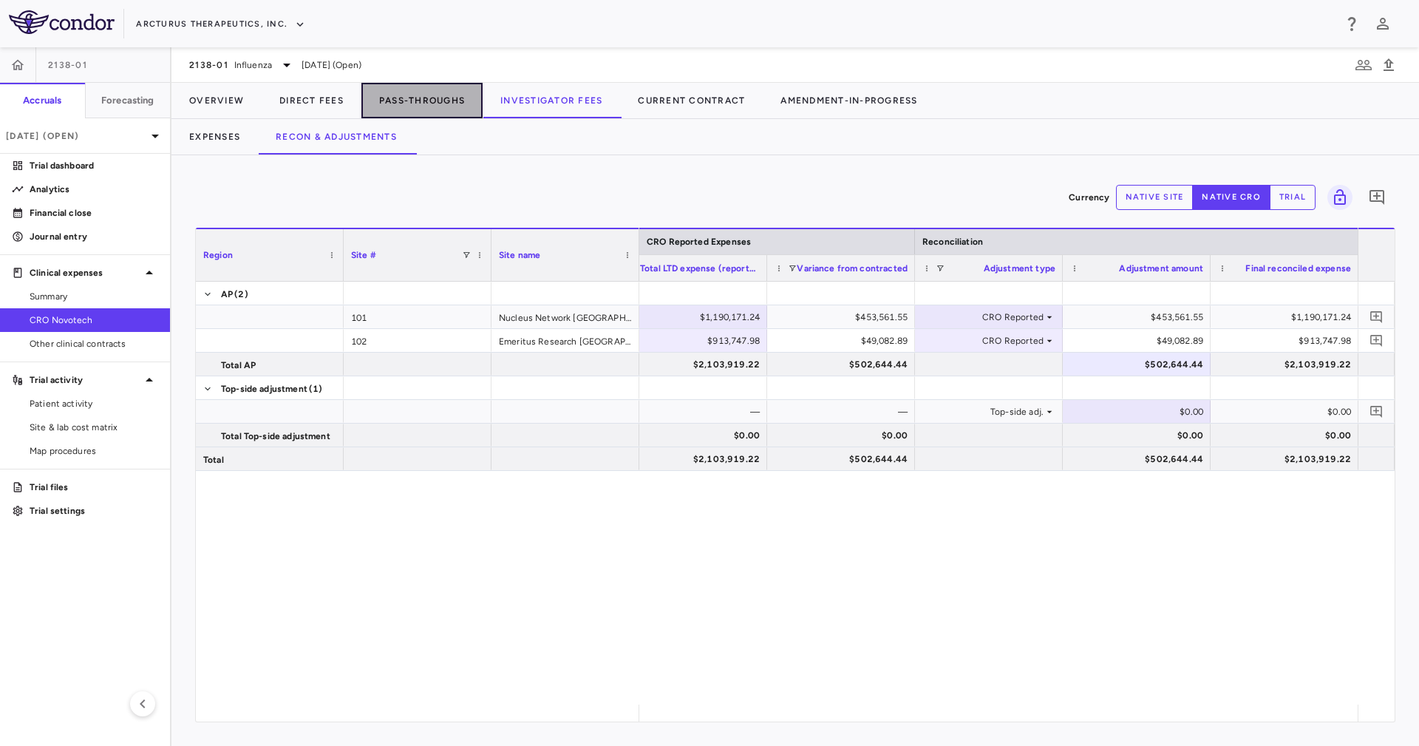
click at [419, 98] on button "Pass-Throughs" at bounding box center [421, 100] width 121 height 35
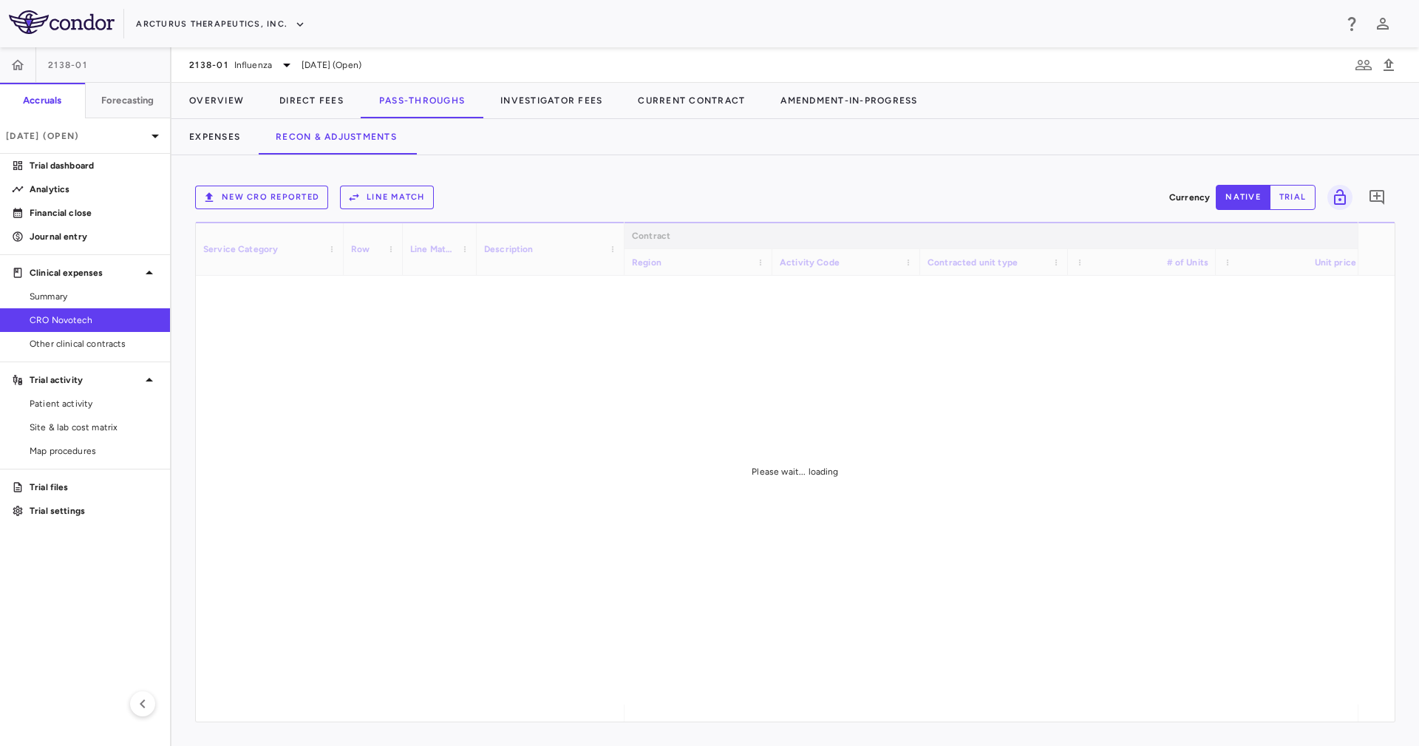
click at [744, 173] on div "New CRO reported Line Match Currency native trial 0 Service Category Drag here …" at bounding box center [796, 450] width 1248 height 591
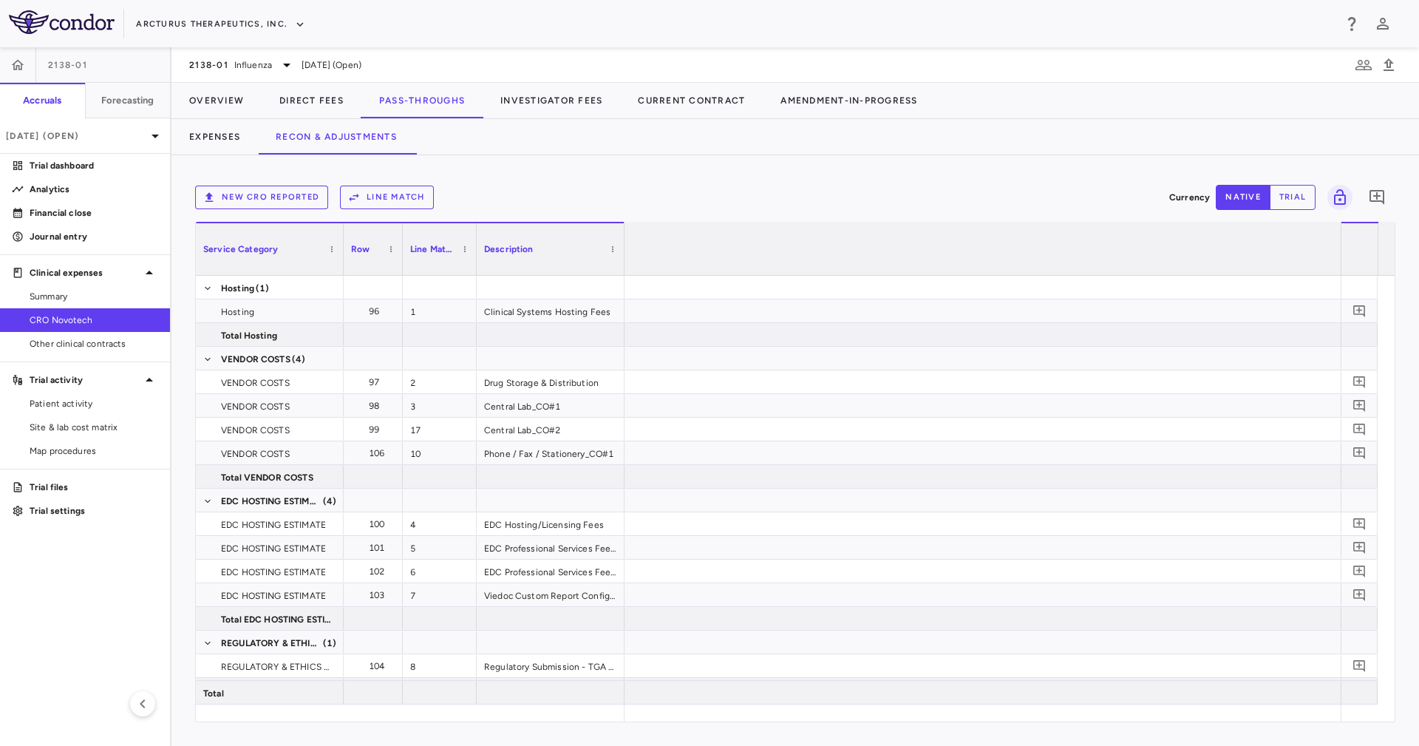
scroll to position [0, 2647]
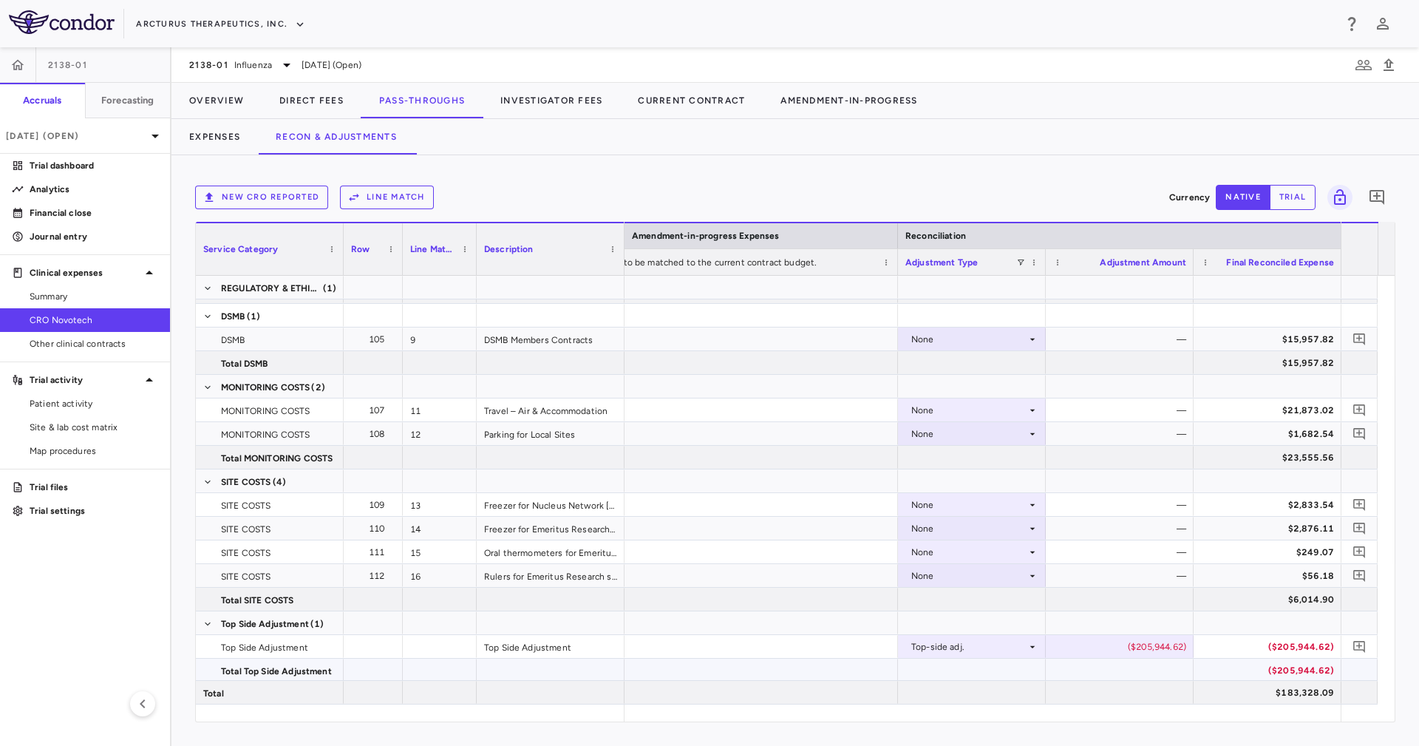
click at [1150, 676] on div at bounding box center [1120, 670] width 148 height 23
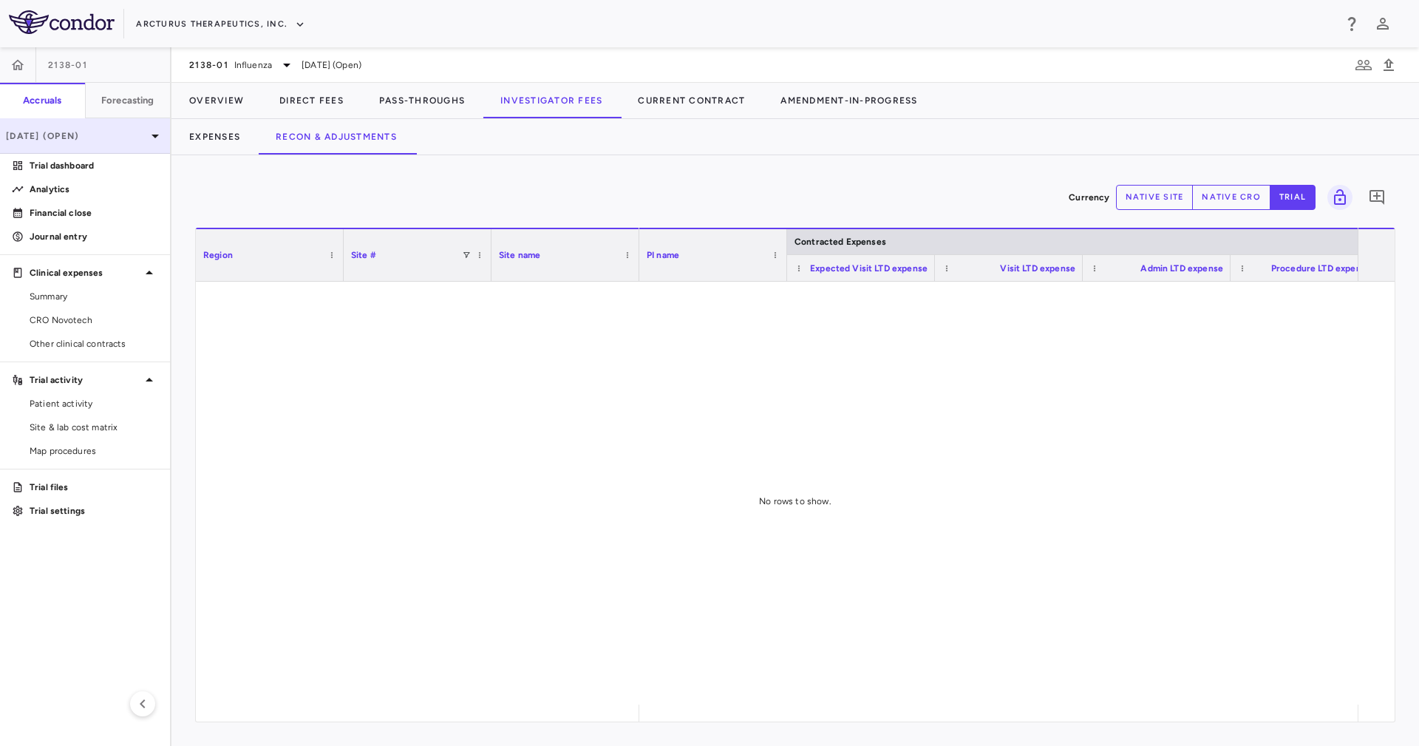
click at [72, 143] on div "[DATE] (Open)" at bounding box center [85, 135] width 170 height 35
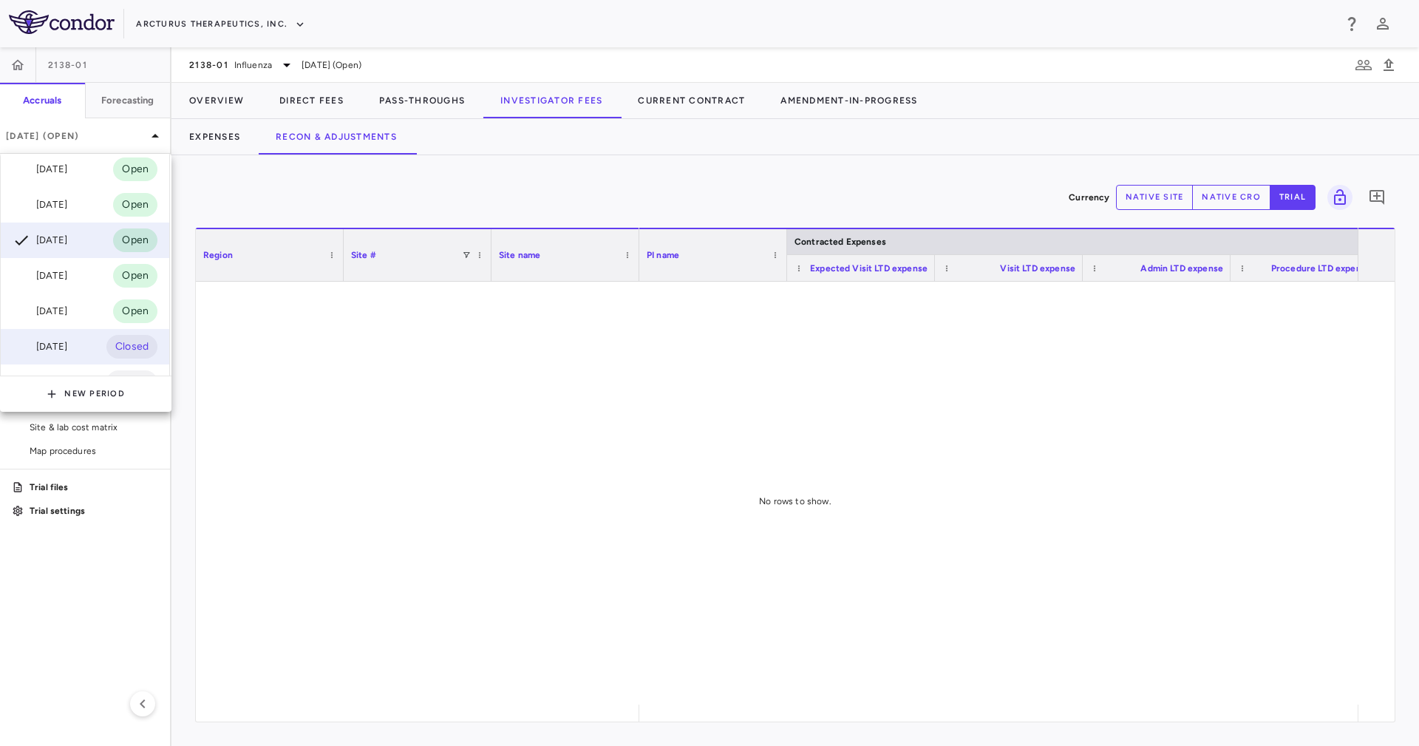
scroll to position [111, 0]
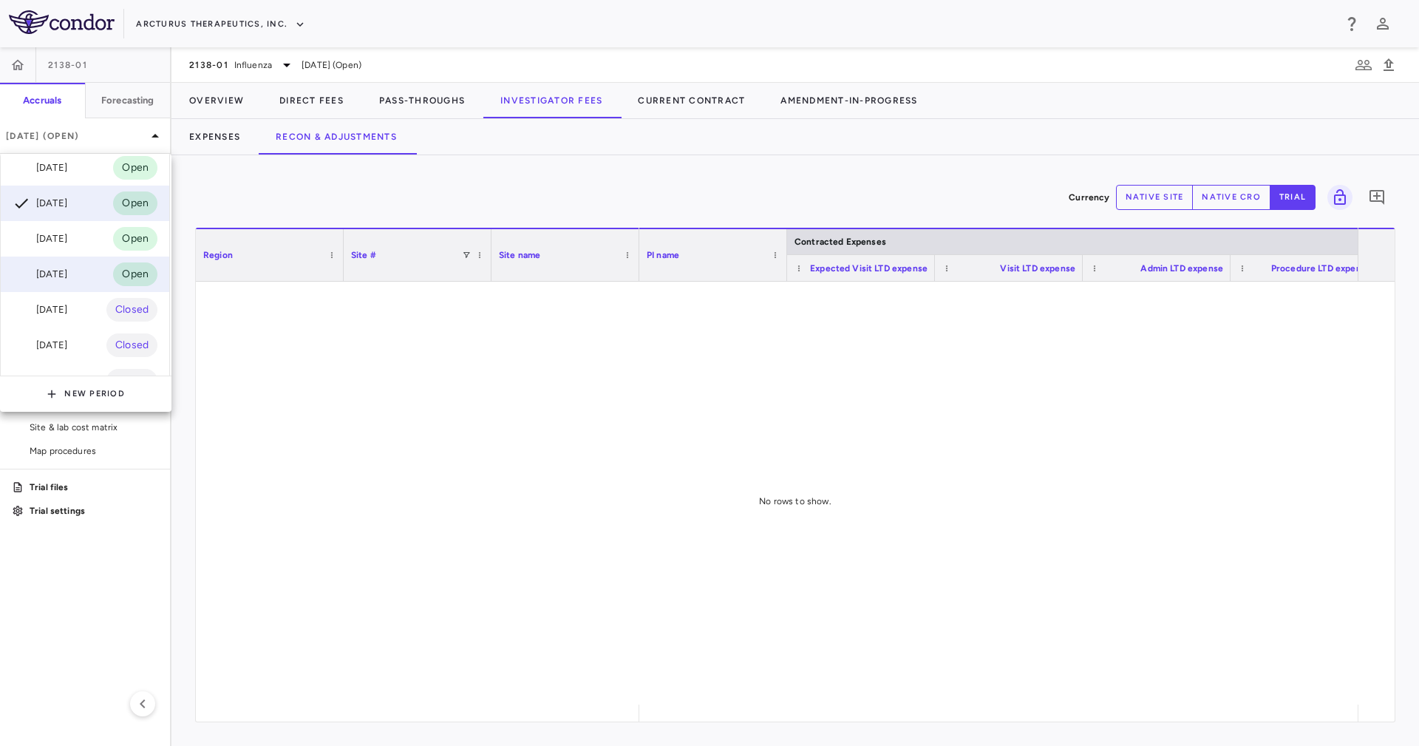
click at [82, 271] on div "[DATE] Open" at bounding box center [85, 274] width 169 height 35
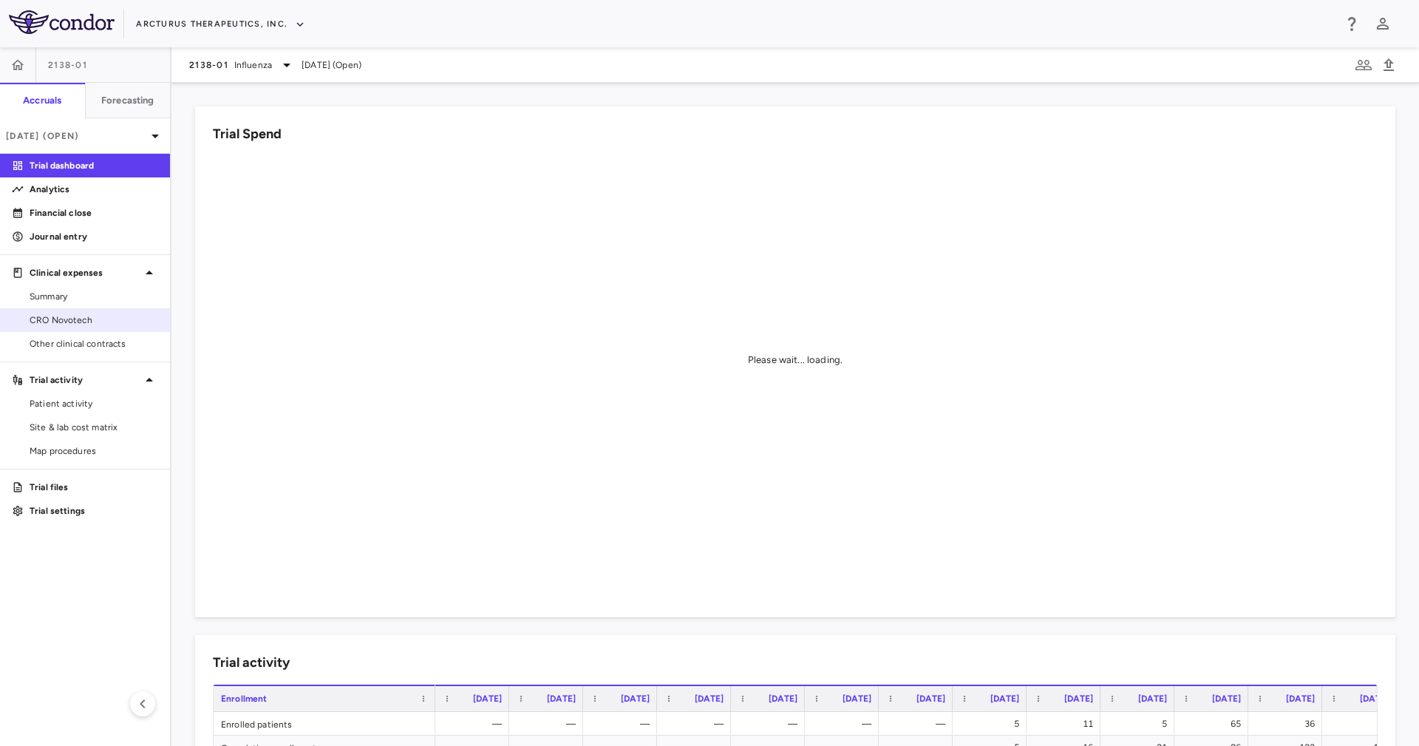
click at [115, 319] on span "CRO Novotech" at bounding box center [94, 319] width 129 height 13
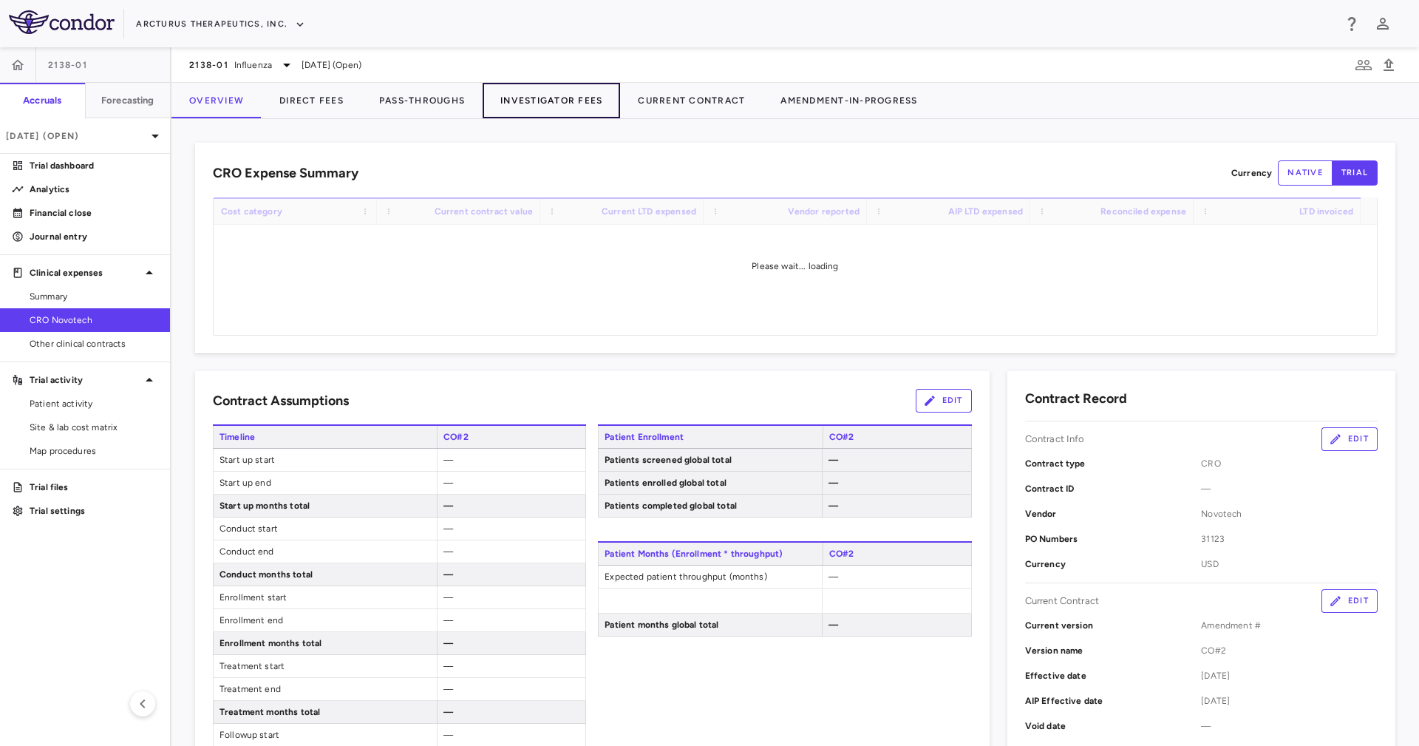
click at [539, 97] on button "Investigator Fees" at bounding box center [551, 100] width 137 height 35
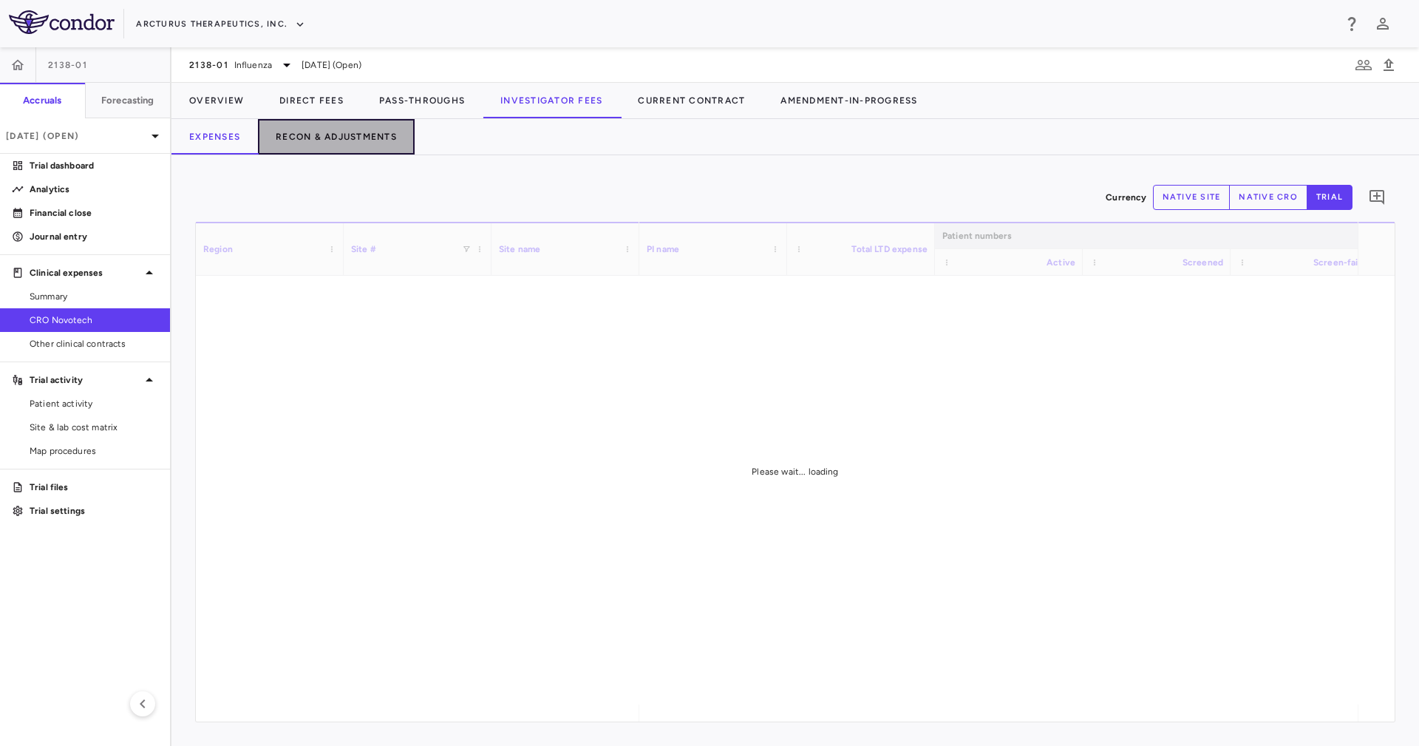
click at [361, 138] on button "Recon & Adjustments" at bounding box center [336, 136] width 157 height 35
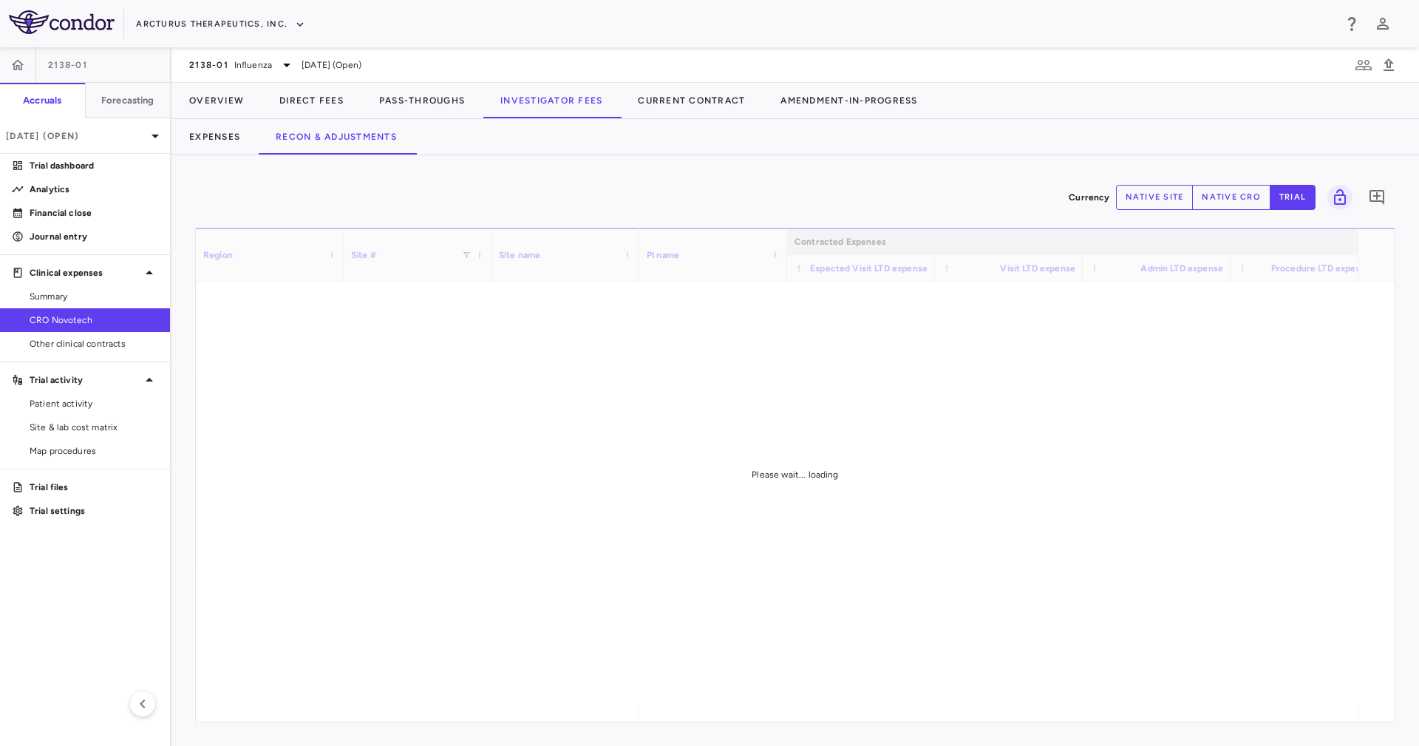
click at [584, 161] on div "Currency native site native cro trial 0 Region Drag here to set column labels R…" at bounding box center [796, 450] width 1248 height 591
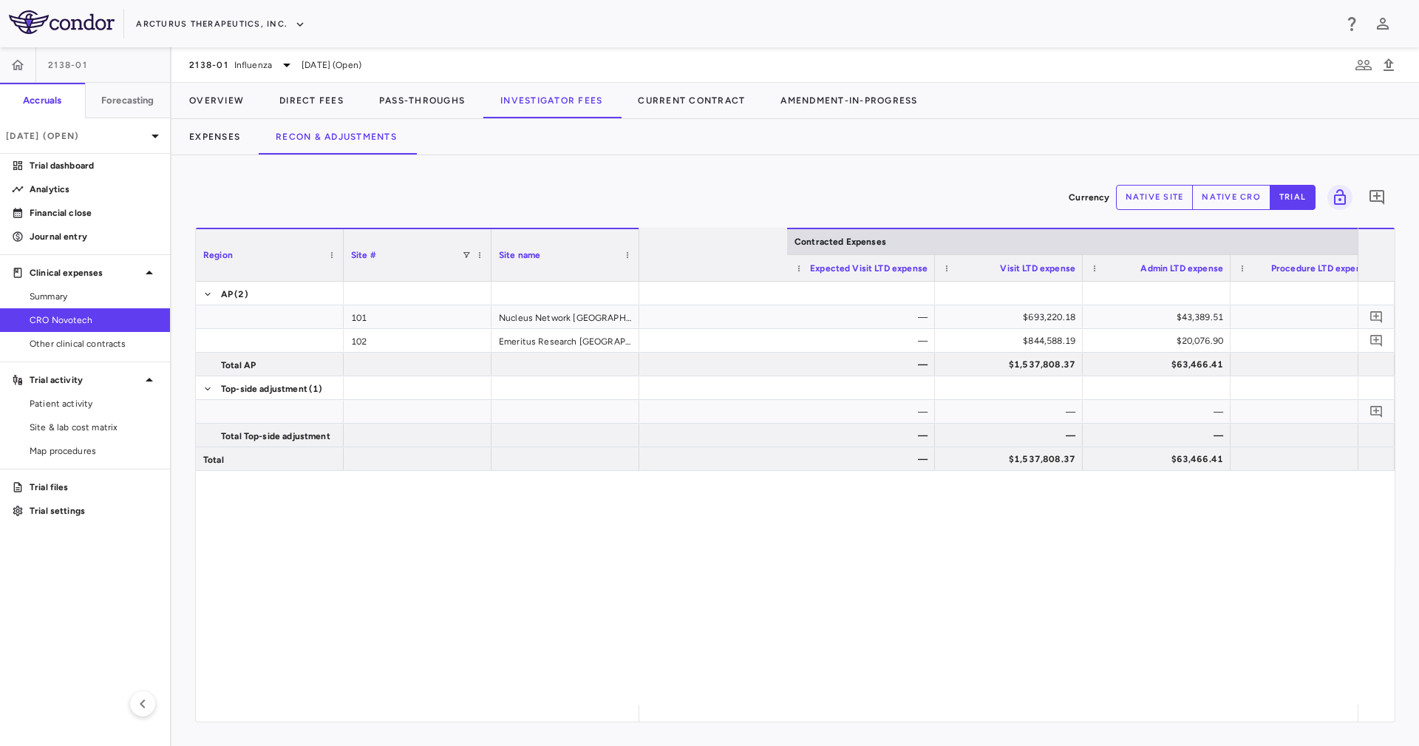
scroll to position [0, 907]
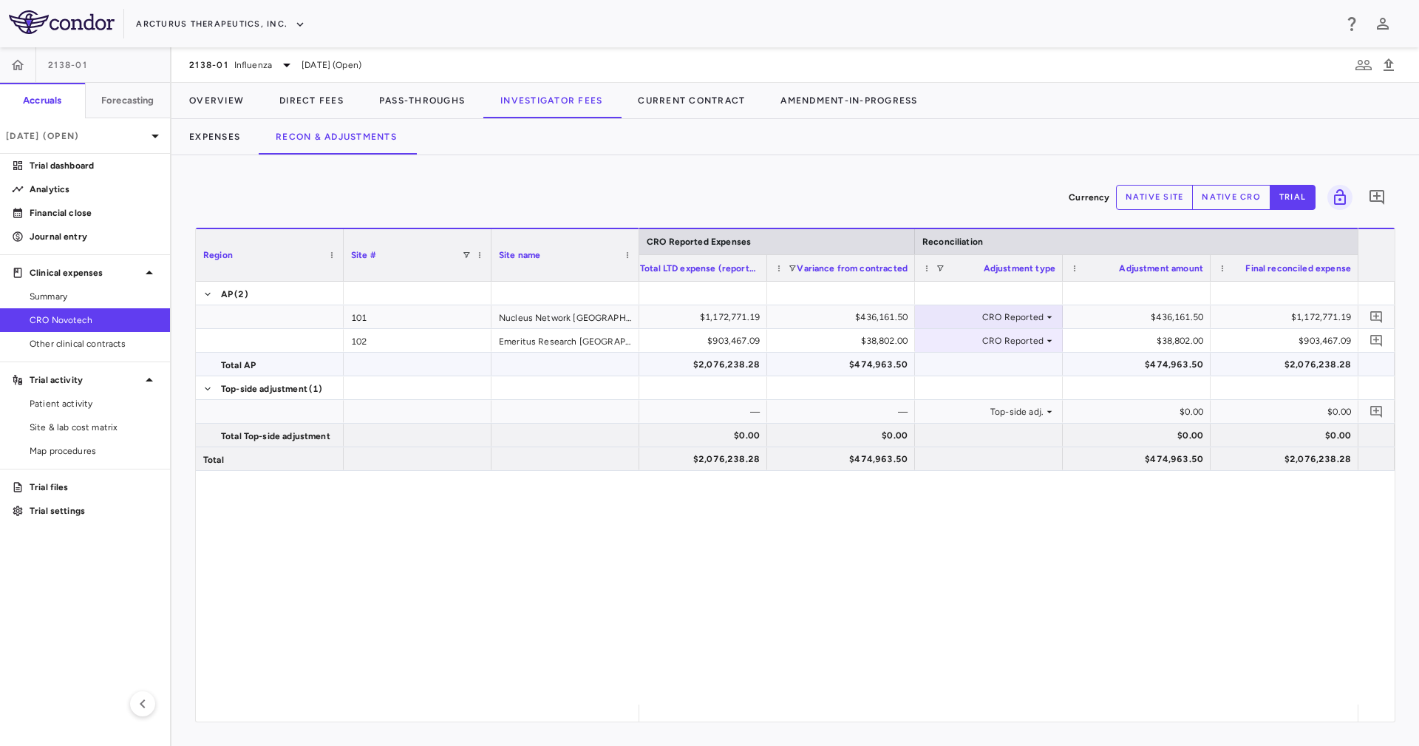
click at [1169, 357] on div "$474,963.50" at bounding box center [1139, 365] width 127 height 24
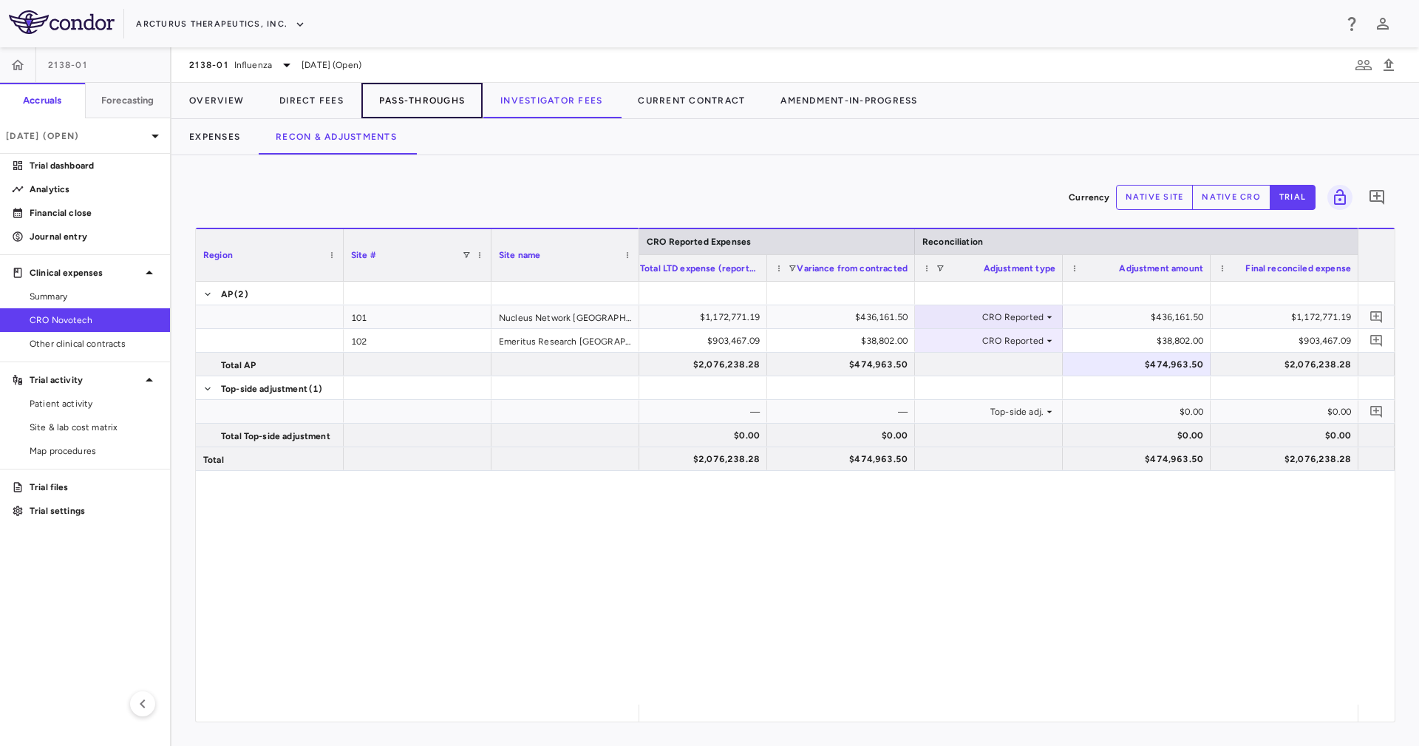
click at [469, 107] on button "Pass-Throughs" at bounding box center [421, 100] width 121 height 35
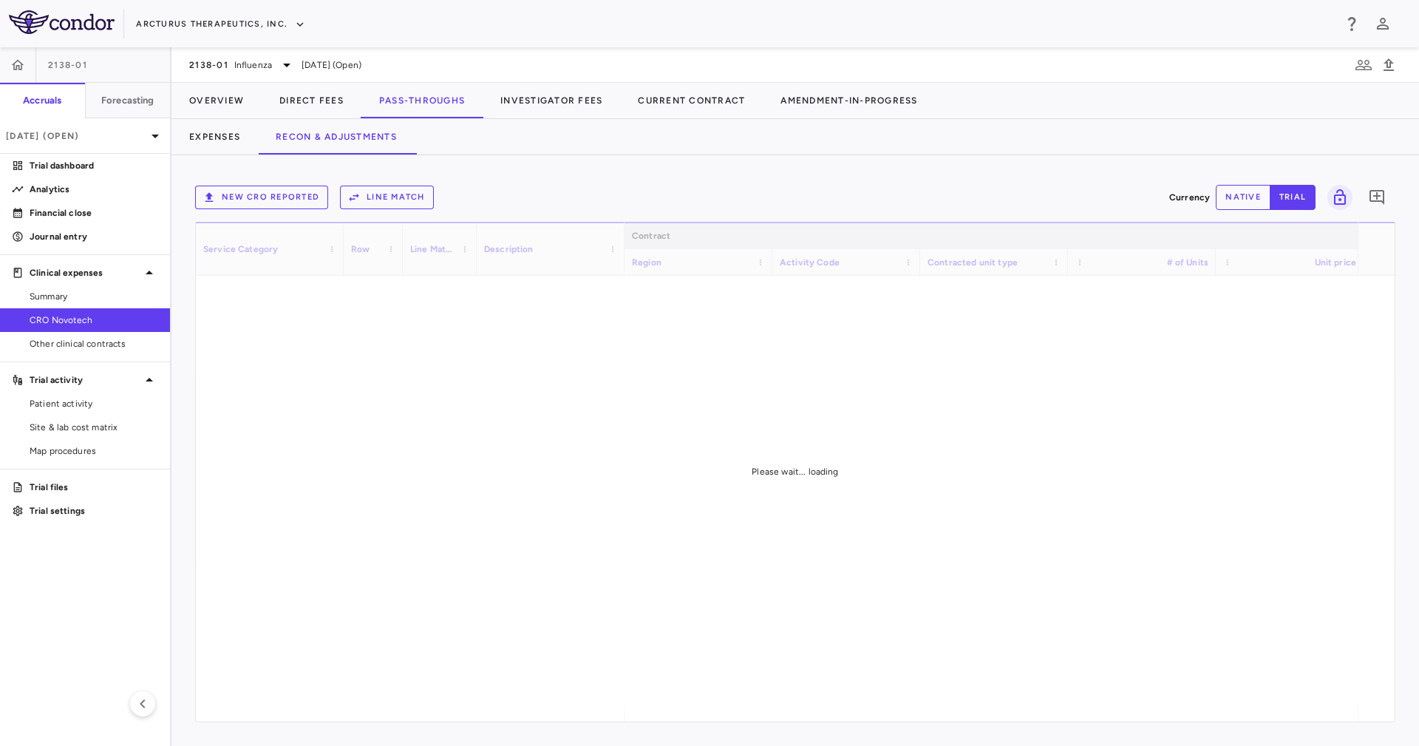
click at [710, 181] on div "New CRO reported Line Match Currency native trial 0" at bounding box center [795, 197] width 1201 height 37
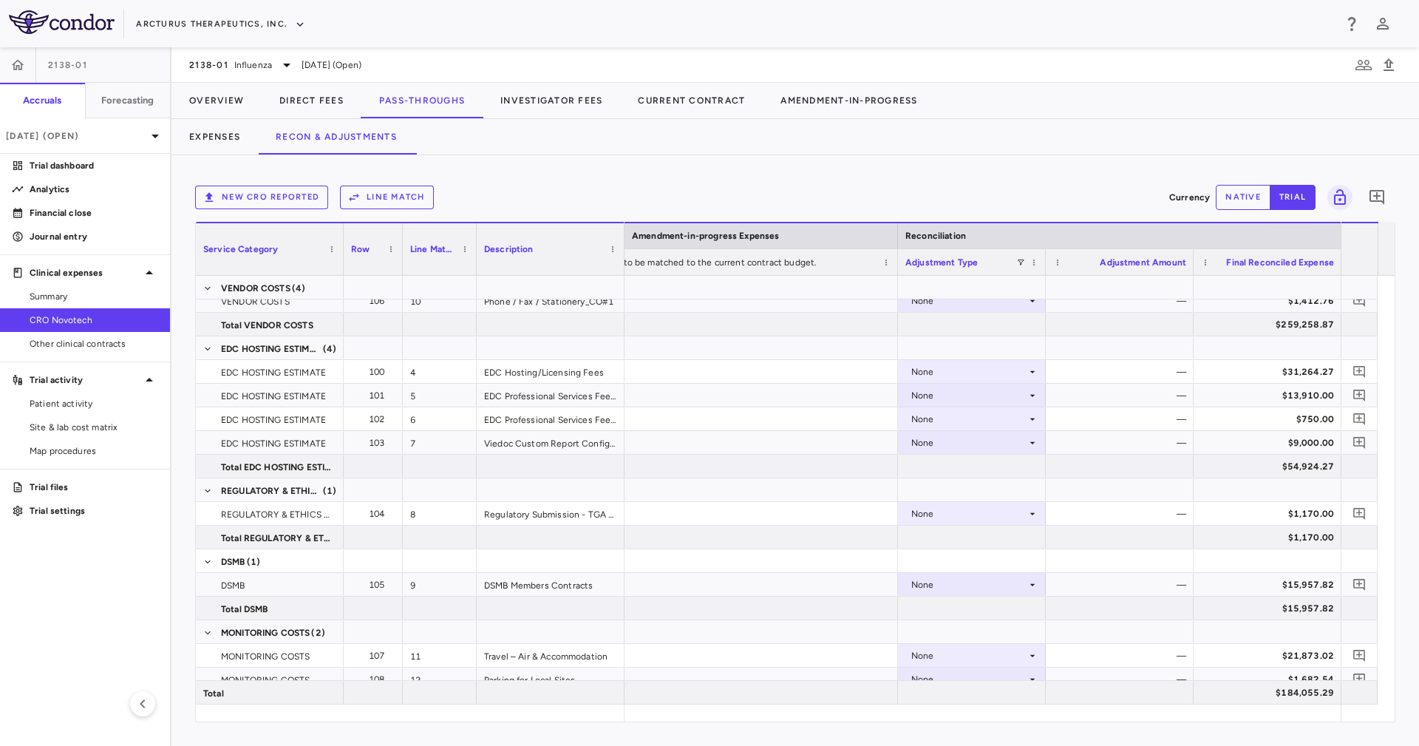
scroll to position [398, 0]
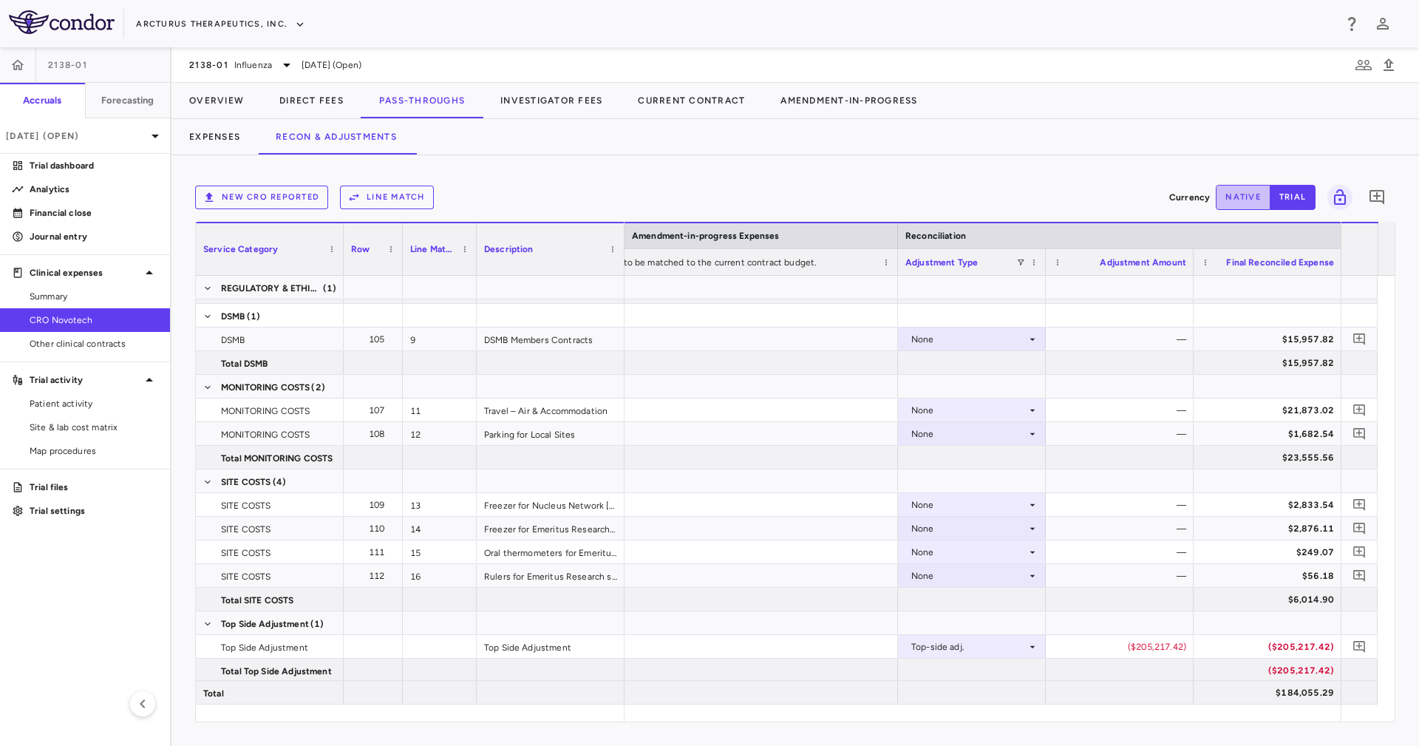
click at [1233, 200] on button "native" at bounding box center [1243, 197] width 55 height 25
click at [89, 130] on p "[DATE] (Open)" at bounding box center [76, 135] width 140 height 13
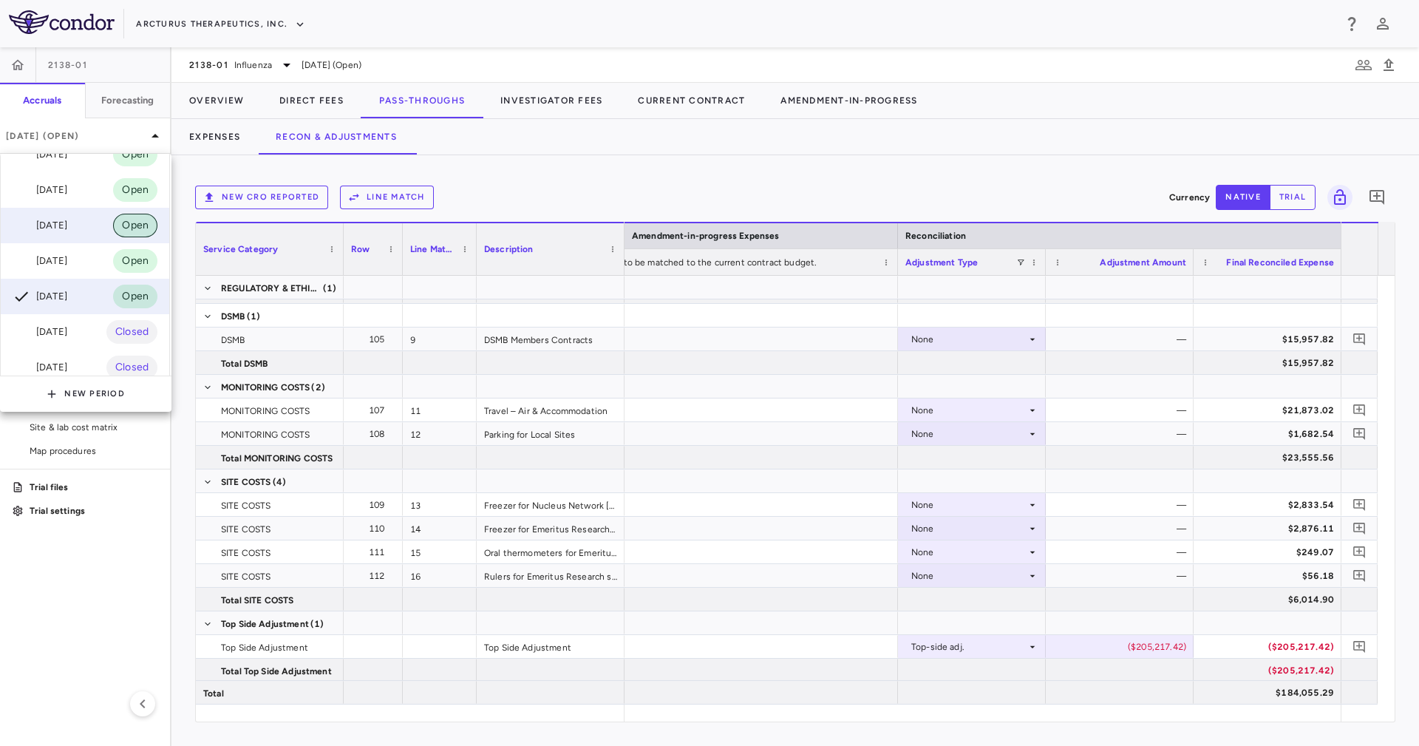
scroll to position [75, 0]
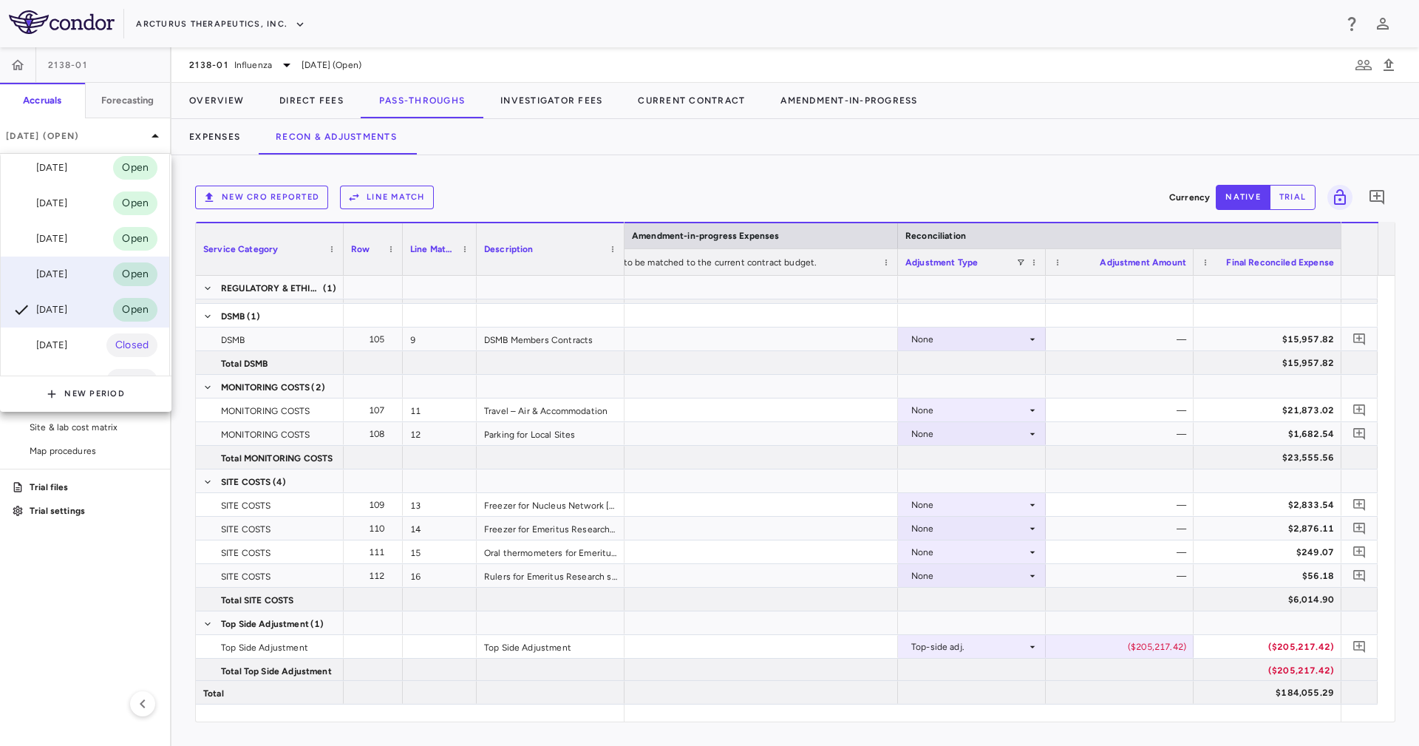
click at [100, 275] on div "[DATE] Open" at bounding box center [85, 274] width 169 height 35
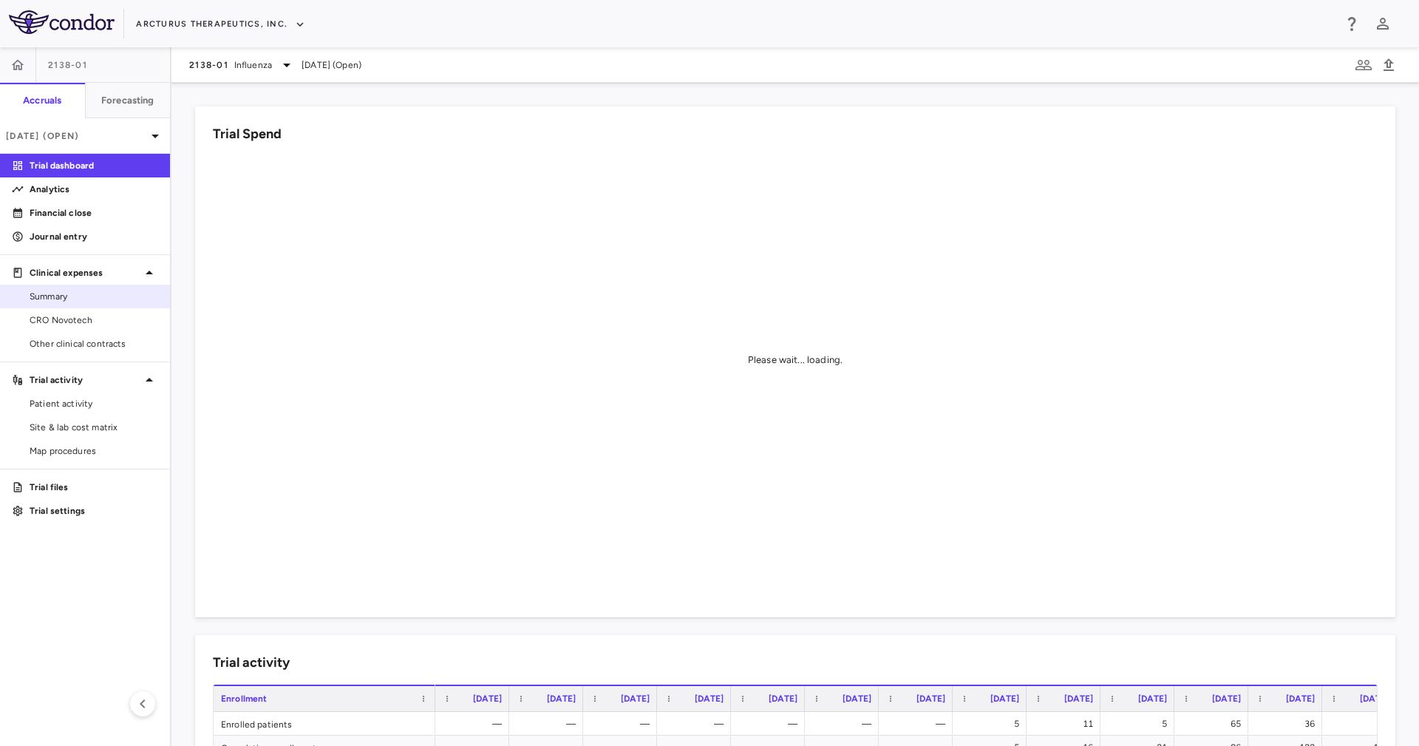
click at [86, 305] on link "Summary" at bounding box center [85, 296] width 170 height 22
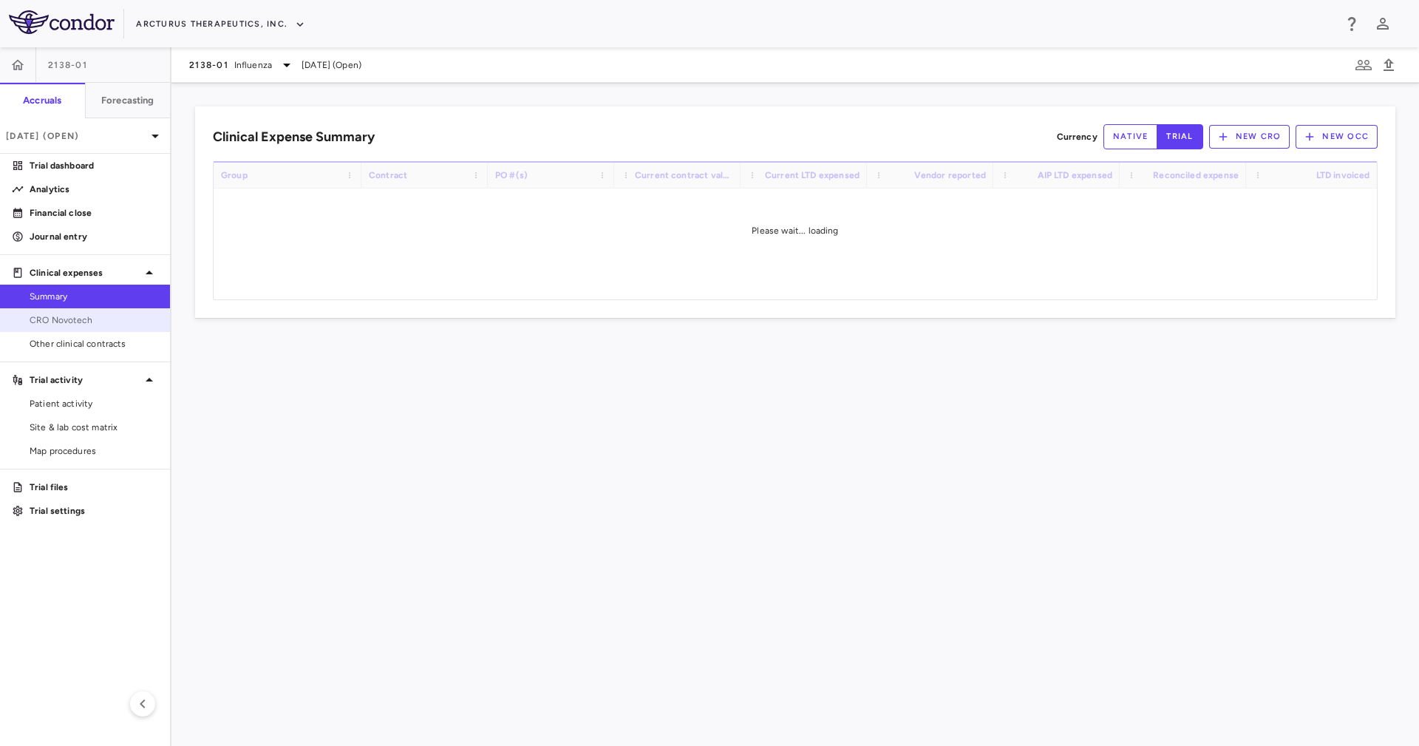
click at [86, 316] on span "CRO Novotech" at bounding box center [94, 319] width 129 height 13
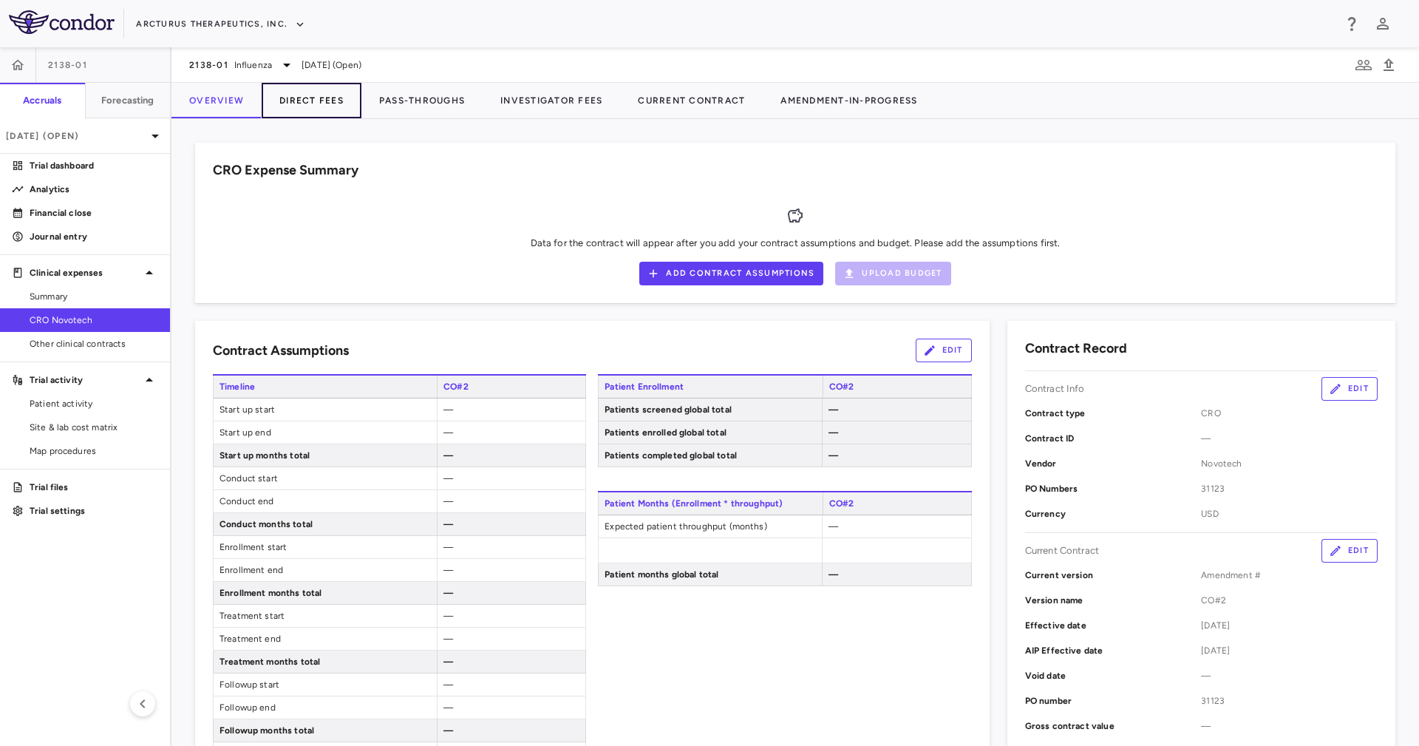
click at [336, 104] on button "Direct Fees" at bounding box center [312, 100] width 100 height 35
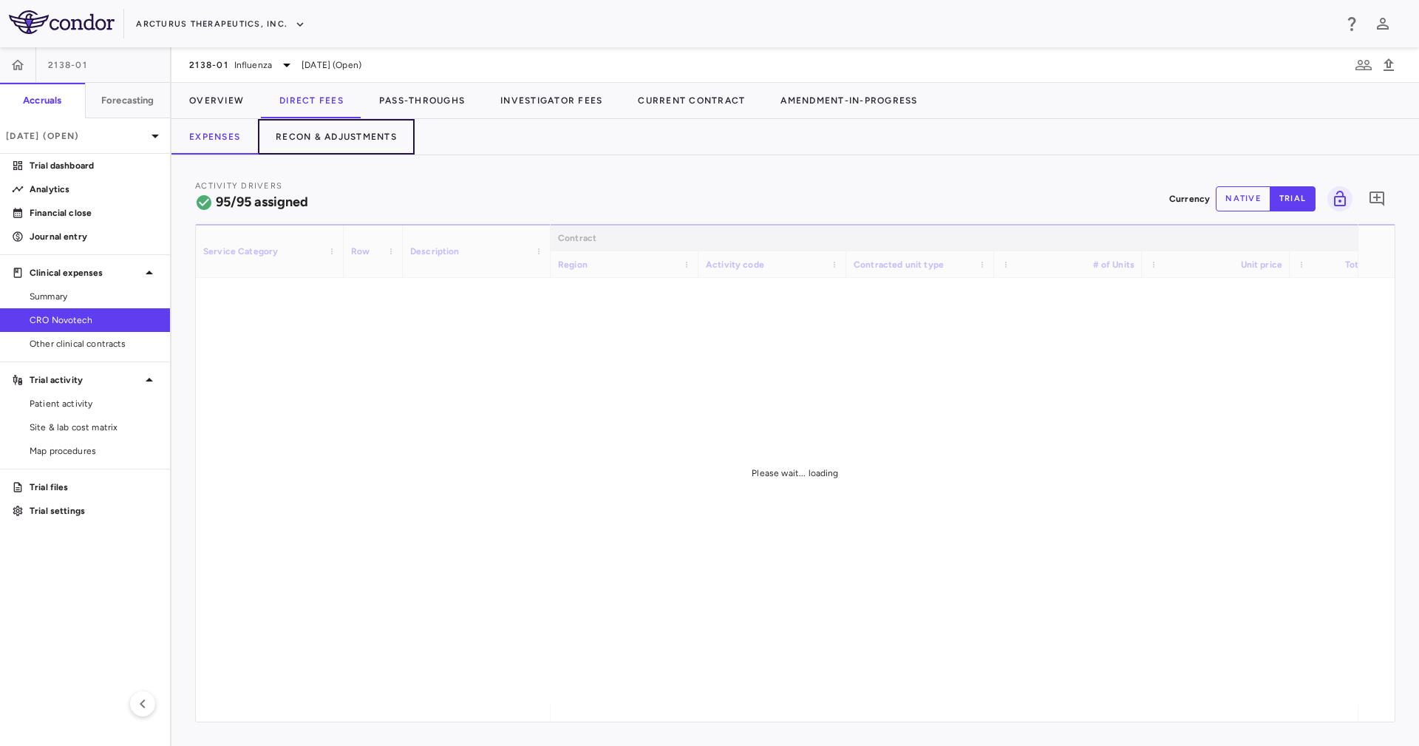
click at [361, 142] on button "Recon & Adjustments" at bounding box center [336, 136] width 157 height 35
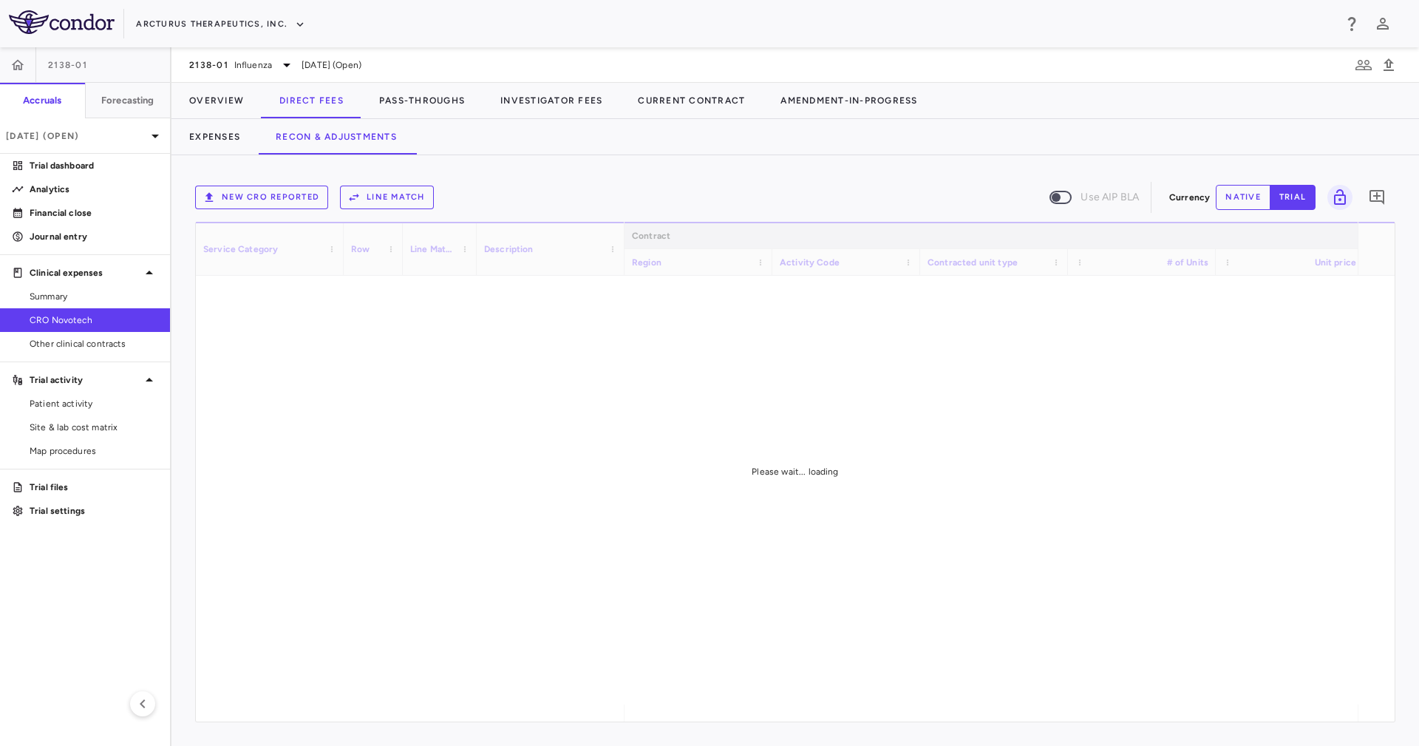
click at [488, 165] on div "New CRO reported Line Match Use AIP BLA Currency native trial 0 Service Categor…" at bounding box center [796, 450] width 1248 height 591
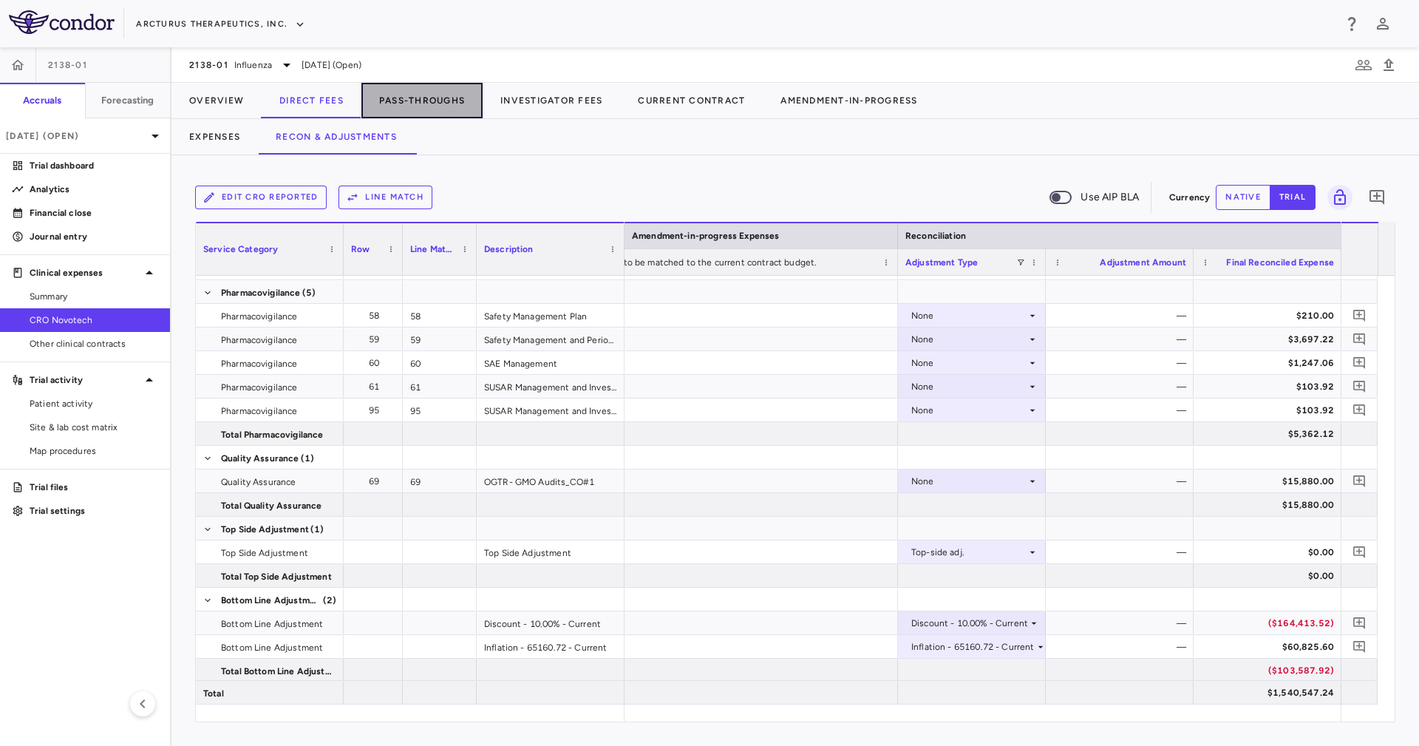
click at [407, 92] on button "Pass-Throughs" at bounding box center [421, 100] width 121 height 35
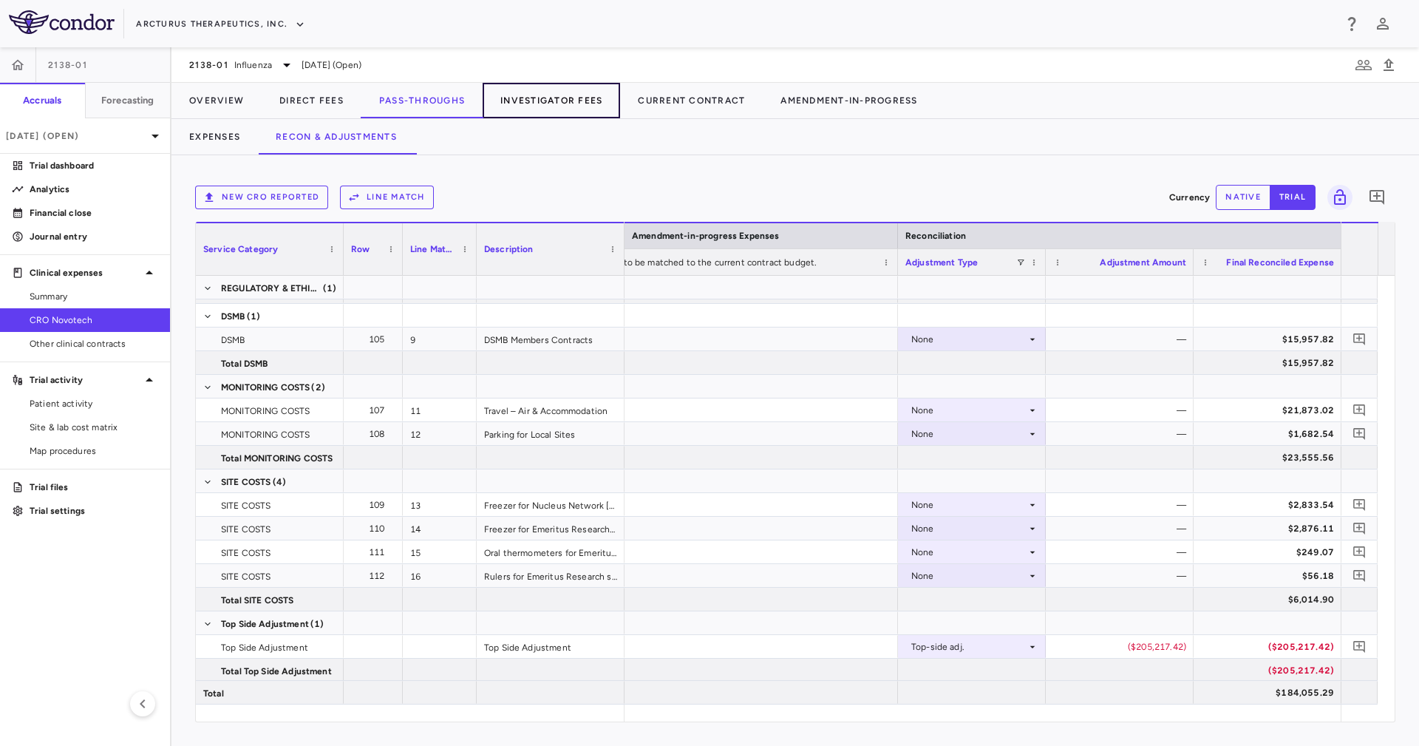
click at [528, 93] on button "Investigator Fees" at bounding box center [551, 100] width 137 height 35
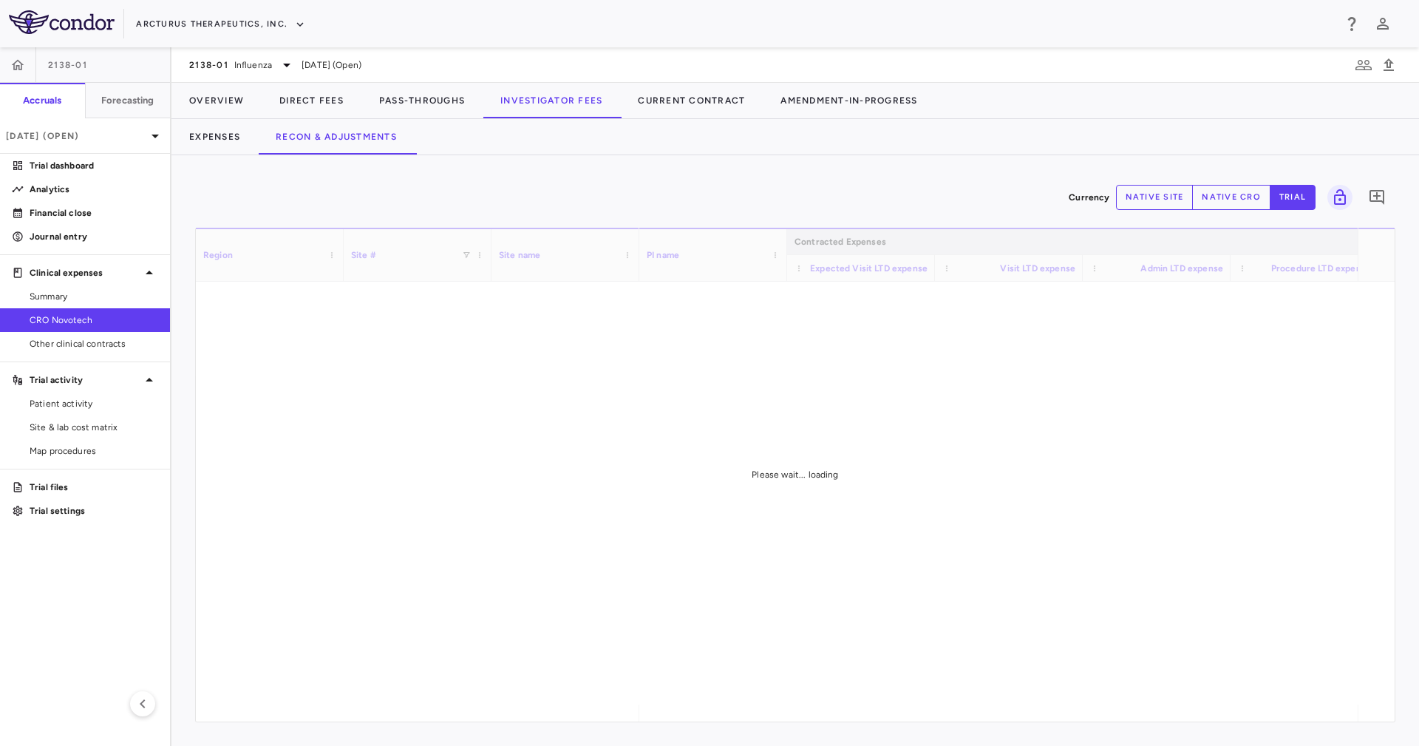
click at [744, 149] on div "Expenses Recon & Adjustments" at bounding box center [796, 136] width 1248 height 35
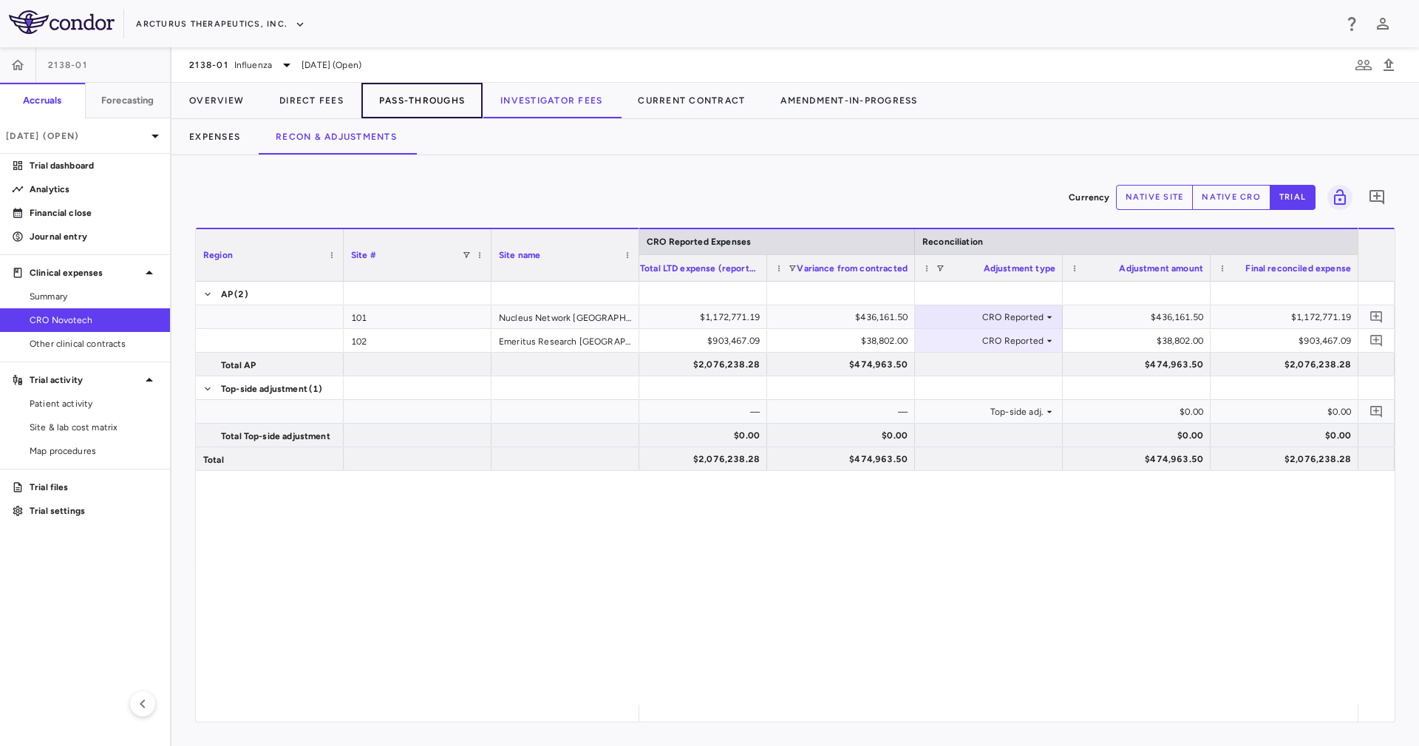
click at [419, 101] on button "Pass-Throughs" at bounding box center [421, 100] width 121 height 35
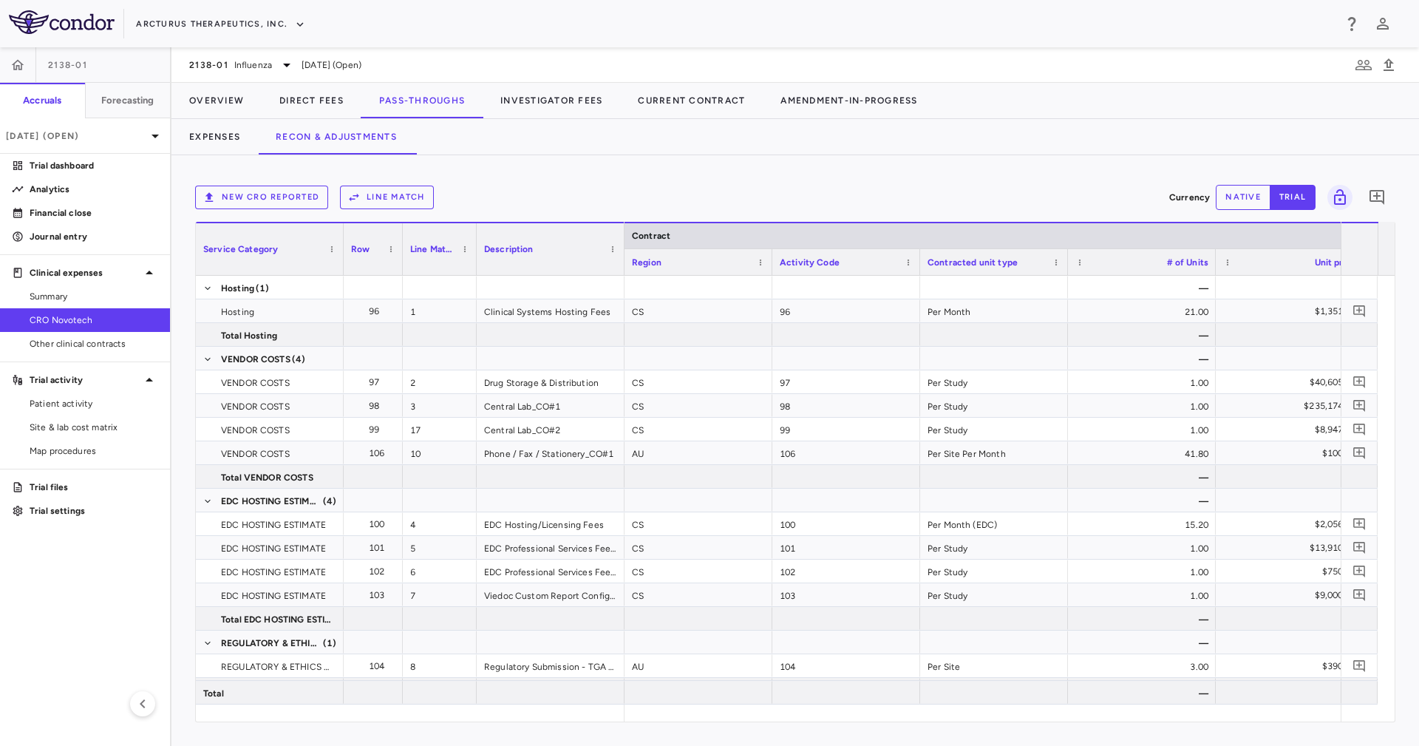
drag, startPoint x: 753, startPoint y: 718, endPoint x: 674, endPoint y: 712, distance: 79.3
click at [1098, 715] on div "New CRO reported Line Match Currency native trial 0 Service Category Drag here …" at bounding box center [796, 450] width 1248 height 591
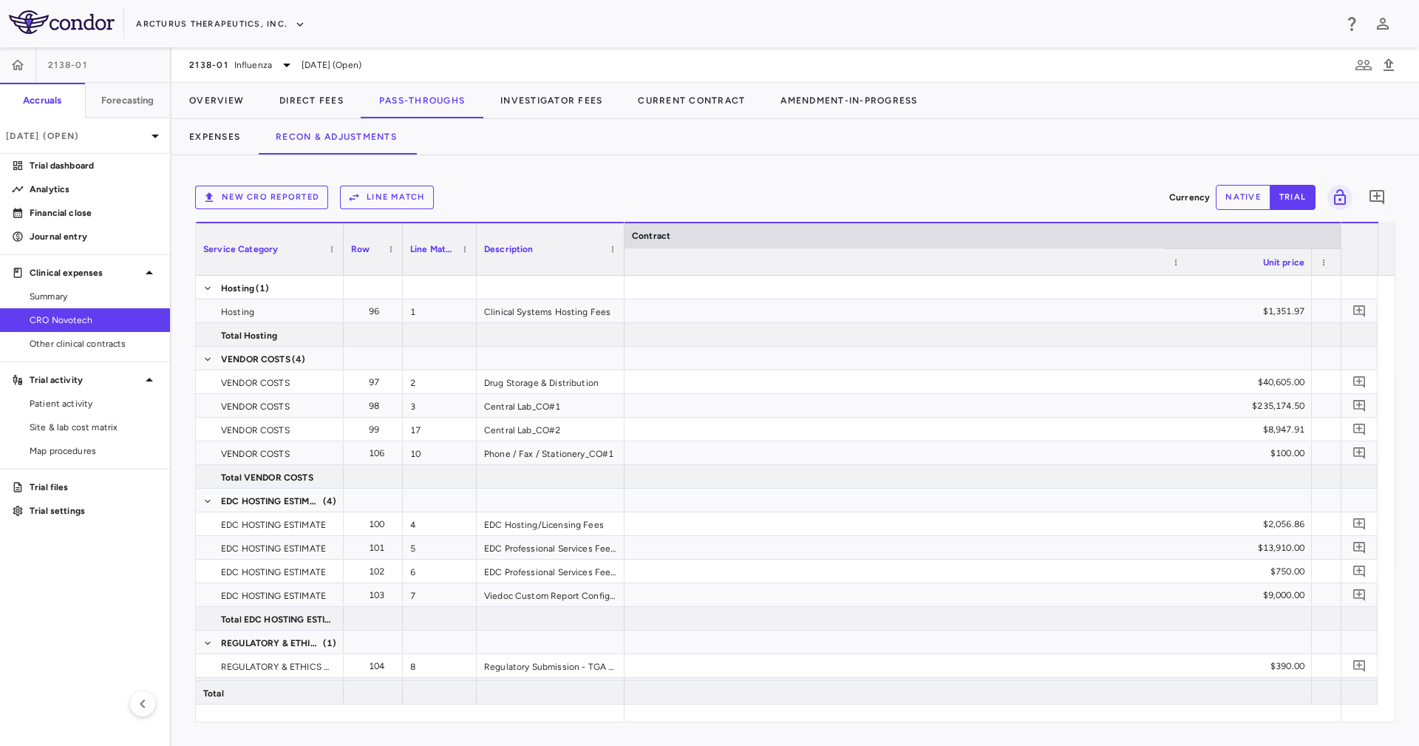
scroll to position [0, 2454]
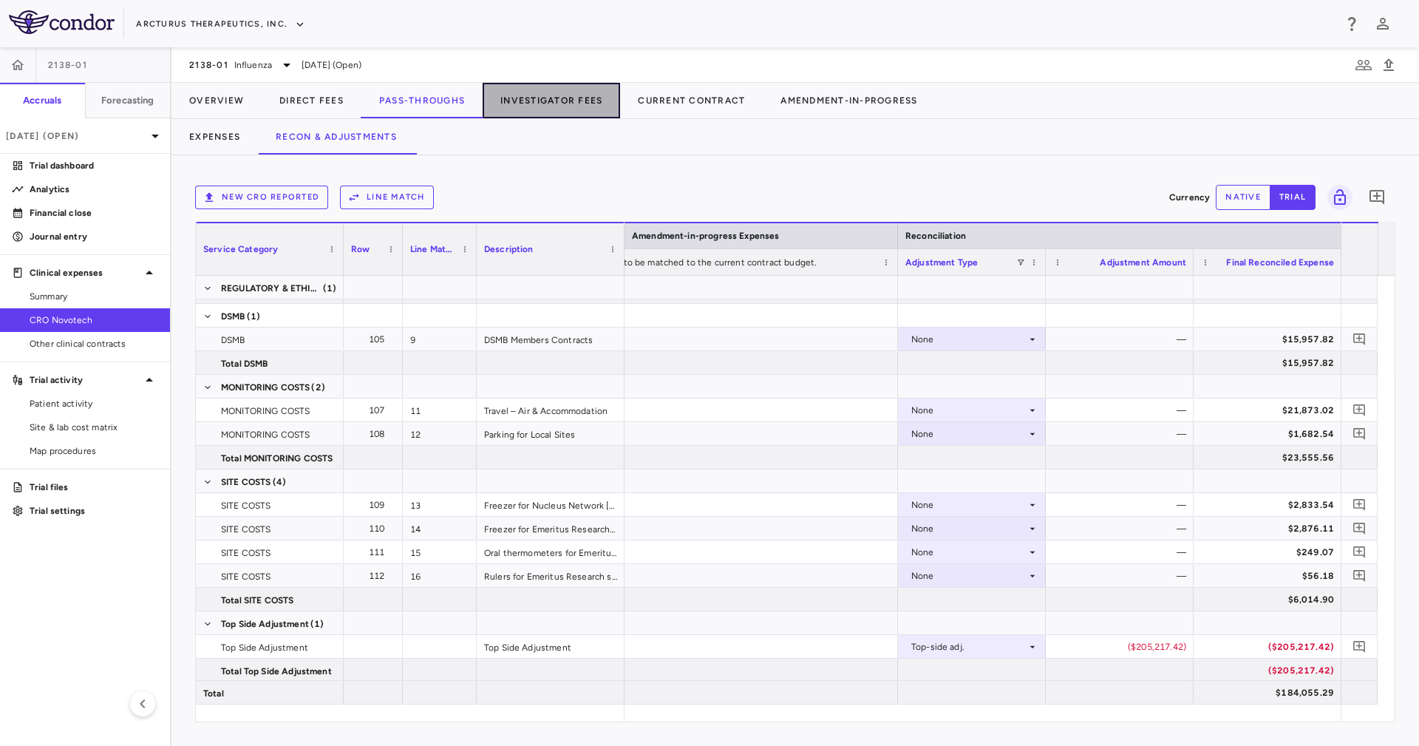
click at [541, 95] on button "Investigator Fees" at bounding box center [551, 100] width 137 height 35
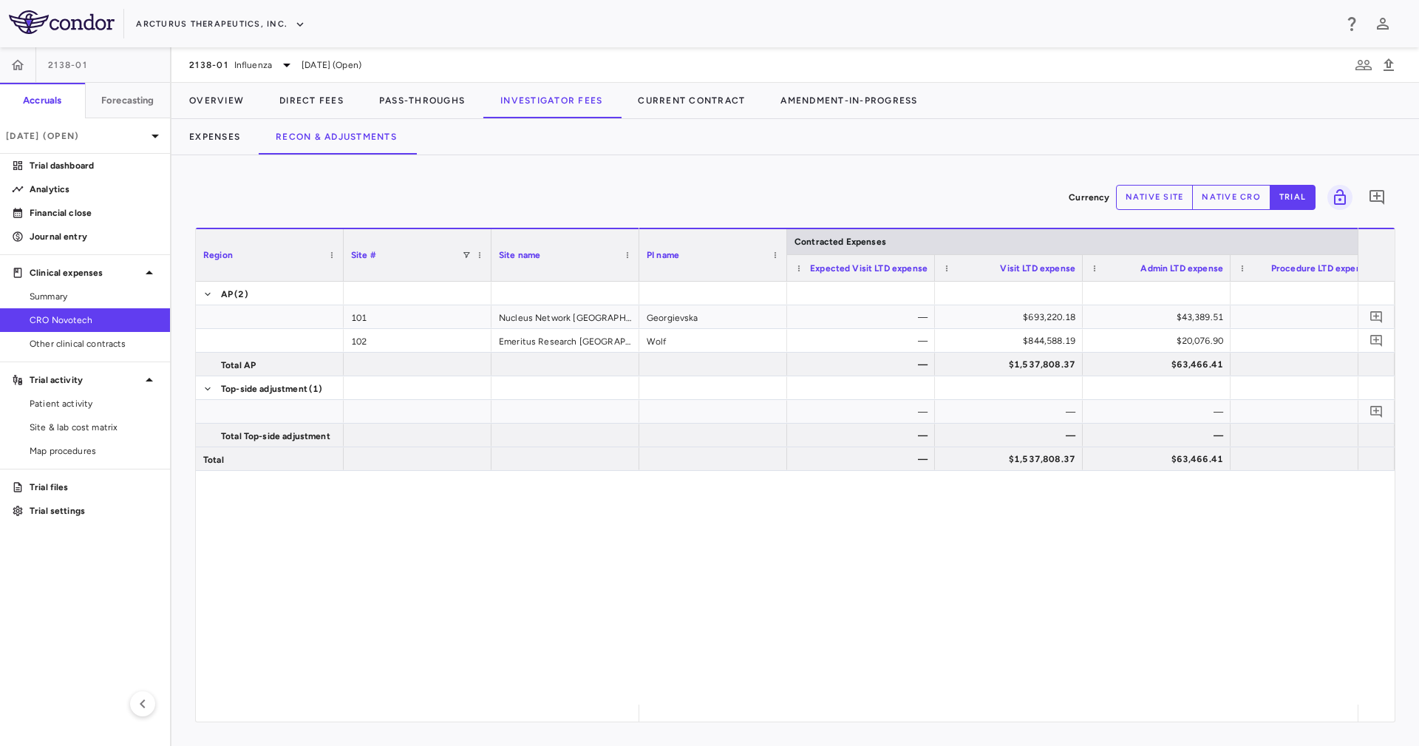
click at [784, 146] on div "Expenses Recon & Adjustments" at bounding box center [796, 136] width 1248 height 35
click at [846, 708] on div "Region Site # Site name Contracted Expenses" at bounding box center [795, 475] width 1199 height 494
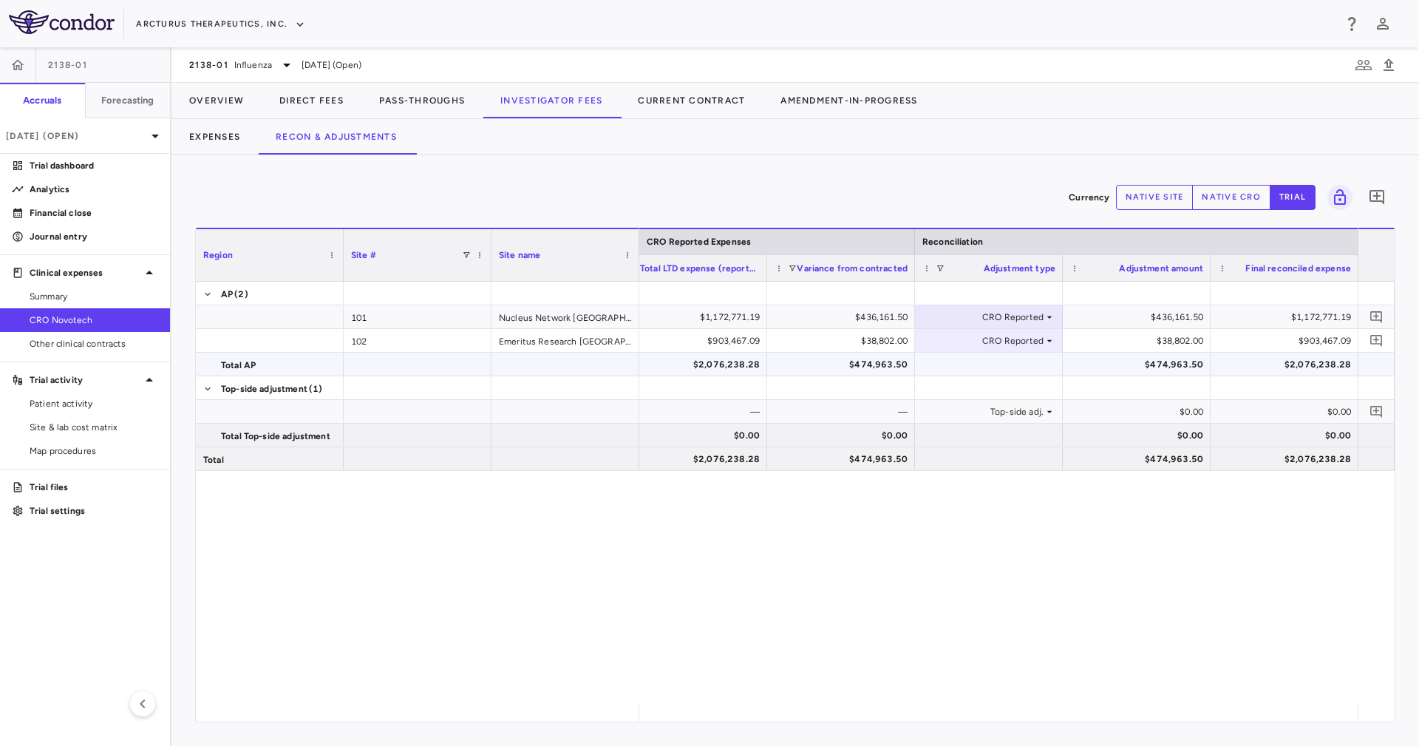
click at [1154, 353] on div "$474,963.50" at bounding box center [1139, 365] width 127 height 24
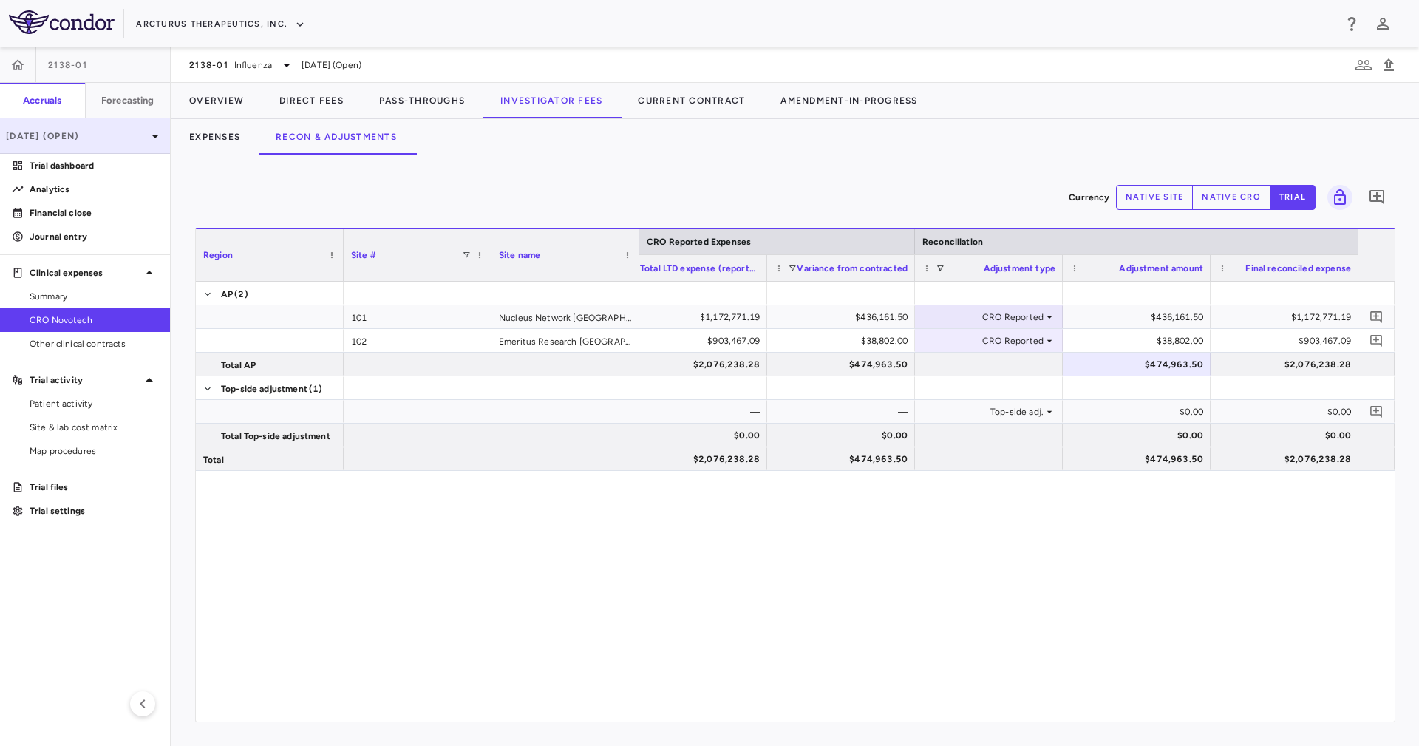
click at [95, 139] on p "[DATE] (Open)" at bounding box center [76, 135] width 140 height 13
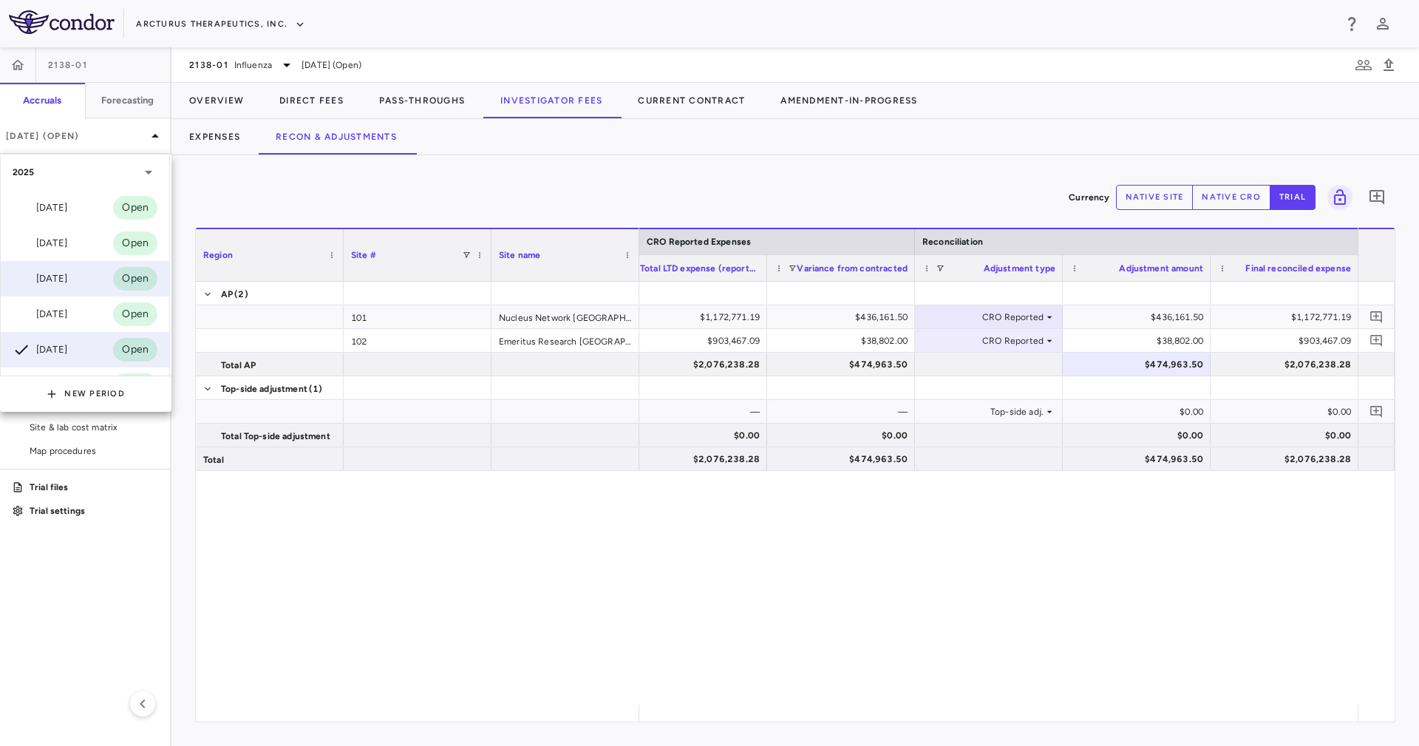
click at [89, 293] on div "Jul 2025 Open" at bounding box center [85, 278] width 169 height 35
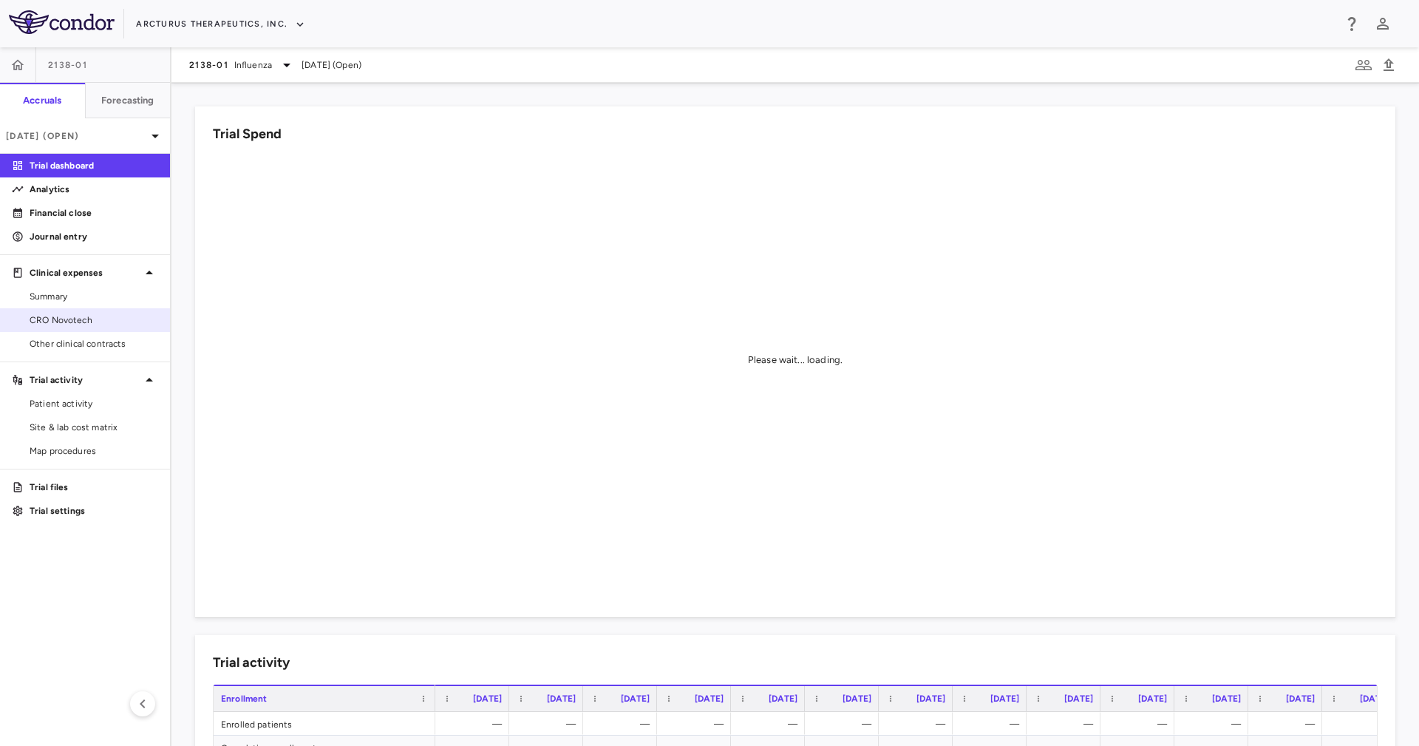
click at [87, 324] on span "CRO Novotech" at bounding box center [94, 319] width 129 height 13
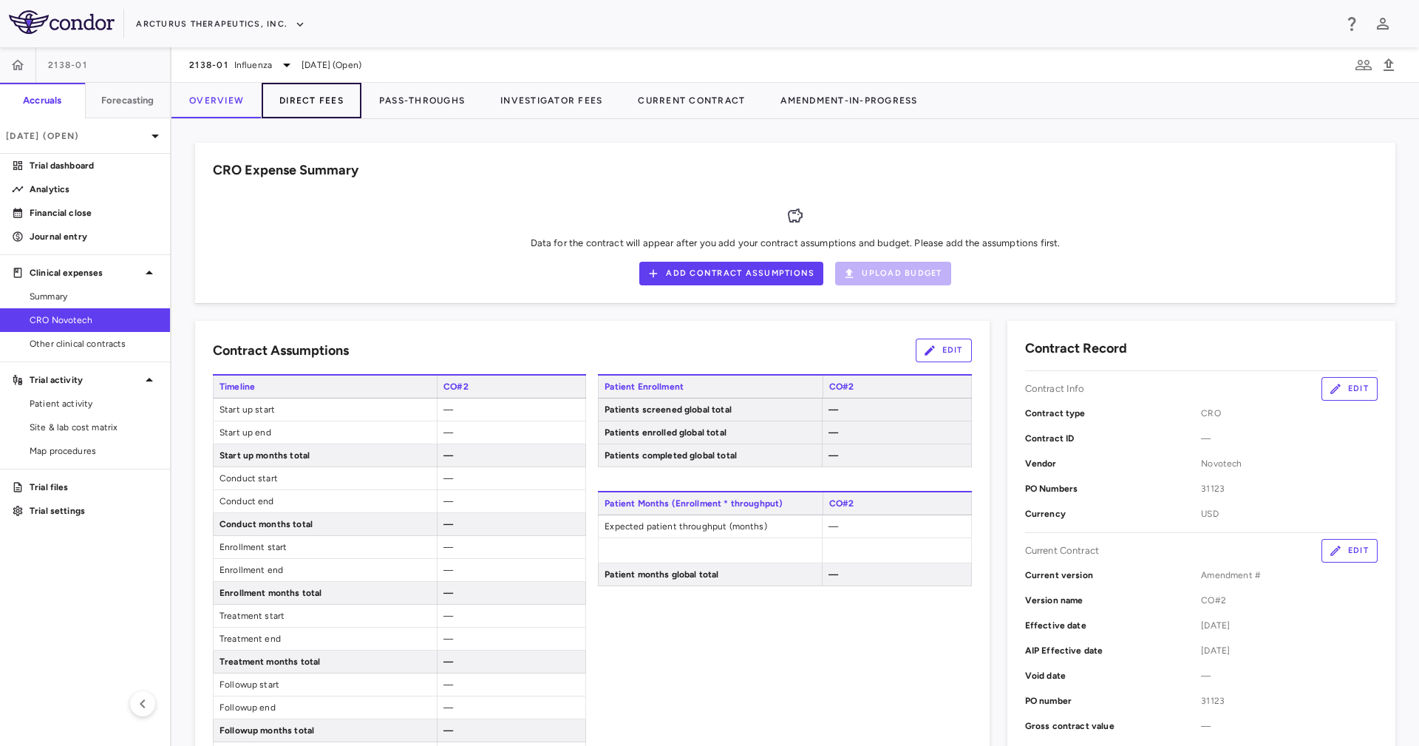
click at [350, 109] on button "Direct Fees" at bounding box center [312, 100] width 100 height 35
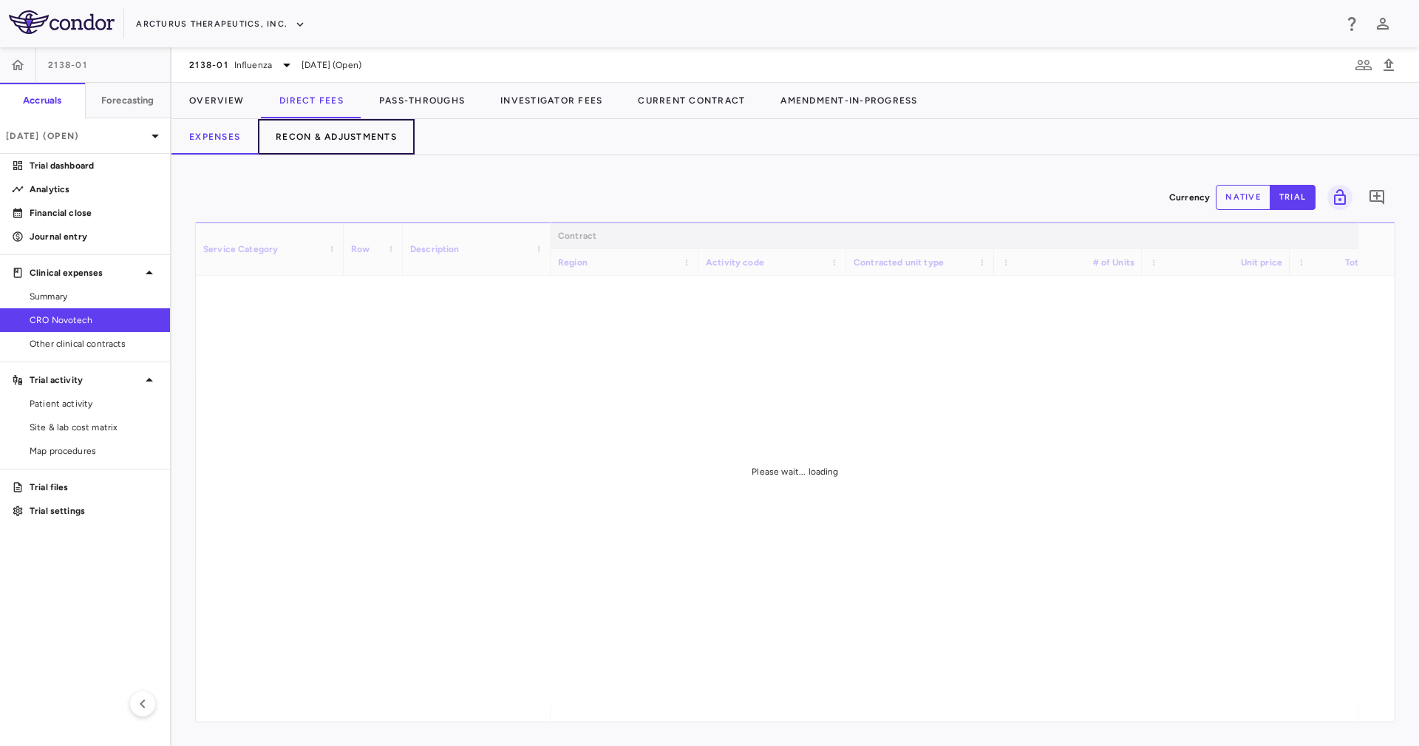
click at [393, 132] on button "Recon & Adjustments" at bounding box center [336, 136] width 157 height 35
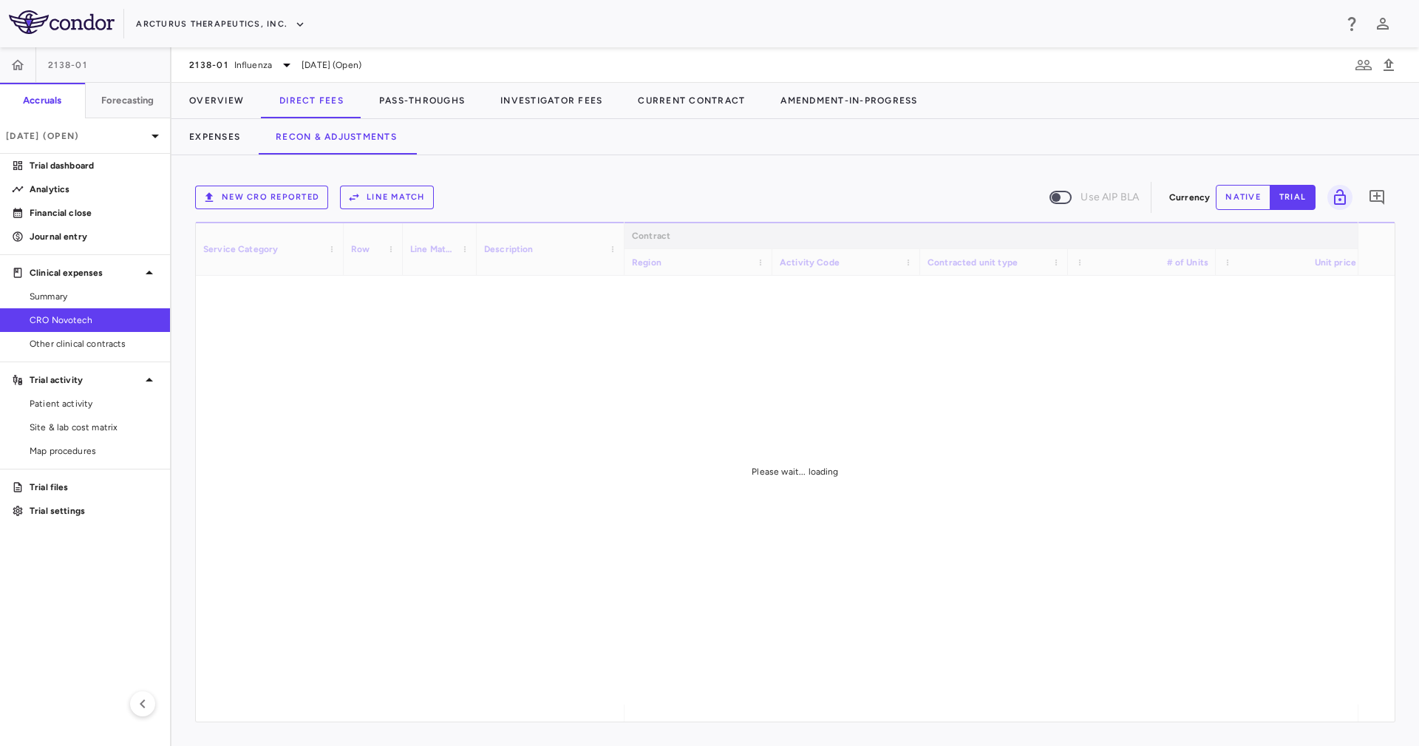
click at [594, 145] on div "Expenses Recon & Adjustments" at bounding box center [796, 136] width 1248 height 35
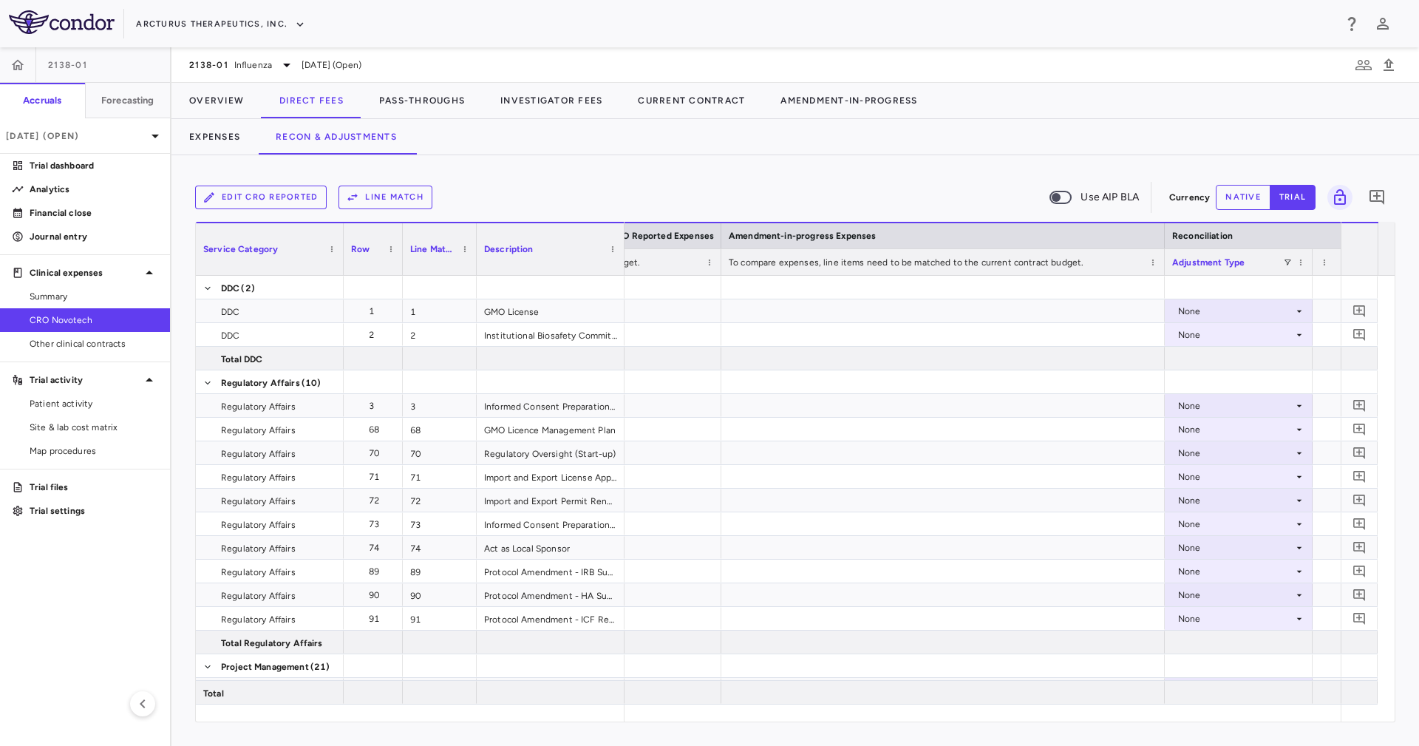
scroll to position [0, 2647]
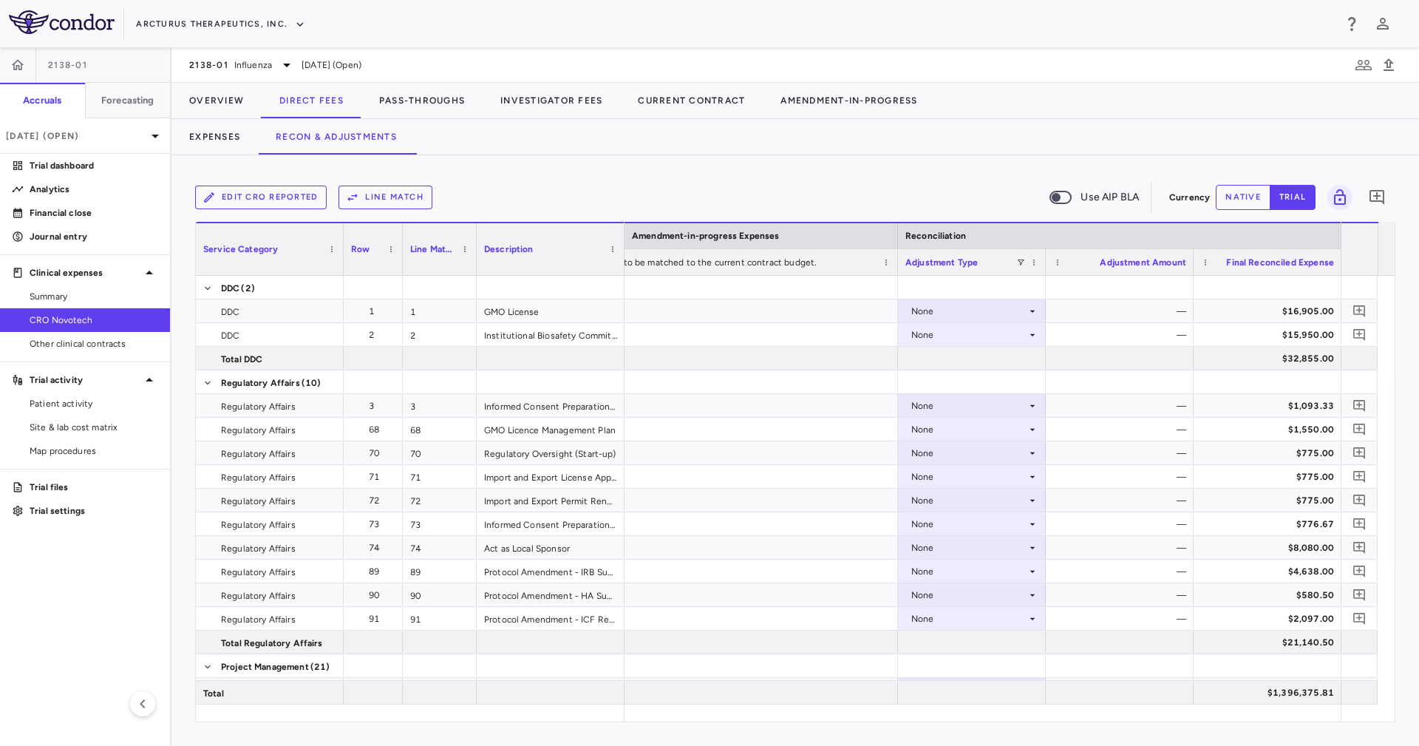
drag, startPoint x: 1395, startPoint y: 326, endPoint x: 1378, endPoint y: 302, distance: 29.7
click at [1397, 502] on div "Edit CRO reported Line Match Use AIP BLA Currency native trial 0 Service Catego…" at bounding box center [796, 450] width 1248 height 591
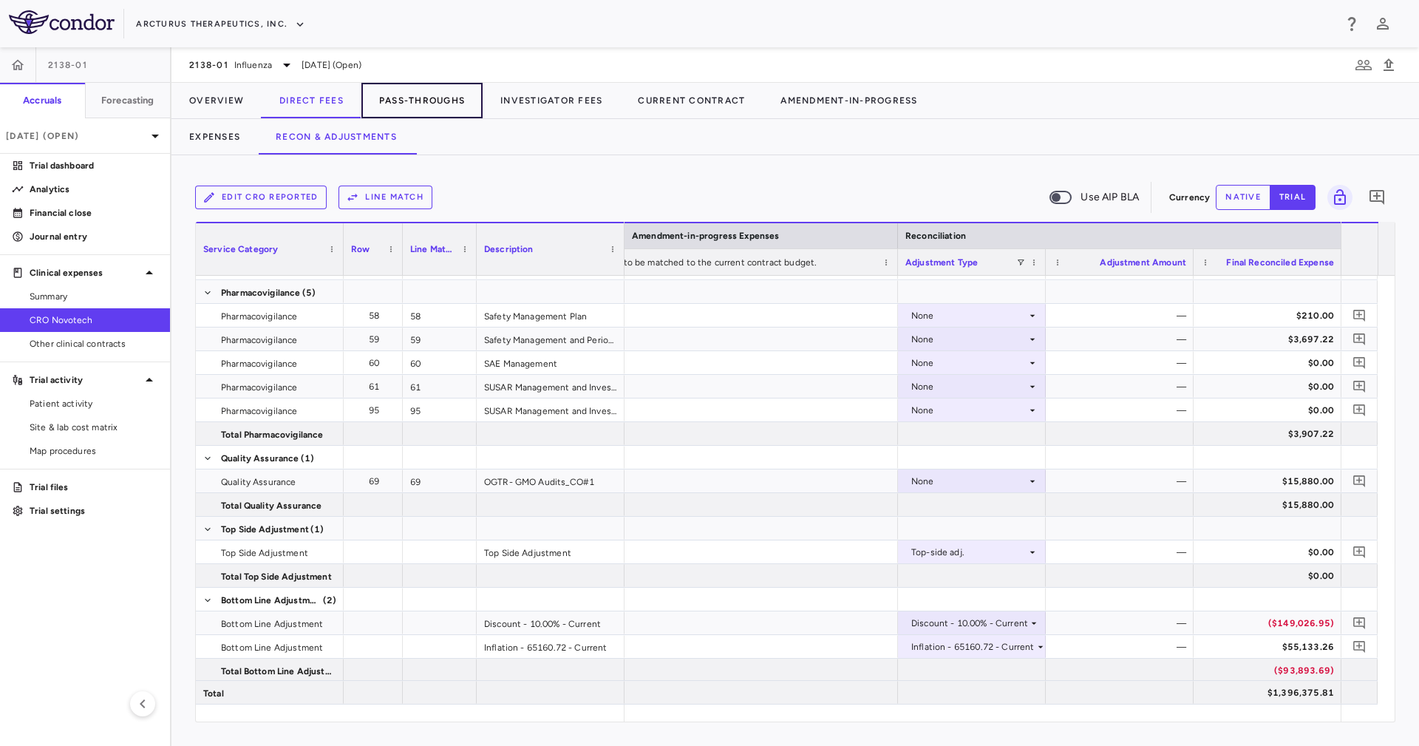
click at [438, 93] on button "Pass-Throughs" at bounding box center [421, 100] width 121 height 35
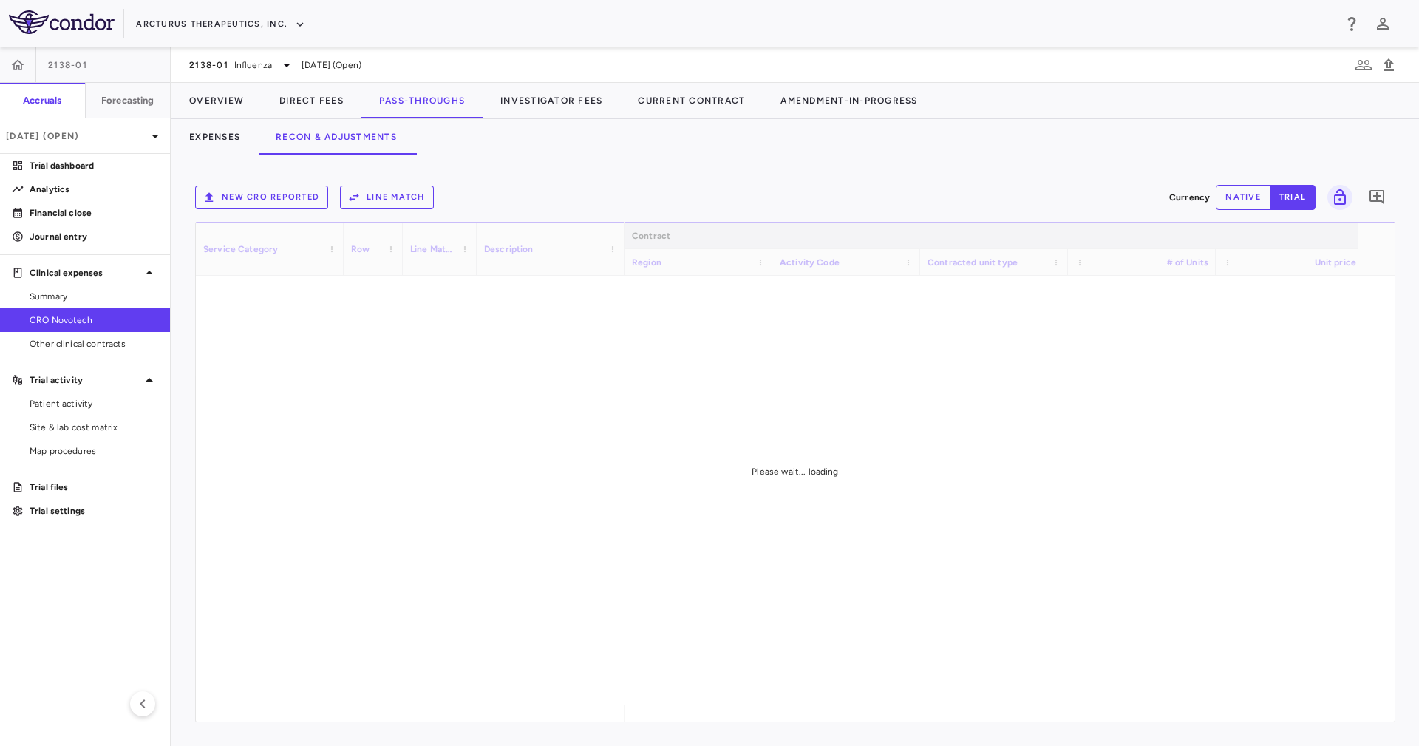
click at [551, 151] on div "Expenses Recon & Adjustments" at bounding box center [796, 136] width 1248 height 35
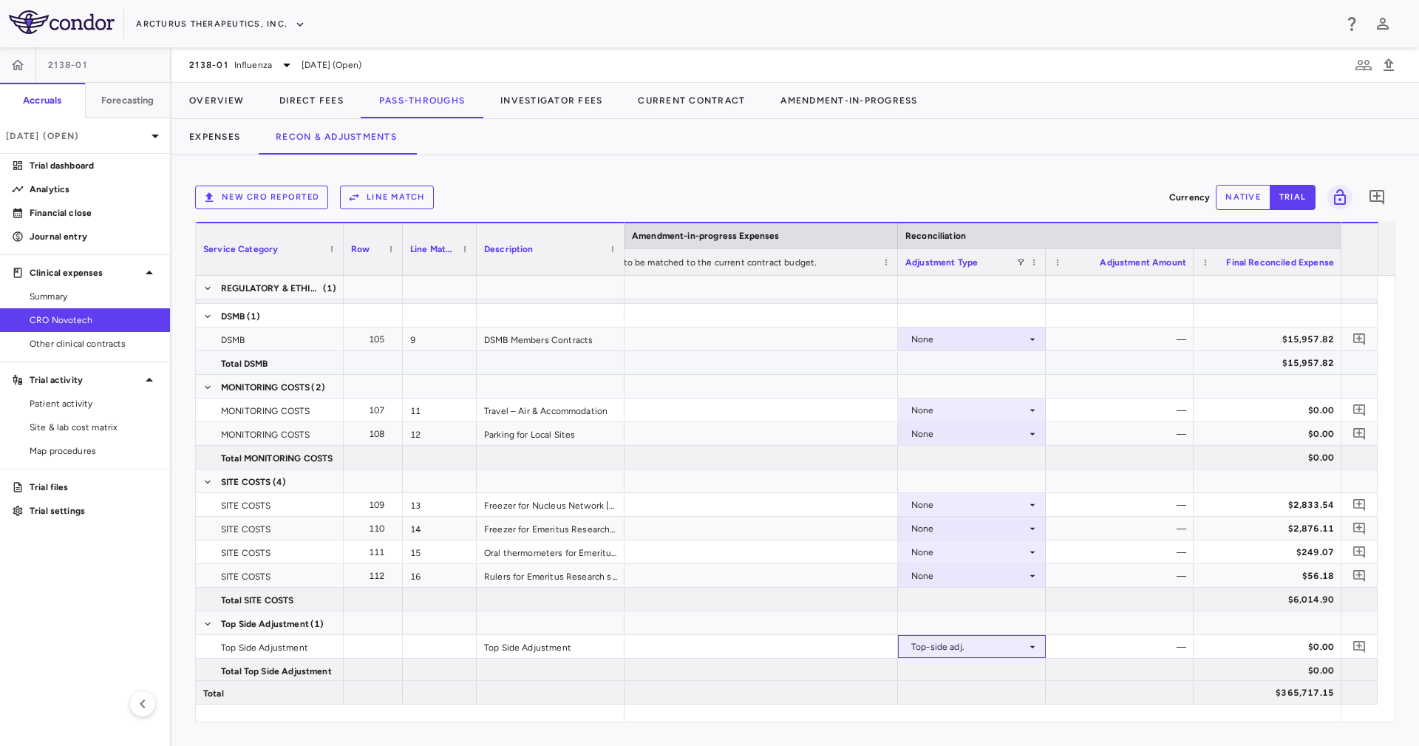
drag, startPoint x: 1028, startPoint y: 646, endPoint x: 1251, endPoint y: 206, distance: 493.3
click at [1254, 243] on div "Service Category Row Line Match" at bounding box center [795, 472] width 1199 height 500
click at [1246, 202] on button "native" at bounding box center [1243, 197] width 55 height 25
click at [573, 183] on div "New CRO reported Line Match Currency native trial 0" at bounding box center [795, 197] width 1201 height 37
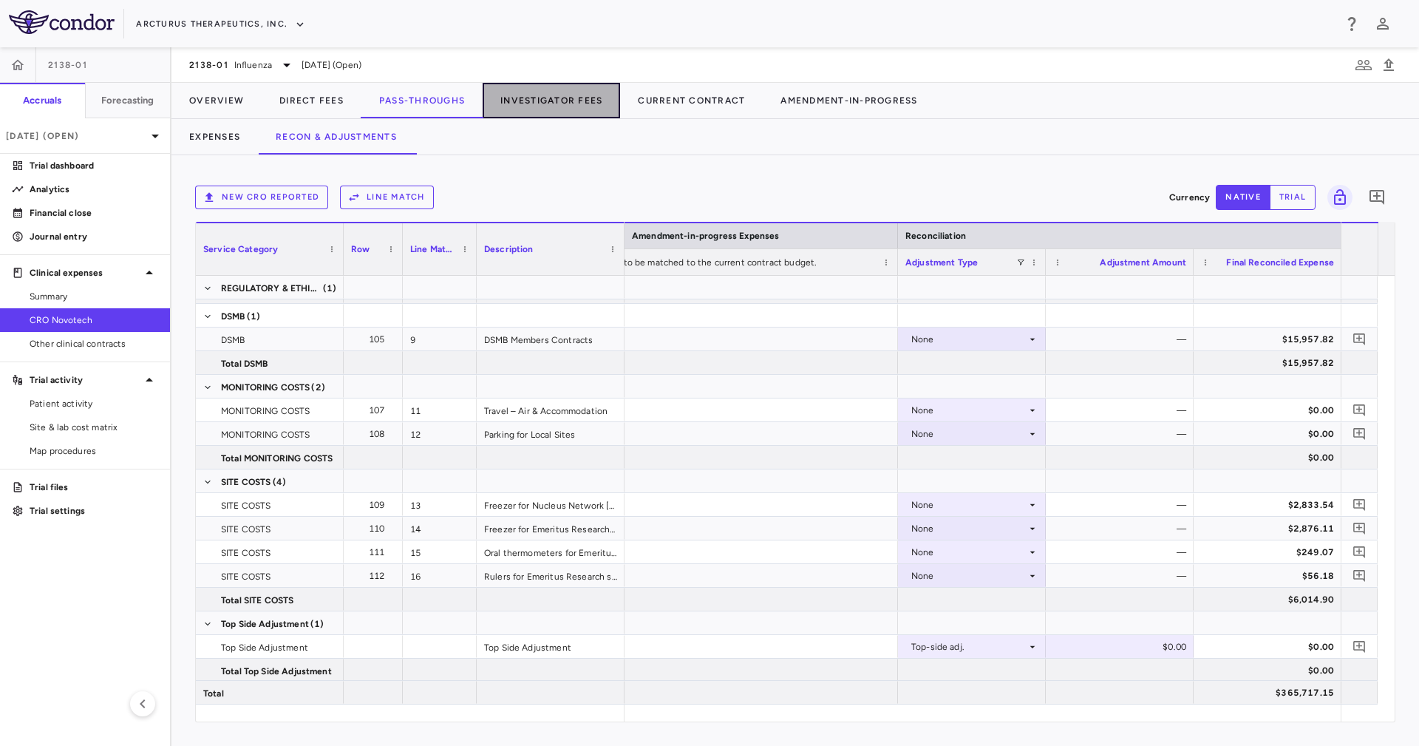
click at [560, 101] on button "Investigator Fees" at bounding box center [551, 100] width 137 height 35
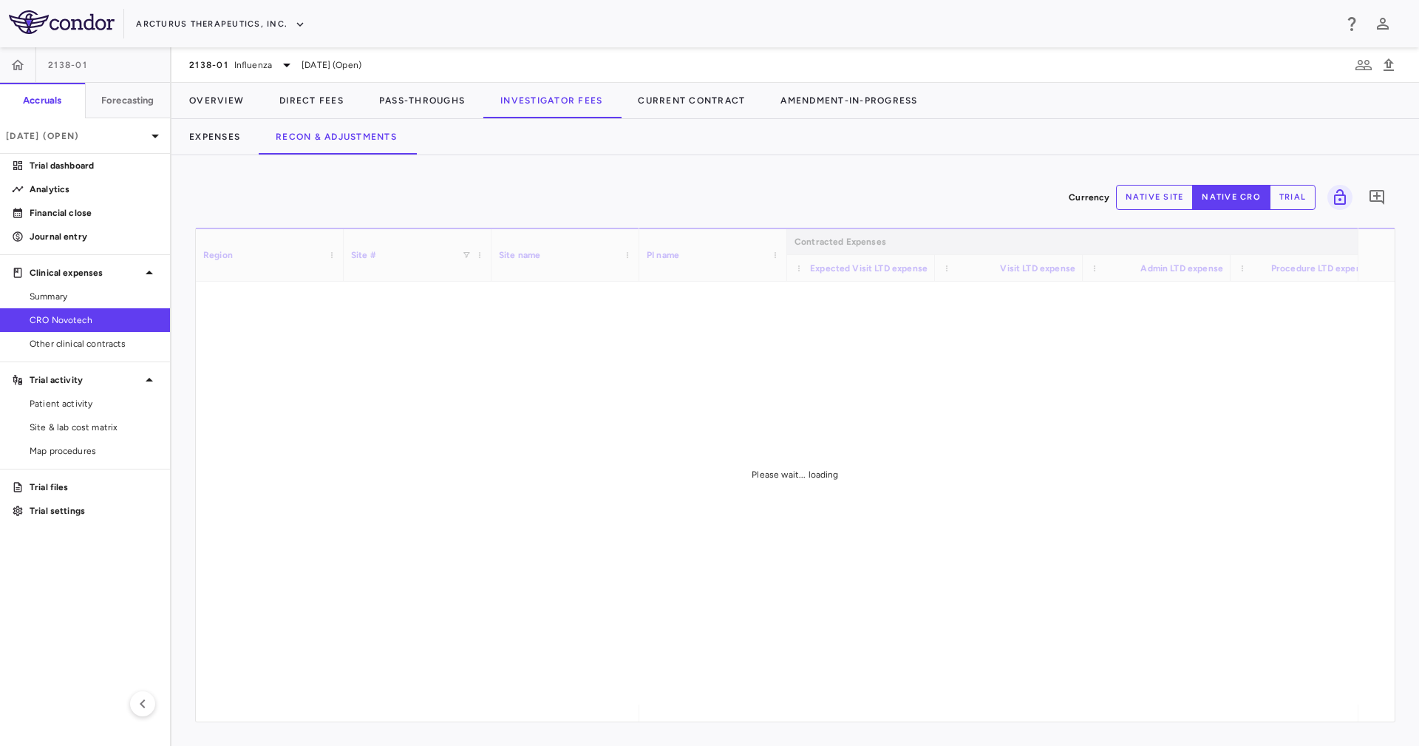
click at [795, 136] on div "Expenses Recon & Adjustments" at bounding box center [796, 136] width 1248 height 35
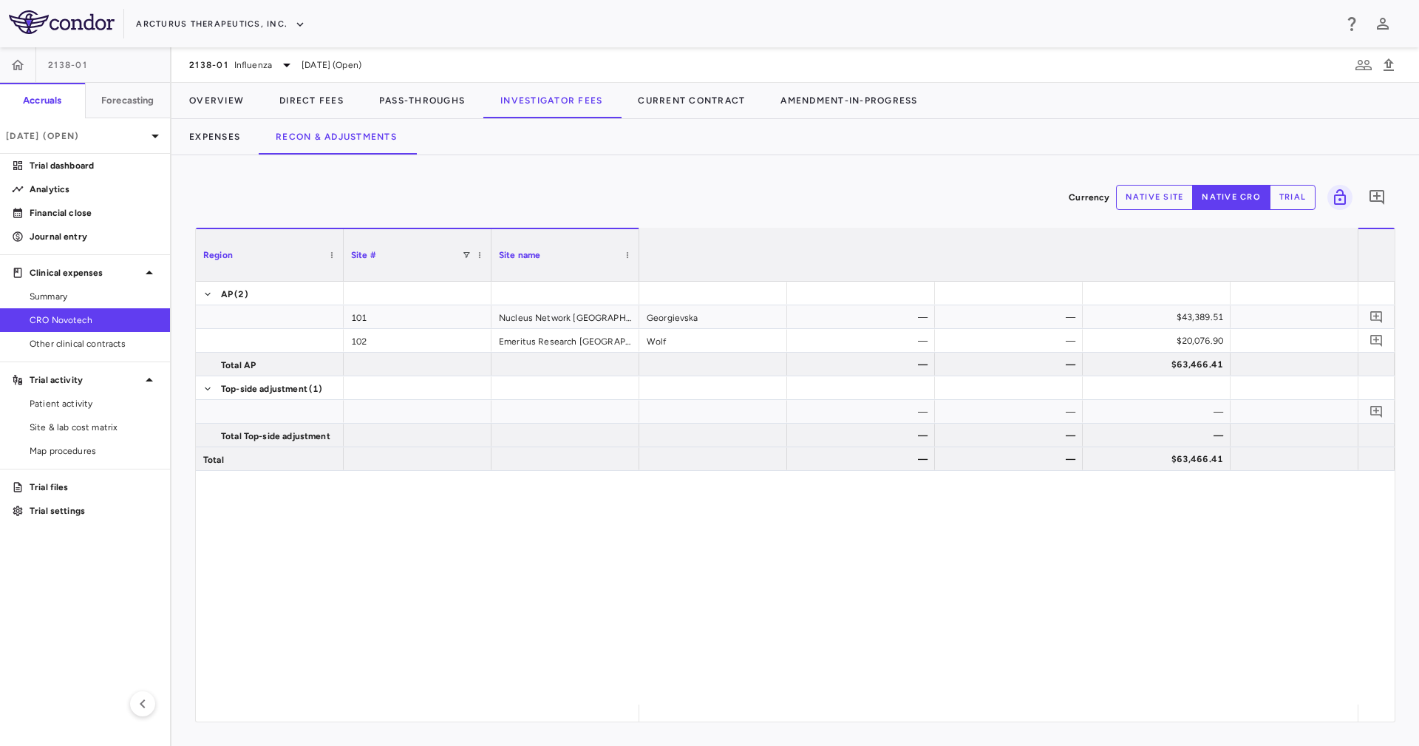
scroll to position [0, 907]
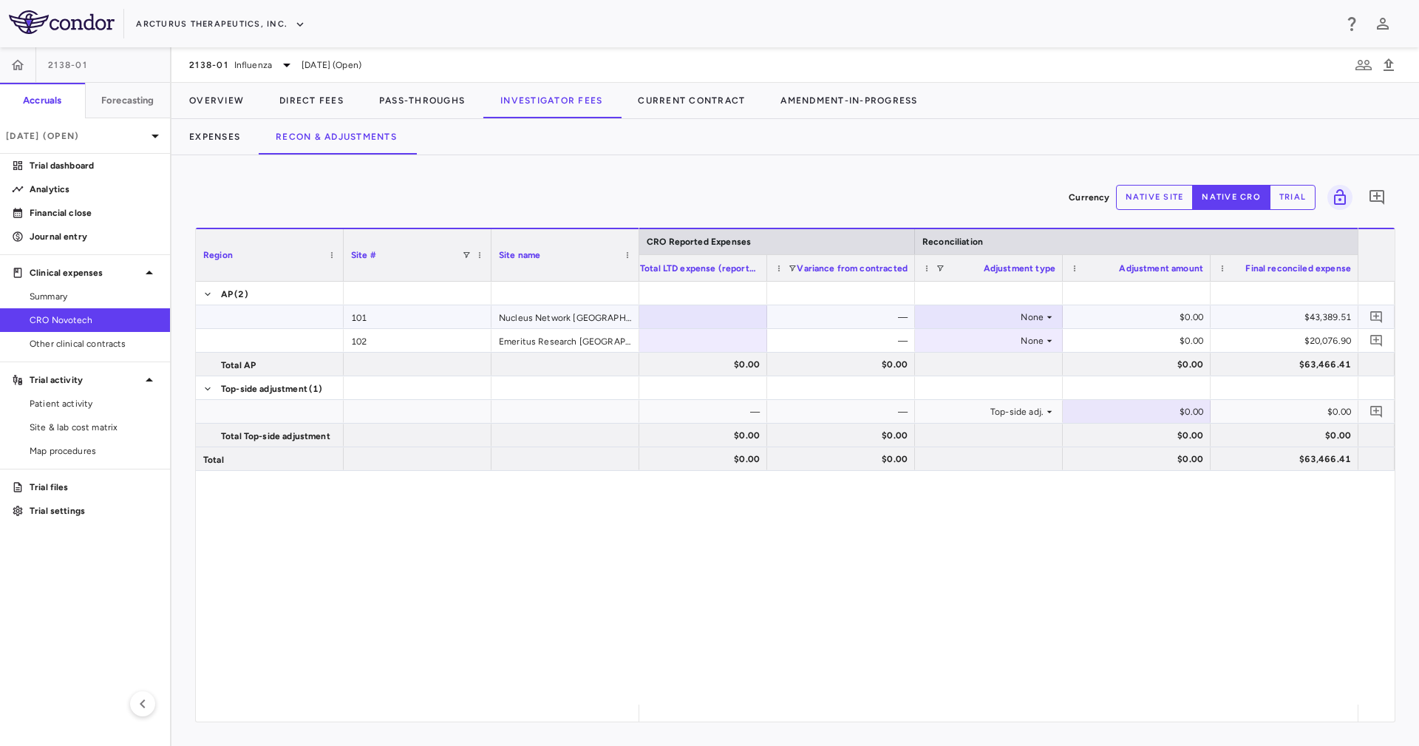
click at [988, 316] on div "None" at bounding box center [985, 317] width 115 height 24
drag, startPoint x: 1102, startPoint y: 329, endPoint x: 1093, endPoint y: 356, distance: 28.8
click at [1102, 330] on div at bounding box center [709, 373] width 1419 height 746
click at [1118, 455] on div "$0.00" at bounding box center [1139, 459] width 127 height 24
click at [430, 104] on button "Pass-Throughs" at bounding box center [421, 100] width 121 height 35
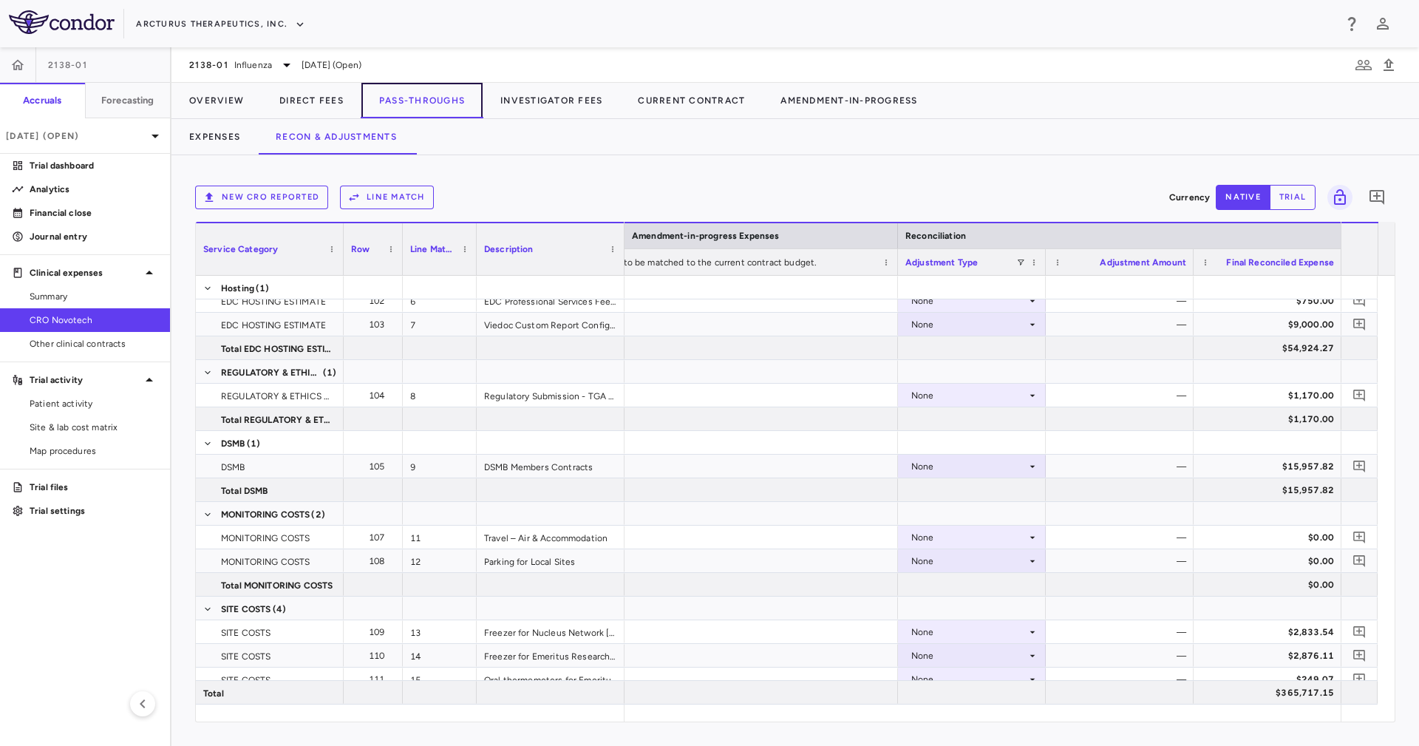
scroll to position [398, 0]
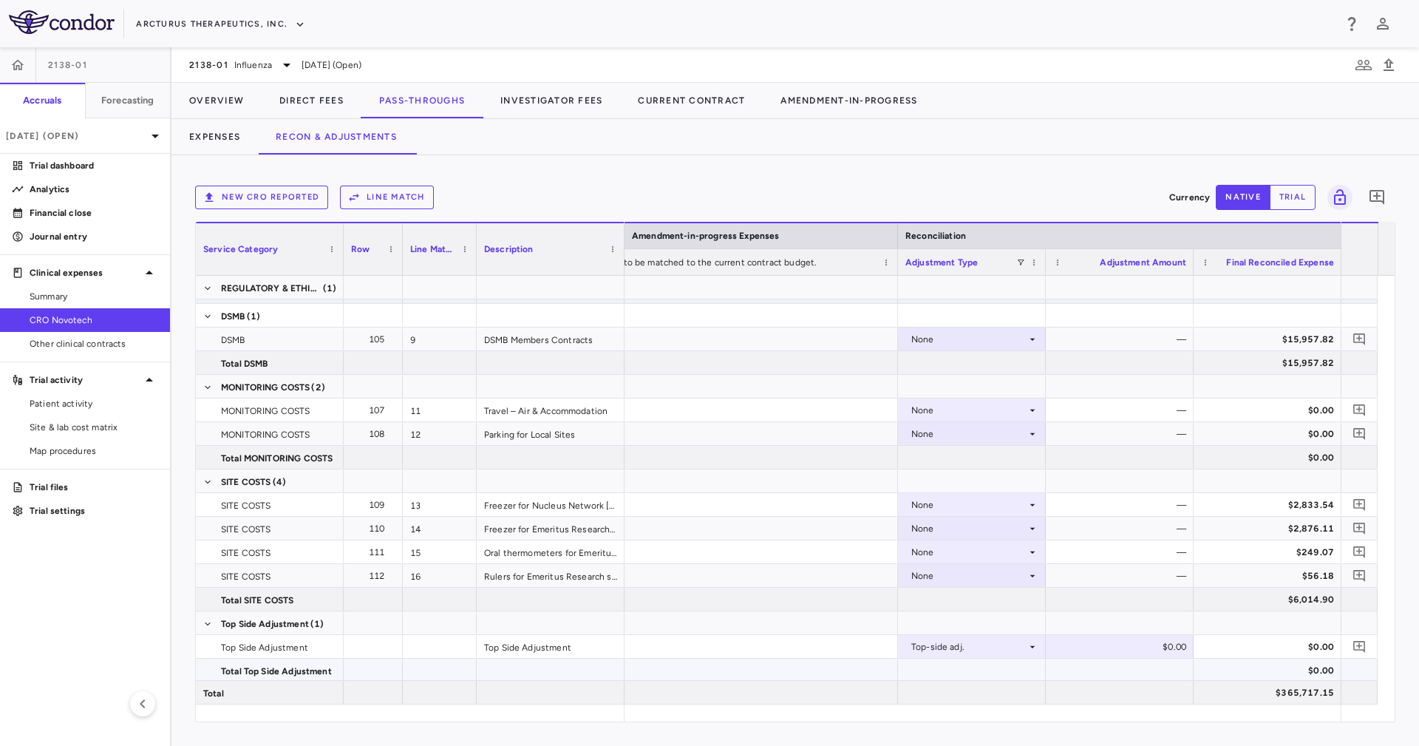
click at [1144, 670] on div at bounding box center [1120, 670] width 148 height 23
click at [91, 125] on div "[DATE] (Open)" at bounding box center [85, 135] width 170 height 35
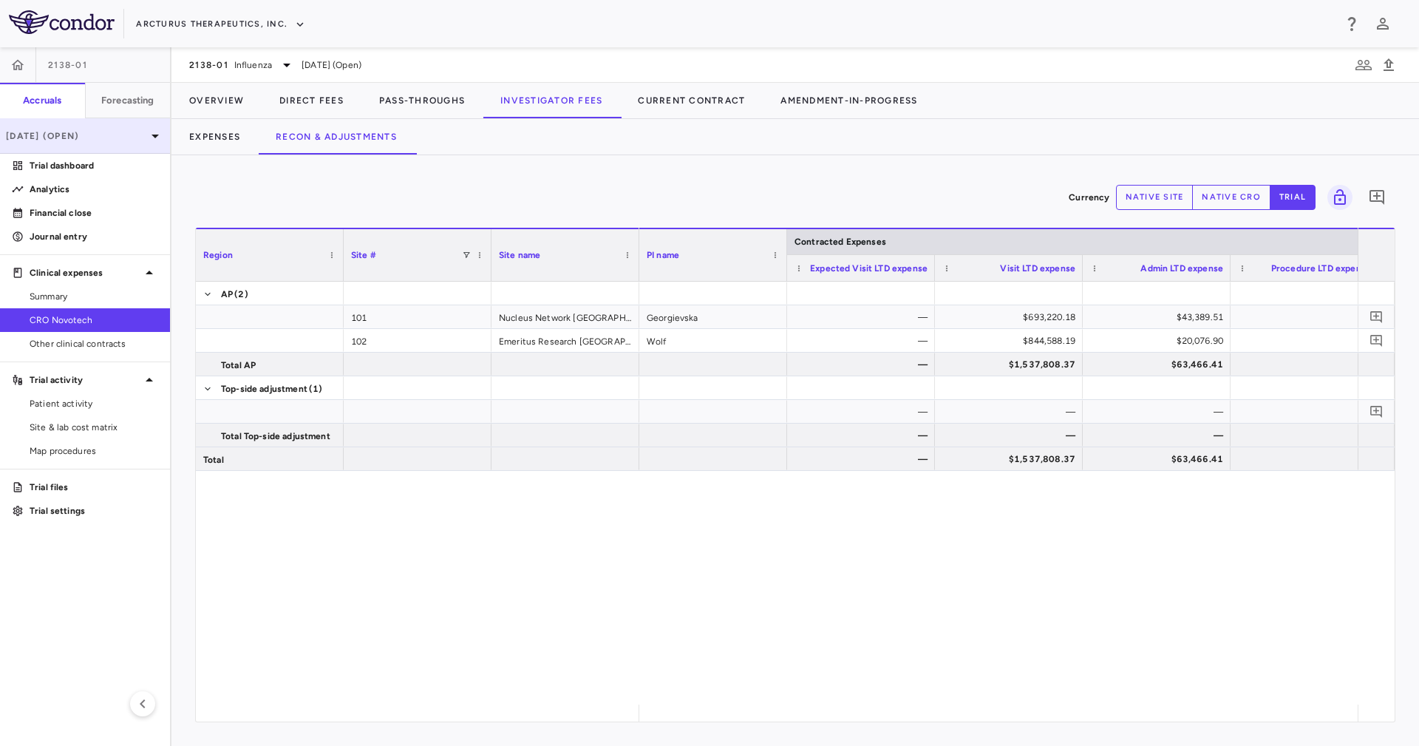
click at [104, 132] on p "[DATE] (Open)" at bounding box center [76, 135] width 140 height 13
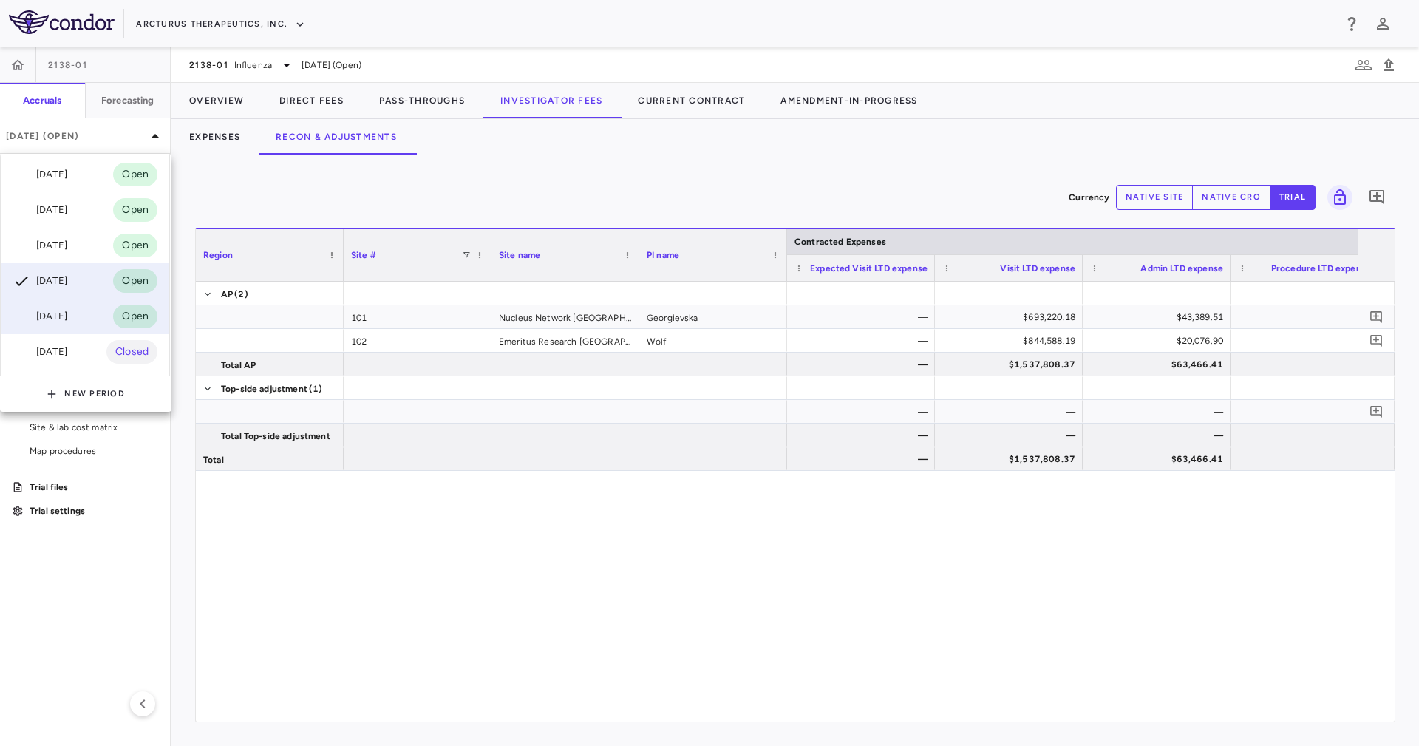
scroll to position [111, 0]
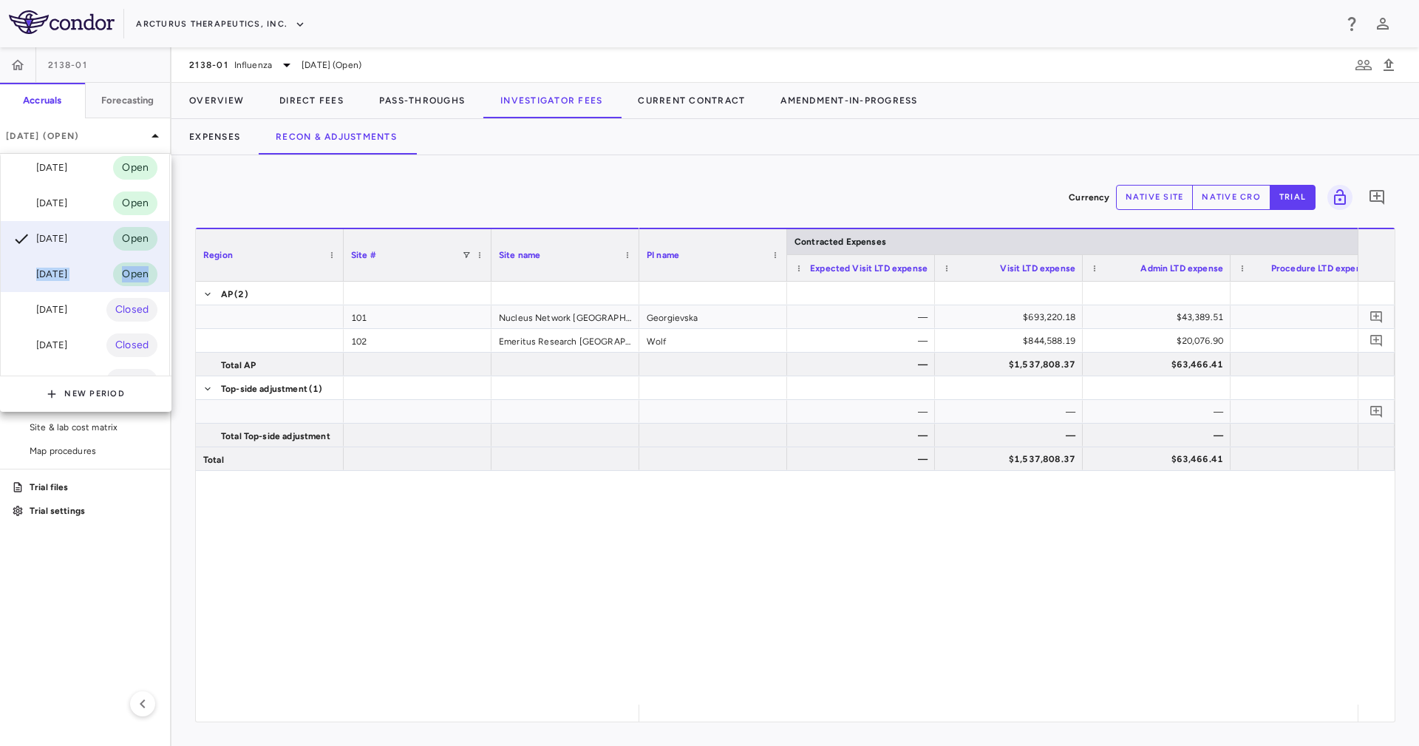
drag, startPoint x: 89, startPoint y: 303, endPoint x: 85, endPoint y: 278, distance: 25.4
click at [85, 278] on div "[DATE] Open [DATE] Open [DATE] Open [DATE] Open [DATE] Open [DATE] Open [DATE] …" at bounding box center [85, 238] width 169 height 319
click at [85, 278] on div "[DATE] Open" at bounding box center [85, 274] width 169 height 35
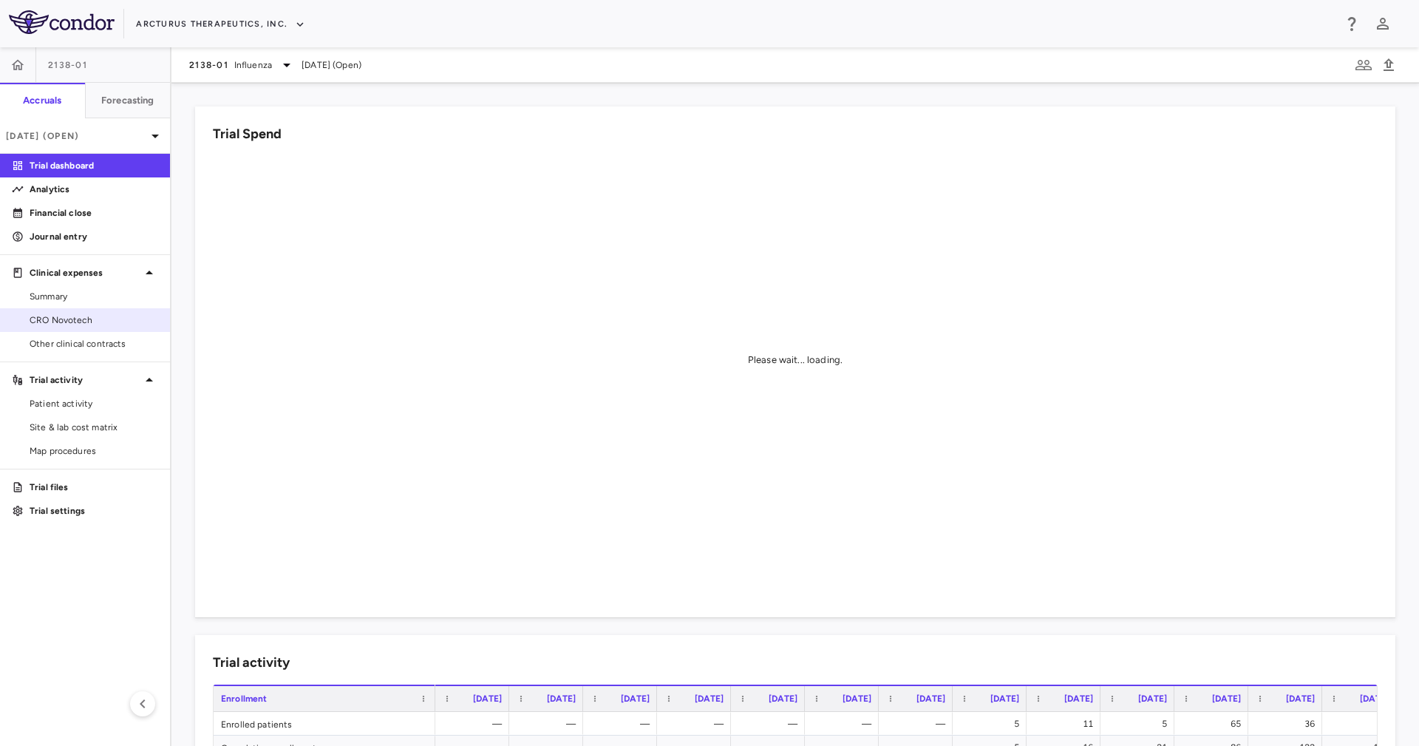
click at [130, 312] on link "CRO Novotech" at bounding box center [85, 320] width 170 height 22
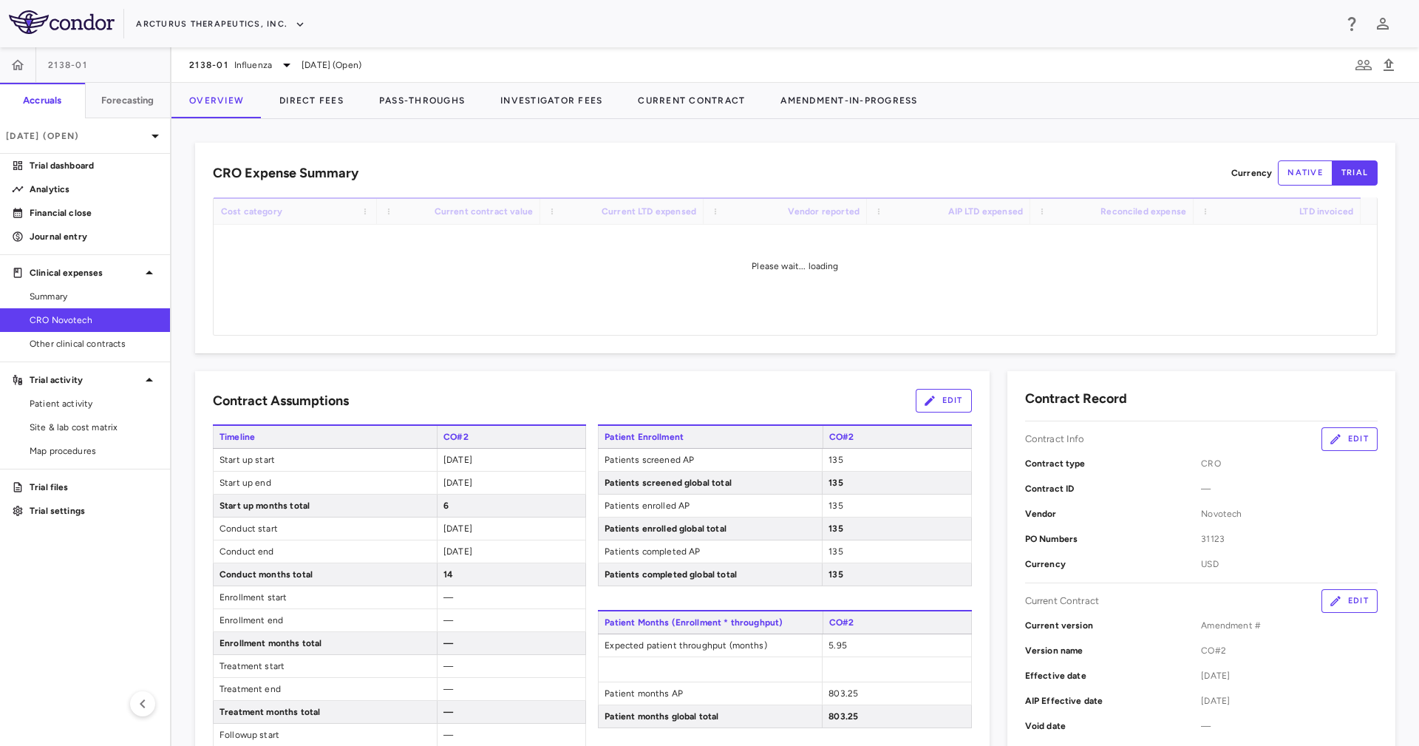
click at [418, 152] on div "CRO Expense Summary Currency native trial Drag here to set row groups Drag here…" at bounding box center [795, 248] width 1201 height 211
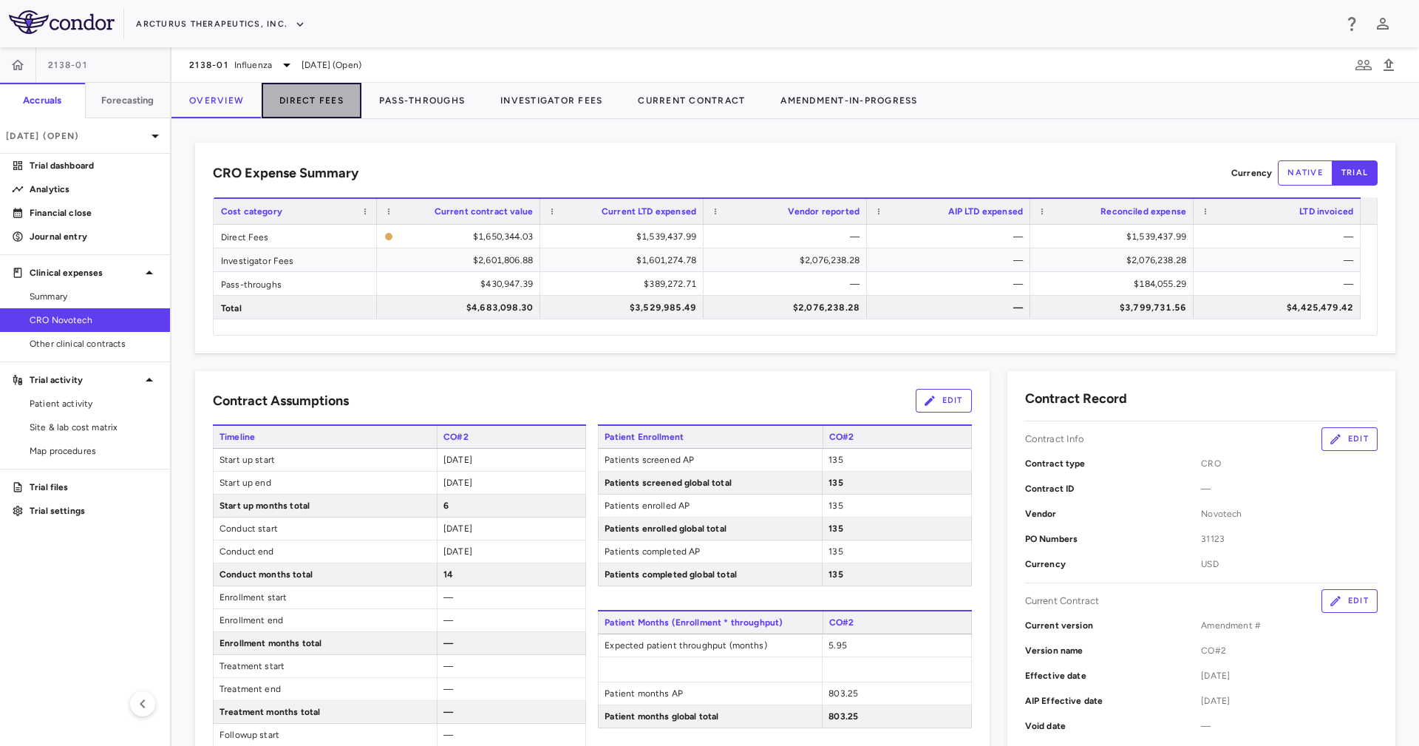
click at [339, 111] on button "Direct Fees" at bounding box center [312, 100] width 100 height 35
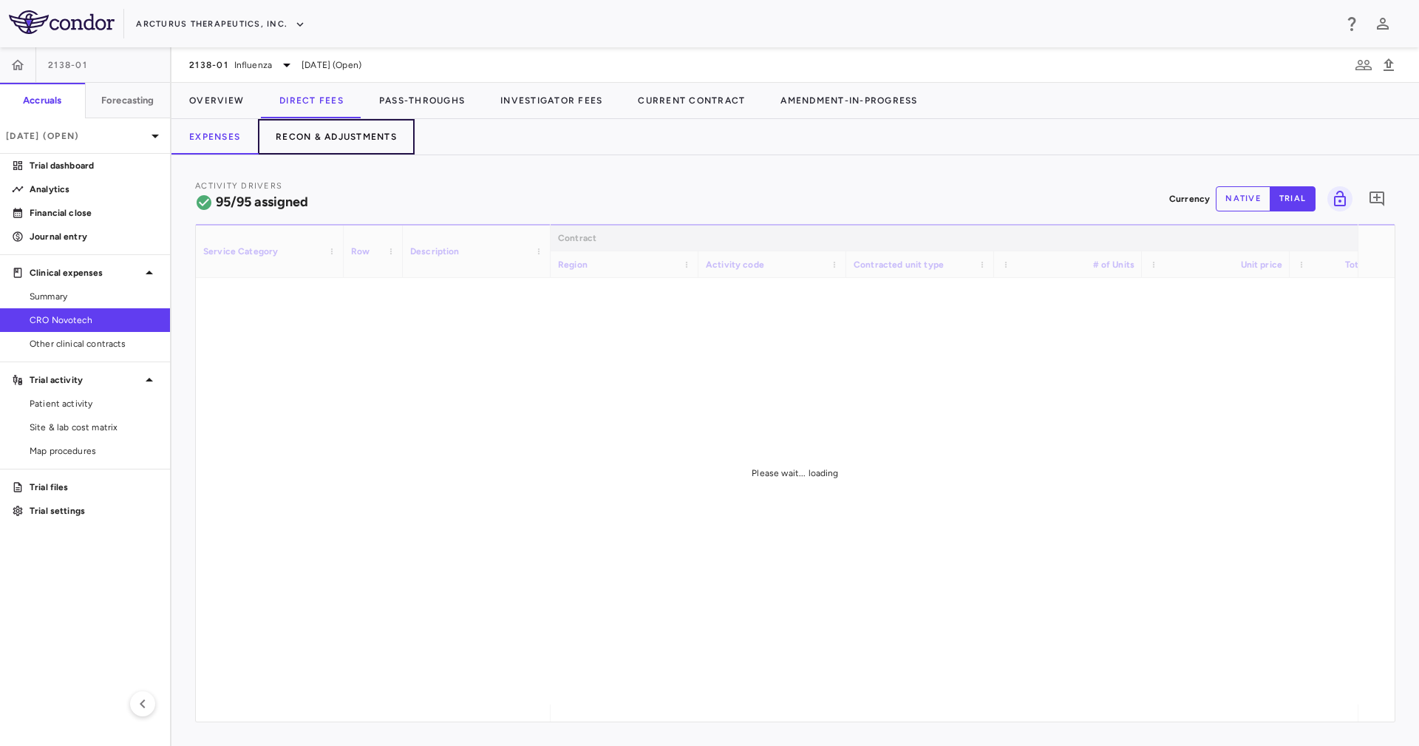
click at [399, 146] on button "Recon & Adjustments" at bounding box center [336, 136] width 157 height 35
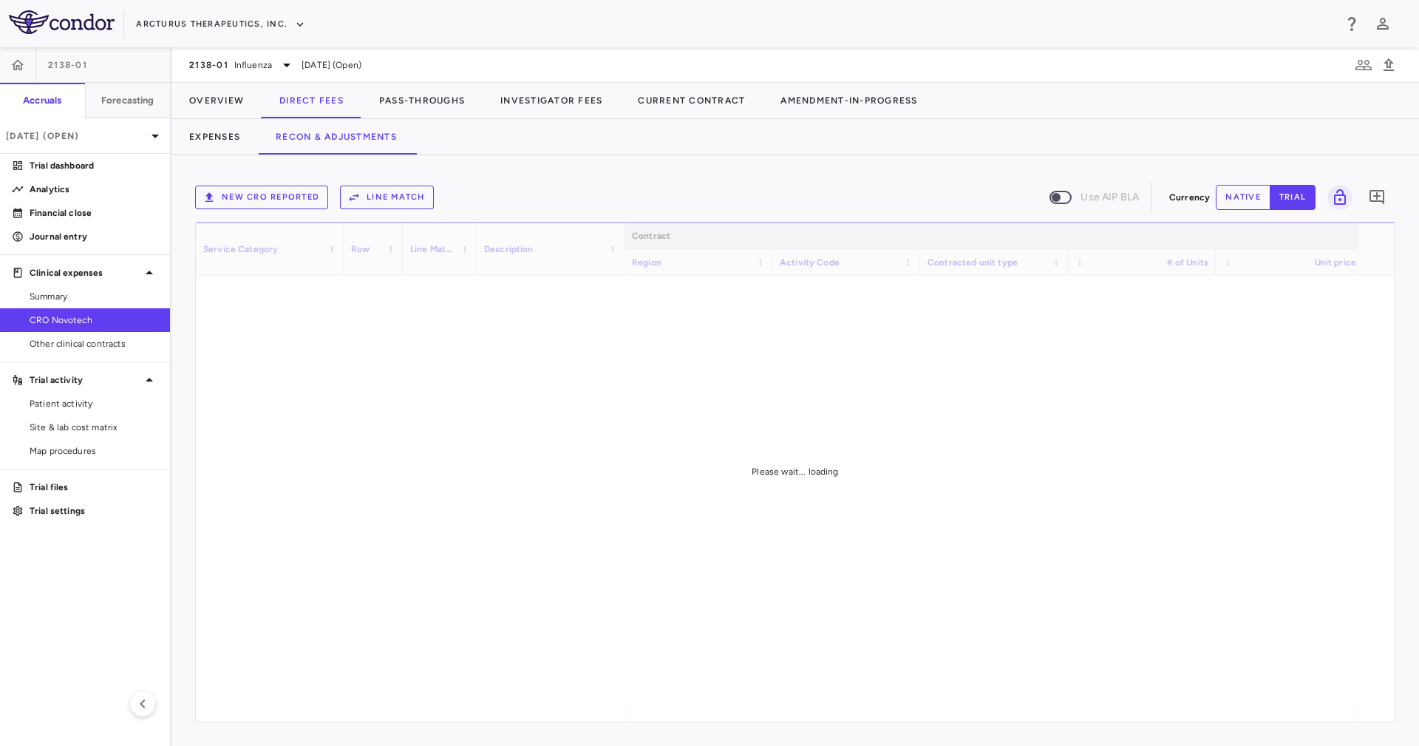
click at [528, 162] on div "New CRO reported Line Match Use AIP BLA Currency native trial 0 Service Categor…" at bounding box center [796, 450] width 1248 height 591
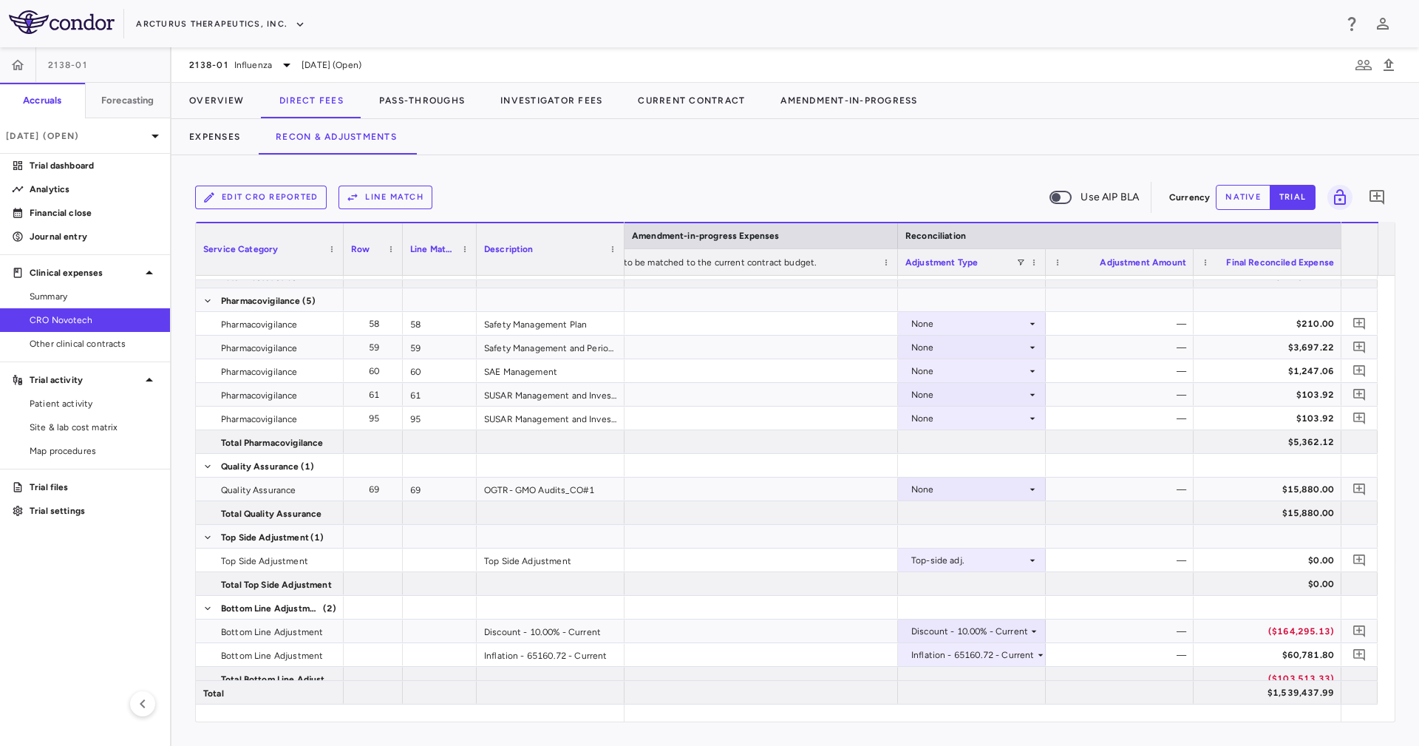
scroll to position [2432, 0]
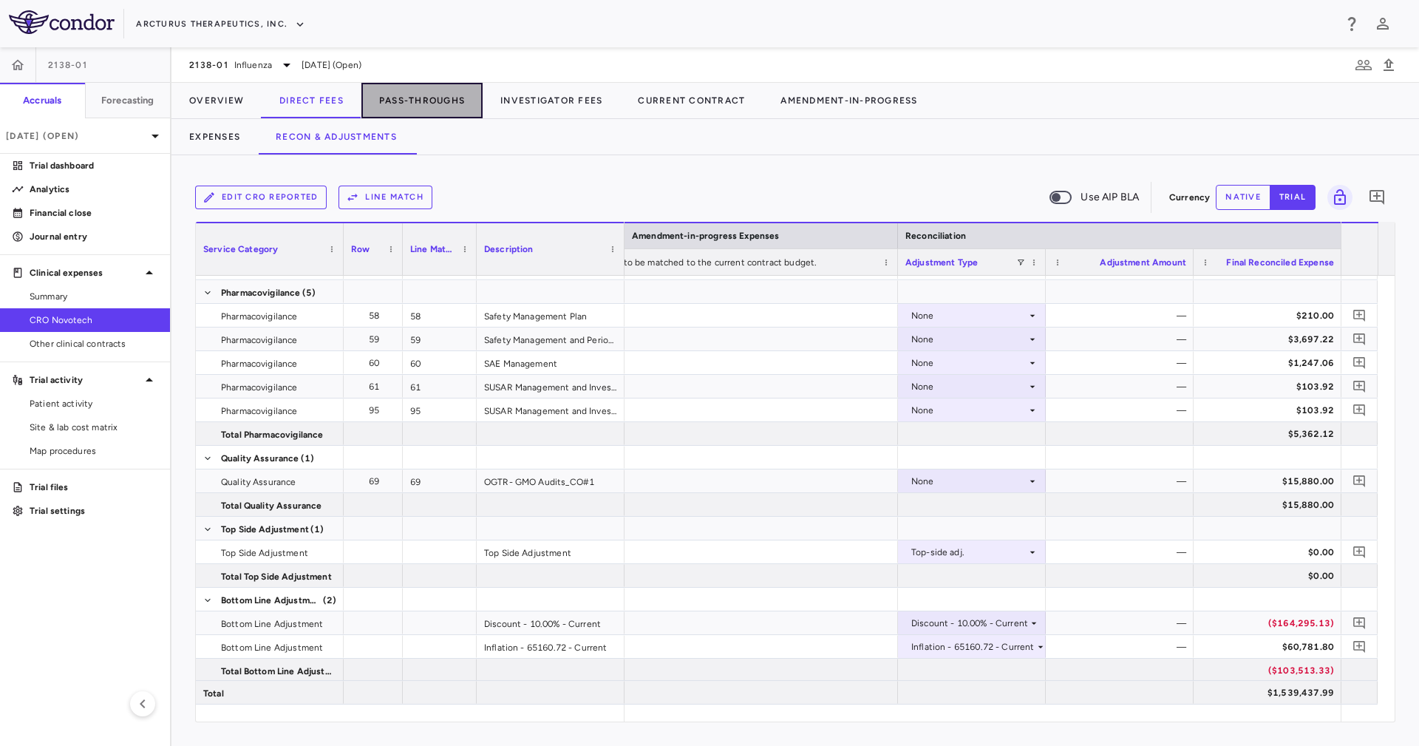
click at [425, 107] on button "Pass-Throughs" at bounding box center [421, 100] width 121 height 35
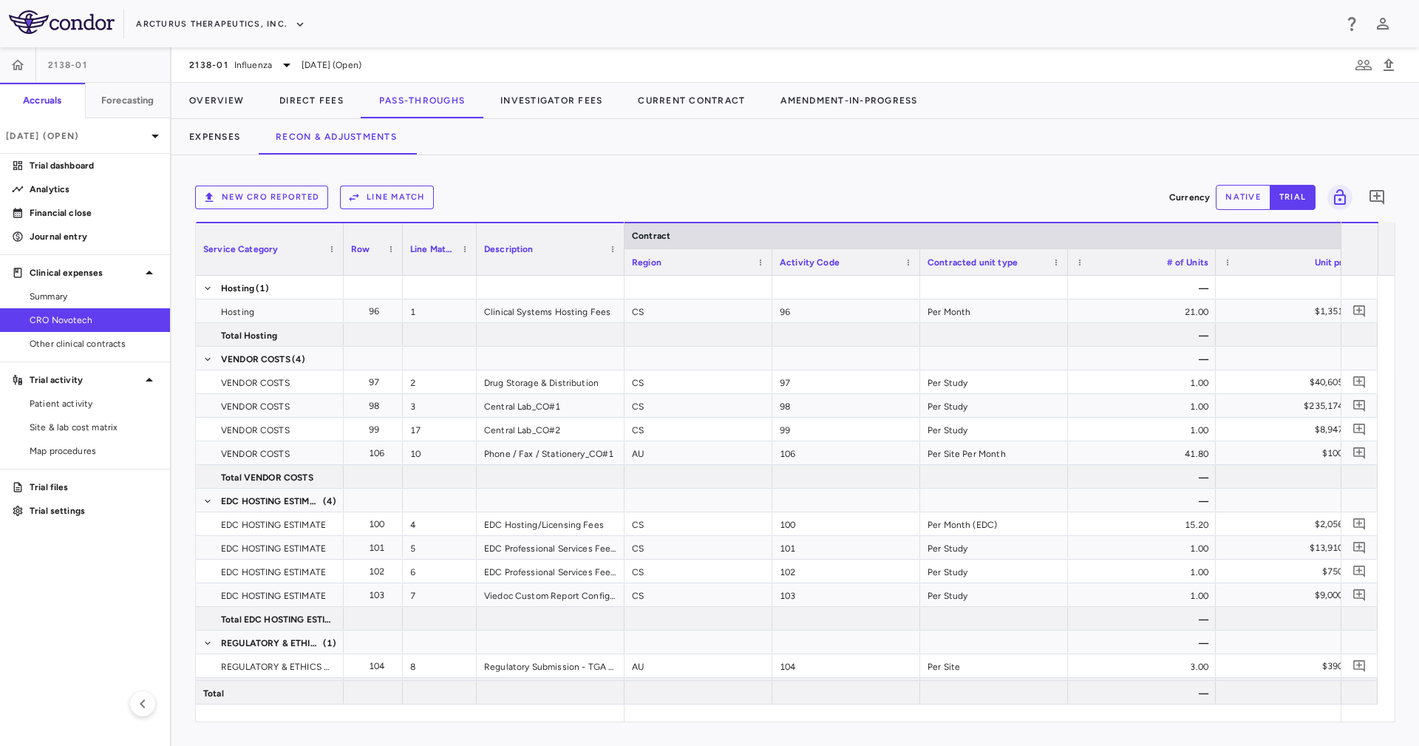
click at [483, 132] on div "Expenses Recon & Adjustments" at bounding box center [796, 136] width 1248 height 35
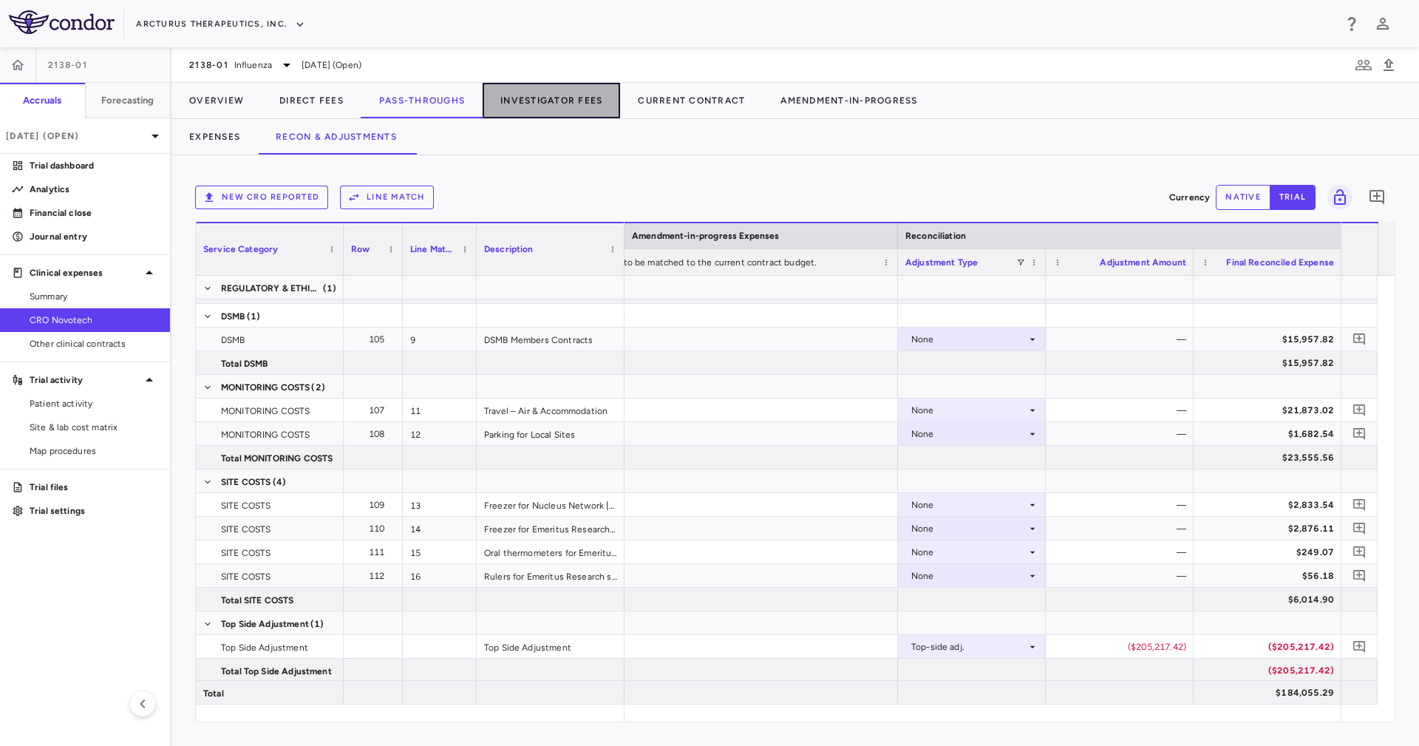
click at [552, 86] on button "Investigator Fees" at bounding box center [551, 100] width 137 height 35
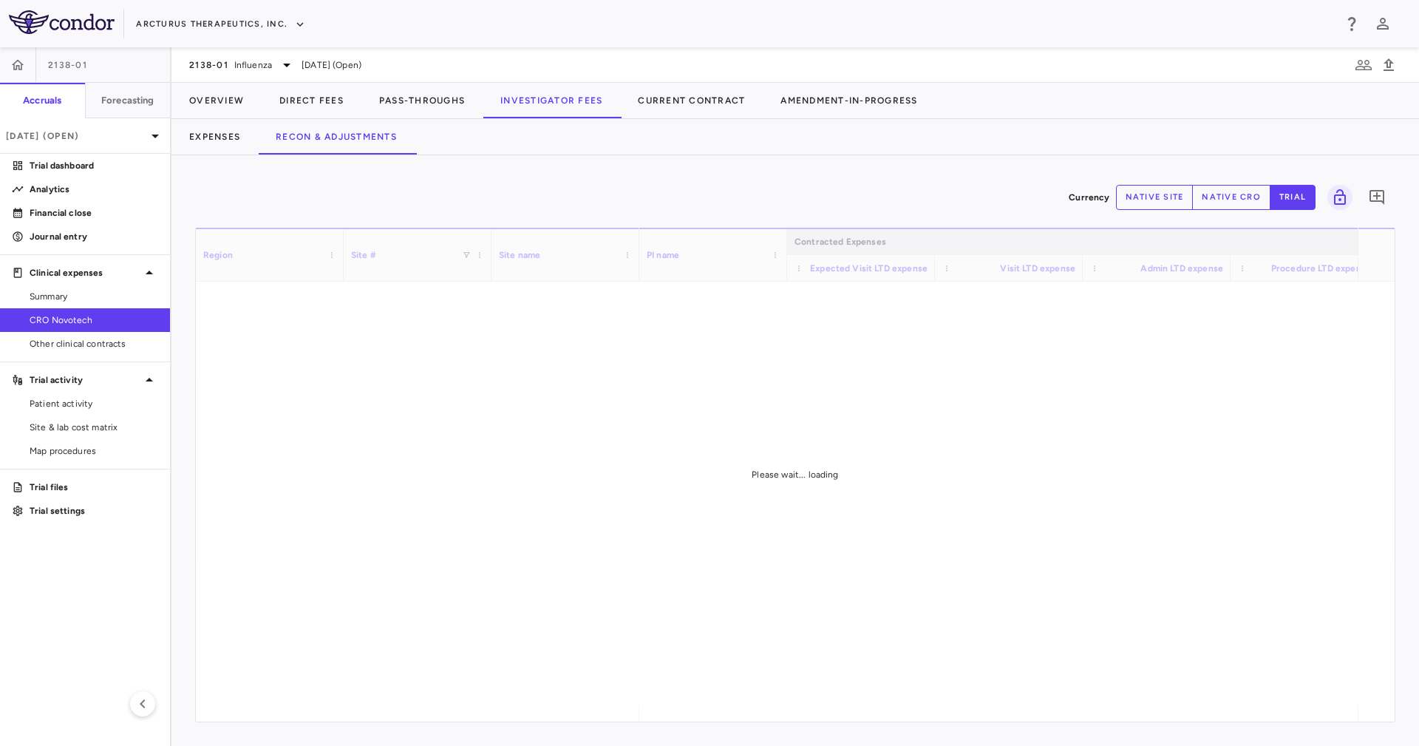
click at [721, 179] on div "Currency native site native cro trial 0" at bounding box center [795, 197] width 1201 height 37
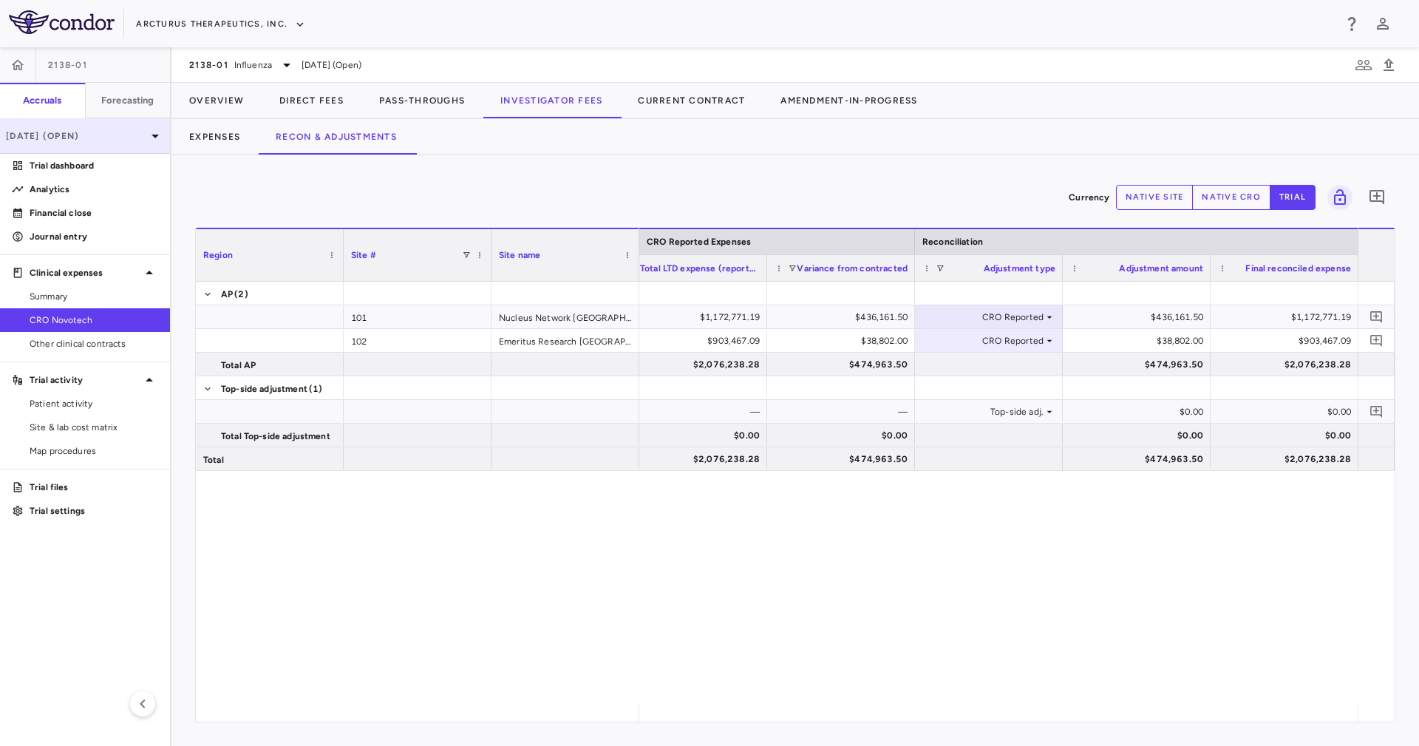
click at [132, 127] on div "[DATE] (Open)" at bounding box center [85, 135] width 170 height 35
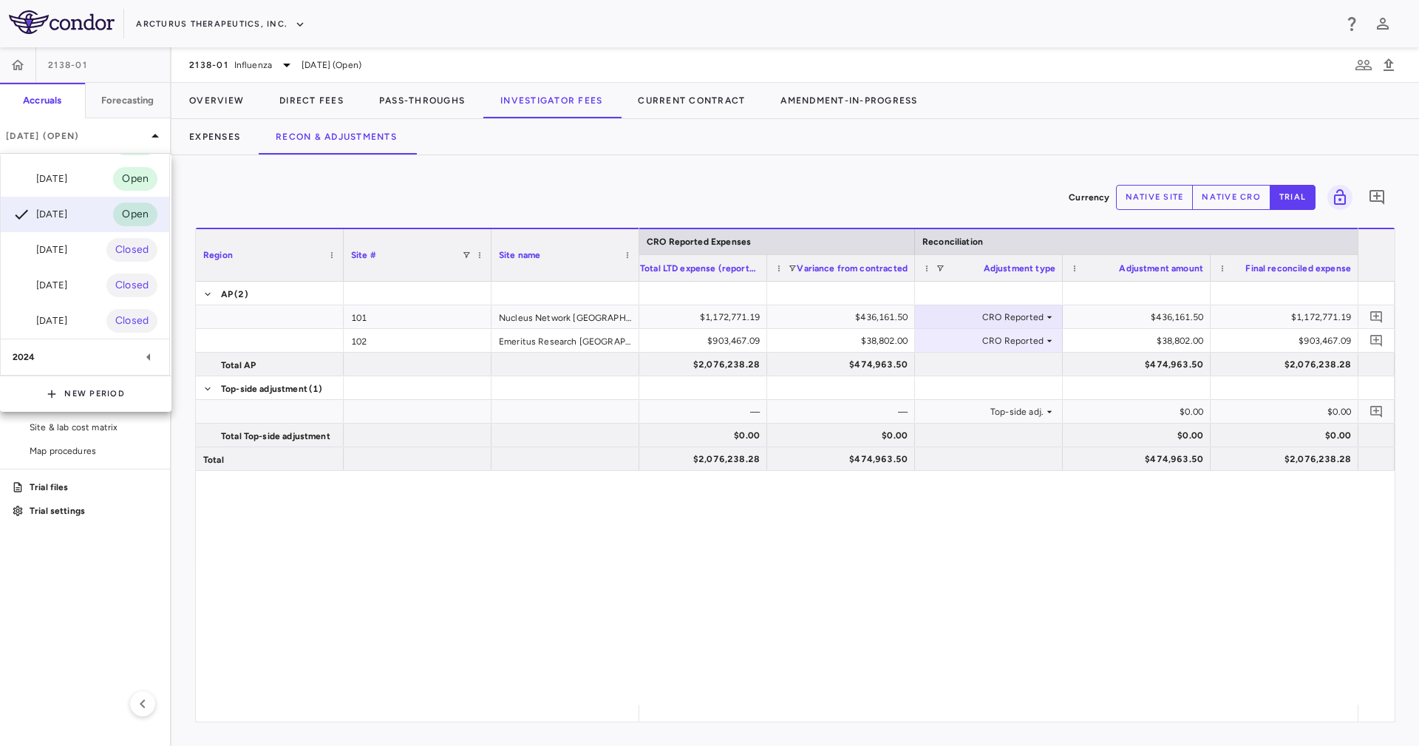
scroll to position [186, 0]
click at [688, 184] on div at bounding box center [709, 373] width 1419 height 746
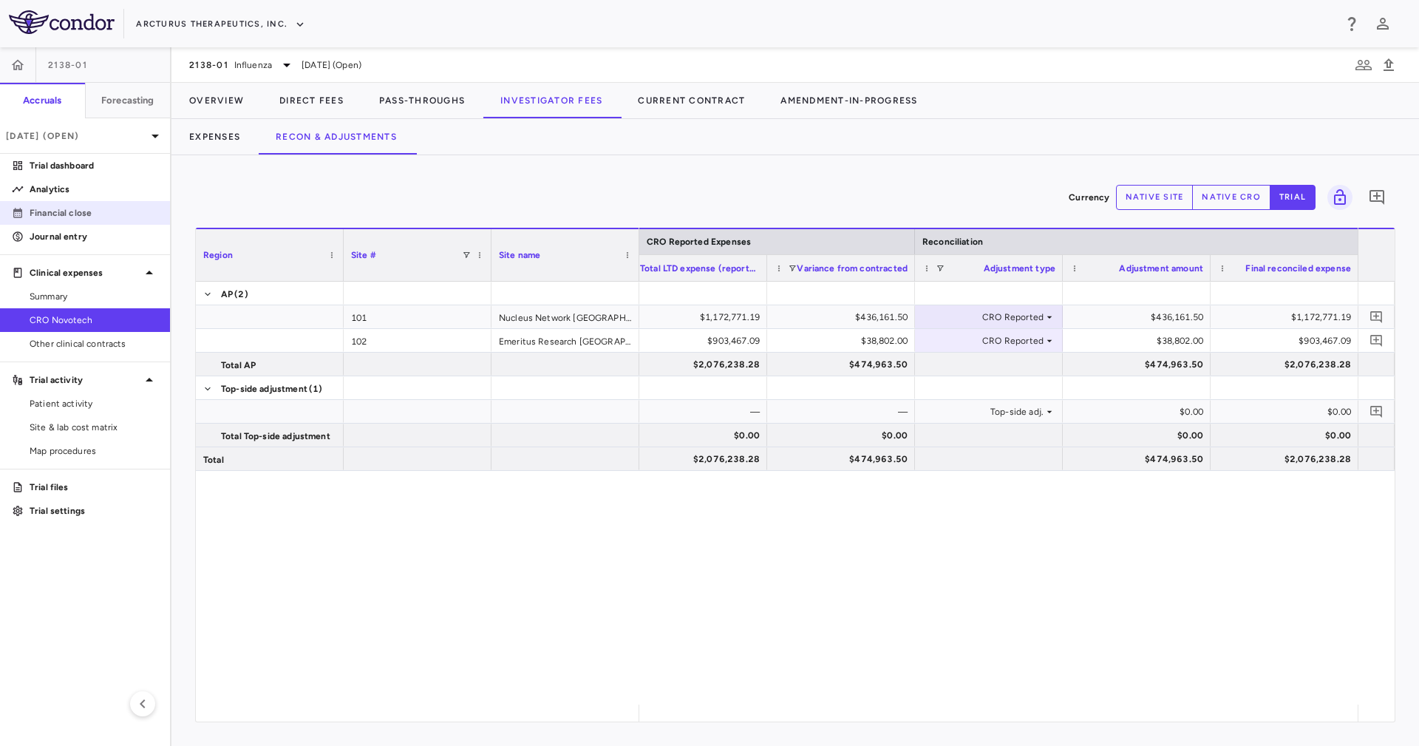
click at [88, 216] on p "Financial close" at bounding box center [94, 212] width 129 height 13
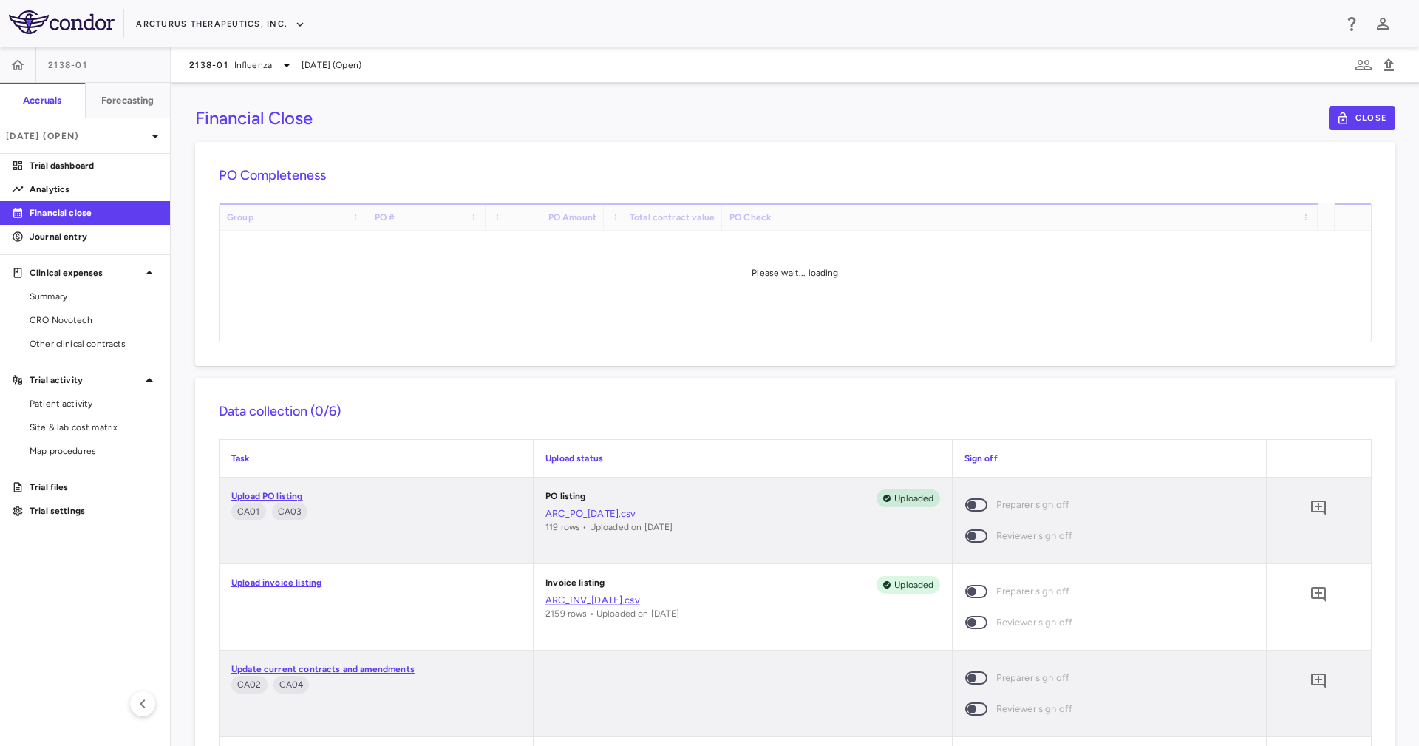
click at [665, 136] on div "Financial Close Close PO Completeness Vendor Drag here to set column labels Gro…" at bounding box center [796, 414] width 1248 height 663
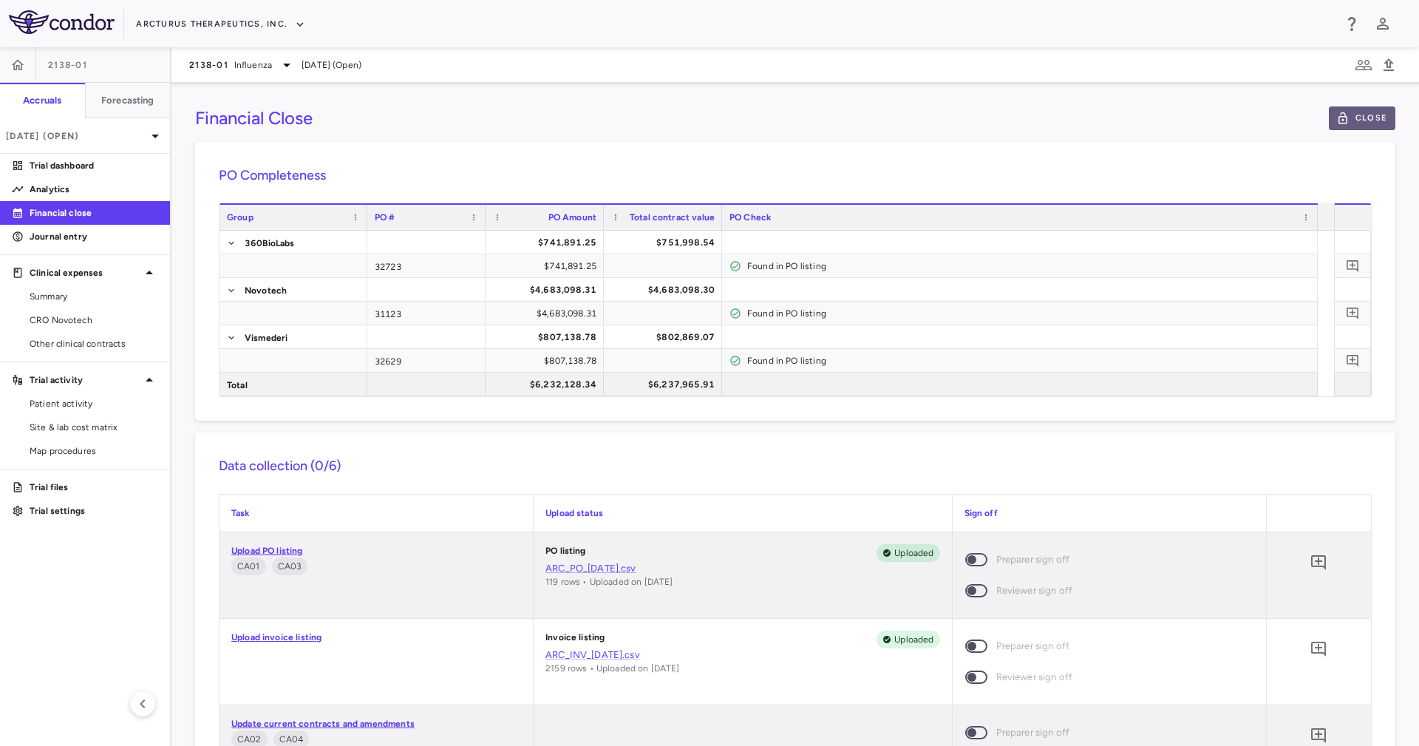
click at [1359, 117] on button "Close" at bounding box center [1362, 118] width 67 height 24
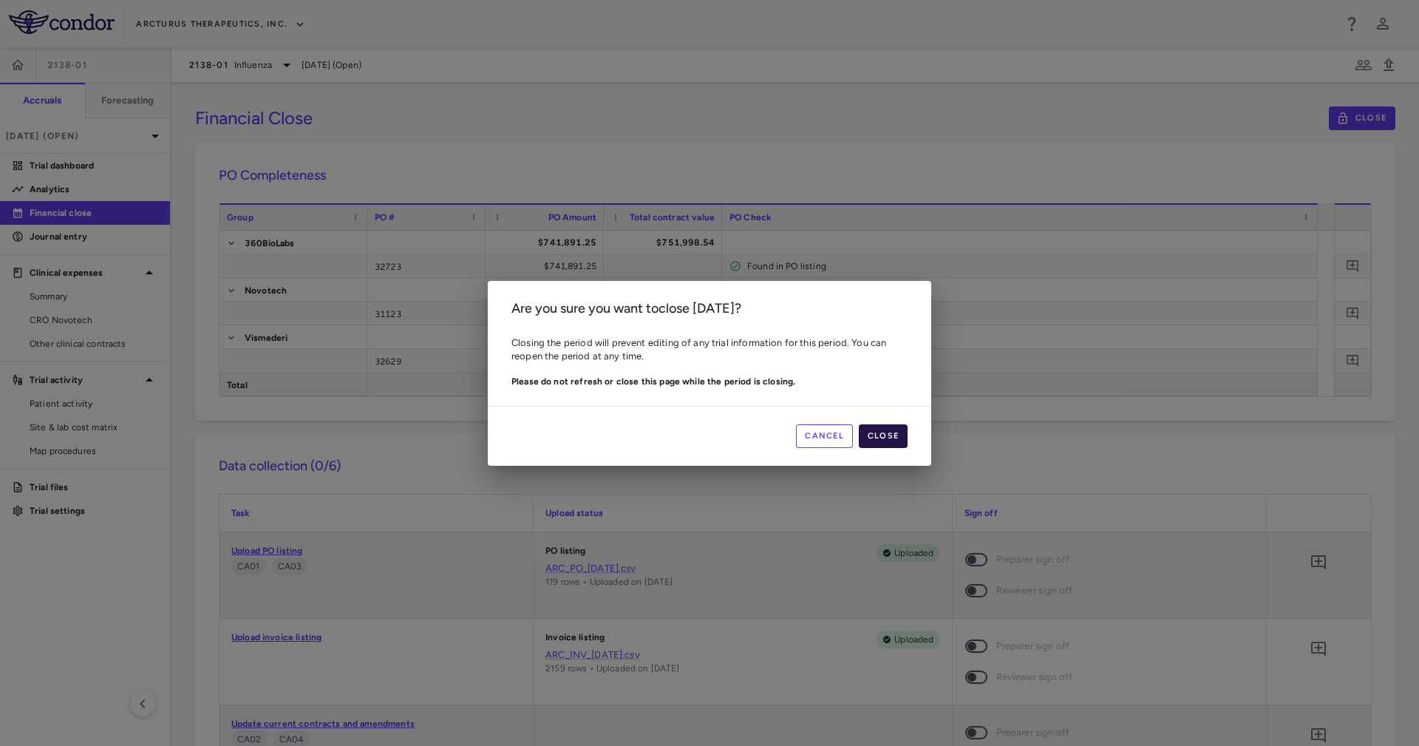
click at [891, 427] on button "Close" at bounding box center [883, 436] width 49 height 24
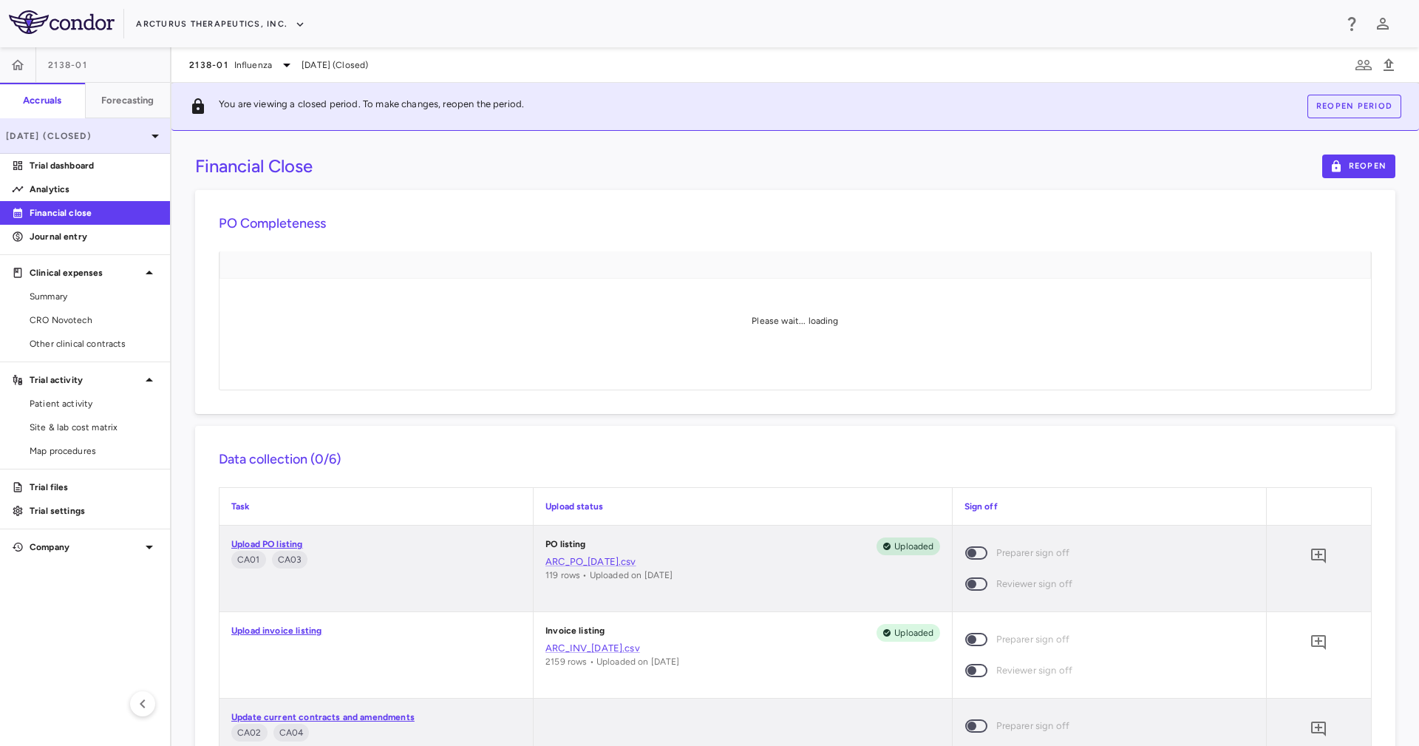
click at [76, 126] on div "[DATE] (Closed)" at bounding box center [85, 135] width 170 height 35
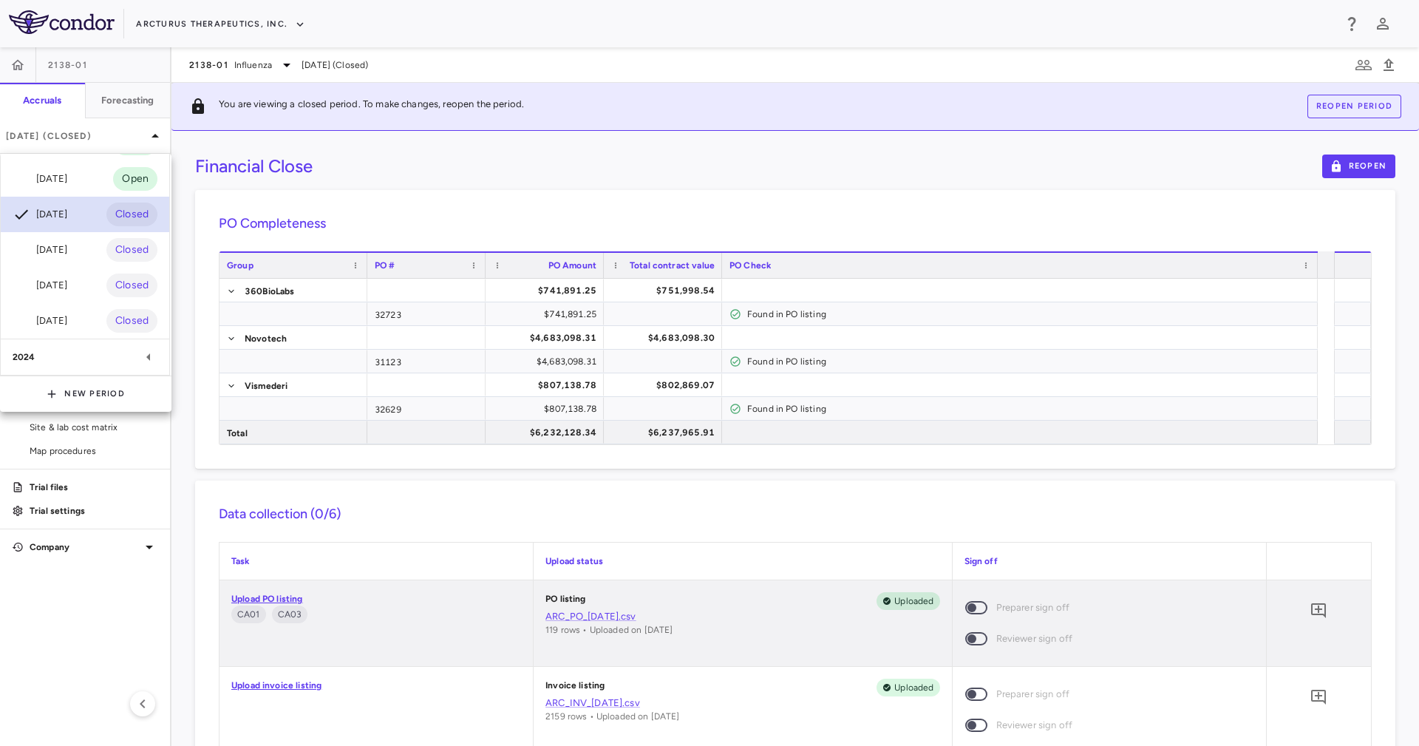
scroll to position [75, 0]
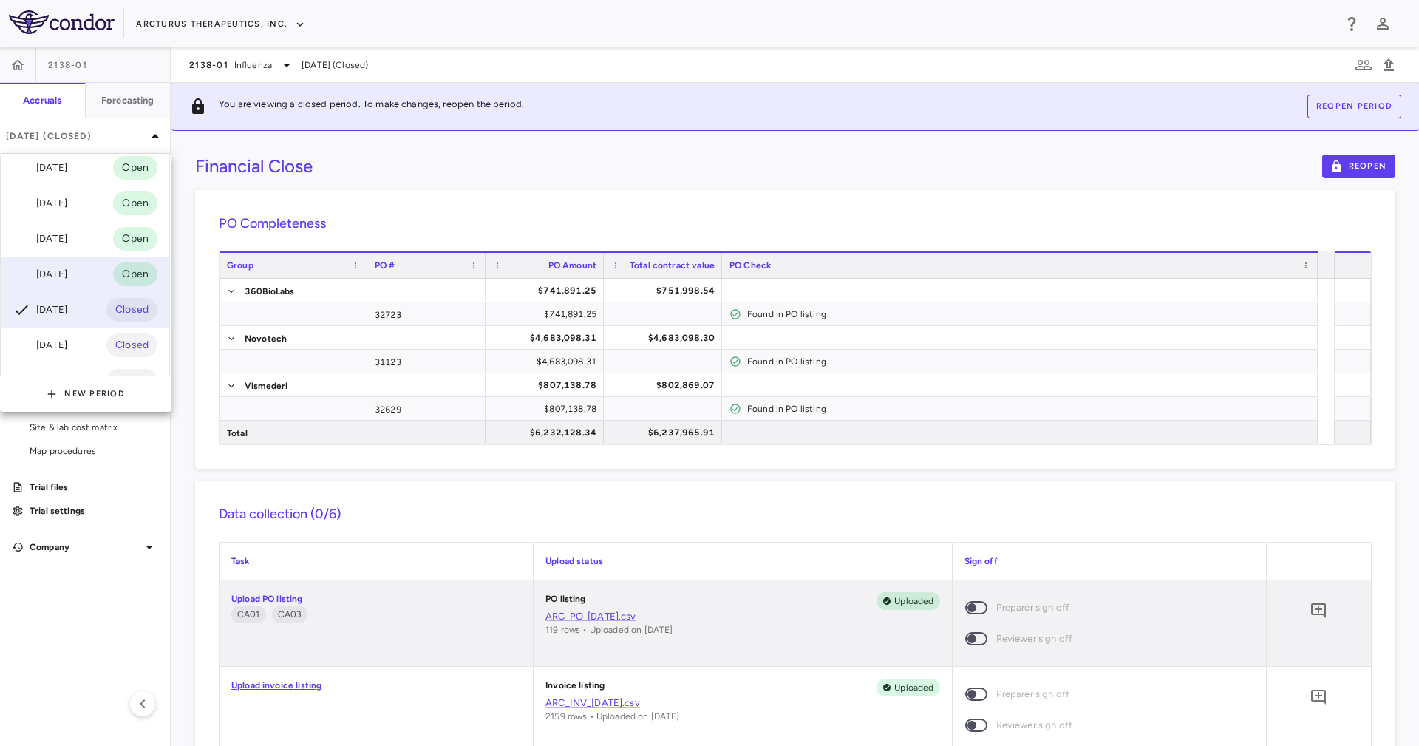
click at [82, 271] on div "[DATE] Open" at bounding box center [85, 274] width 169 height 35
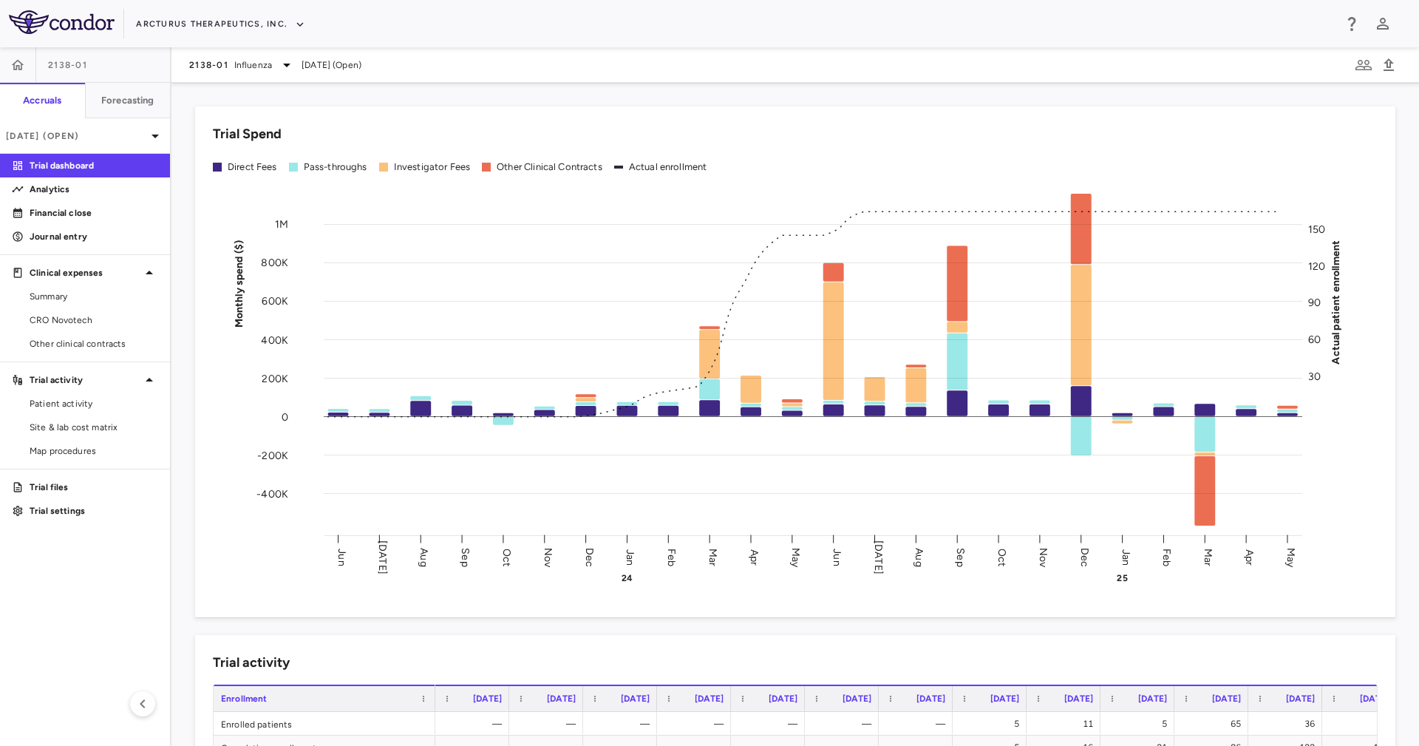
drag, startPoint x: 0, startPoint y: 415, endPoint x: 545, endPoint y: 569, distance: 566.1
click at [89, 317] on span "CRO Novotech" at bounding box center [94, 319] width 129 height 13
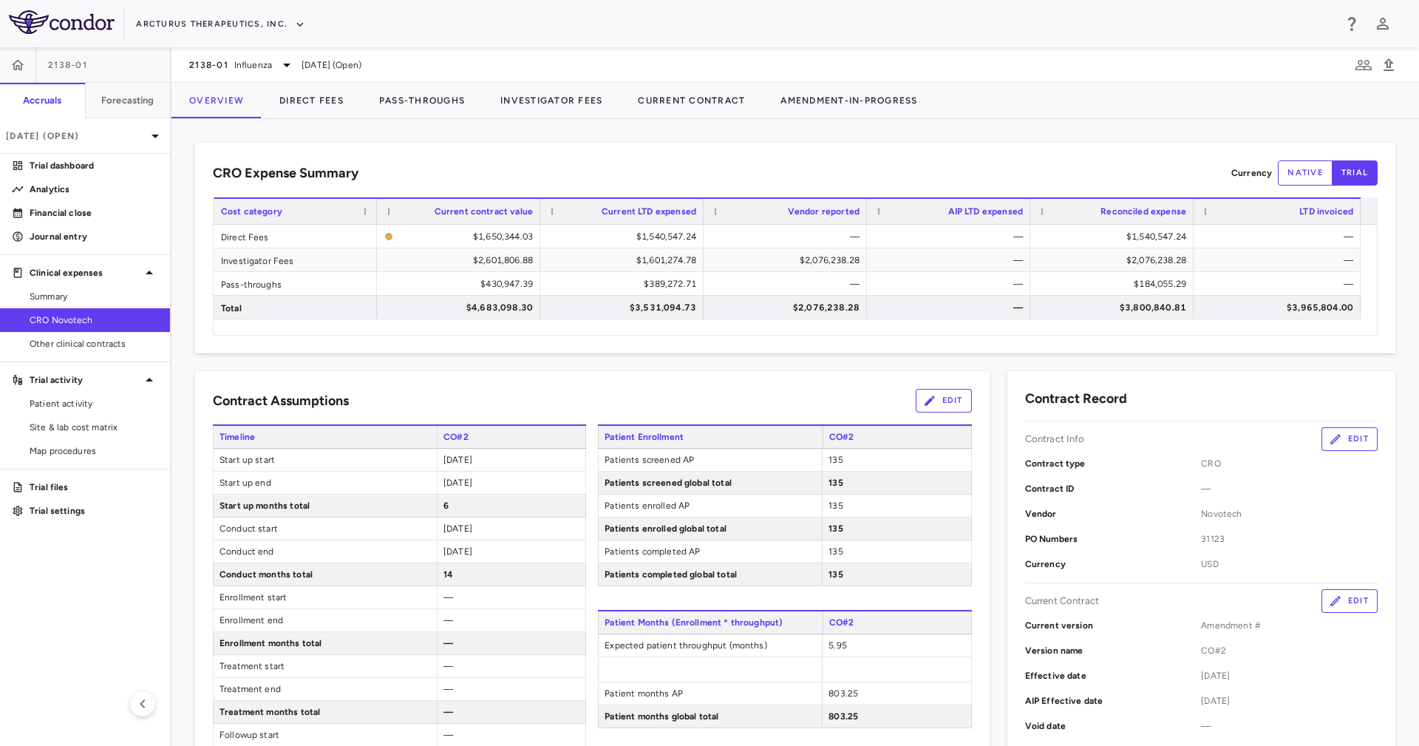
click at [387, 129] on div "CRO Expense Summary Currency native trial Drag here to set row groups Drag here…" at bounding box center [796, 432] width 1248 height 627
click at [64, 206] on p "Financial close" at bounding box center [94, 212] width 129 height 13
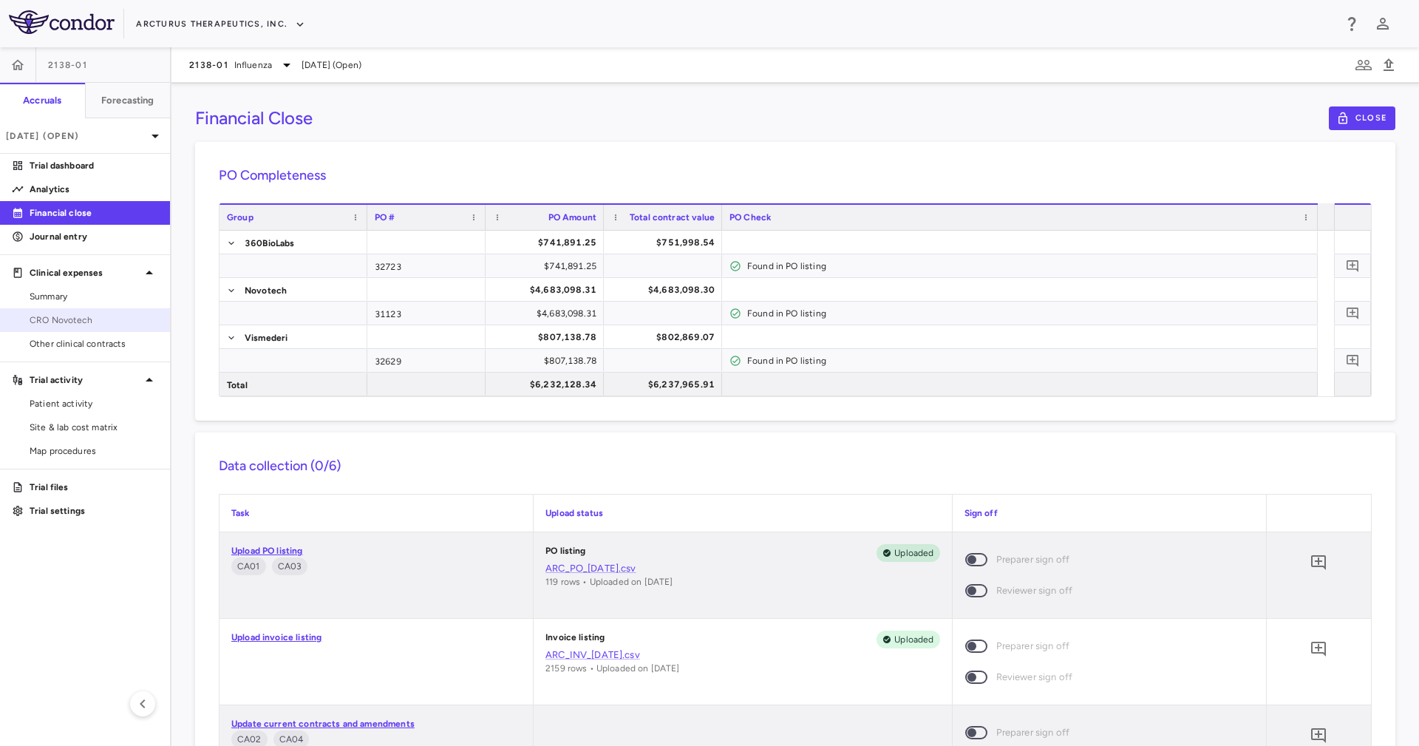
click at [80, 325] on span "CRO Novotech" at bounding box center [94, 319] width 129 height 13
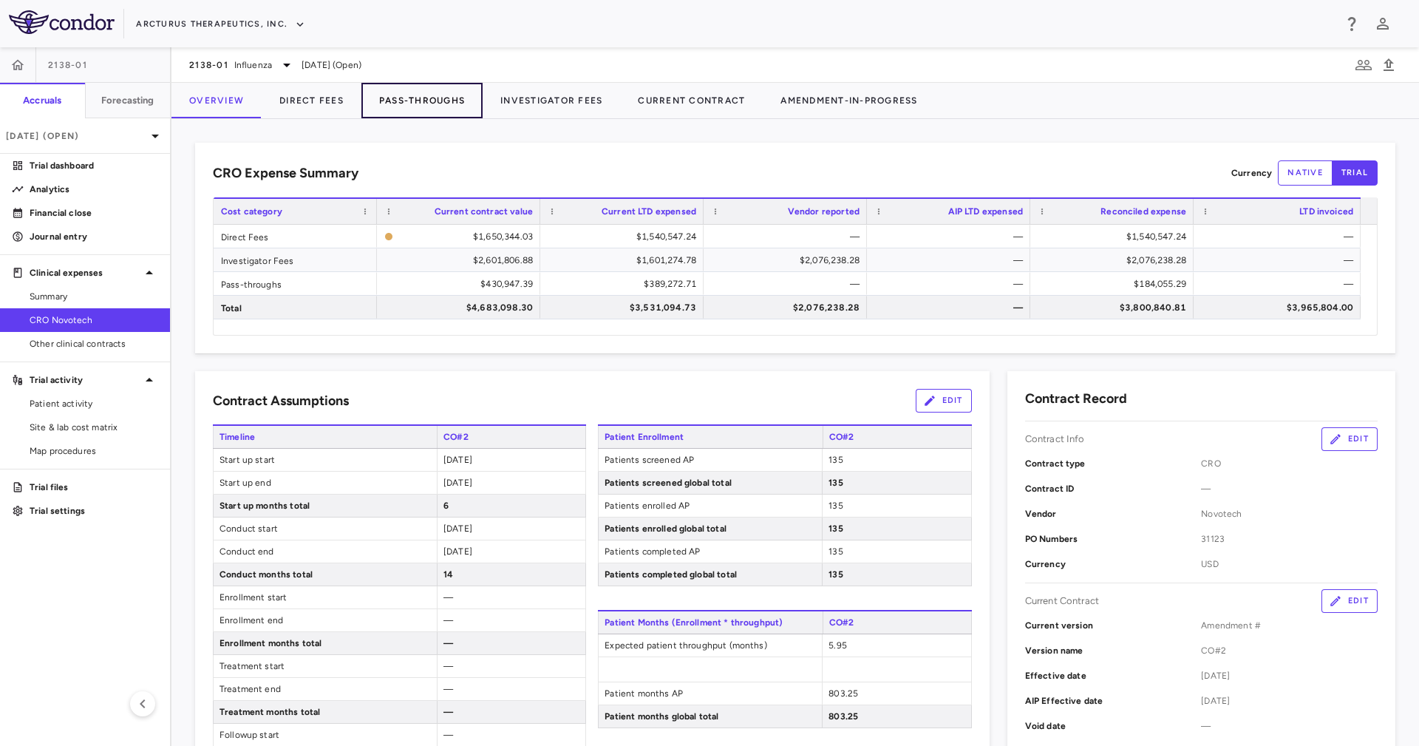
click at [435, 96] on button "Pass-Throughs" at bounding box center [421, 100] width 121 height 35
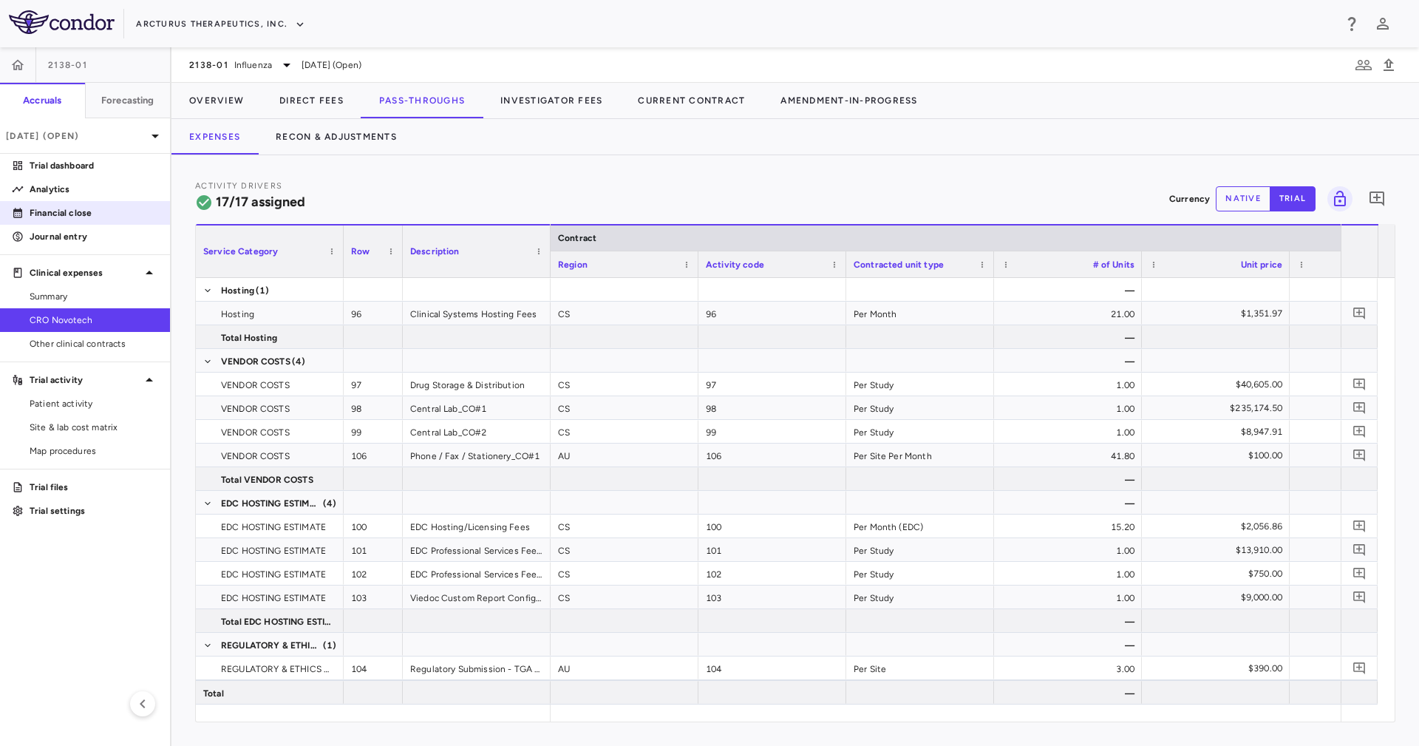
click at [92, 212] on p "Financial close" at bounding box center [94, 212] width 129 height 13
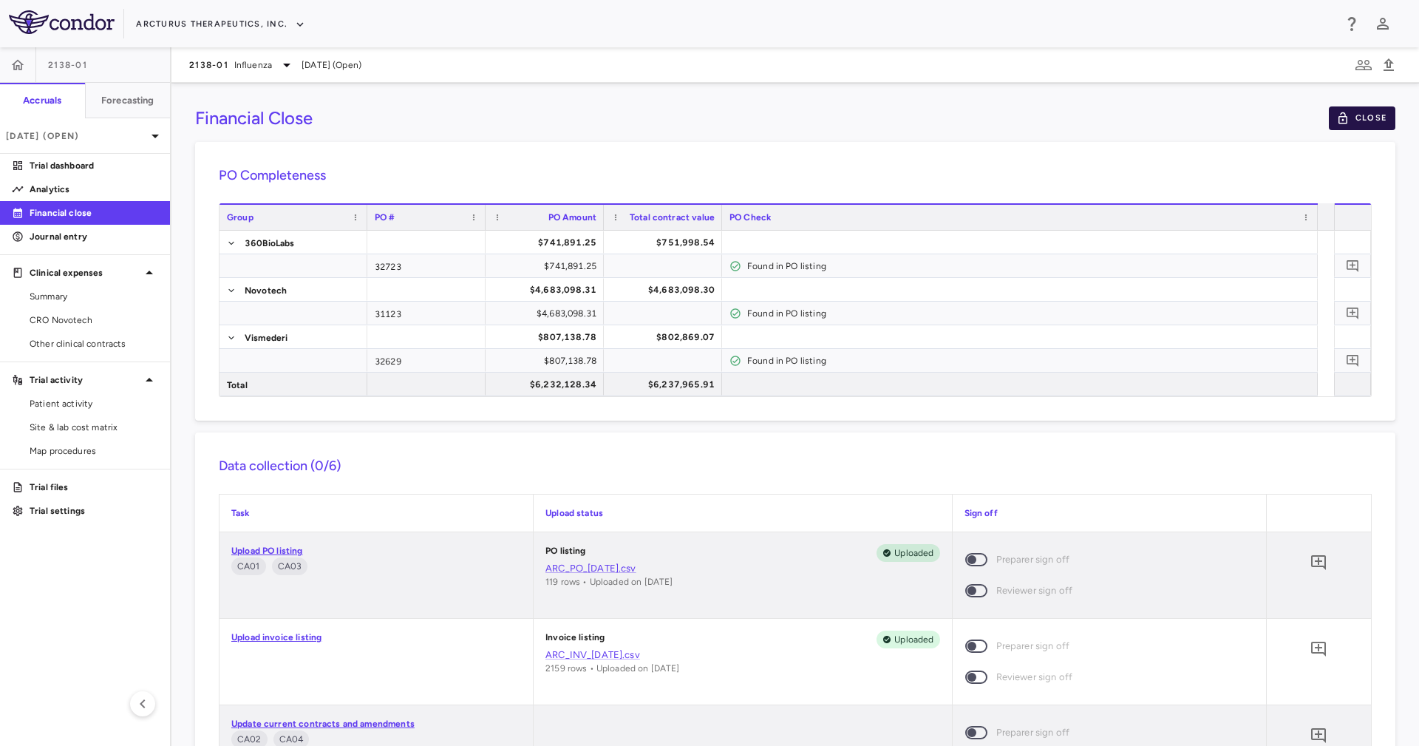
click at [1353, 118] on button "Close" at bounding box center [1362, 118] width 67 height 24
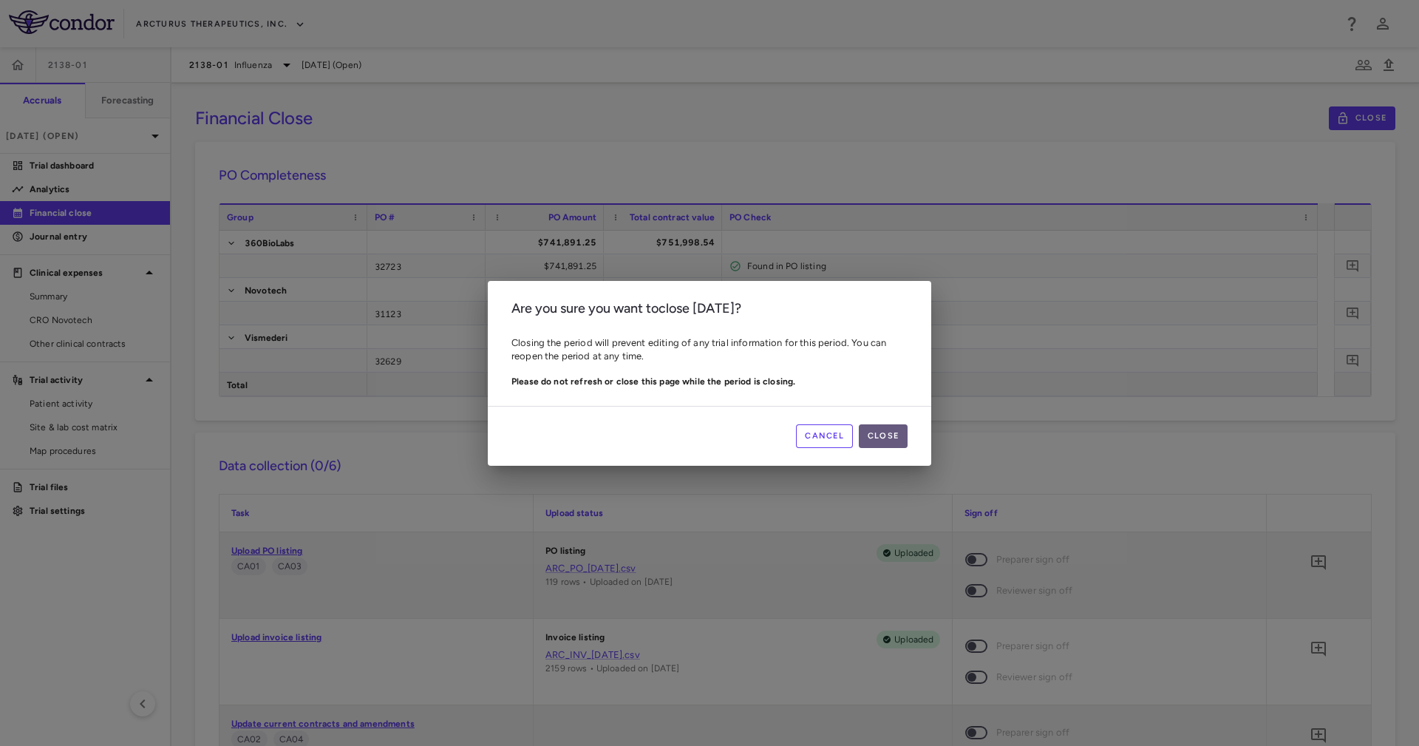
click at [897, 435] on button "Close" at bounding box center [883, 436] width 49 height 24
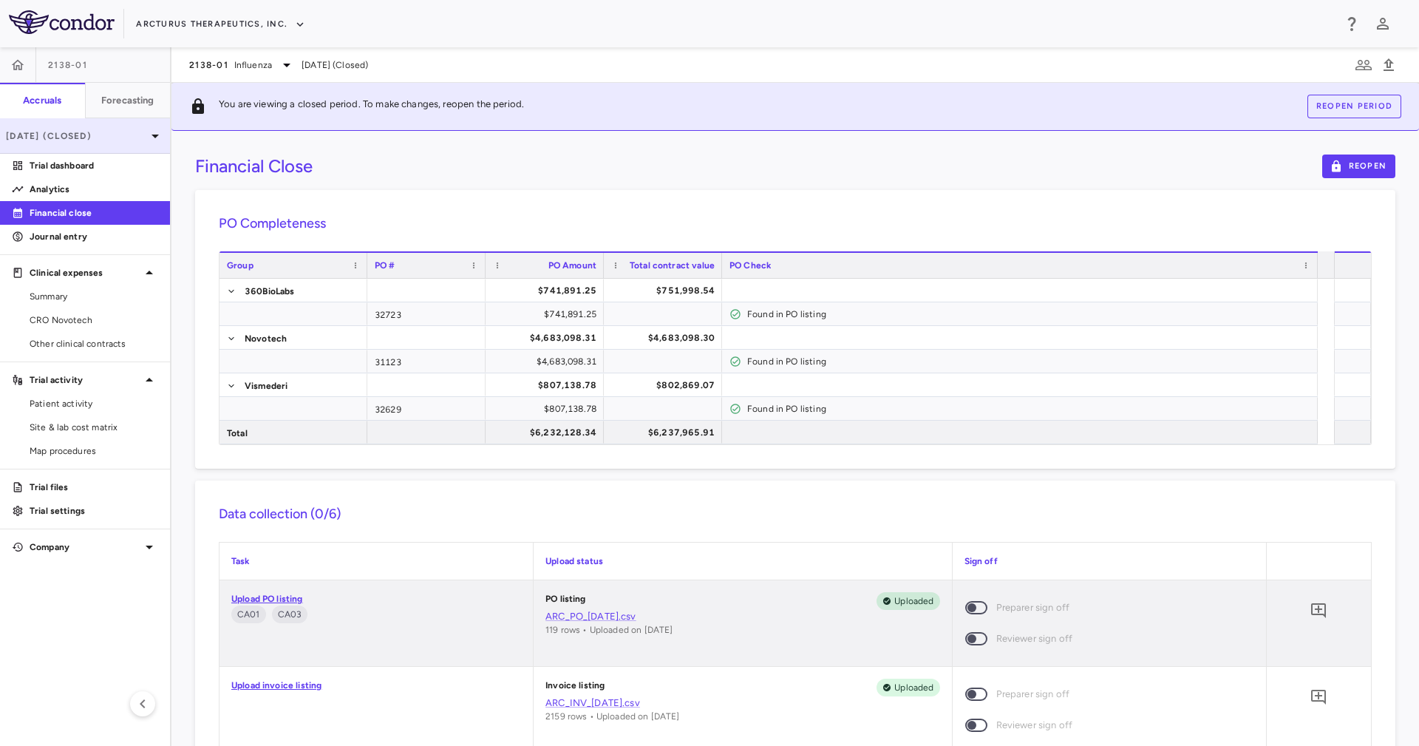
click at [148, 125] on div "May 2025 (Closed)" at bounding box center [85, 135] width 170 height 35
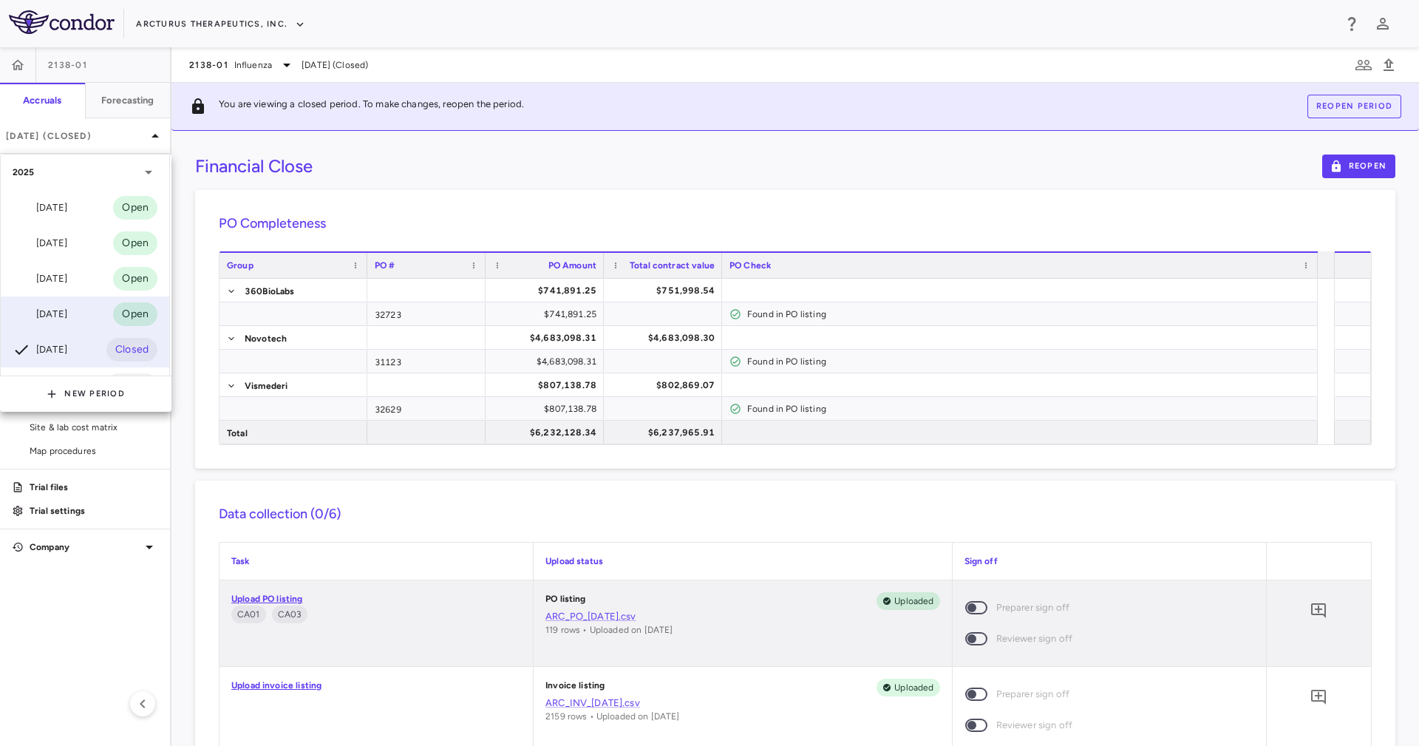
click at [64, 301] on div "Jun 2025 Open" at bounding box center [85, 313] width 169 height 35
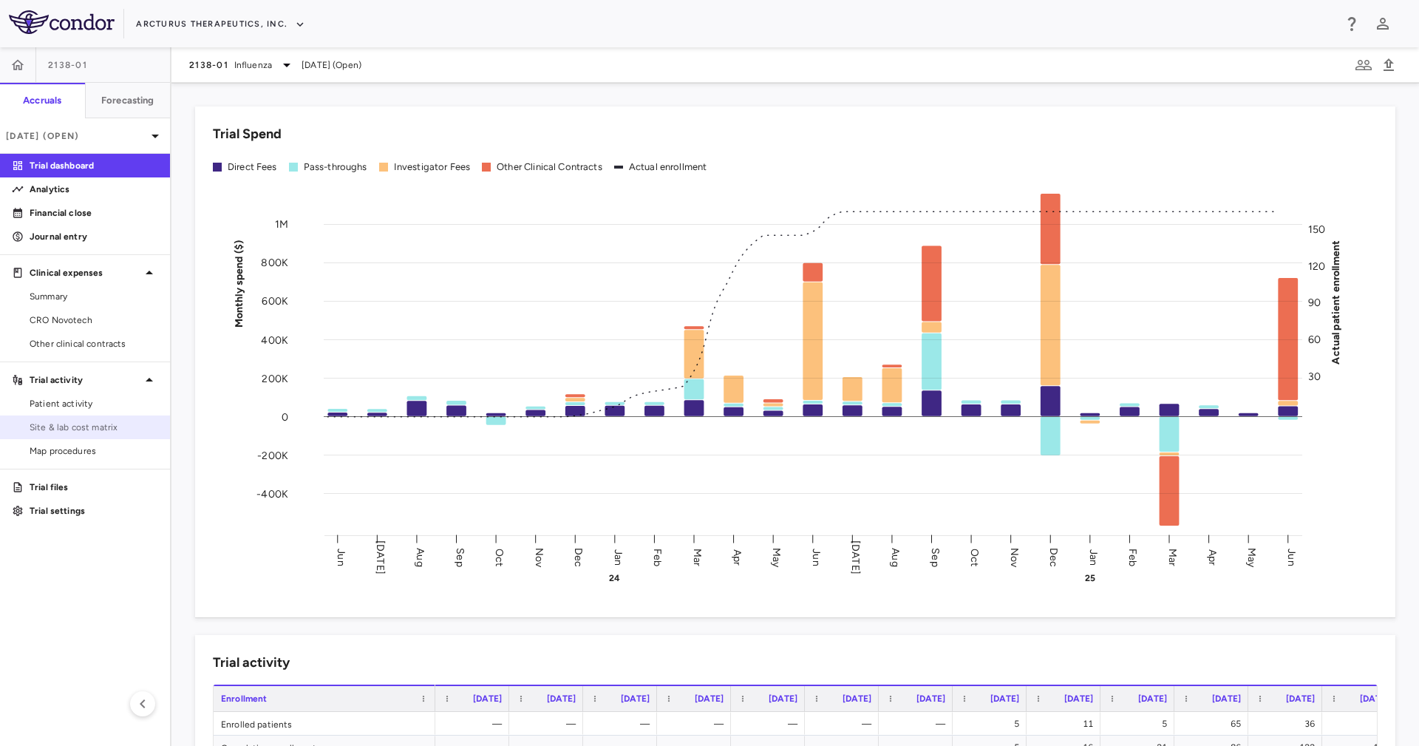
click at [111, 421] on span "Site & lab cost matrix" at bounding box center [94, 427] width 129 height 13
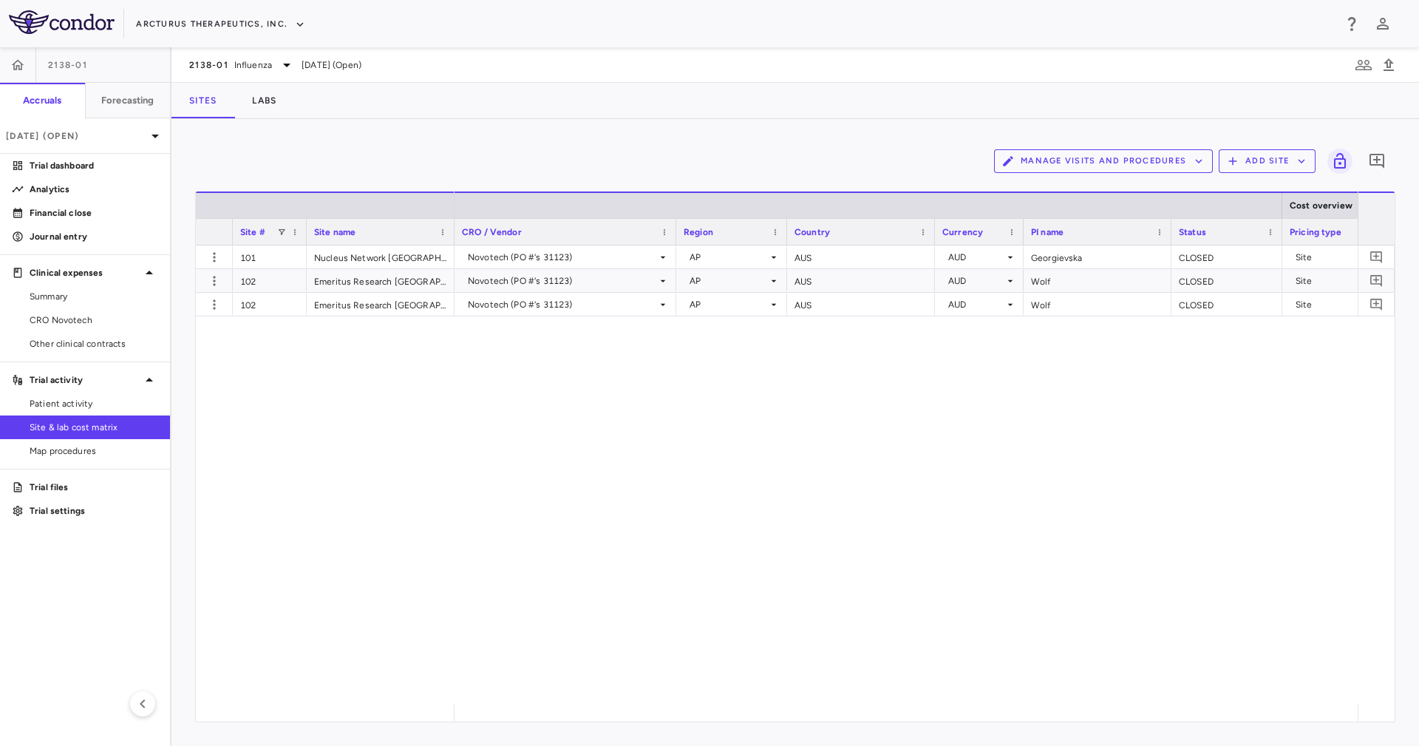
click at [1116, 152] on button "Manage Visits and Procedures" at bounding box center [1103, 161] width 219 height 24
click at [1116, 186] on li "Visit Schedules" at bounding box center [1087, 190] width 157 height 22
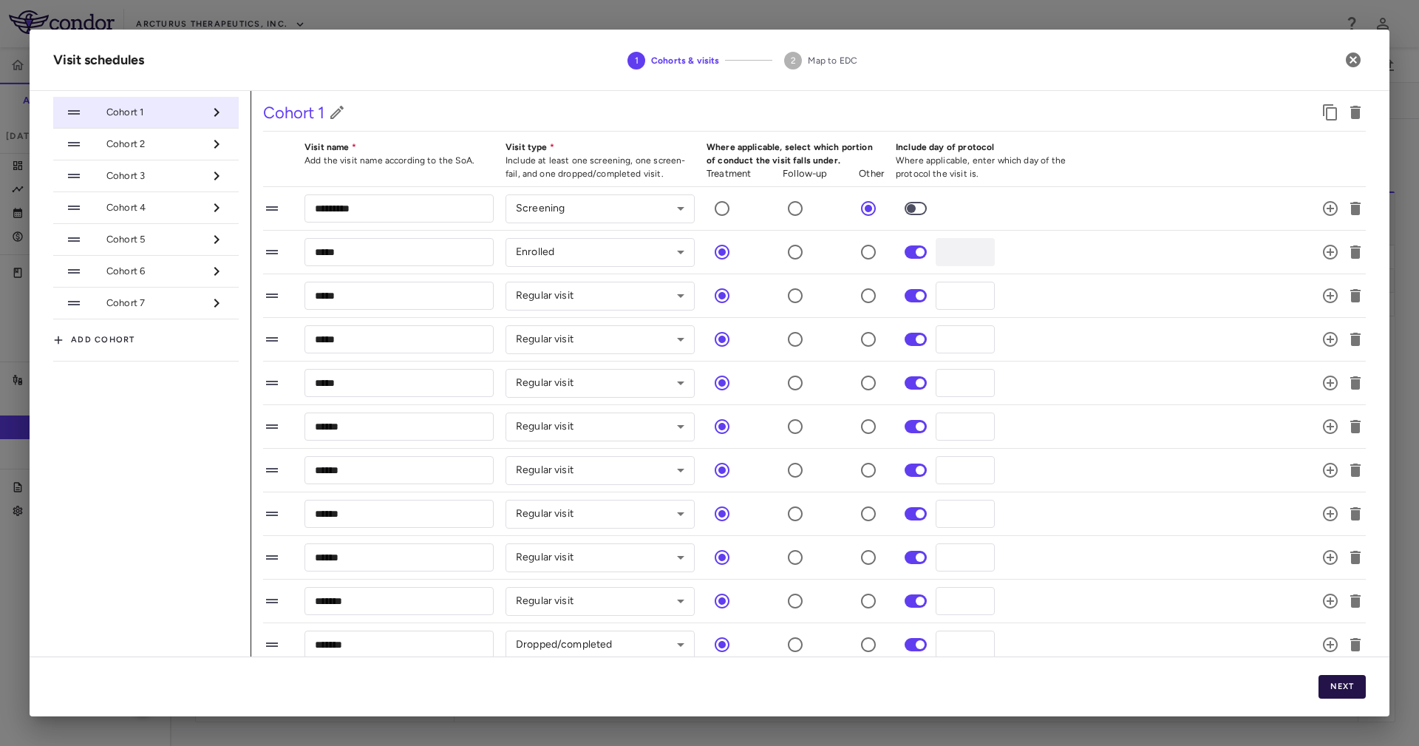
click at [1335, 683] on button "Next" at bounding box center [1342, 687] width 47 height 24
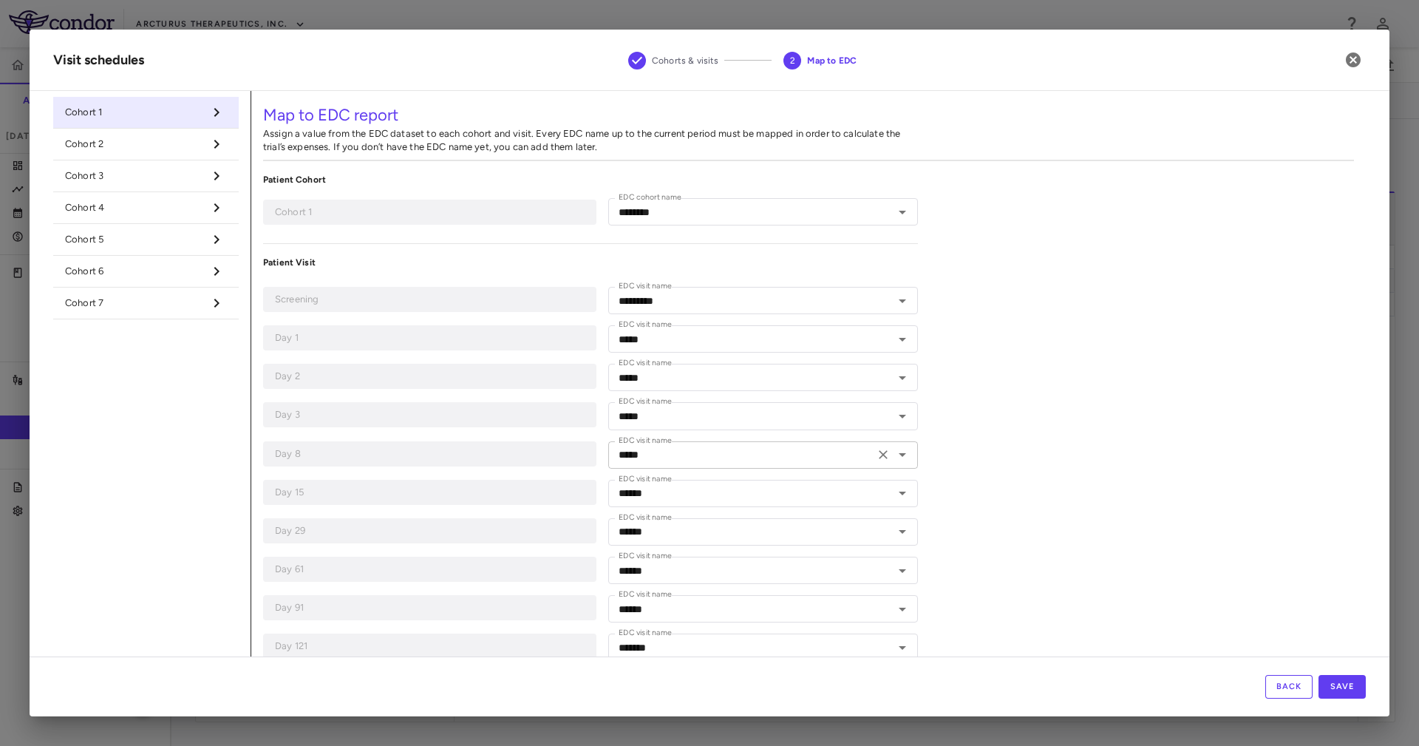
type input "********"
type input "*********"
type input "*****"
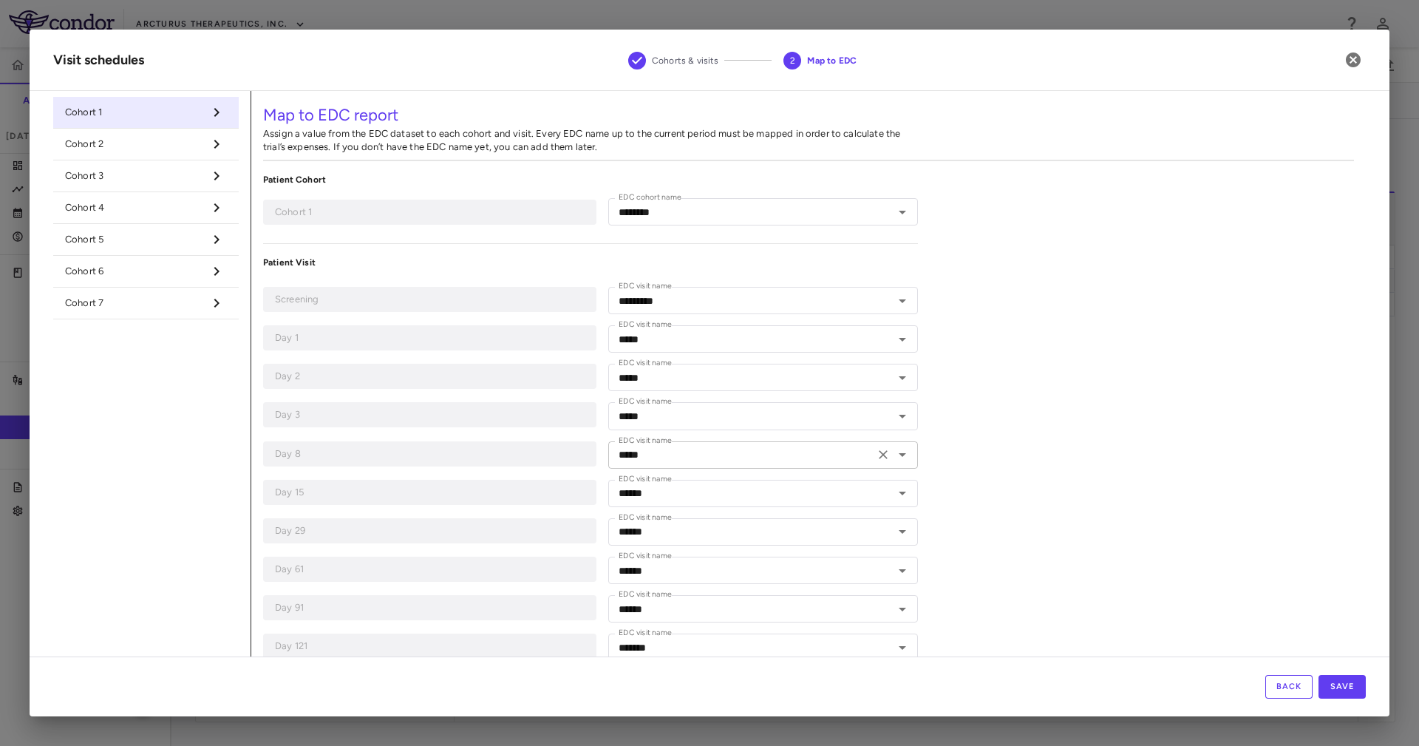
type input "*****"
type input "******"
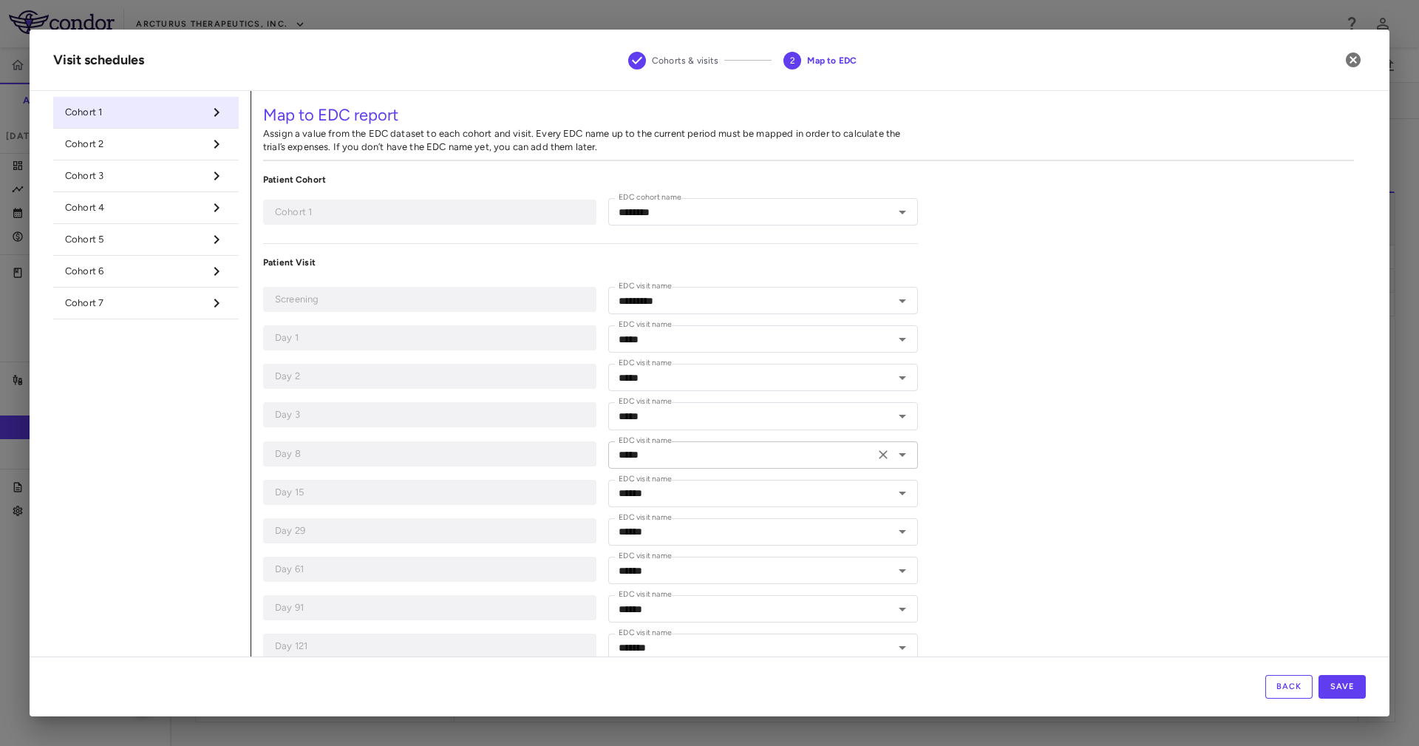
type input "*******"
type input "**********"
click at [1353, 67] on icon "button" at bounding box center [1353, 59] width 15 height 15
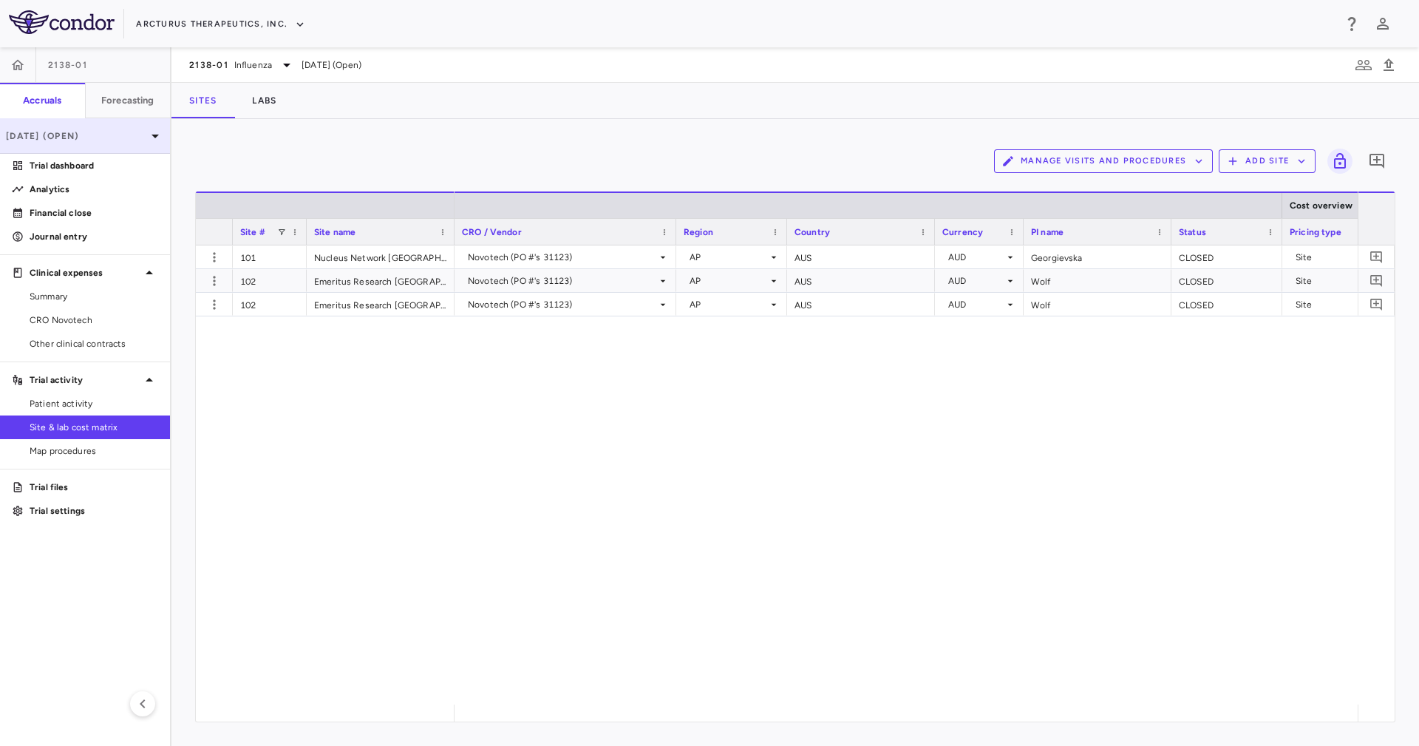
click at [92, 137] on p "Jun 2025 (Open)" at bounding box center [76, 135] width 140 height 13
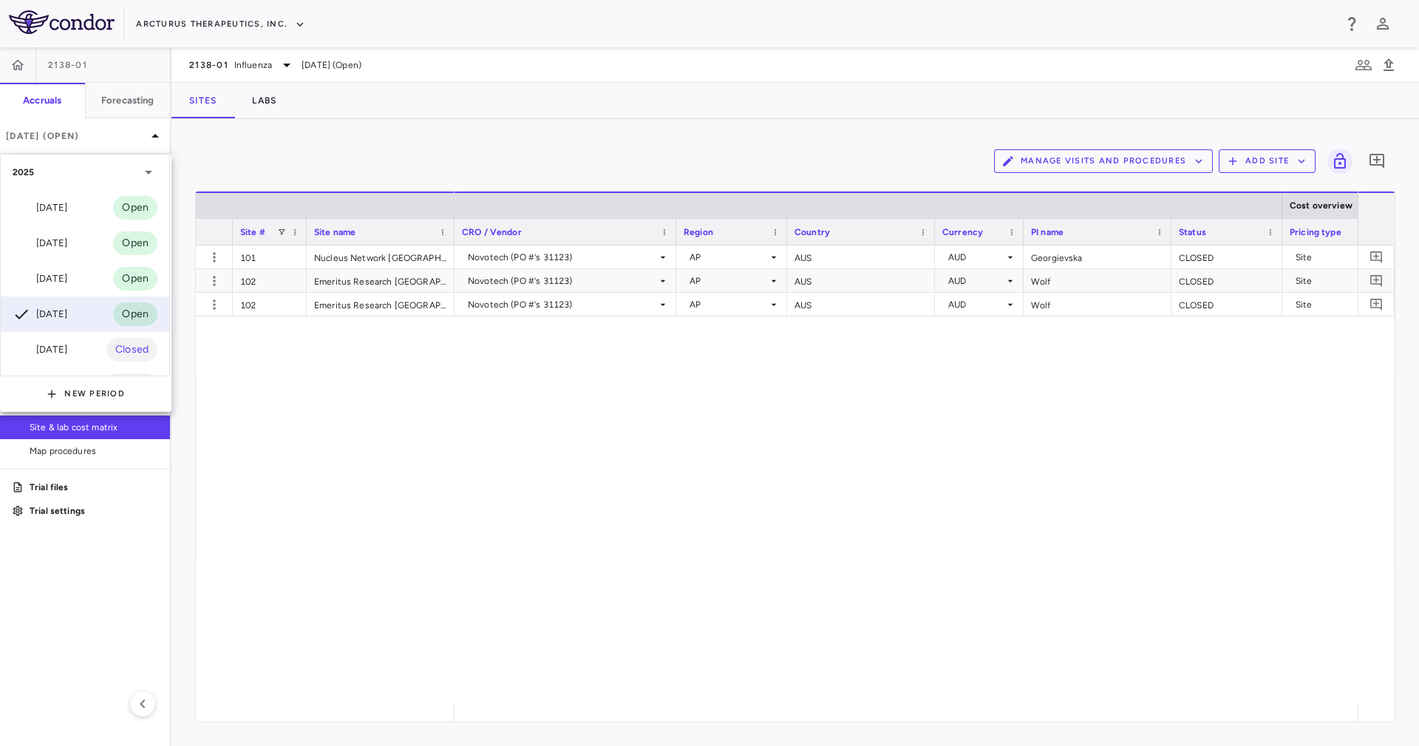
click at [441, 410] on div at bounding box center [709, 373] width 1419 height 746
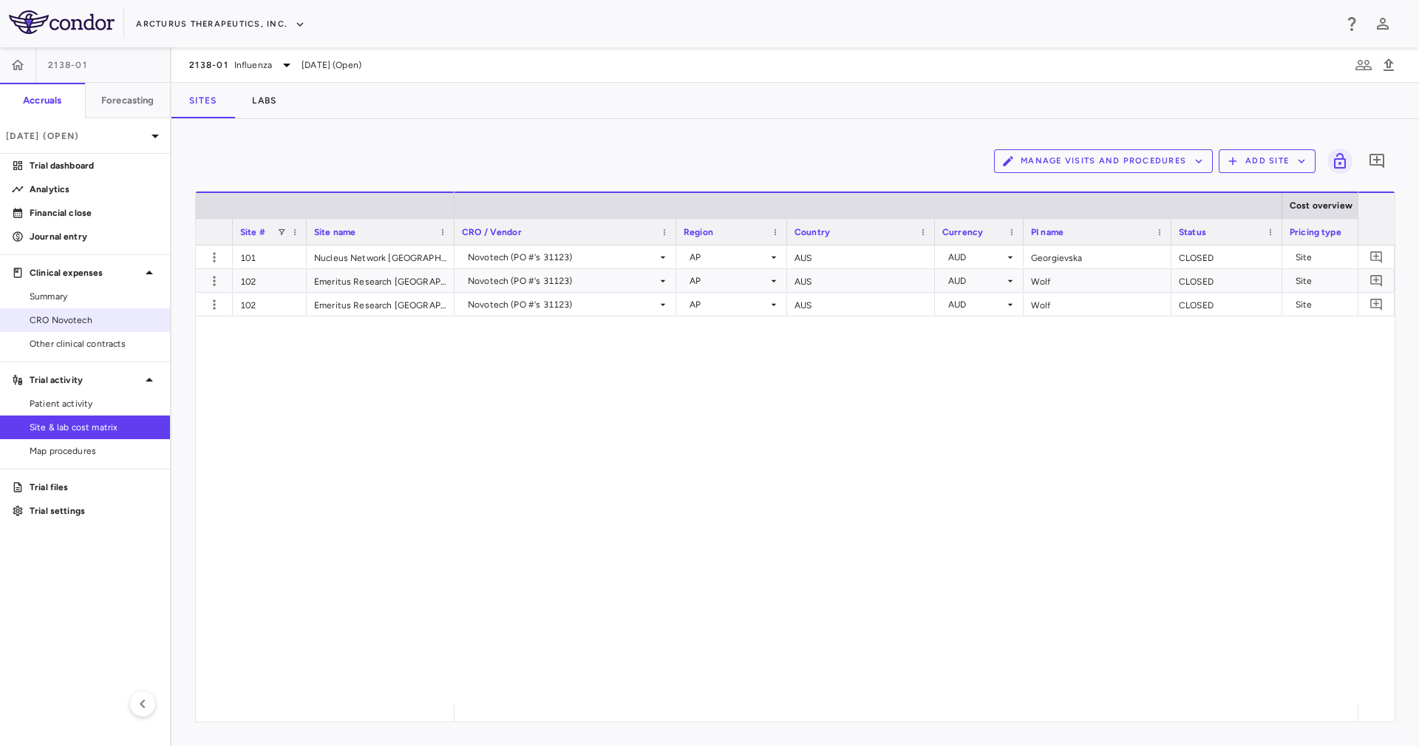
click at [97, 319] on span "CRO Novotech" at bounding box center [94, 319] width 129 height 13
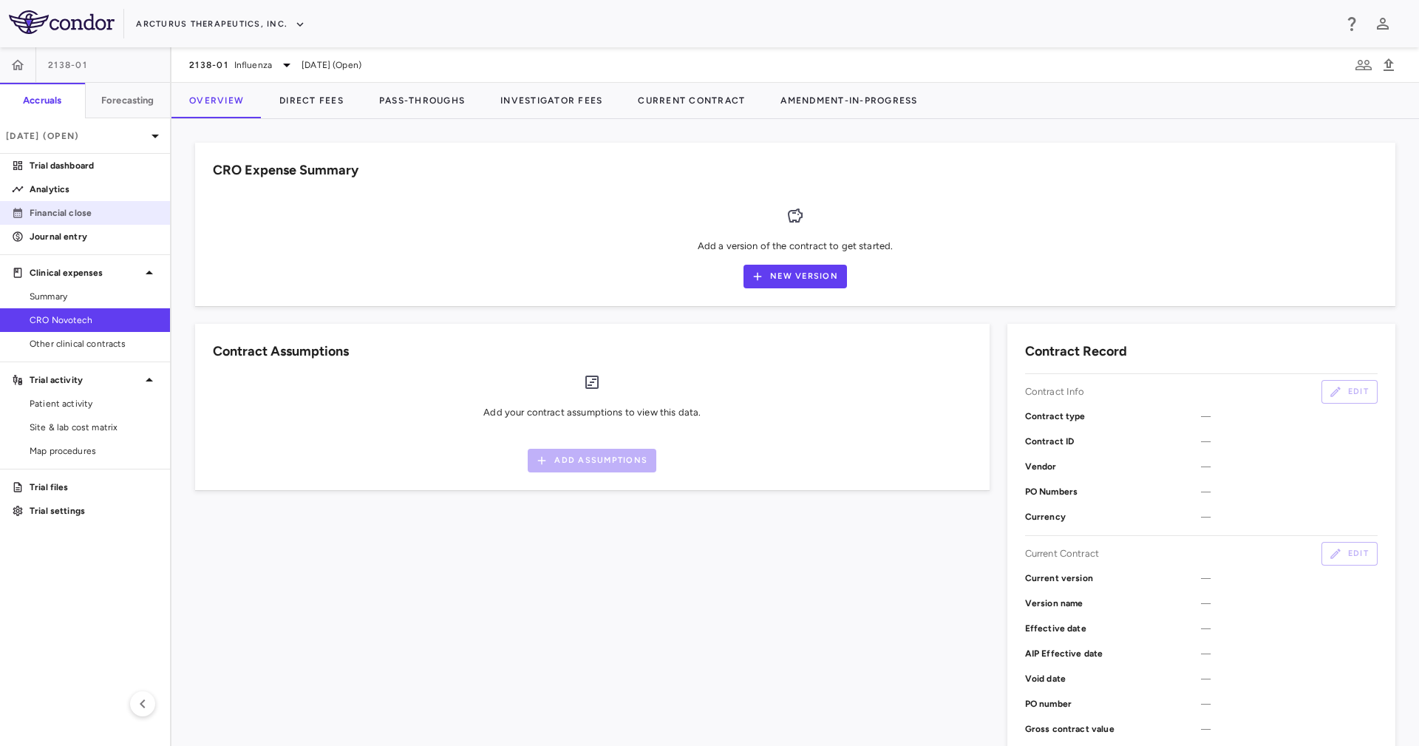
click at [104, 213] on p "Financial close" at bounding box center [94, 212] width 129 height 13
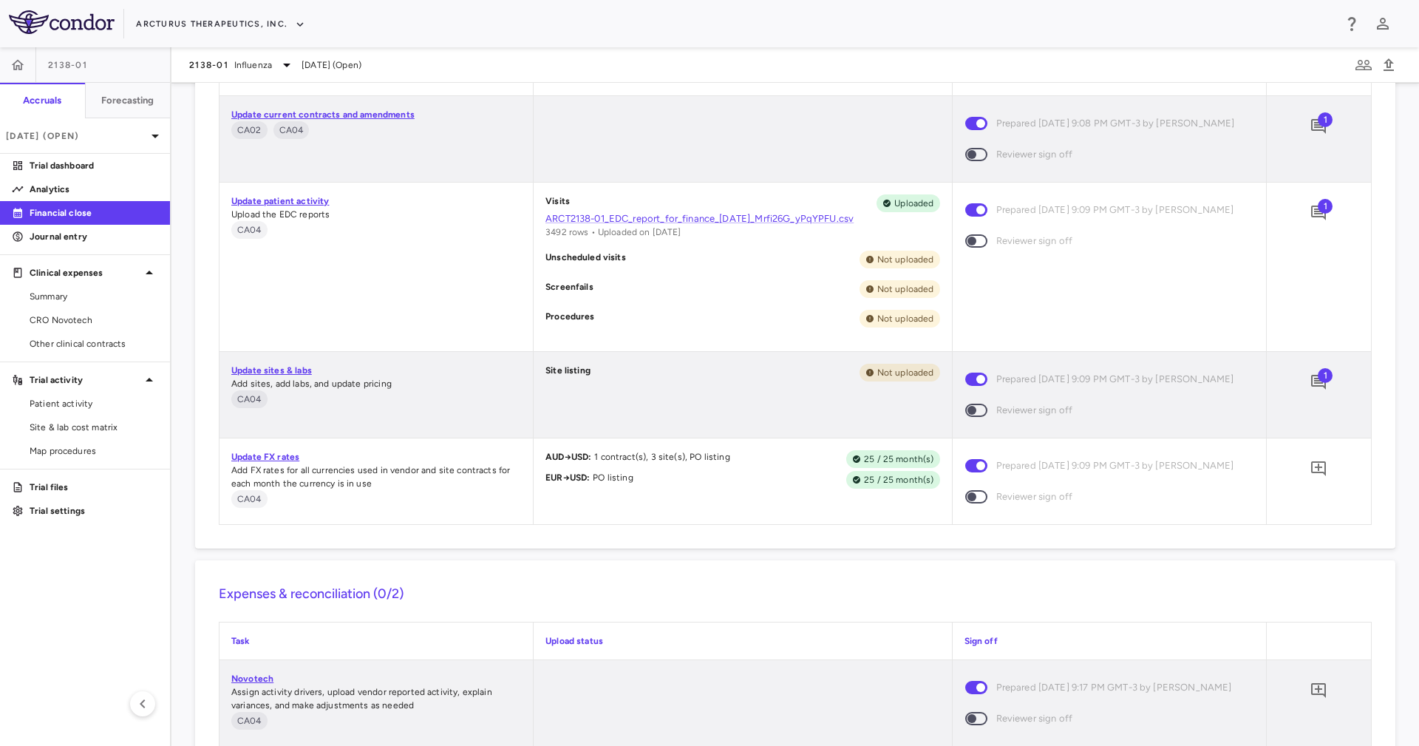
scroll to position [608, 0]
click at [723, 214] on link "ARCT2138-01_EDC_report_for_finance_16Apr2025_Mrfi26G_yPqYPFU.csv" at bounding box center [743, 219] width 394 height 13
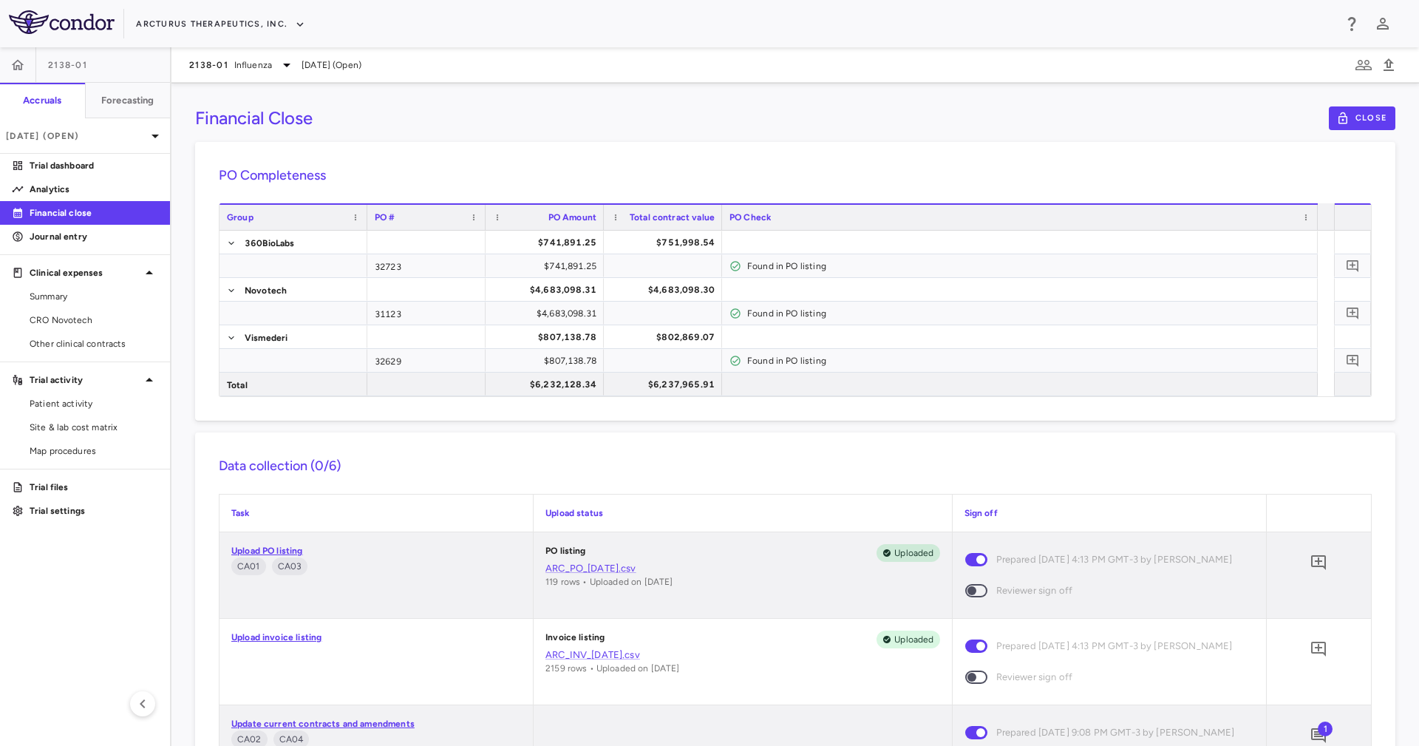
click at [1337, 118] on icon "button" at bounding box center [1343, 118] width 13 height 13
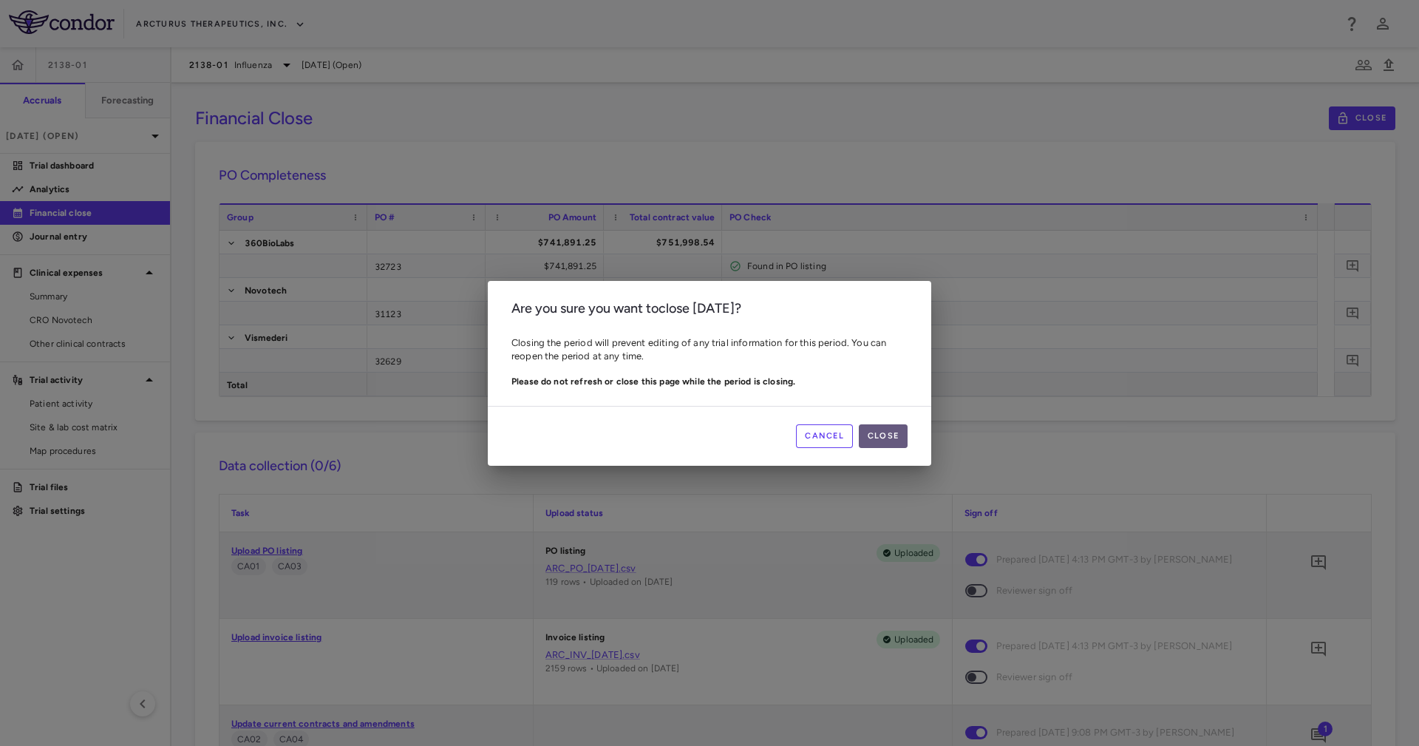
click at [889, 437] on button "Close" at bounding box center [883, 436] width 49 height 24
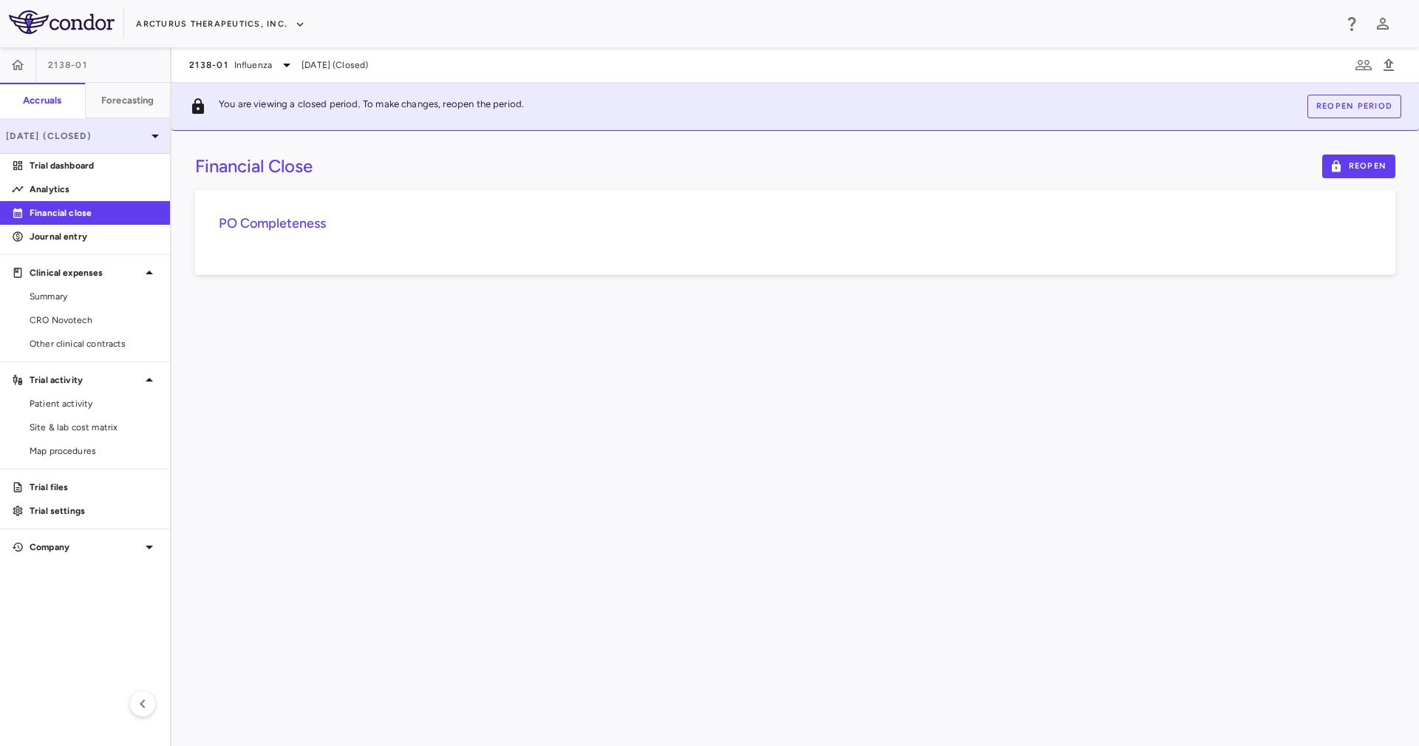
click at [92, 137] on p "Jun 2025 (Closed)" at bounding box center [76, 135] width 140 height 13
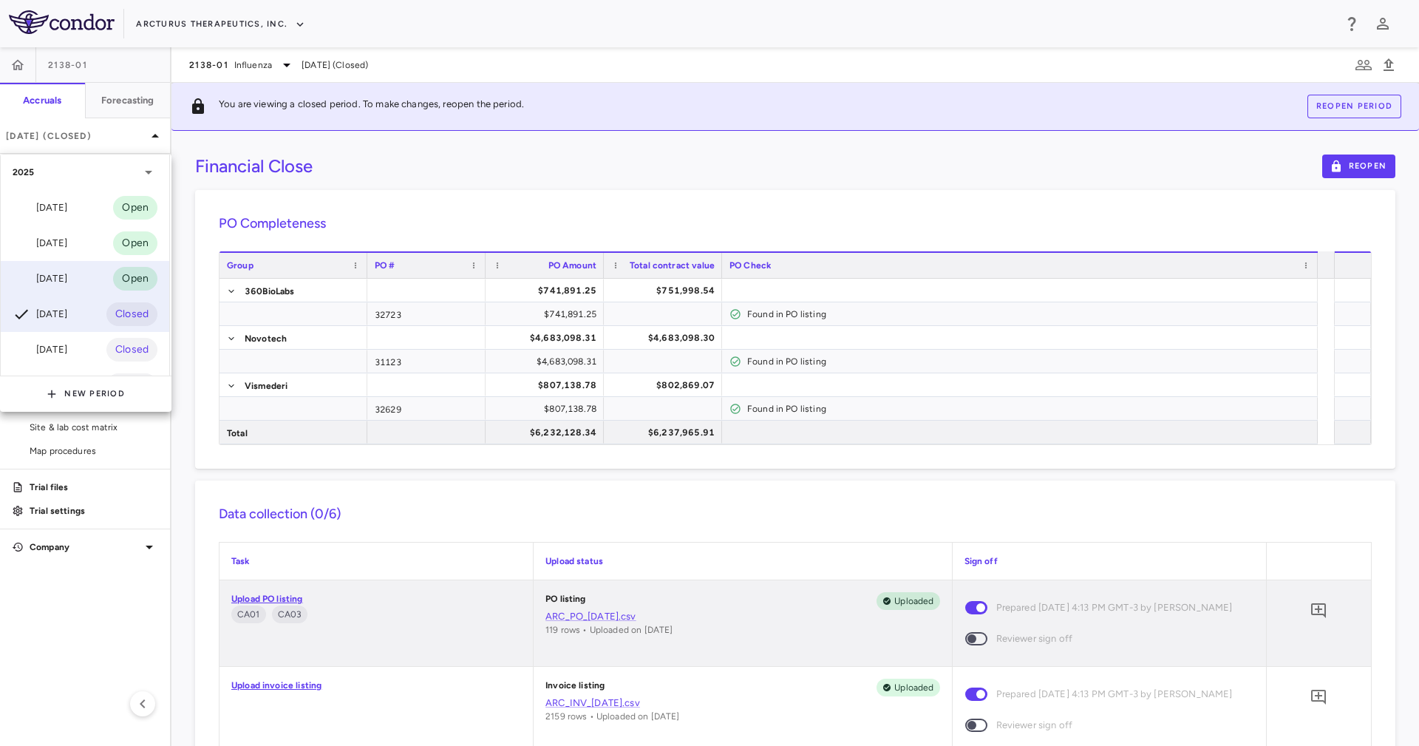
click at [67, 276] on div "[DATE]" at bounding box center [40, 279] width 55 height 18
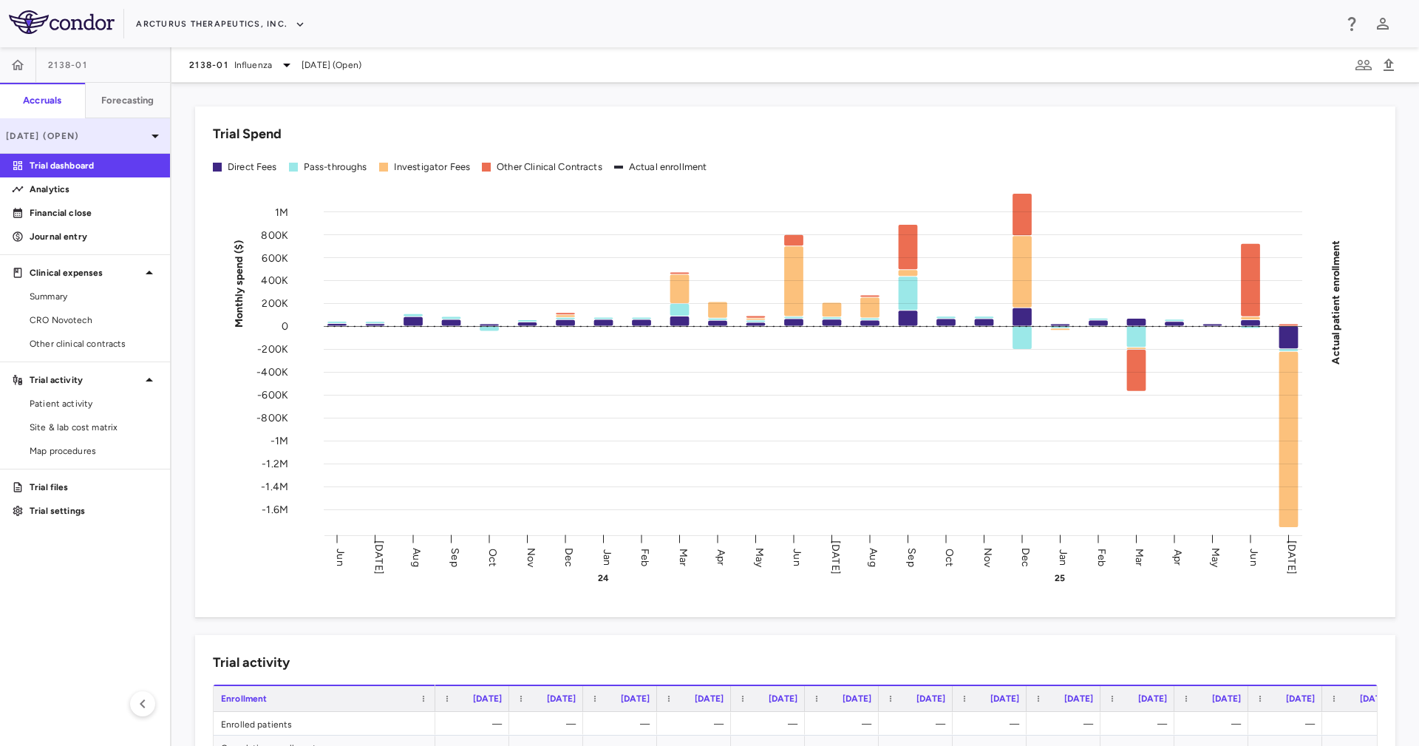
click at [111, 124] on div "Jul 2025 (Open)" at bounding box center [85, 135] width 170 height 35
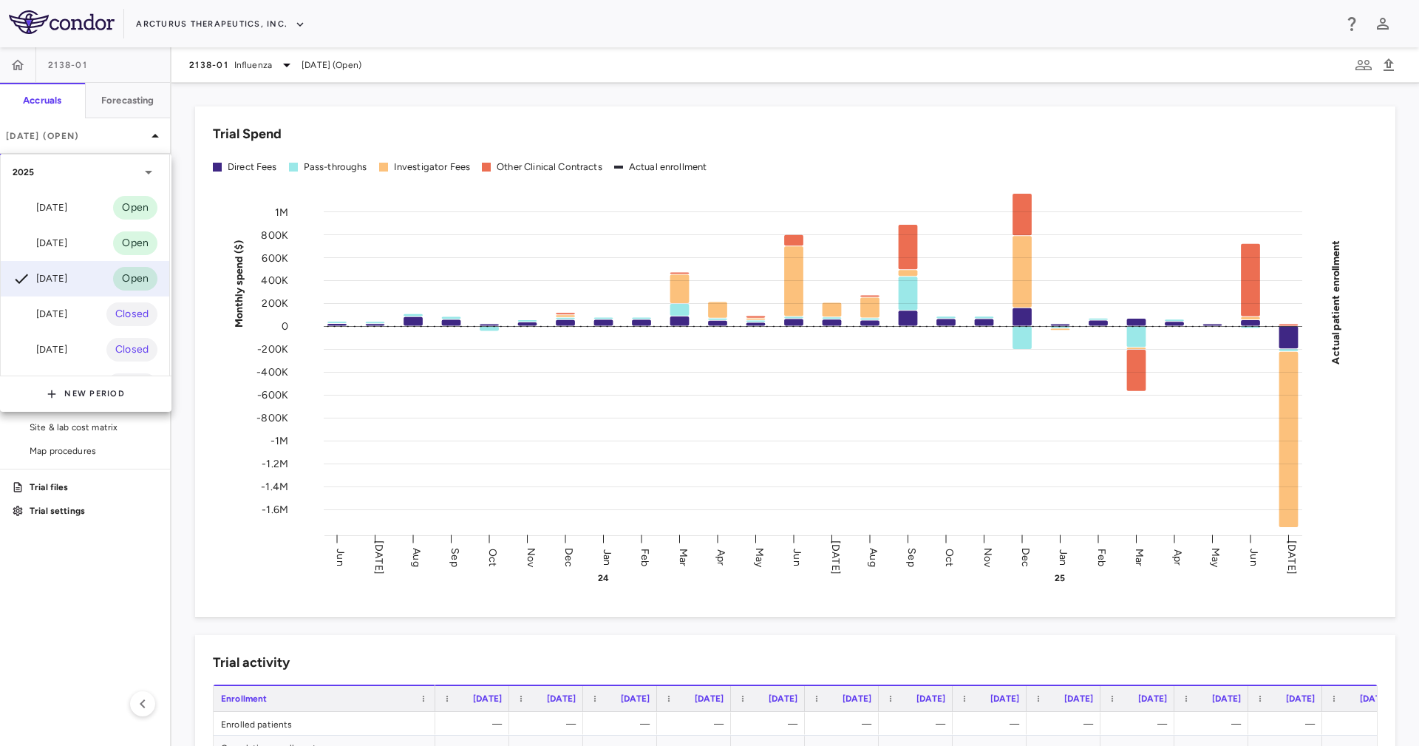
click at [1110, 654] on div at bounding box center [709, 373] width 1419 height 746
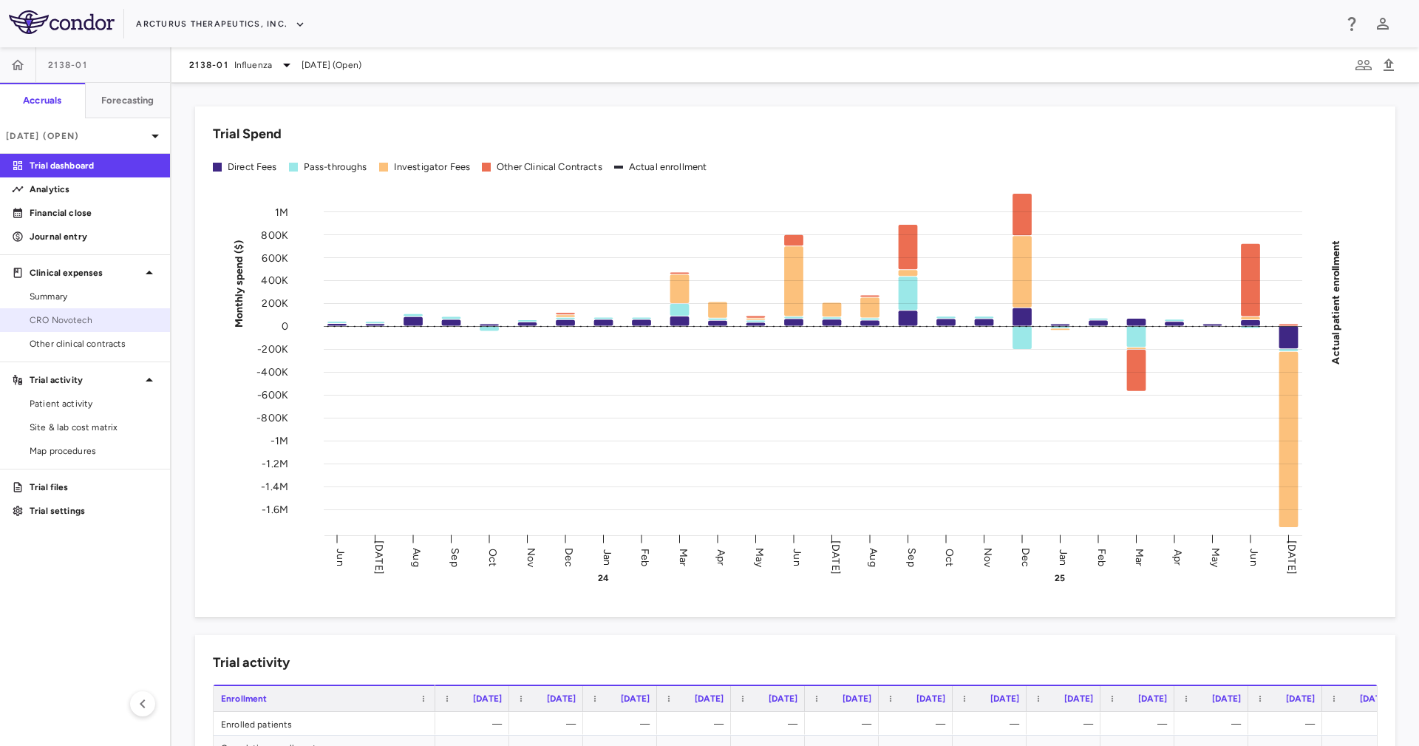
click at [69, 312] on link "CRO Novotech" at bounding box center [85, 320] width 170 height 22
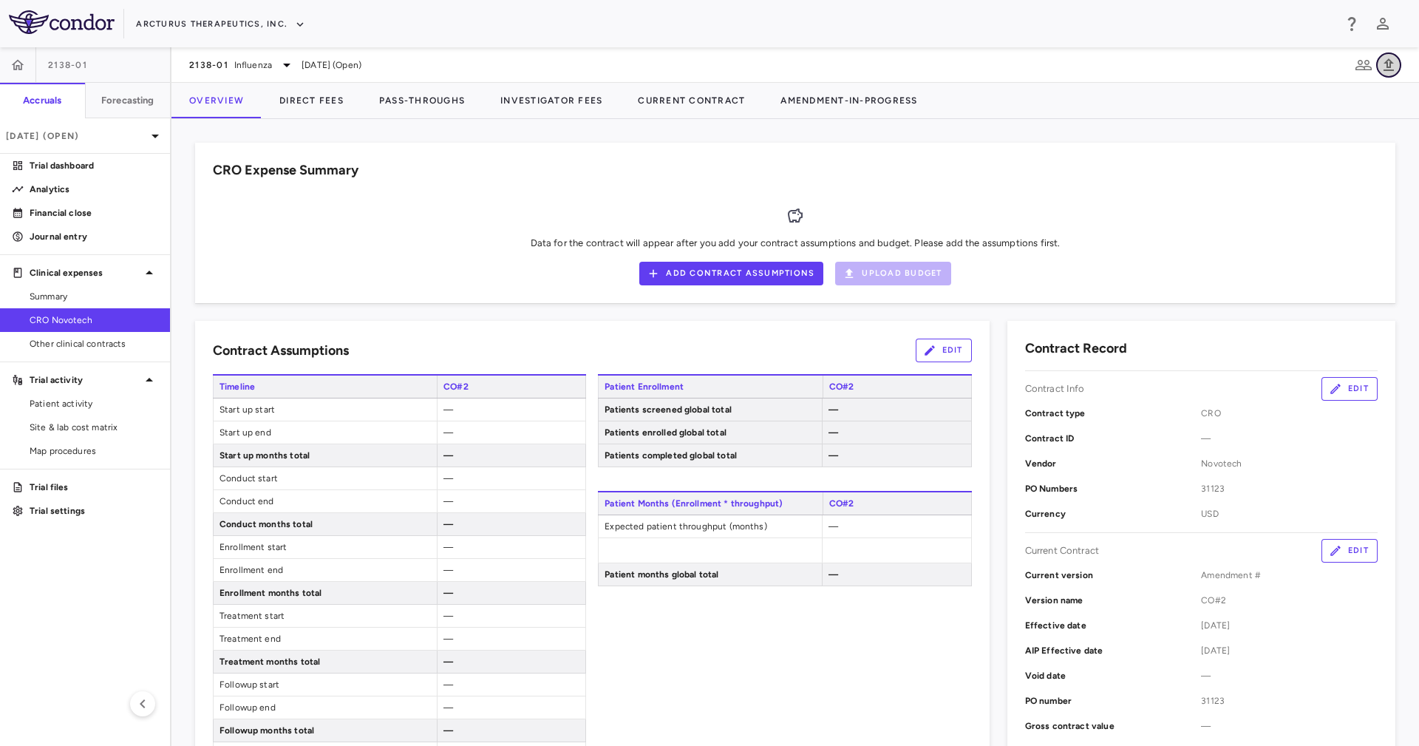
click at [1387, 70] on icon "button" at bounding box center [1389, 64] width 10 height 13
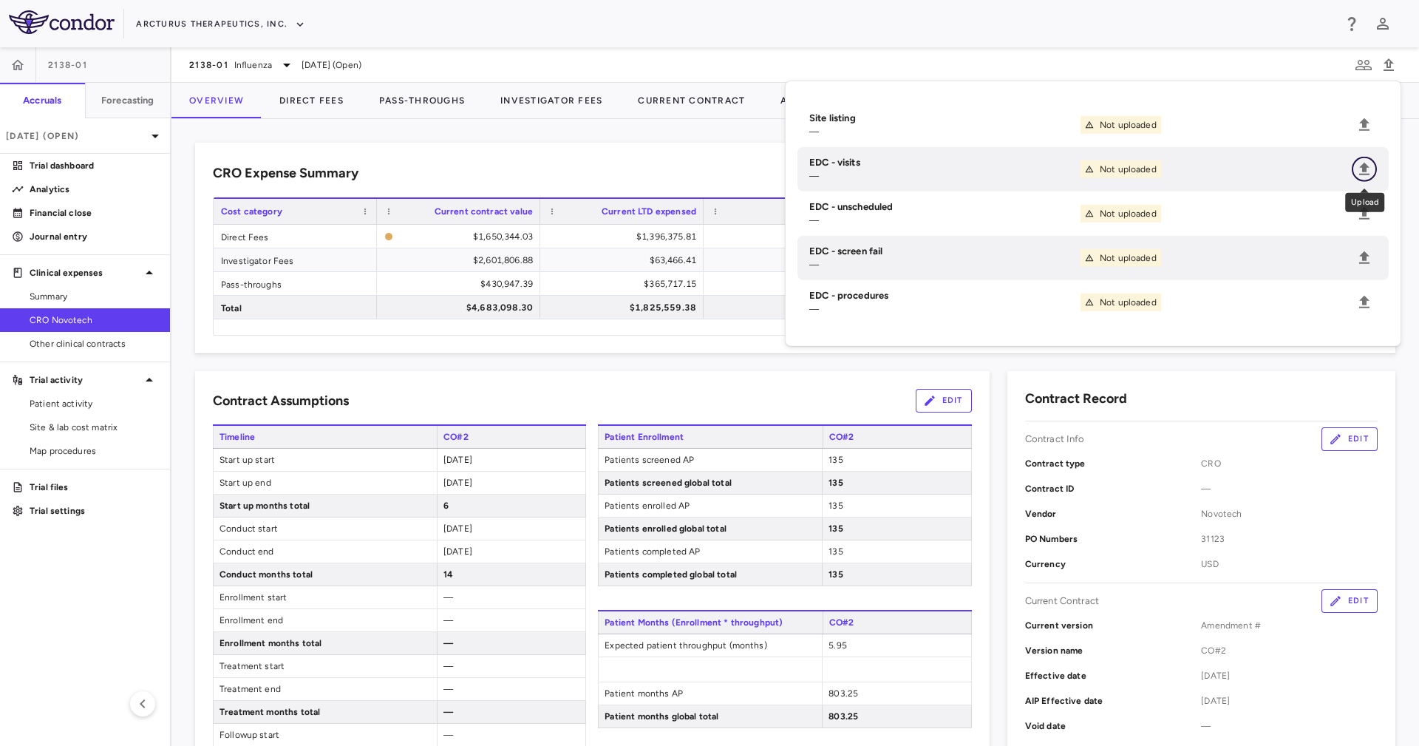
click at [1368, 173] on icon "Upload" at bounding box center [1365, 169] width 18 height 18
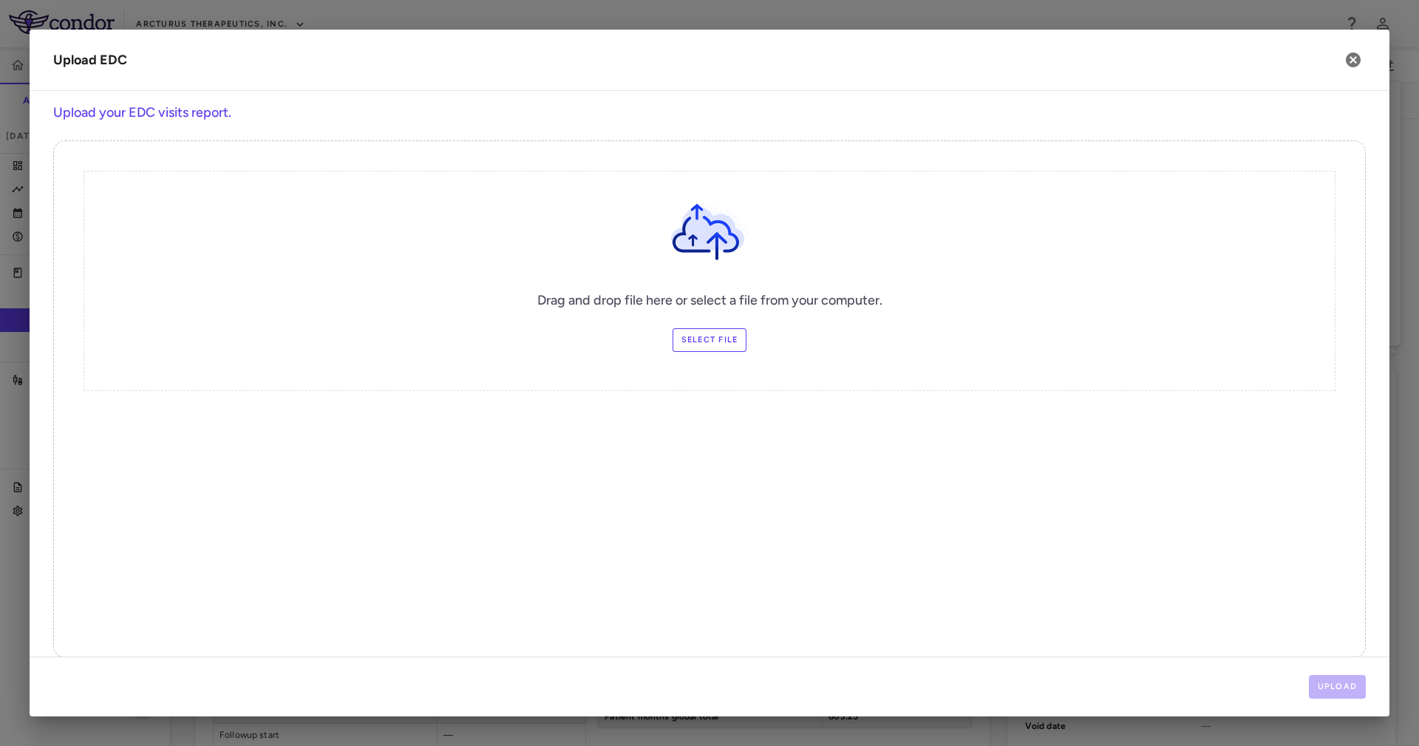
click at [690, 330] on label "Select file" at bounding box center [710, 340] width 75 height 24
click at [0, 0] on input "Select file" at bounding box center [0, 0] width 0 height 0
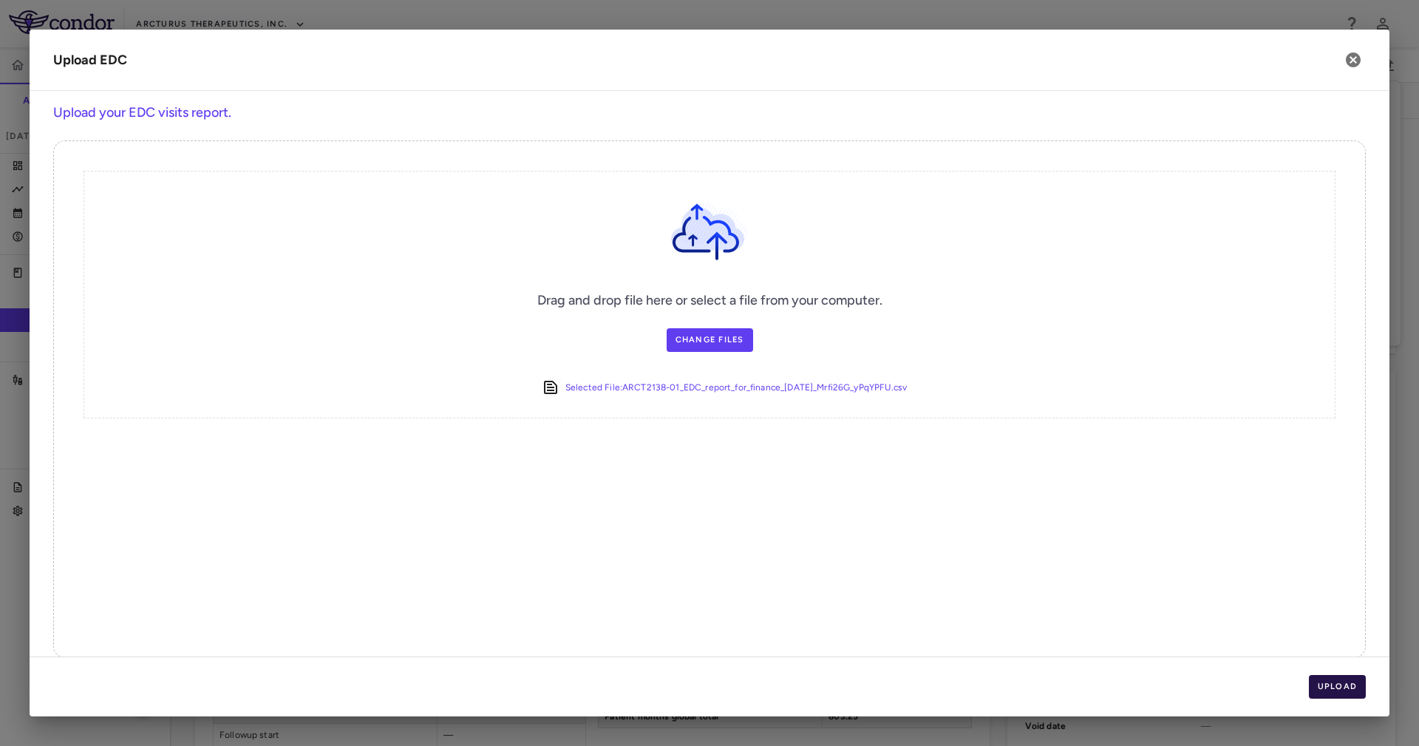
click at [1338, 685] on button "Upload" at bounding box center [1338, 687] width 58 height 24
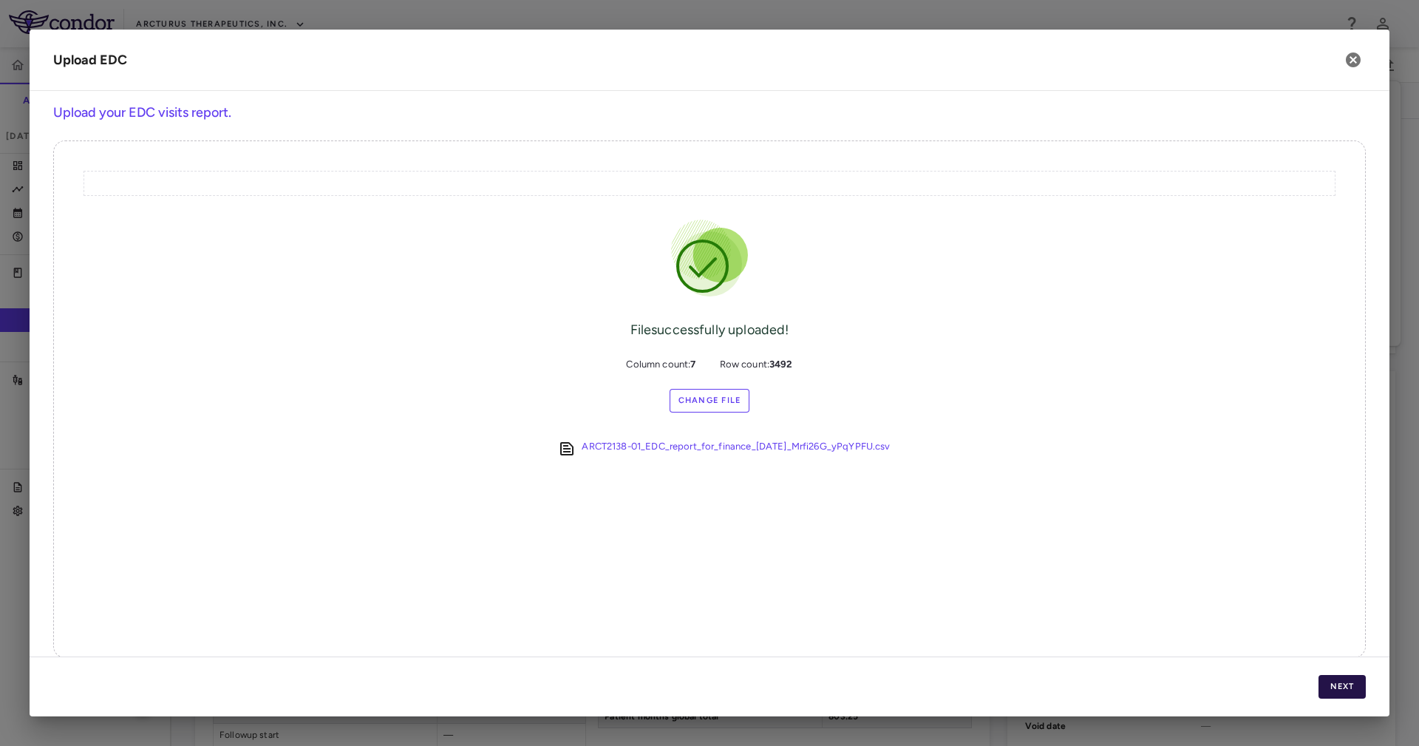
click at [1331, 689] on button "Next" at bounding box center [1342, 687] width 47 height 24
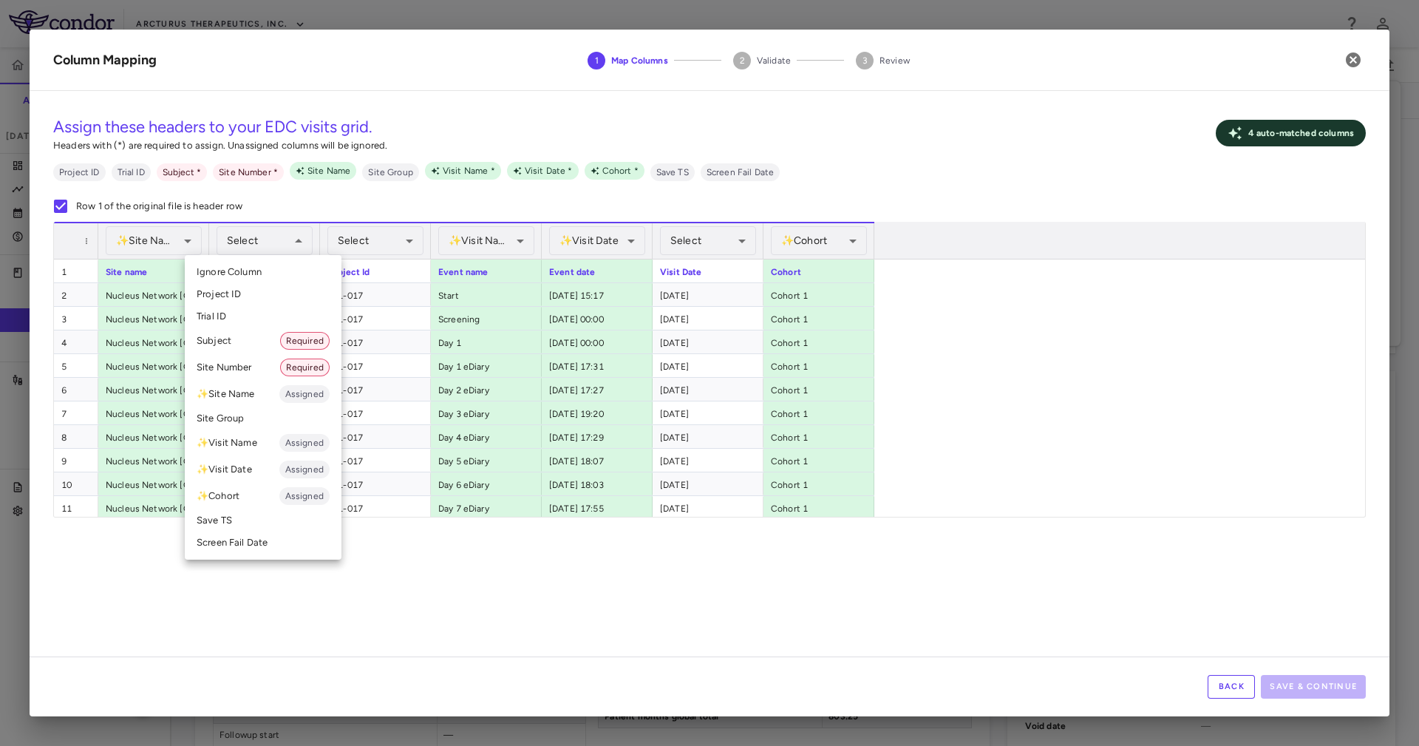
click at [264, 361] on li "Site Number Required" at bounding box center [263, 367] width 157 height 27
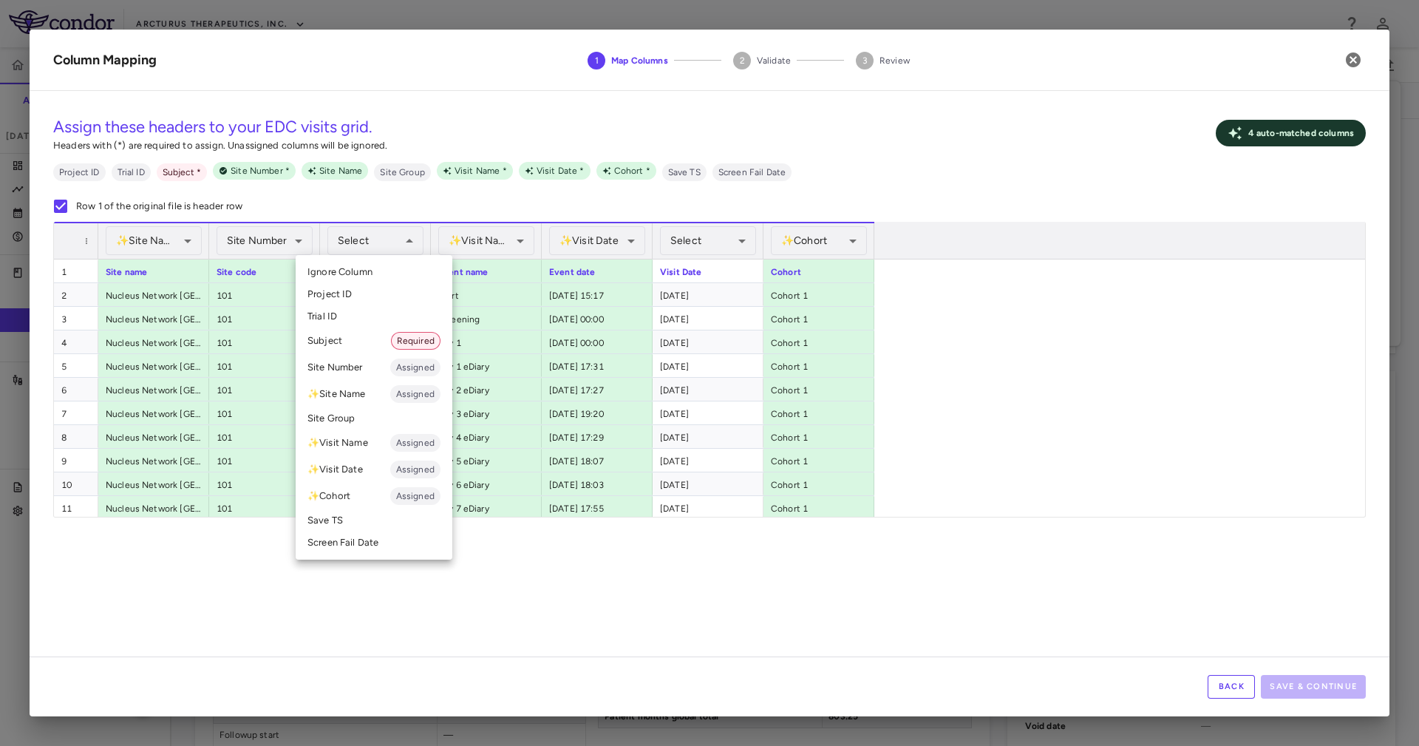
drag, startPoint x: 378, startPoint y: 359, endPoint x: 370, endPoint y: 342, distance: 18.8
click at [370, 342] on ul "Select Ignore Column Project ID Trial ID Subject Required Site Number Assigned …" at bounding box center [374, 407] width 157 height 305
click at [370, 342] on li "Subject Required" at bounding box center [374, 340] width 157 height 27
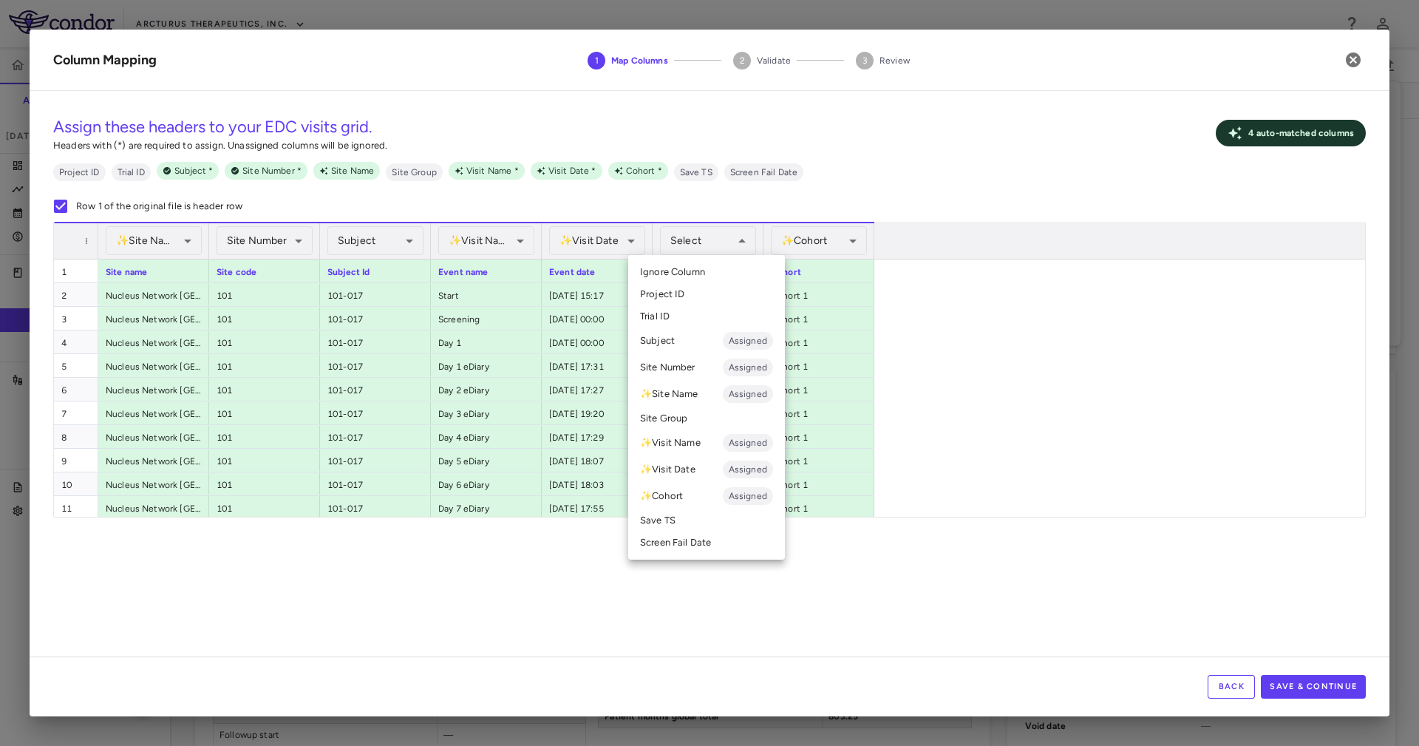
click at [704, 468] on li "✨ Visit Date Assigned" at bounding box center [706, 469] width 157 height 27
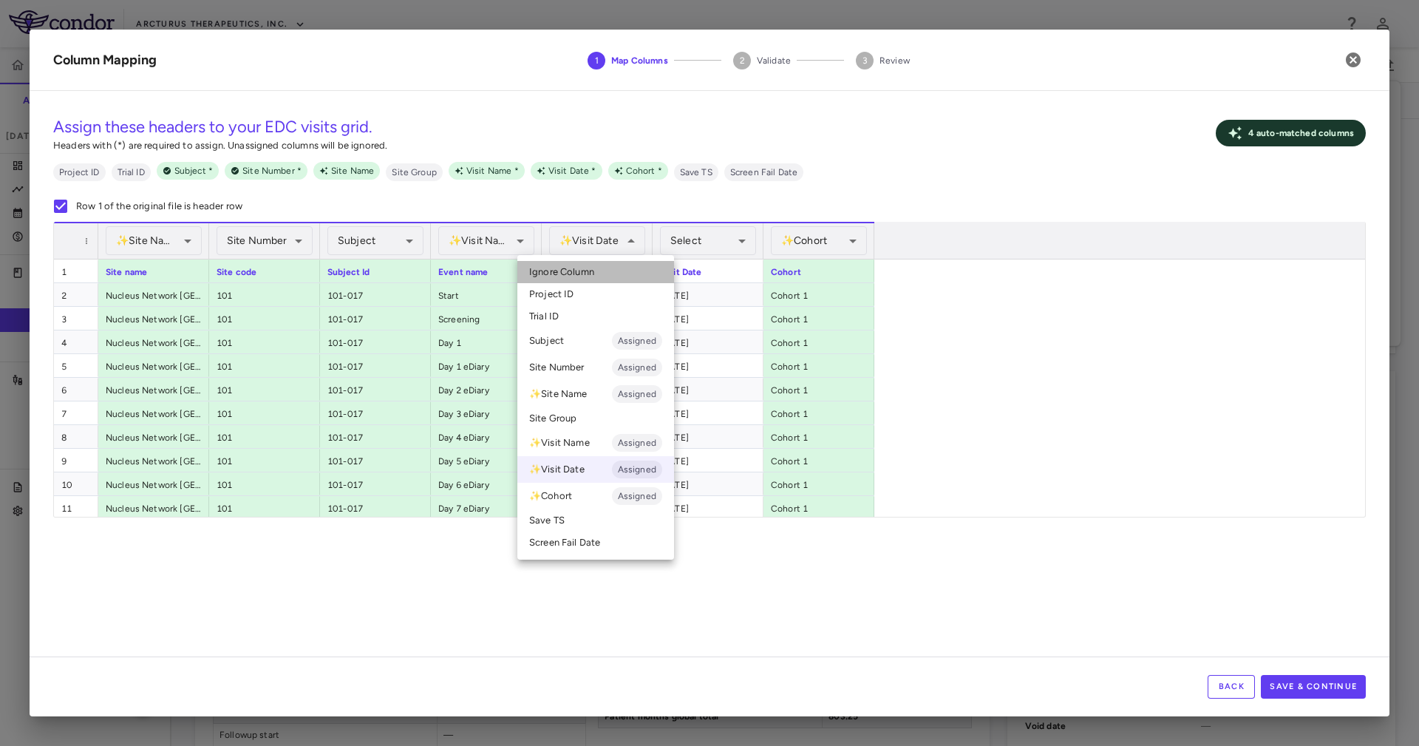
click at [588, 266] on span "Ignore Column" at bounding box center [561, 271] width 65 height 13
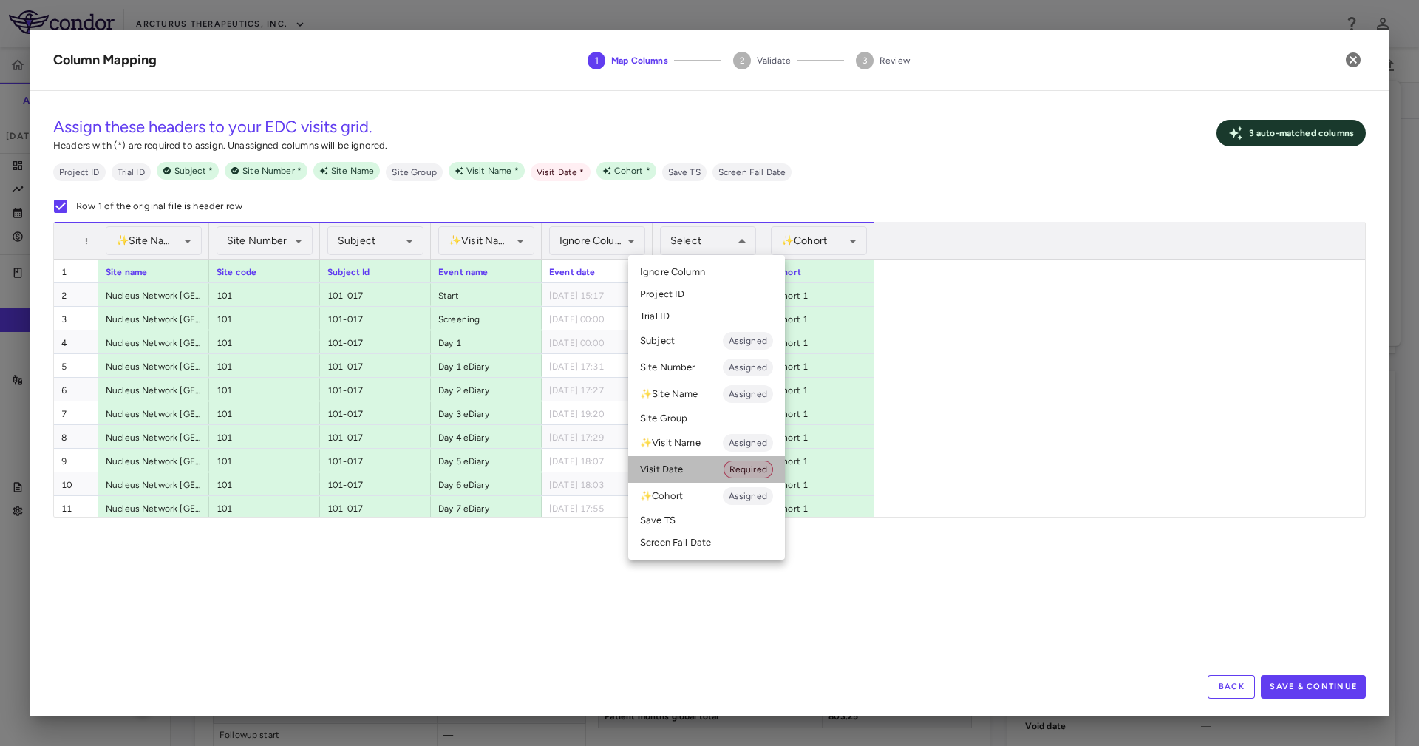
click at [707, 461] on li "Visit Date Required" at bounding box center [706, 469] width 157 height 27
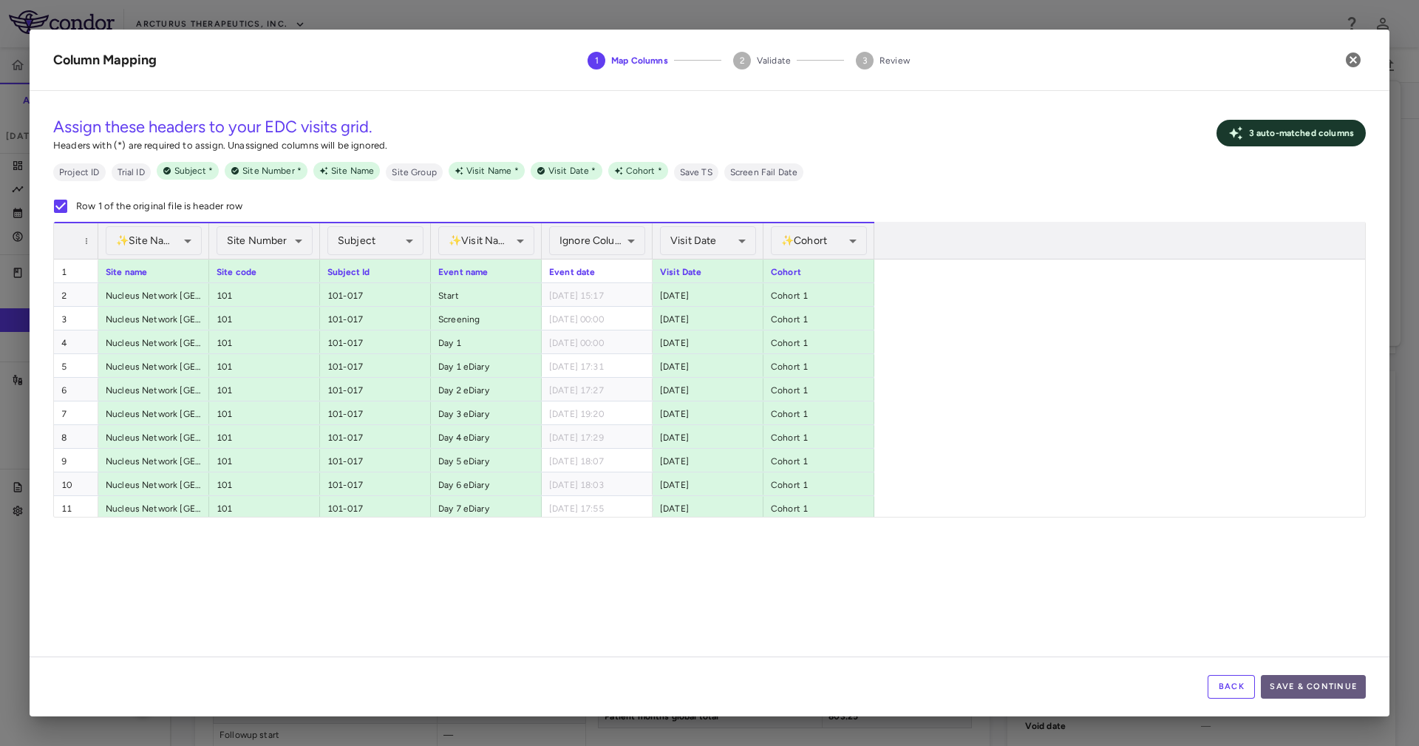
click at [1319, 693] on button "Save & Continue" at bounding box center [1313, 687] width 105 height 24
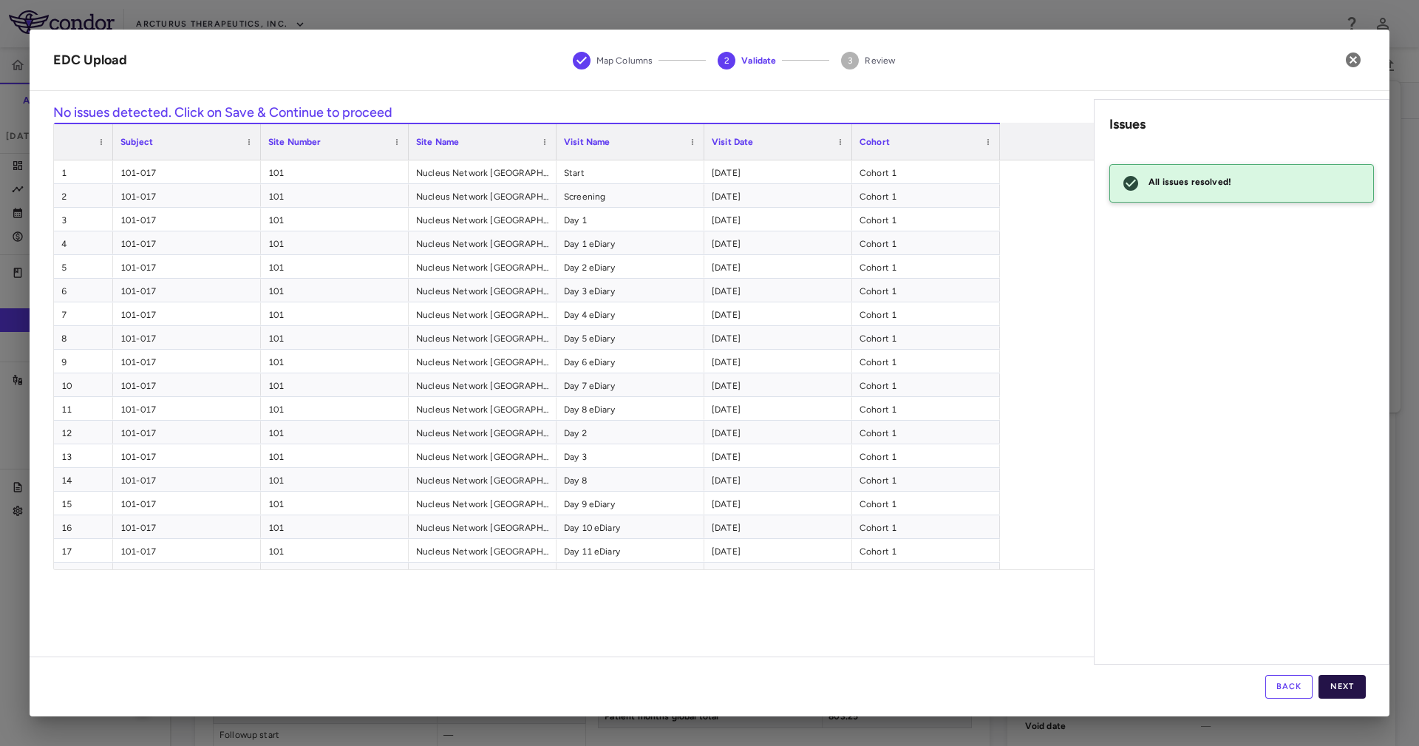
click at [1345, 687] on button "Next" at bounding box center [1342, 687] width 47 height 24
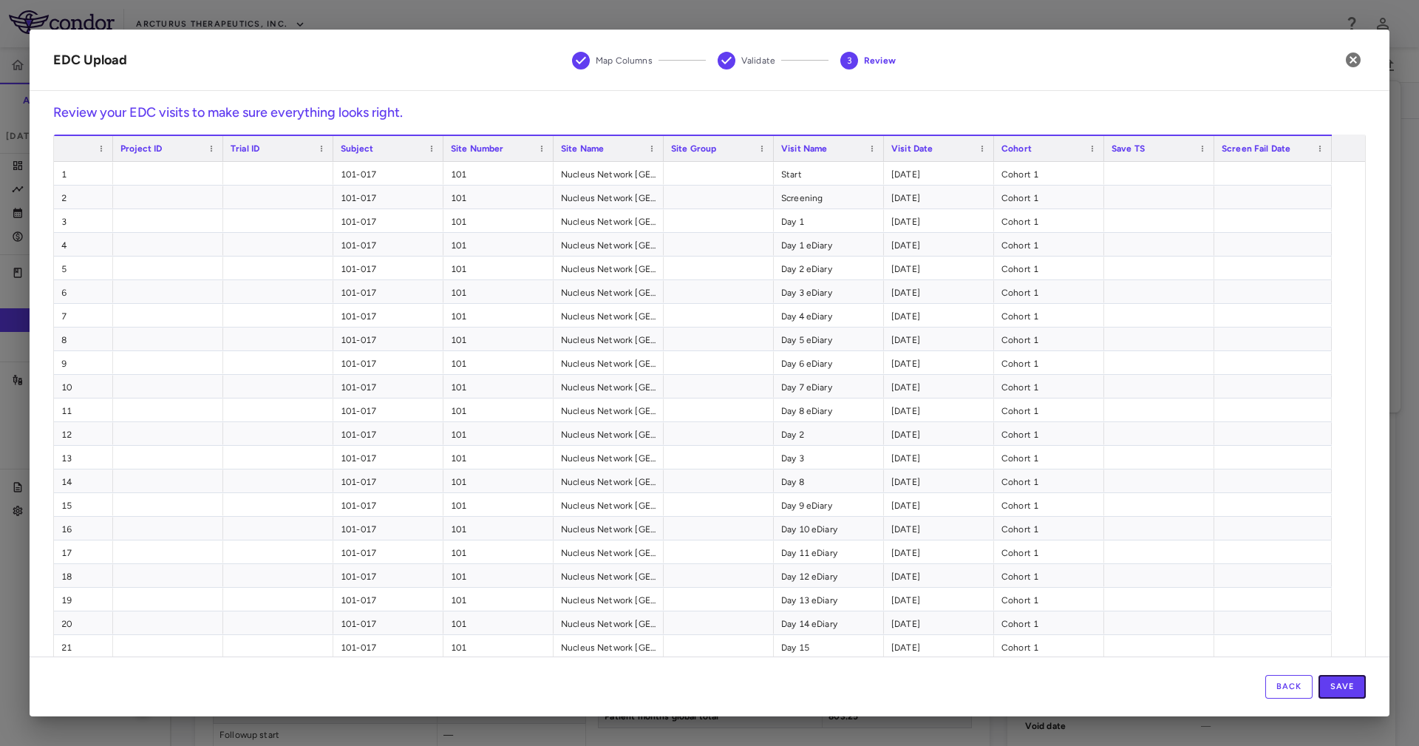
click at [1345, 687] on button "Save" at bounding box center [1342, 687] width 47 height 24
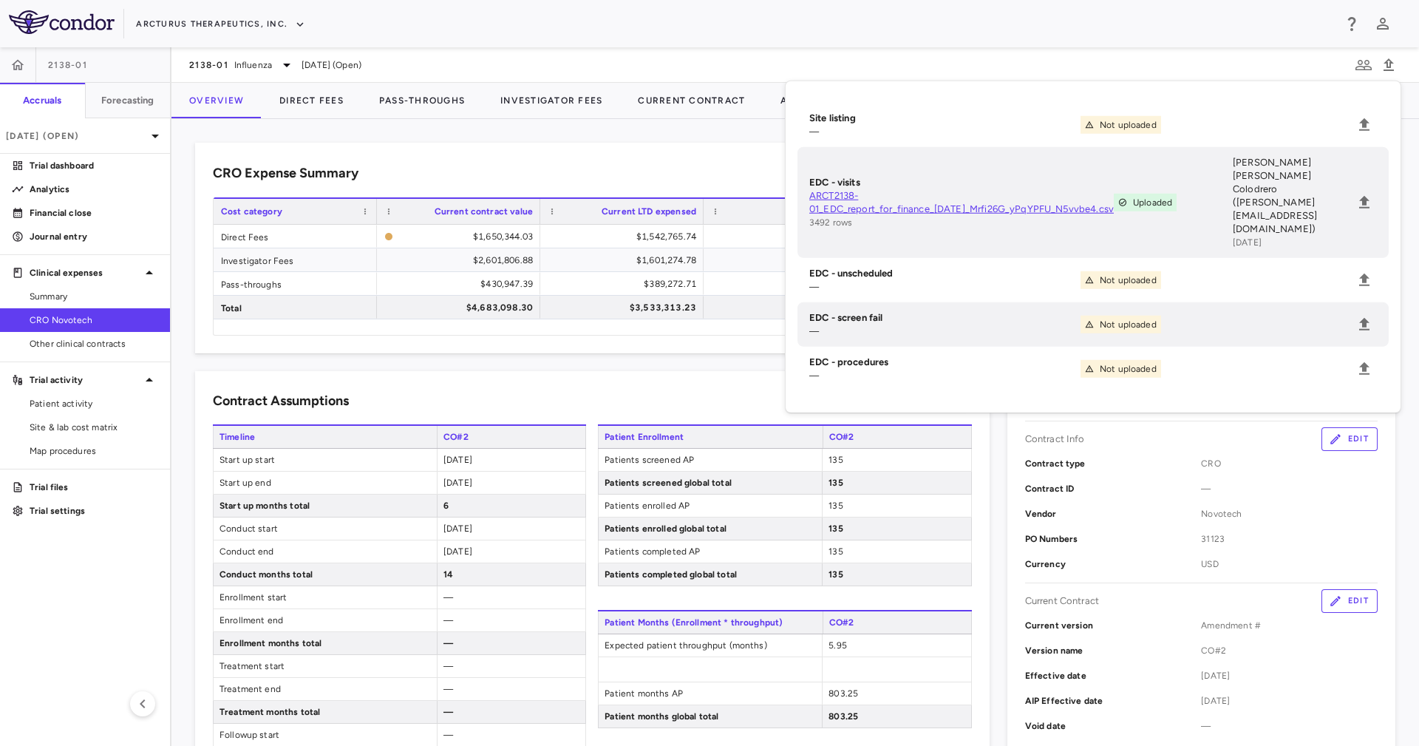
click at [490, 344] on div "CRO Expense Summary Currency native trial Drag here to set row groups Drag here…" at bounding box center [795, 248] width 1201 height 211
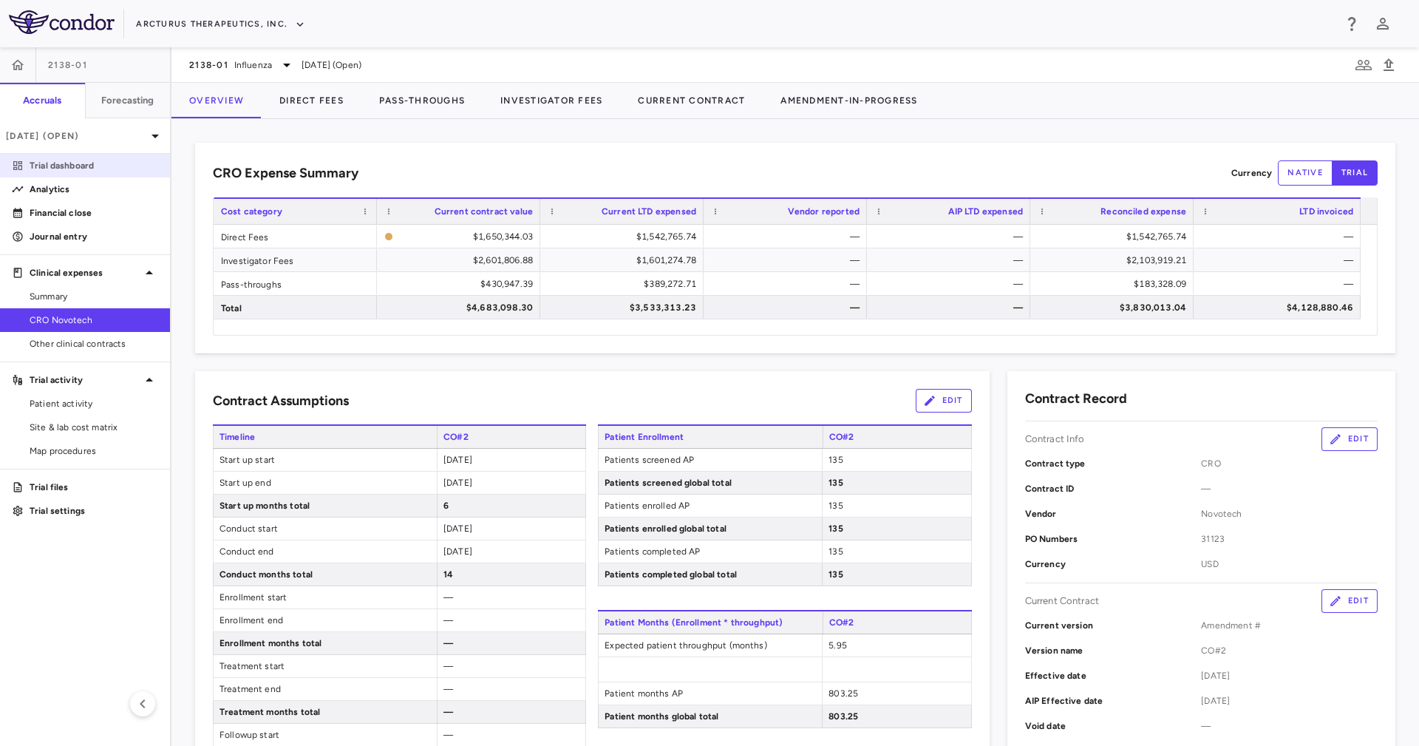
click at [93, 157] on link "Trial dashboard" at bounding box center [85, 166] width 170 height 22
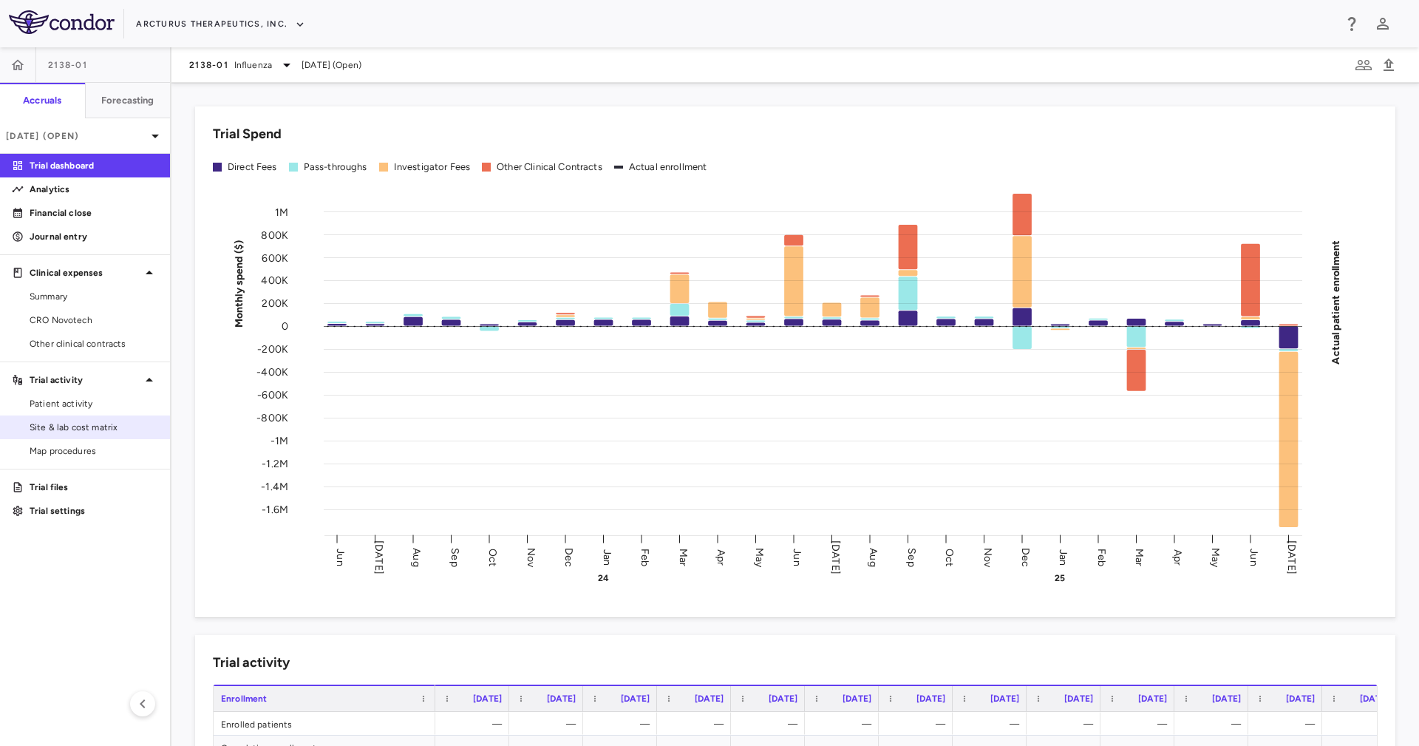
click at [124, 424] on span "Site & lab cost matrix" at bounding box center [94, 427] width 129 height 13
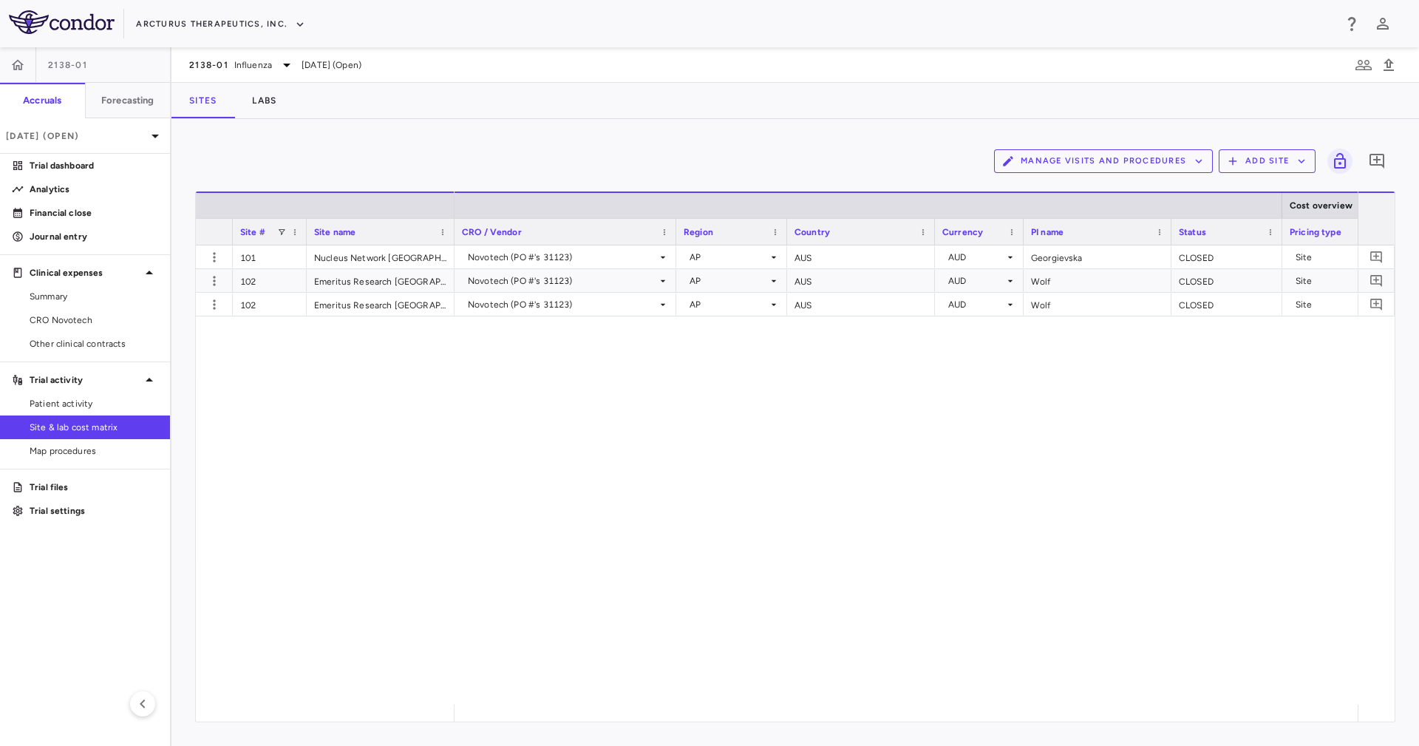
click at [1147, 160] on button "Manage Visits and Procedures" at bounding box center [1103, 161] width 219 height 24
click at [1130, 191] on li "Visit Schedules" at bounding box center [1087, 190] width 157 height 22
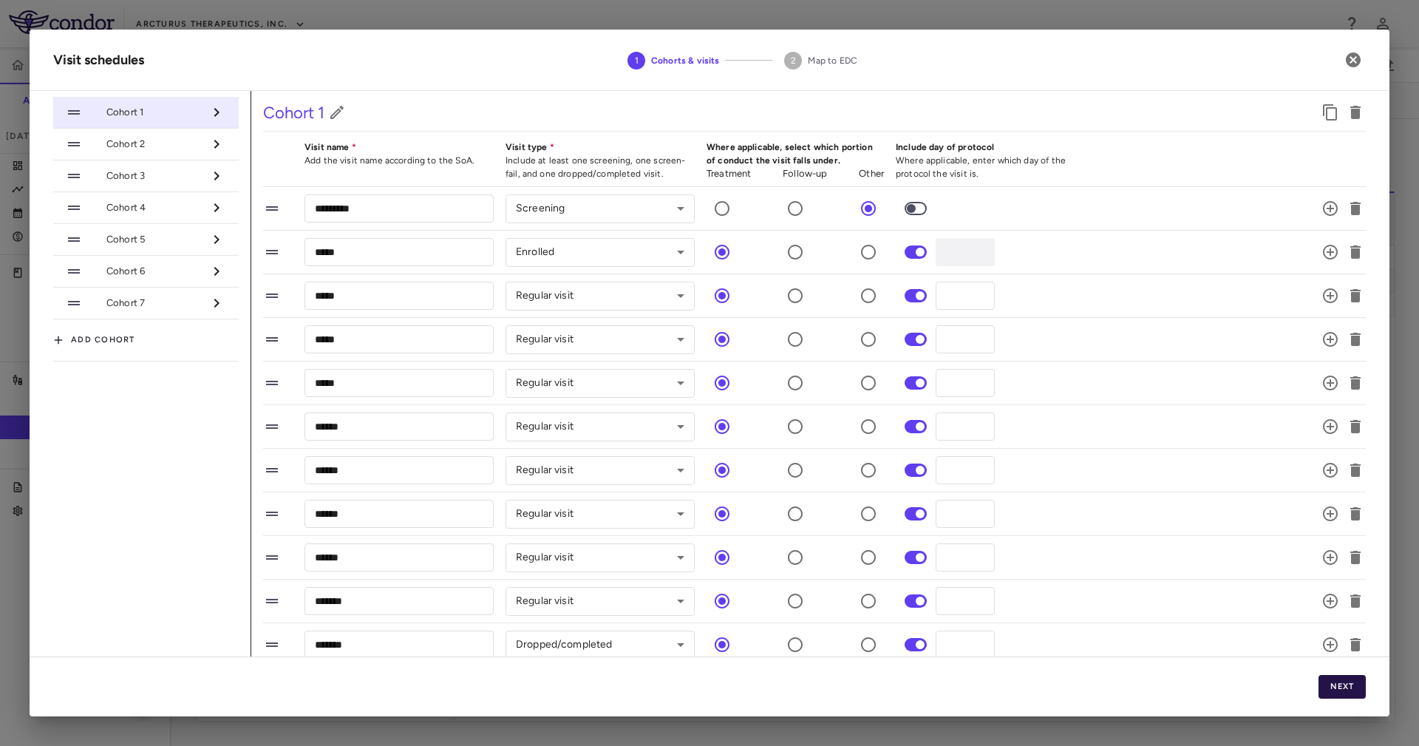
click at [1363, 684] on button "Next" at bounding box center [1342, 687] width 47 height 24
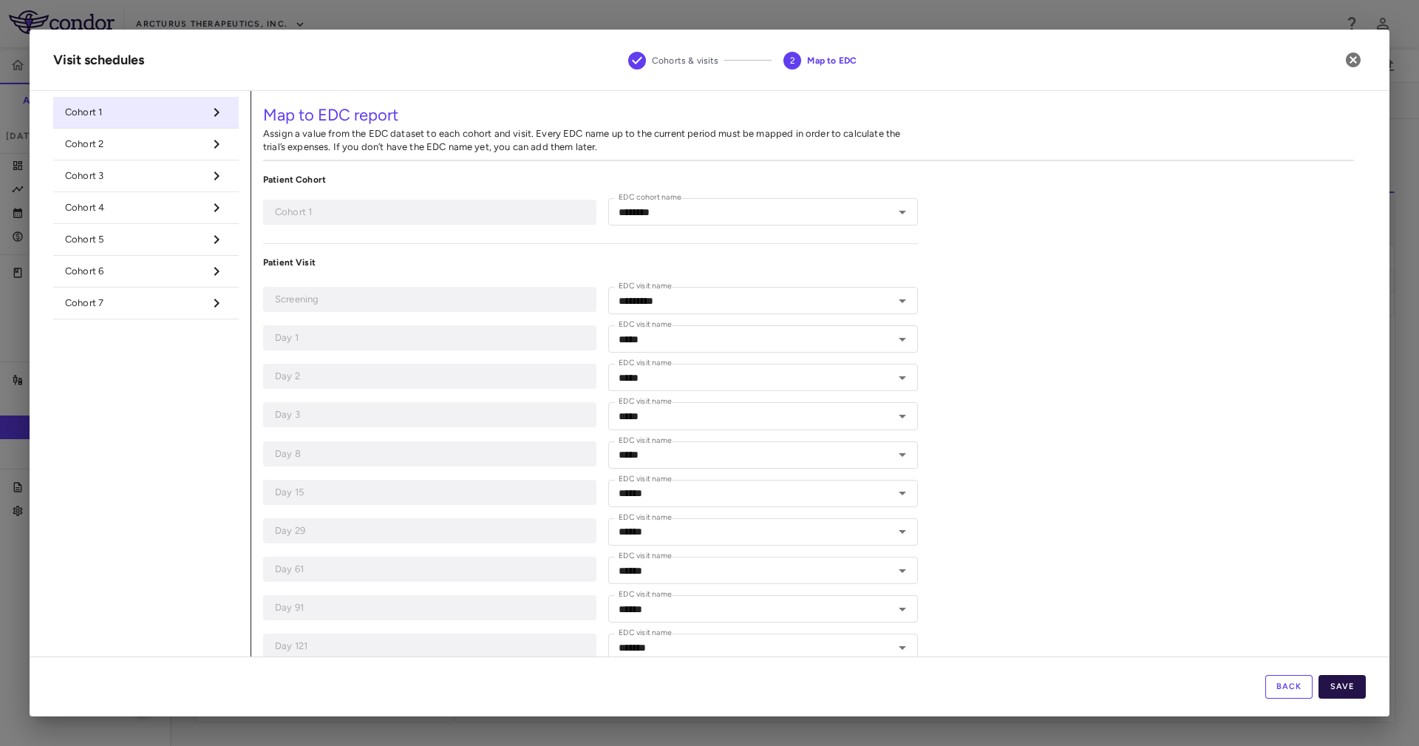
type input "********"
type input "*********"
type input "*****"
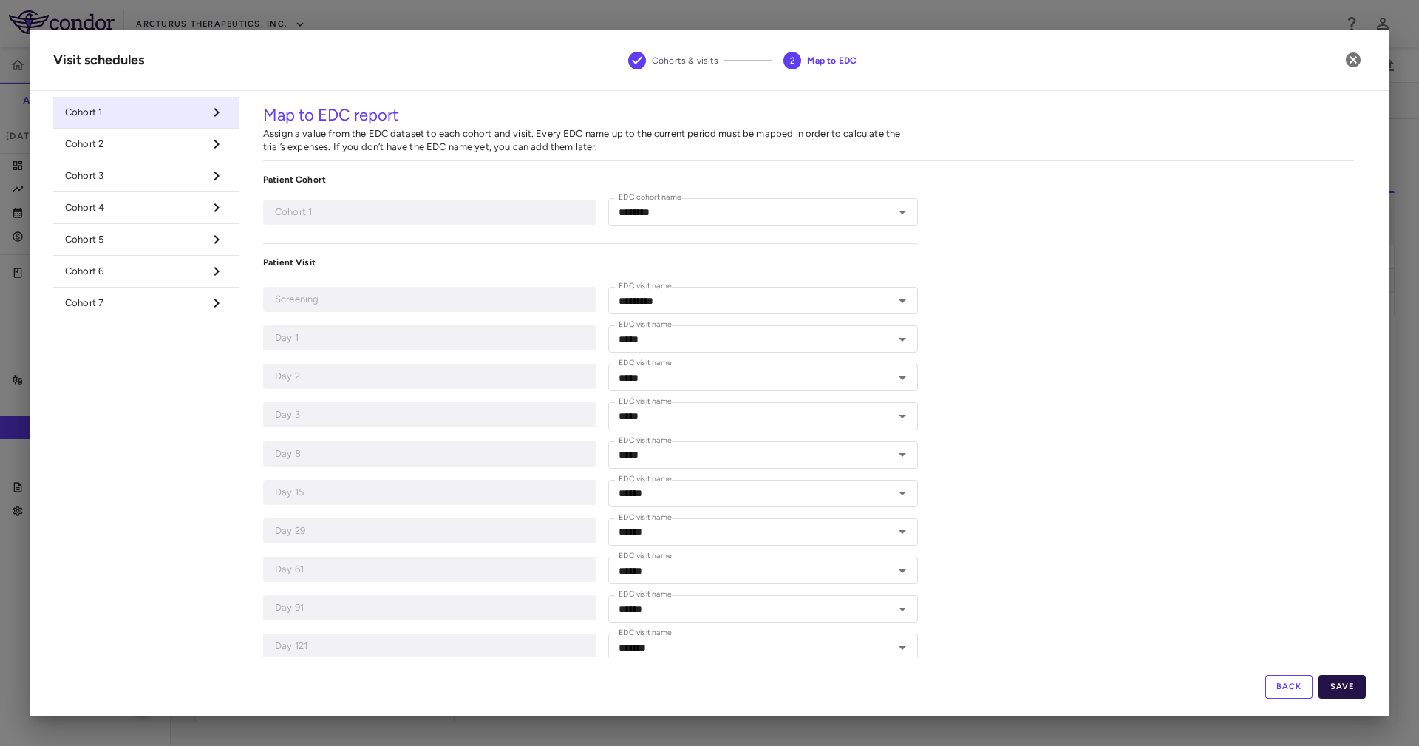
type input "*****"
type input "******"
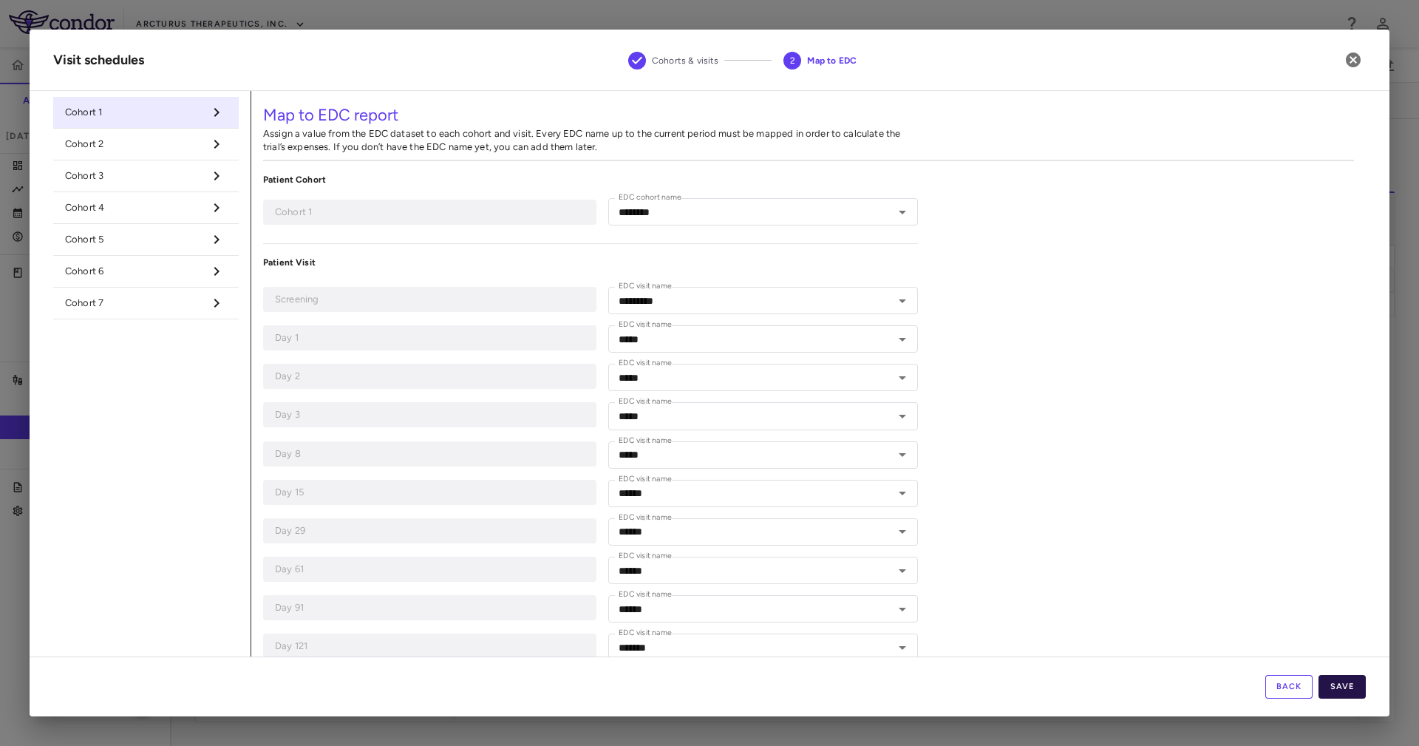
type input "*******"
type input "**********"
click at [1365, 685] on div "Back Save" at bounding box center [710, 686] width 1360 height 60
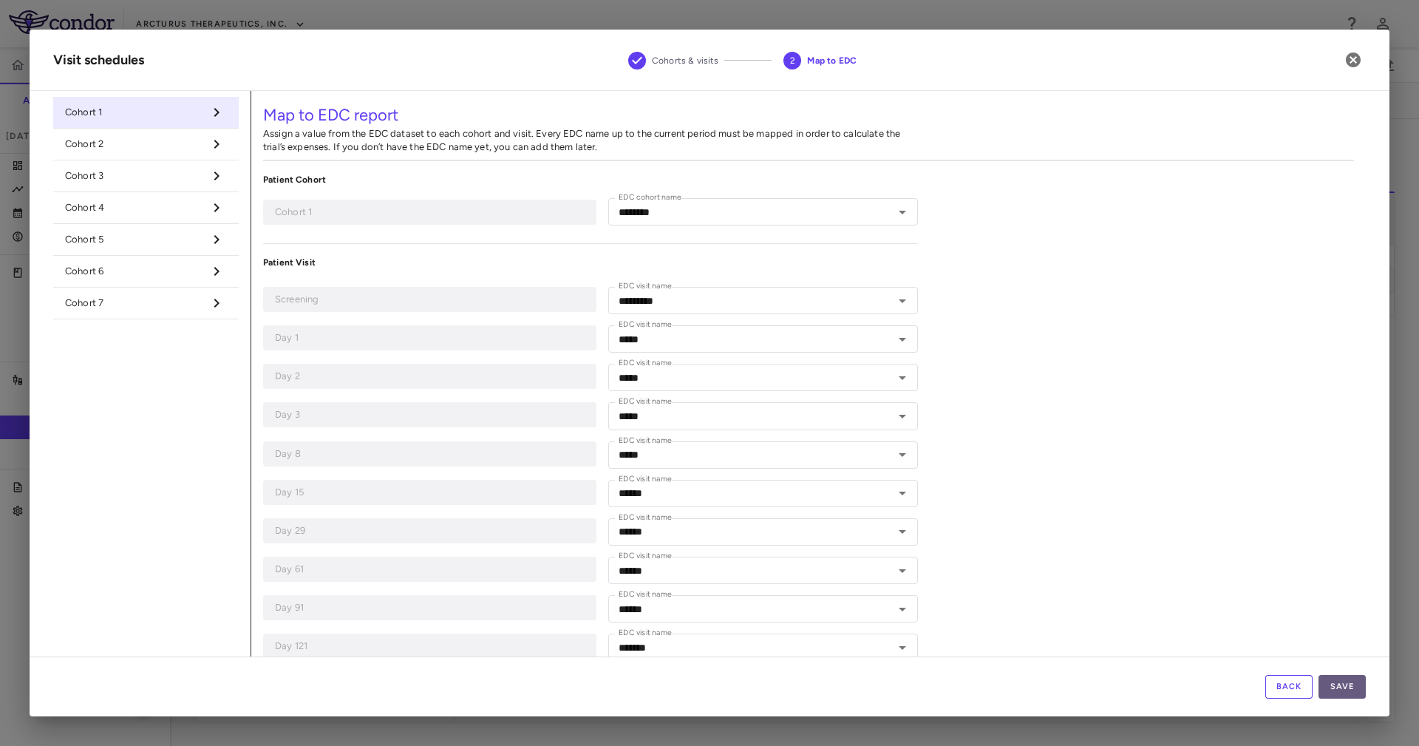
click at [1354, 685] on button "Save" at bounding box center [1342, 687] width 47 height 24
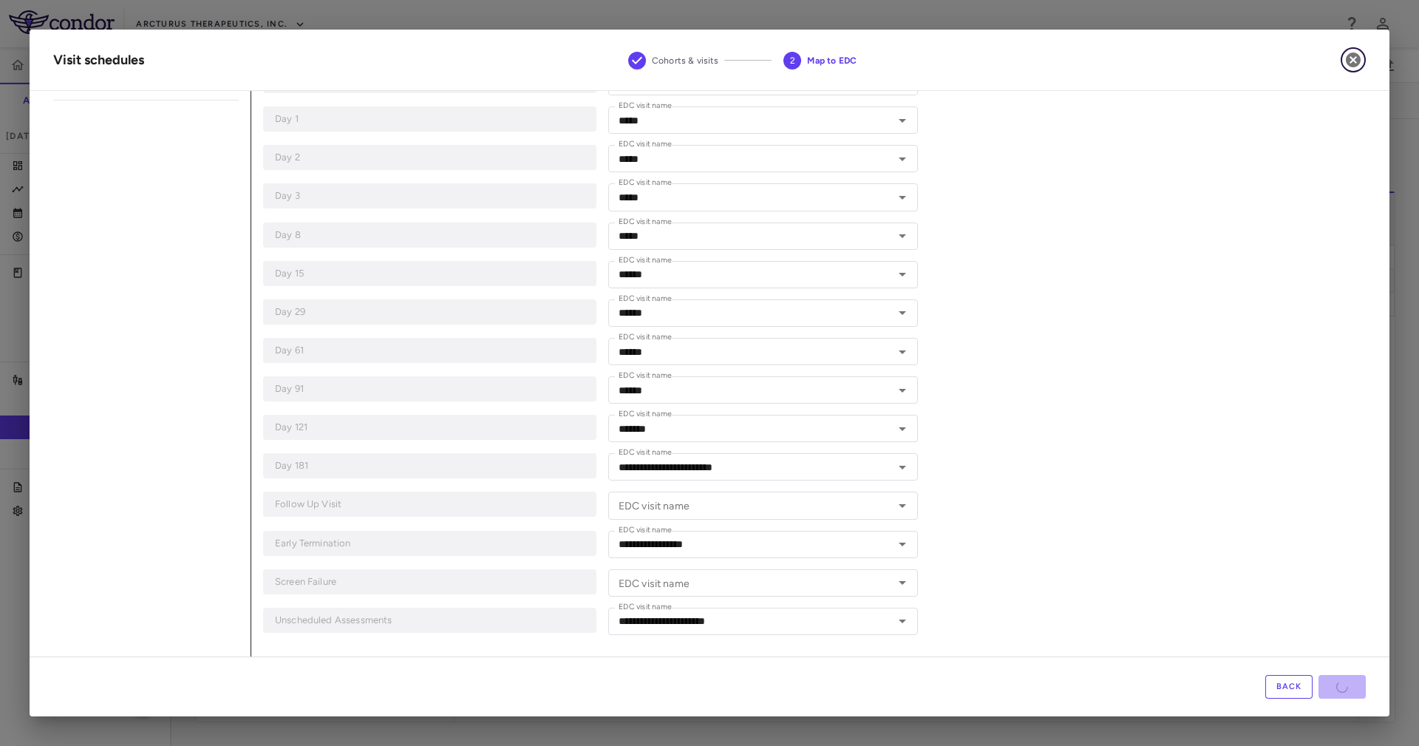
click at [1348, 65] on icon "button" at bounding box center [1354, 60] width 18 height 18
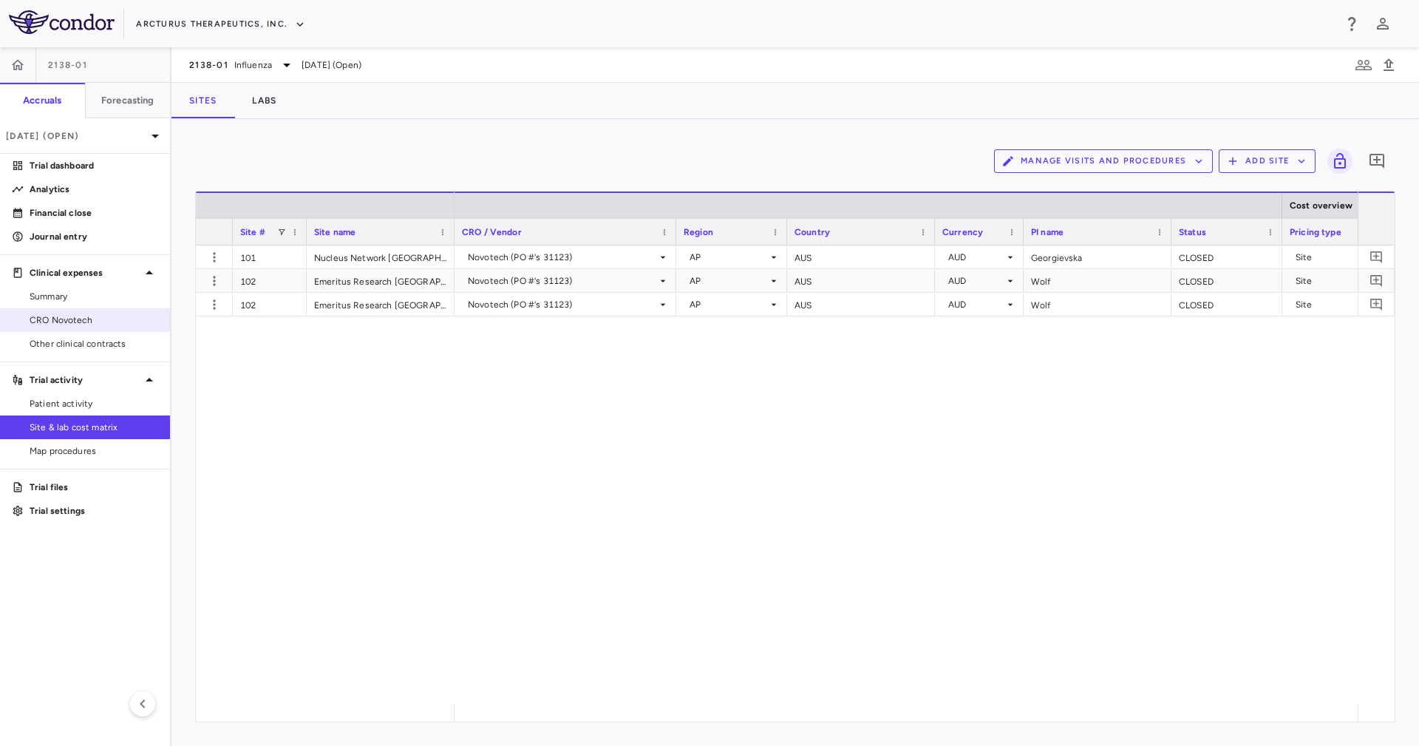
click at [99, 318] on span "CRO Novotech" at bounding box center [94, 319] width 129 height 13
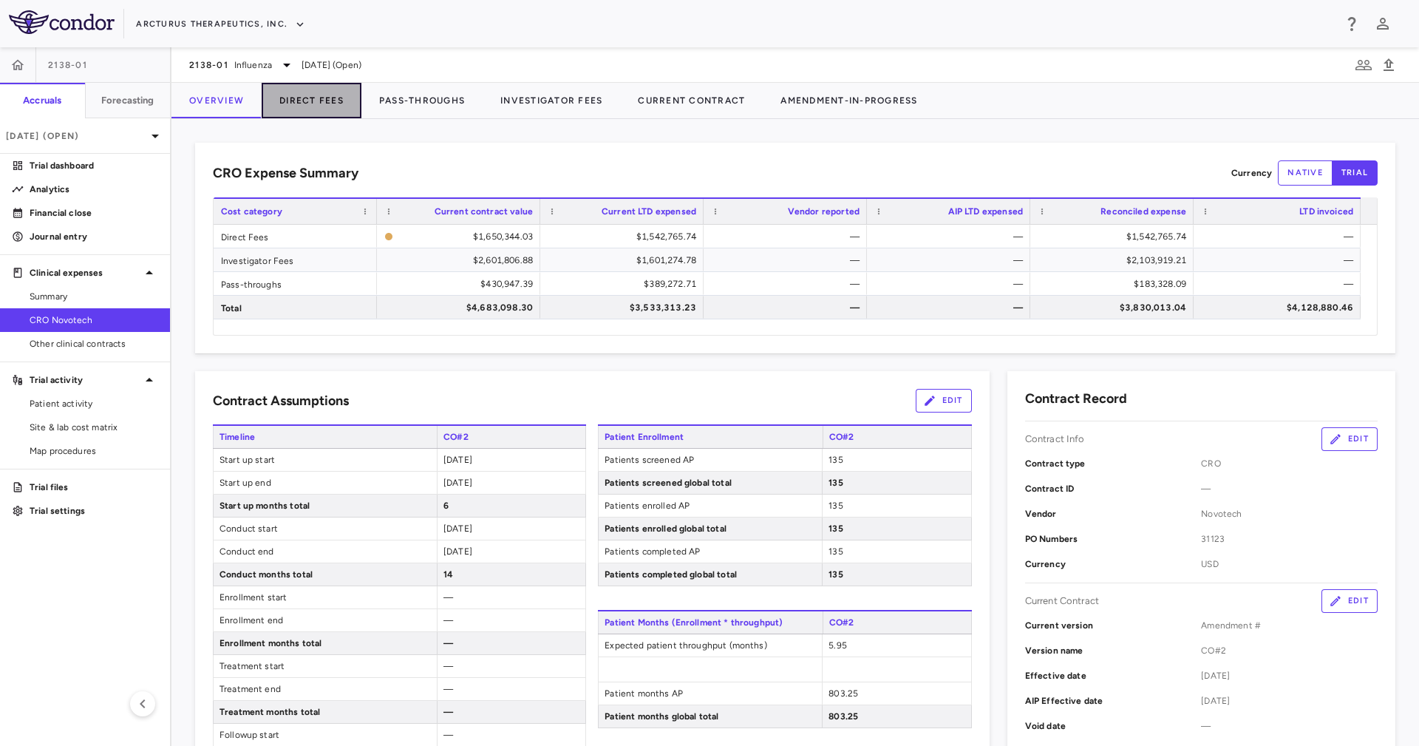
click at [307, 95] on button "Direct Fees" at bounding box center [312, 100] width 100 height 35
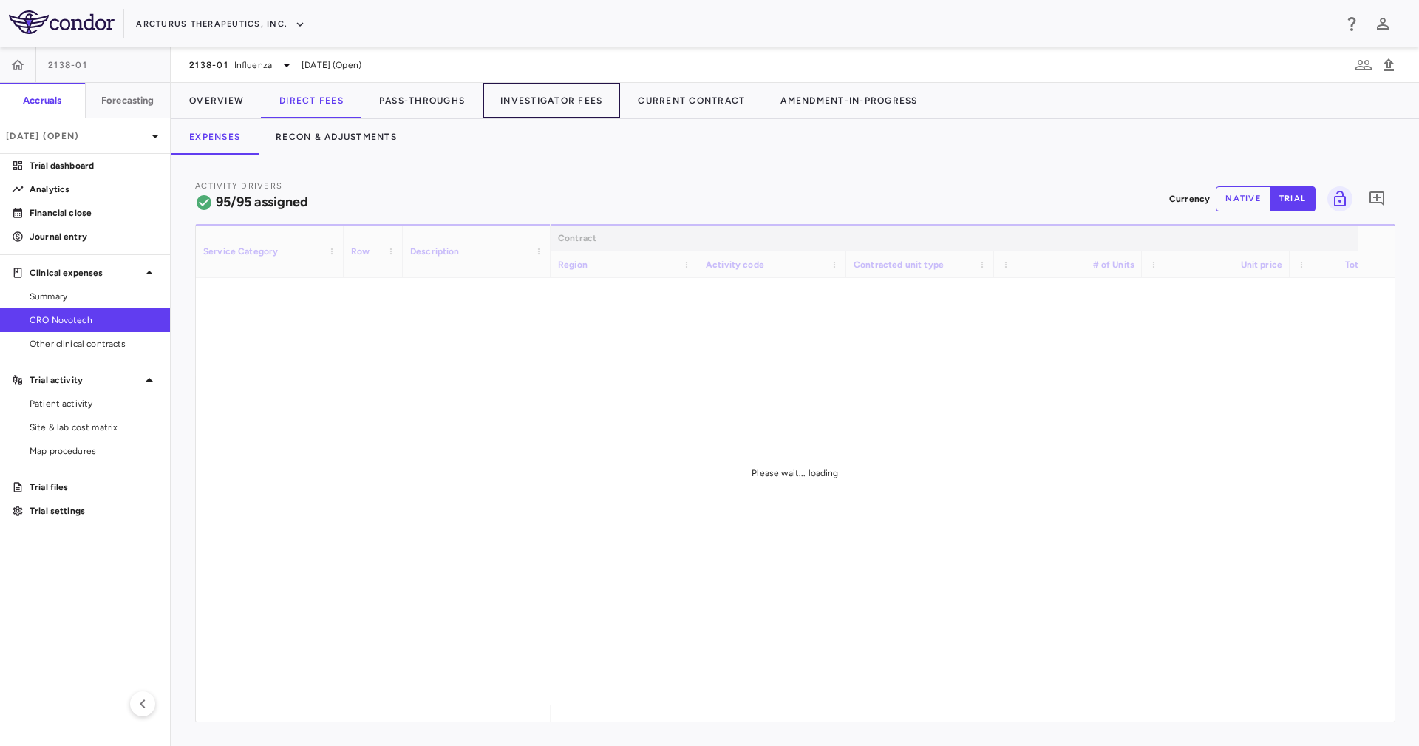
drag, startPoint x: 537, startPoint y: 109, endPoint x: 554, endPoint y: 153, distance: 47.5
click at [554, 152] on div "Overview Direct Fees Pass-Throughs Investigator Fees Current Contract Amendment…" at bounding box center [796, 119] width 1248 height 72
drag, startPoint x: 554, startPoint y: 153, endPoint x: 709, endPoint y: 740, distance: 607.0
click at [554, 155] on div "2138-01 Influenza Jul 2025 (Open) Overview Direct Fees Pass-Throughs Investigat…" at bounding box center [796, 396] width 1248 height 699
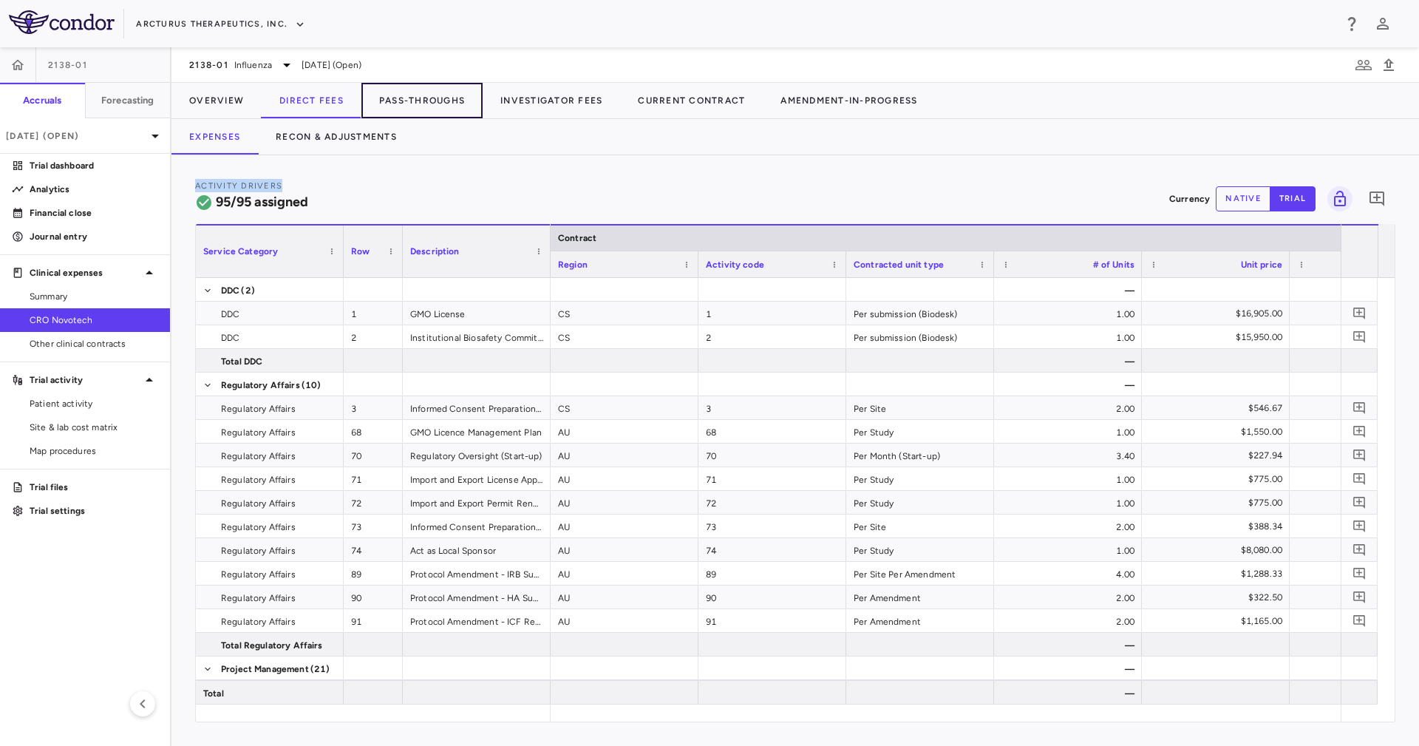
click at [430, 98] on button "Pass-Throughs" at bounding box center [421, 100] width 121 height 35
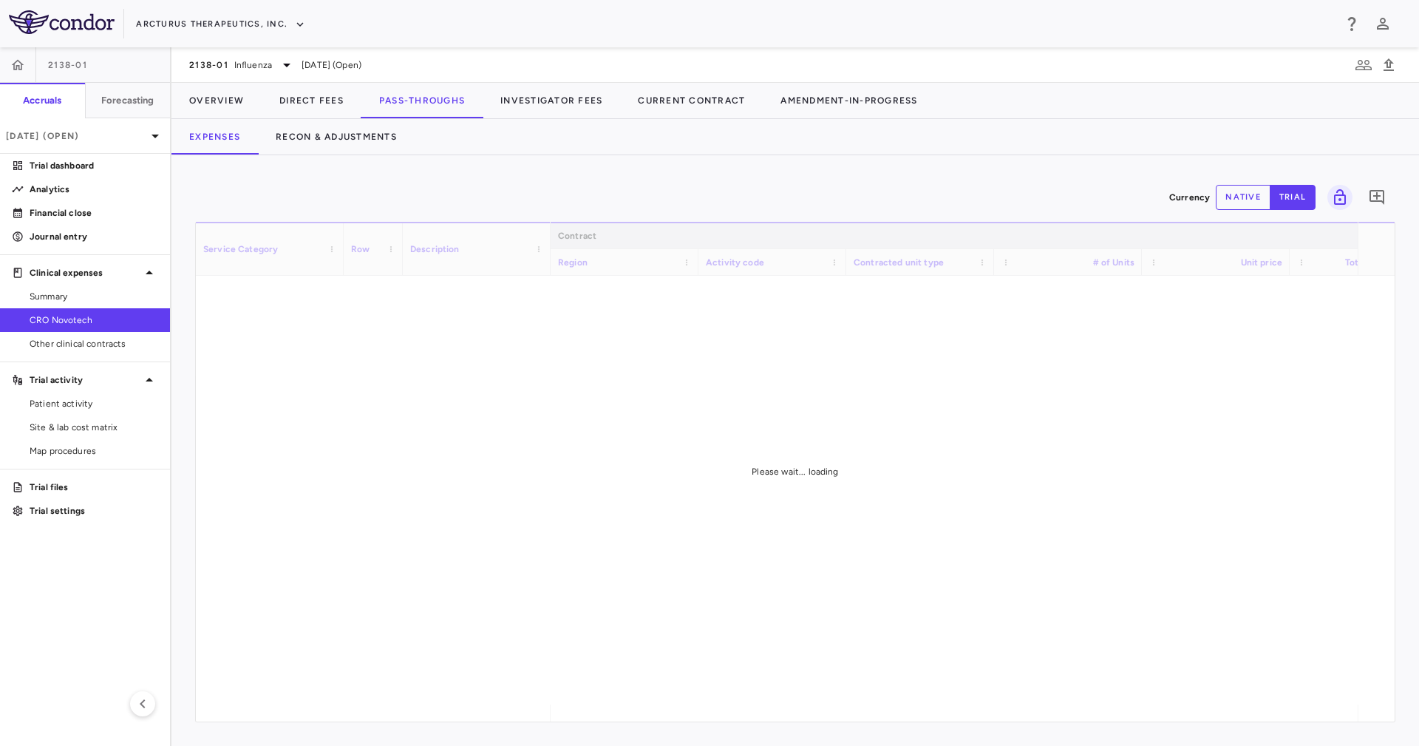
click at [503, 189] on div "Currency native trial 0" at bounding box center [795, 197] width 1201 height 37
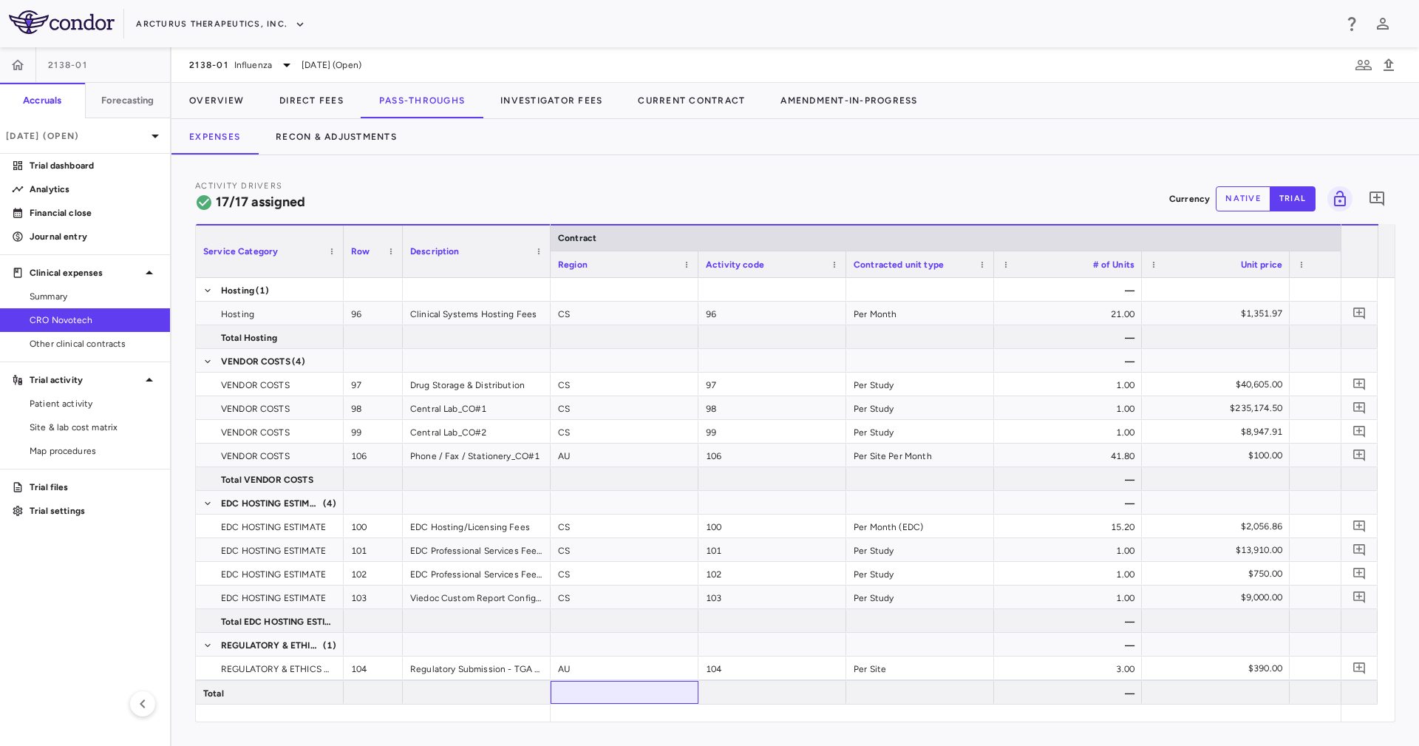
drag, startPoint x: 603, startPoint y: 705, endPoint x: 614, endPoint y: 715, distance: 14.1
click at [614, 715] on div "Service Category Row Description Contract Activity driver assignments 96" at bounding box center [795, 473] width 1199 height 498
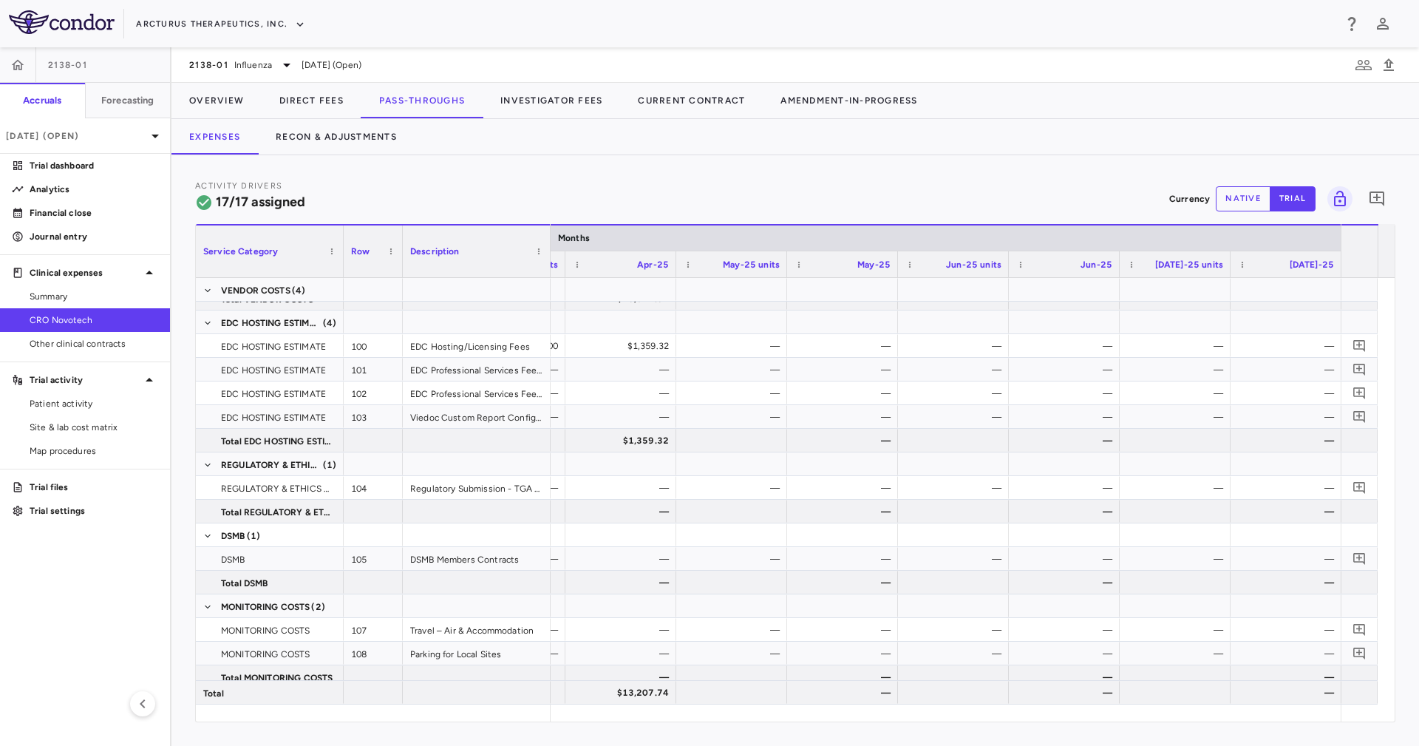
scroll to position [329, 0]
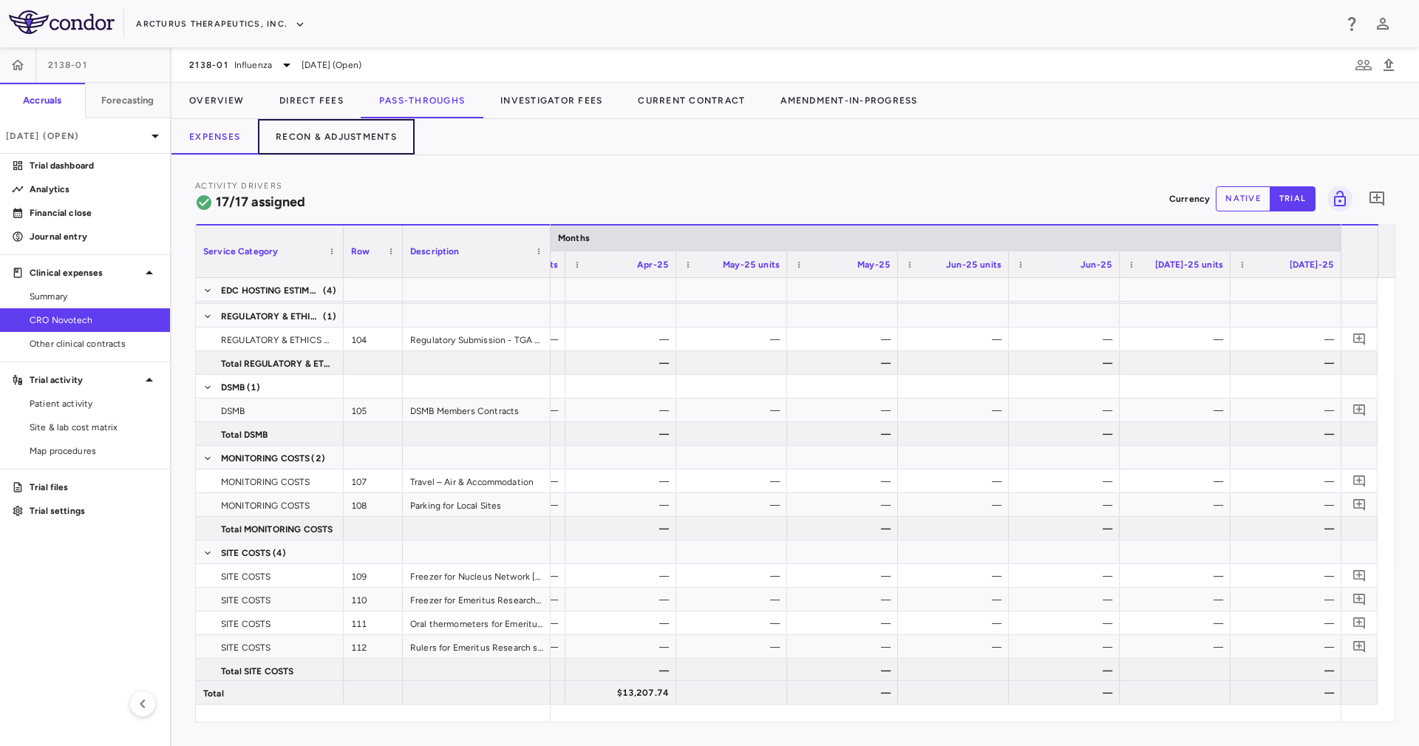
drag, startPoint x: 343, startPoint y: 145, endPoint x: 649, endPoint y: 155, distance: 306.2
click at [342, 145] on button "Recon & Adjustments" at bounding box center [336, 136] width 157 height 35
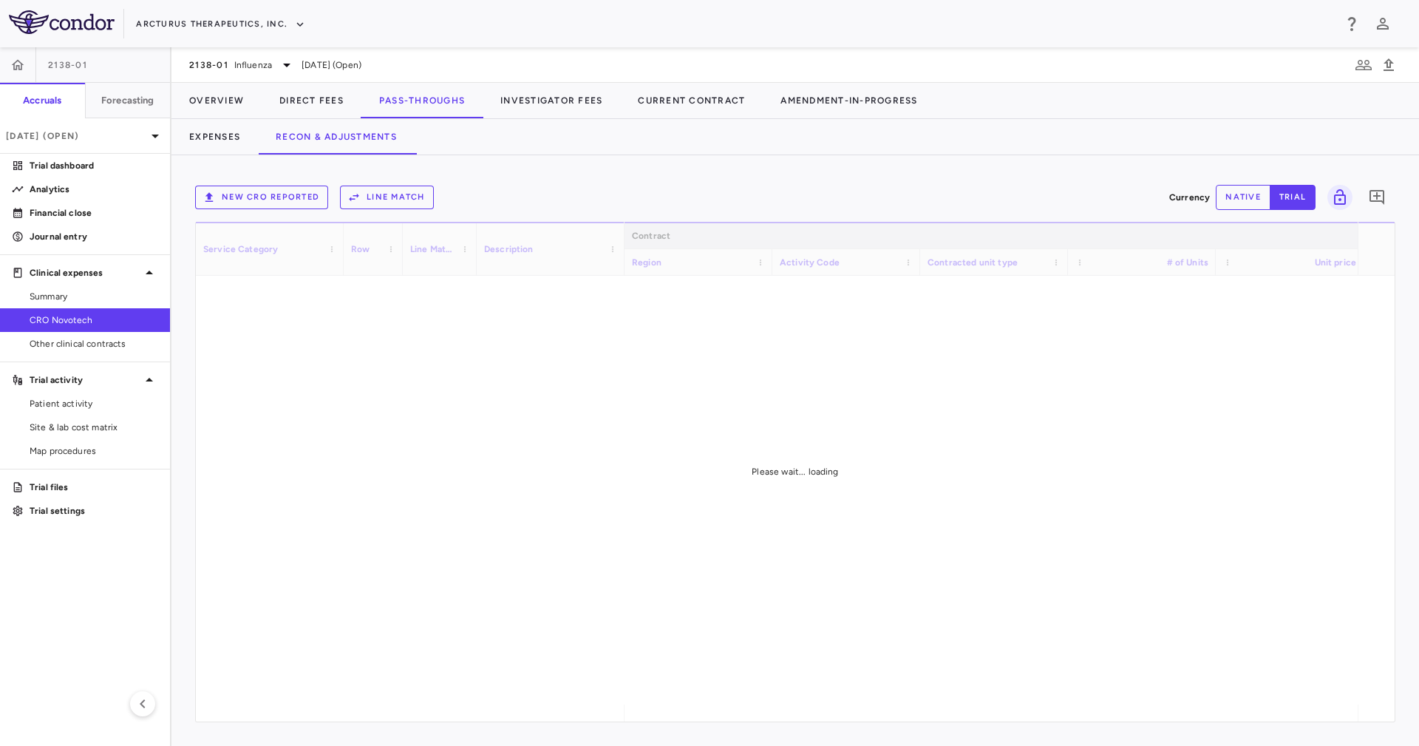
click at [650, 155] on div "New CRO reported Line Match Currency native trial 0 Service Category Drag here …" at bounding box center [796, 450] width 1248 height 591
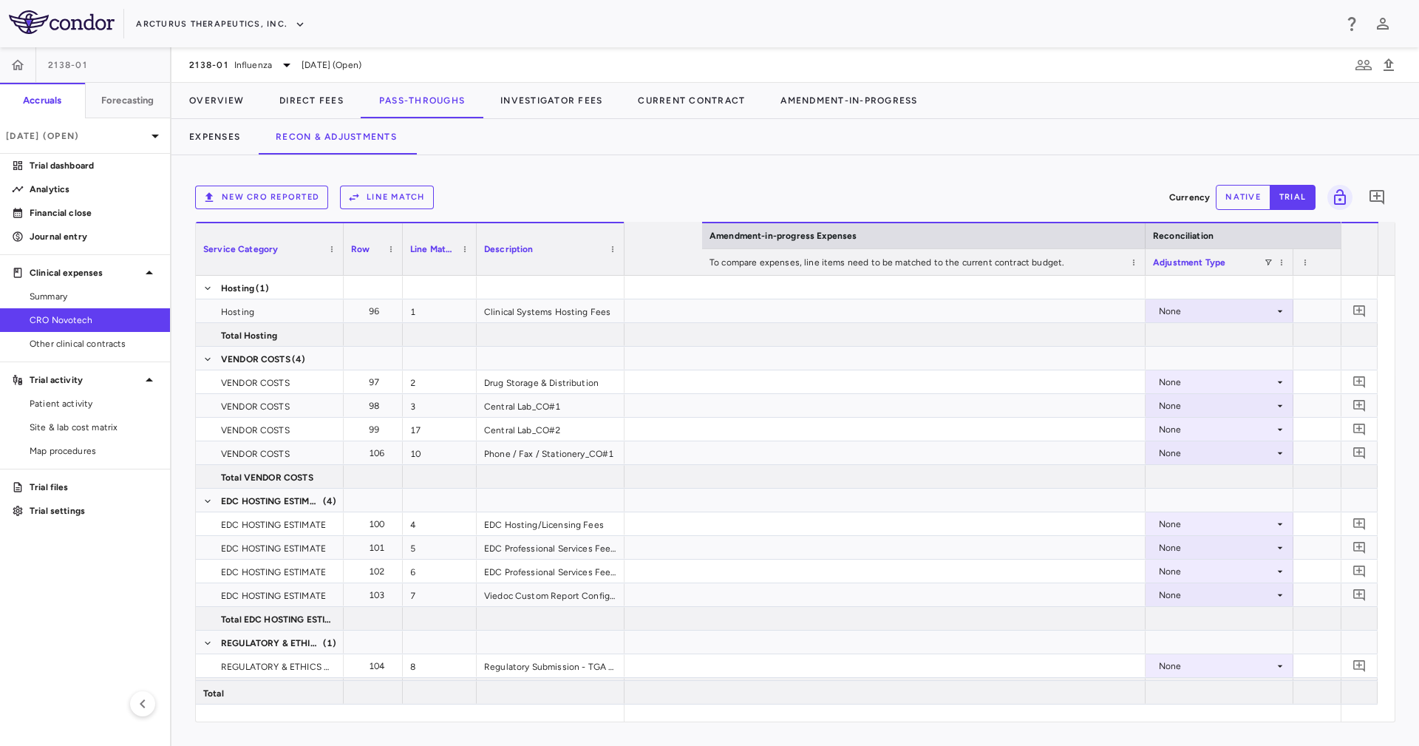
scroll to position [0, 2647]
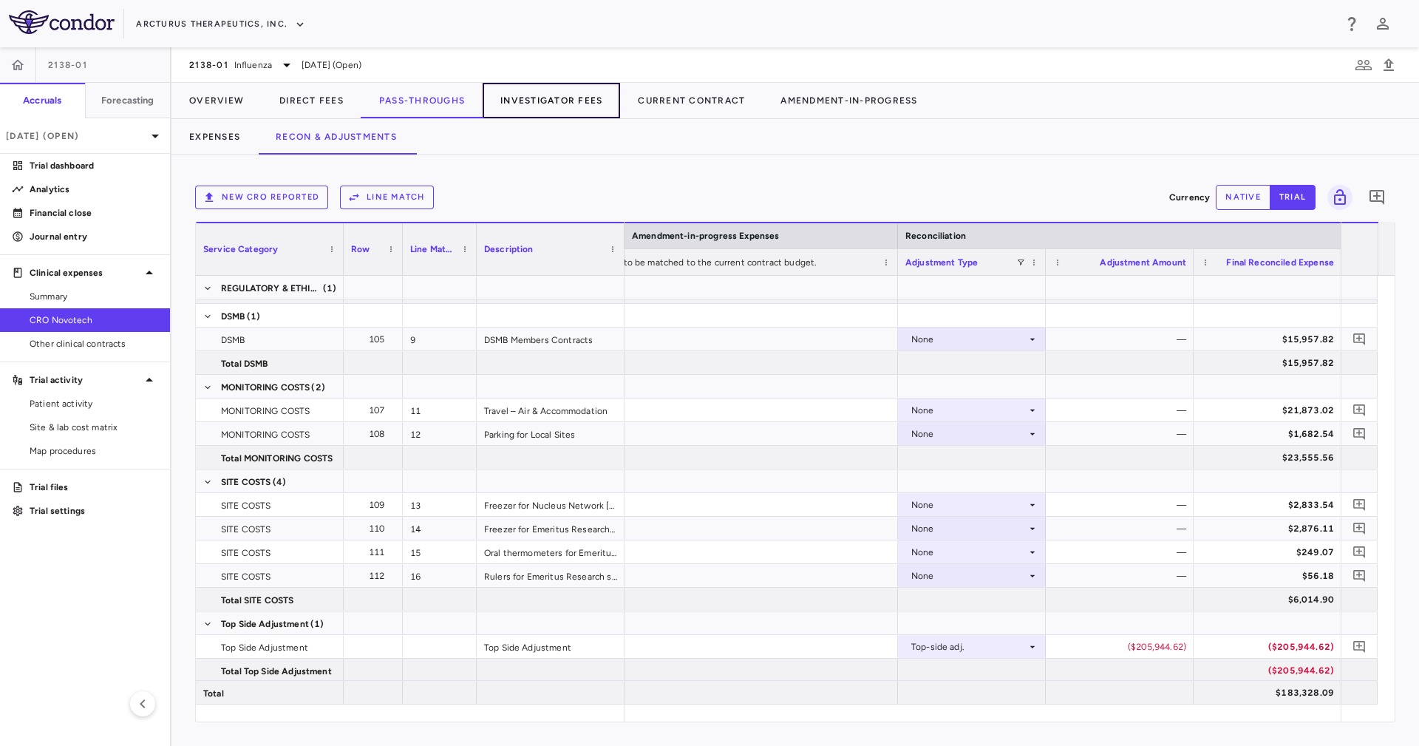
click at [556, 89] on button "Investigator Fees" at bounding box center [551, 100] width 137 height 35
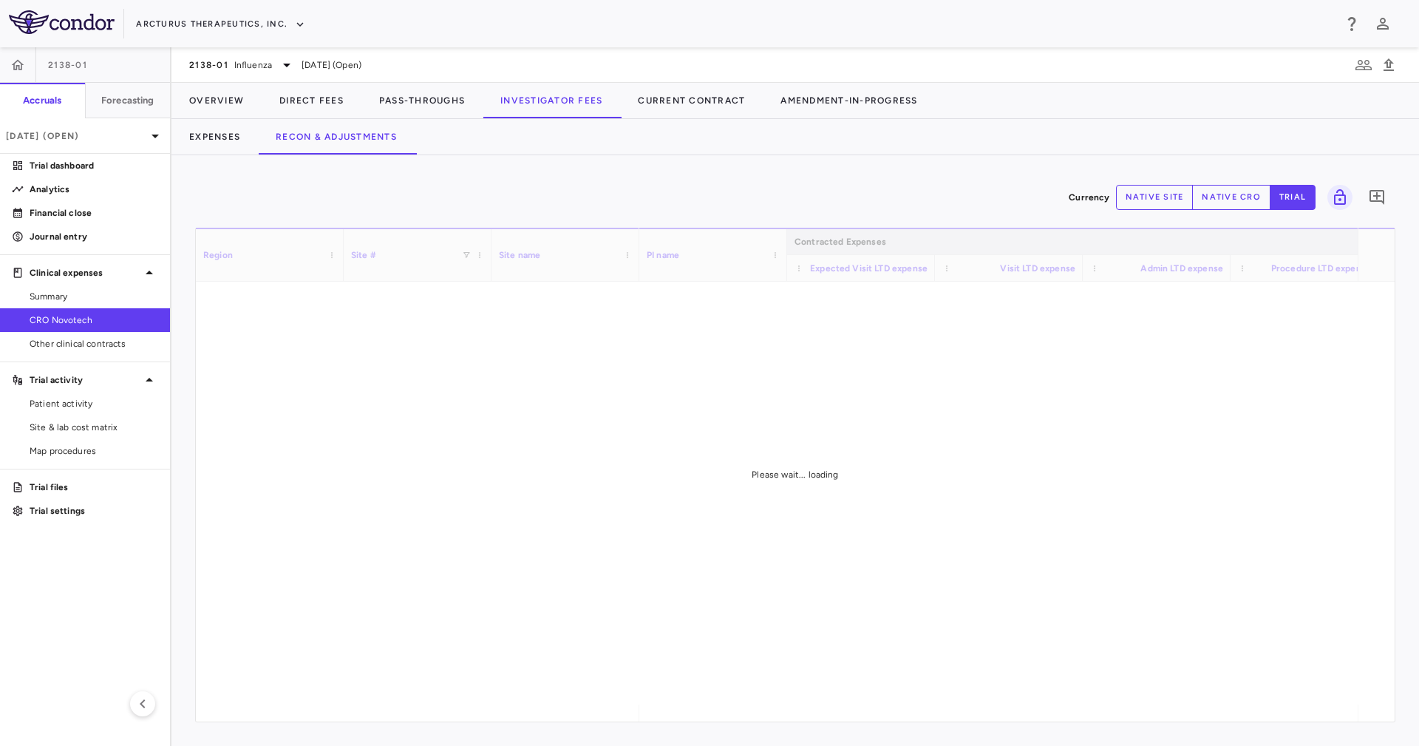
click at [692, 162] on div "Currency native site native cro trial 0 Region Drag here to set column labels R…" at bounding box center [796, 450] width 1248 height 591
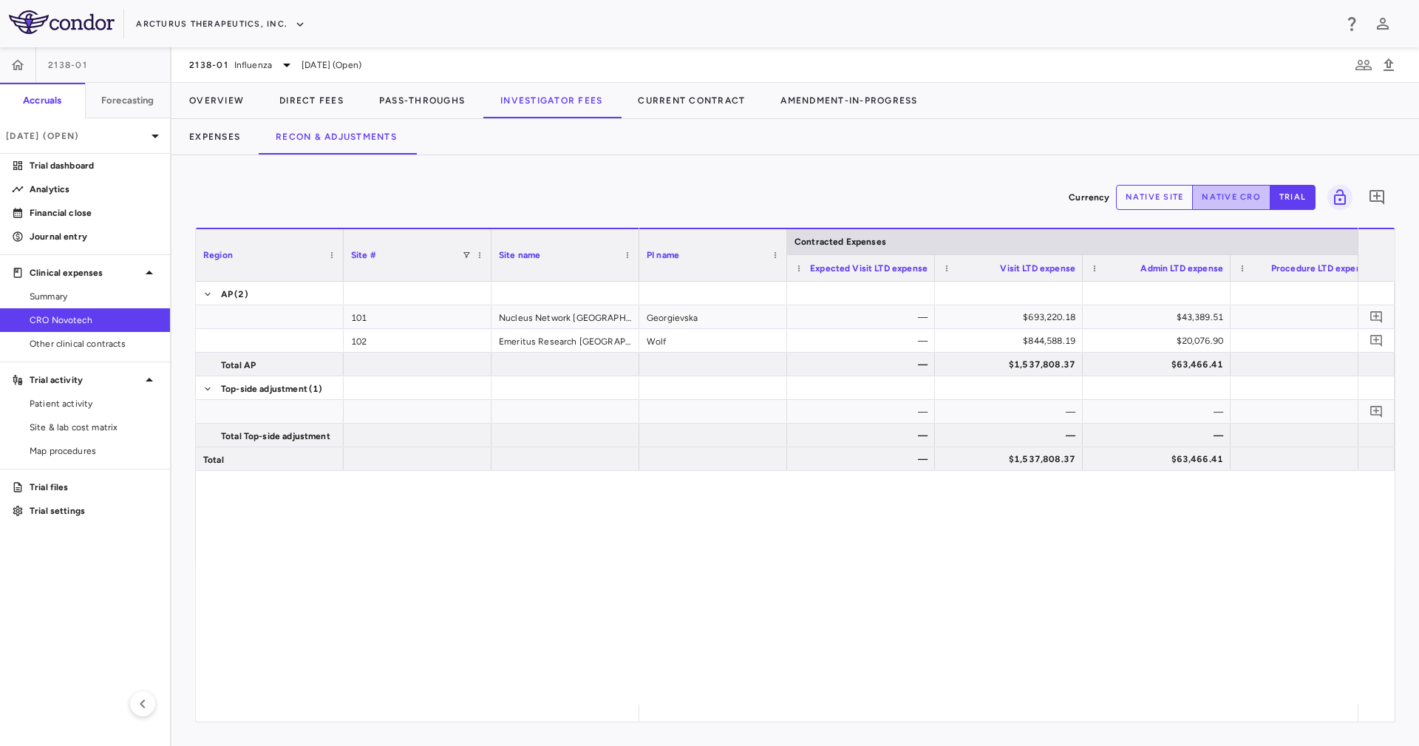
click at [1229, 194] on button "native cro" at bounding box center [1231, 197] width 78 height 25
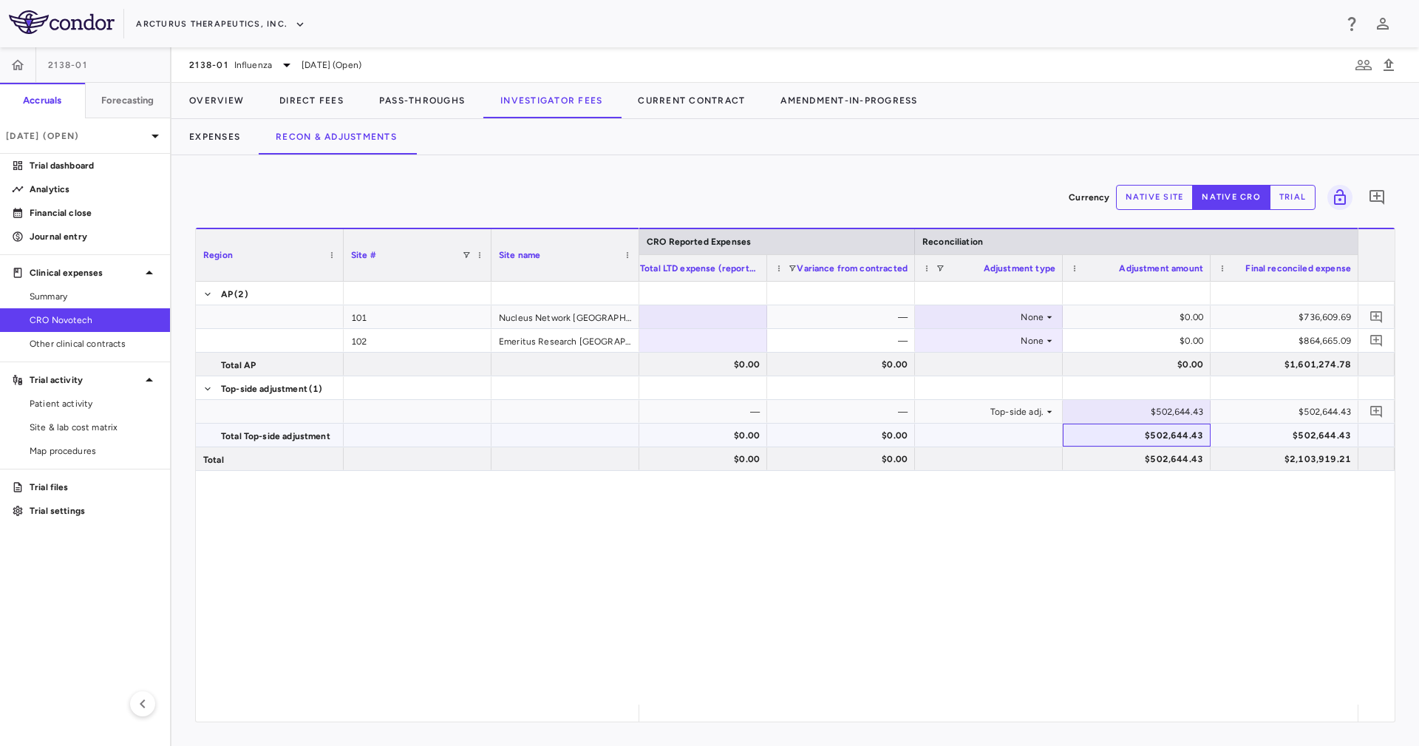
click at [1199, 442] on div "$502,644.43" at bounding box center [1139, 436] width 127 height 24
click at [1199, 461] on div "$502,644.43" at bounding box center [1139, 459] width 127 height 24
click at [1283, 456] on div "$2,103,919.21" at bounding box center [1287, 459] width 127 height 24
click at [194, 107] on button "Overview" at bounding box center [217, 100] width 90 height 35
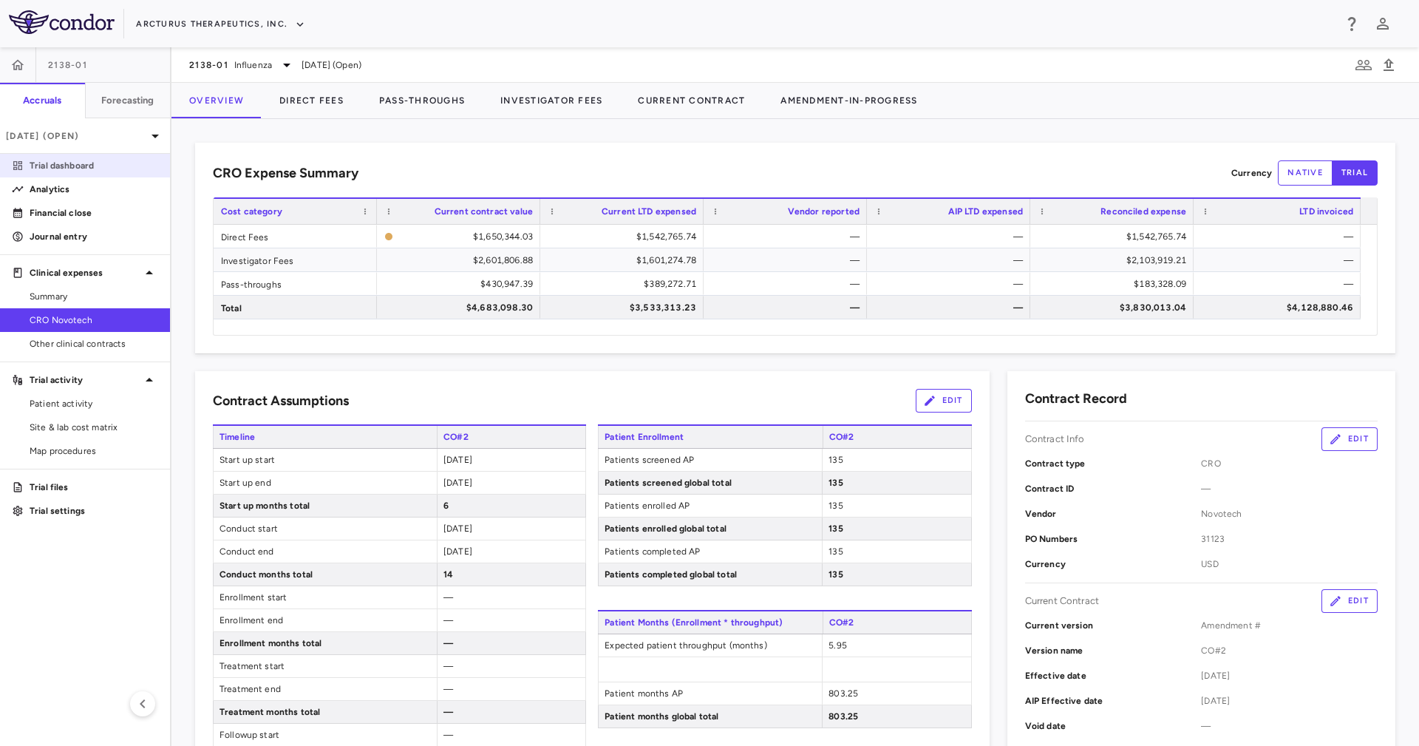
click at [92, 175] on link "Trial dashboard" at bounding box center [85, 166] width 170 height 22
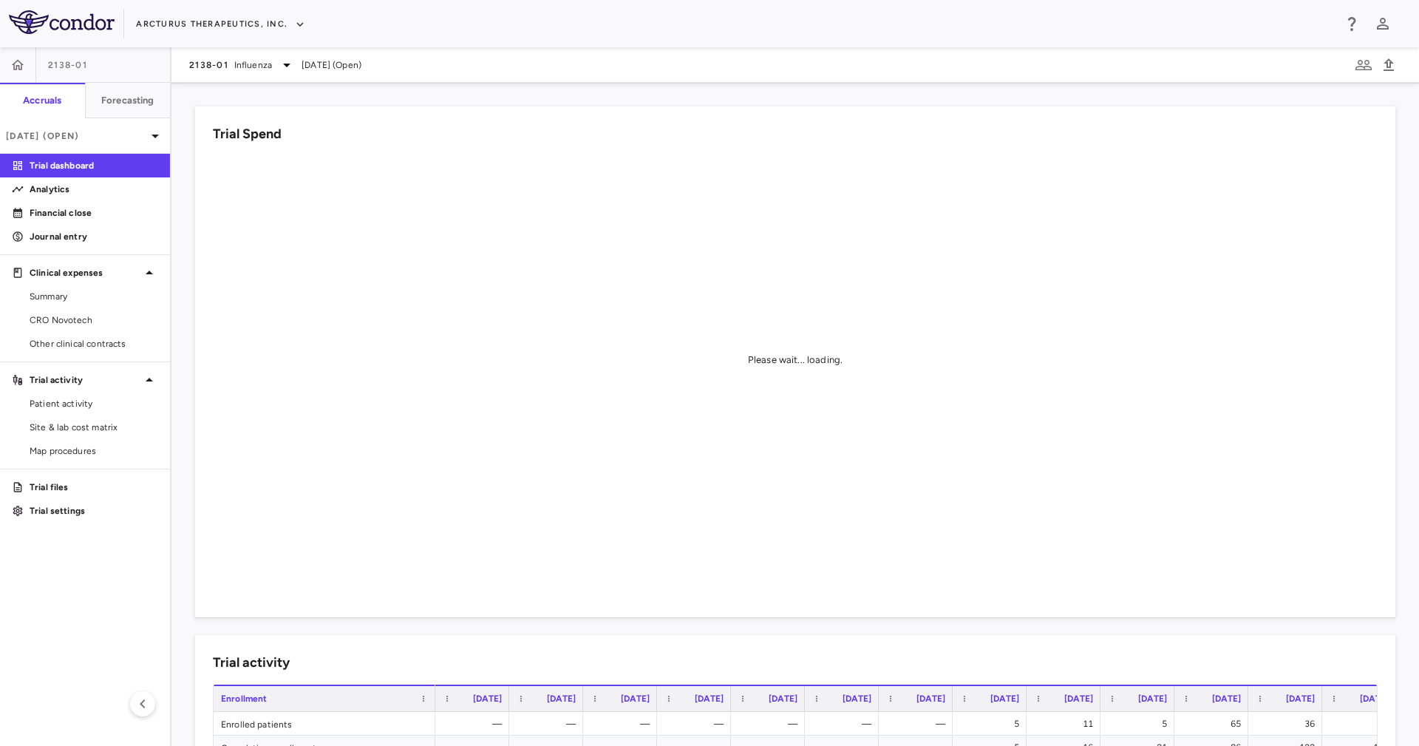
click at [409, 112] on div "Trial Spend Please wait... loading." at bounding box center [795, 361] width 1201 height 511
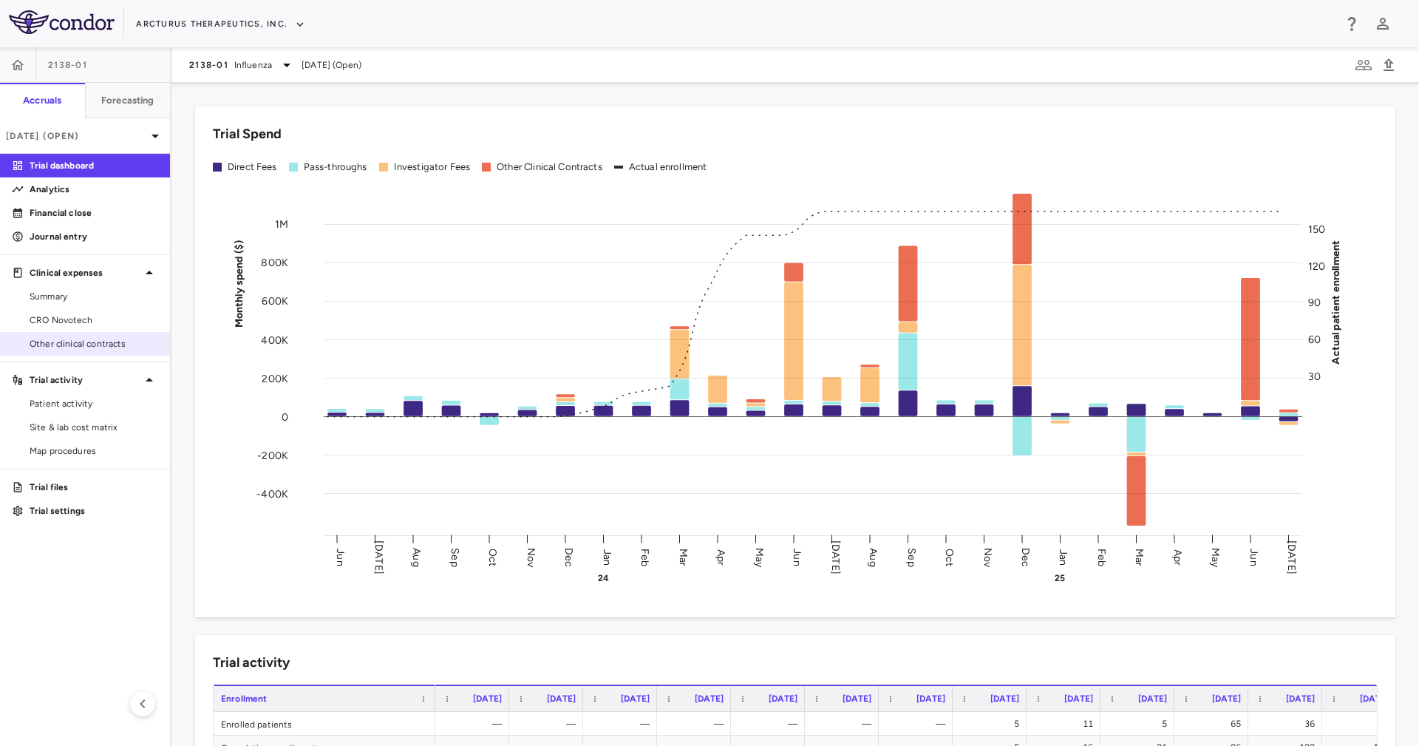
click at [116, 339] on span "Other clinical contracts" at bounding box center [94, 343] width 129 height 13
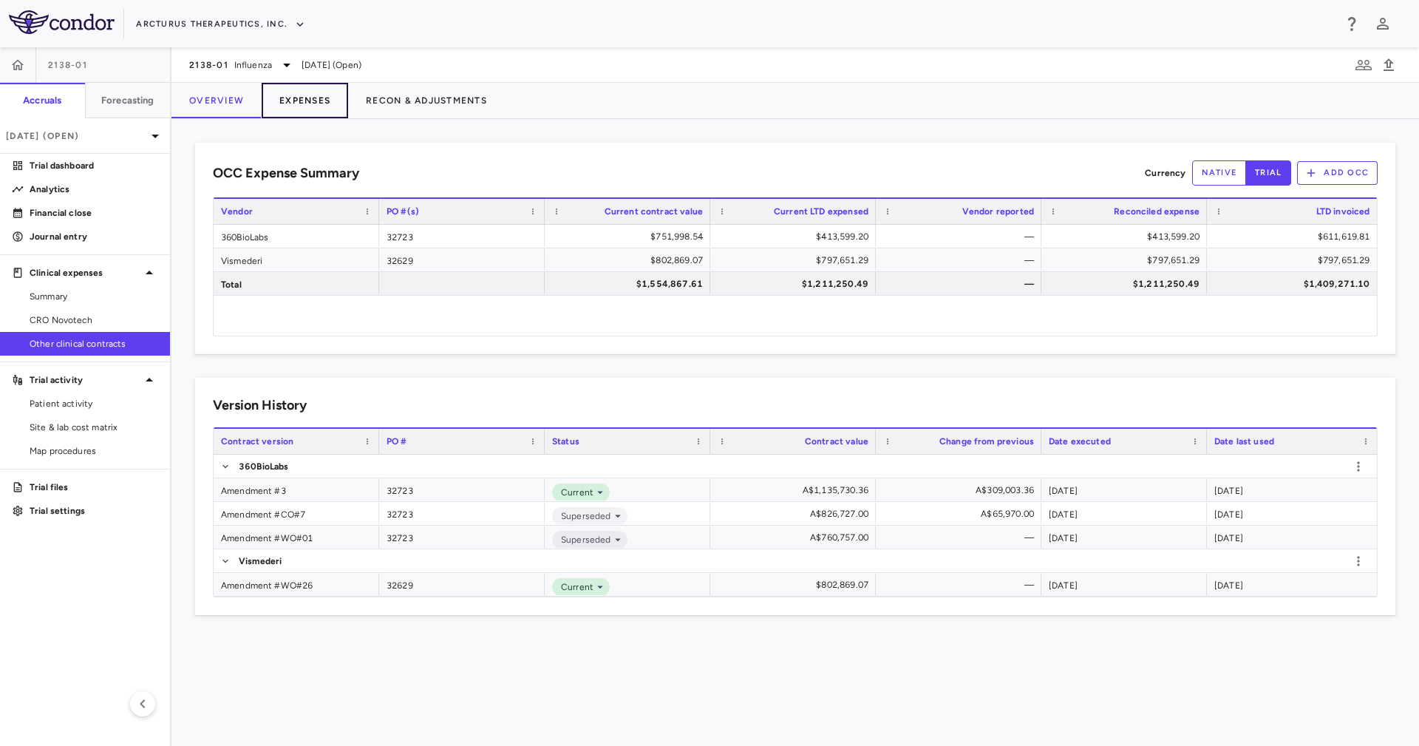
click at [288, 103] on button "Expenses" at bounding box center [305, 100] width 86 height 35
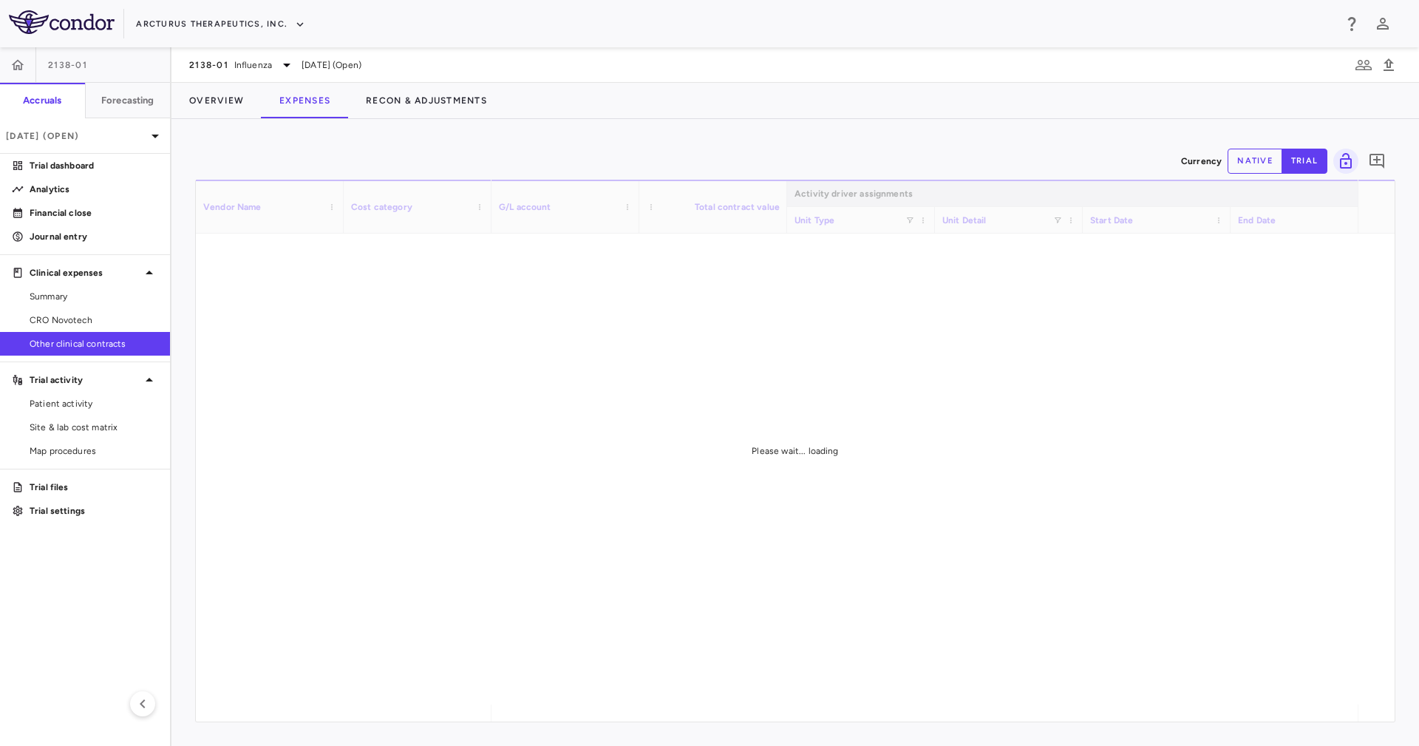
click at [750, 163] on div "Currency native trial 0" at bounding box center [795, 161] width 1201 height 37
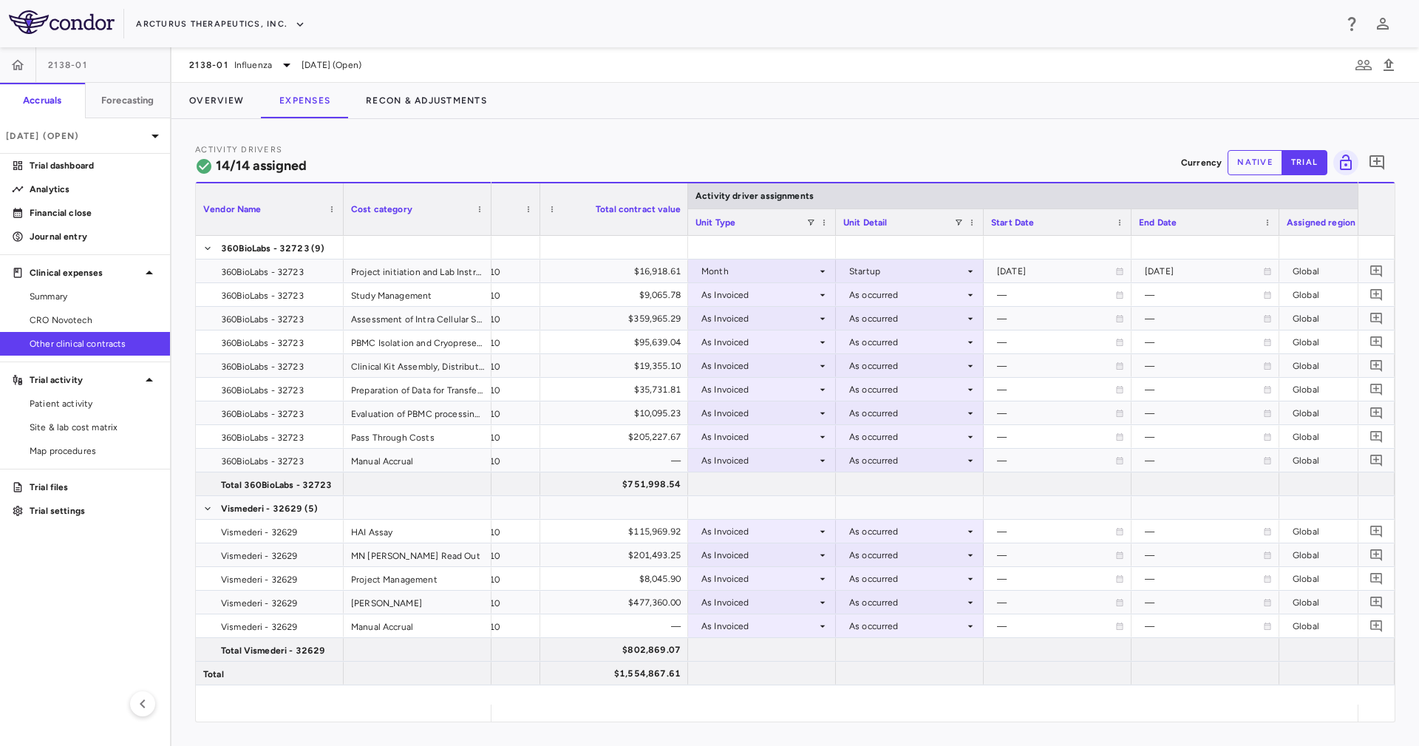
scroll to position [0, 366]
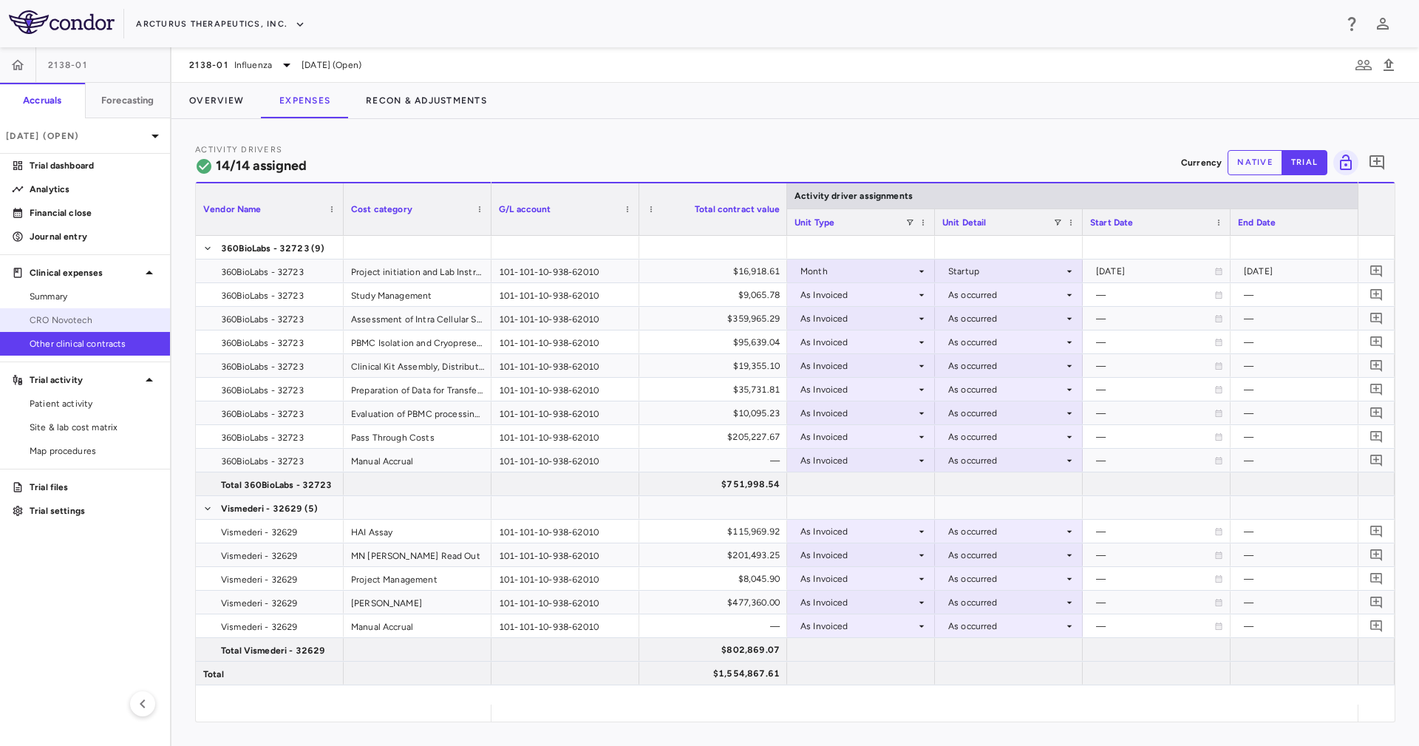
click at [99, 326] on span "CRO Novotech" at bounding box center [94, 319] width 129 height 13
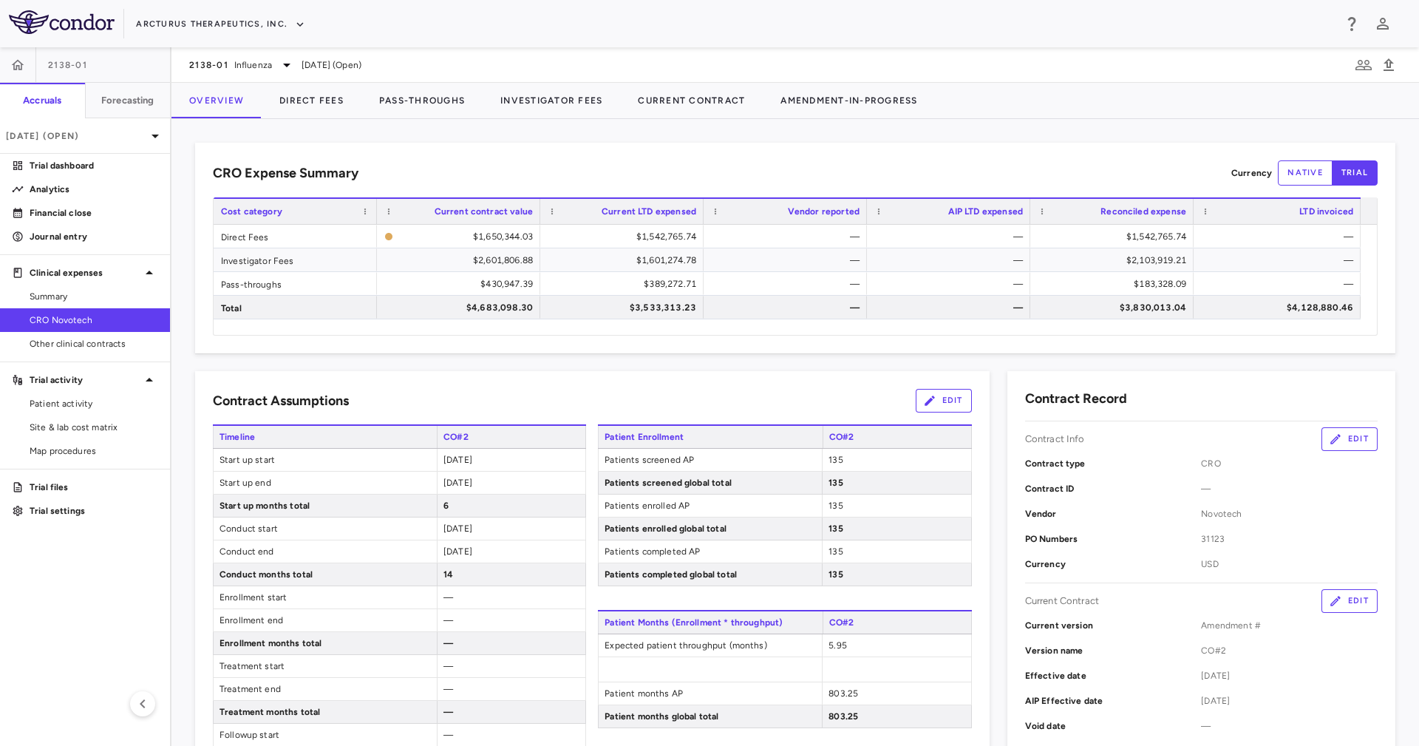
click at [515, 126] on div "CRO Expense Summary Currency native trial Drag here to set row groups Drag here…" at bounding box center [796, 432] width 1248 height 627
click at [113, 214] on p "Financial close" at bounding box center [94, 212] width 129 height 13
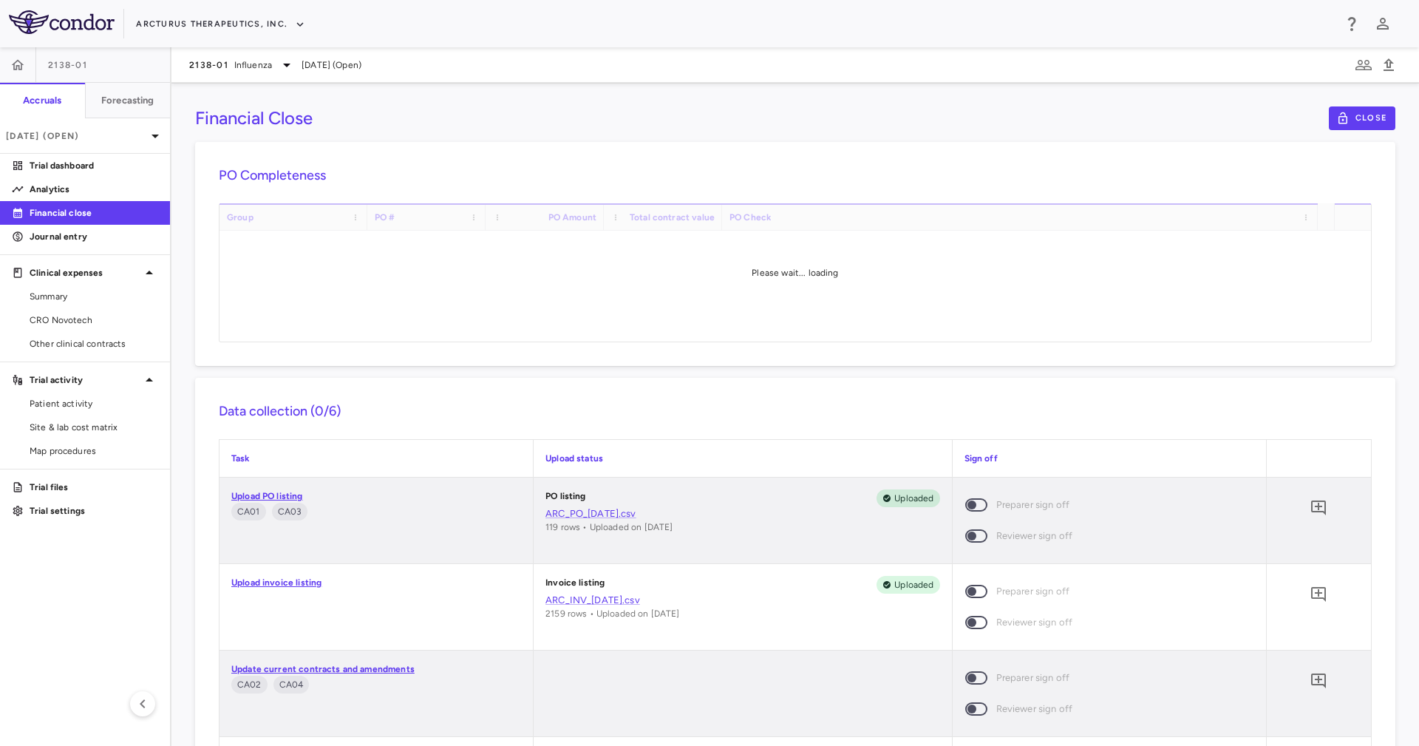
click at [625, 119] on div "Financial Close Close" at bounding box center [795, 118] width 1201 height 24
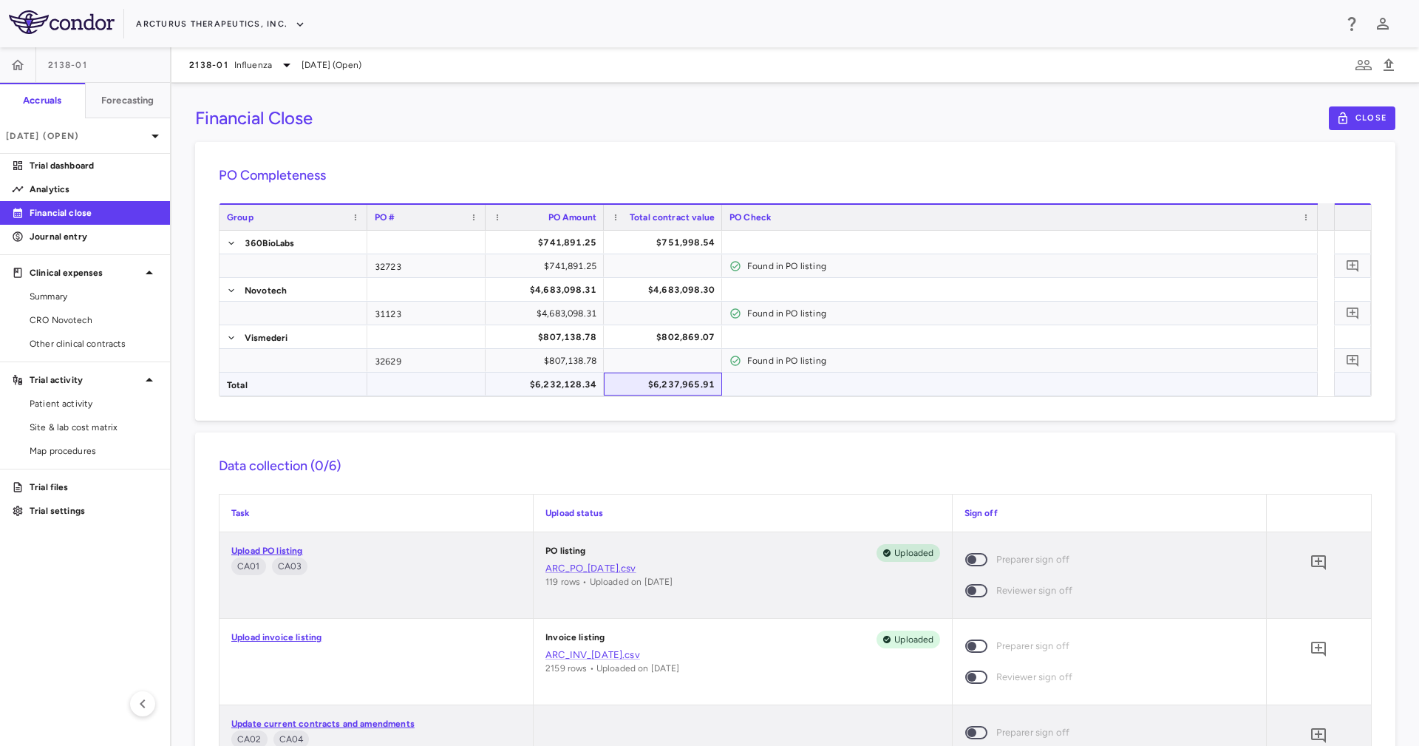
click at [681, 384] on div "$6,237,965.91" at bounding box center [666, 385] width 98 height 24
click at [580, 125] on div "Financial Close Close" at bounding box center [795, 118] width 1201 height 24
click at [123, 166] on p "Trial dashboard" at bounding box center [94, 165] width 129 height 13
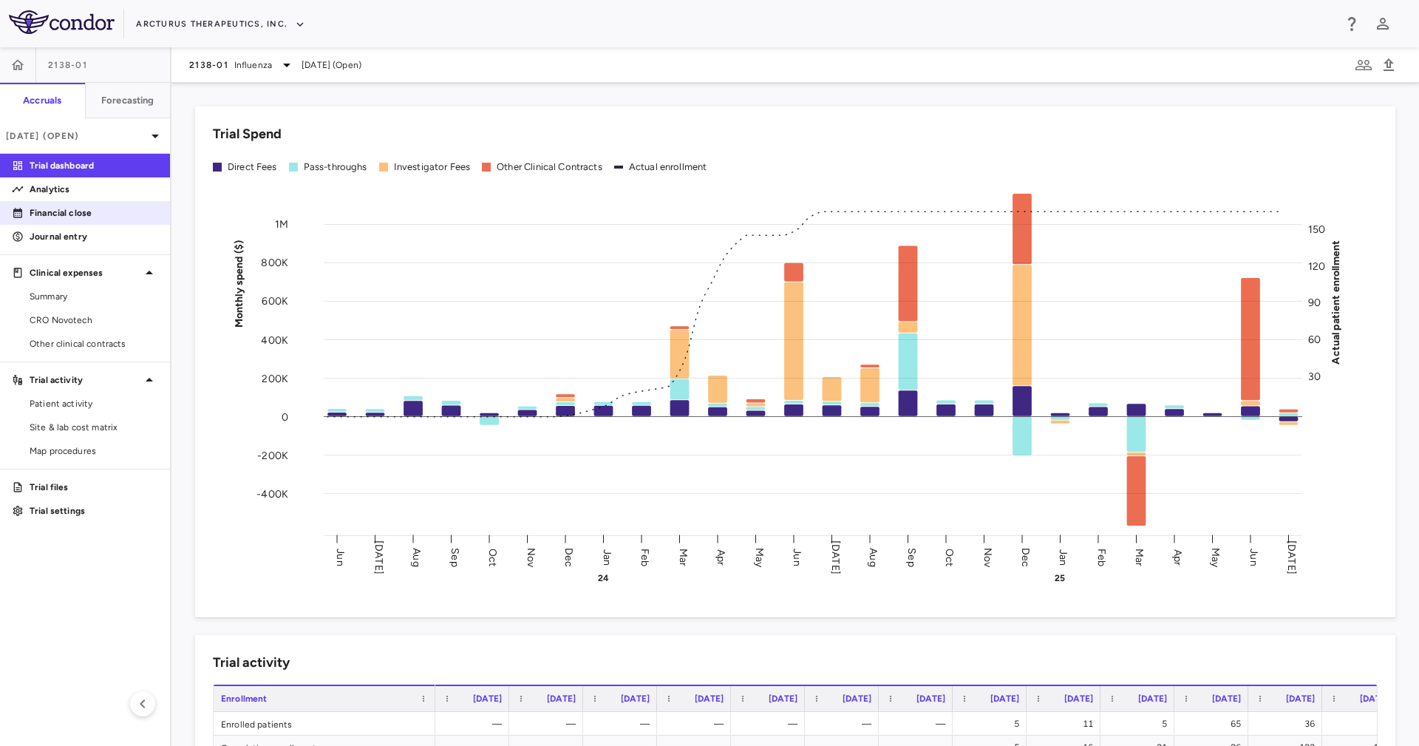
click at [106, 206] on p "Financial close" at bounding box center [94, 212] width 129 height 13
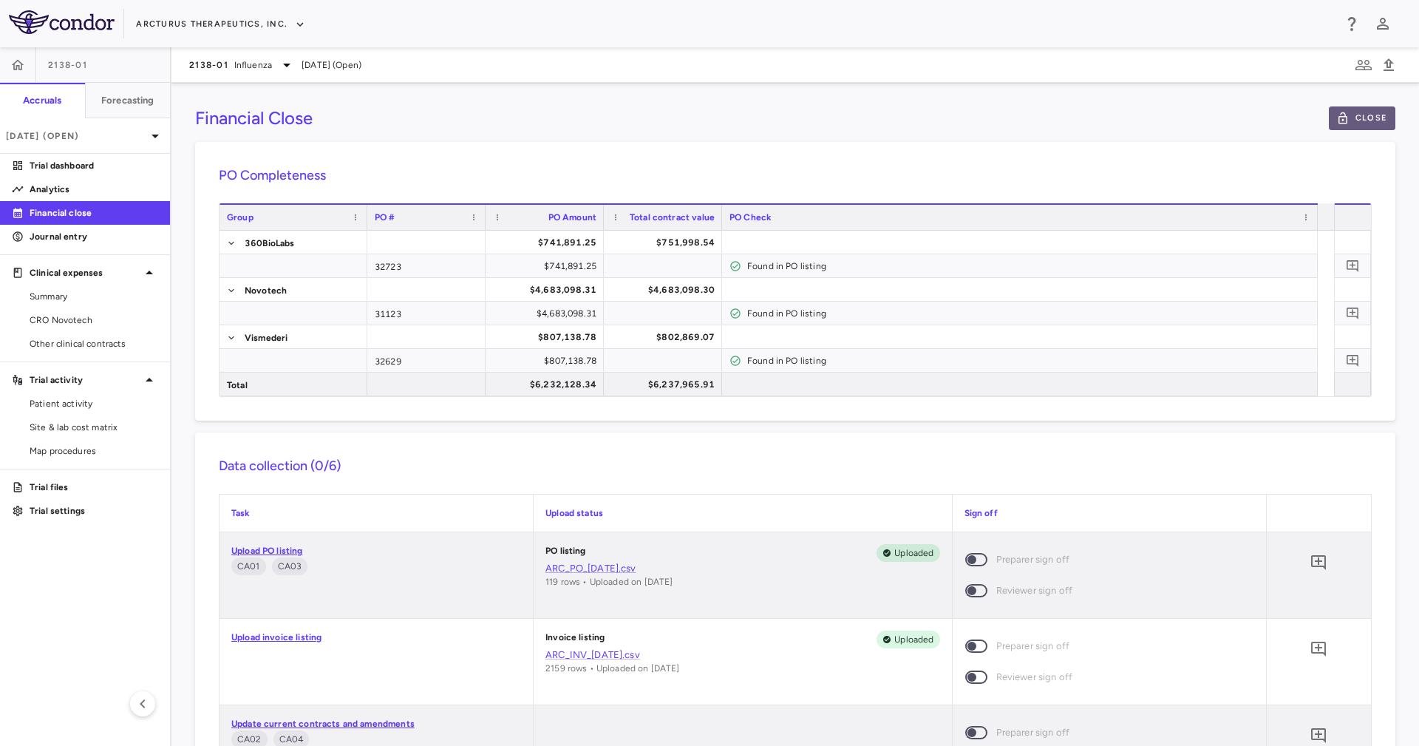
click at [1357, 111] on button "Close" at bounding box center [1362, 118] width 67 height 24
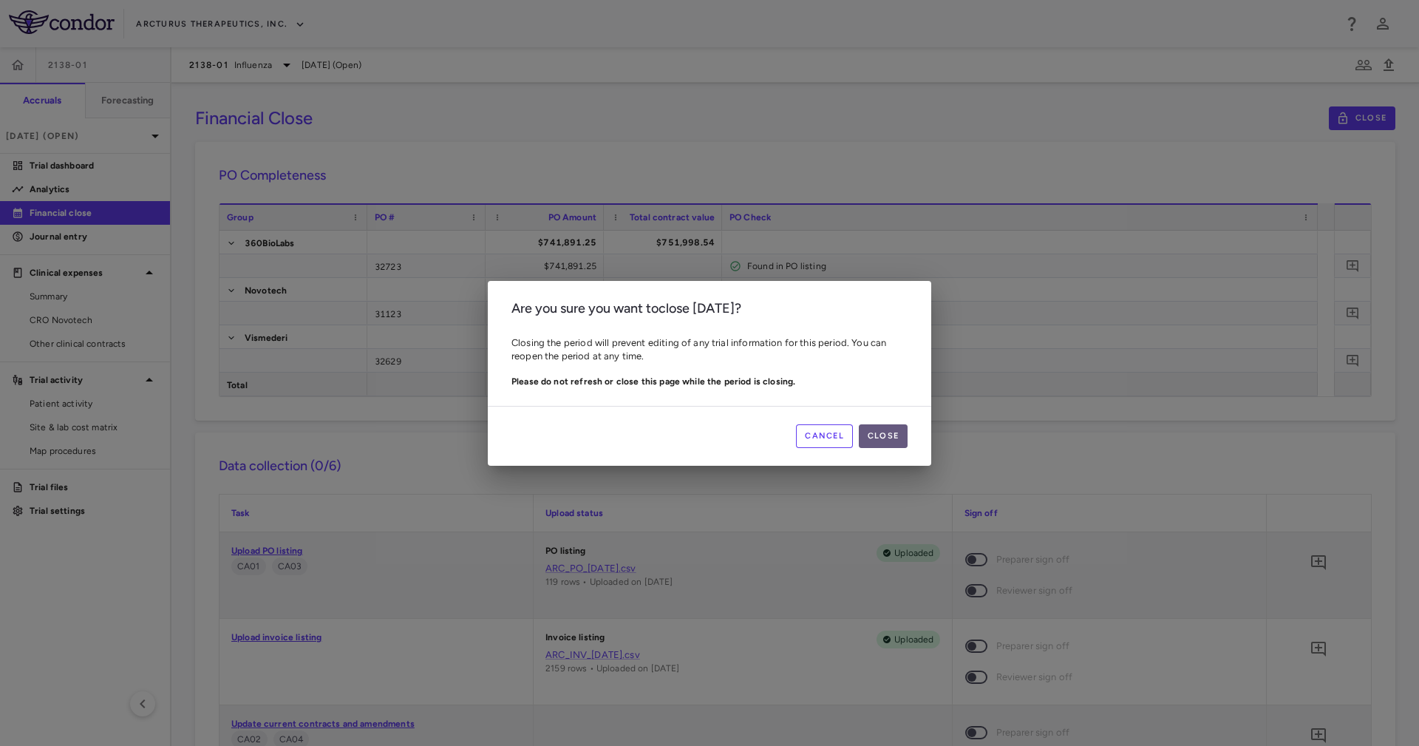
click at [890, 426] on button "Close" at bounding box center [883, 436] width 49 height 24
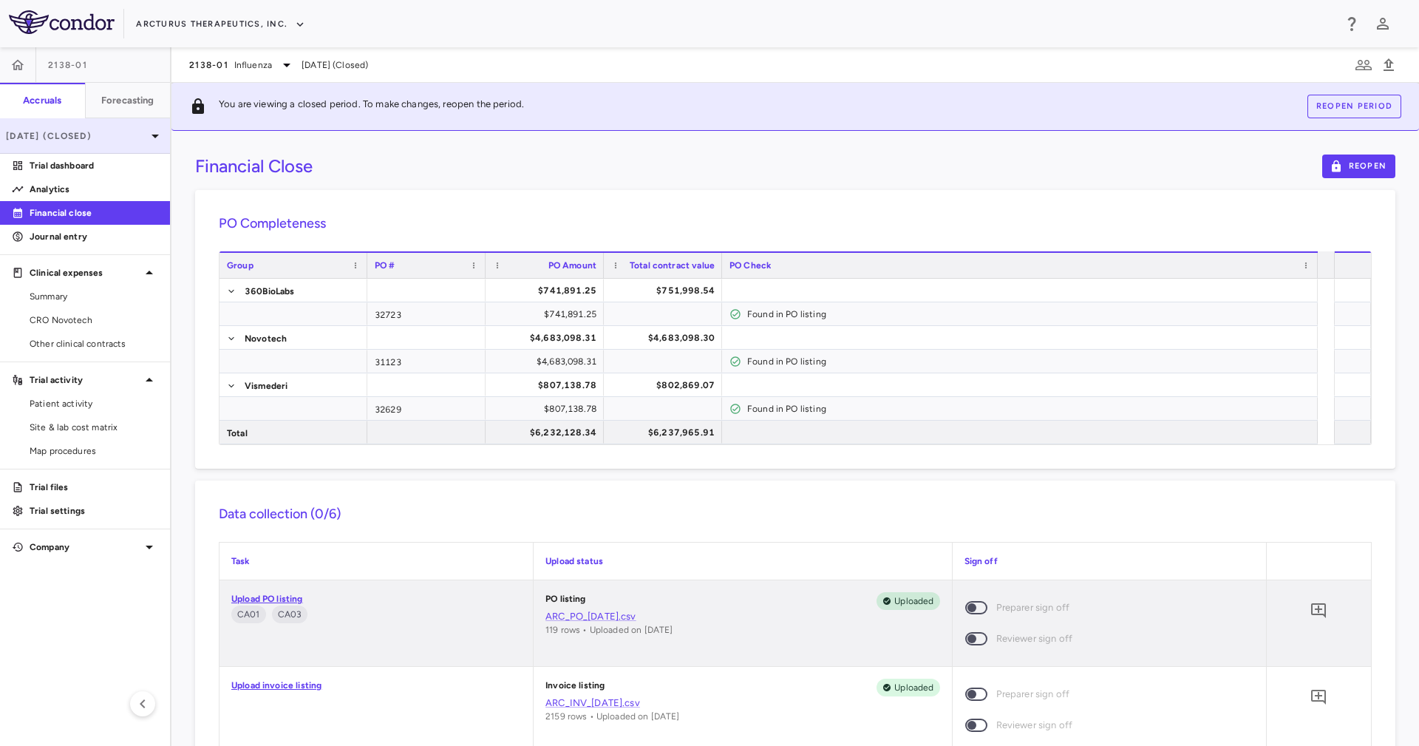
click at [111, 130] on p "Jul 2025 (Closed)" at bounding box center [76, 135] width 140 height 13
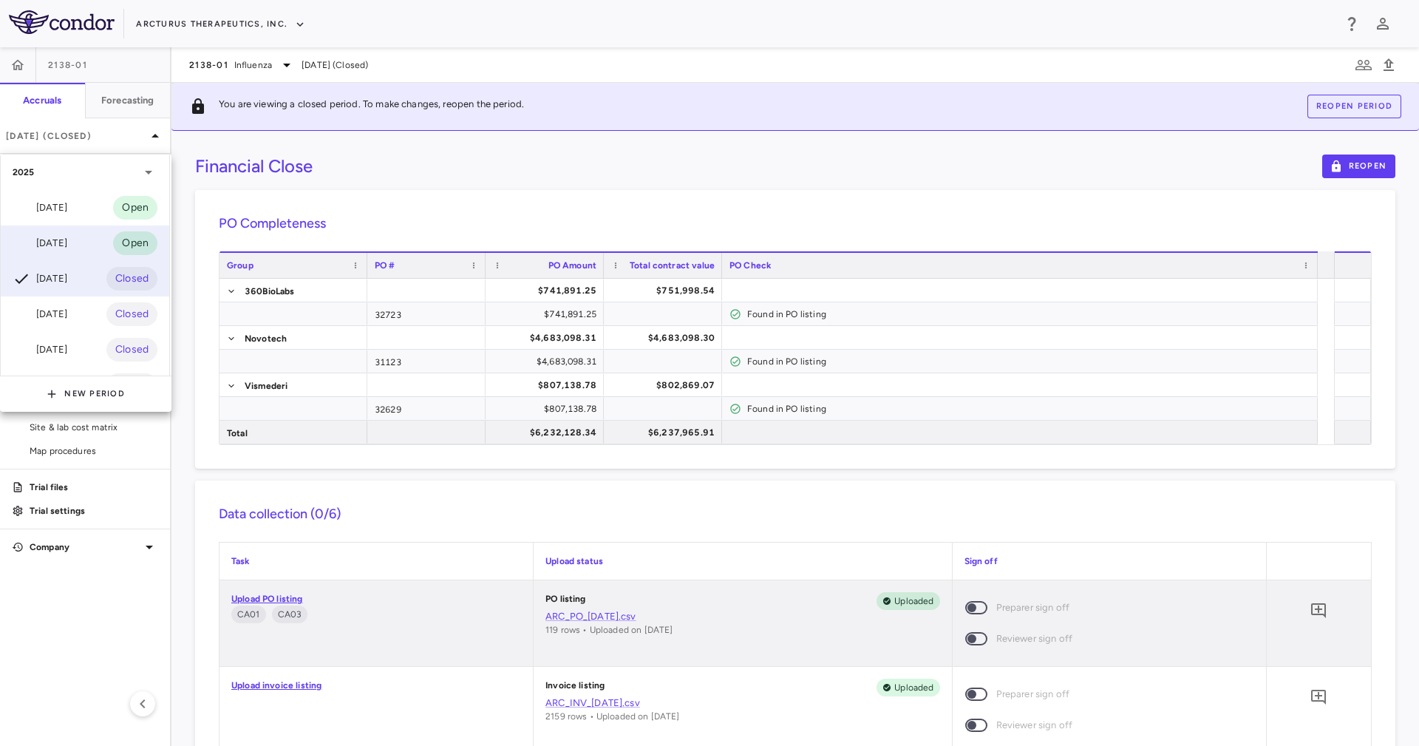
click at [91, 251] on div "Aug 2025 Open" at bounding box center [85, 242] width 169 height 35
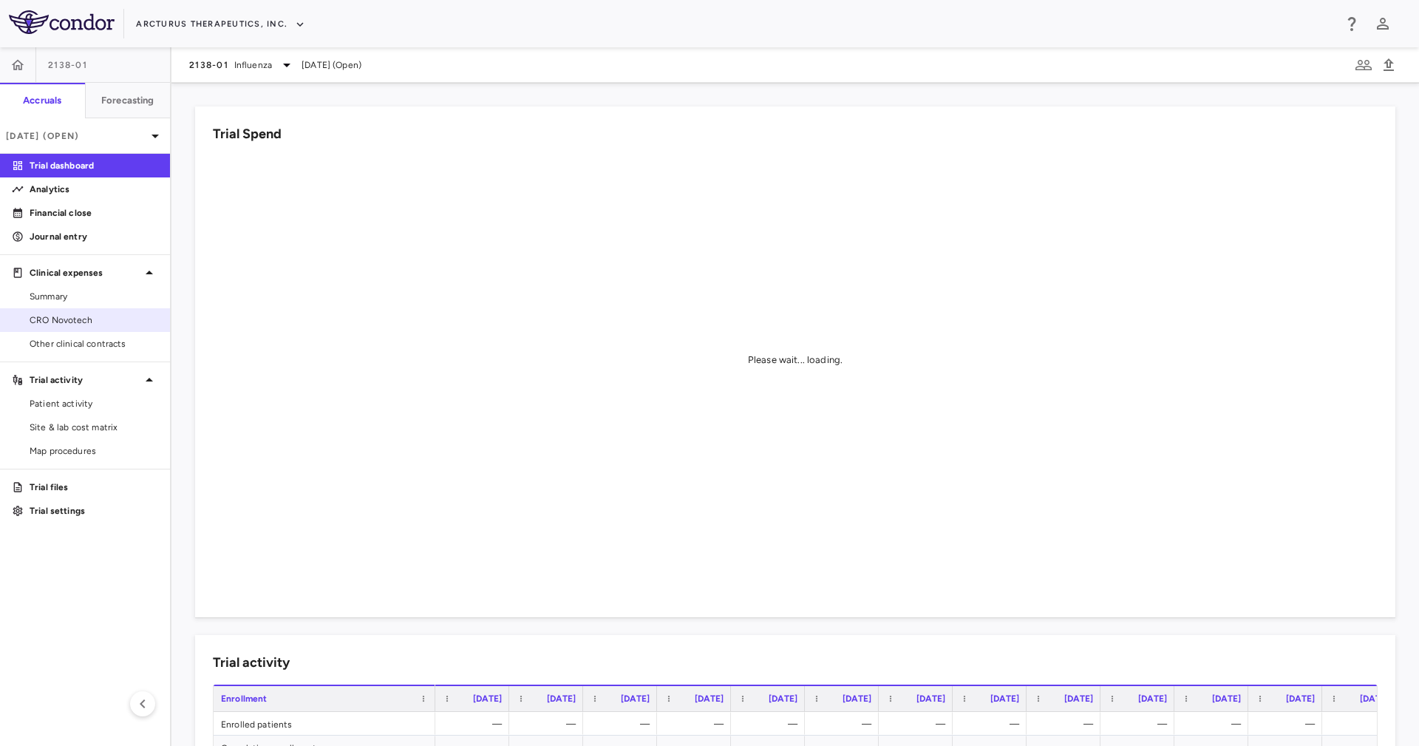
click at [101, 315] on span "CRO Novotech" at bounding box center [94, 319] width 129 height 13
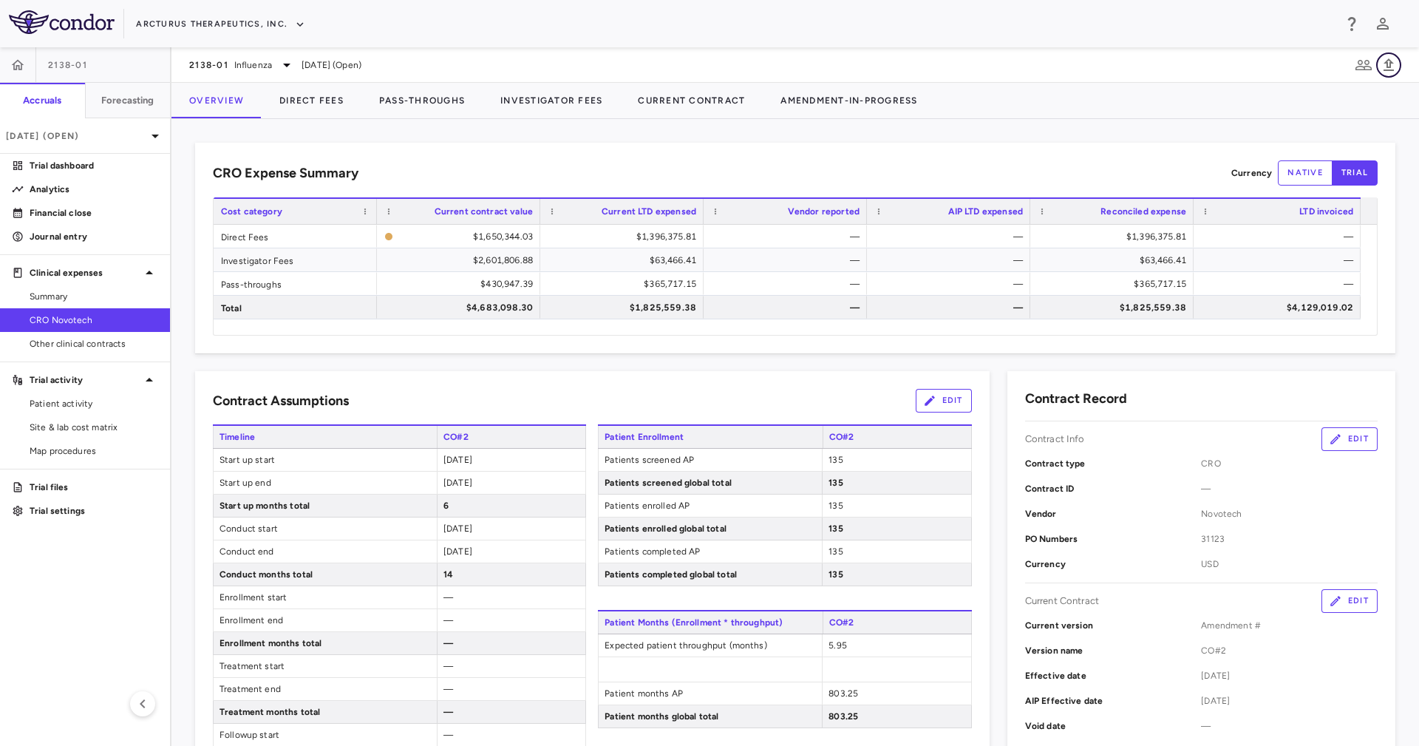
click at [1393, 62] on icon "button" at bounding box center [1389, 65] width 18 height 18
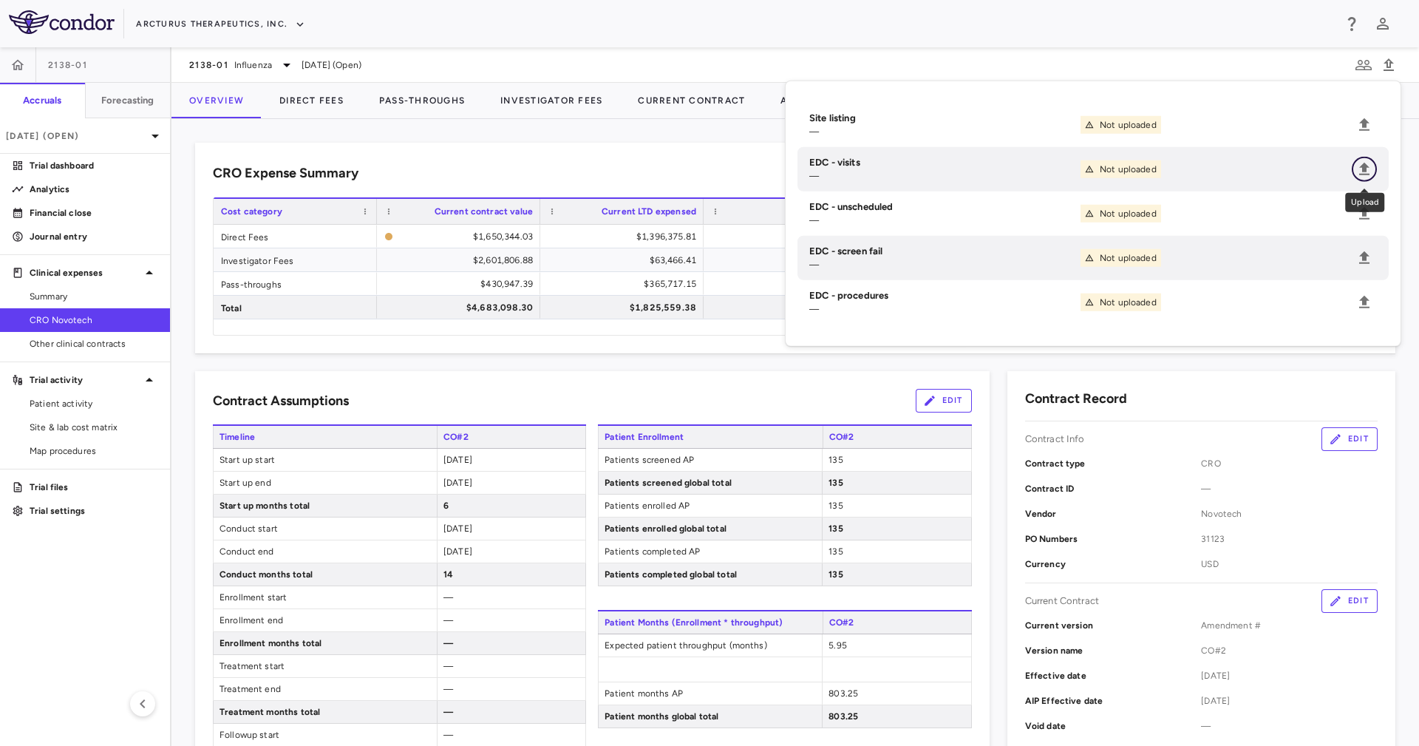
click at [1373, 177] on icon "Upload" at bounding box center [1365, 169] width 18 height 18
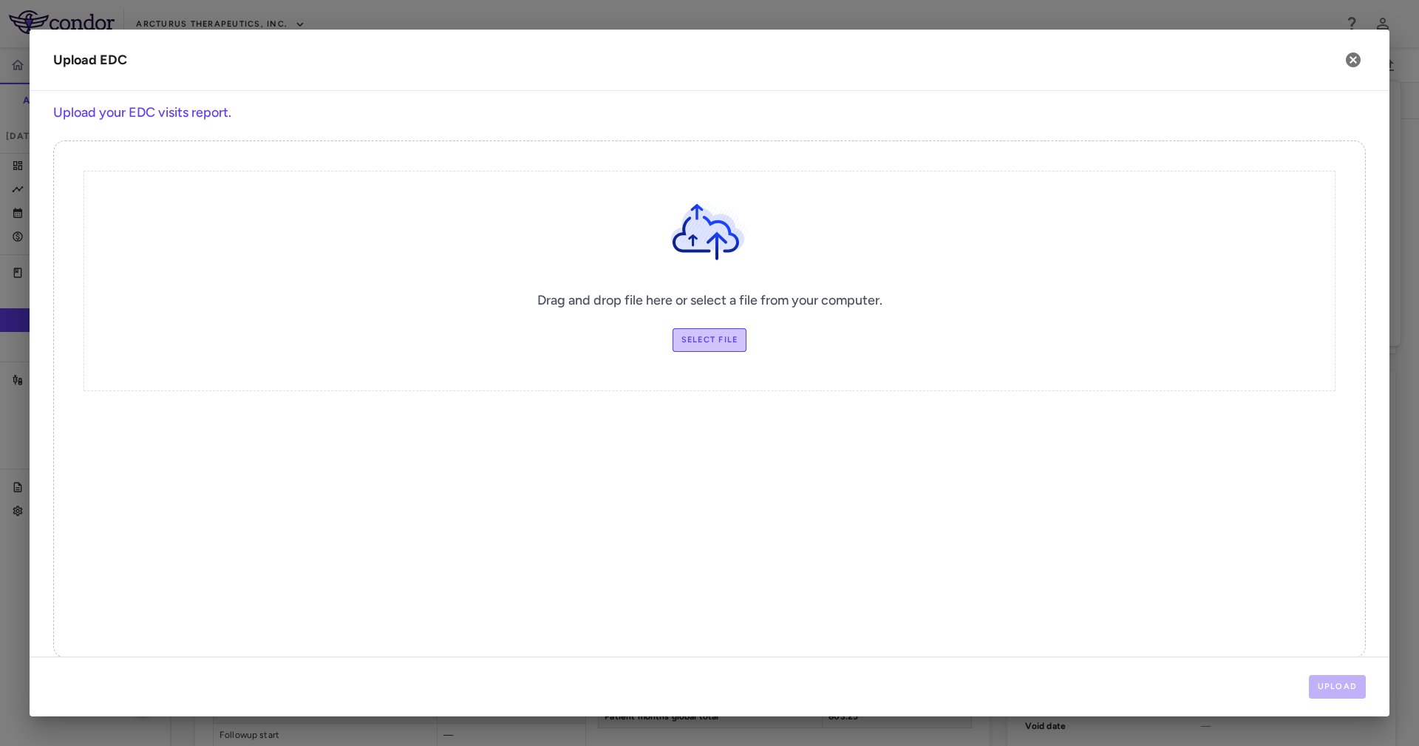
click at [706, 337] on label "Select file" at bounding box center [710, 340] width 75 height 24
click at [0, 0] on input "Select file" at bounding box center [0, 0] width 0 height 0
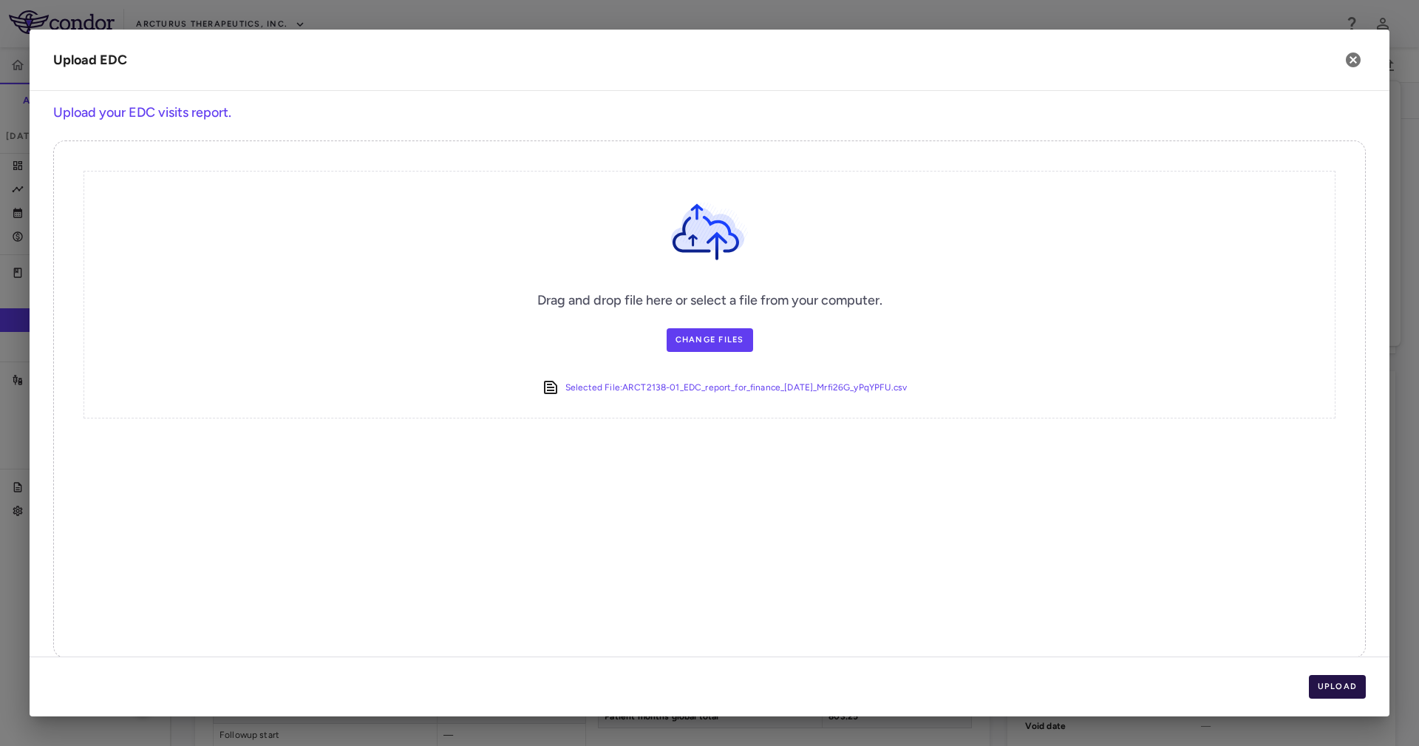
click at [1343, 676] on button "Upload" at bounding box center [1338, 687] width 58 height 24
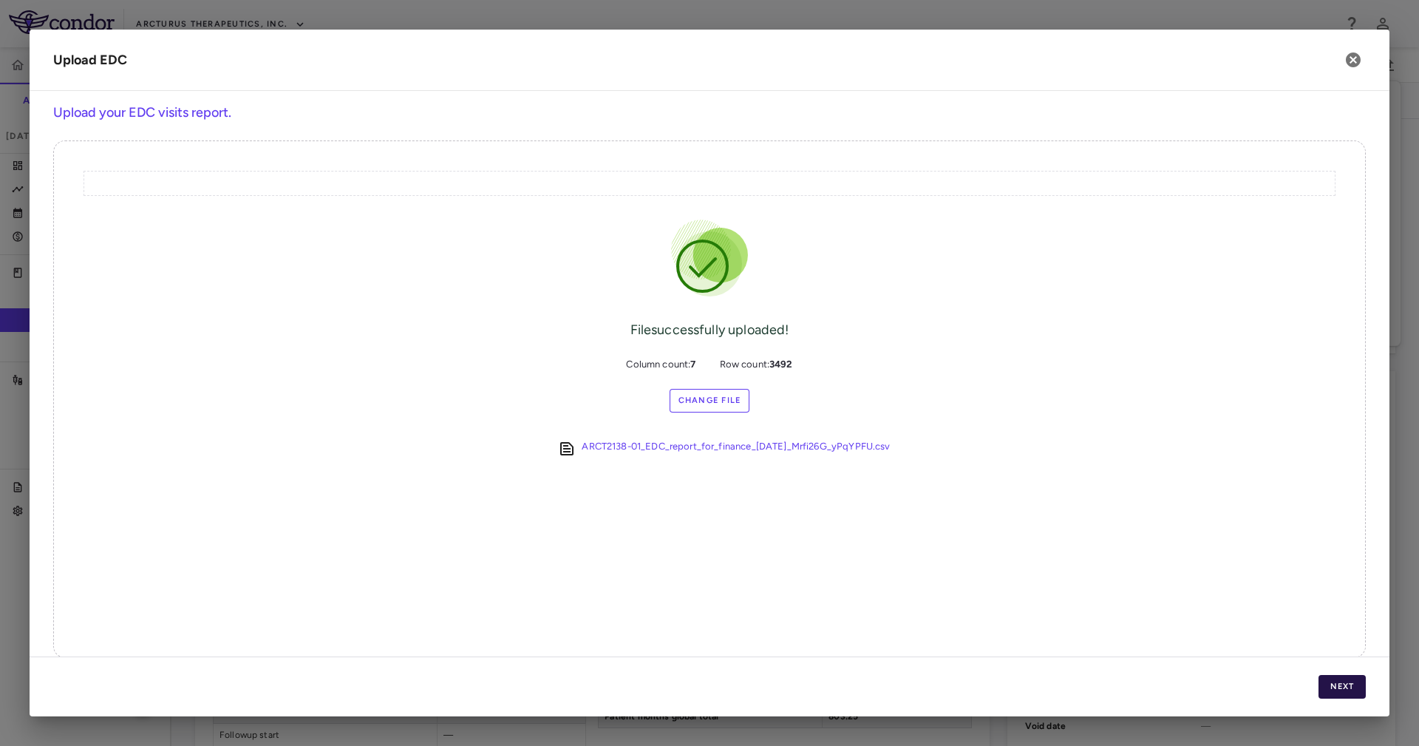
click at [1344, 677] on button "Next" at bounding box center [1342, 687] width 47 height 24
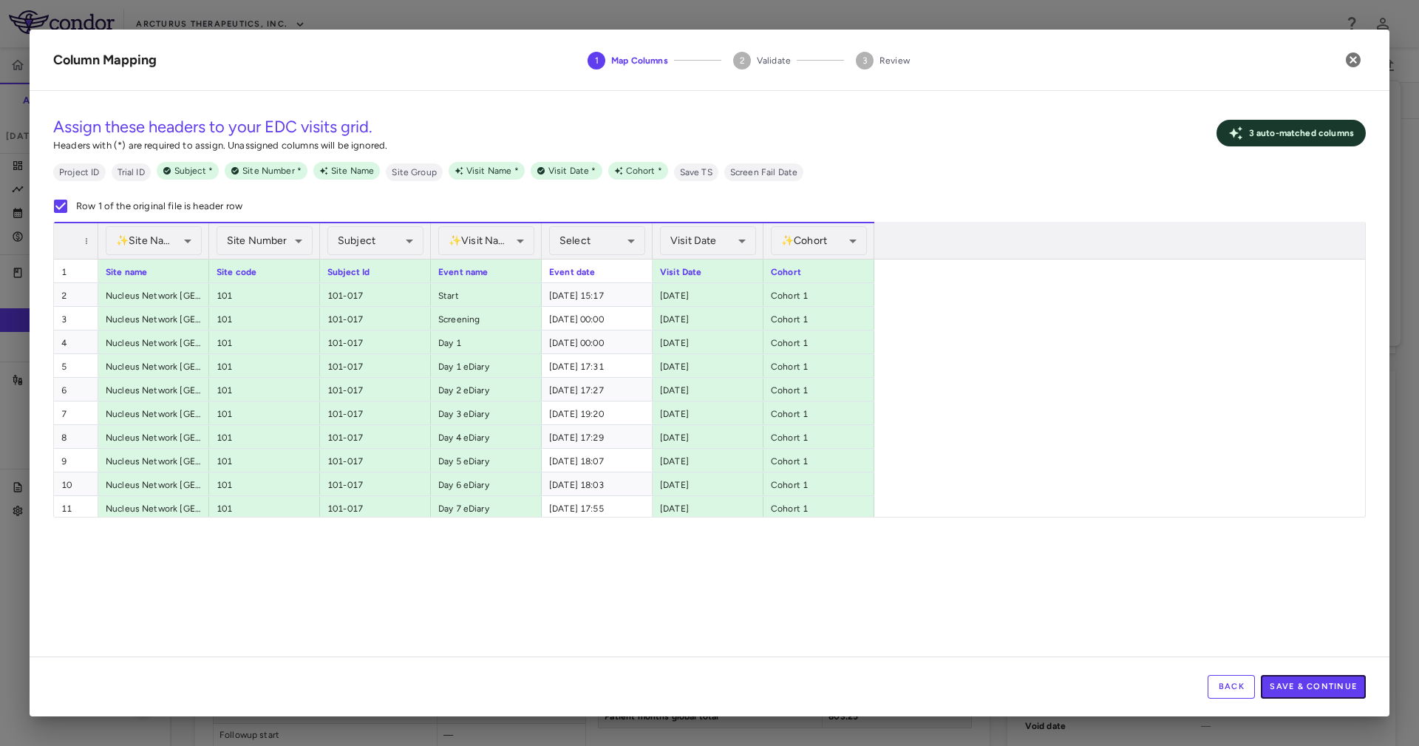
click at [1347, 696] on button "Save & Continue" at bounding box center [1313, 687] width 105 height 24
click at [1126, 171] on ul "Project ID Trial ID Subject * Site Number * Site Name Site Group Visit Name * V…" at bounding box center [709, 171] width 1313 height 19
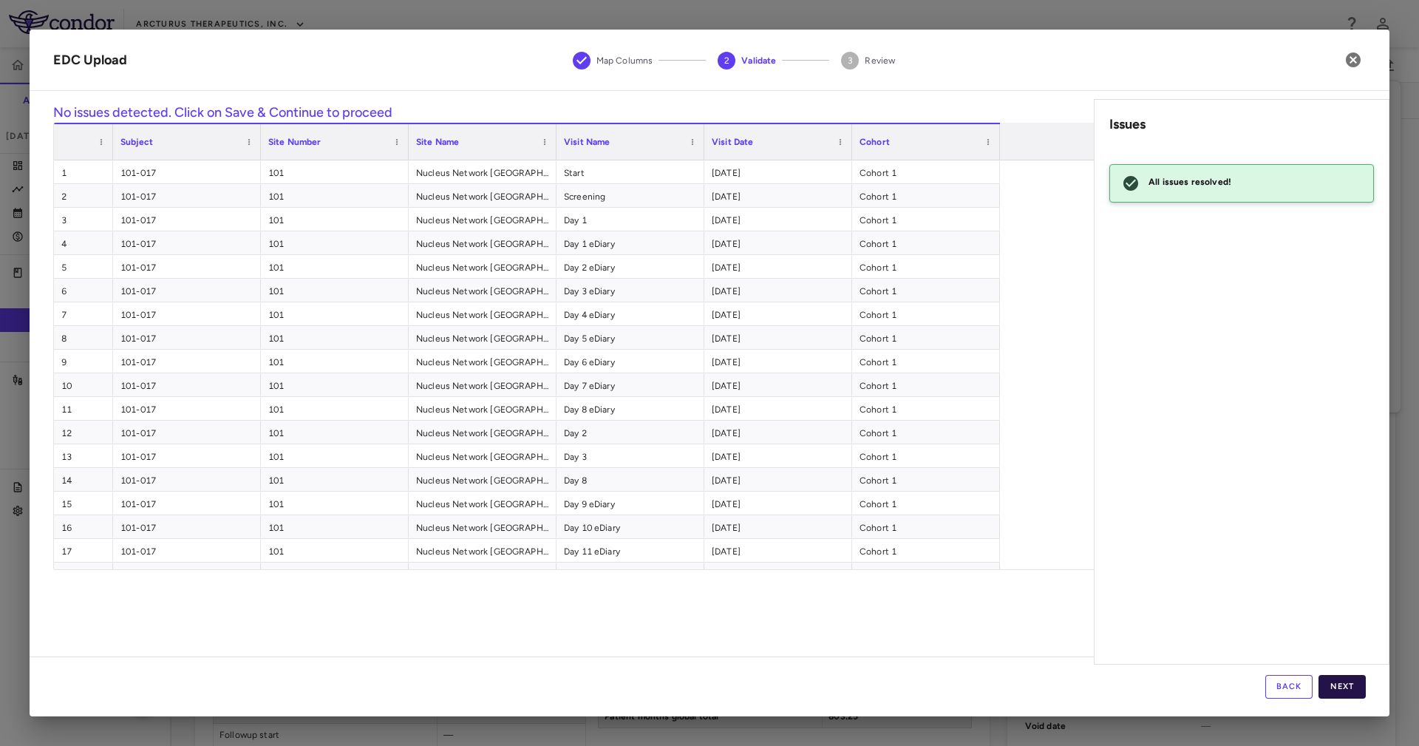
click at [1338, 686] on button "Next" at bounding box center [1342, 687] width 47 height 24
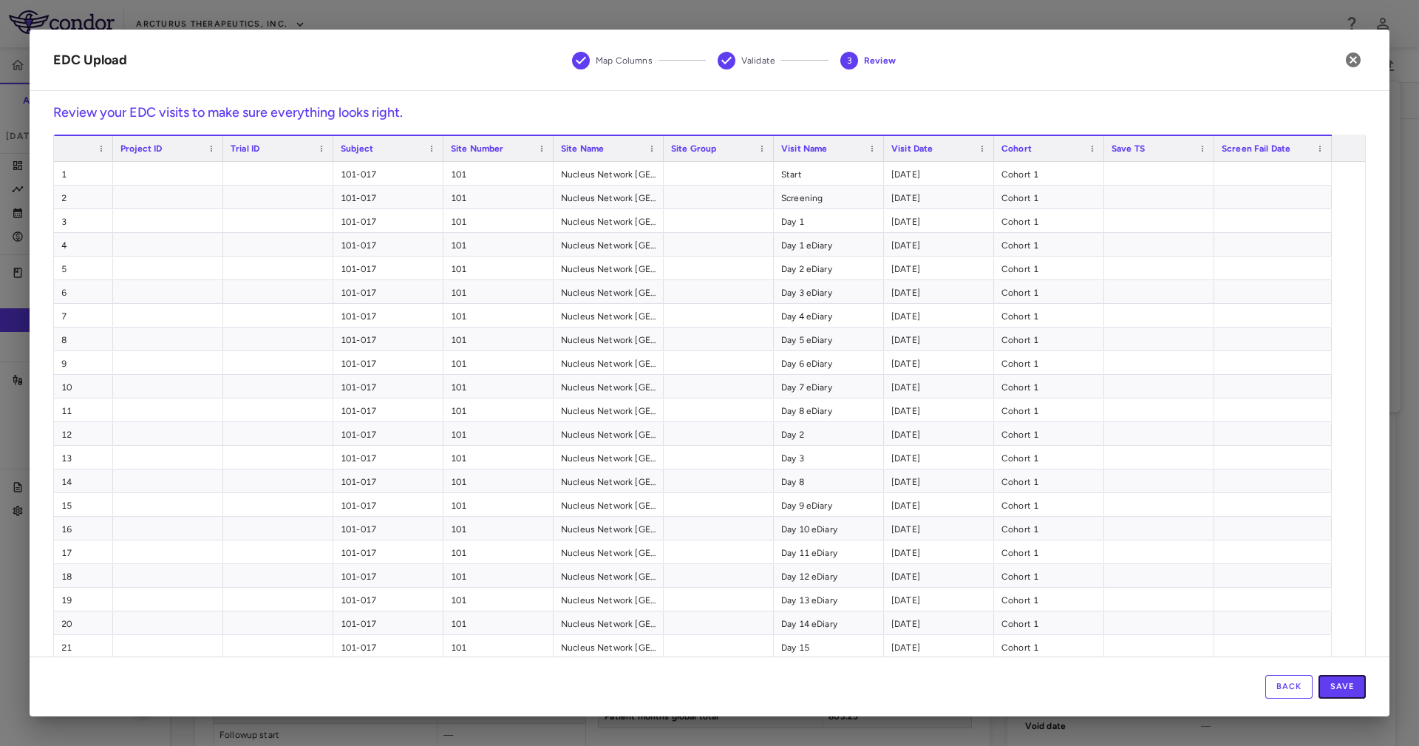
click at [1338, 686] on button "Save" at bounding box center [1342, 687] width 47 height 24
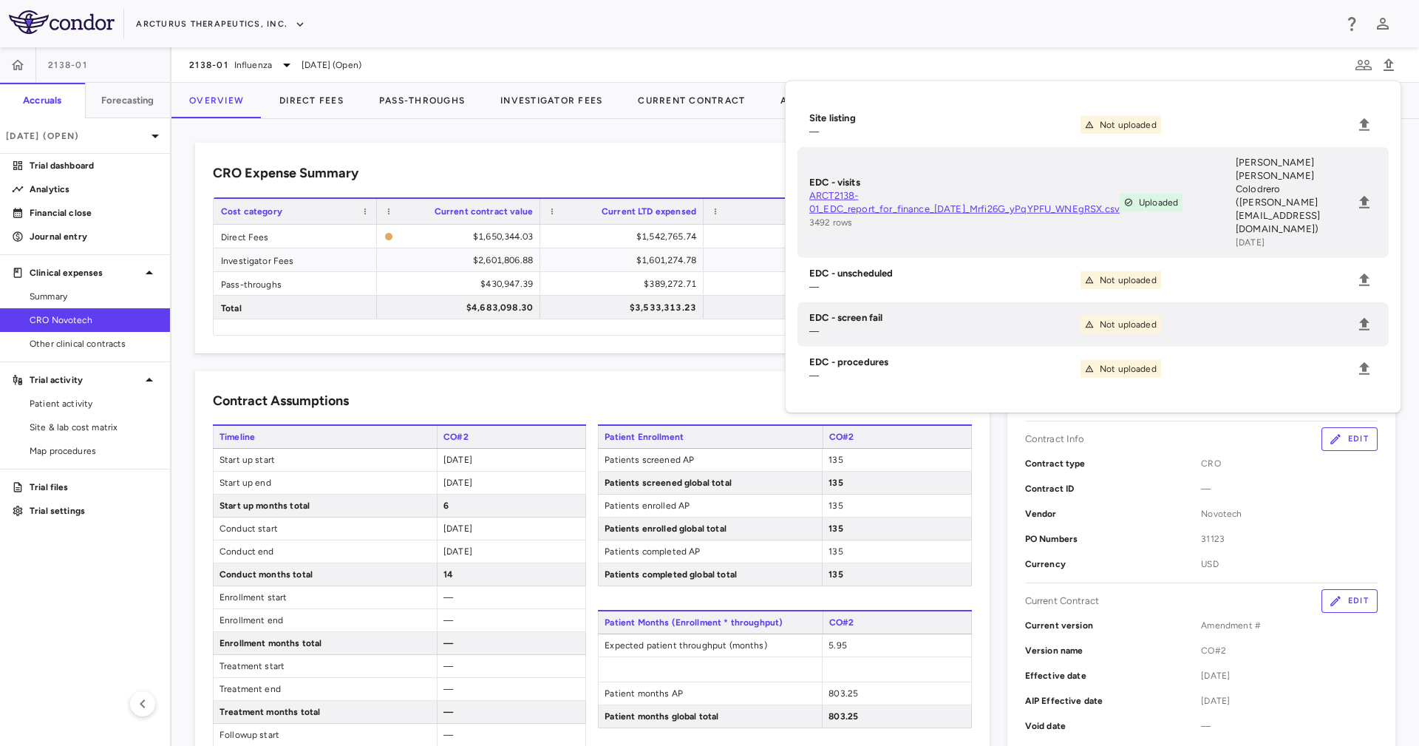
click at [648, 354] on div "Contract Assumptions Edit Timeline CO#2 Start up start [DATE] Start up end [DAT…" at bounding box center [583, 756] width 812 height 807
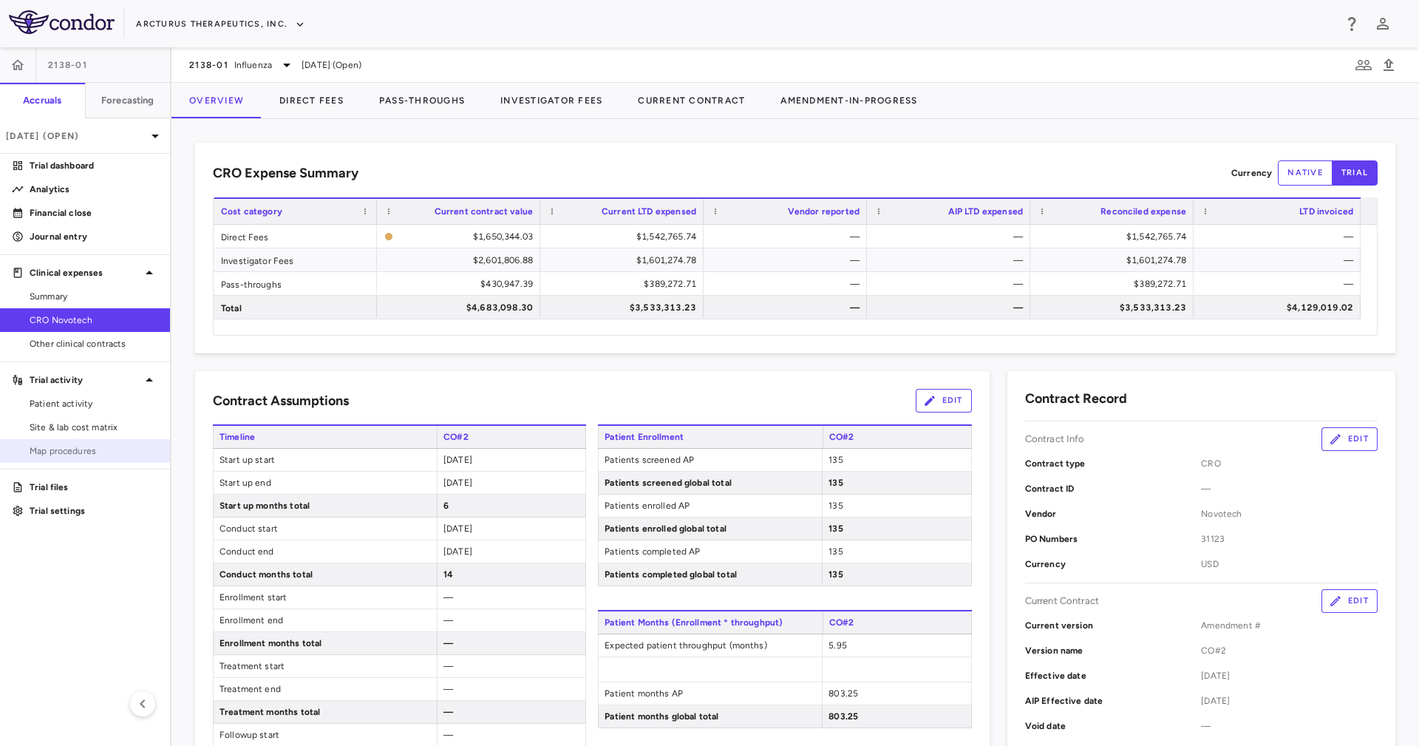
click at [82, 442] on link "Map procedures" at bounding box center [85, 451] width 170 height 22
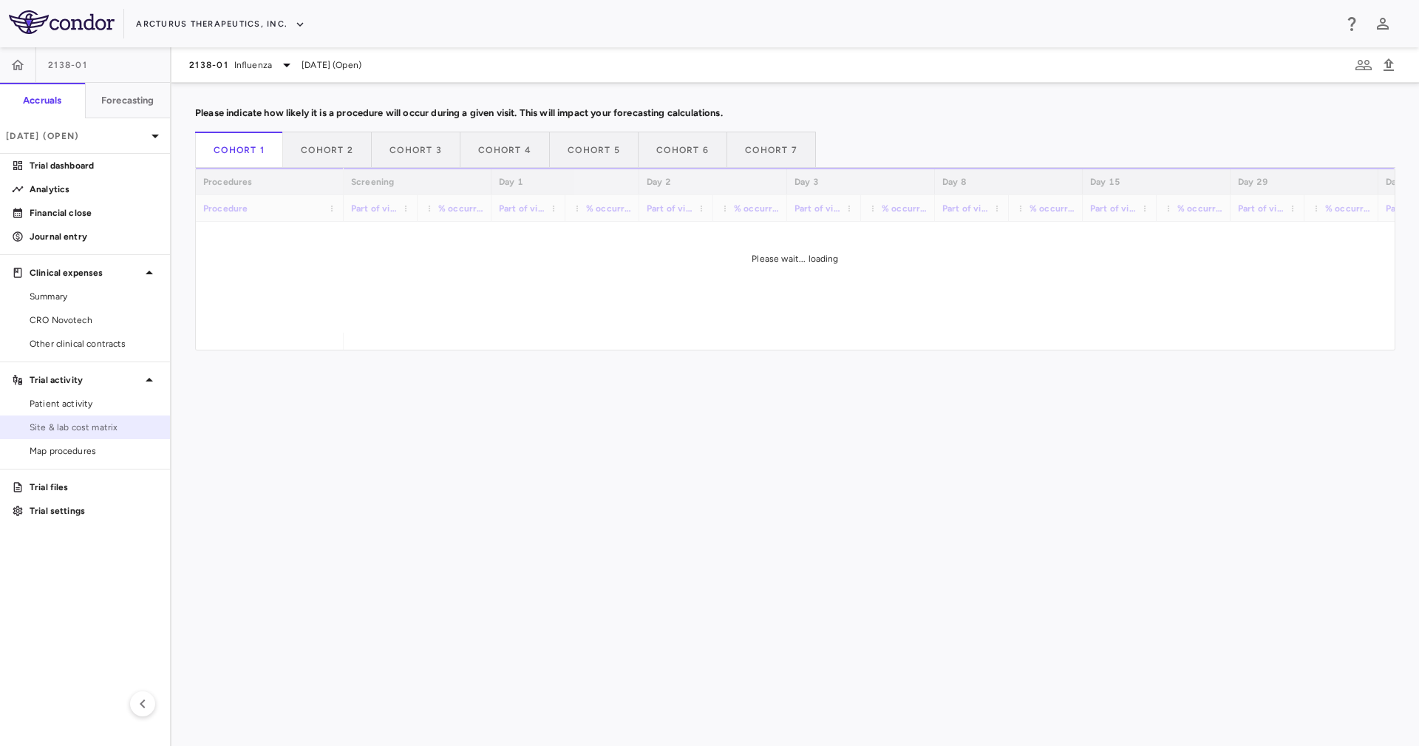
click at [82, 432] on span "Site & lab cost matrix" at bounding box center [94, 427] width 129 height 13
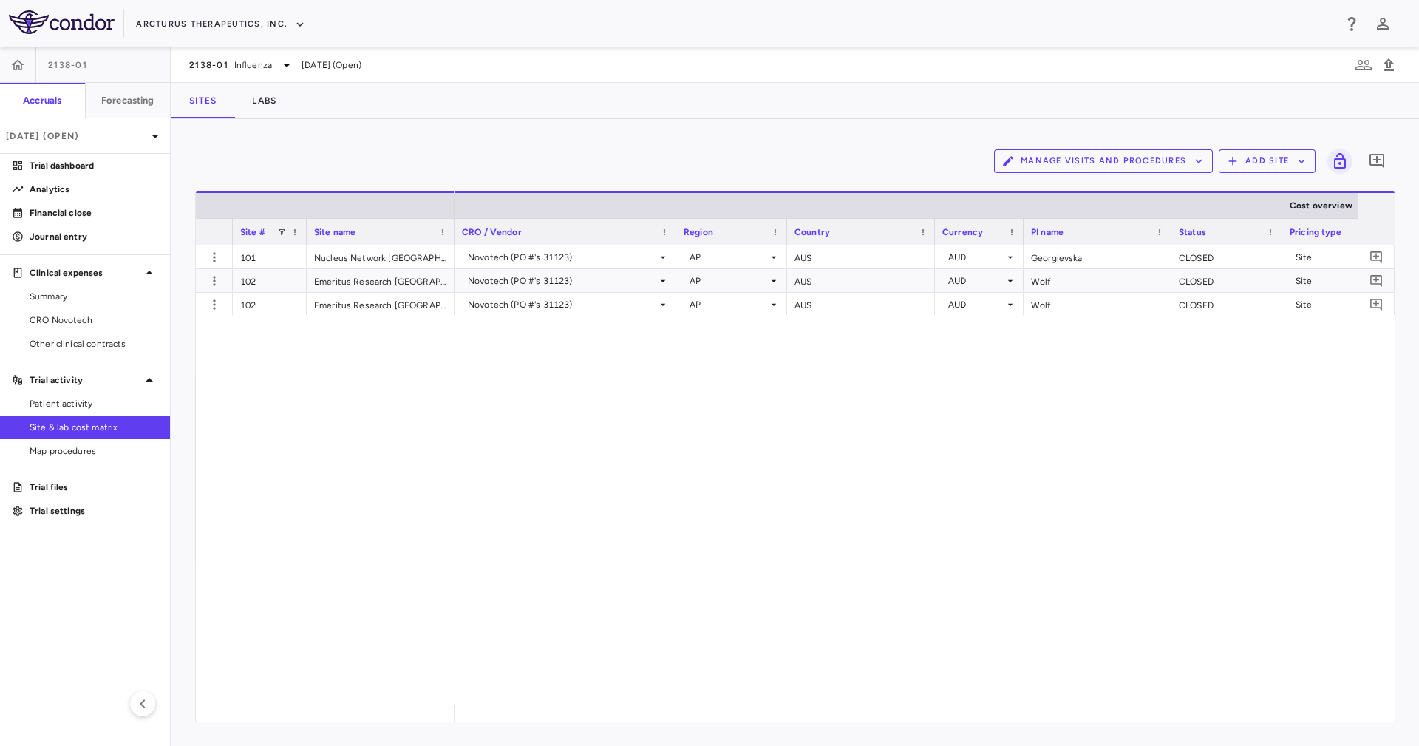
click at [1109, 158] on button "Manage Visits and Procedures" at bounding box center [1103, 161] width 219 height 24
click at [1102, 196] on li "Visit Schedules" at bounding box center [1087, 190] width 157 height 22
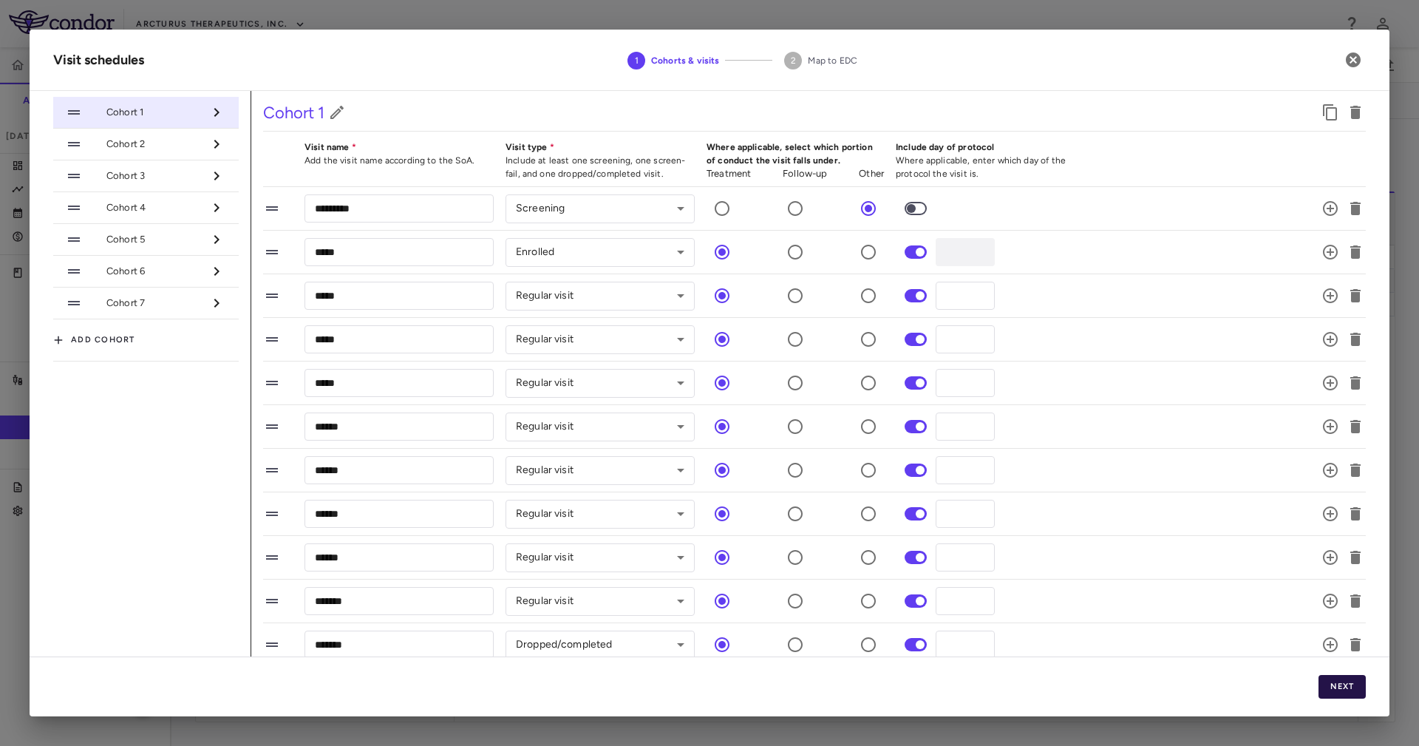
click at [1326, 687] on button "Next" at bounding box center [1342, 687] width 47 height 24
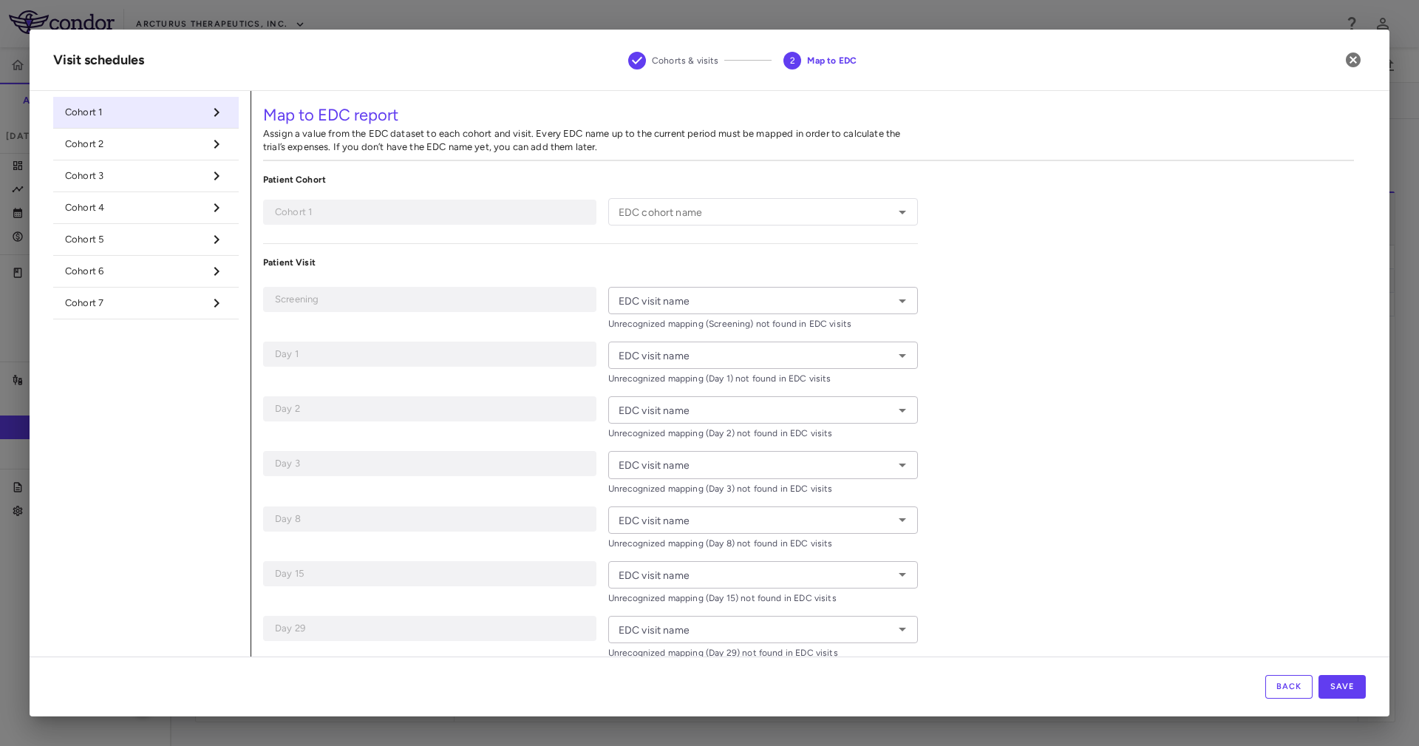
type input "********"
type input "*********"
type input "*****"
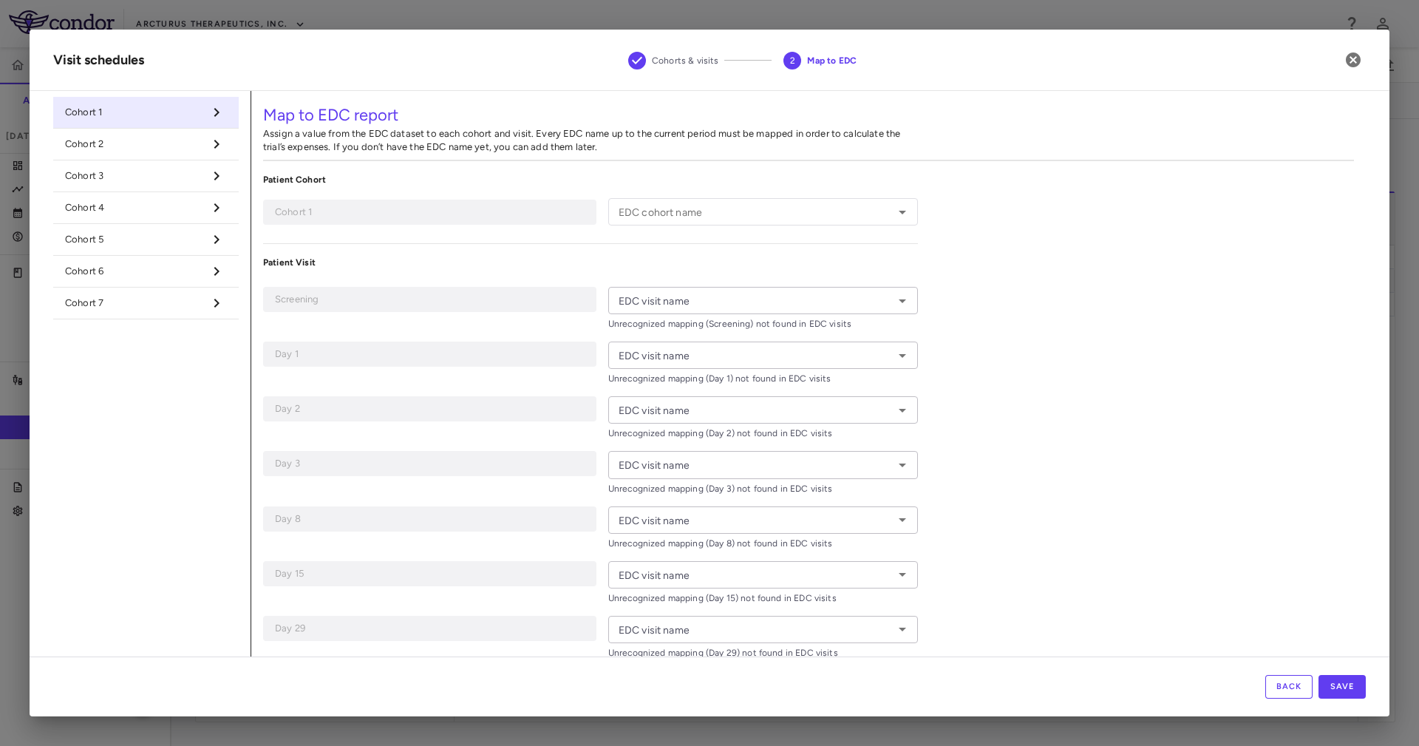
type input "*****"
type input "******"
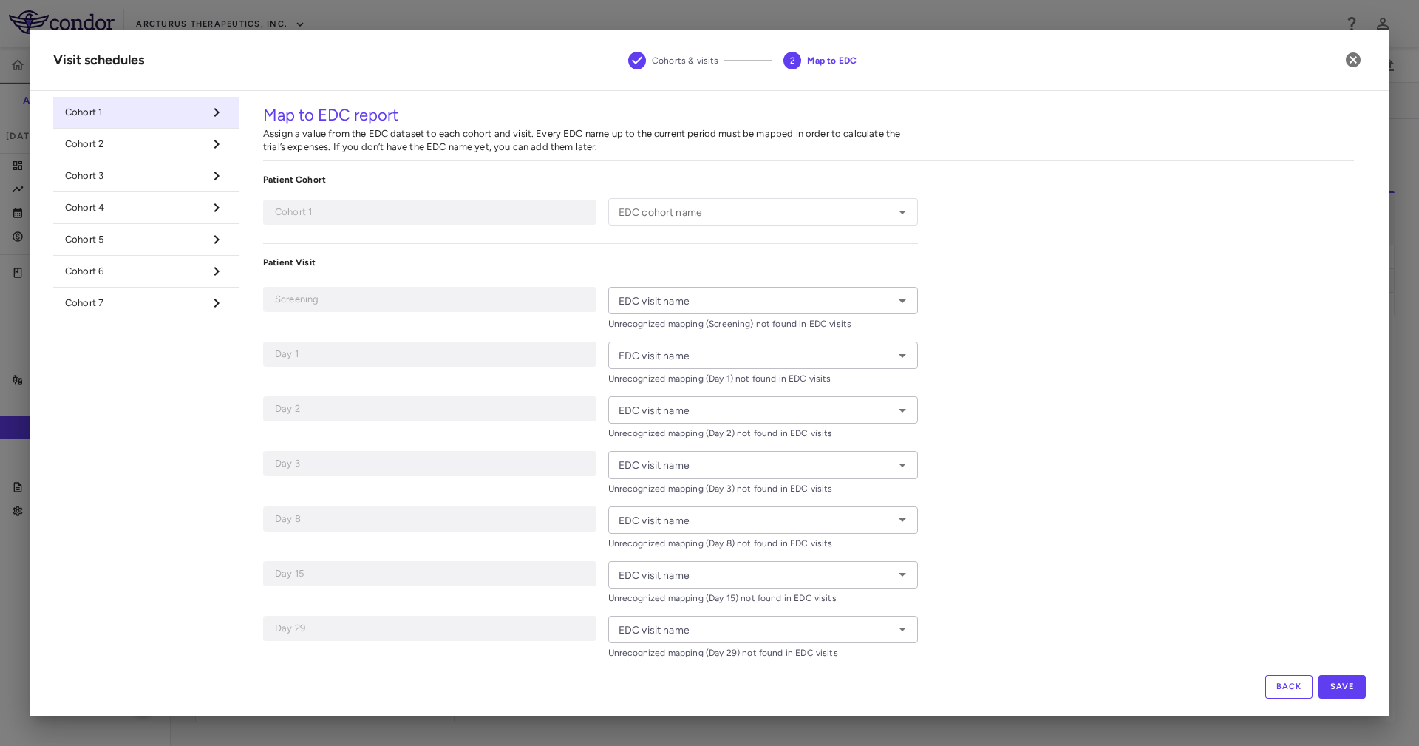
type input "*******"
type input "**********"
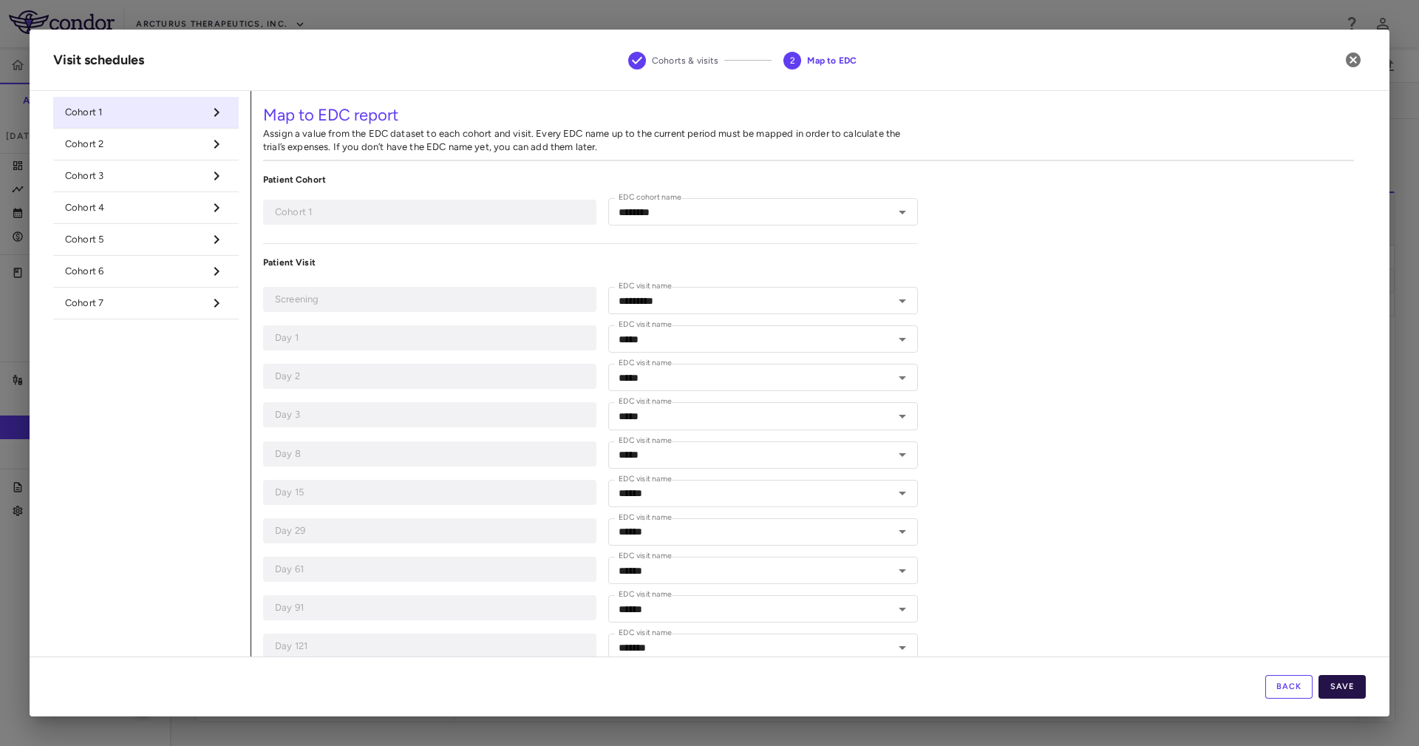
click at [1334, 688] on button "Save" at bounding box center [1342, 687] width 47 height 24
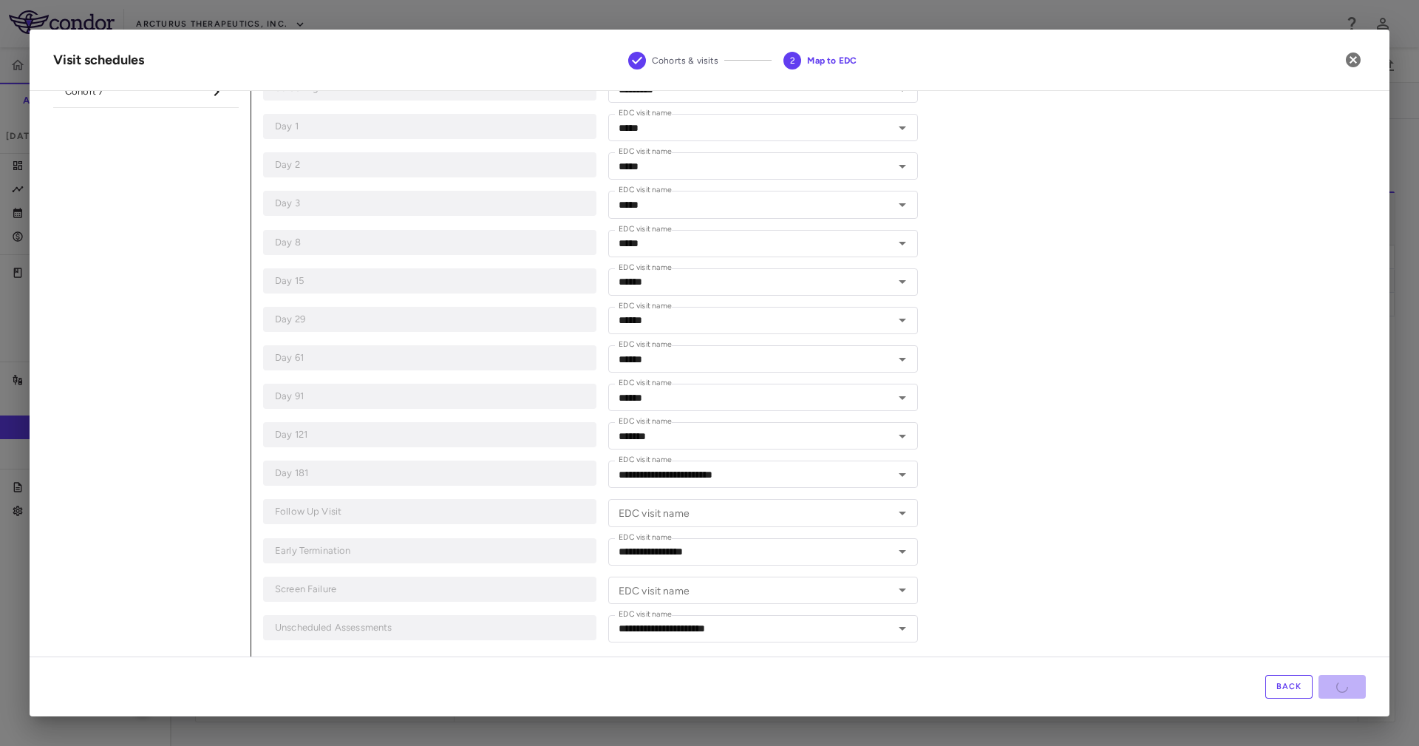
scroll to position [219, 0]
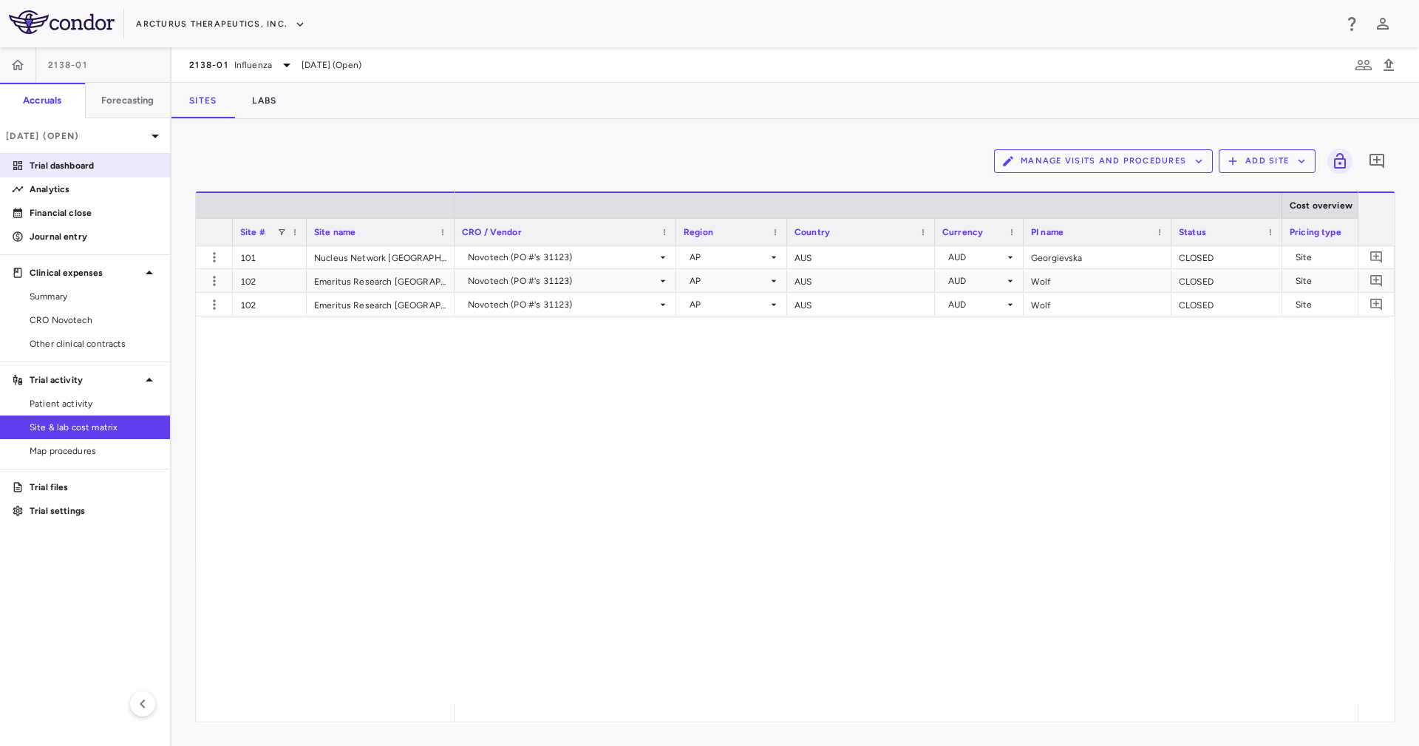
click at [120, 157] on aside "2138-01 Accruals Forecasting Aug 2025 (Open) Trial dashboard Analytics Financia…" at bounding box center [86, 396] width 172 height 699
click at [121, 162] on p "Trial dashboard" at bounding box center [94, 165] width 129 height 13
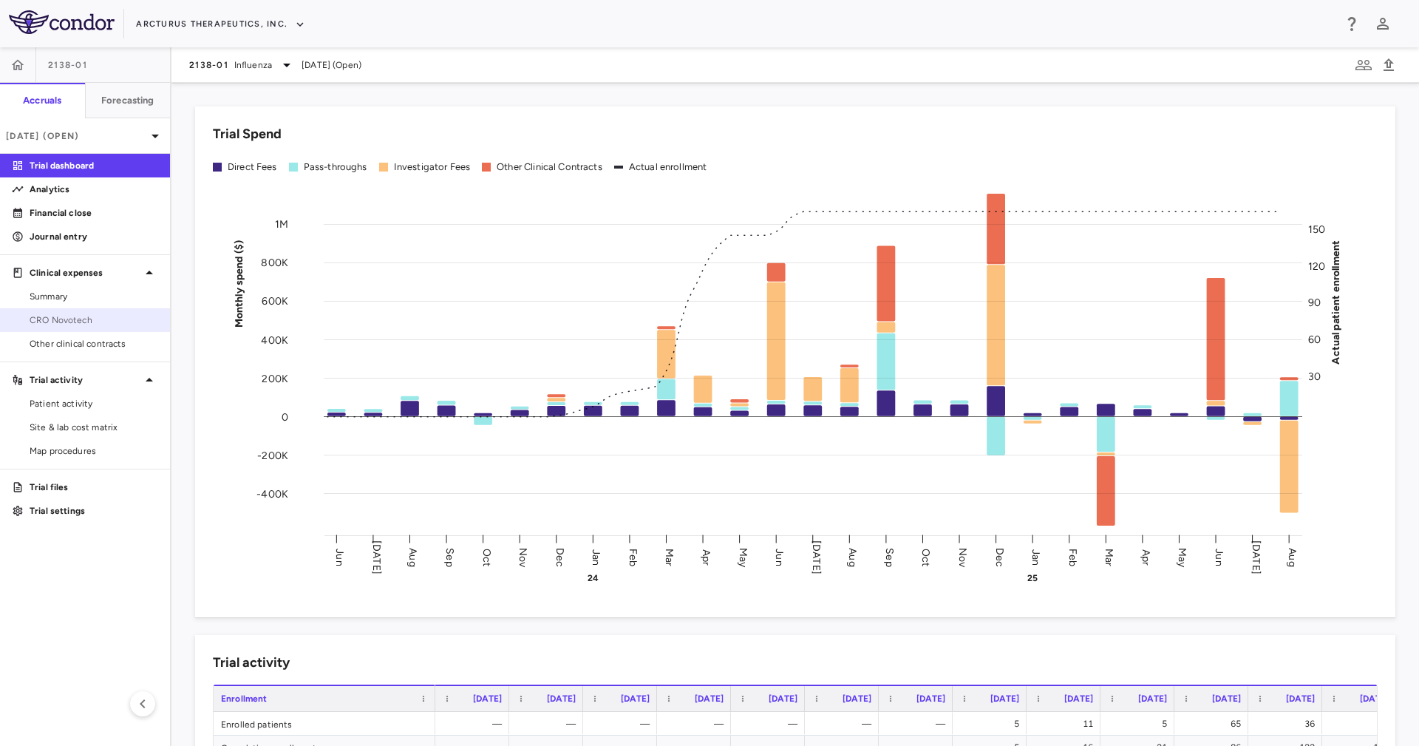
click at [103, 321] on span "CRO Novotech" at bounding box center [94, 319] width 129 height 13
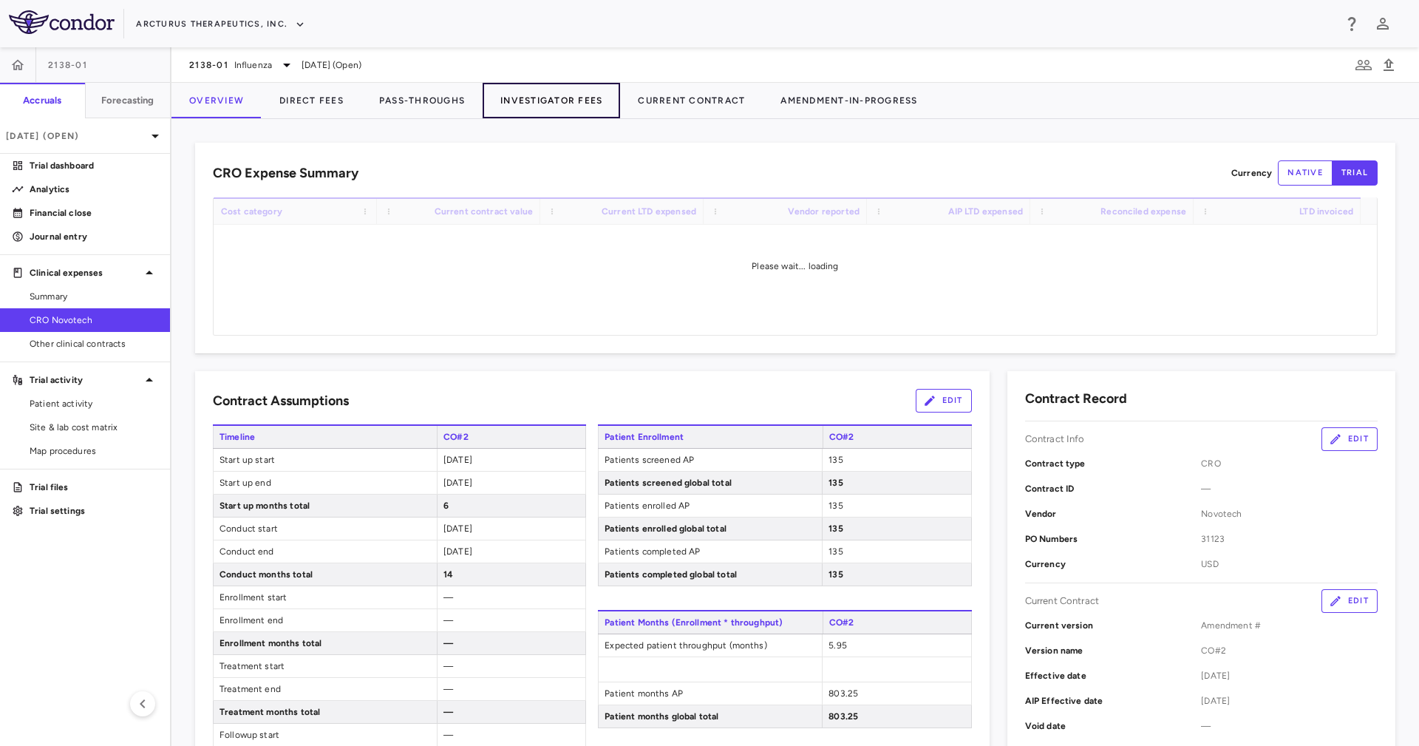
click at [562, 106] on button "Investigator Fees" at bounding box center [551, 100] width 137 height 35
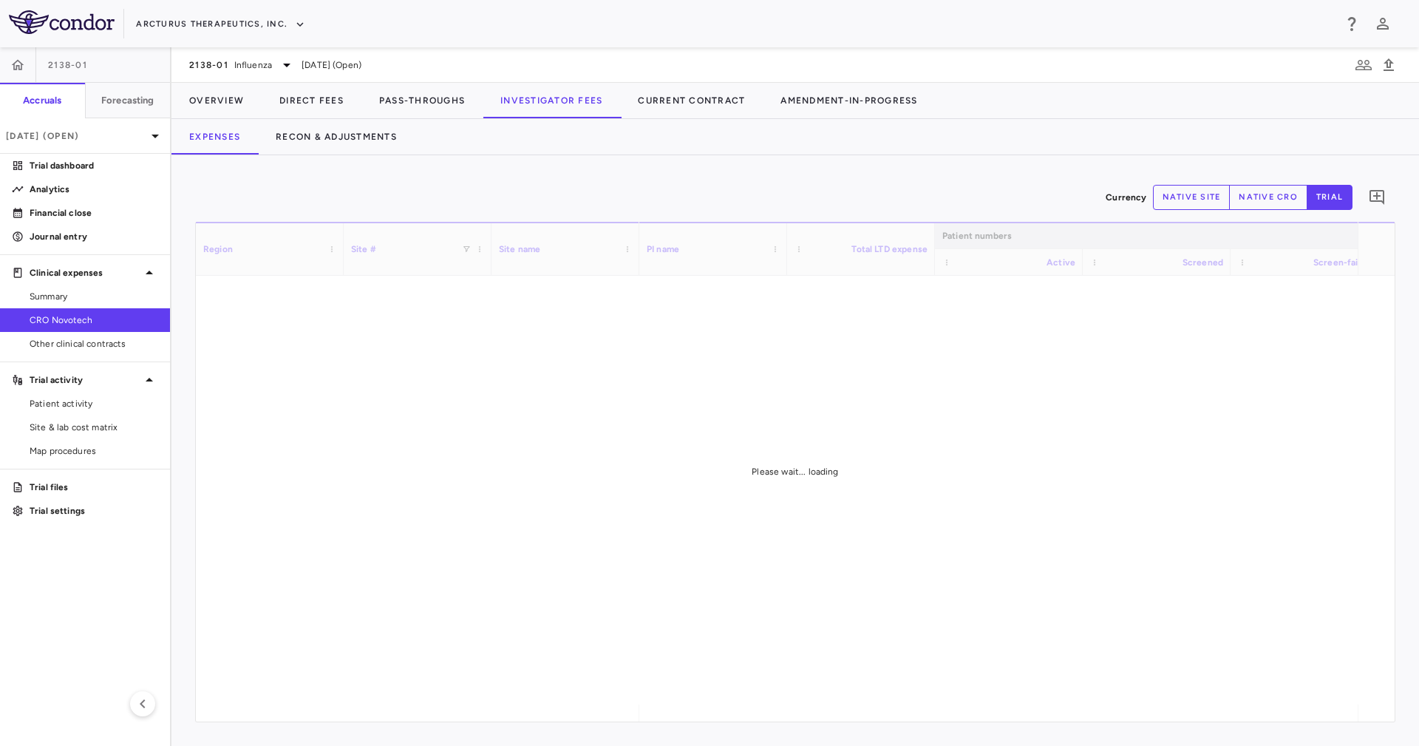
click at [668, 152] on div "Expenses Recon & Adjustments" at bounding box center [796, 136] width 1248 height 35
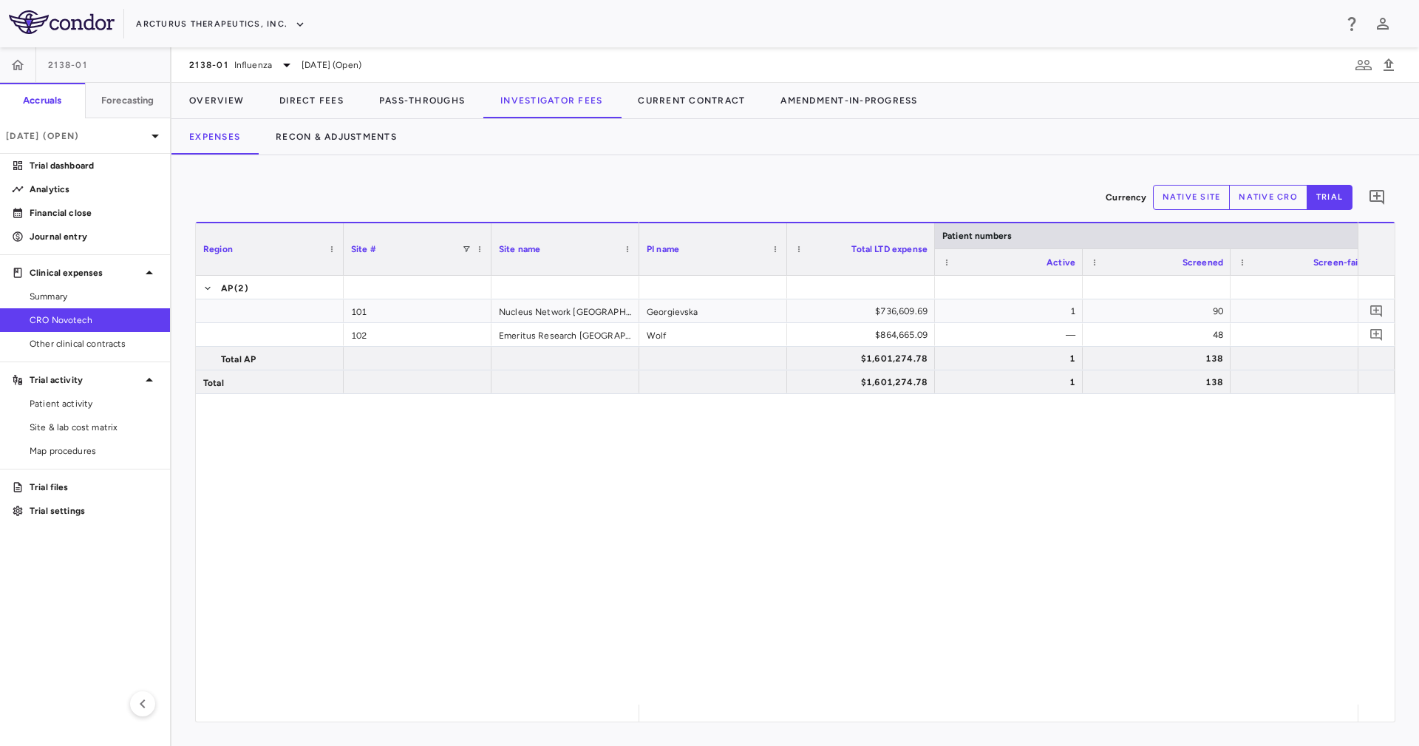
drag, startPoint x: 381, startPoint y: 154, endPoint x: 440, endPoint y: 152, distance: 58.4
click at [375, 152] on div "2138-01 Influenza Aug 2025 (Open) Overview Direct Fees Pass-Throughs Investigat…" at bounding box center [796, 396] width 1248 height 699
click at [364, 143] on button "Recon & Adjustments" at bounding box center [336, 136] width 157 height 35
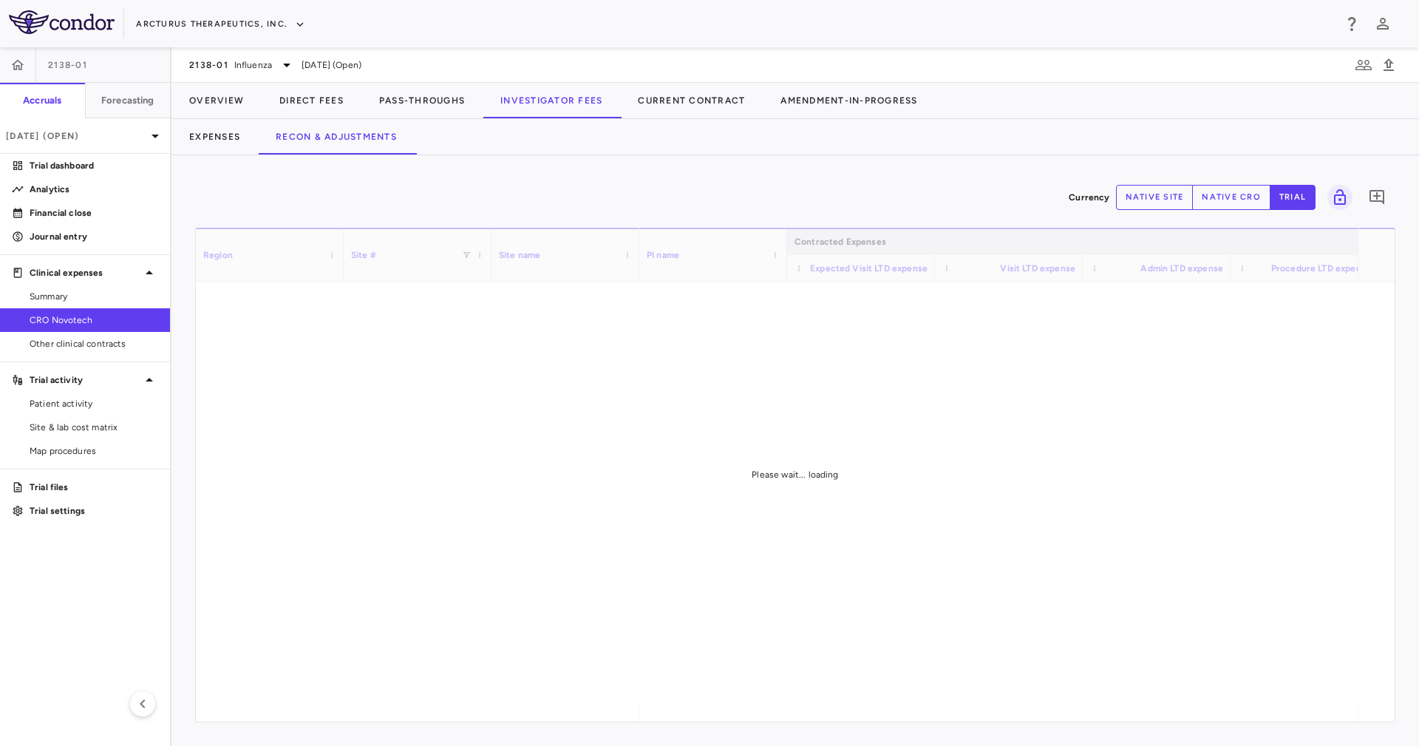
click at [548, 138] on div "Expenses Recon & Adjustments" at bounding box center [796, 136] width 1248 height 35
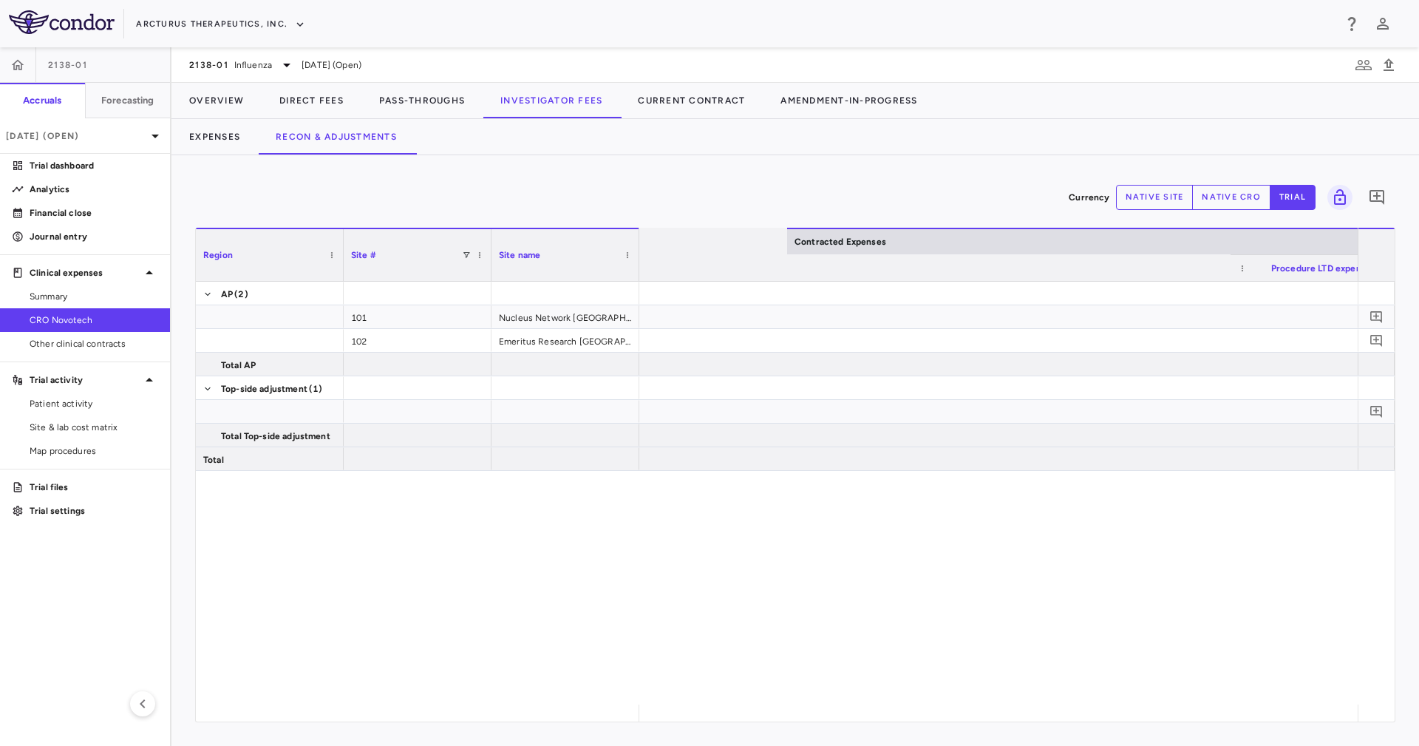
scroll to position [0, 907]
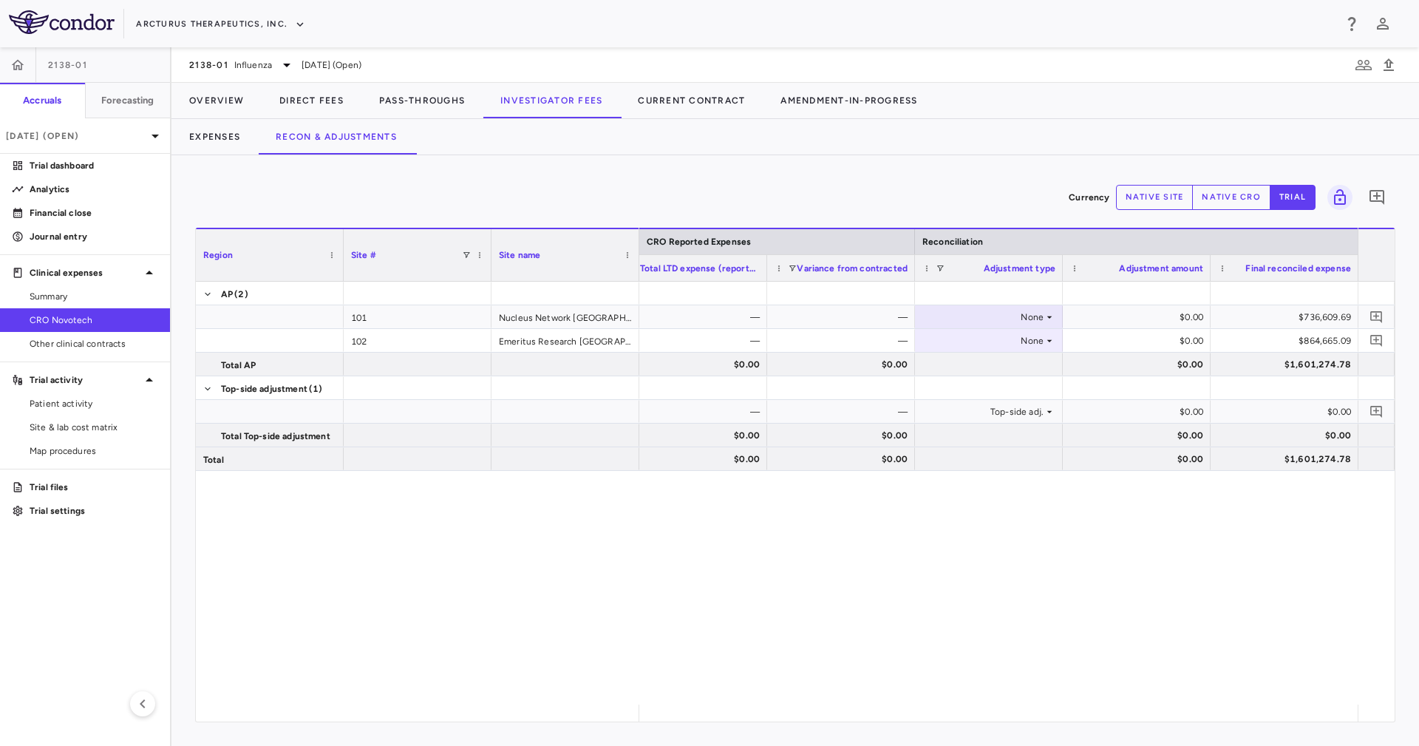
click at [1237, 197] on button "native cro" at bounding box center [1231, 197] width 78 height 25
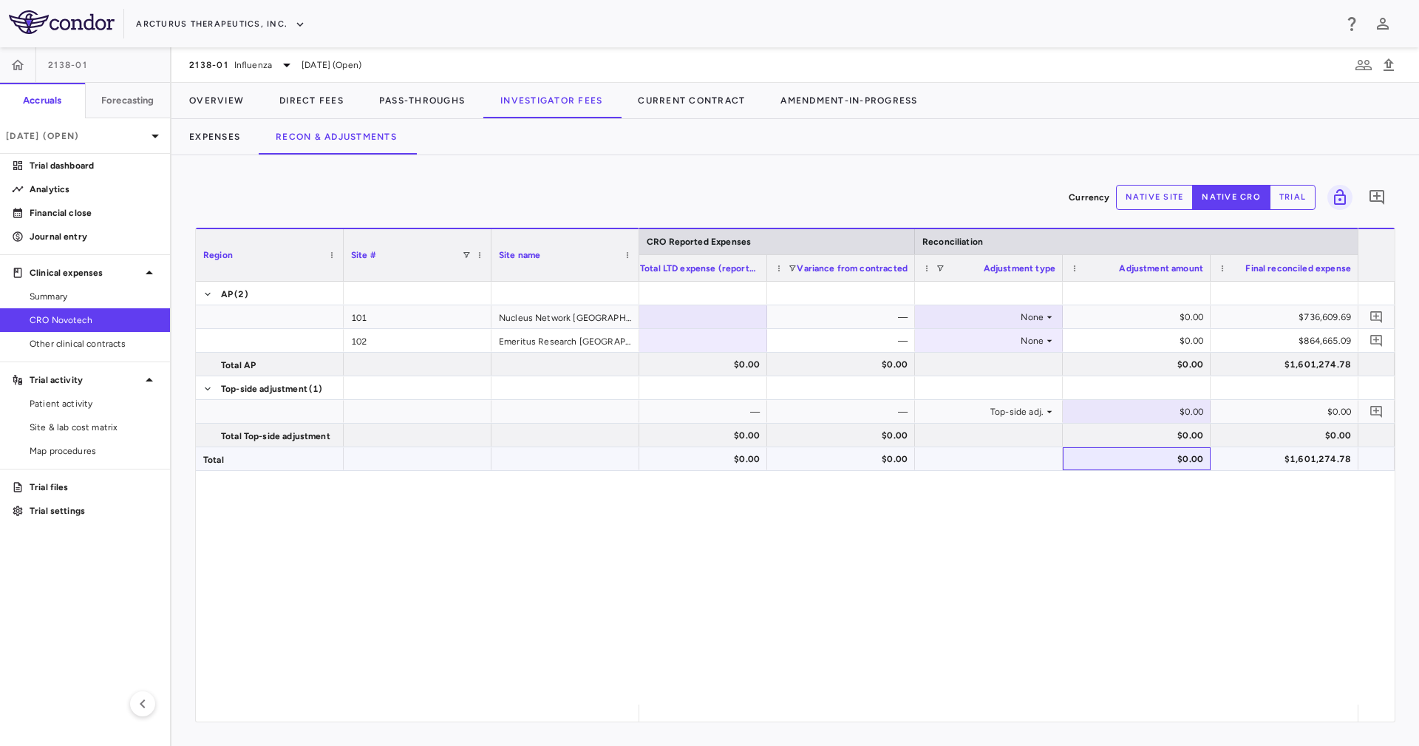
click at [1200, 449] on div "$0.00" at bounding box center [1139, 459] width 127 height 24
click at [1196, 452] on div "$502,644.43" at bounding box center [1139, 459] width 127 height 24
click at [430, 96] on button "Pass-Throughs" at bounding box center [421, 100] width 121 height 35
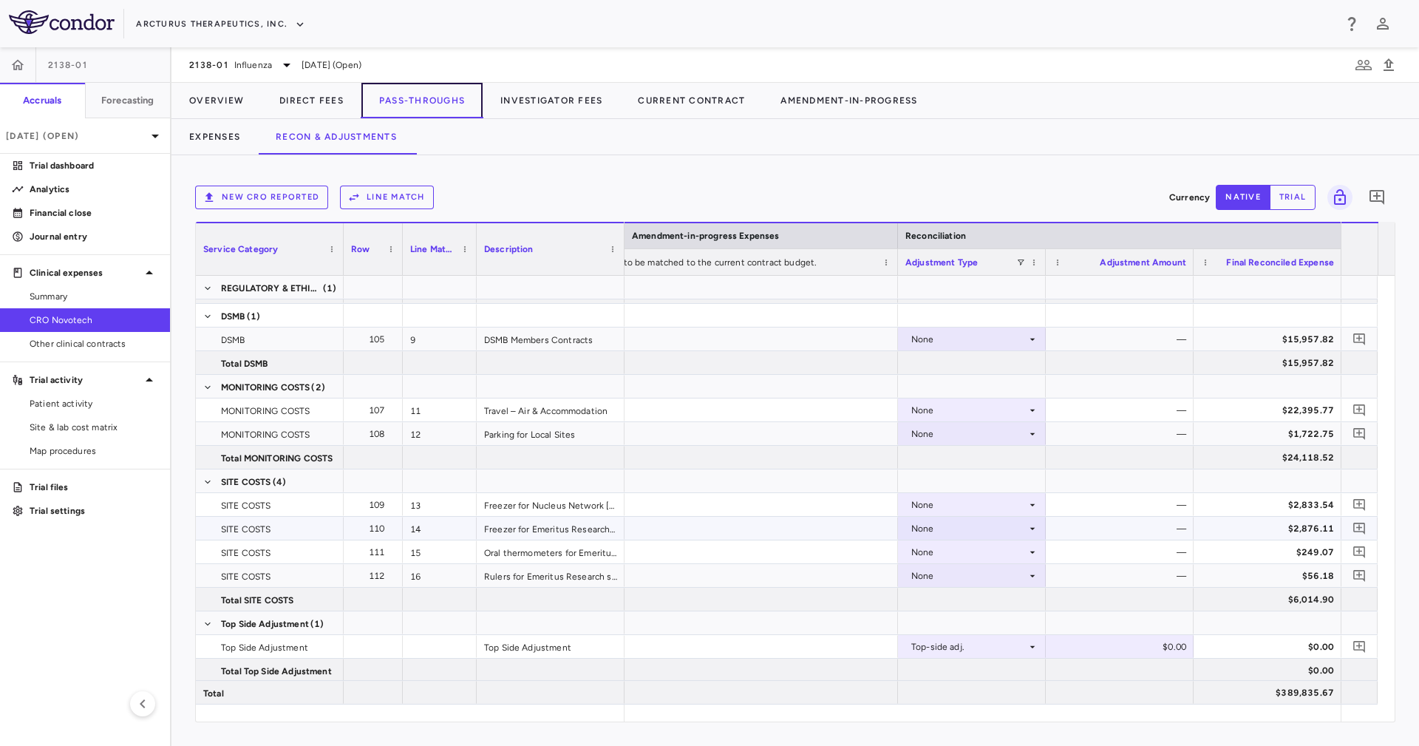
scroll to position [398, 0]
click at [1160, 665] on div at bounding box center [1120, 670] width 148 height 23
click at [111, 160] on p "Trial dashboard" at bounding box center [94, 165] width 129 height 13
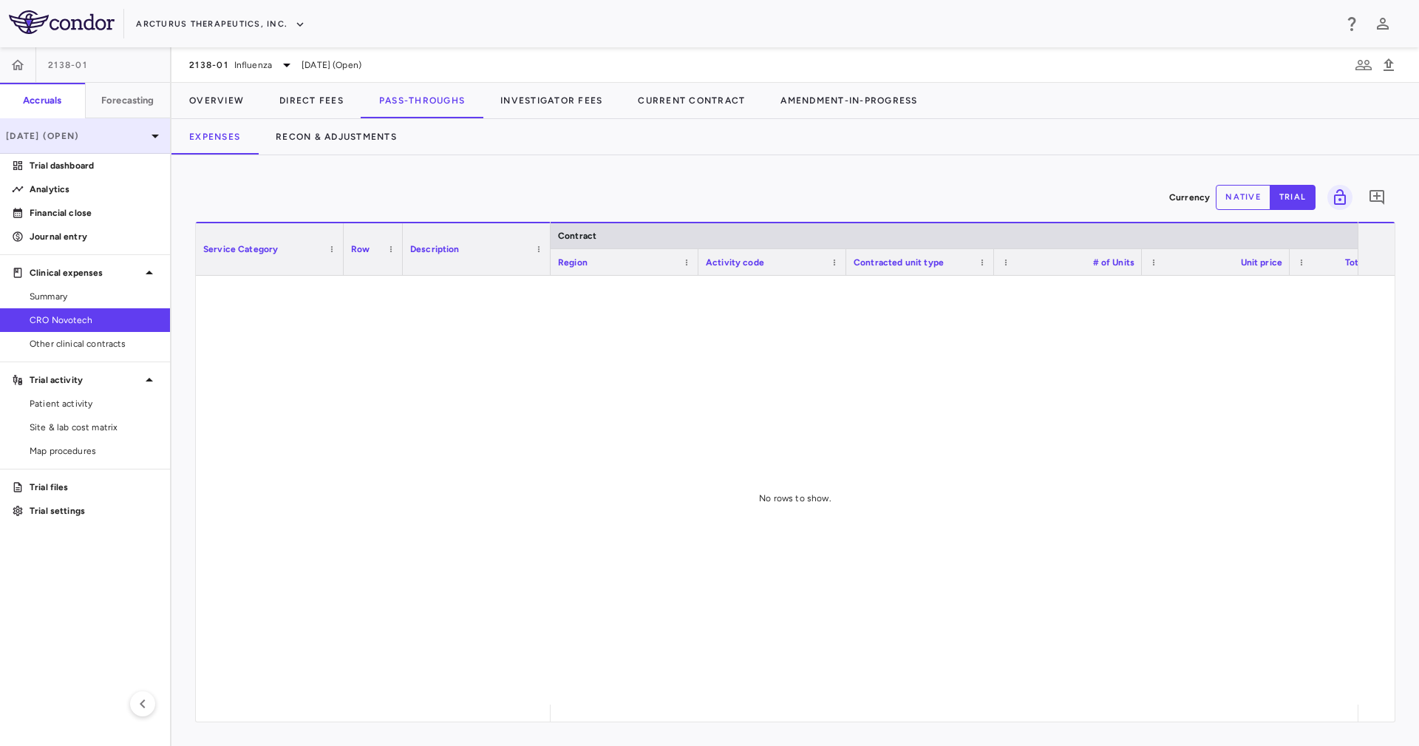
click at [63, 149] on div "[DATE] (Open)" at bounding box center [85, 135] width 170 height 35
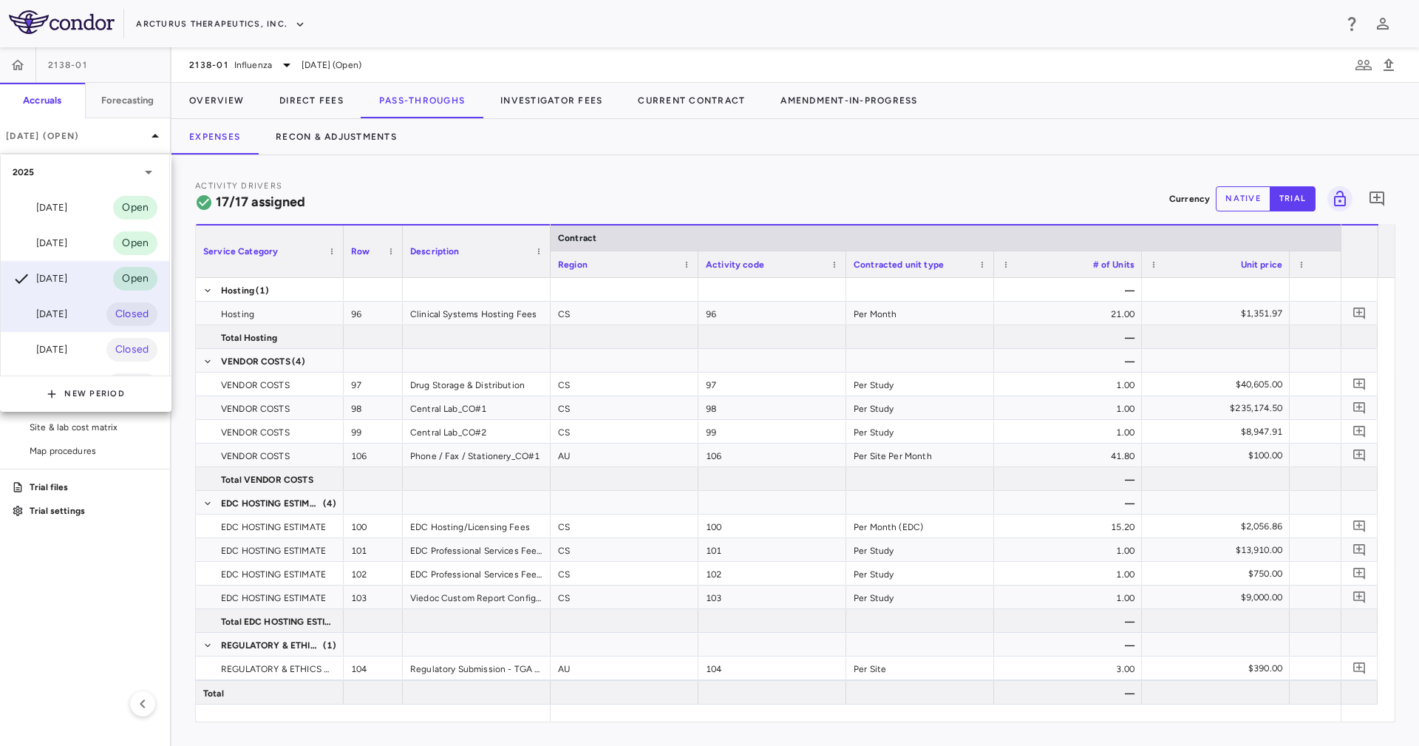
click at [76, 298] on div "[DATE] Closed" at bounding box center [85, 313] width 169 height 35
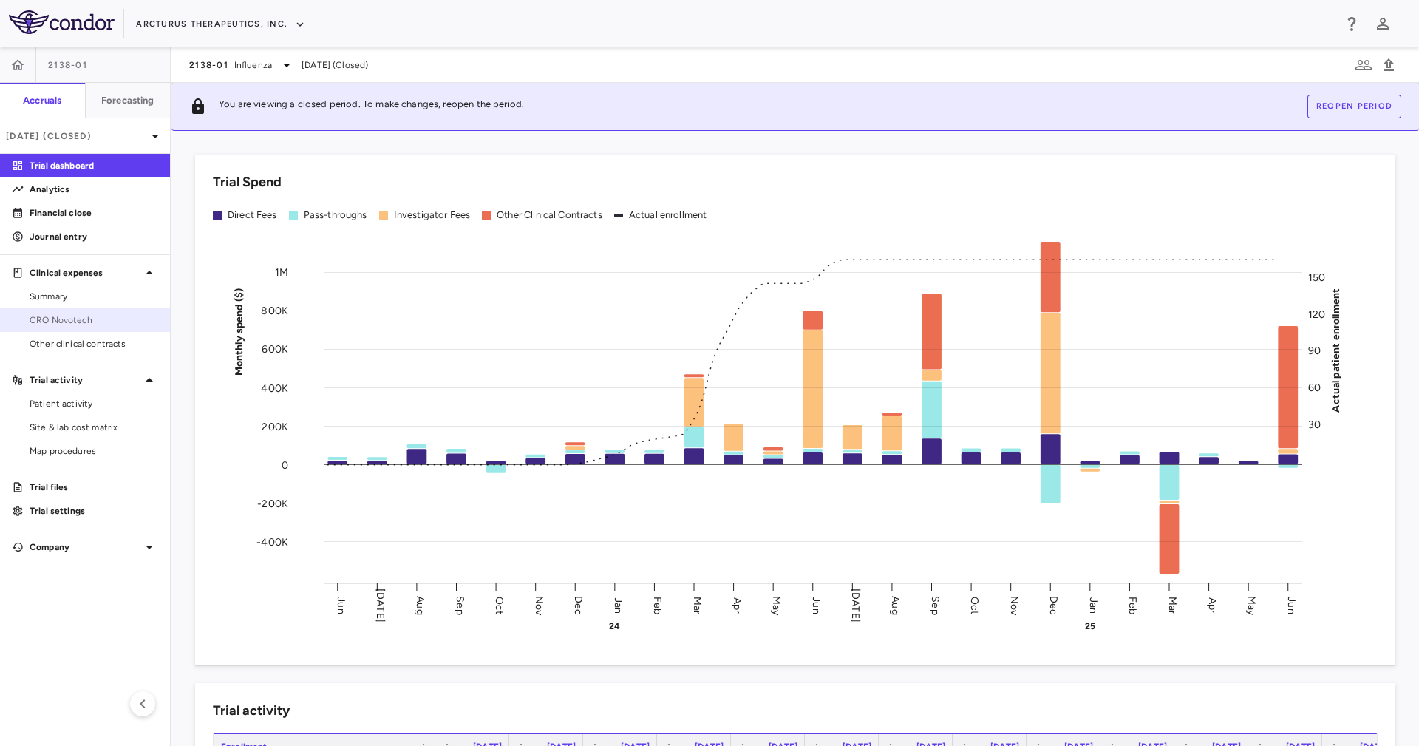
click at [93, 330] on link "CRO Novotech" at bounding box center [85, 320] width 170 height 22
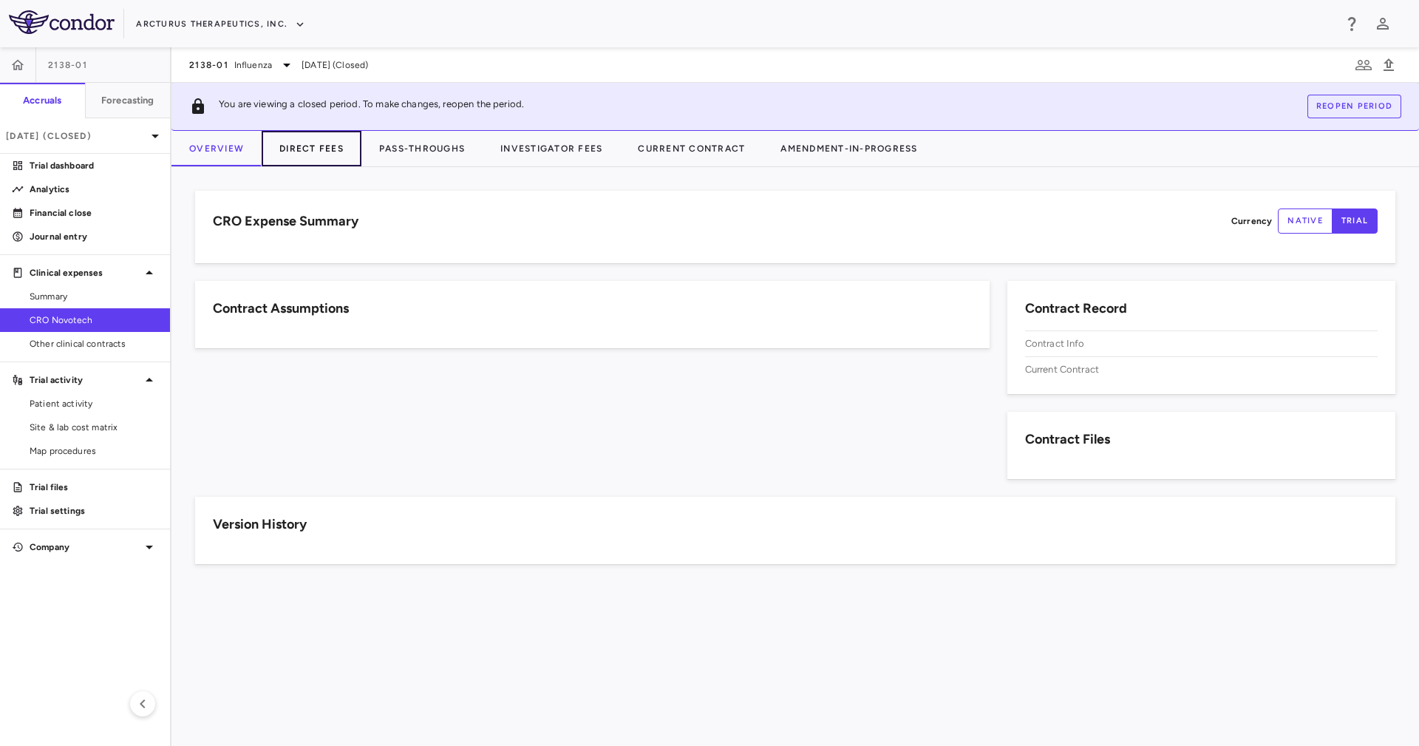
click at [350, 156] on button "Direct Fees" at bounding box center [312, 148] width 100 height 35
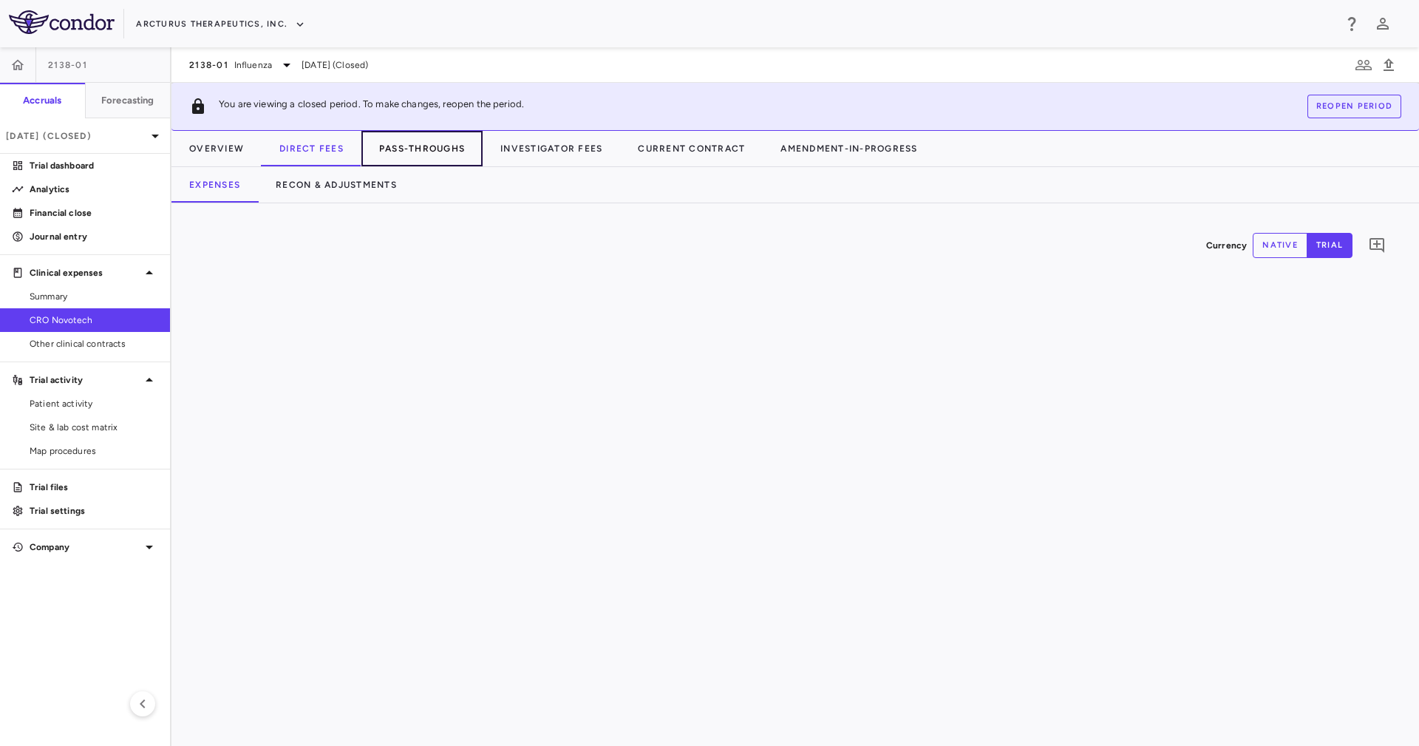
click at [458, 150] on button "Pass-Throughs" at bounding box center [421, 148] width 121 height 35
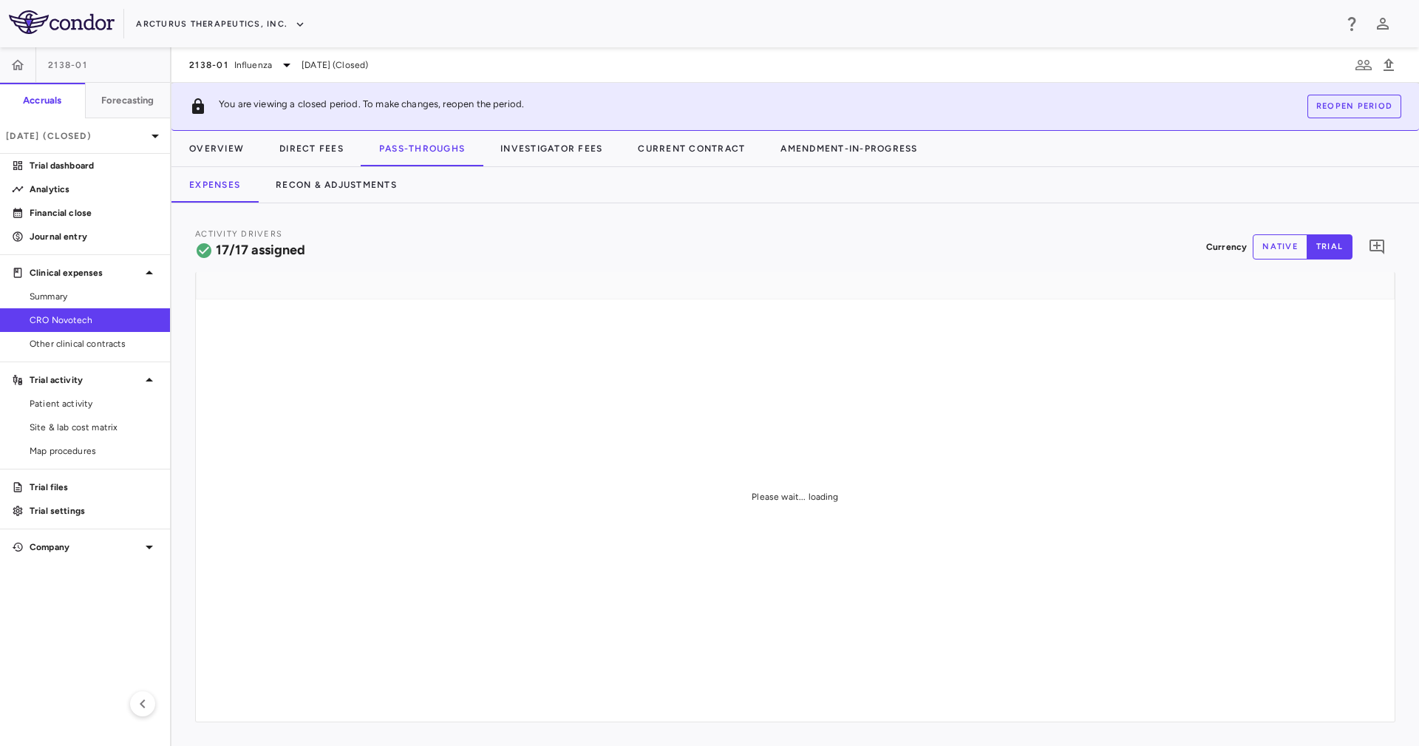
click at [428, 437] on div "Please wait... loading" at bounding box center [795, 496] width 1199 height 449
click at [364, 191] on button "Recon & Adjustments" at bounding box center [336, 184] width 157 height 35
click at [679, 207] on div "Currency native trial 0" at bounding box center [796, 474] width 1248 height 543
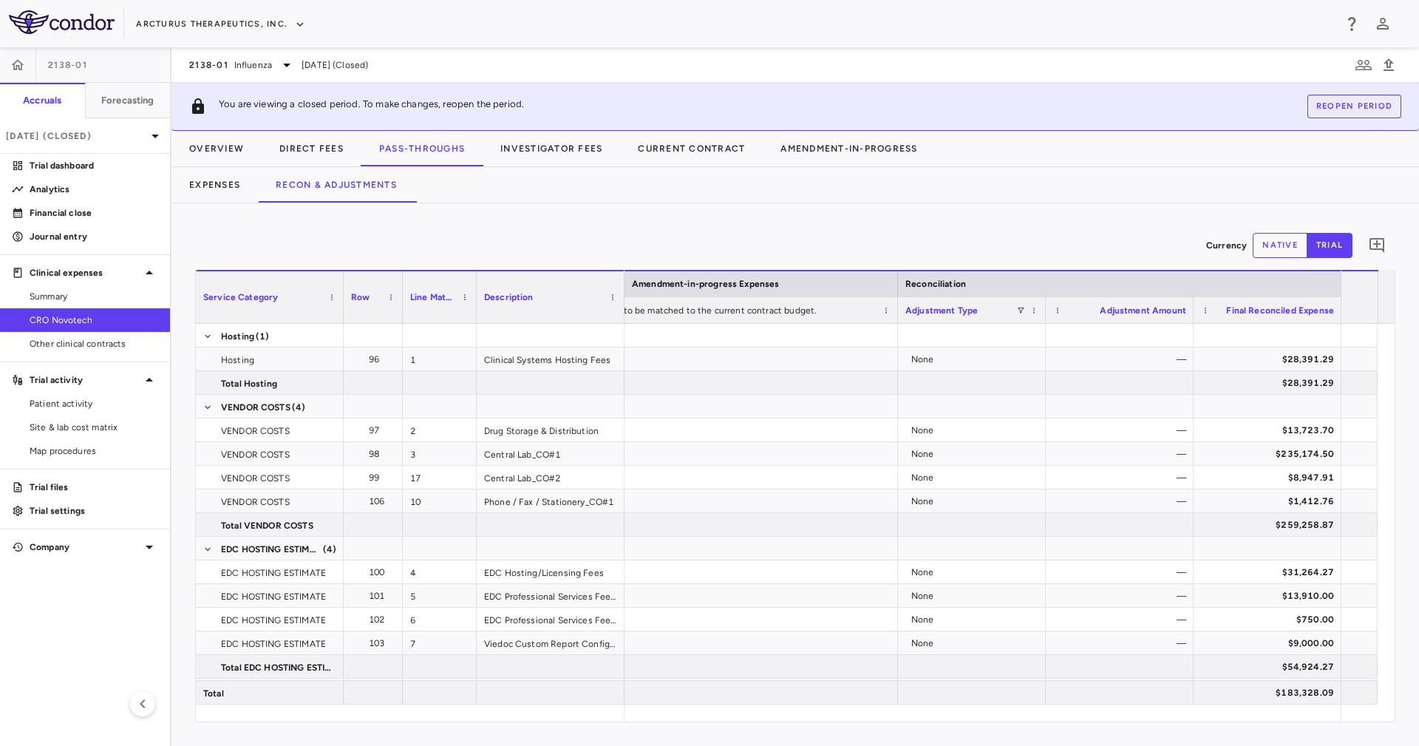
scroll to position [446, 0]
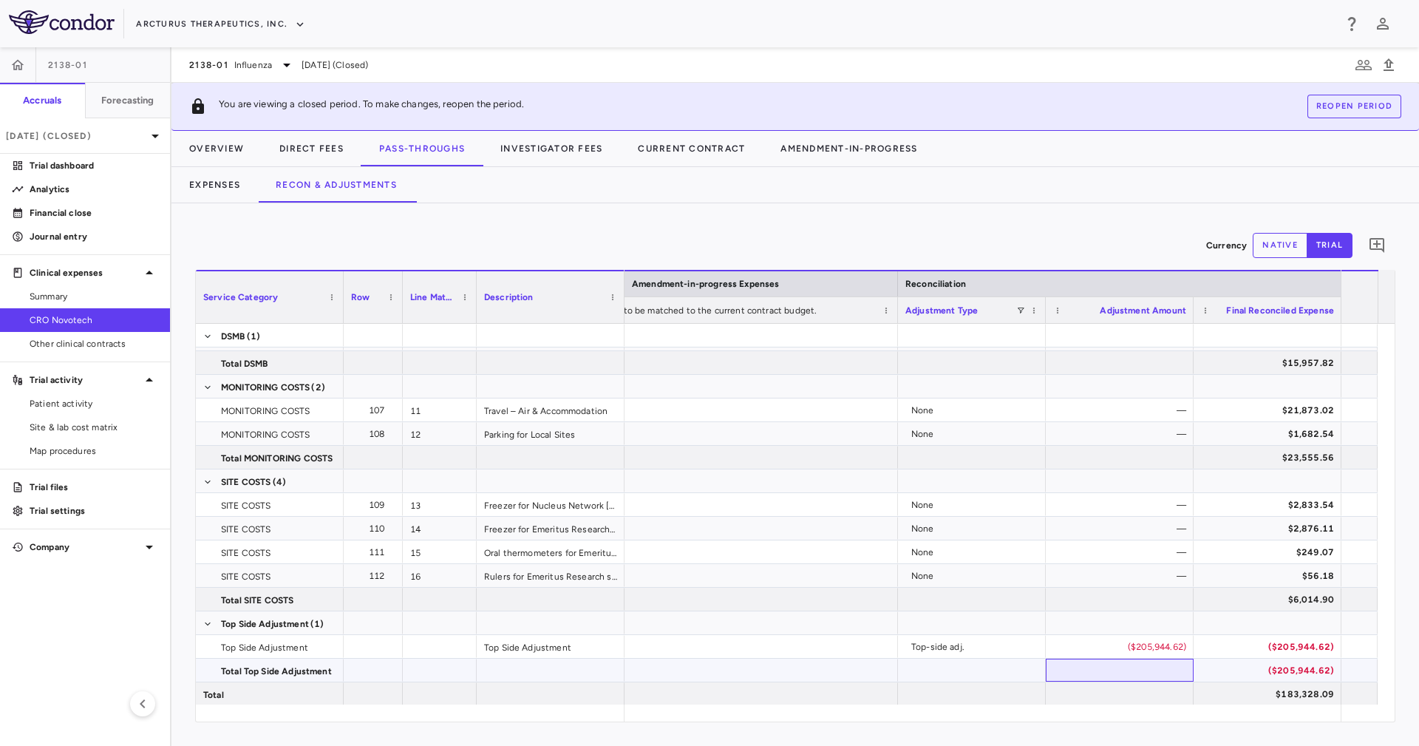
click at [1082, 668] on div at bounding box center [1120, 670] width 148 height 23
click at [519, 151] on button "Investigator Fees" at bounding box center [551, 148] width 137 height 35
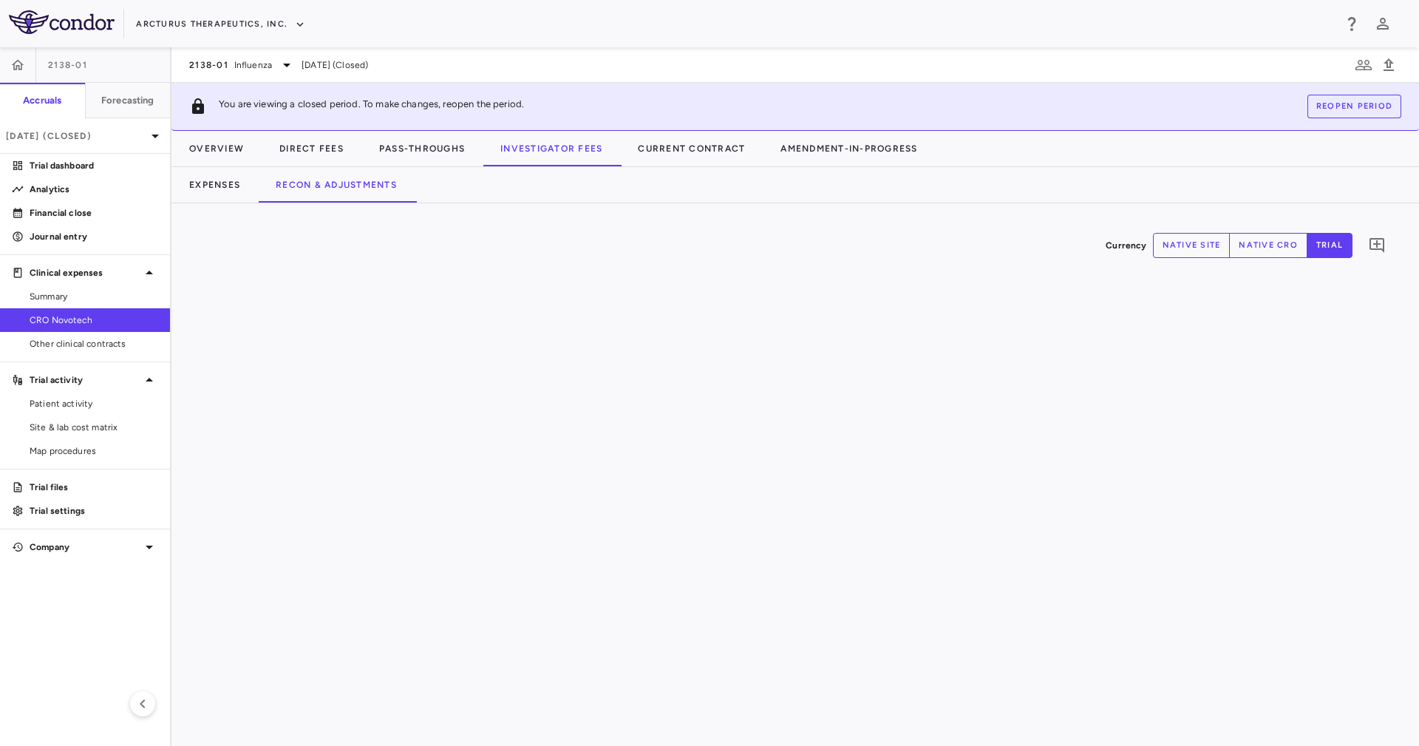
click at [742, 220] on div "Currency native site native cro trial 0" at bounding box center [796, 474] width 1248 height 543
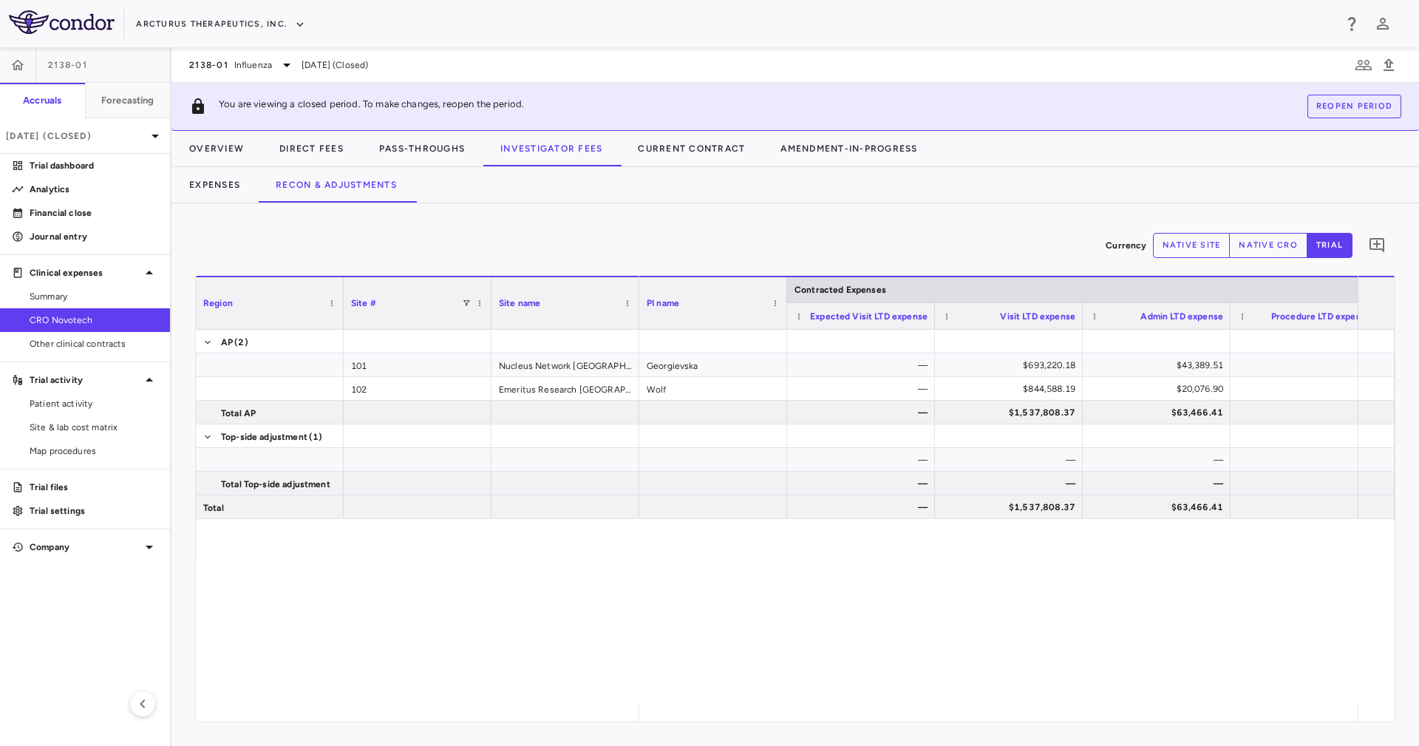
scroll to position [0, 907]
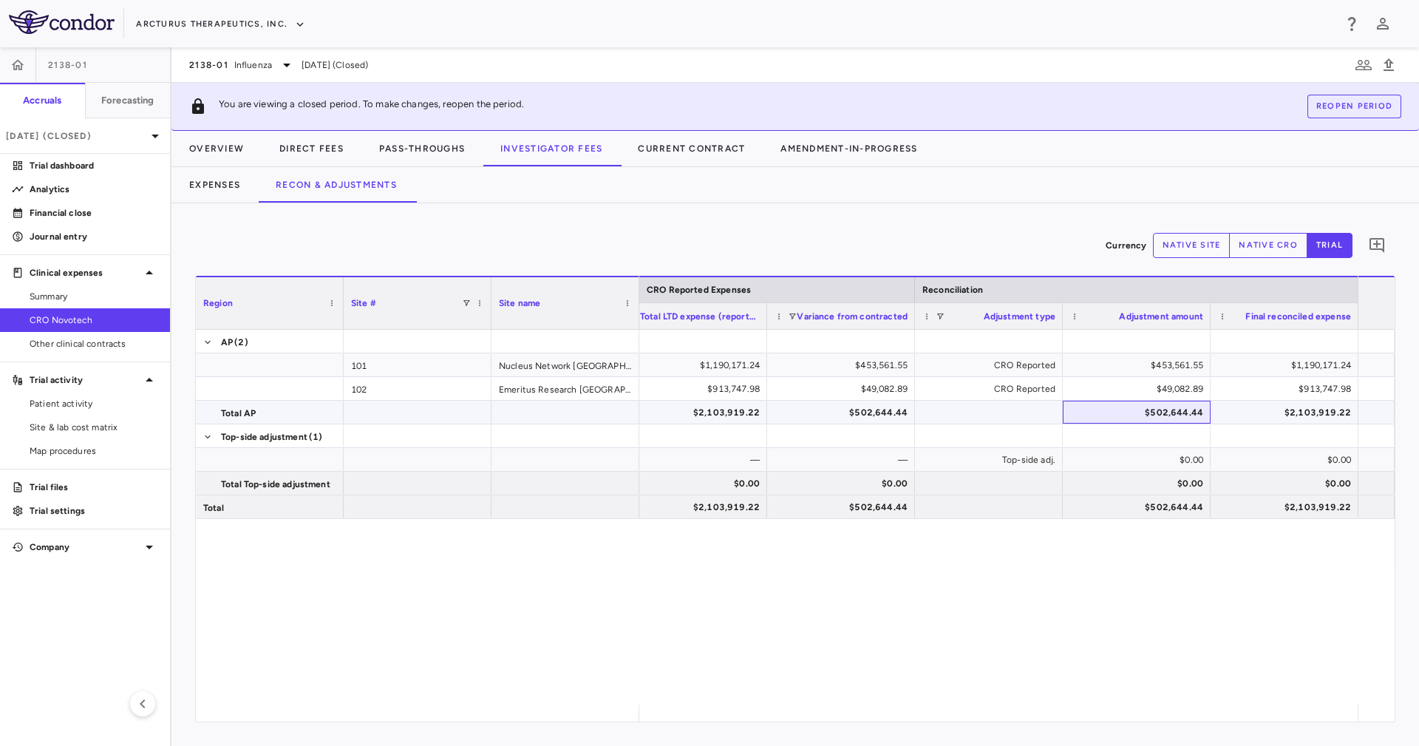
click at [1190, 404] on div "$502,644.44" at bounding box center [1139, 413] width 127 height 24
click at [439, 172] on div "Expenses Recon & Adjustments" at bounding box center [796, 184] width 1248 height 35
click at [447, 152] on button "Pass-Throughs" at bounding box center [421, 148] width 121 height 35
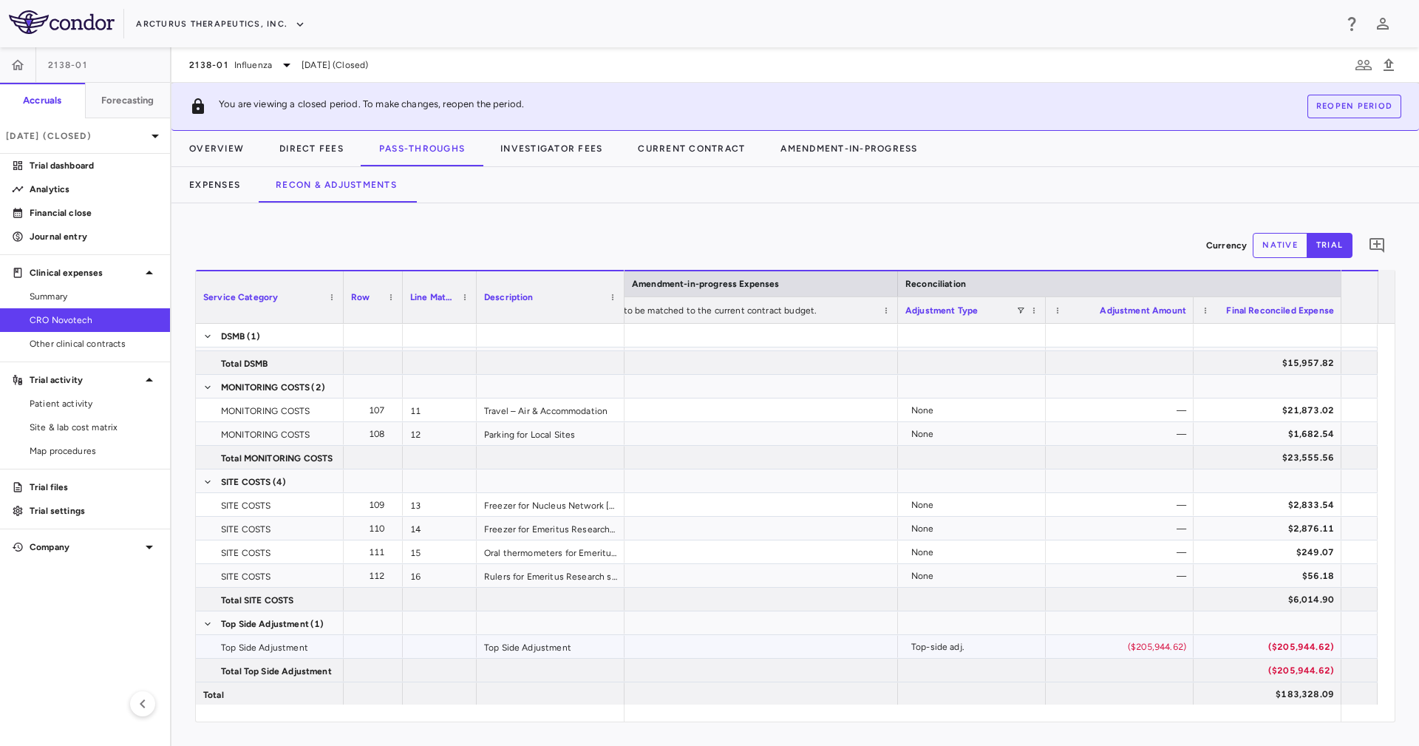
click at [1148, 641] on div "($205,944.62)" at bounding box center [1122, 647] width 127 height 24
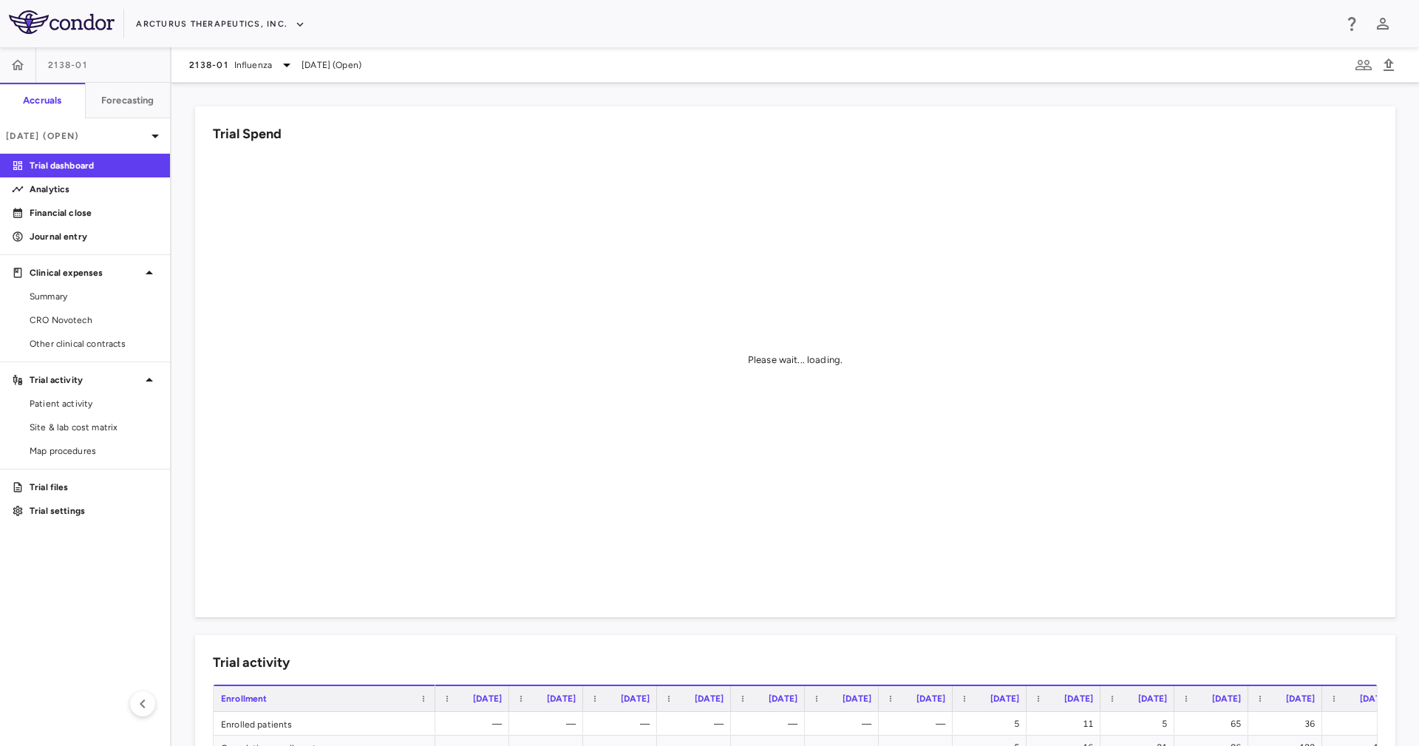
click at [823, 102] on div "Trial Spend Please wait... loading." at bounding box center [786, 353] width 1218 height 529
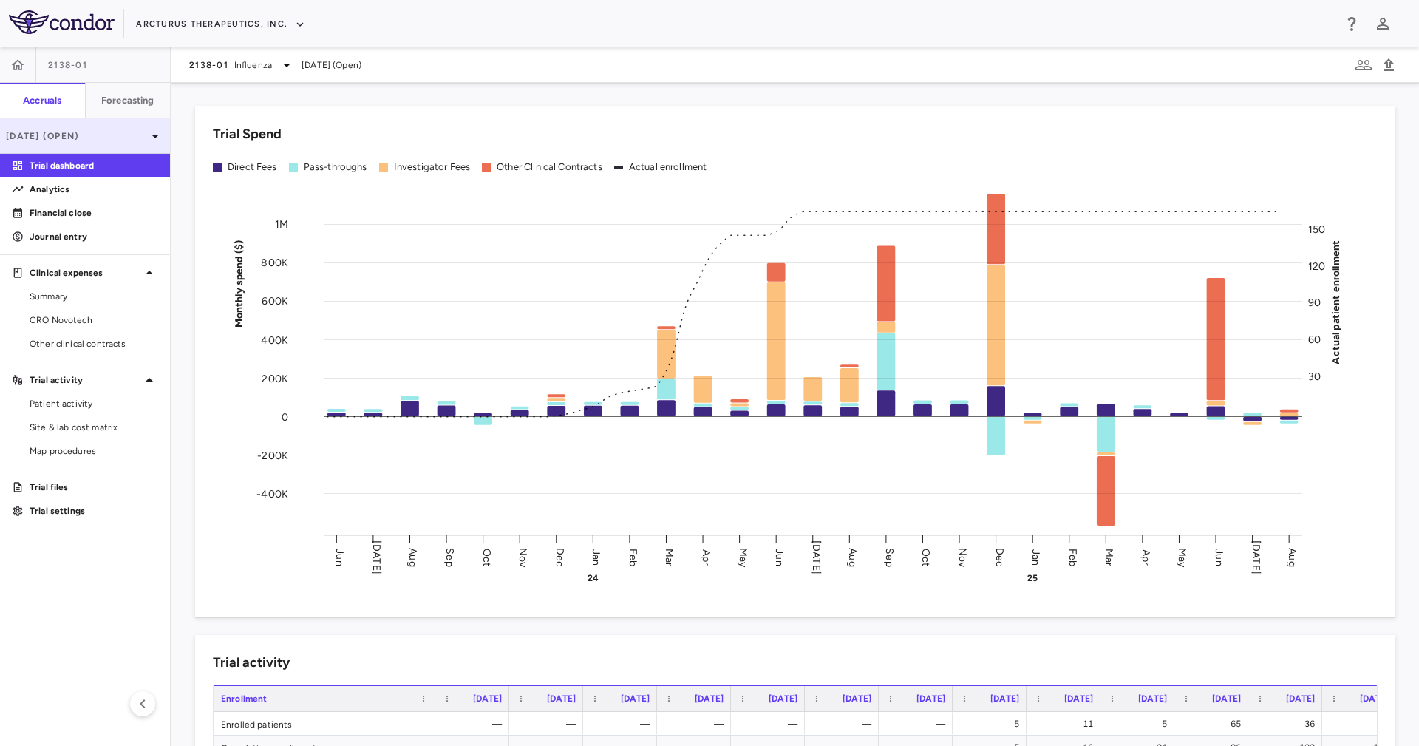
click at [131, 119] on div "[DATE] (Open)" at bounding box center [85, 135] width 170 height 35
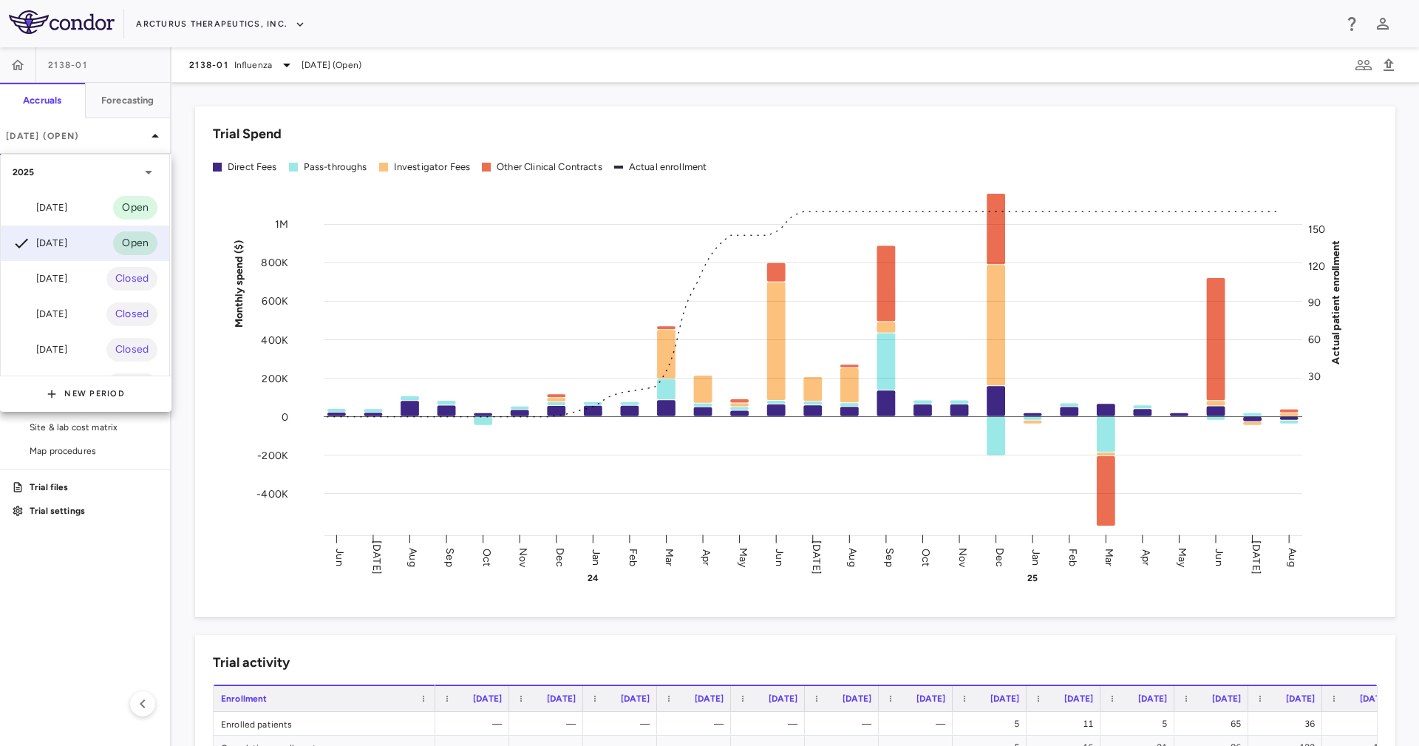
drag, startPoint x: 200, startPoint y: 475, endPoint x: 163, endPoint y: 366, distance: 114.5
click at [199, 475] on div at bounding box center [709, 373] width 1419 height 746
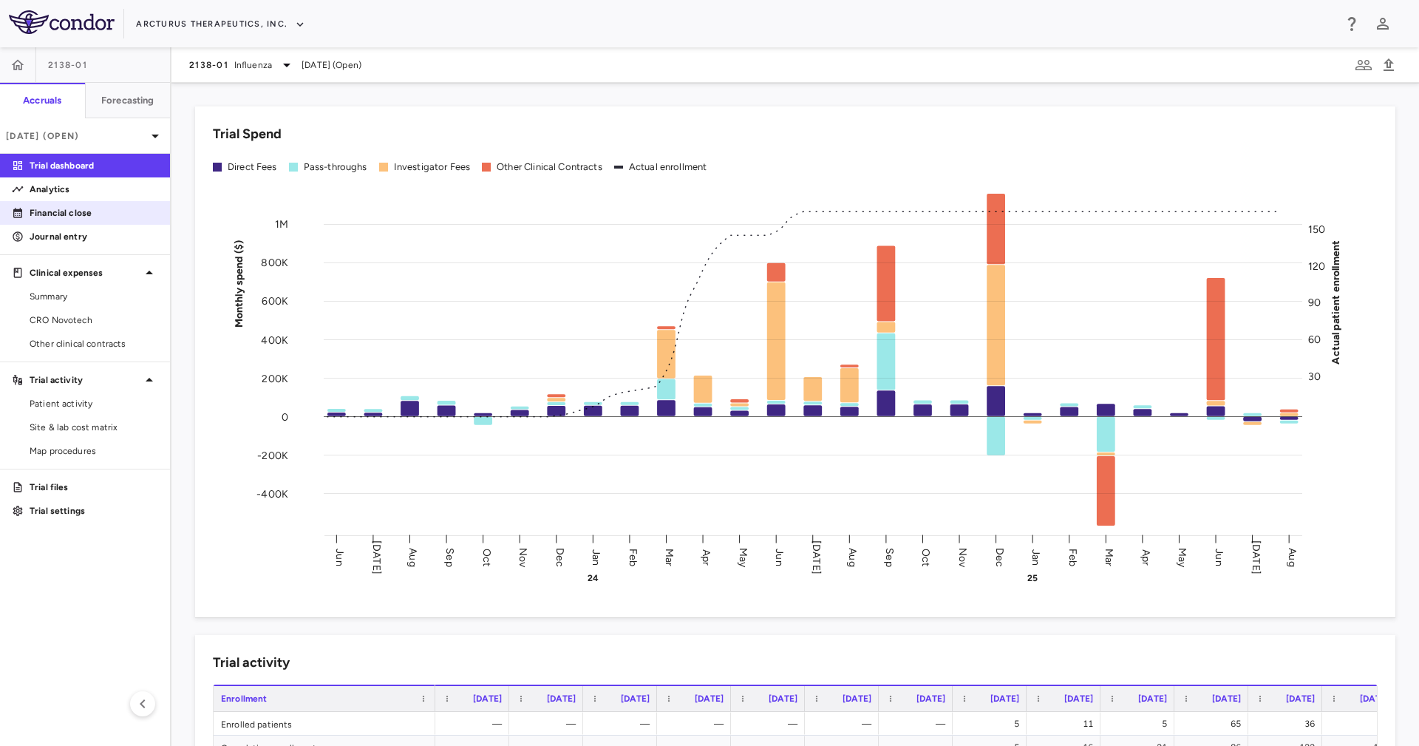
click at [118, 212] on p "Financial close" at bounding box center [94, 212] width 129 height 13
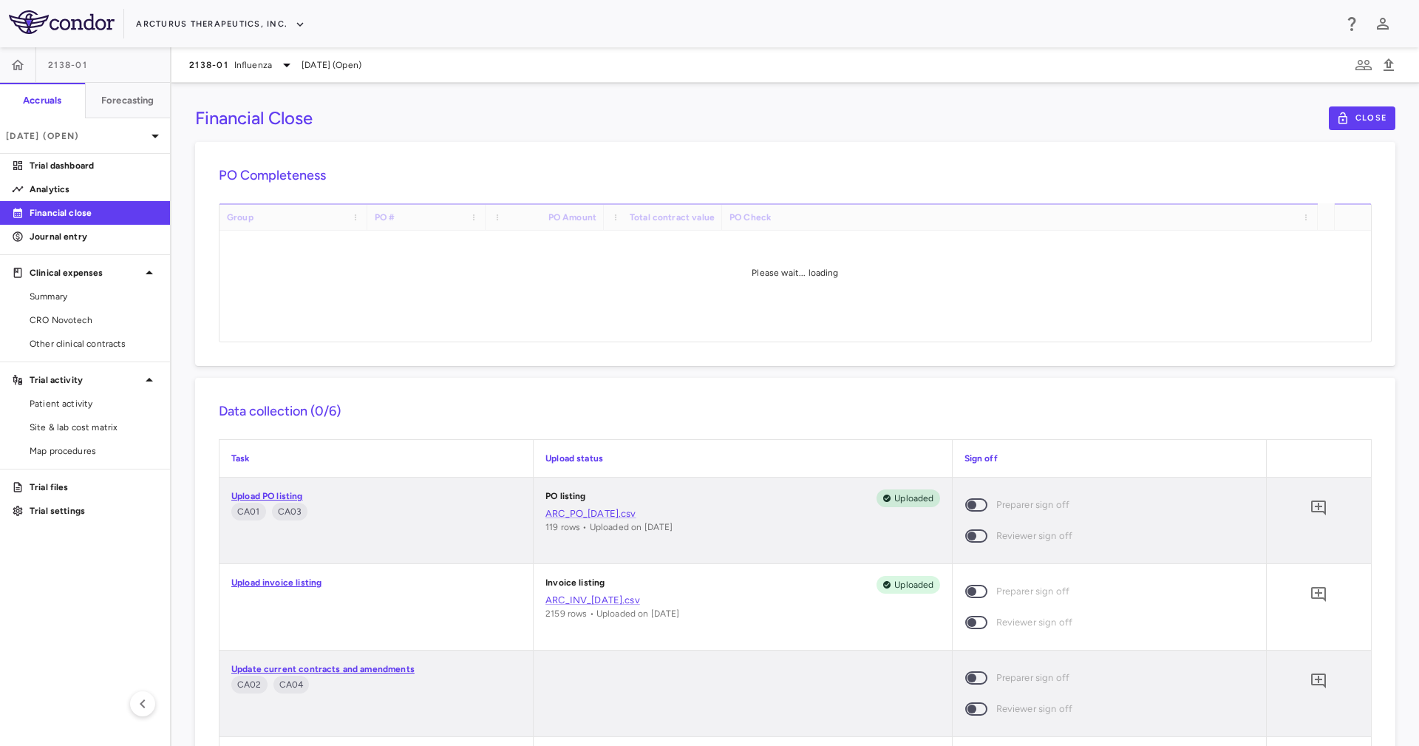
click at [1224, 136] on div "Financial Close Close PO Completeness Vendor Drag here to set column labels Gro…" at bounding box center [796, 414] width 1248 height 663
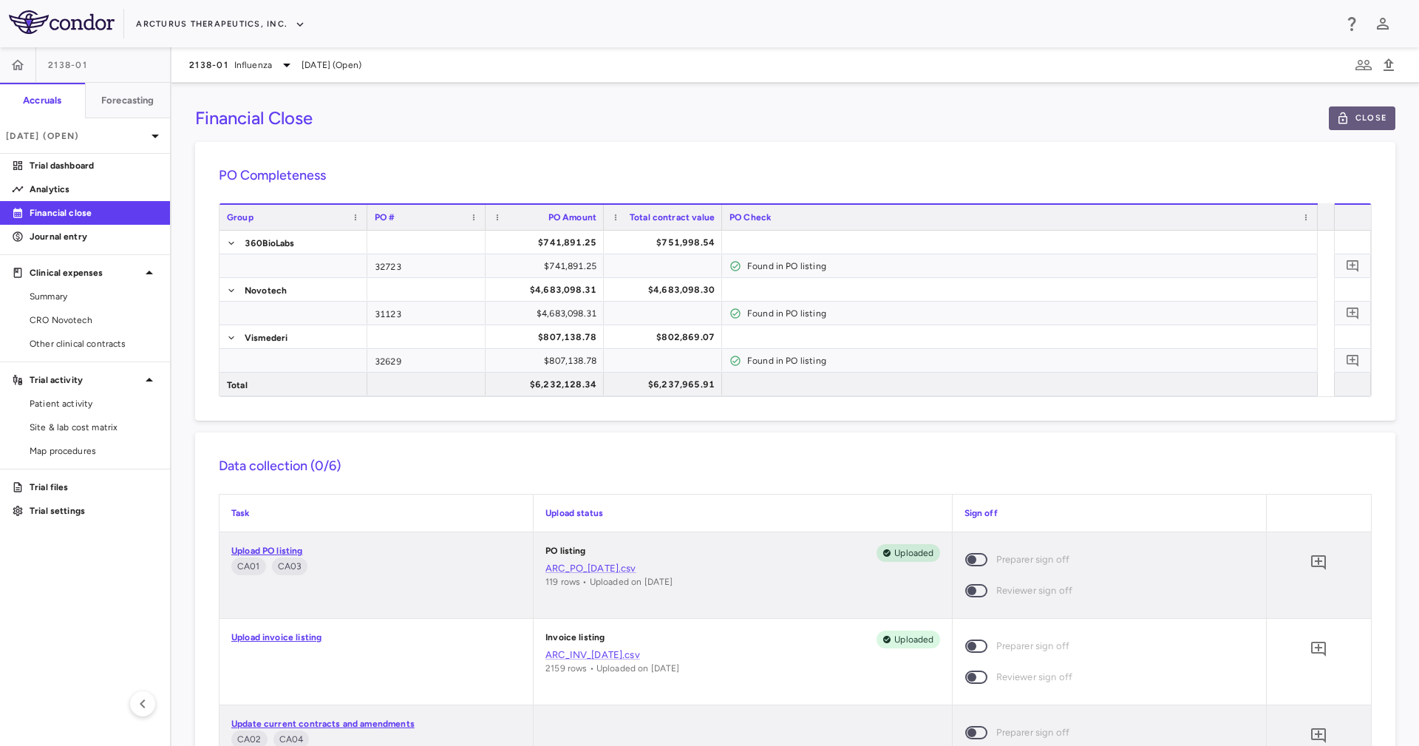
click at [1355, 115] on button "Close" at bounding box center [1362, 118] width 67 height 24
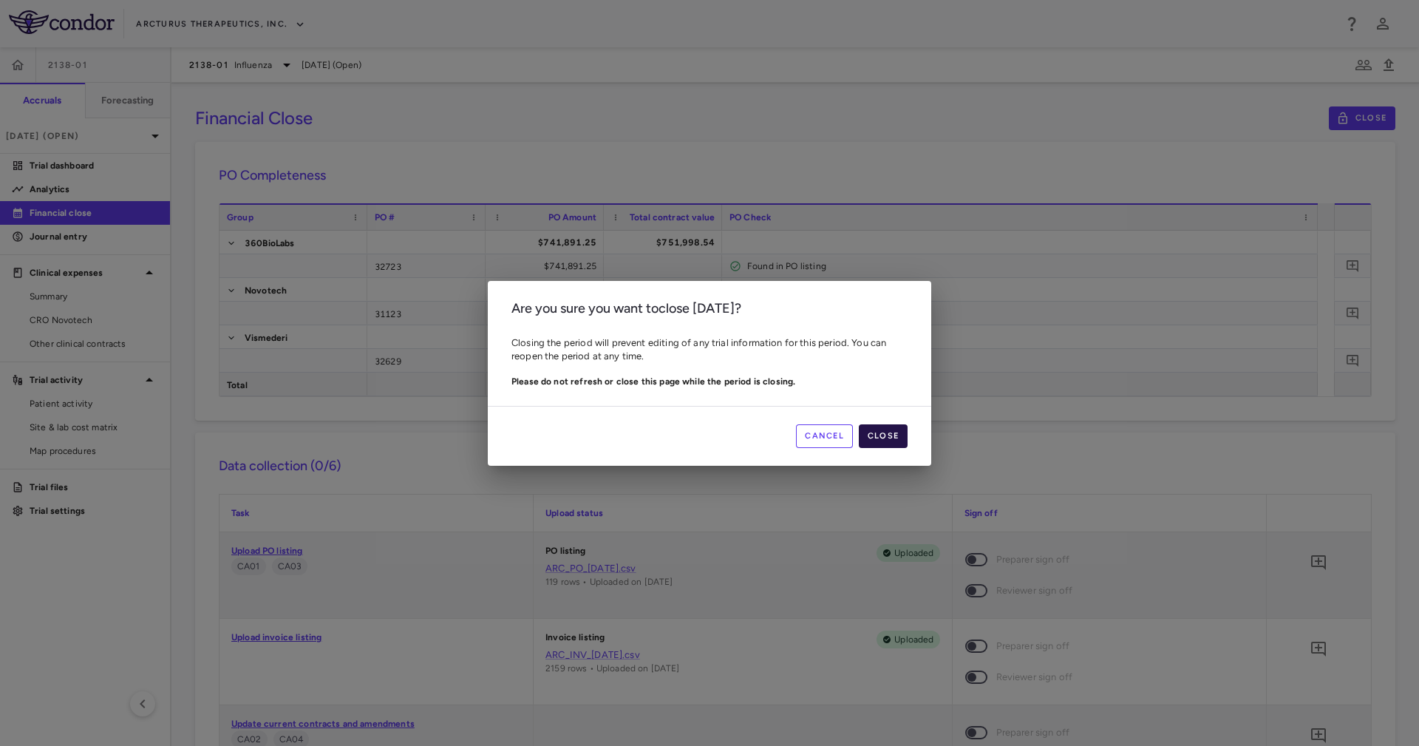
click at [875, 435] on button "Close" at bounding box center [883, 436] width 49 height 24
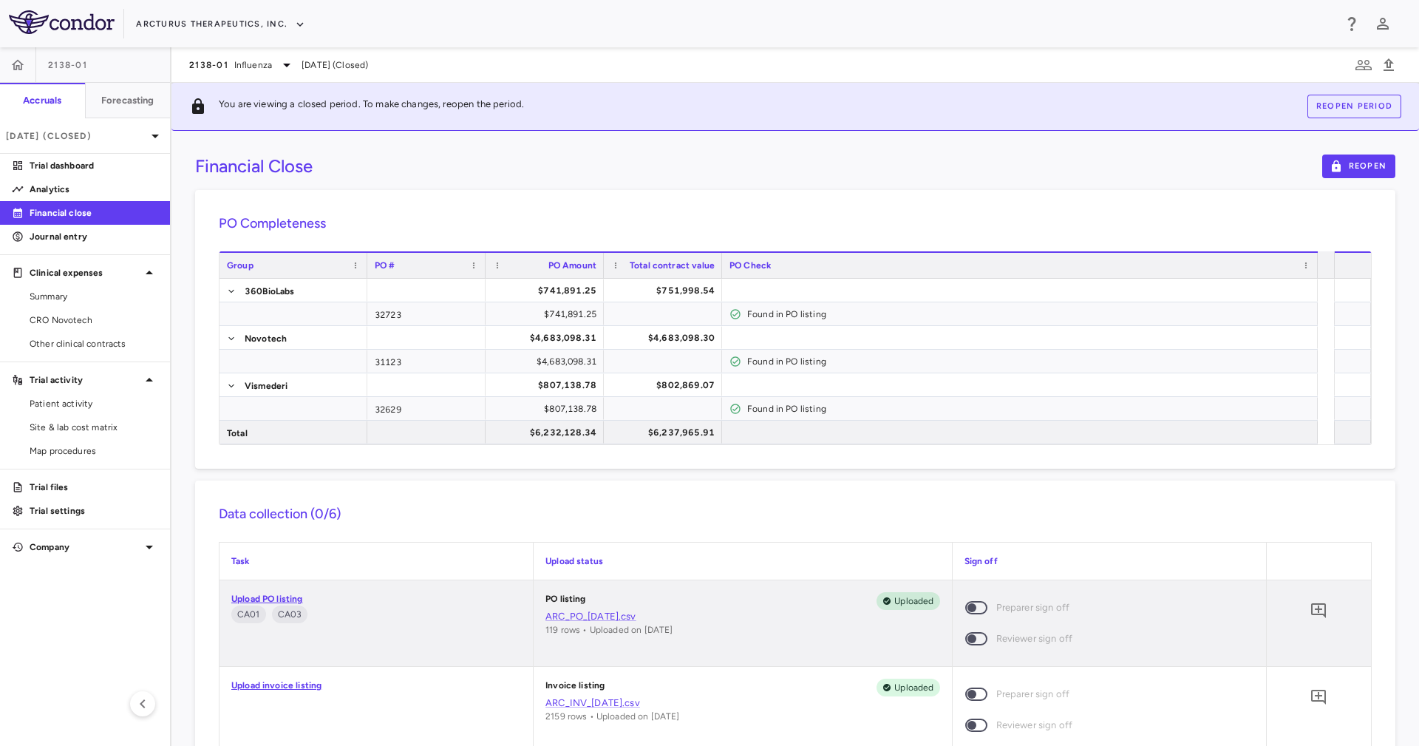
click at [118, 137] on p "[DATE] (Closed)" at bounding box center [76, 135] width 140 height 13
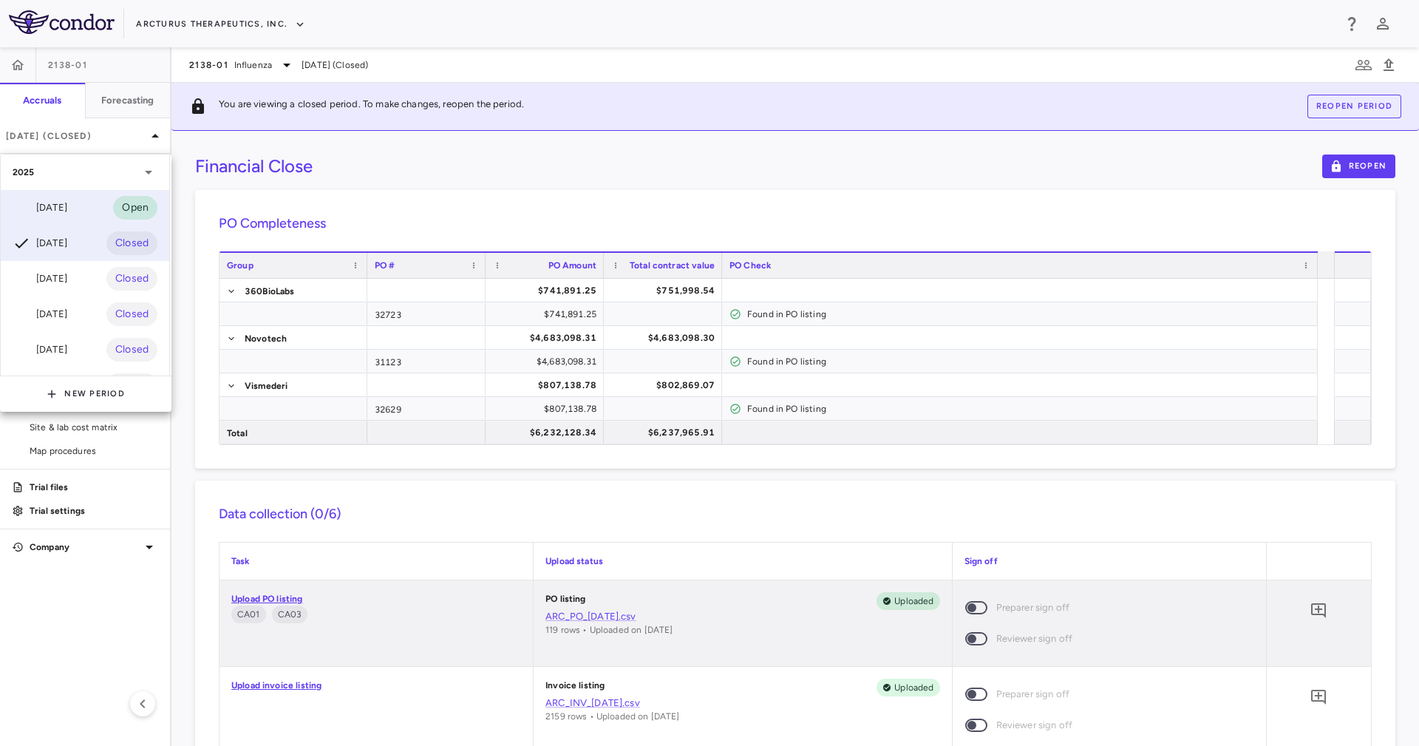
click at [56, 197] on div "[DATE] Open" at bounding box center [85, 207] width 169 height 35
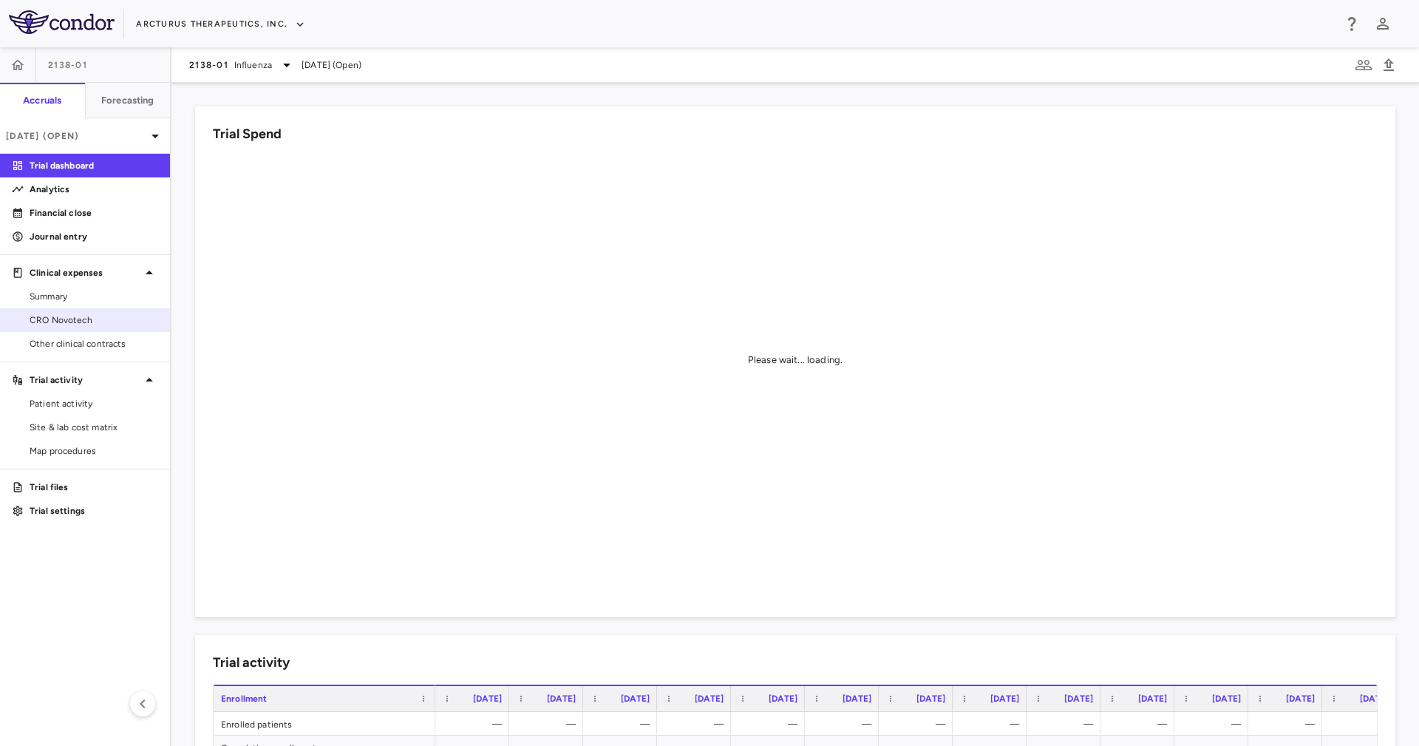
click at [120, 325] on span "CRO Novotech" at bounding box center [94, 319] width 129 height 13
